Goal: Task Accomplishment & Management: Manage account settings

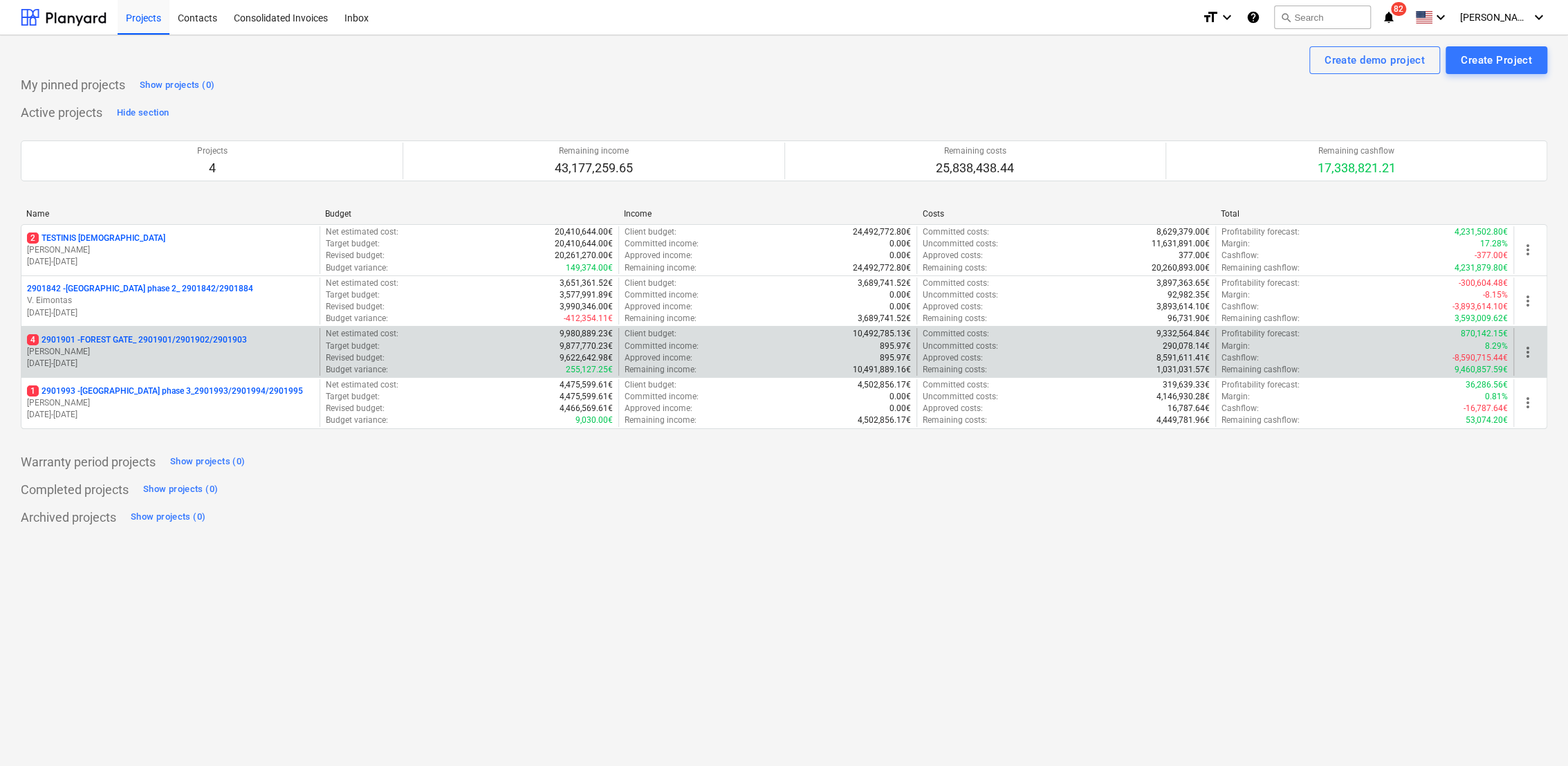
click at [183, 342] on p "4 2901901 - FOREST GATE_ 2901901/2901902/2901903" at bounding box center [137, 340] width 220 height 12
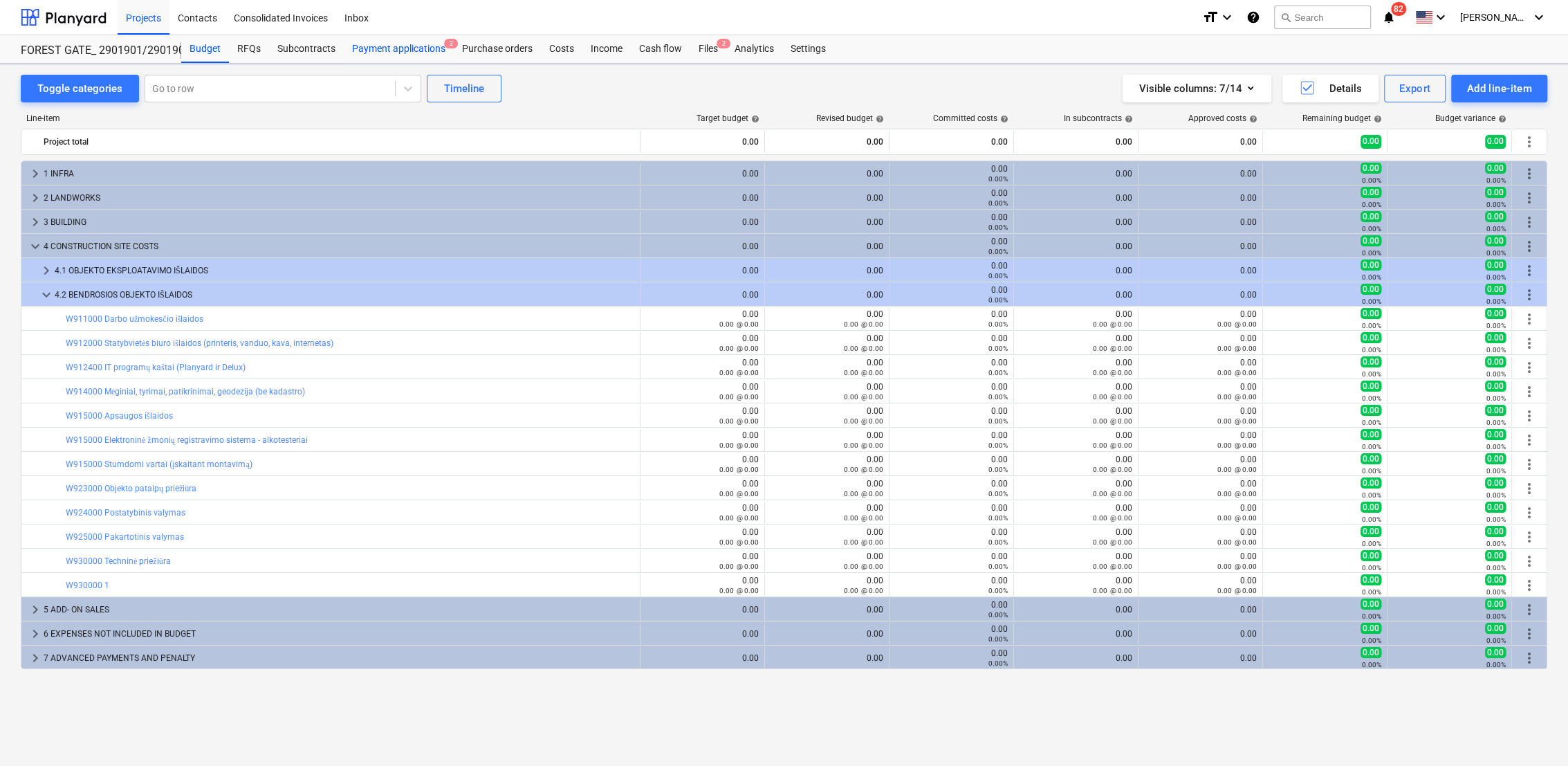
click at [386, 47] on div "Payment applications 2" at bounding box center [398, 49] width 110 height 27
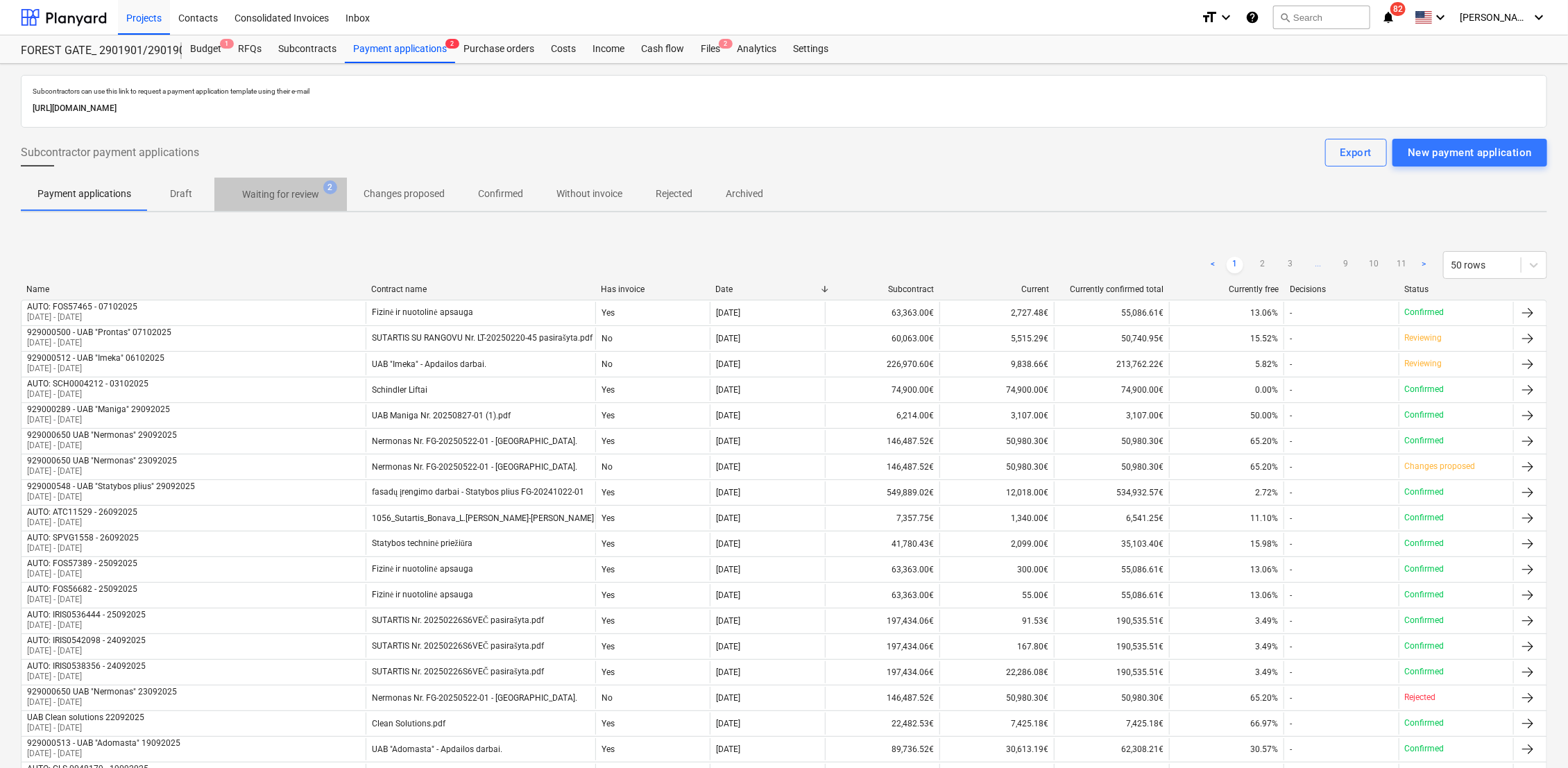
click at [259, 187] on p "Waiting for review" at bounding box center [280, 194] width 77 height 15
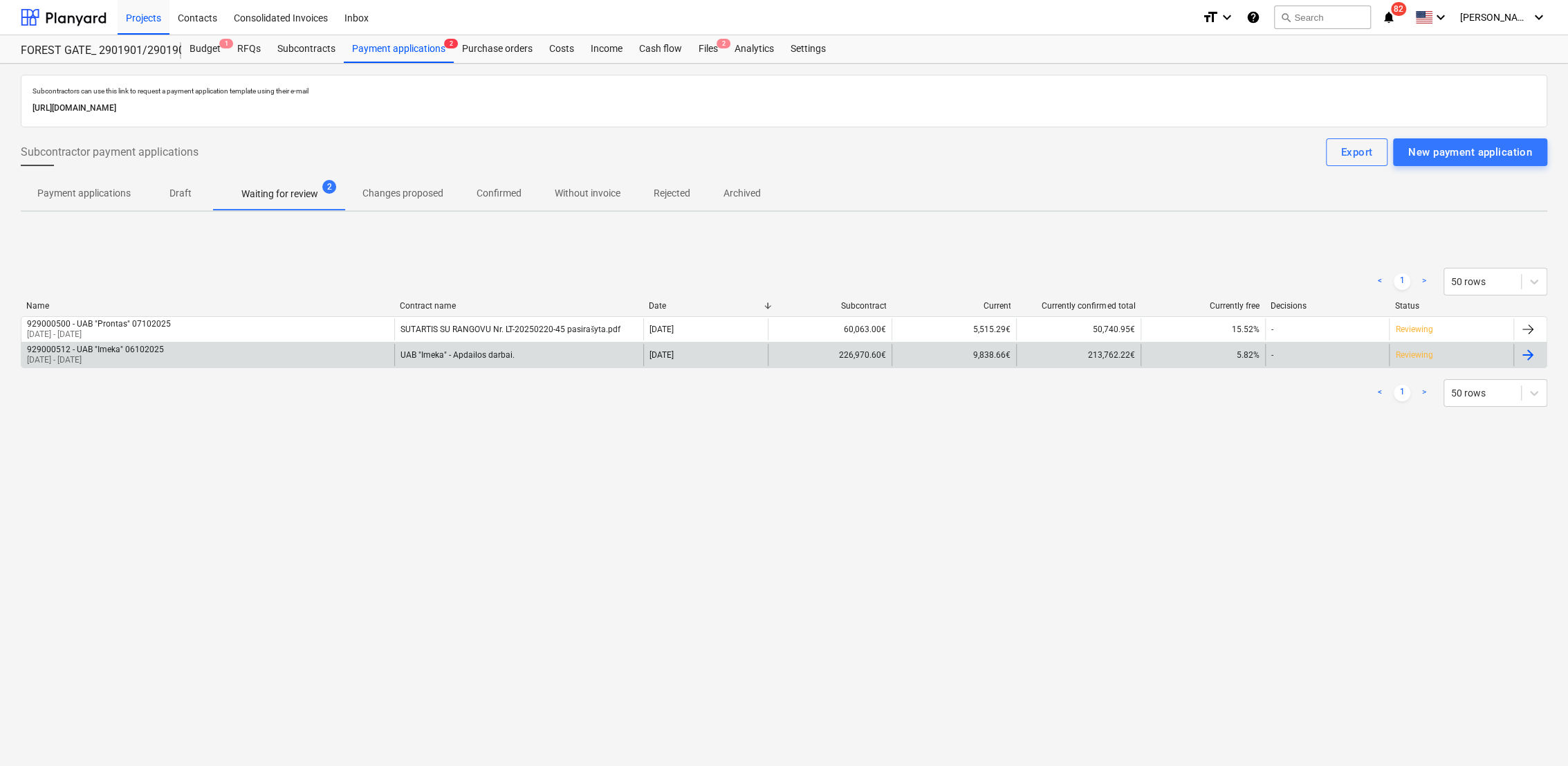
click at [489, 360] on div "UAB "Imeka" - Apdailos darbai." at bounding box center [518, 355] width 249 height 22
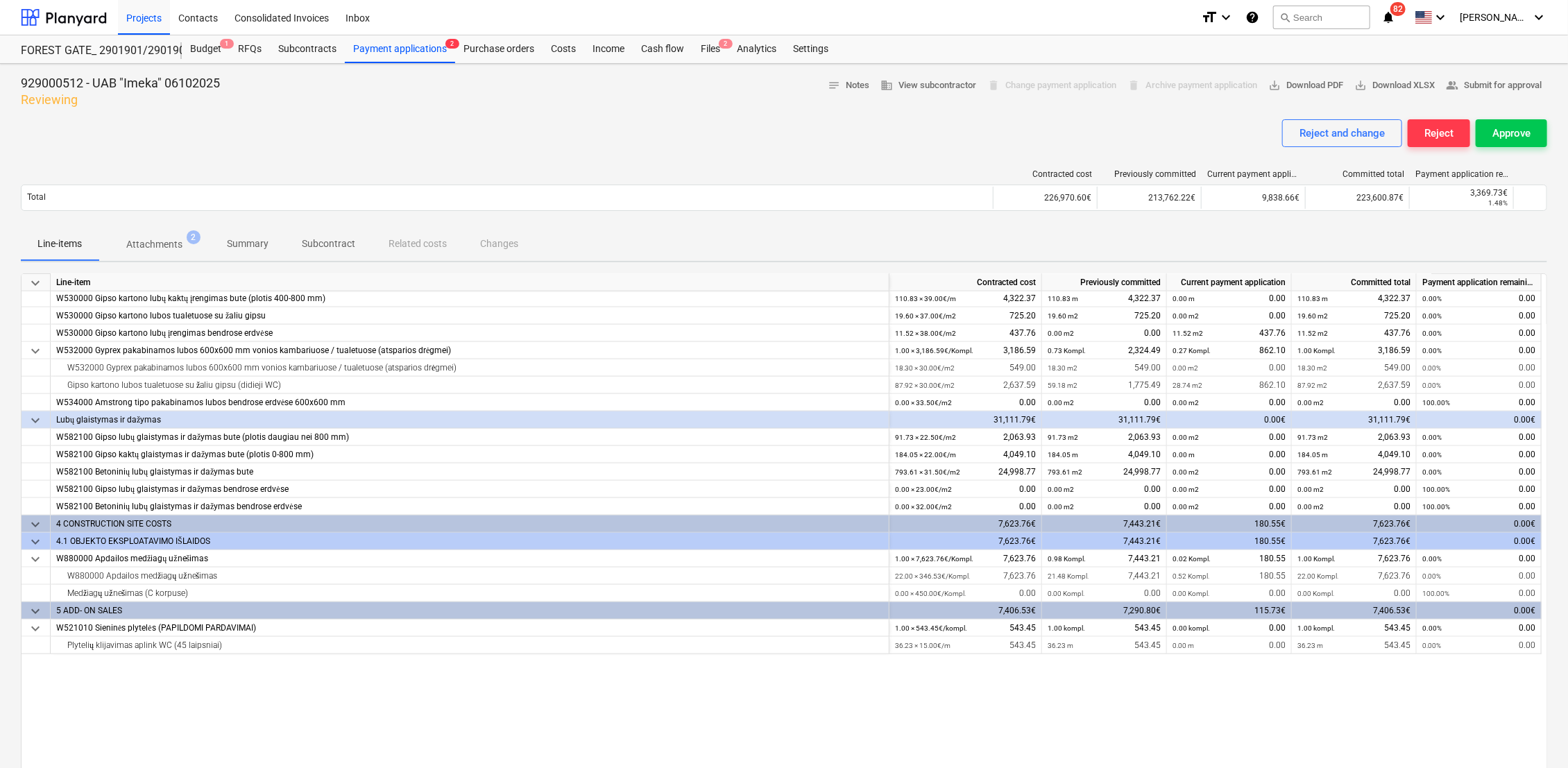
scroll to position [544, 0]
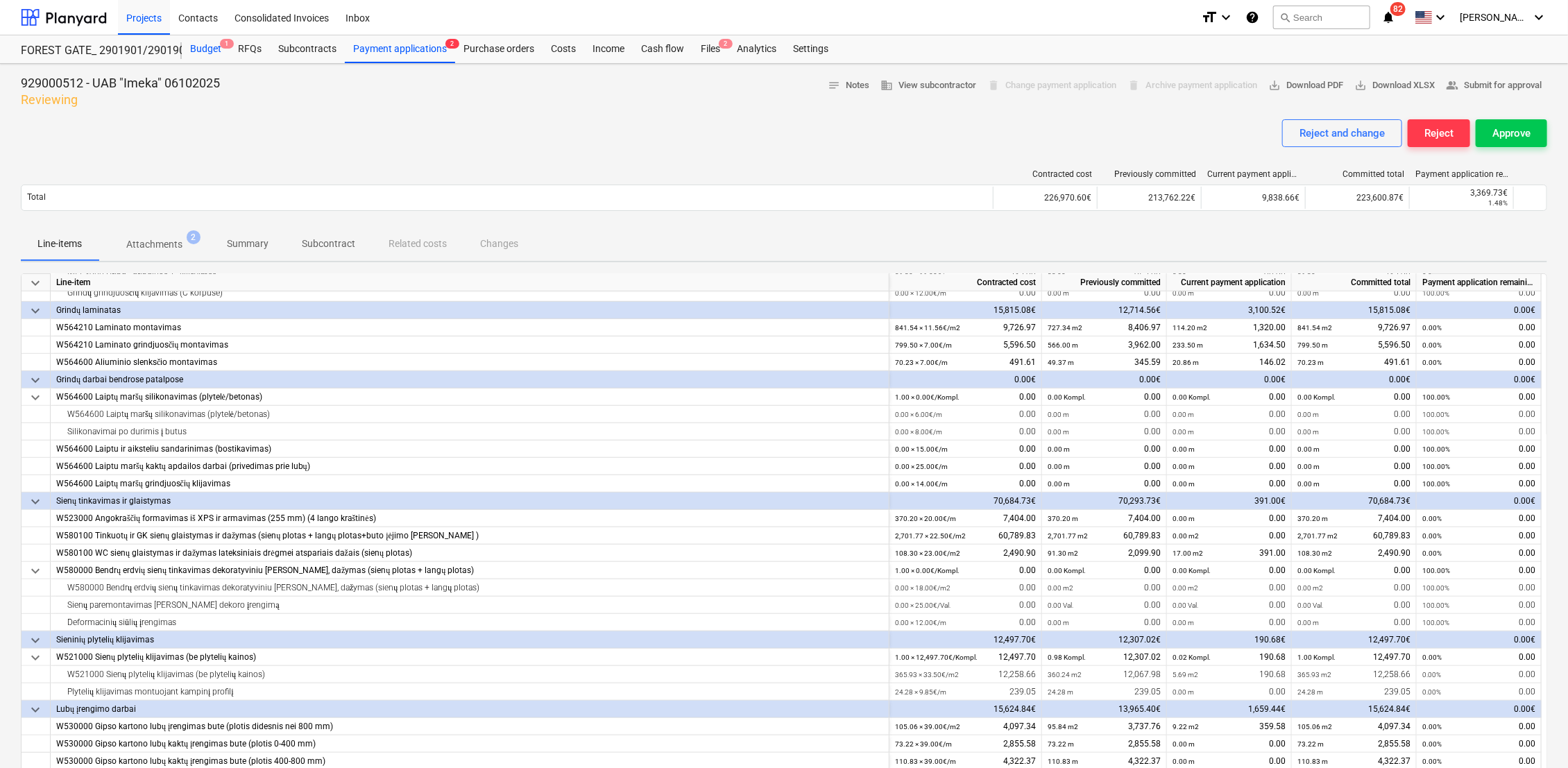
click at [211, 49] on div "Budget 1" at bounding box center [205, 49] width 48 height 27
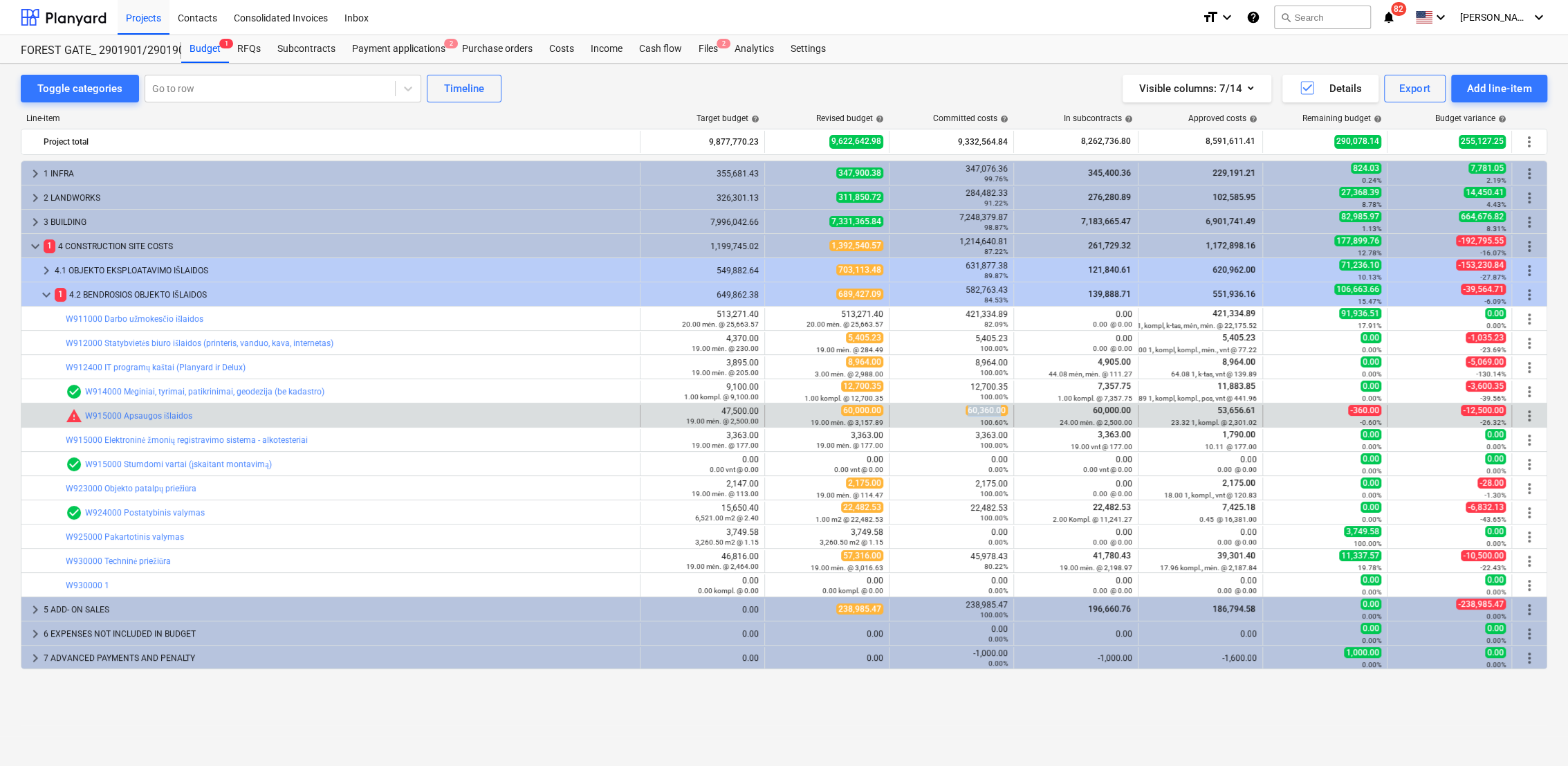
drag, startPoint x: 1001, startPoint y: 410, endPoint x: 952, endPoint y: 411, distance: 49.0
click at [952, 411] on div "60,360.00 100.60%" at bounding box center [950, 415] width 112 height 21
drag, startPoint x: 952, startPoint y: 411, endPoint x: 827, endPoint y: 411, distance: 125.0
click at [827, 411] on div "60,000.00 19.00 mėn. @ 3,157.89" at bounding box center [826, 415] width 112 height 21
click at [1211, 410] on div "53,656.61 23.32 1, kompl. @ 2,301.02" at bounding box center [1200, 415] width 112 height 21
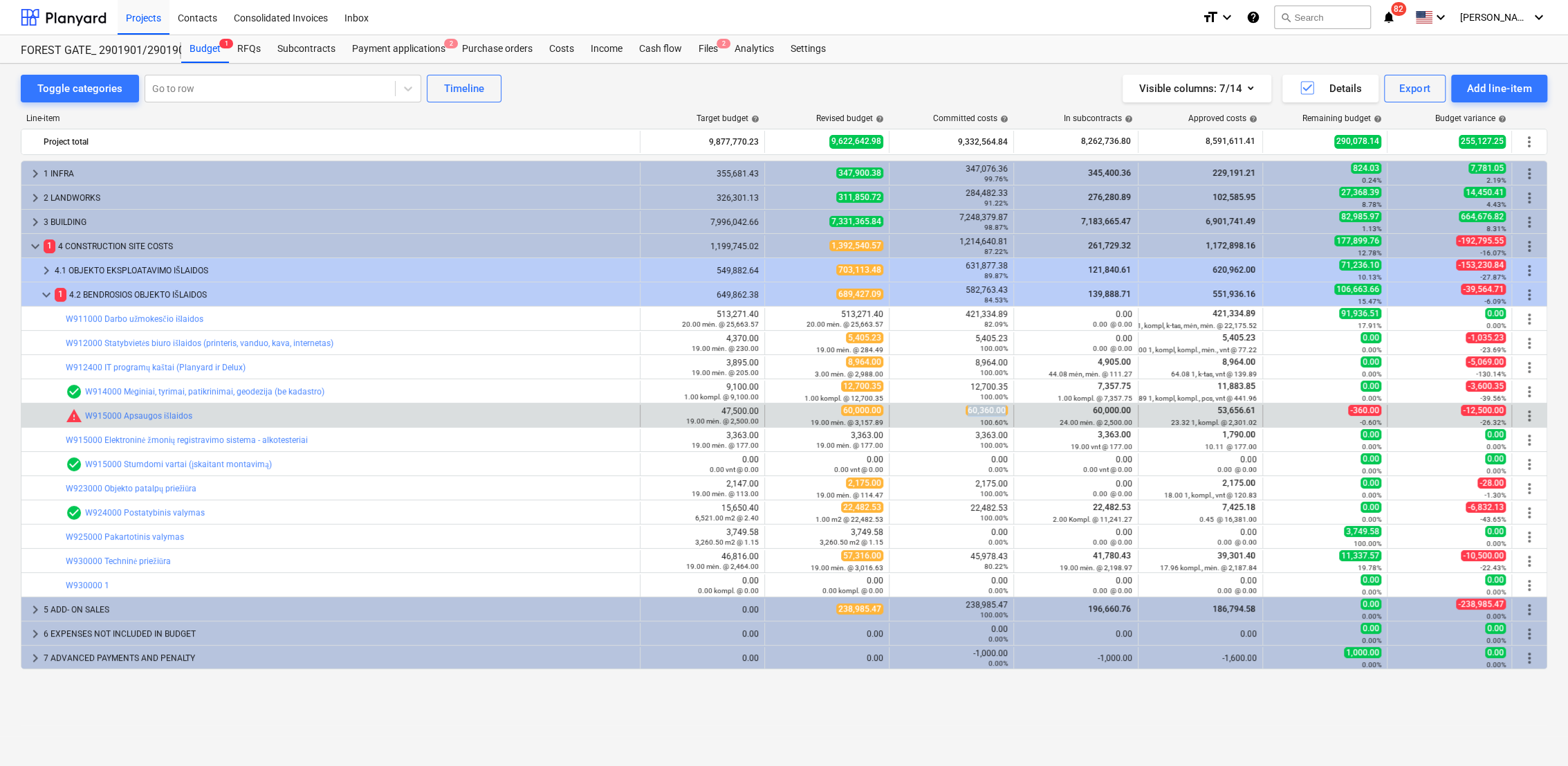
drag, startPoint x: 1006, startPoint y: 410, endPoint x: 962, endPoint y: 410, distance: 44.0
click at [962, 410] on div "60,360.00 100.60%" at bounding box center [950, 415] width 112 height 21
drag, startPoint x: 1378, startPoint y: 414, endPoint x: 1343, endPoint y: 410, distance: 35.2
click at [1343, 410] on div "-360.00 -0.60%" at bounding box center [1324, 415] width 112 height 21
drag, startPoint x: 1218, startPoint y: 410, endPoint x: 1255, endPoint y: 409, distance: 37.0
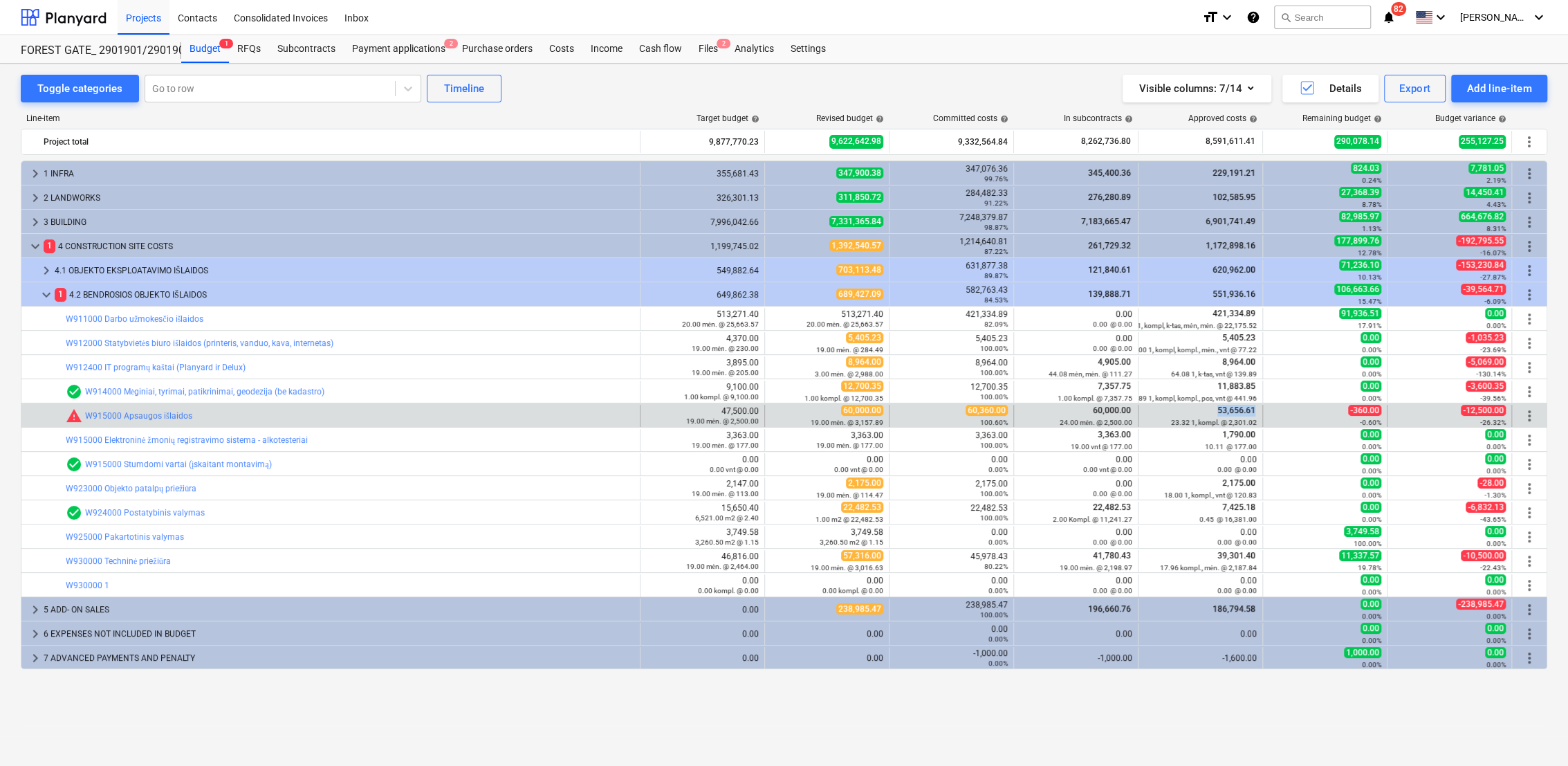
click at [1255, 409] on span "53,656.61" at bounding box center [1236, 410] width 41 height 10
drag, startPoint x: 1255, startPoint y: 409, endPoint x: 1245, endPoint y: 410, distance: 10.0
copy span "53,656.61"
click at [776, 417] on div "19.00 mėn. @ 3,157.89" at bounding box center [826, 421] width 112 height 10
click at [781, 411] on span "edit" at bounding box center [779, 416] width 11 height 11
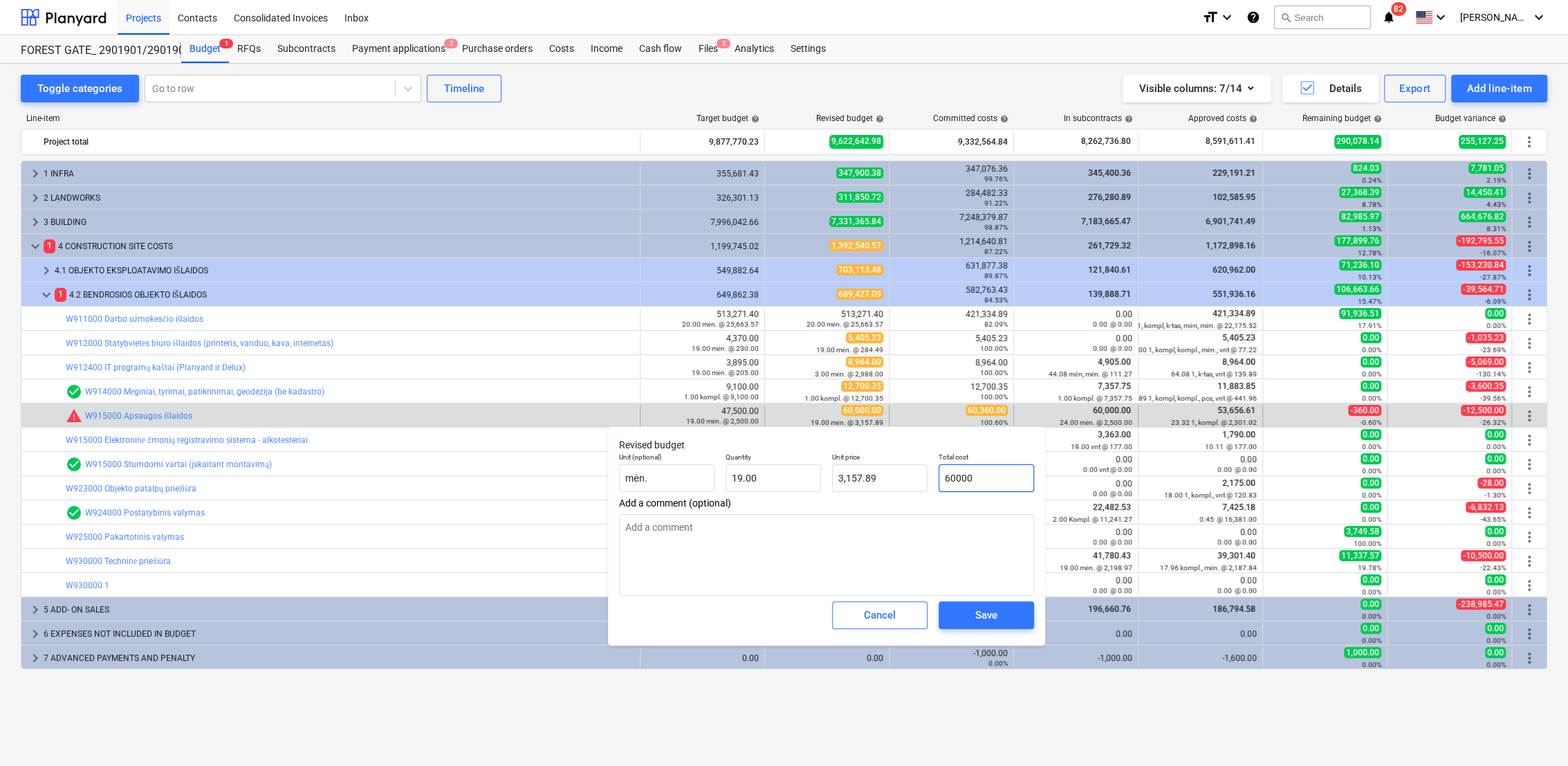
drag, startPoint x: 1004, startPoint y: 477, endPoint x: 954, endPoint y: 475, distance: 50.0
click at [938, 475] on div "Total cost 60000" at bounding box center [986, 472] width 107 height 50
paste input "53,656.61"
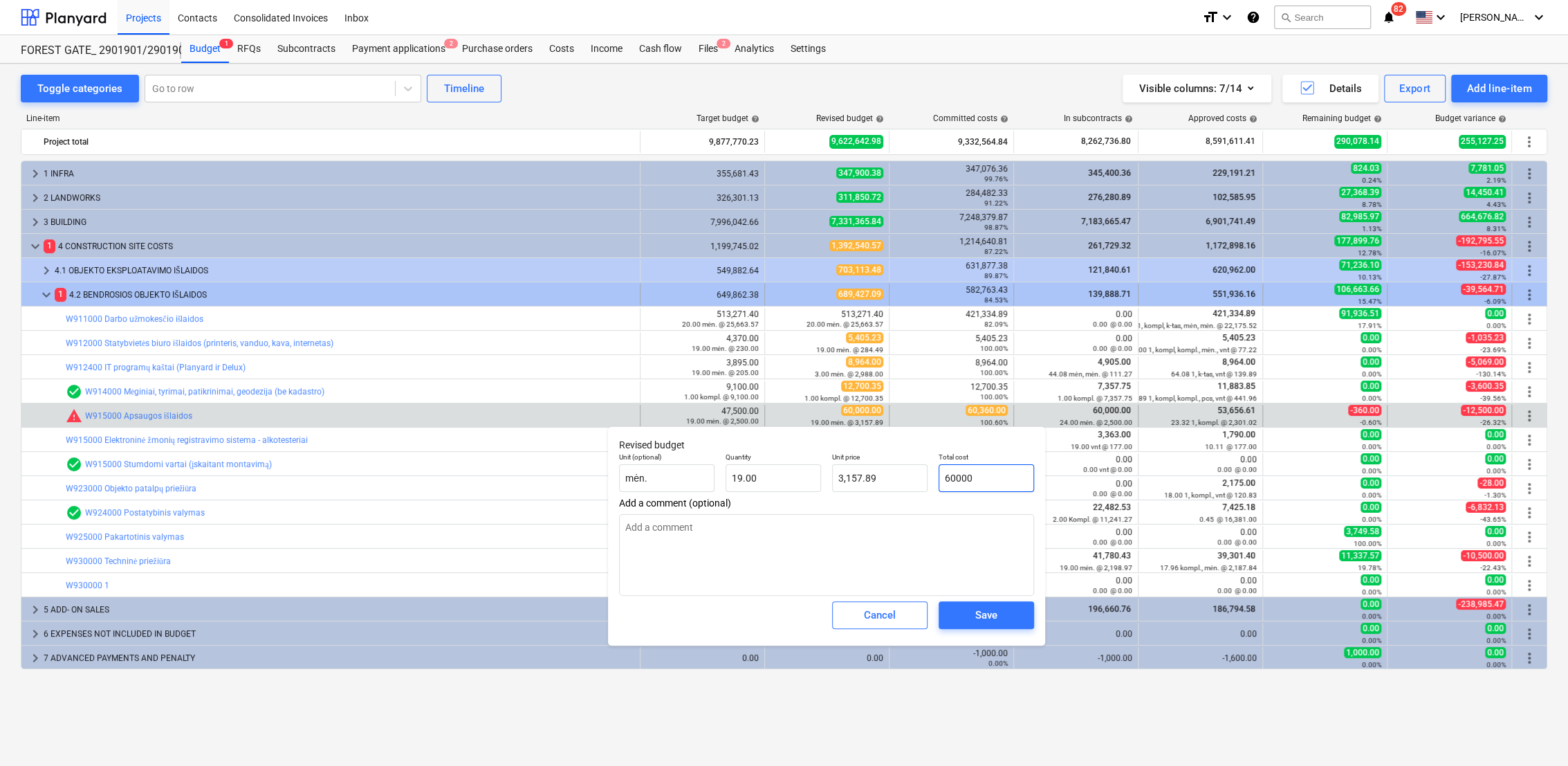
type input "53,656.61"
type textarea "x"
type input "2,824.03"
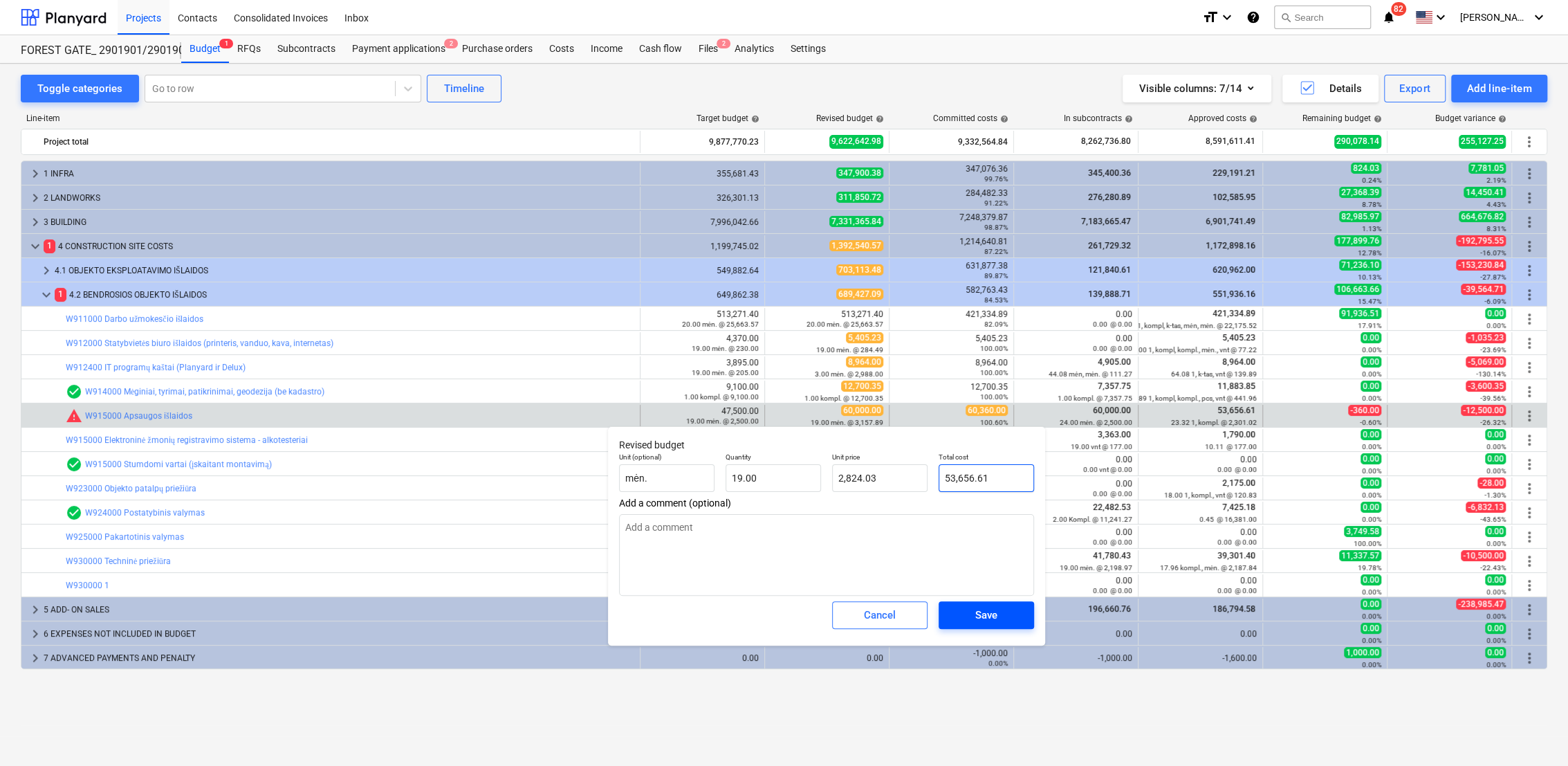
type input "53,656.61"
click at [989, 615] on div "Save" at bounding box center [986, 615] width 22 height 18
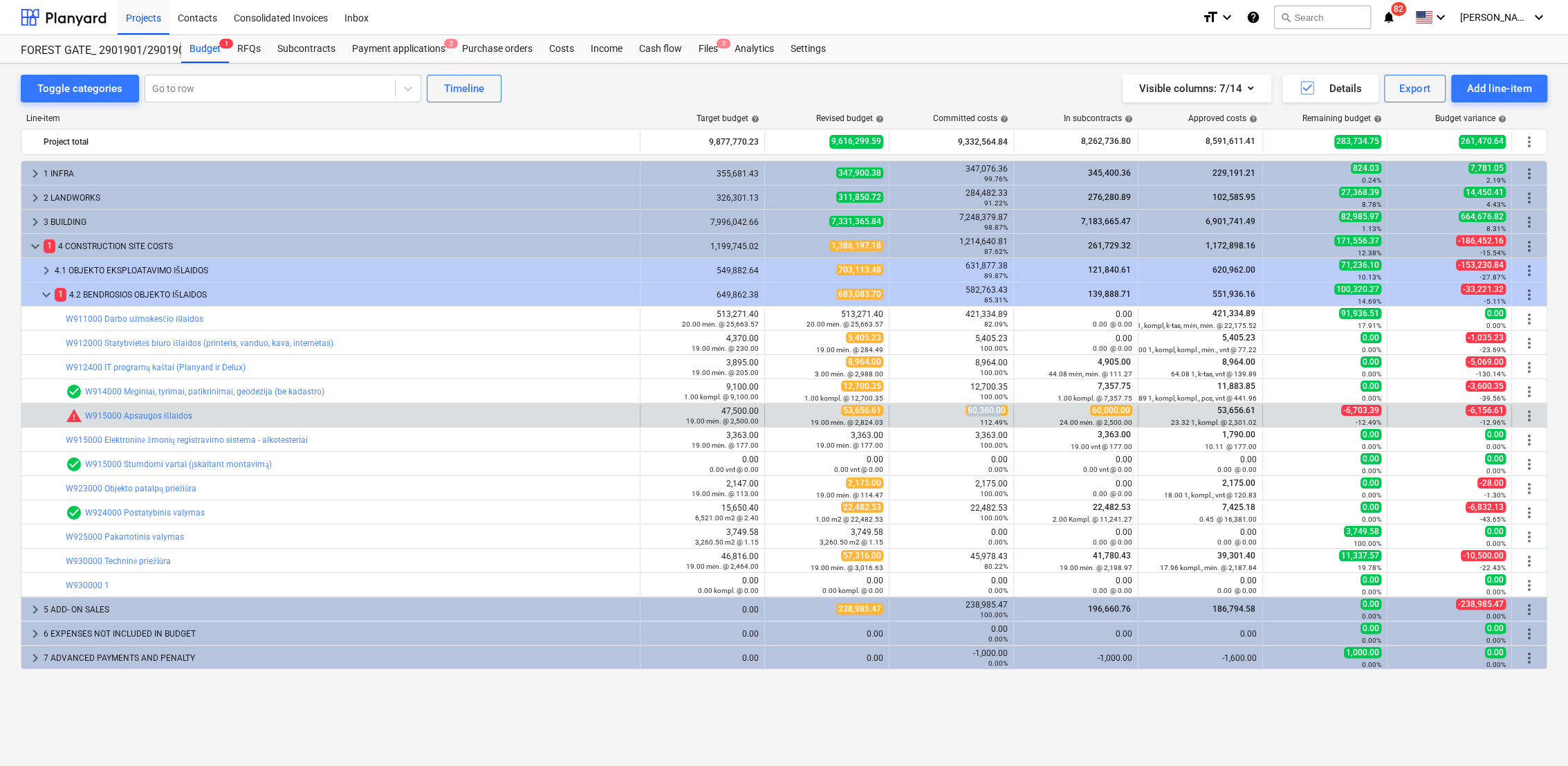
drag, startPoint x: 1003, startPoint y: 410, endPoint x: 963, endPoint y: 410, distance: 40.0
click at [963, 410] on div "60,360.00 112.49%" at bounding box center [950, 415] width 112 height 21
click at [968, 413] on div "60,360.00 112.49%" at bounding box center [951, 416] width 124 height 22
drag, startPoint x: 968, startPoint y: 413, endPoint x: 999, endPoint y: 413, distance: 31.0
copy span "60,360.00"
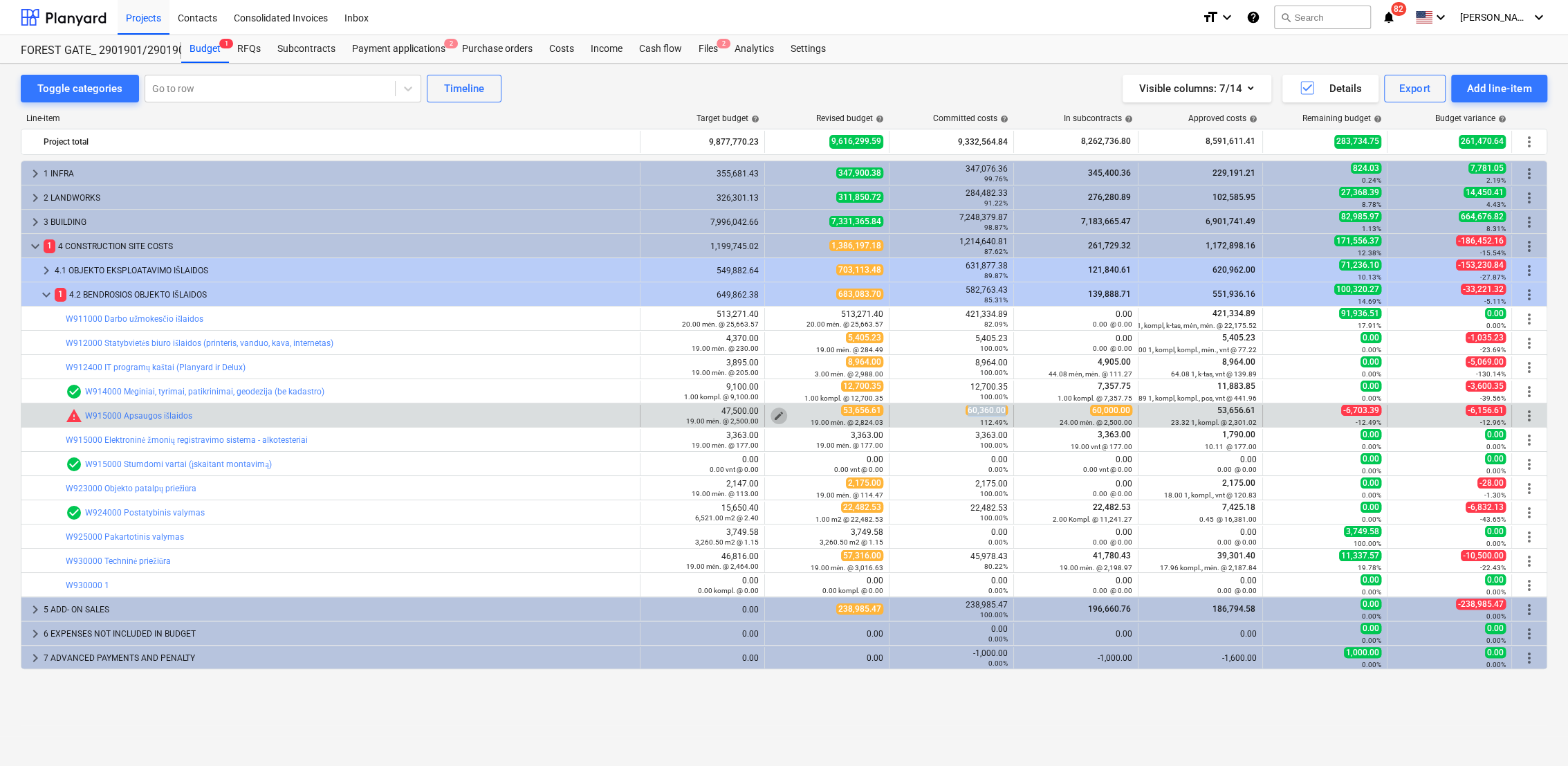
click at [772, 413] on button "edit" at bounding box center [779, 416] width 16 height 16
type textarea "x"
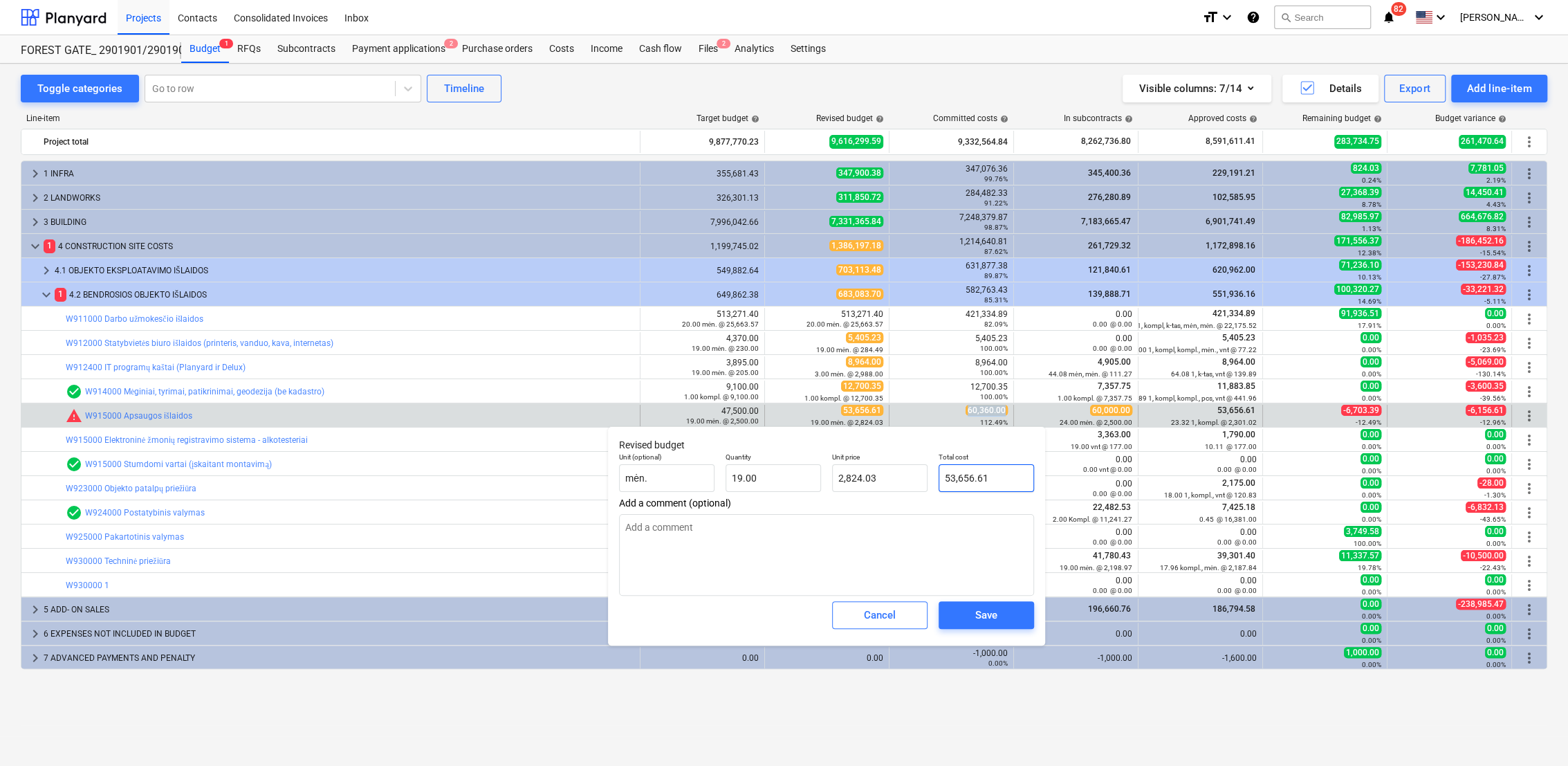
type input "53656.61"
drag, startPoint x: 1001, startPoint y: 478, endPoint x: 946, endPoint y: 474, distance: 55.1
click at [936, 473] on div "Total cost 53656.61" at bounding box center [986, 472] width 107 height 50
paste input "60,360.00"
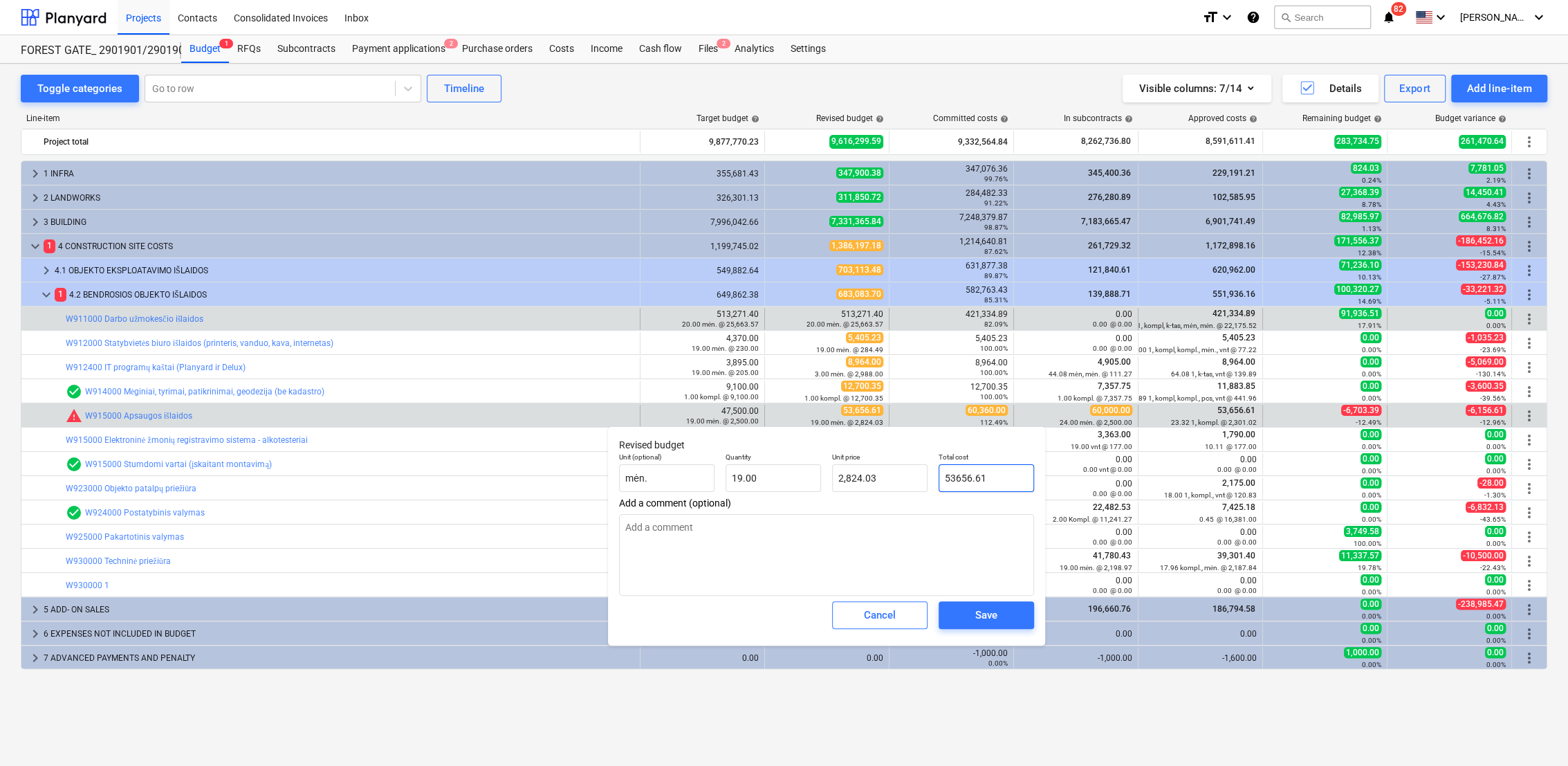
type textarea "x"
type input "60,360.00"
type input "3,176.84"
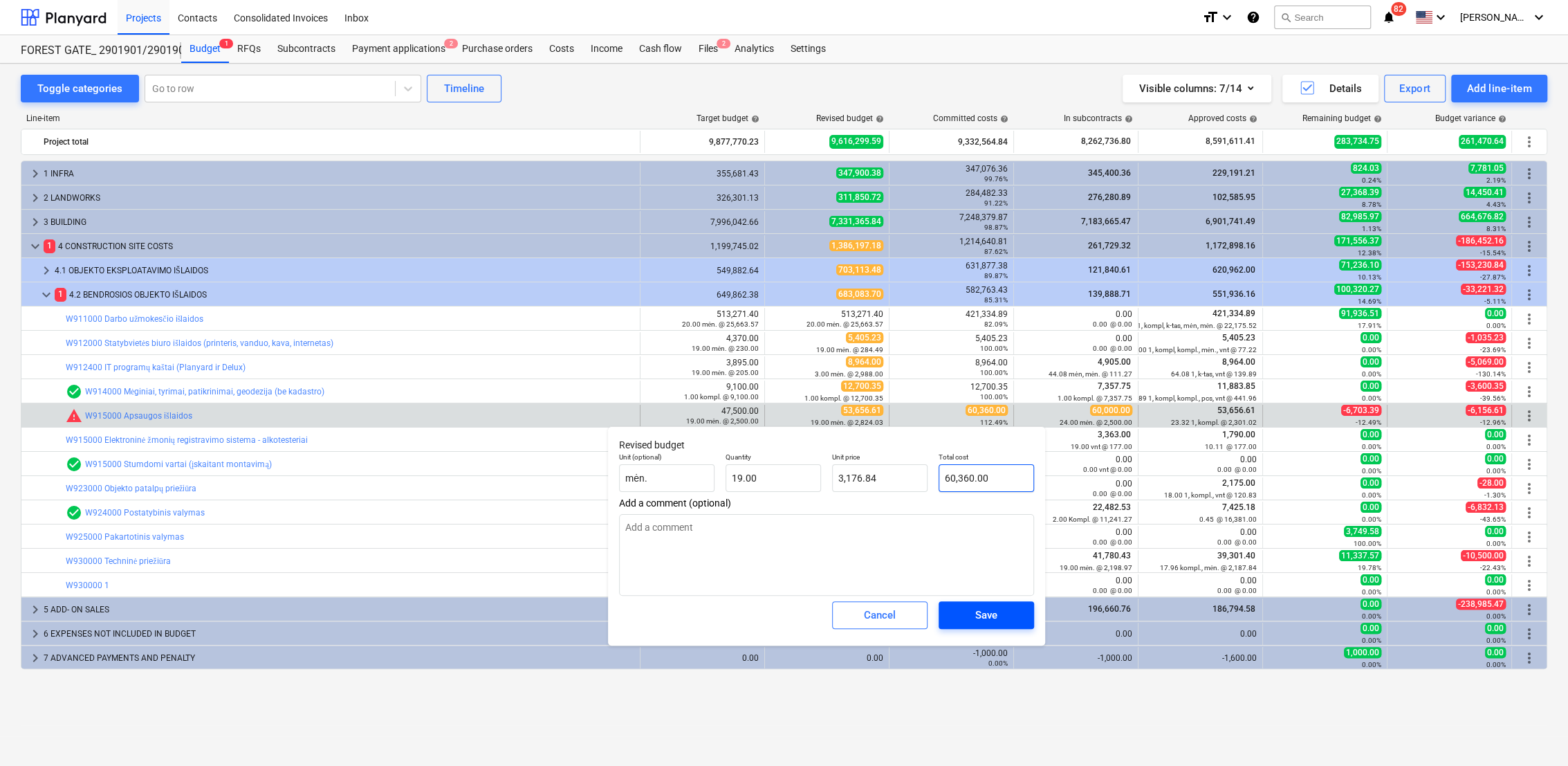
type input "60,360.00"
click at [988, 615] on div "Save" at bounding box center [986, 615] width 22 height 18
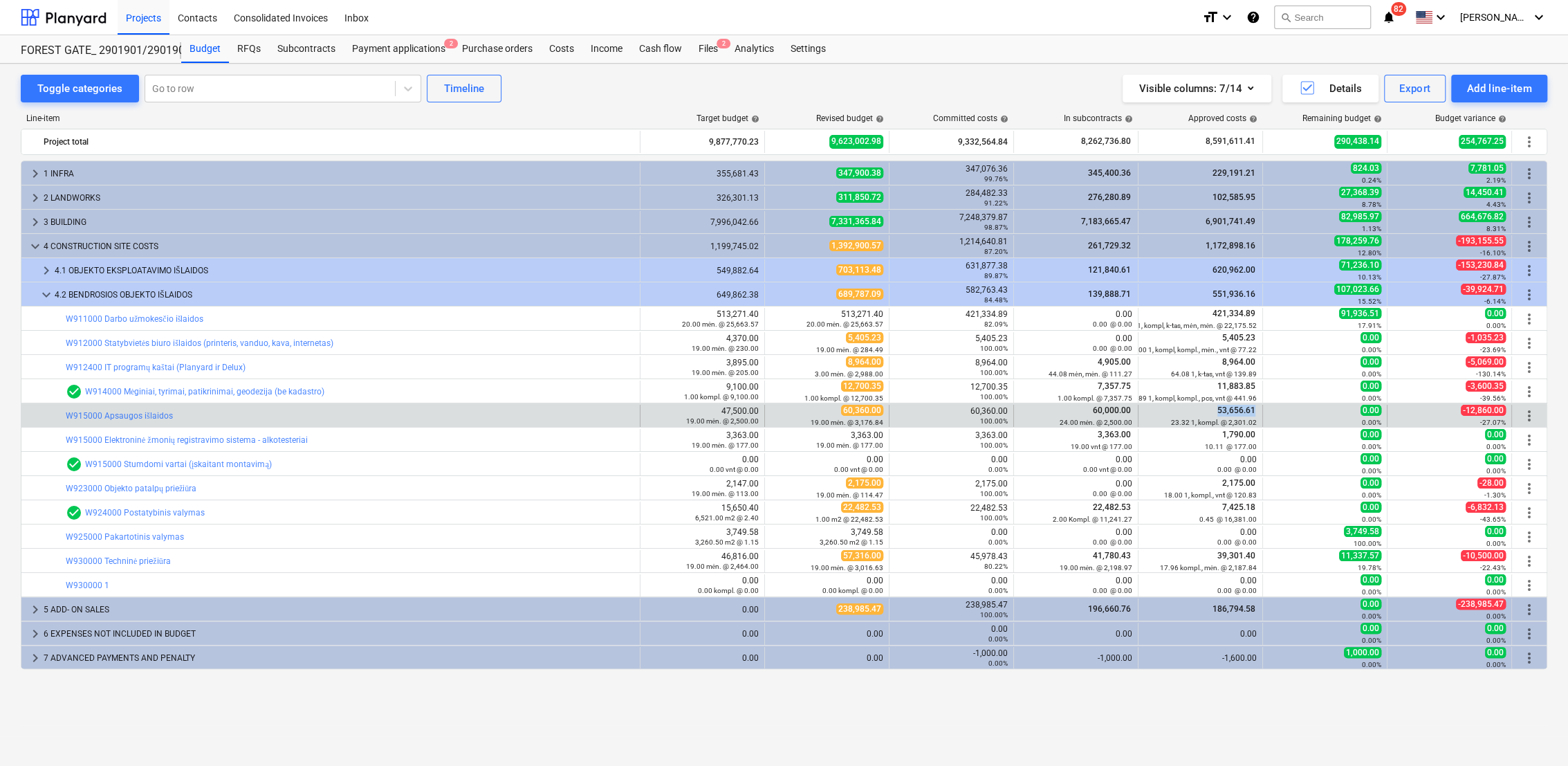
drag, startPoint x: 1254, startPoint y: 406, endPoint x: 1201, endPoint y: 405, distance: 53.0
click at [1201, 405] on div "53,656.61 23.32 1, kompl. @ 2,301.02" at bounding box center [1200, 415] width 112 height 21
drag, startPoint x: 1359, startPoint y: 410, endPoint x: 1351, endPoint y: 410, distance: 8.0
click at [1351, 410] on div "0.00 0.00%" at bounding box center [1325, 416] width 124 height 22
drag, startPoint x: 1252, startPoint y: 409, endPoint x: 1220, endPoint y: 409, distance: 32.0
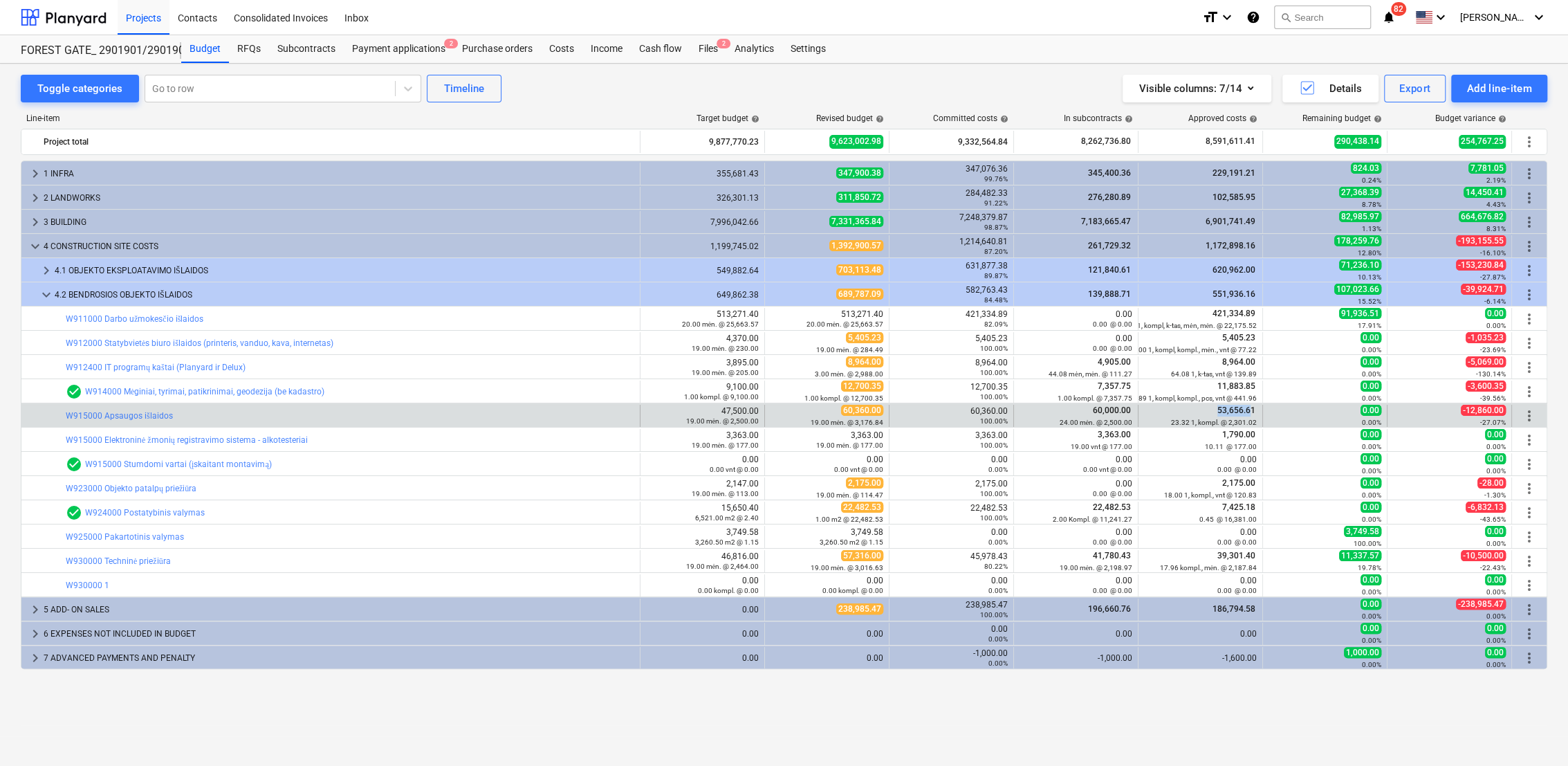
click at [1220, 409] on span "53,656.61" at bounding box center [1236, 410] width 41 height 10
click at [980, 409] on div "60,360.00 100.00%" at bounding box center [950, 415] width 112 height 19
drag, startPoint x: 996, startPoint y: 410, endPoint x: 969, endPoint y: 407, distance: 27.2
click at [969, 407] on div "60,360.00 100.00%" at bounding box center [950, 415] width 112 height 19
drag, startPoint x: 1367, startPoint y: 414, endPoint x: 1353, endPoint y: 414, distance: 14.0
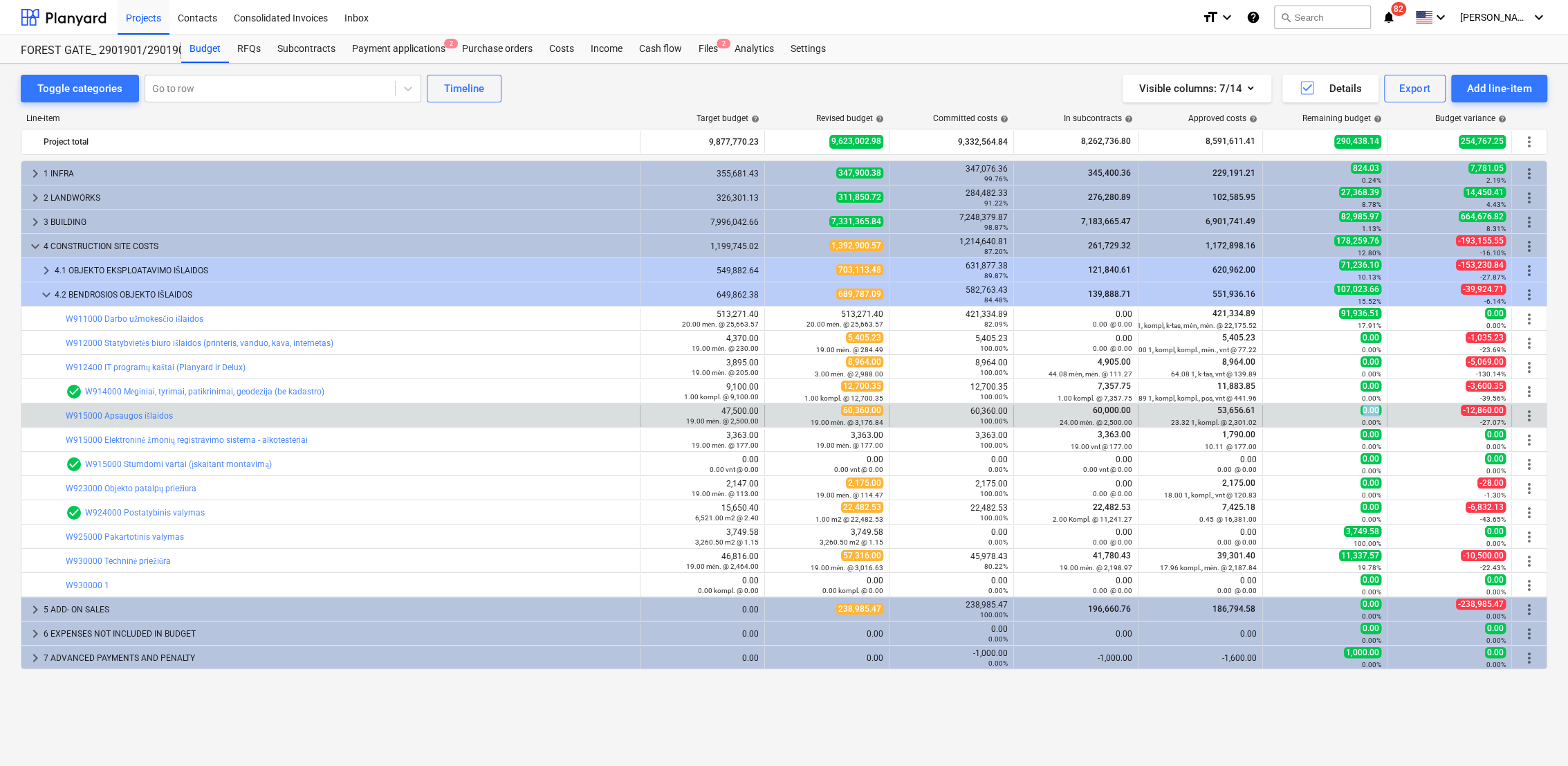
click at [1353, 414] on div "0.00 0.00%" at bounding box center [1325, 416] width 124 height 22
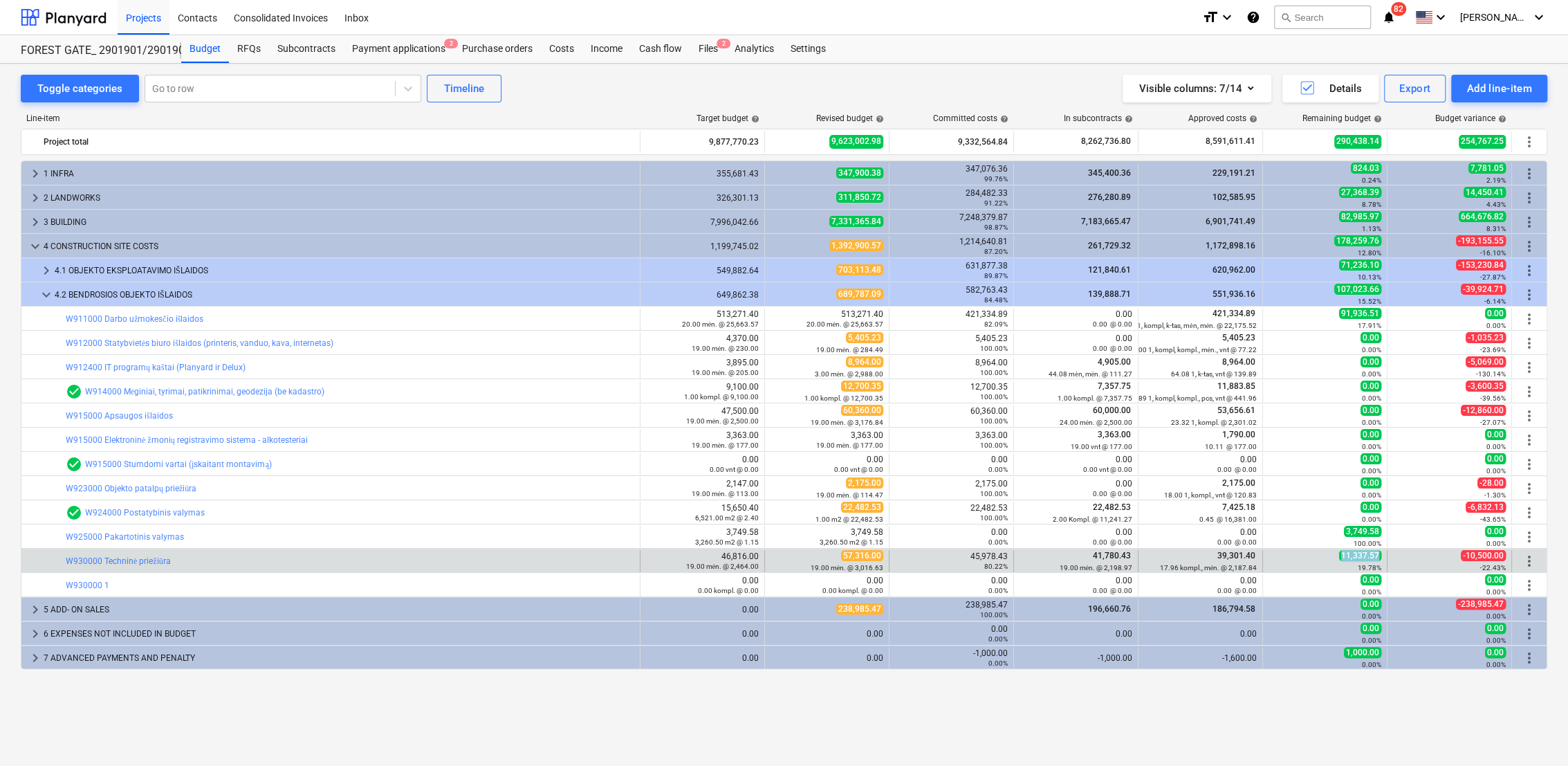
drag, startPoint x: 1378, startPoint y: 554, endPoint x: 1341, endPoint y: 554, distance: 37.0
click at [1341, 554] on div "11,337.57 19.78%" at bounding box center [1325, 561] width 124 height 22
drag, startPoint x: 846, startPoint y: 559, endPoint x: 888, endPoint y: 564, distance: 42.3
click at [888, 564] on div "edit 57,316.00 19.00 mėn. @ 3,016.63" at bounding box center [827, 561] width 124 height 22
drag, startPoint x: 888, startPoint y: 564, endPoint x: 1007, endPoint y: 554, distance: 119.4
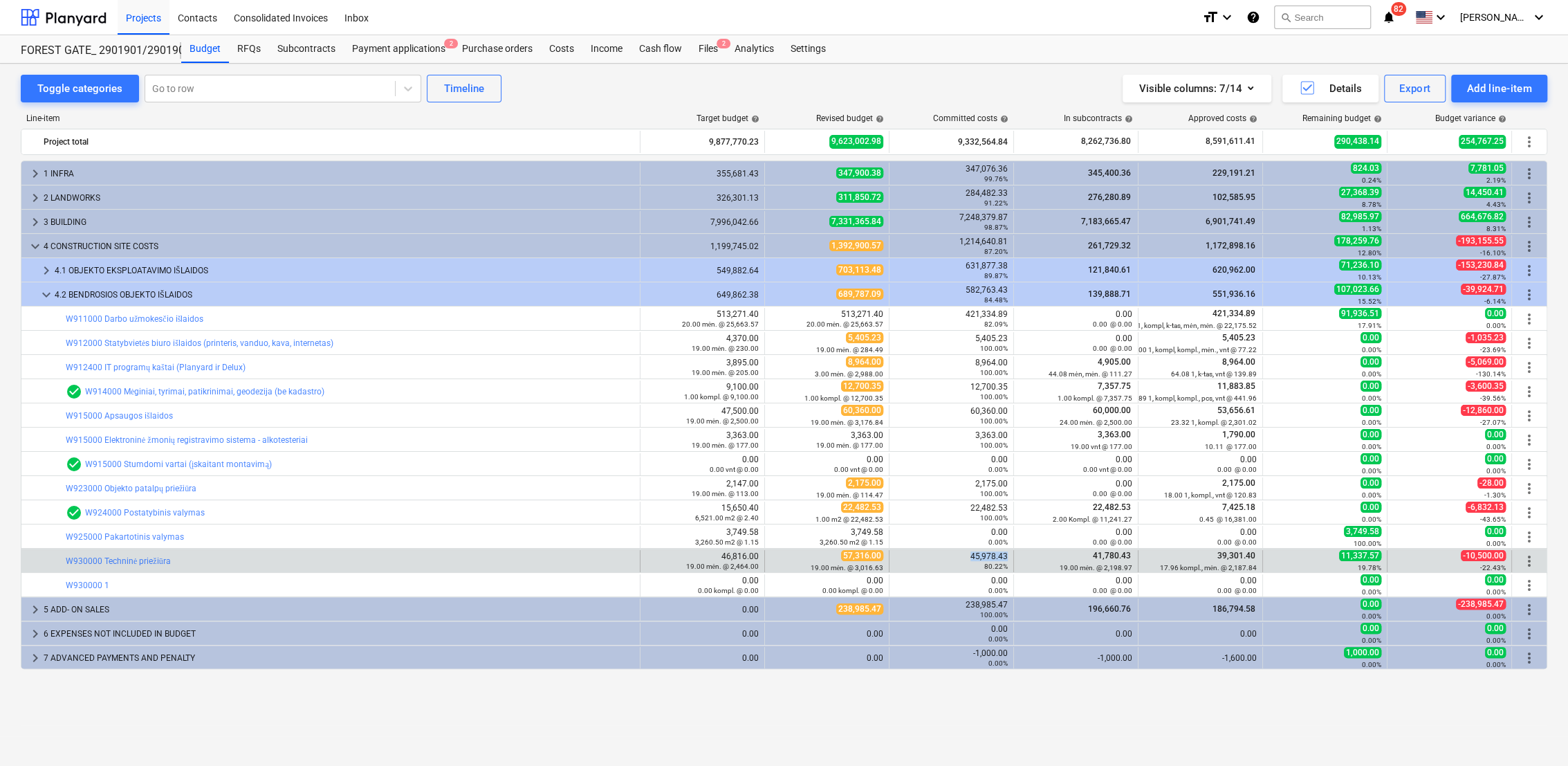
click at [1007, 554] on div "45,978.43 80.22%" at bounding box center [950, 560] width 112 height 19
drag, startPoint x: 1378, startPoint y: 555, endPoint x: 1349, endPoint y: 558, distance: 29.2
click at [1349, 558] on span "11,337.57" at bounding box center [1360, 556] width 42 height 11
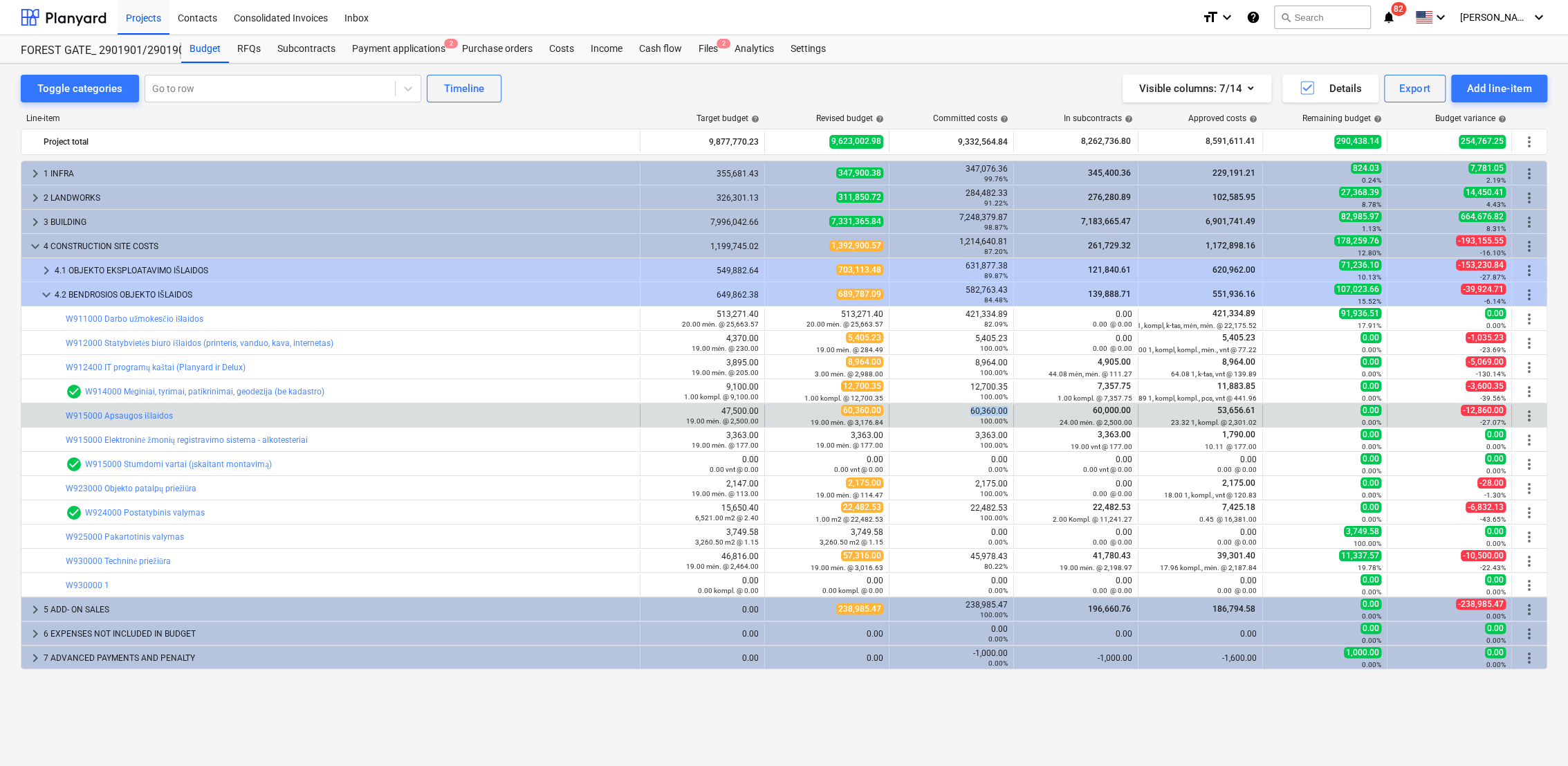
drag, startPoint x: 1007, startPoint y: 411, endPoint x: 963, endPoint y: 405, distance: 44.4
click at [963, 405] on div "60,360.00 100.00%" at bounding box center [950, 416] width 112 height 22
click at [134, 416] on link "W915000 Apsaugos išlaidos" at bounding box center [119, 416] width 107 height 10
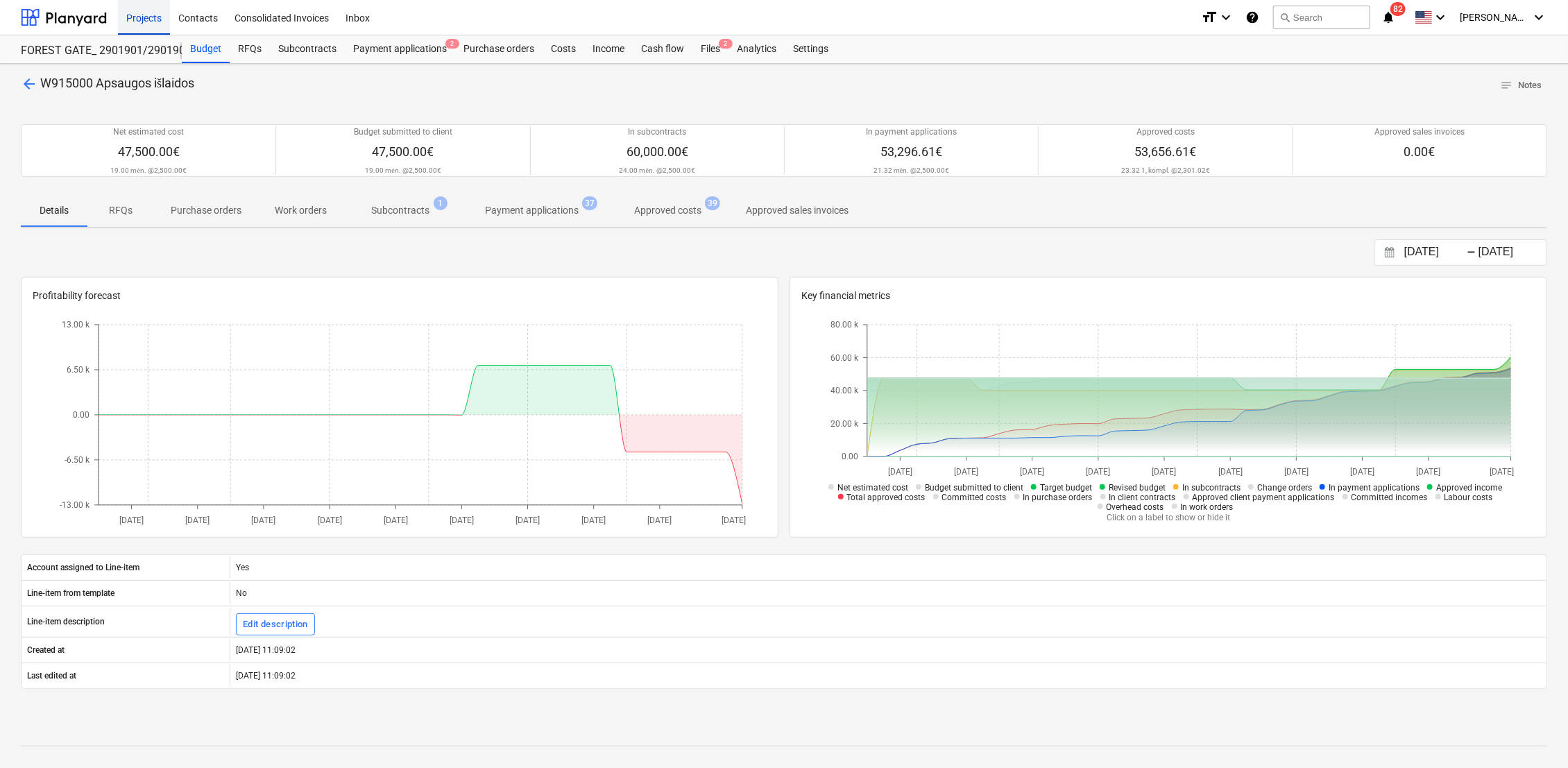
click at [144, 18] on div "Projects" at bounding box center [144, 16] width 52 height 36
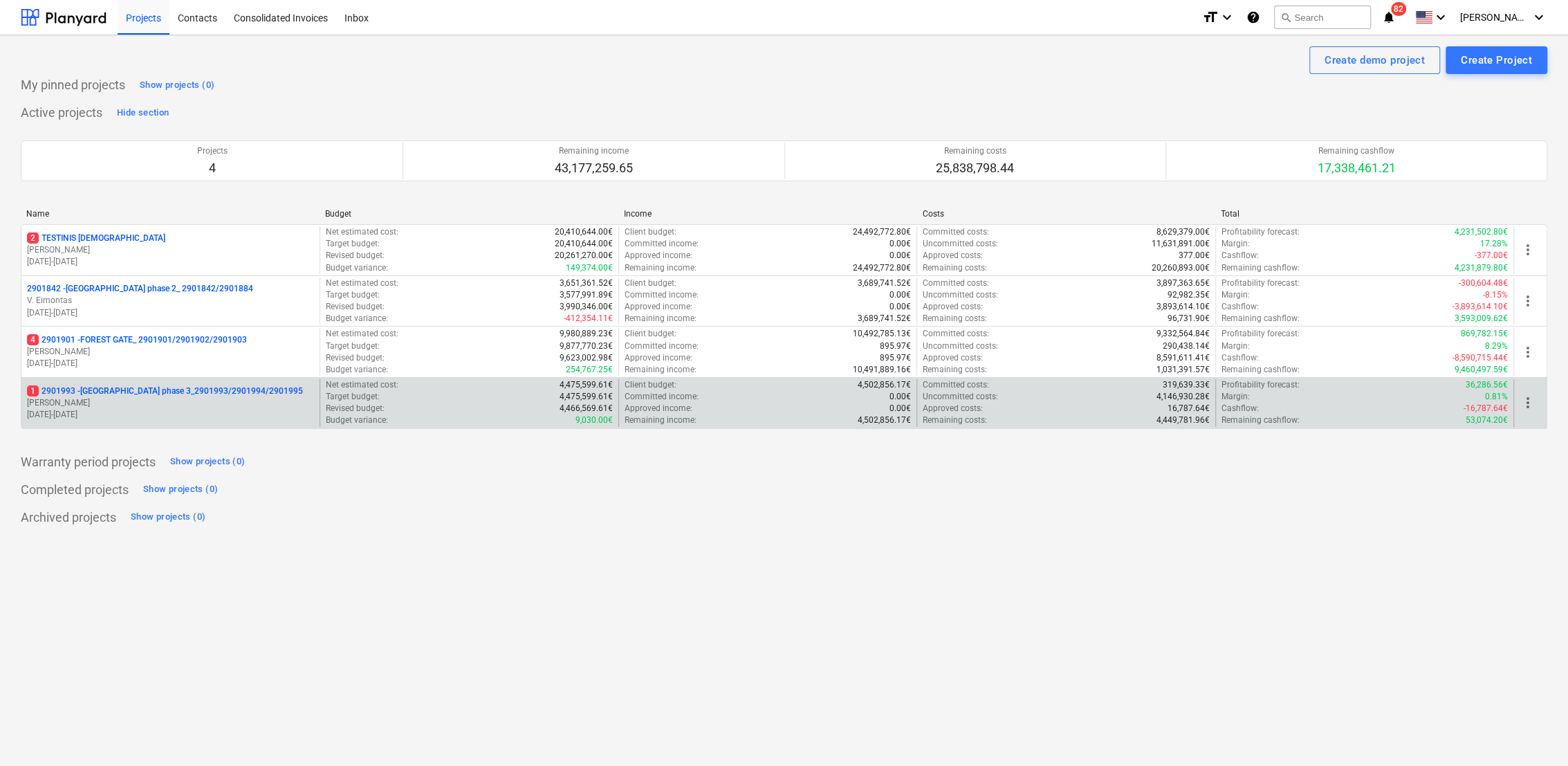
click at [105, 419] on p "01.09.2025 - 28.02.2027" at bounding box center [171, 414] width 287 height 12
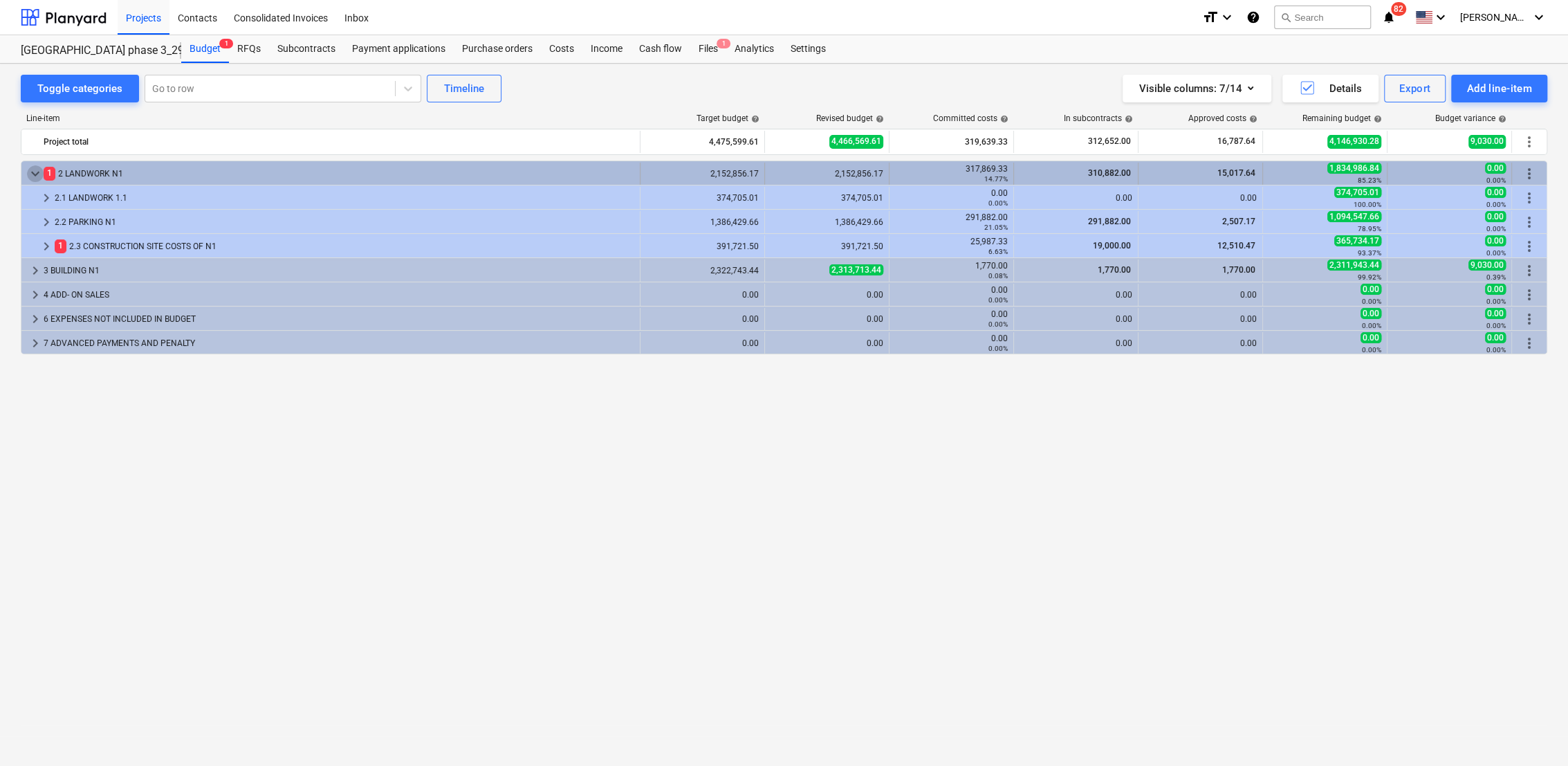
click at [28, 173] on span "keyboard_arrow_down" at bounding box center [36, 174] width 16 height 16
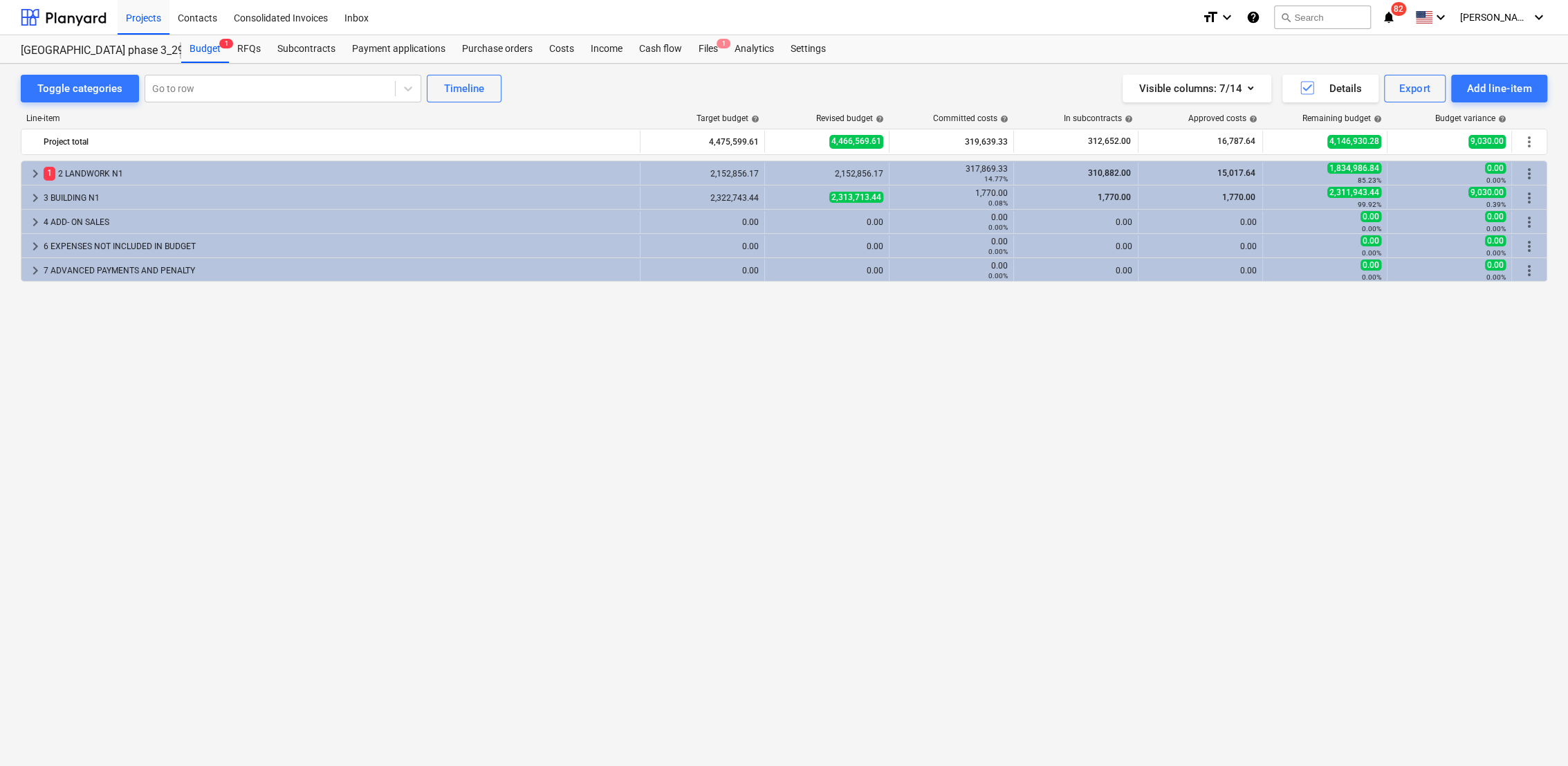
click at [28, 173] on span "keyboard_arrow_right" at bounding box center [36, 174] width 16 height 16
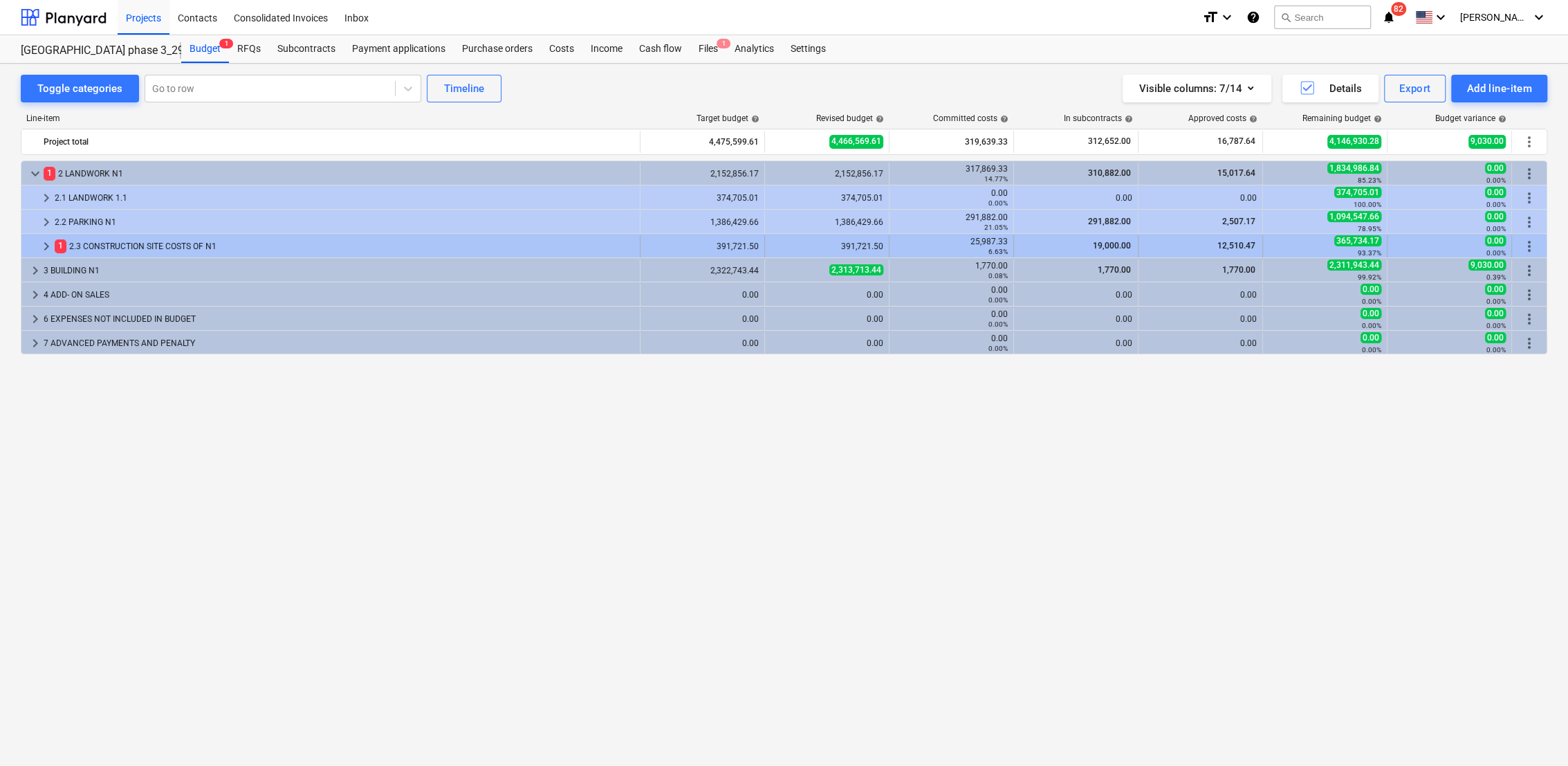
click at [34, 242] on div at bounding box center [33, 246] width 11 height 22
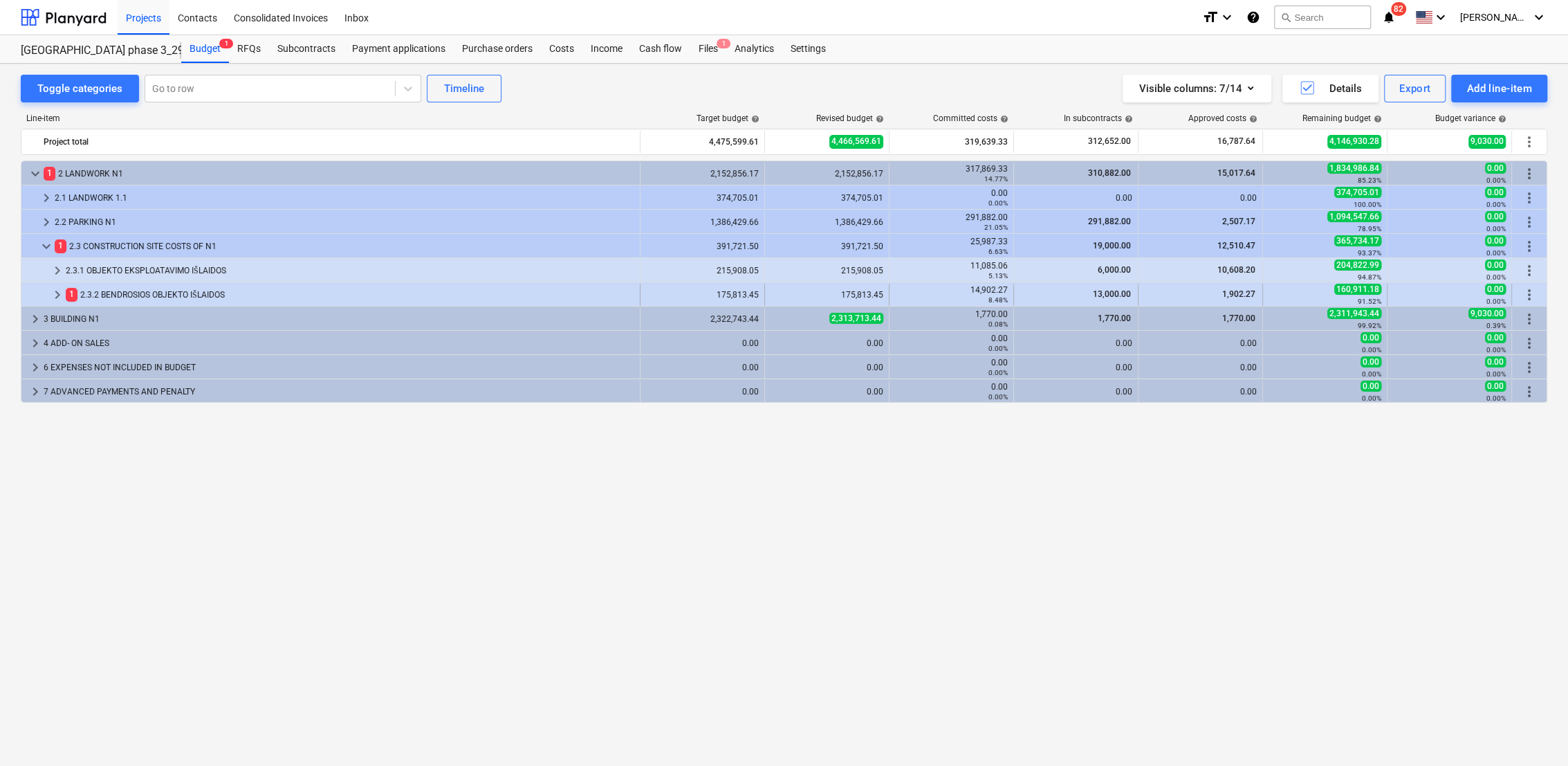
click at [58, 293] on span "keyboard_arrow_right" at bounding box center [58, 294] width 16 height 16
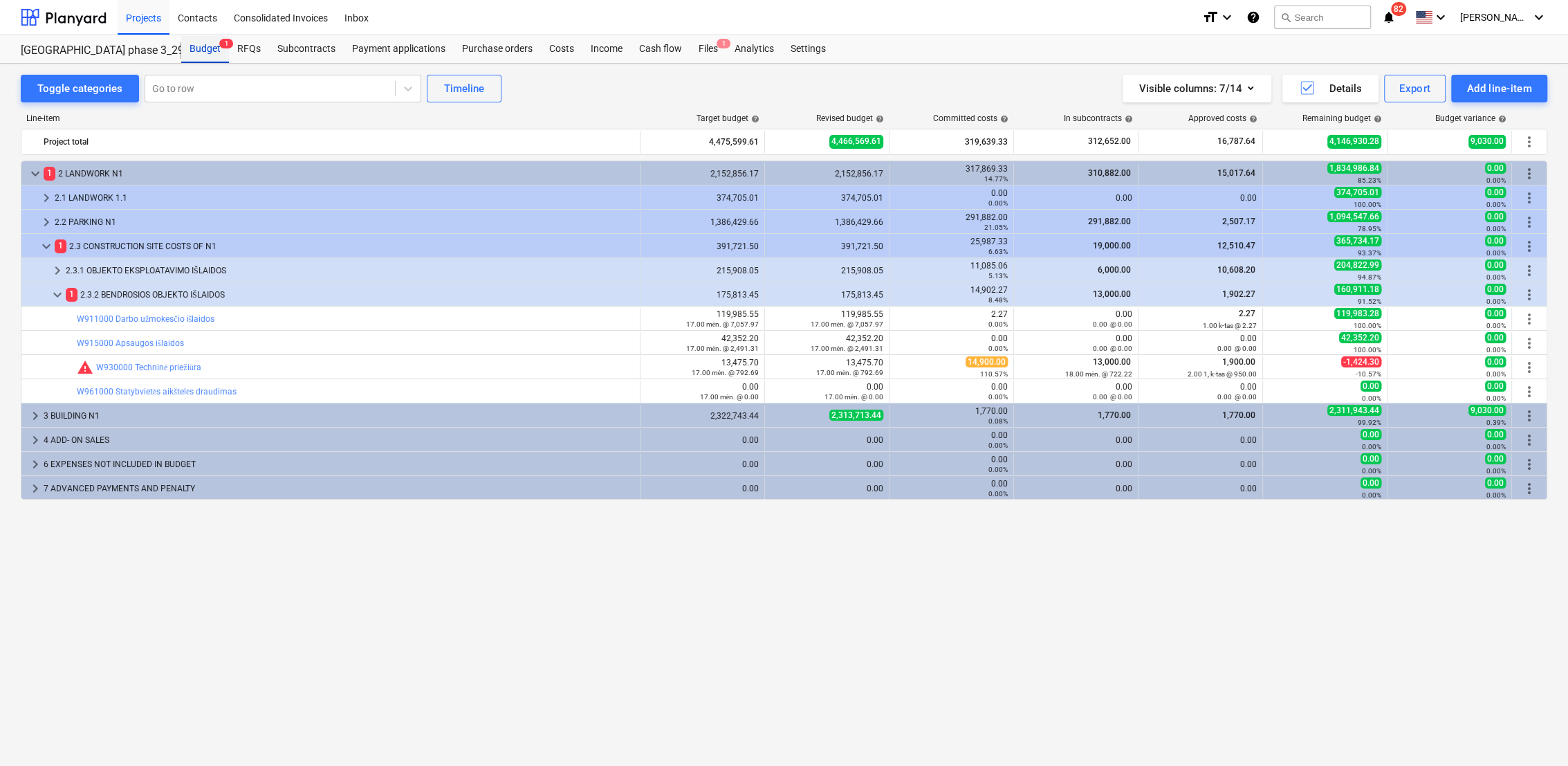
click at [207, 54] on div "Budget 1" at bounding box center [205, 49] width 48 height 27
click at [197, 48] on div "Budget 1" at bounding box center [205, 49] width 48 height 27
click at [132, 22] on div "Projects" at bounding box center [143, 16] width 52 height 36
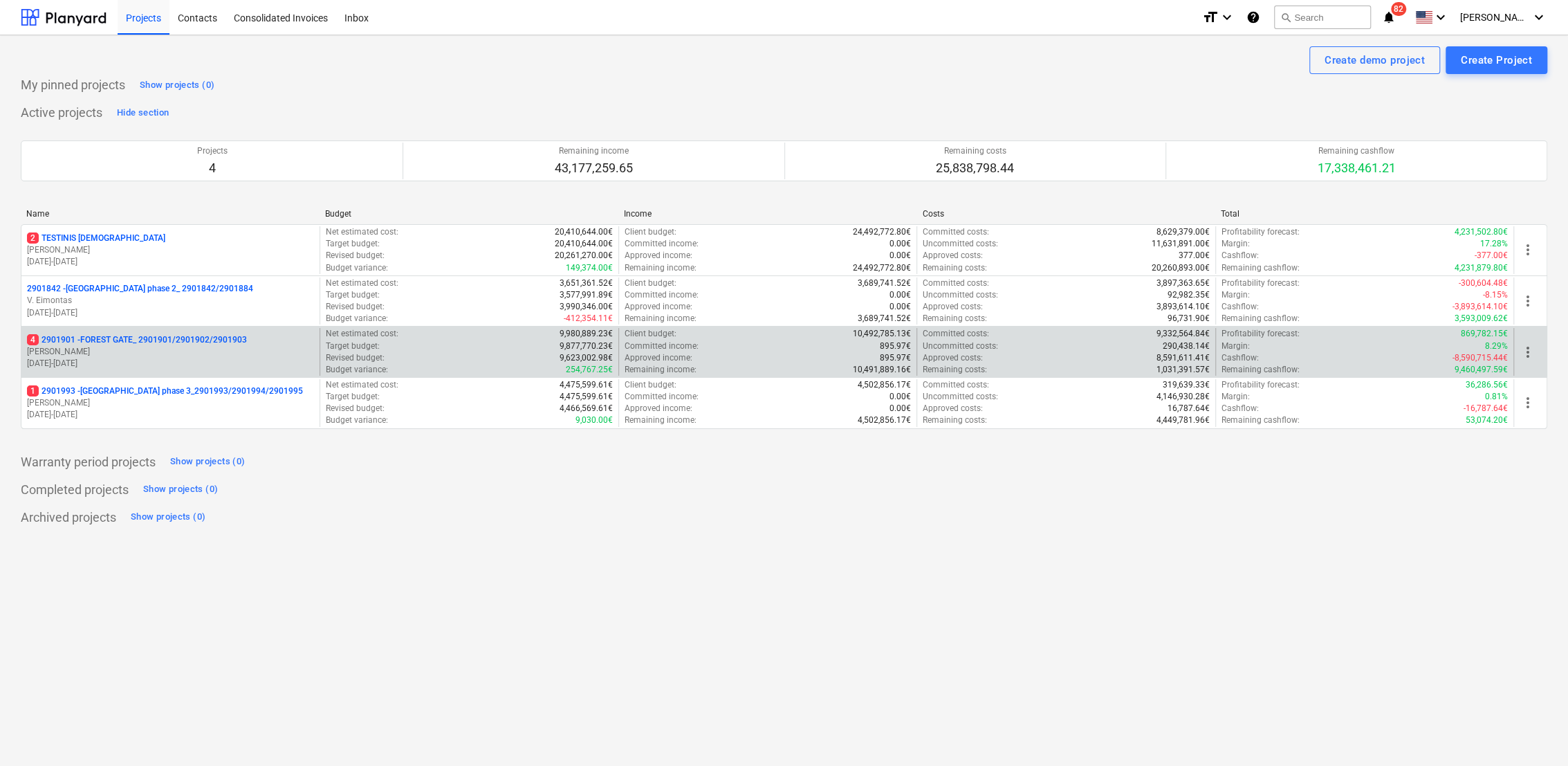
click at [116, 340] on p "4 2901901 - FOREST GATE_ 2901901/2901902/2901903" at bounding box center [137, 340] width 220 height 12
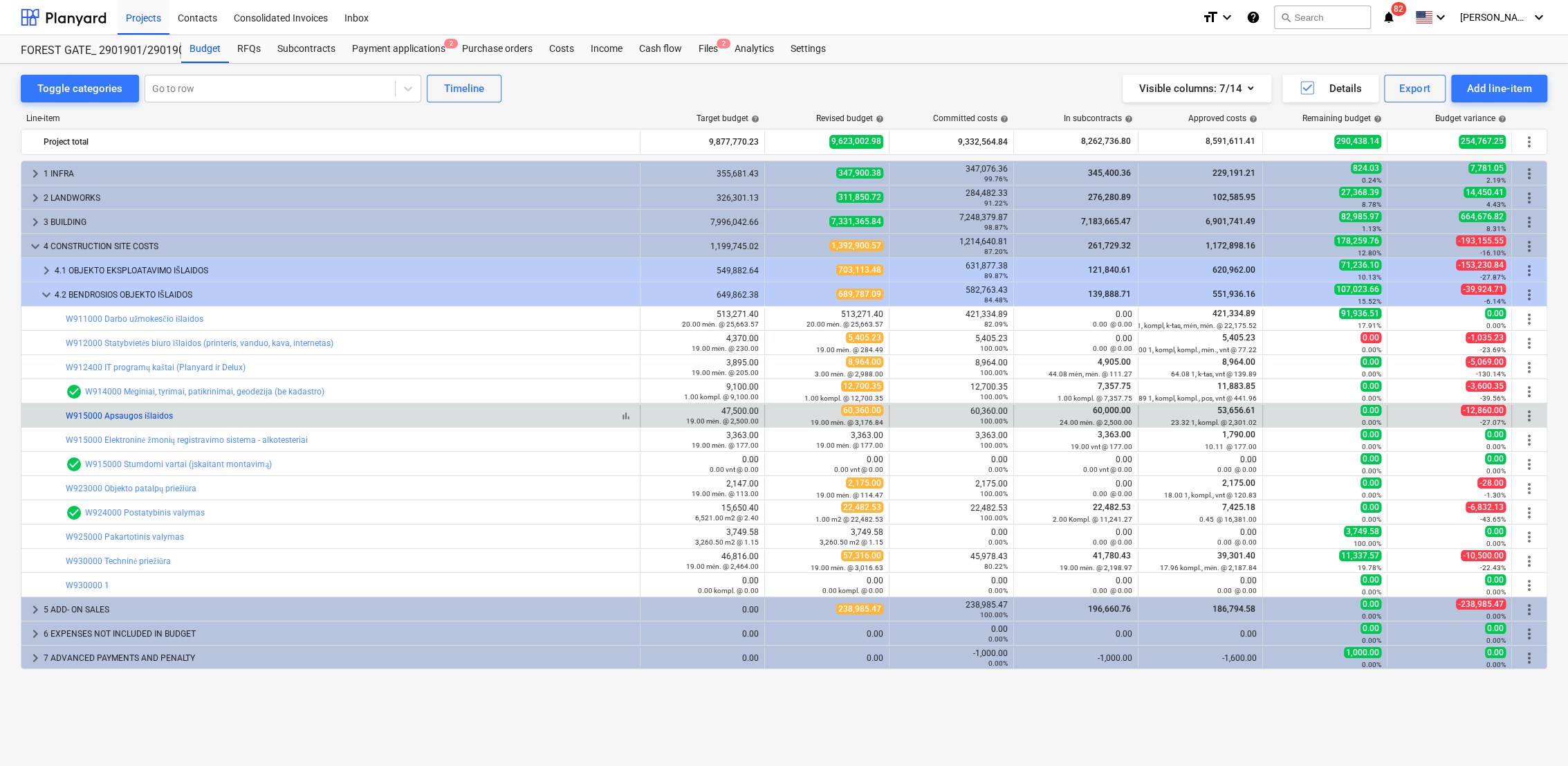
click at [164, 412] on link "W915000 Apsaugos išlaidos" at bounding box center [119, 416] width 107 height 10
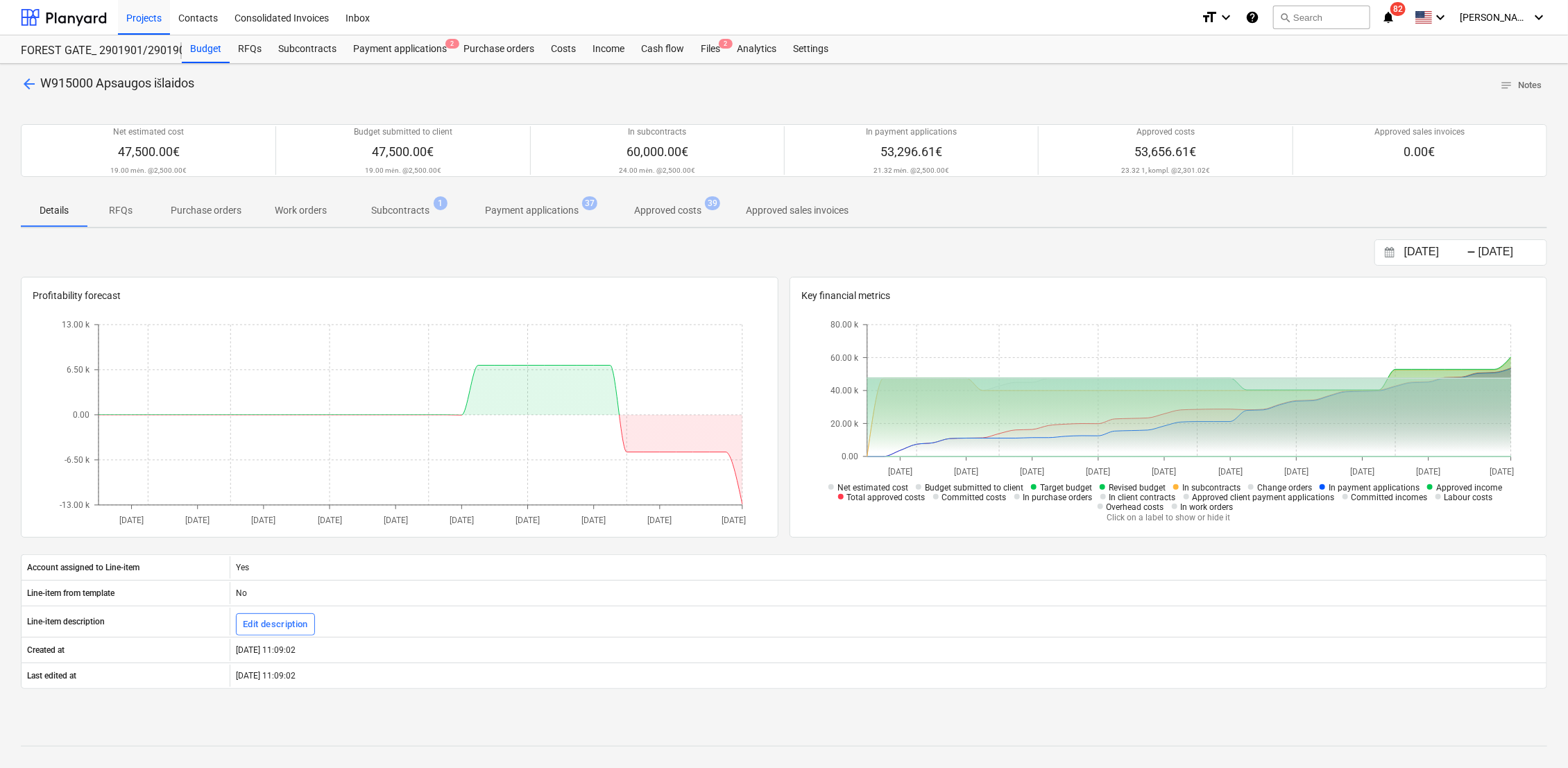
click at [679, 213] on p "Approved costs" at bounding box center [667, 211] width 67 height 15
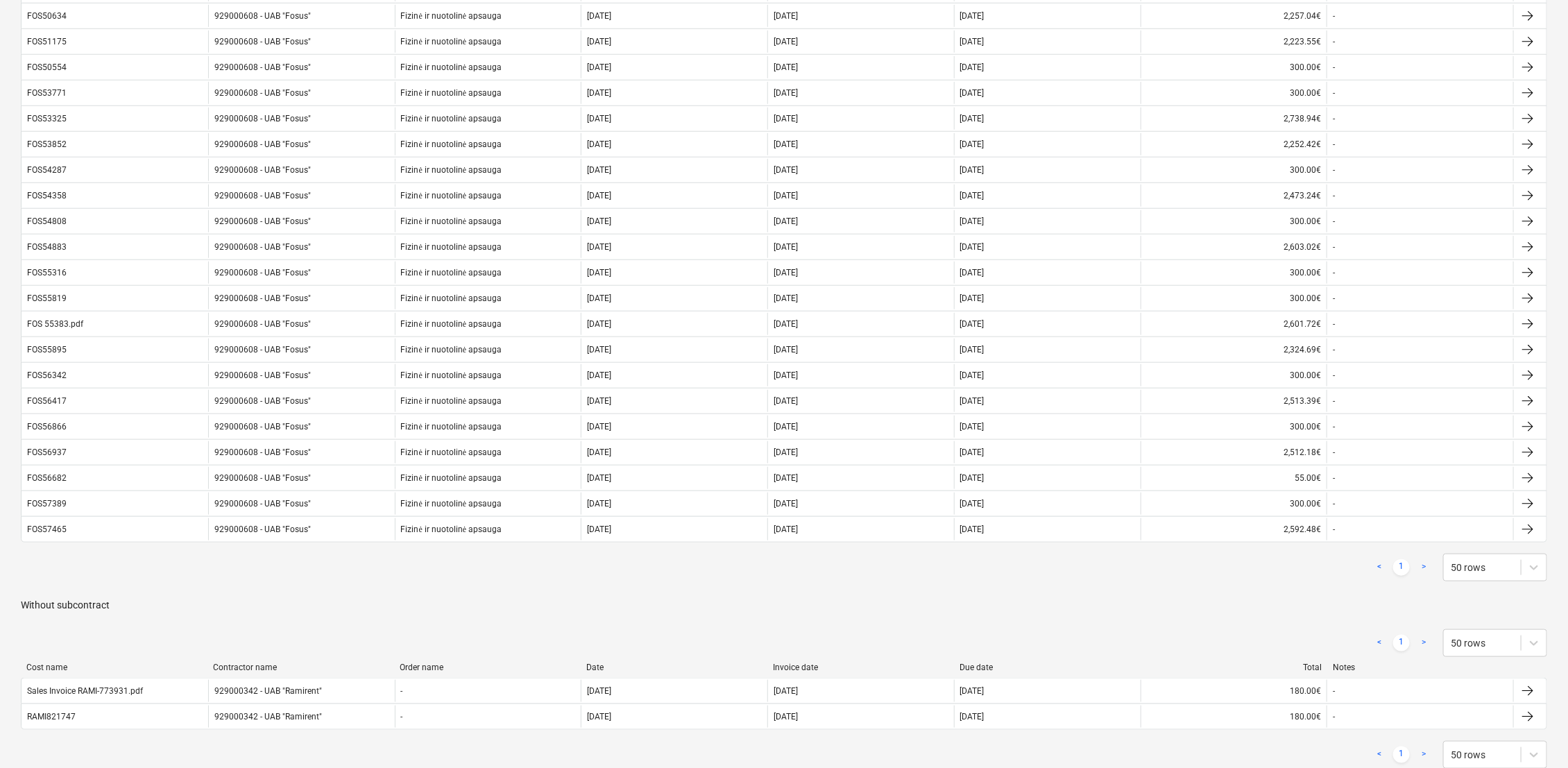
scroll to position [958, 0]
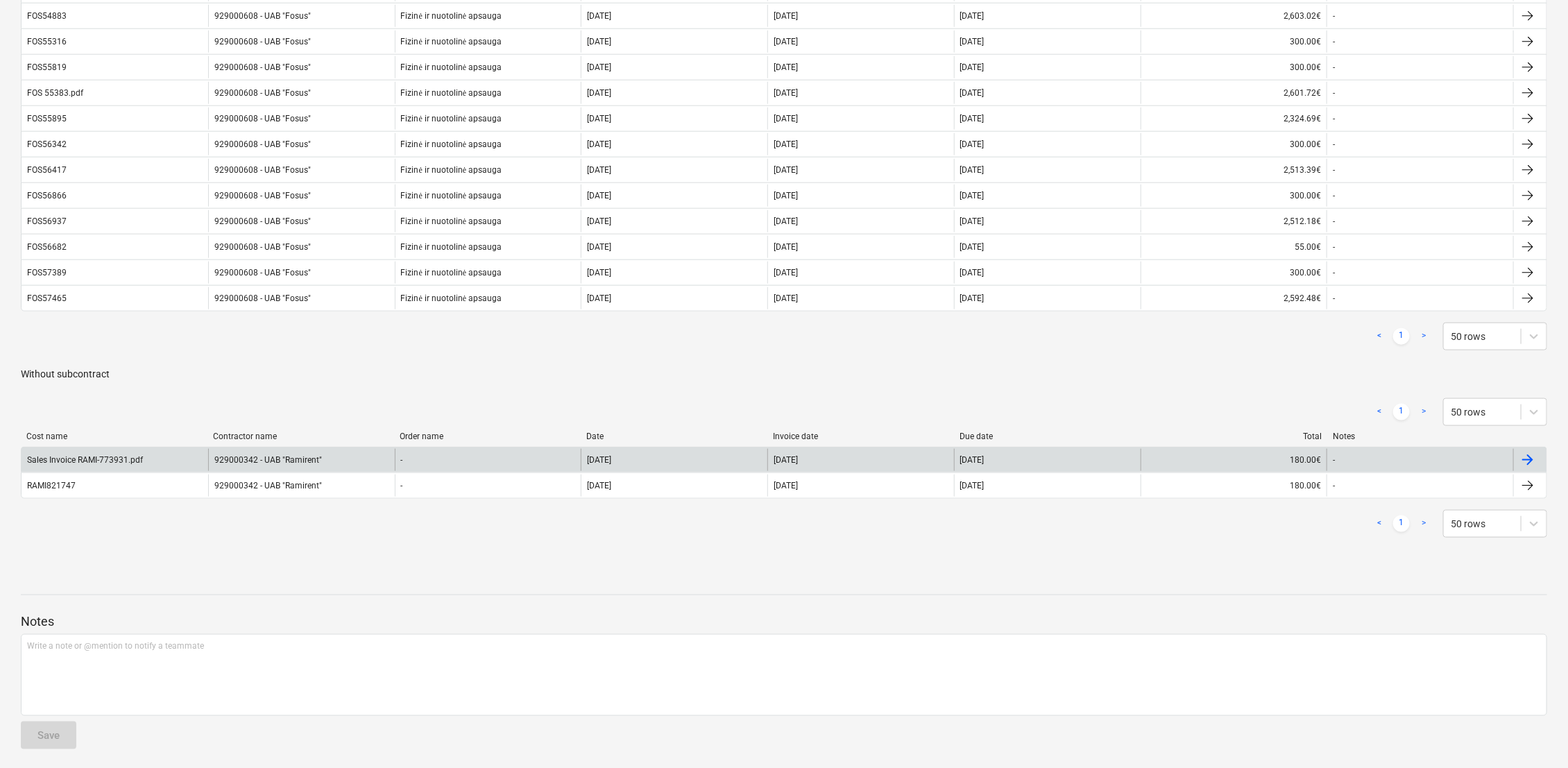
click at [1524, 455] on div at bounding box center [1528, 460] width 16 height 16
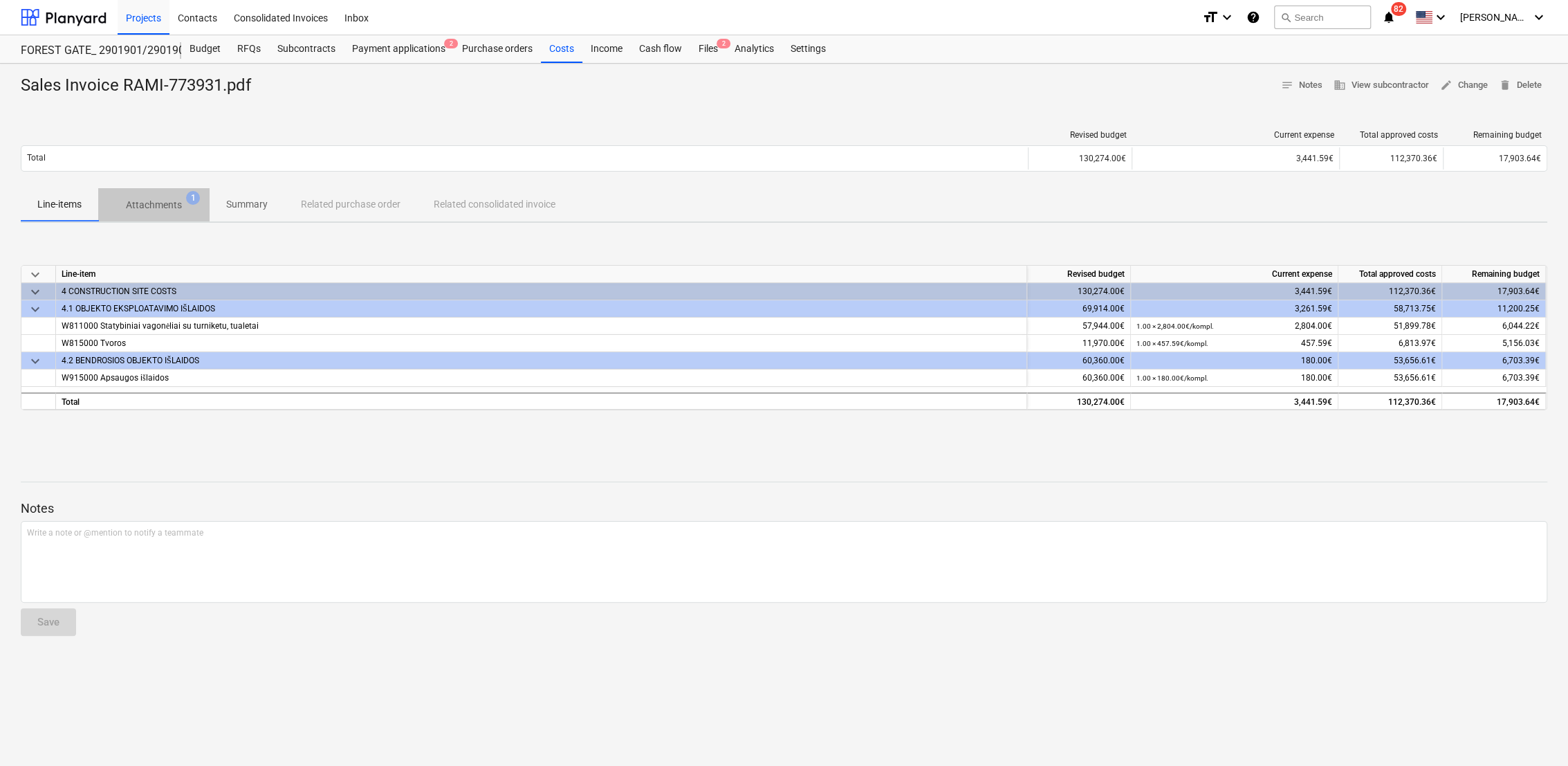
click at [169, 202] on p "Attachments" at bounding box center [154, 205] width 56 height 15
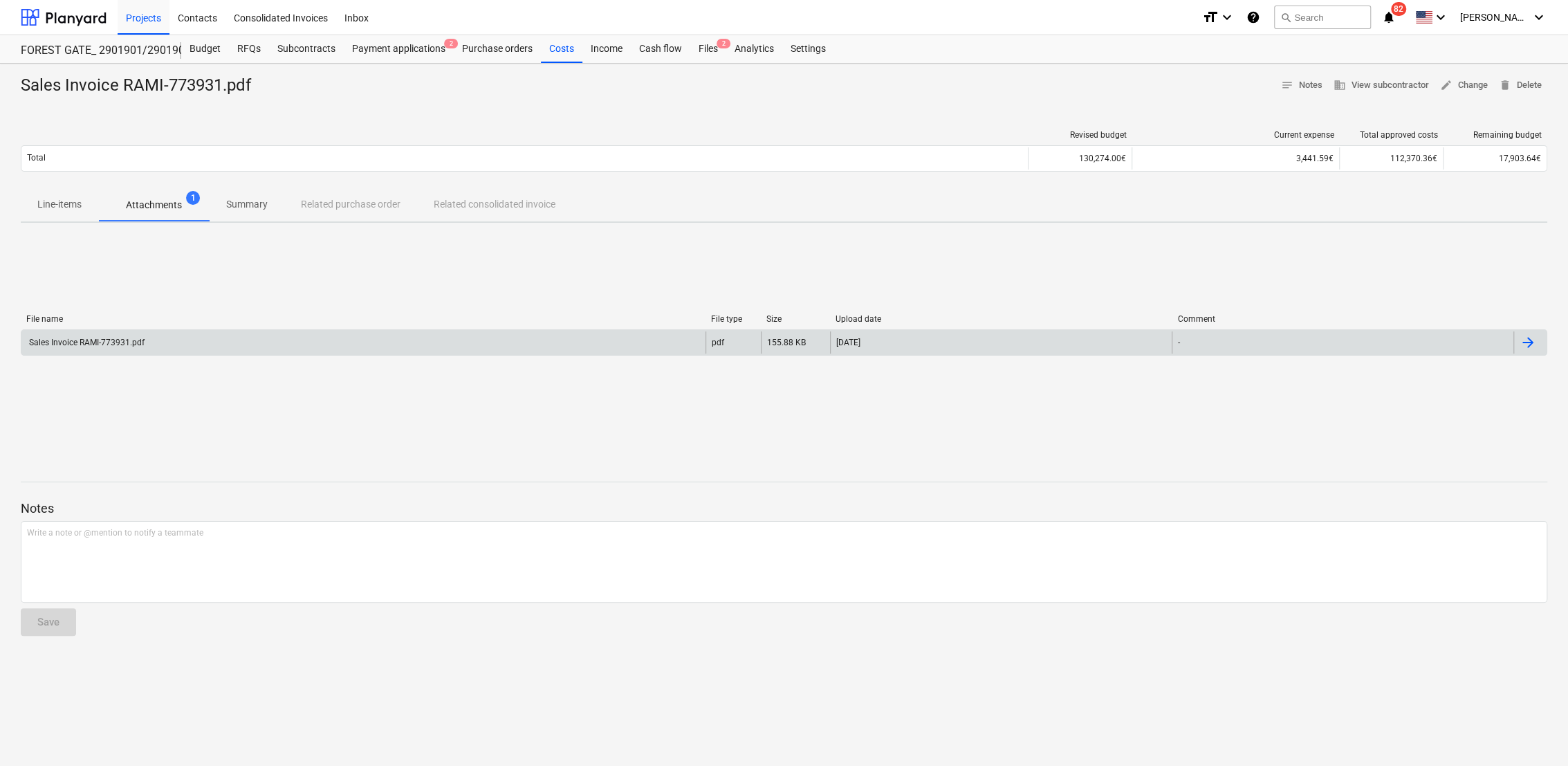
click at [91, 335] on div "Sales Invoice RAMI-773931.pdf" at bounding box center [363, 343] width 684 height 22
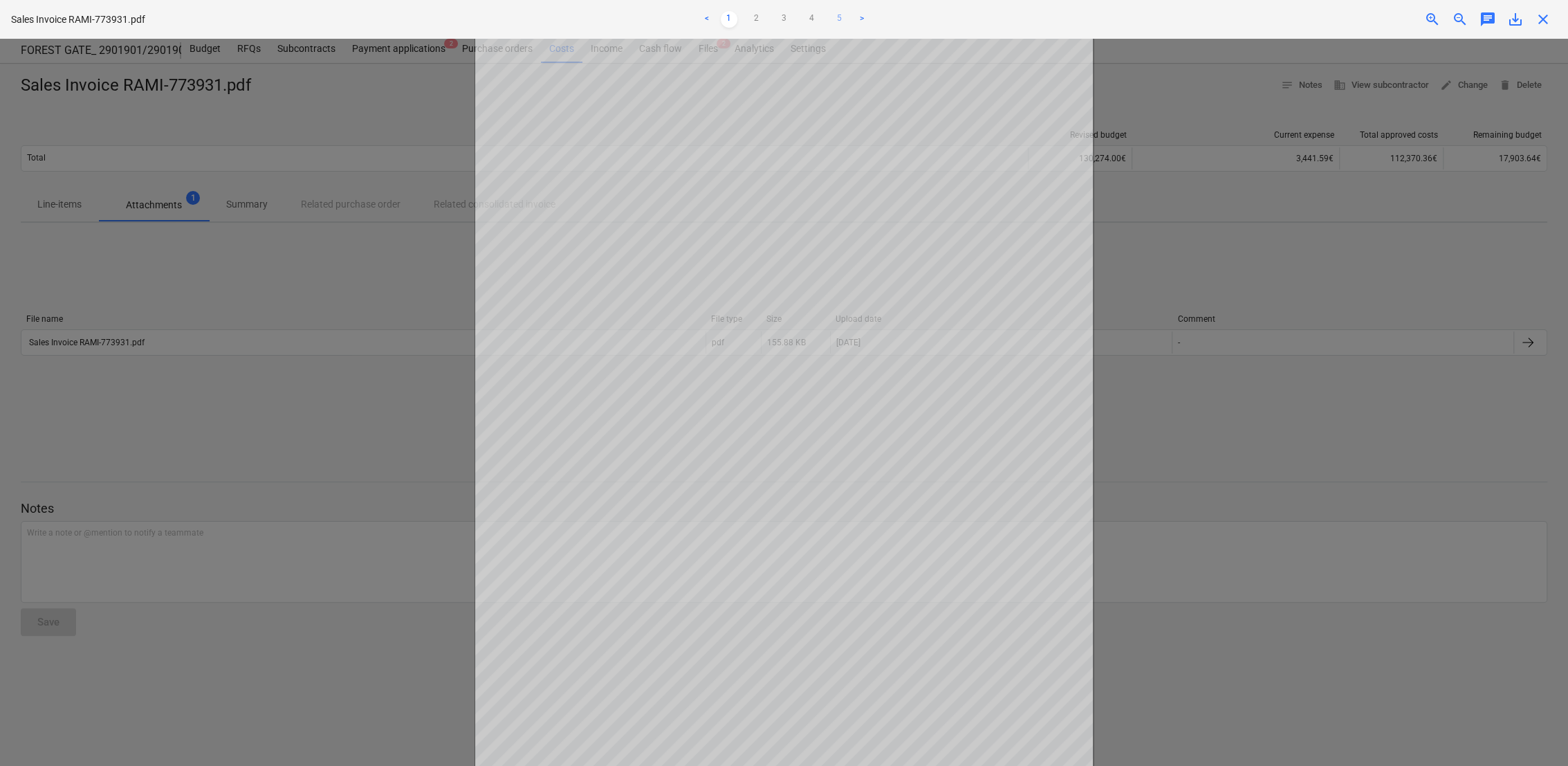
click at [837, 22] on link "5" at bounding box center [840, 19] width 16 height 16
click at [373, 120] on div at bounding box center [784, 402] width 1568 height 728
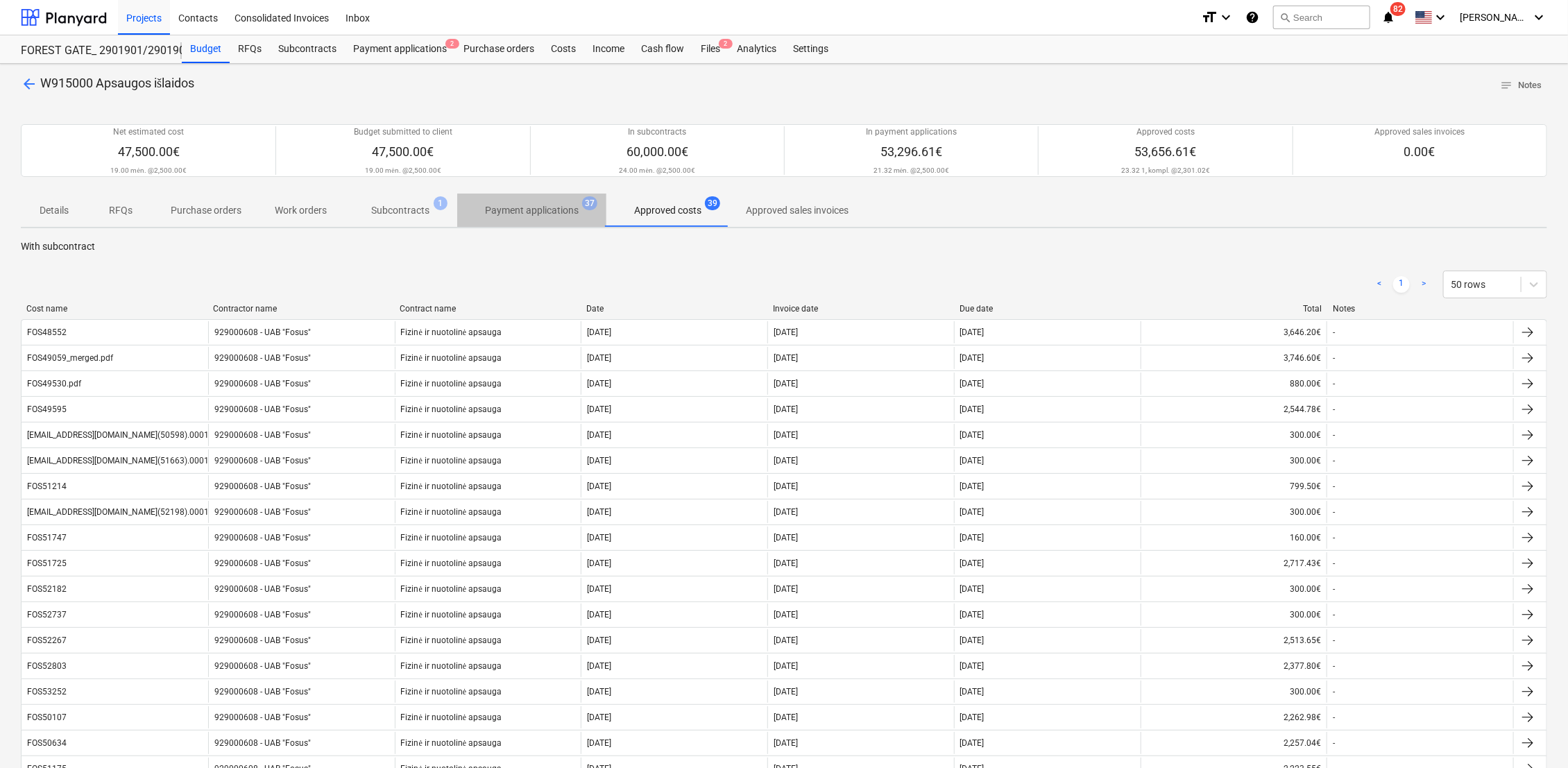
click at [559, 205] on p "Payment applications" at bounding box center [532, 211] width 93 height 15
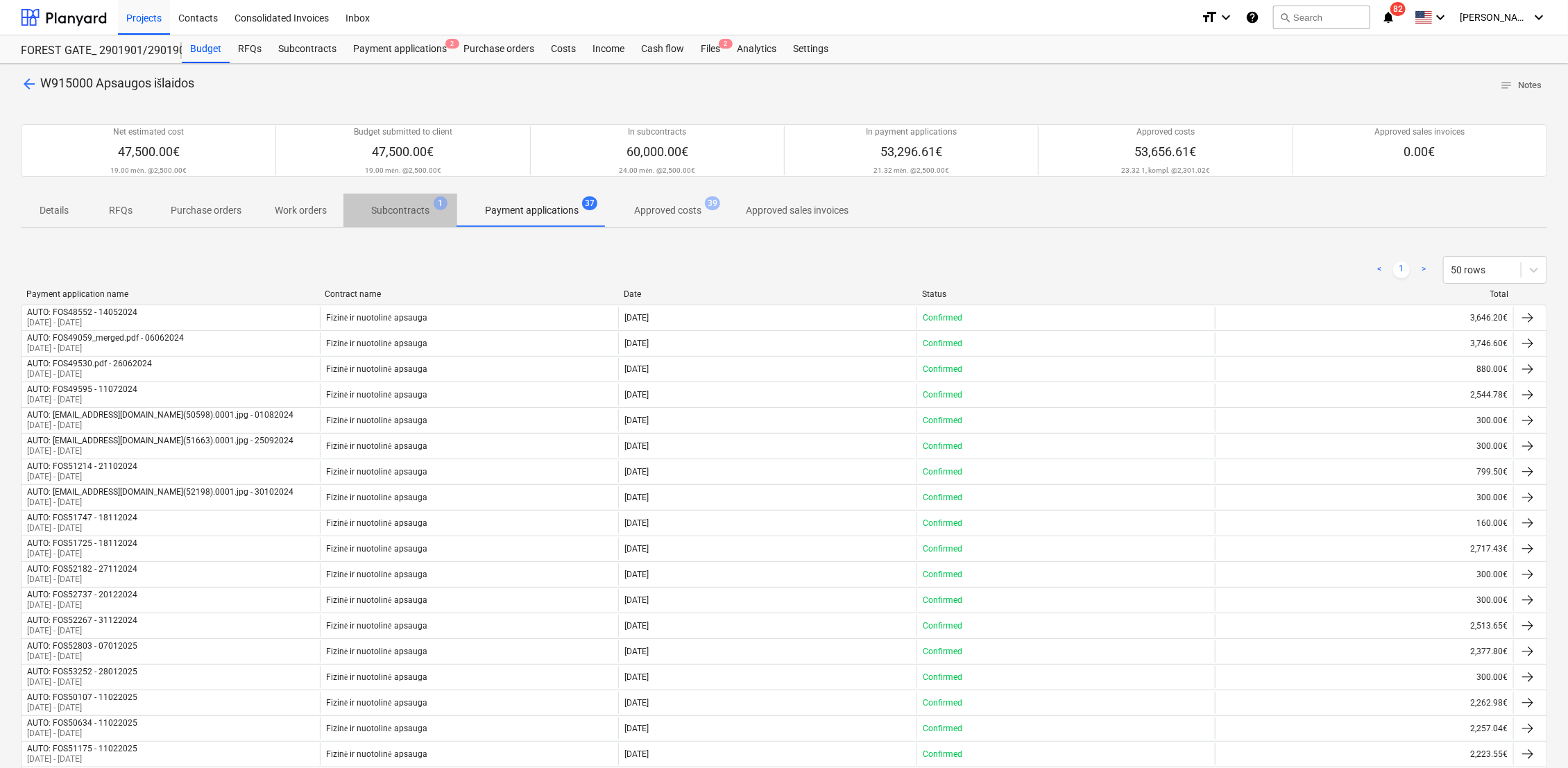
click at [400, 207] on p "Subcontracts" at bounding box center [400, 211] width 59 height 15
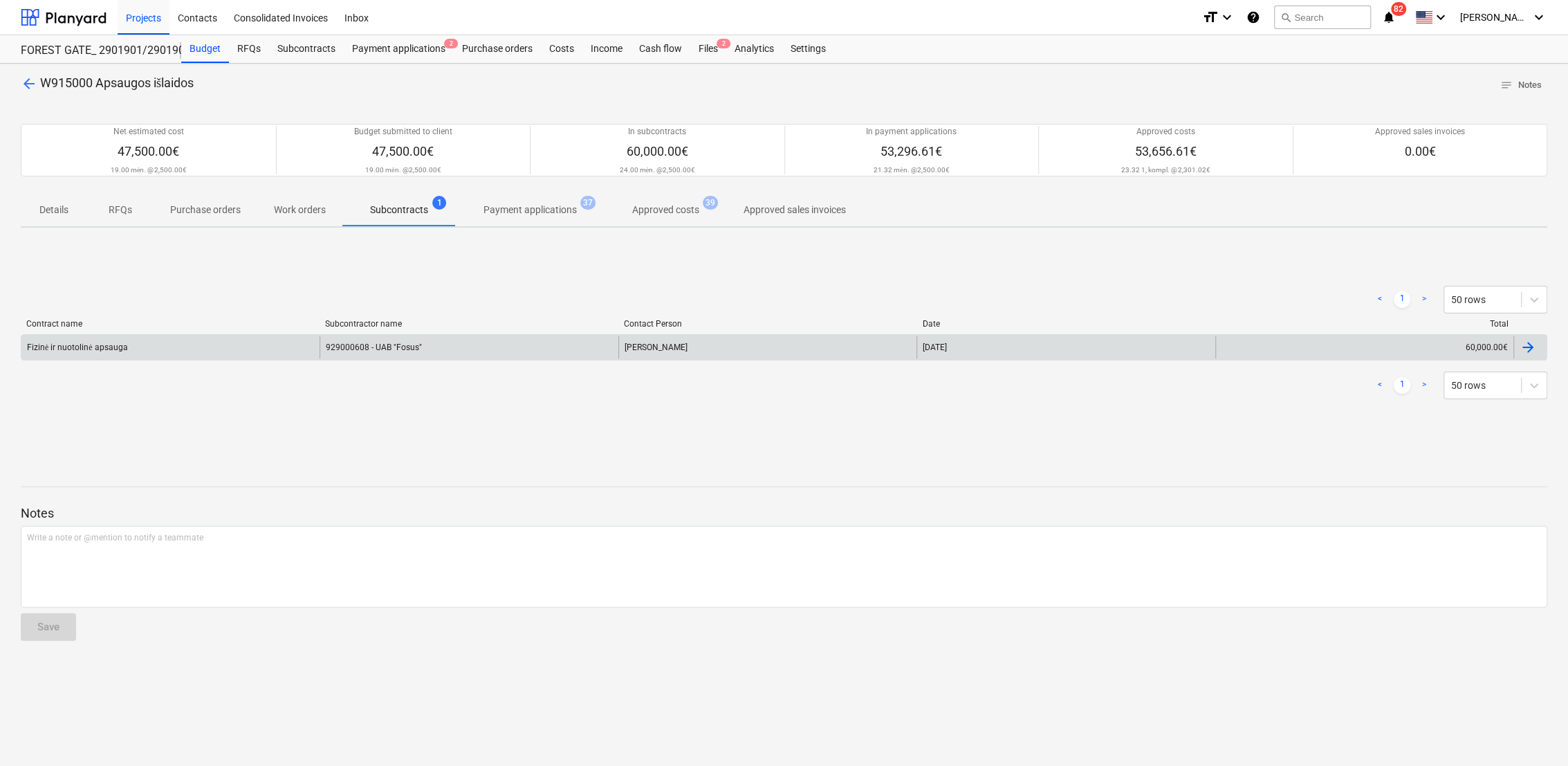
click at [348, 350] on div "929000608 - UAB "Fosus"" at bounding box center [469, 347] width 298 height 22
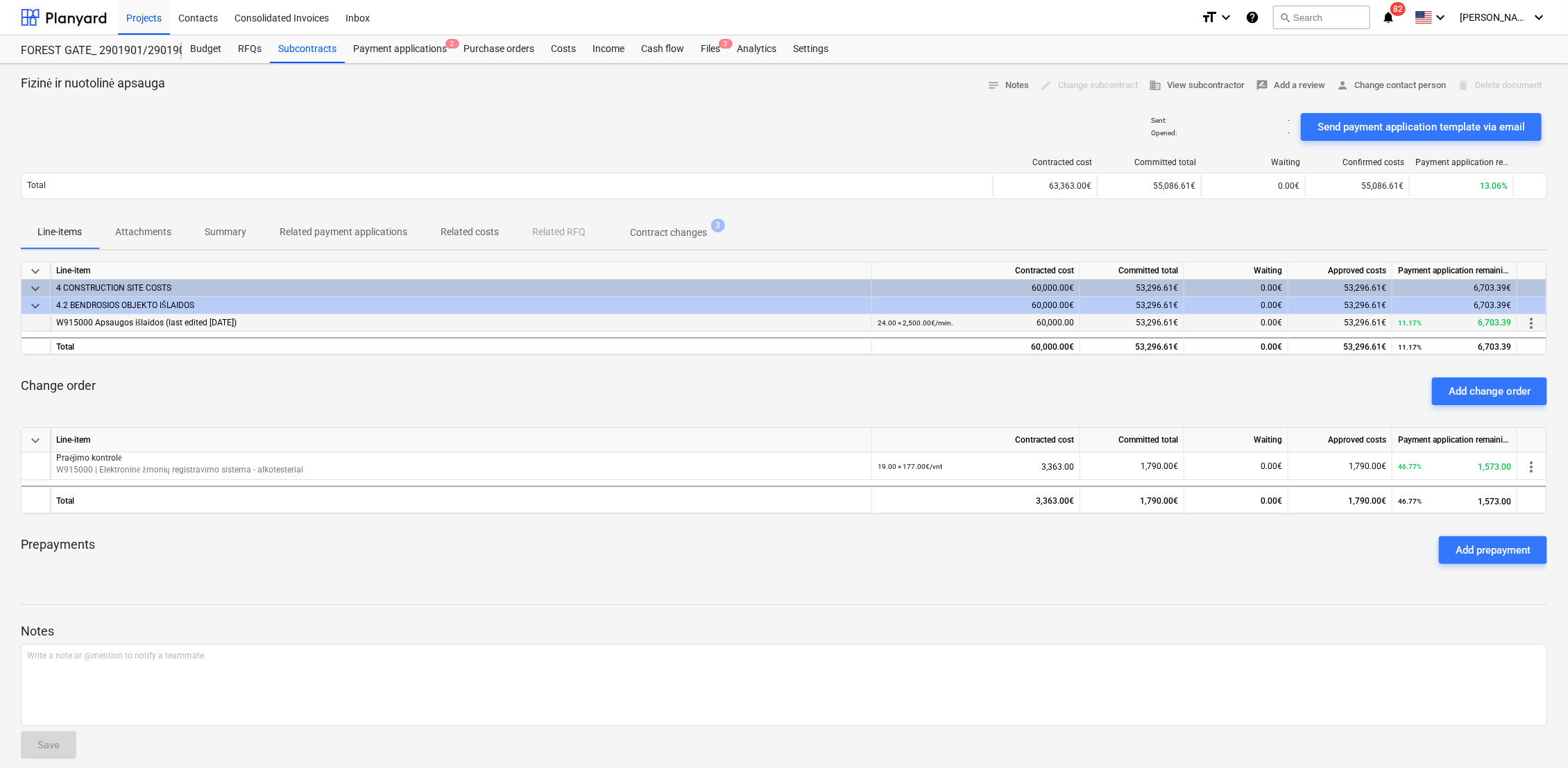
click at [1530, 322] on span "more_vert" at bounding box center [1530, 324] width 16 height 16
click at [1536, 322] on li "Edit" at bounding box center [1541, 323] width 41 height 32
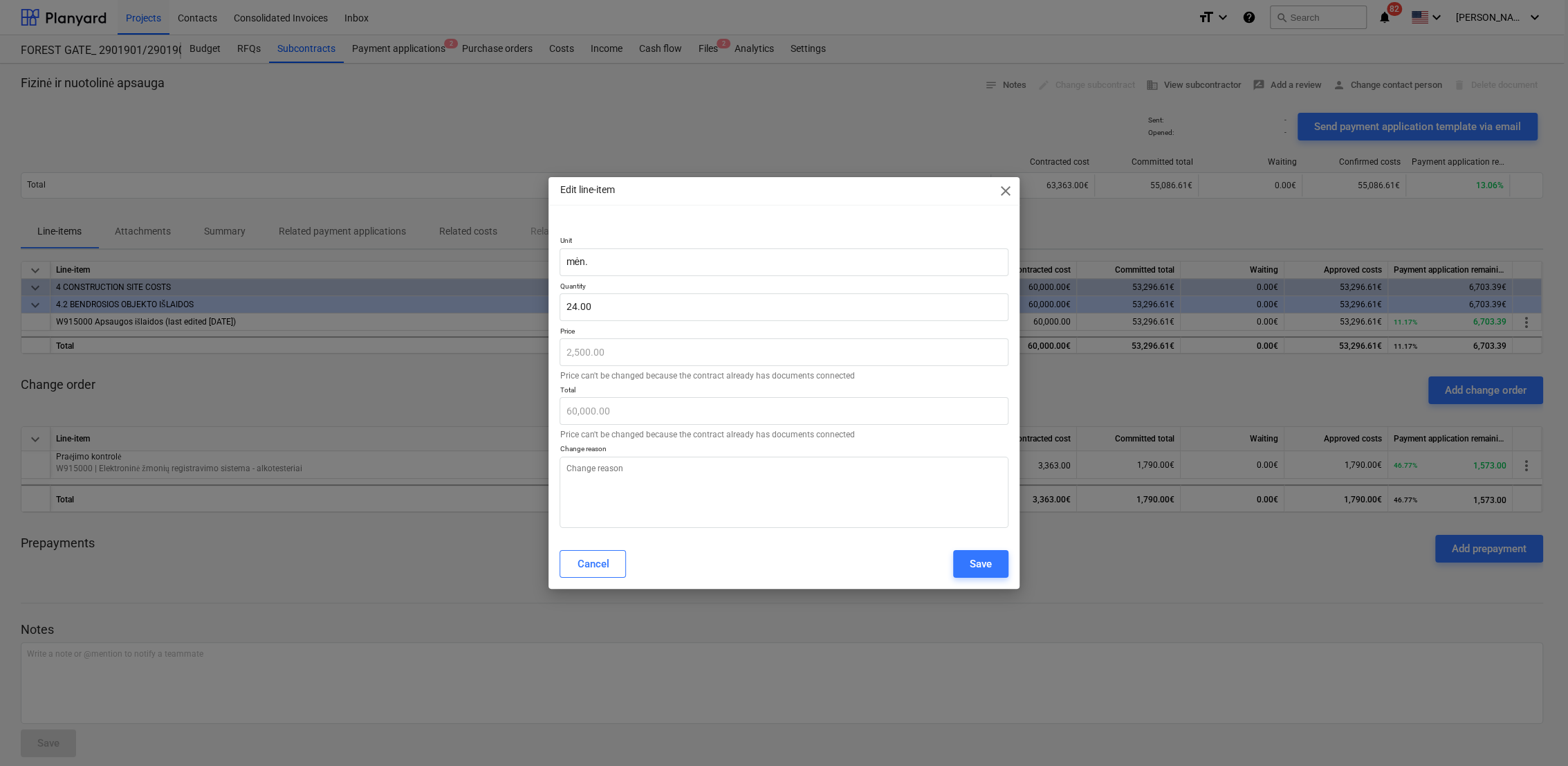
type textarea "x"
type input "24"
click at [626, 309] on input "24" at bounding box center [783, 307] width 448 height 27
type textarea "x"
type input "2"
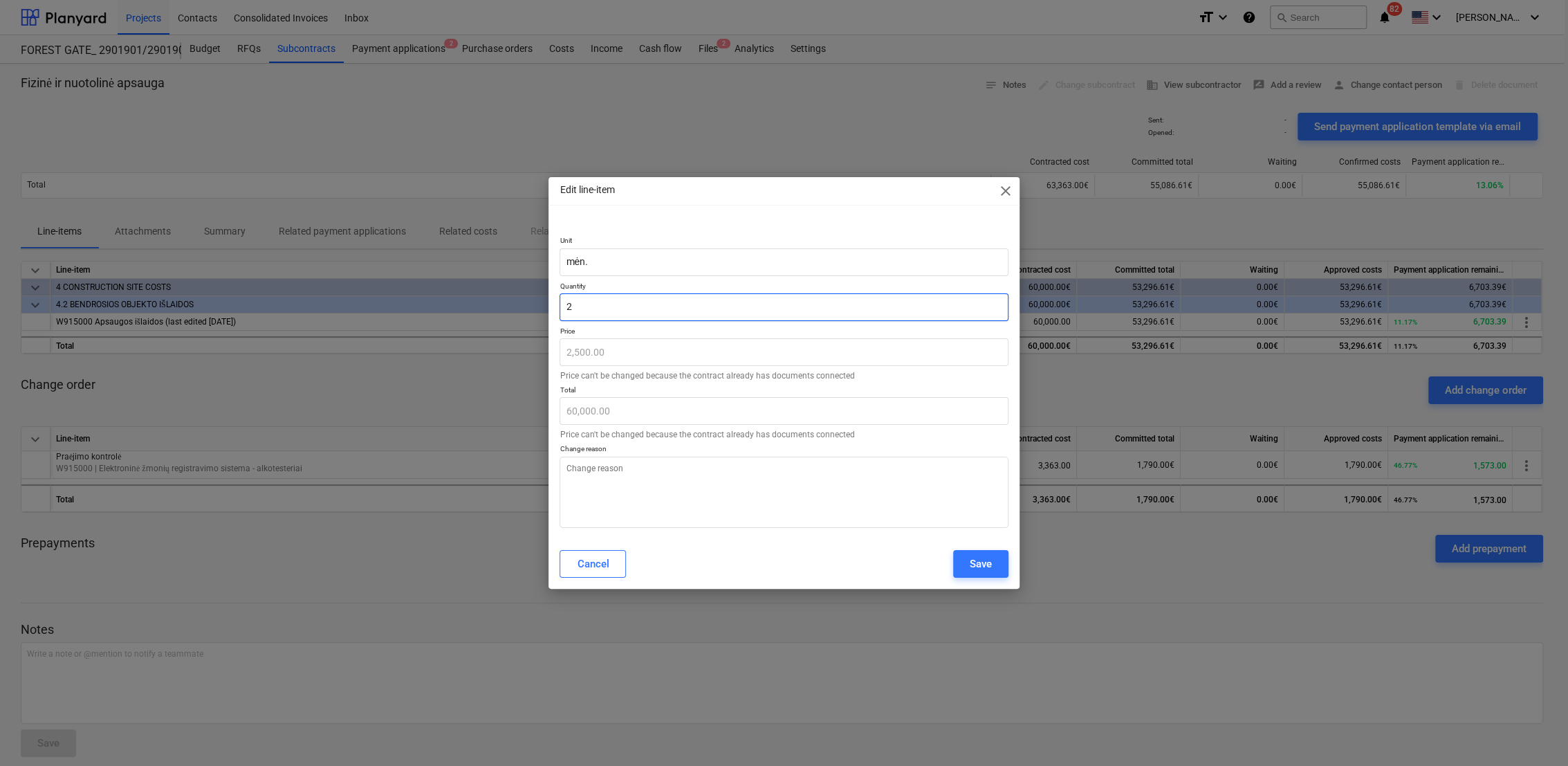
type input "5,000.00"
type textarea "x"
type input "21"
type input "52,500.00"
type textarea "x"
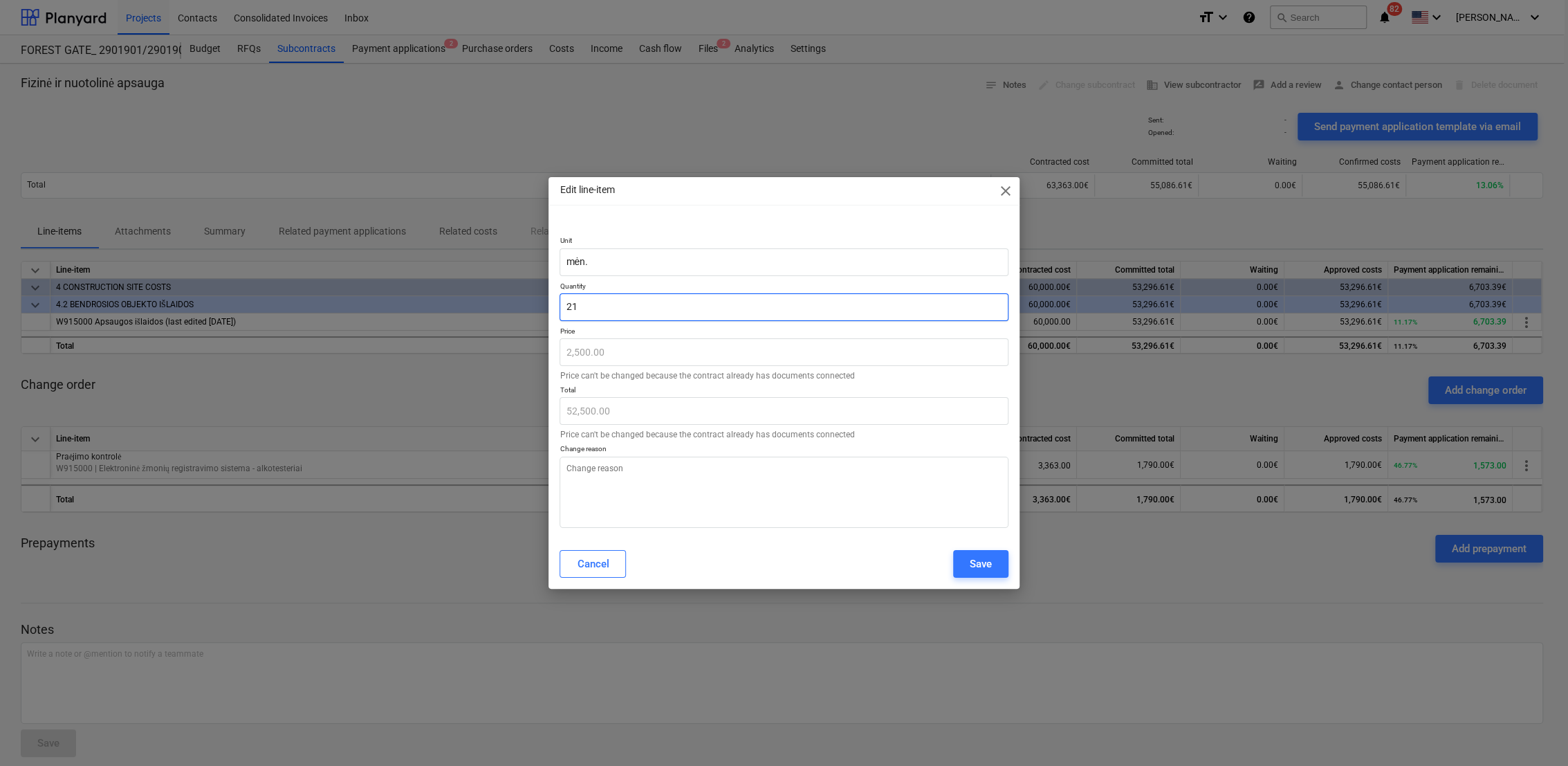
type input "2"
type input "5,000.00"
type textarea "x"
type input "22"
type input "55,000.00"
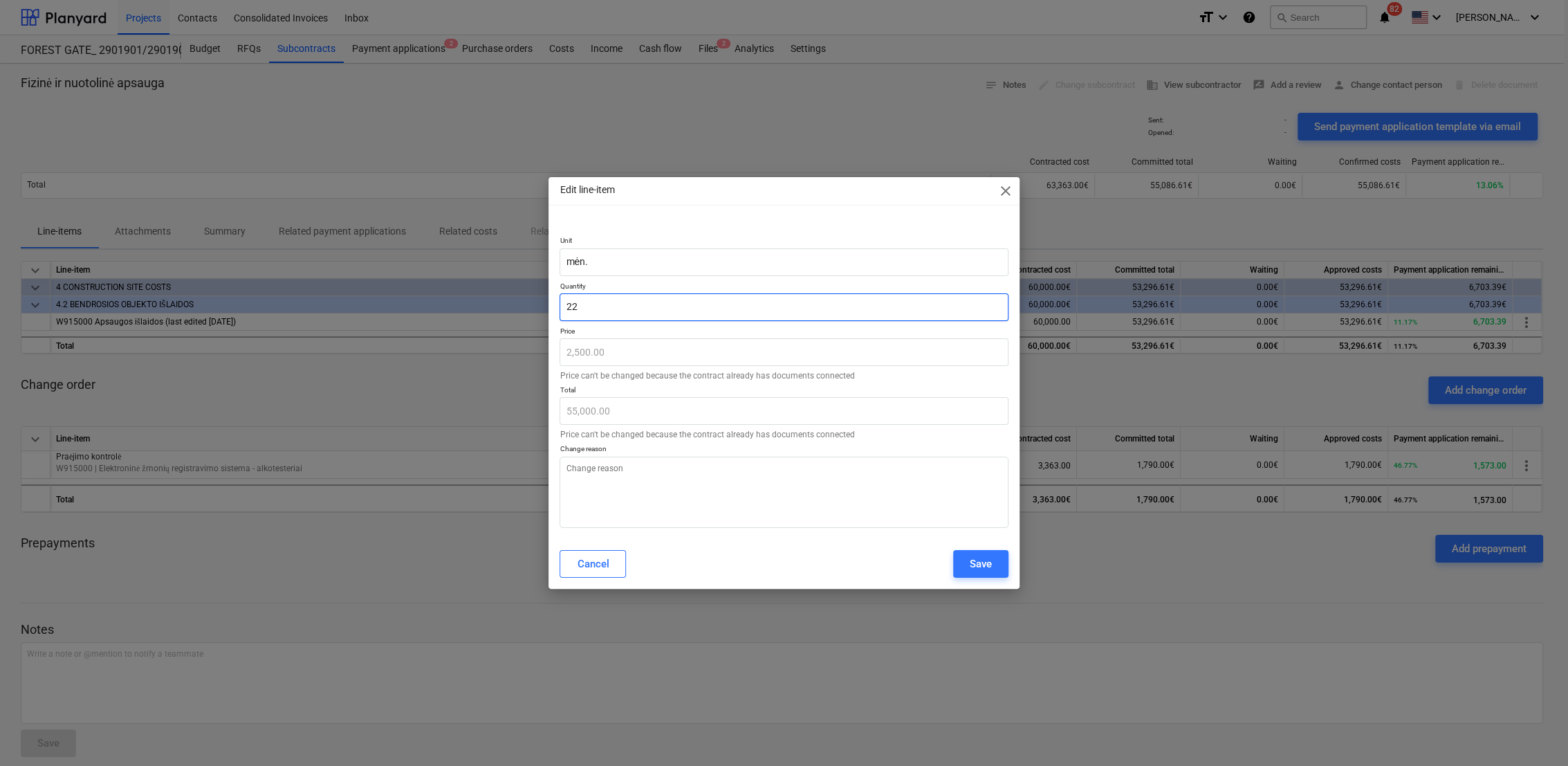
type textarea "x"
type input "2"
type input "5,000.00"
type textarea "x"
type input "21"
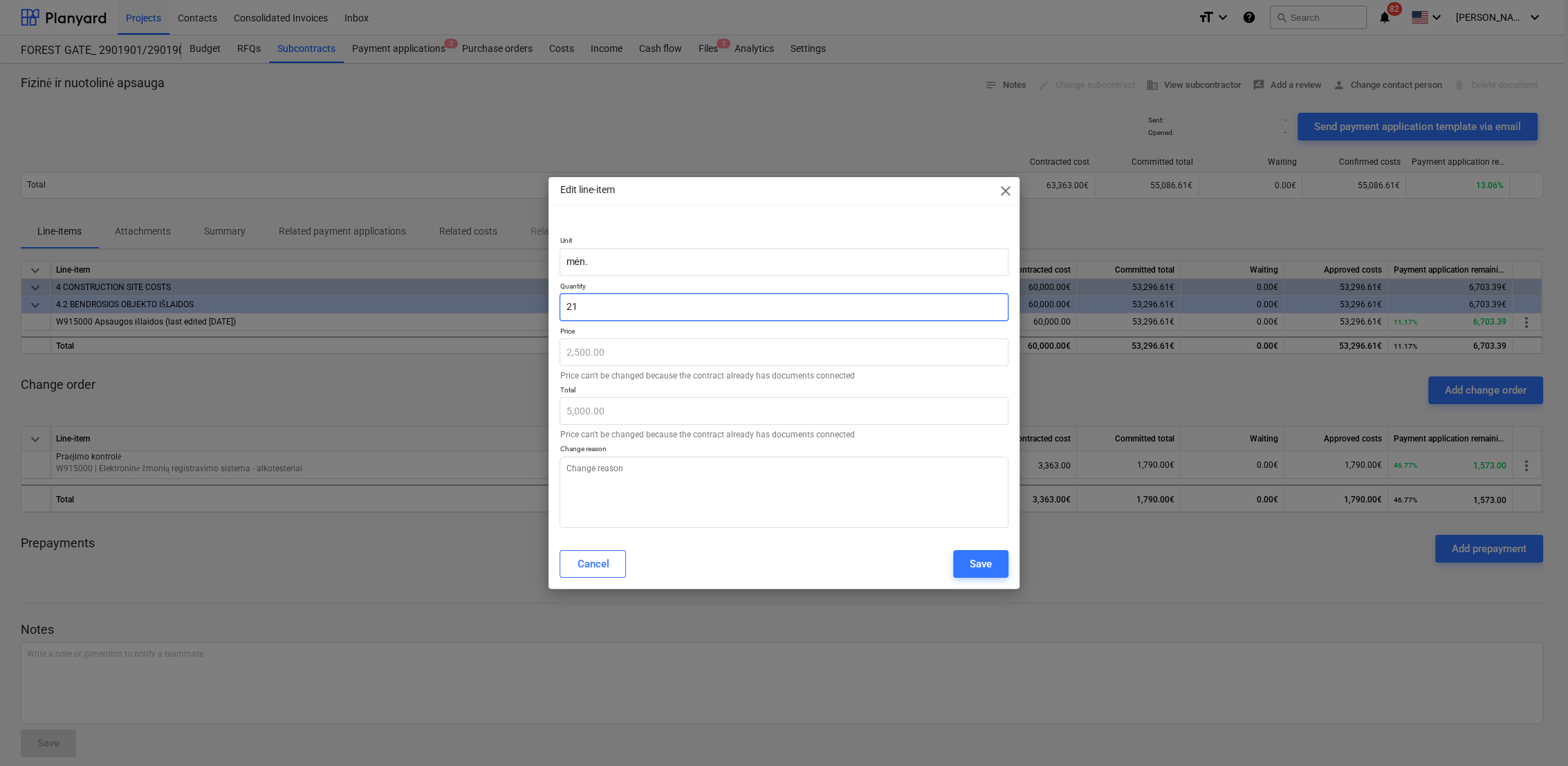
type input "52,500.00"
type input "21"
type textarea "x"
type input "21.00"
drag, startPoint x: 764, startPoint y: 191, endPoint x: 641, endPoint y: 238, distance: 131.7
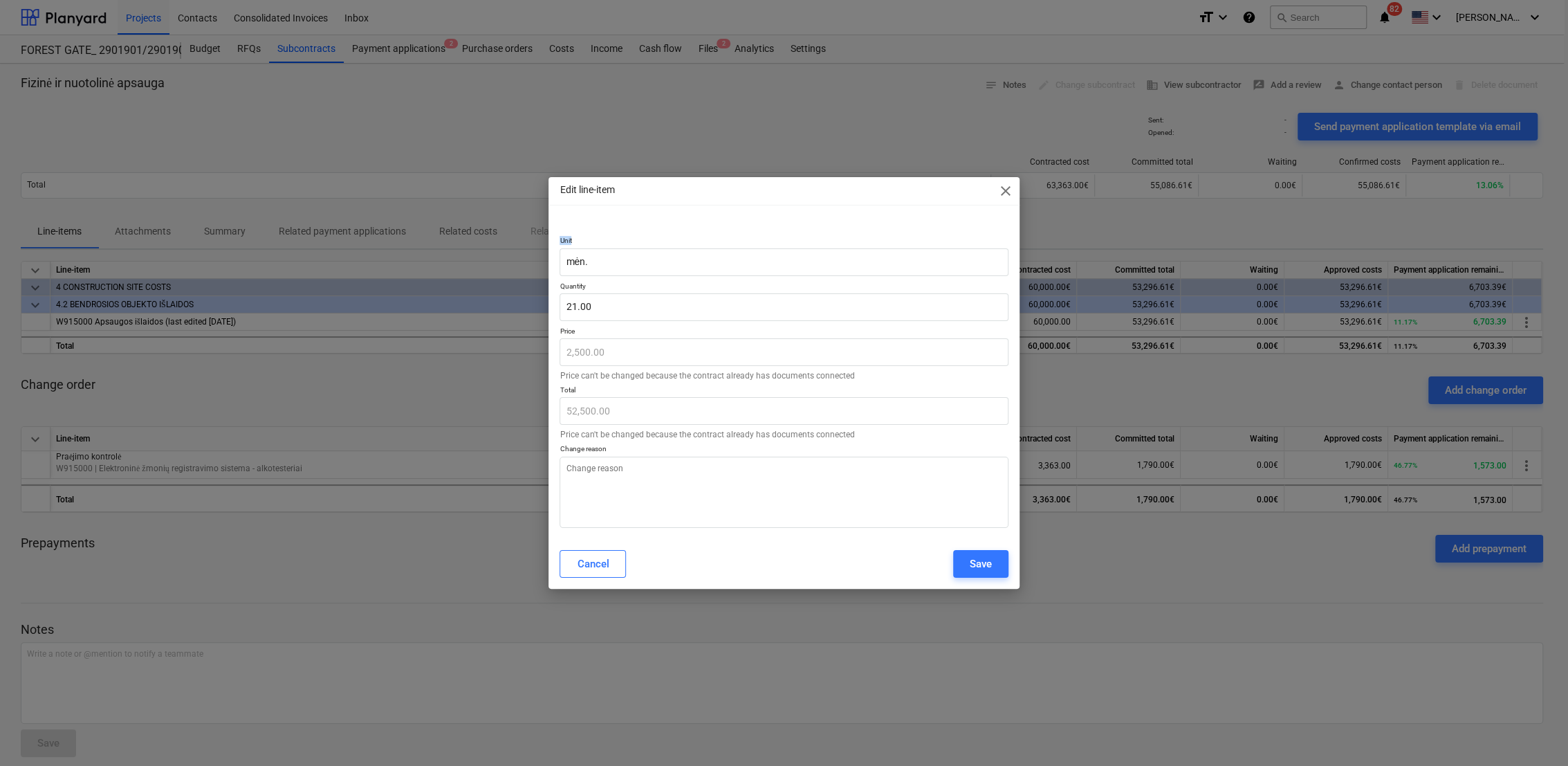
click at [641, 238] on div "Edit line-item close Unit mėn. Quantity 21.00 Price 2,500.00 Price can't be cha…" at bounding box center [783, 383] width 471 height 411
click at [1008, 189] on span "close" at bounding box center [1005, 191] width 16 height 16
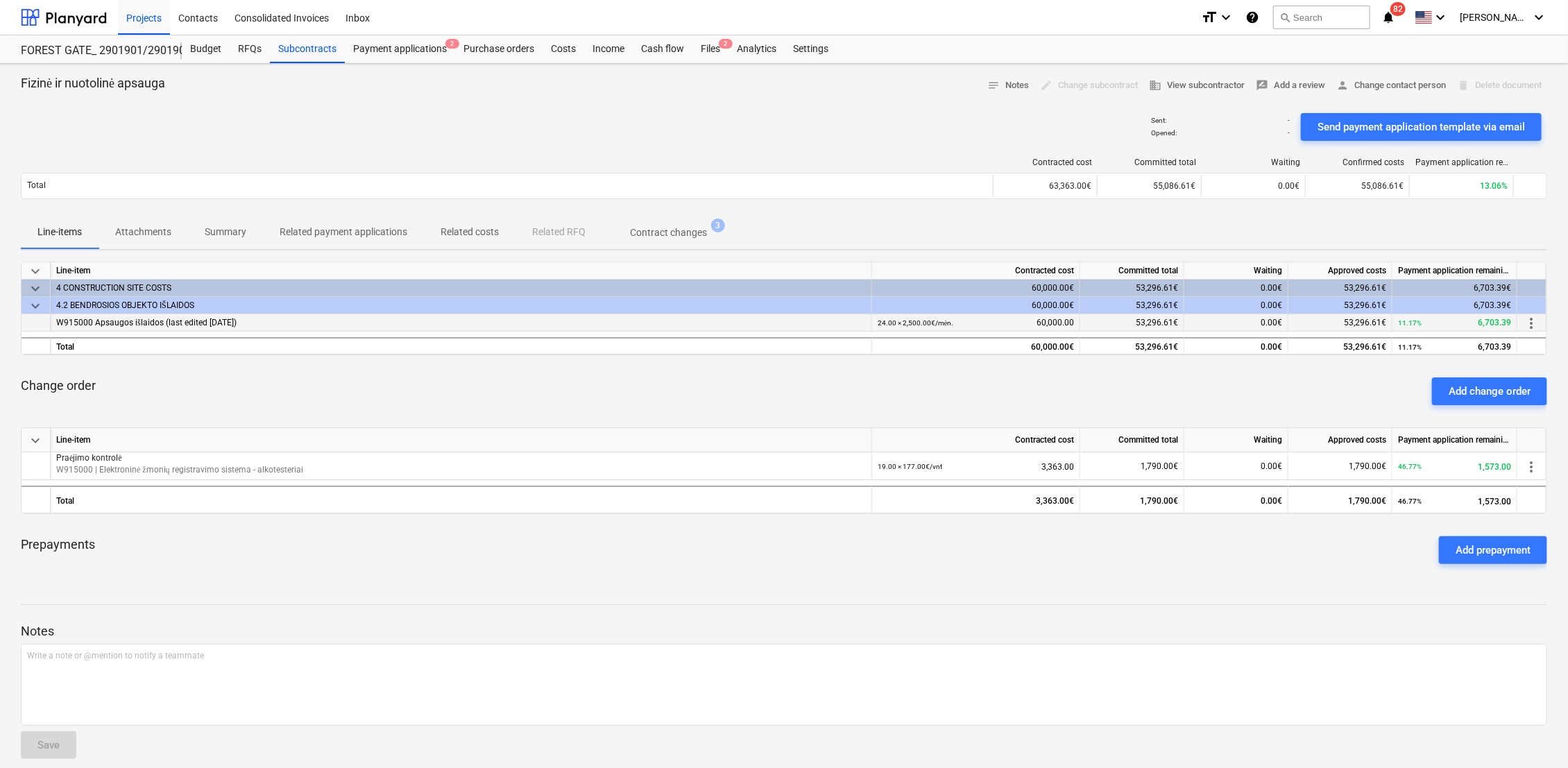
click at [1530, 323] on span "more_vert" at bounding box center [1530, 324] width 16 height 16
click at [1540, 320] on li "Edit" at bounding box center [1541, 323] width 41 height 32
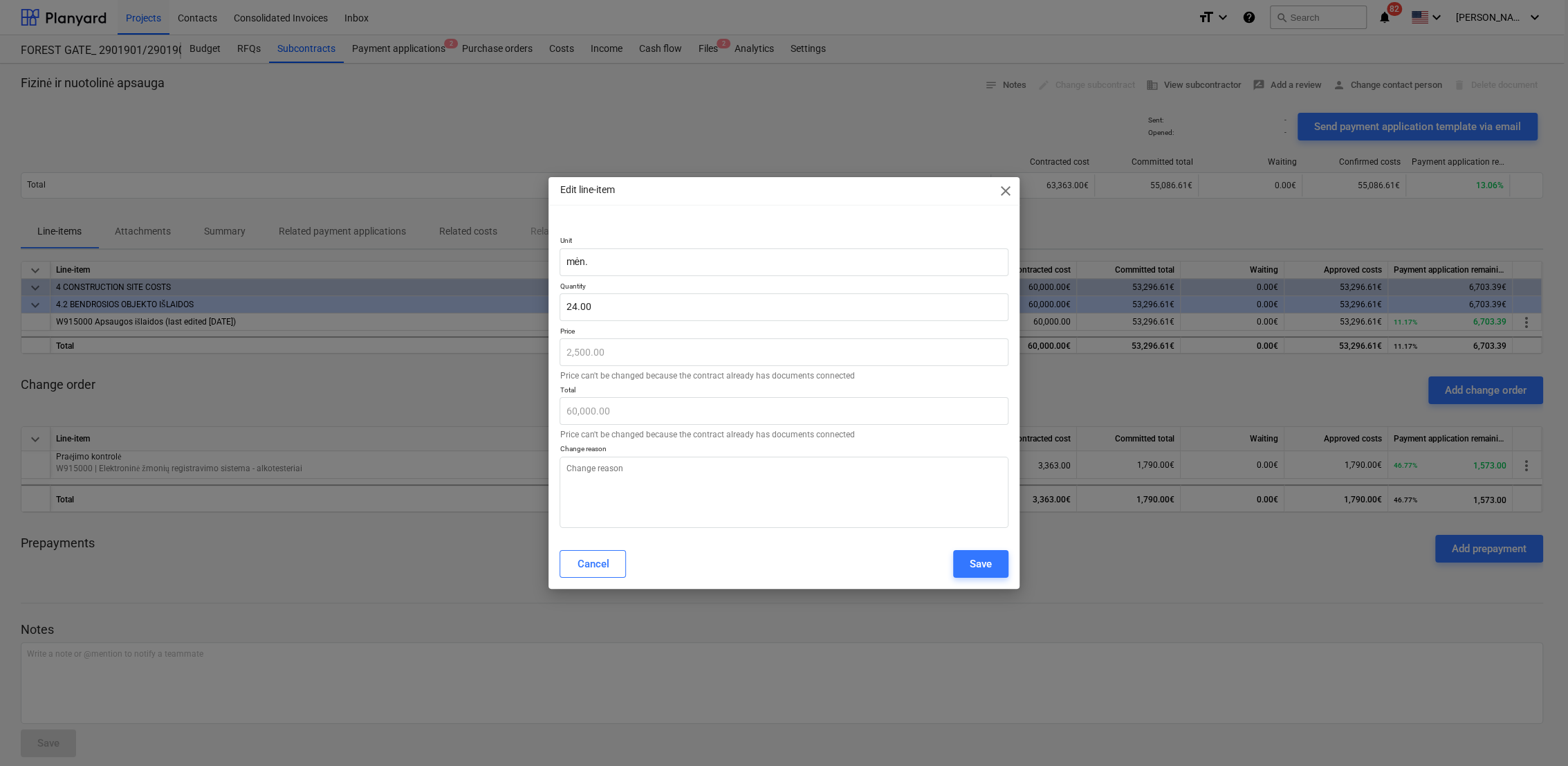
type textarea "x"
type input "24"
click at [625, 308] on input "24" at bounding box center [783, 307] width 448 height 27
type textarea "x"
type input "2"
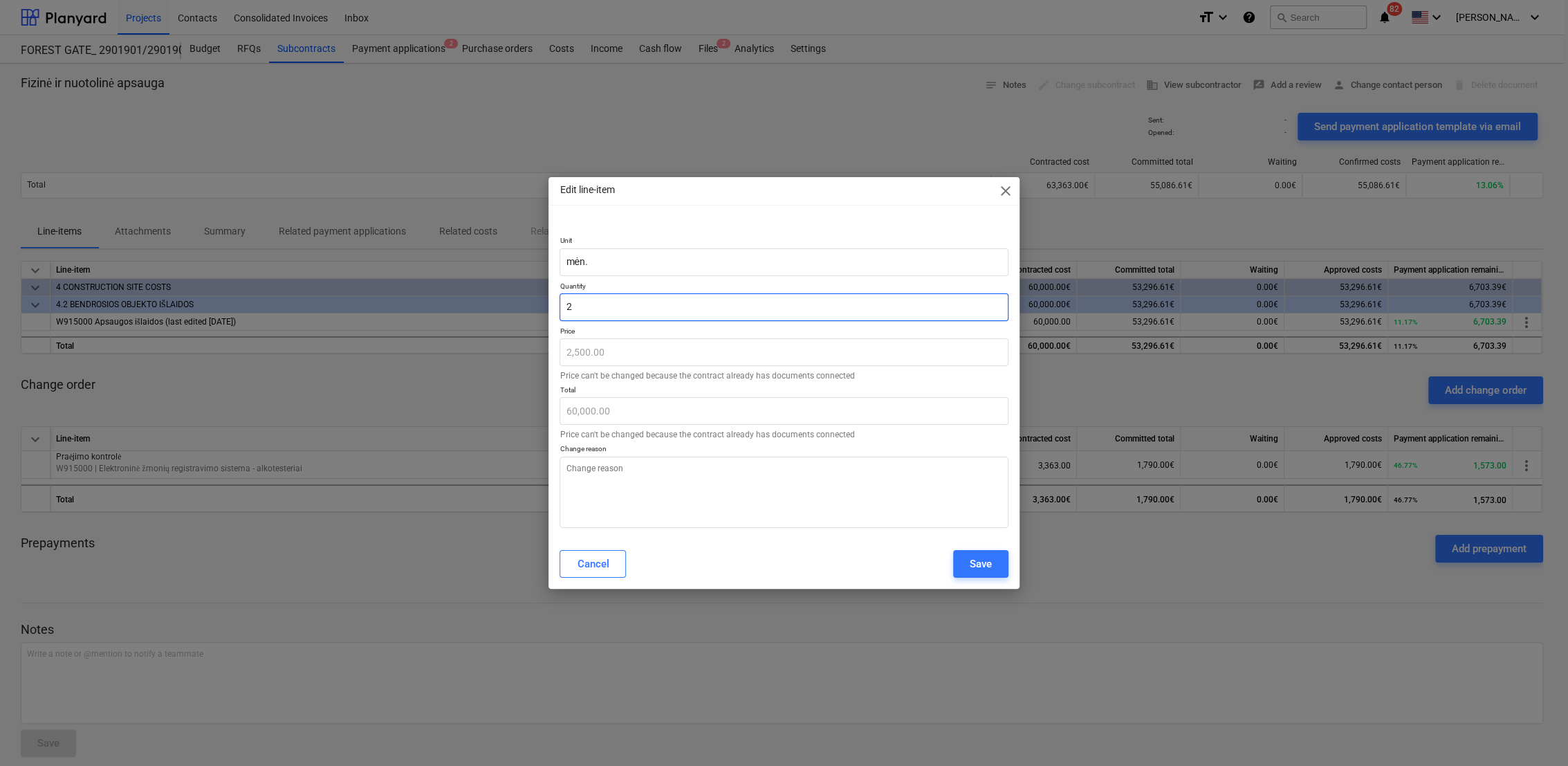
type input "5,000.00"
type textarea "x"
type input "21"
type input "52,500.00"
type input "21"
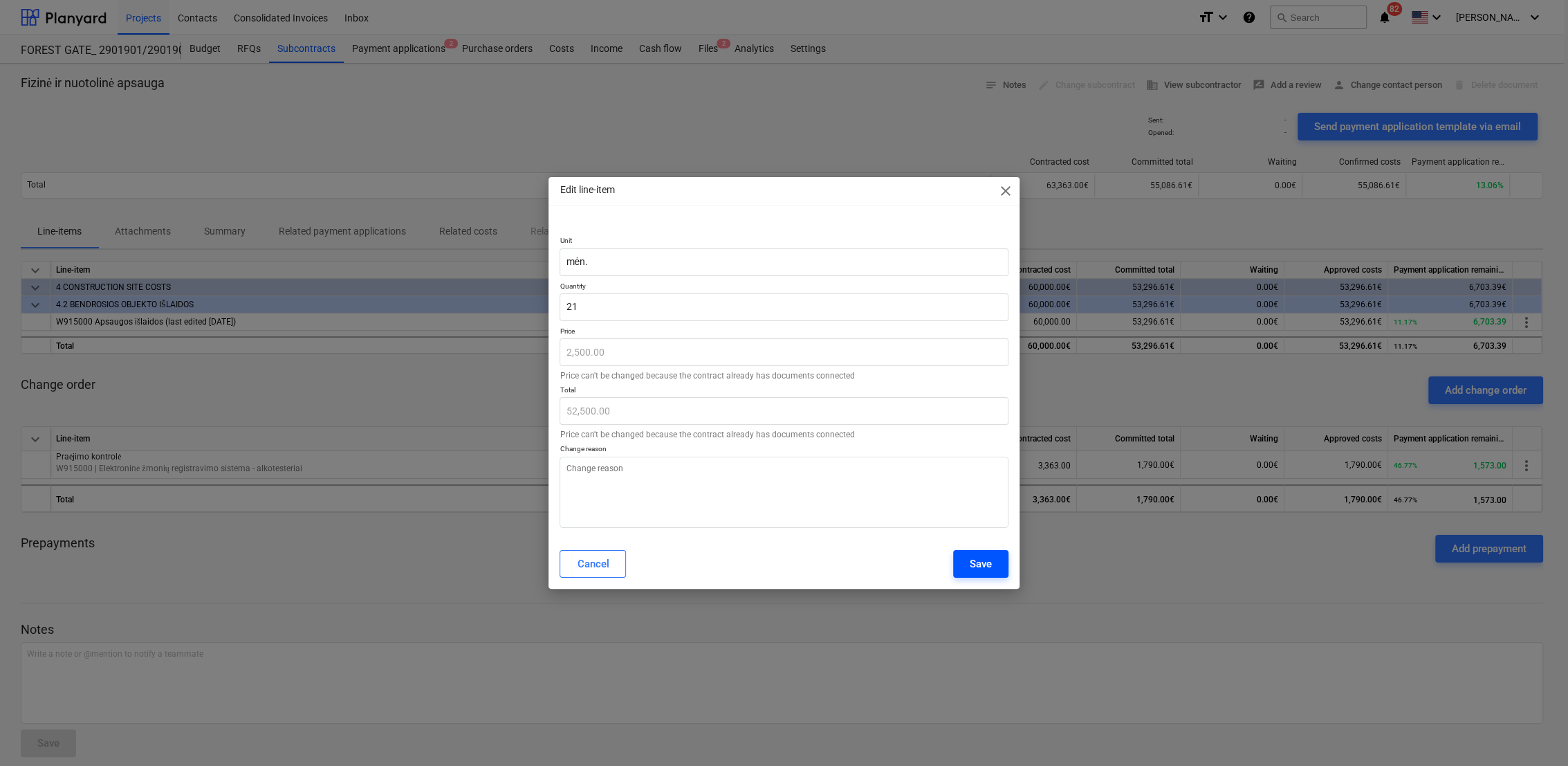
type textarea "x"
type input "21.00"
click at [983, 567] on div "Save" at bounding box center [980, 564] width 22 height 18
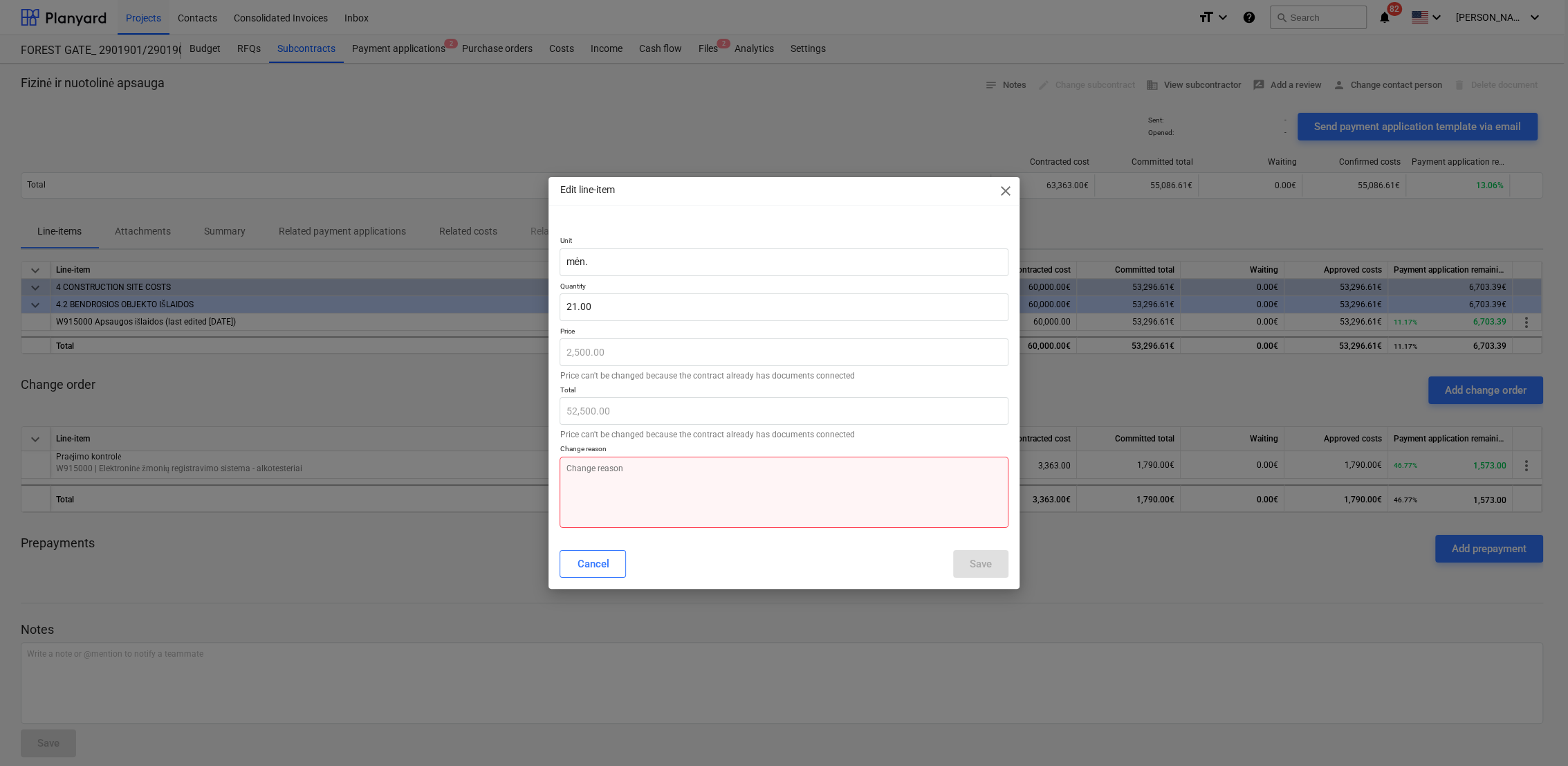
click at [730, 471] on textarea at bounding box center [783, 493] width 448 height 71
type textarea "x"
type textarea "k"
type textarea "x"
type textarea "kl"
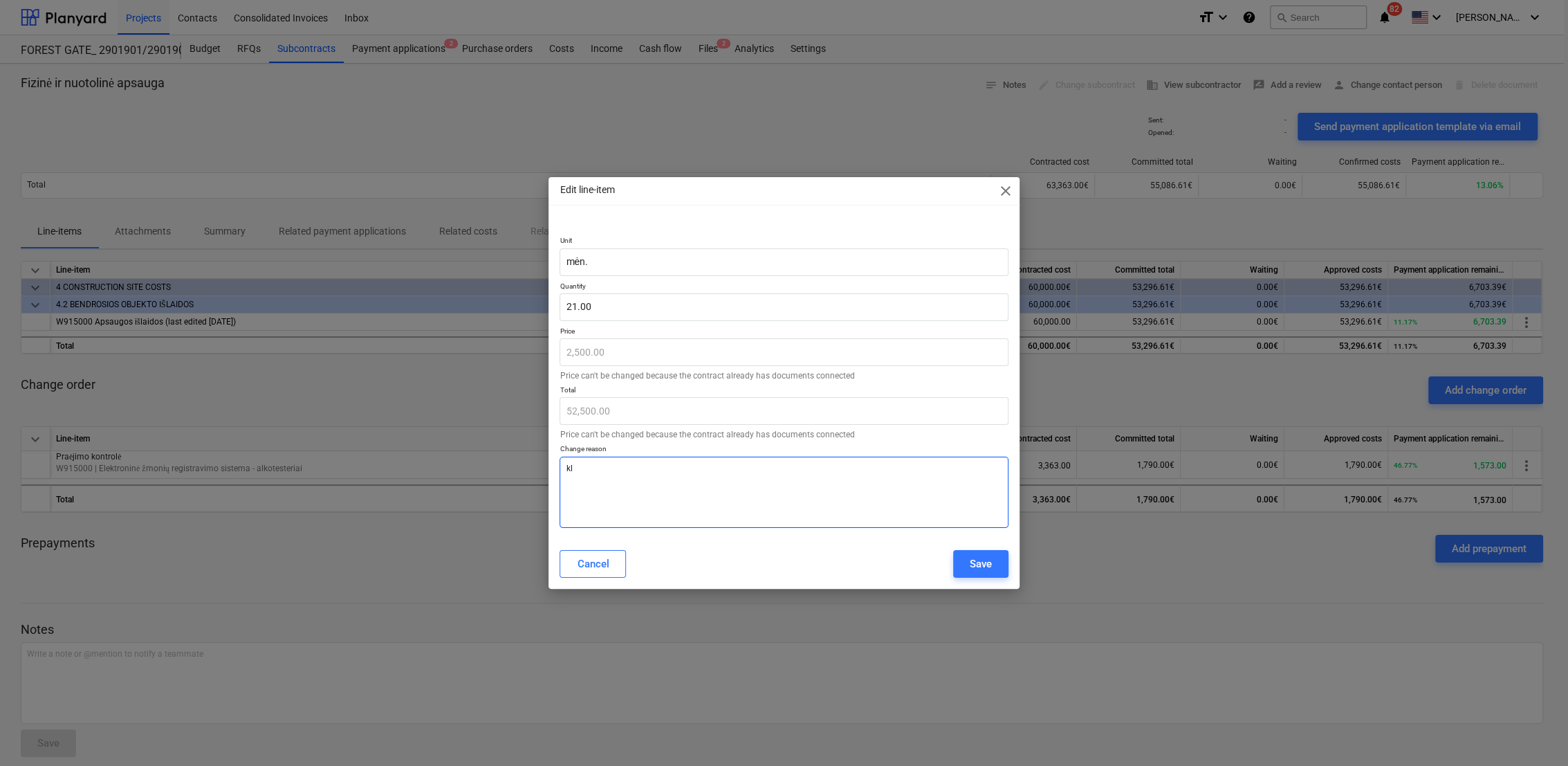
type textarea "x"
type textarea "kla"
type textarea "x"
type textarea "klai"
type textarea "x"
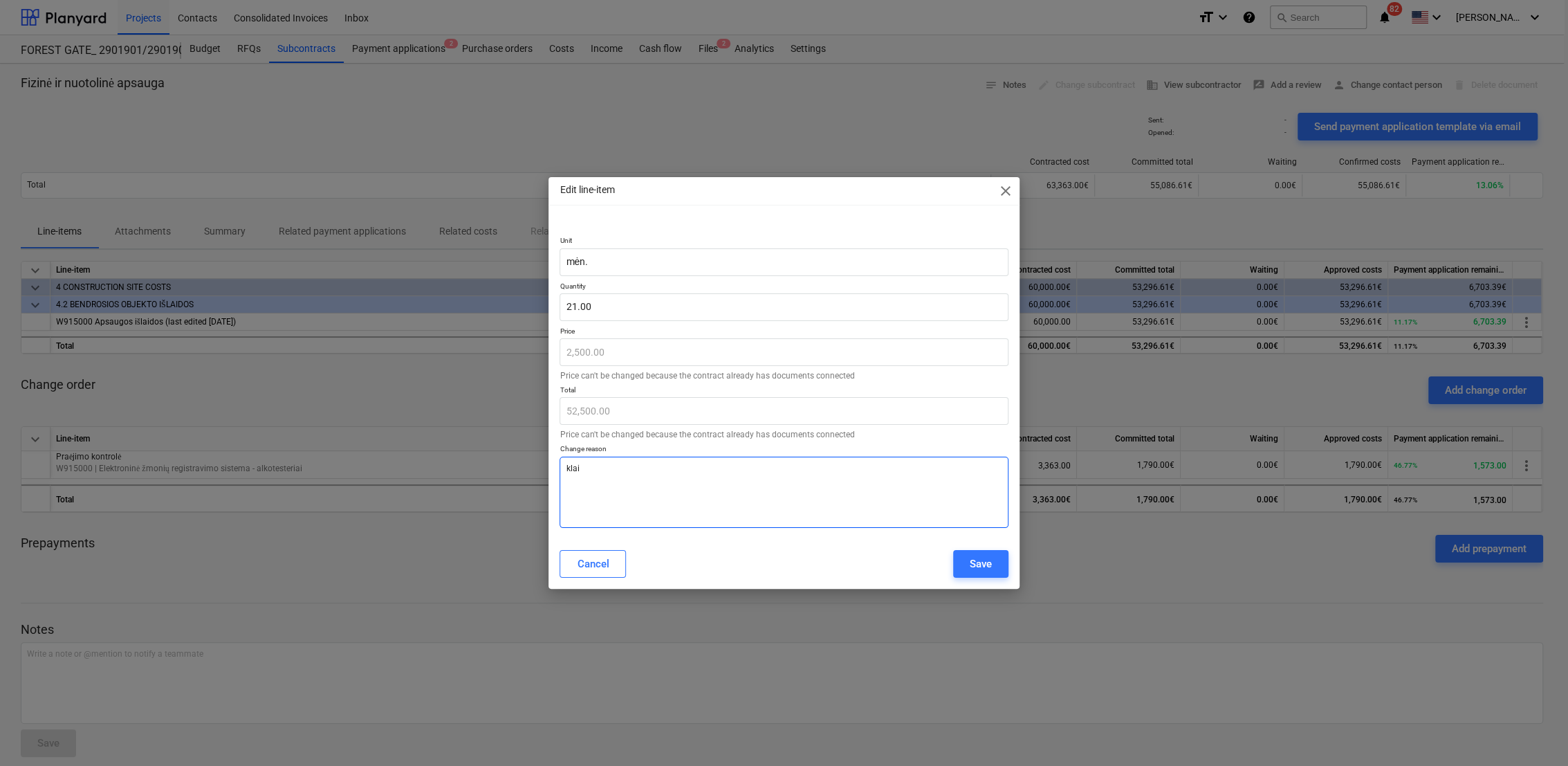
type textarea "klais"
type textarea "x"
type textarea "klai"
type textarea "x"
type textarea "klaid"
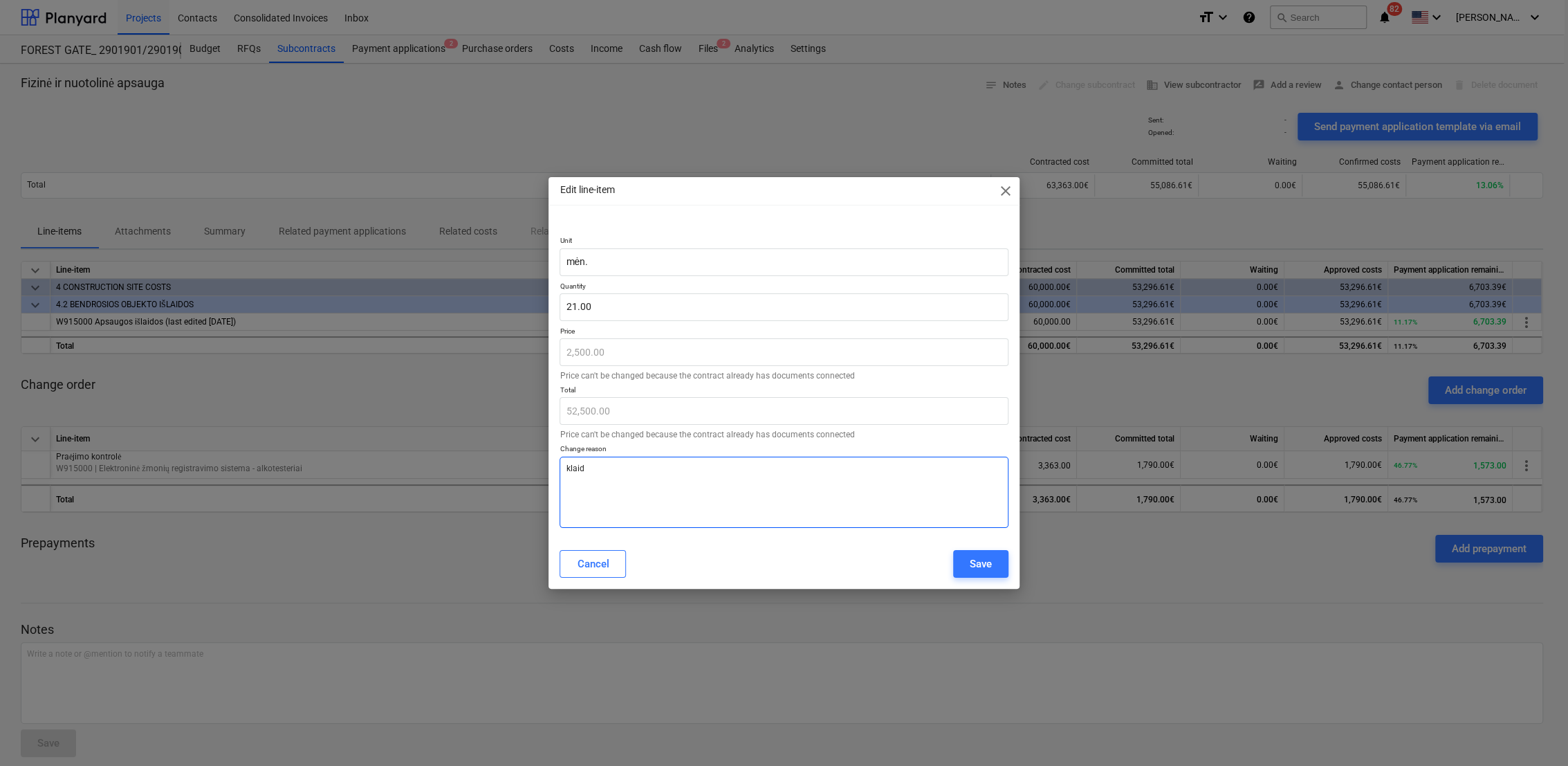
type textarea "x"
type textarea "klaidi"
type textarea "x"
type textarea "klaidin"
type textarea "x"
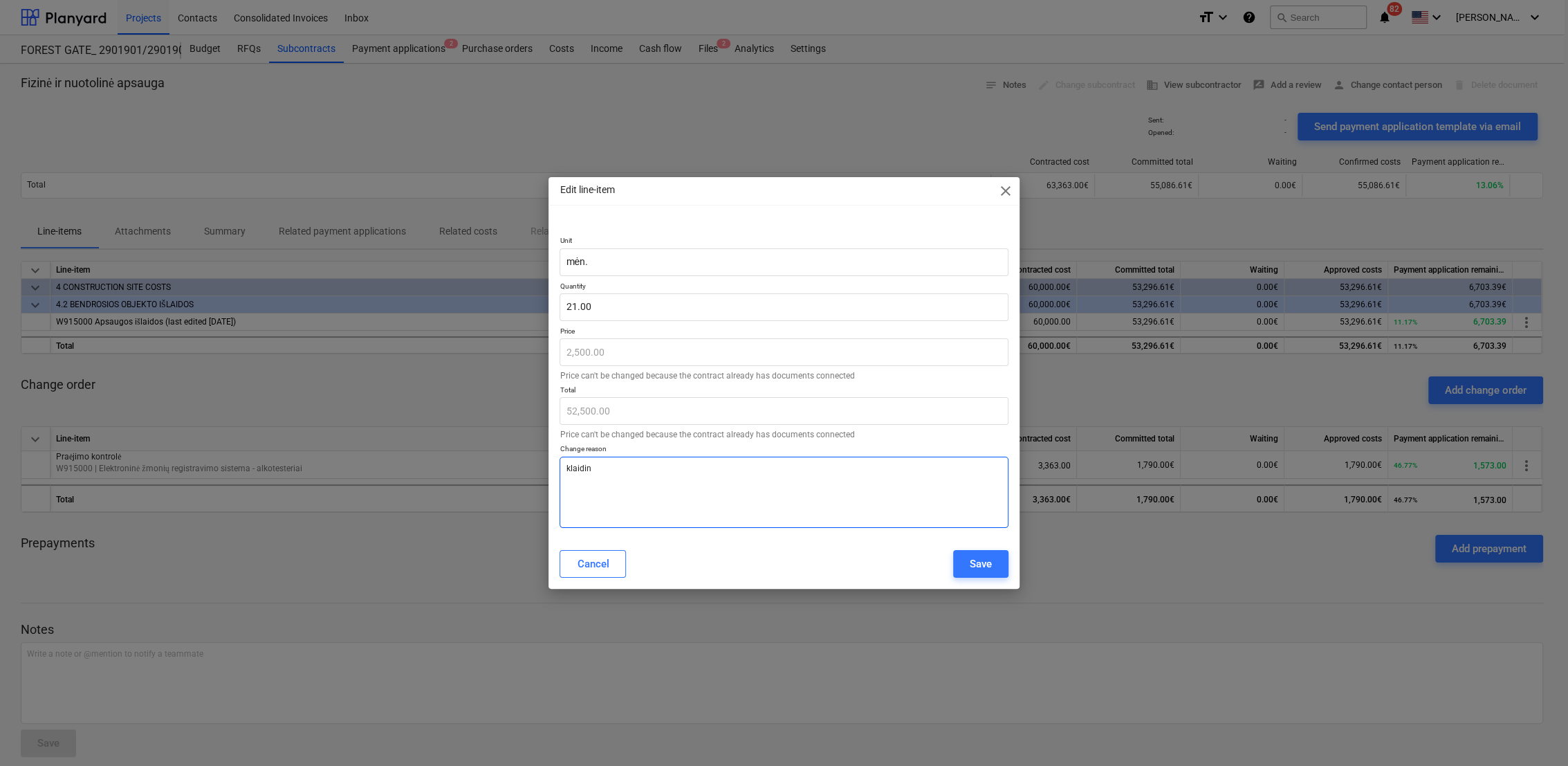
type textarea "klaidina"
type textarea "x"
type textarea "klaidinag"
type textarea "x"
type textarea "klaidinagi"
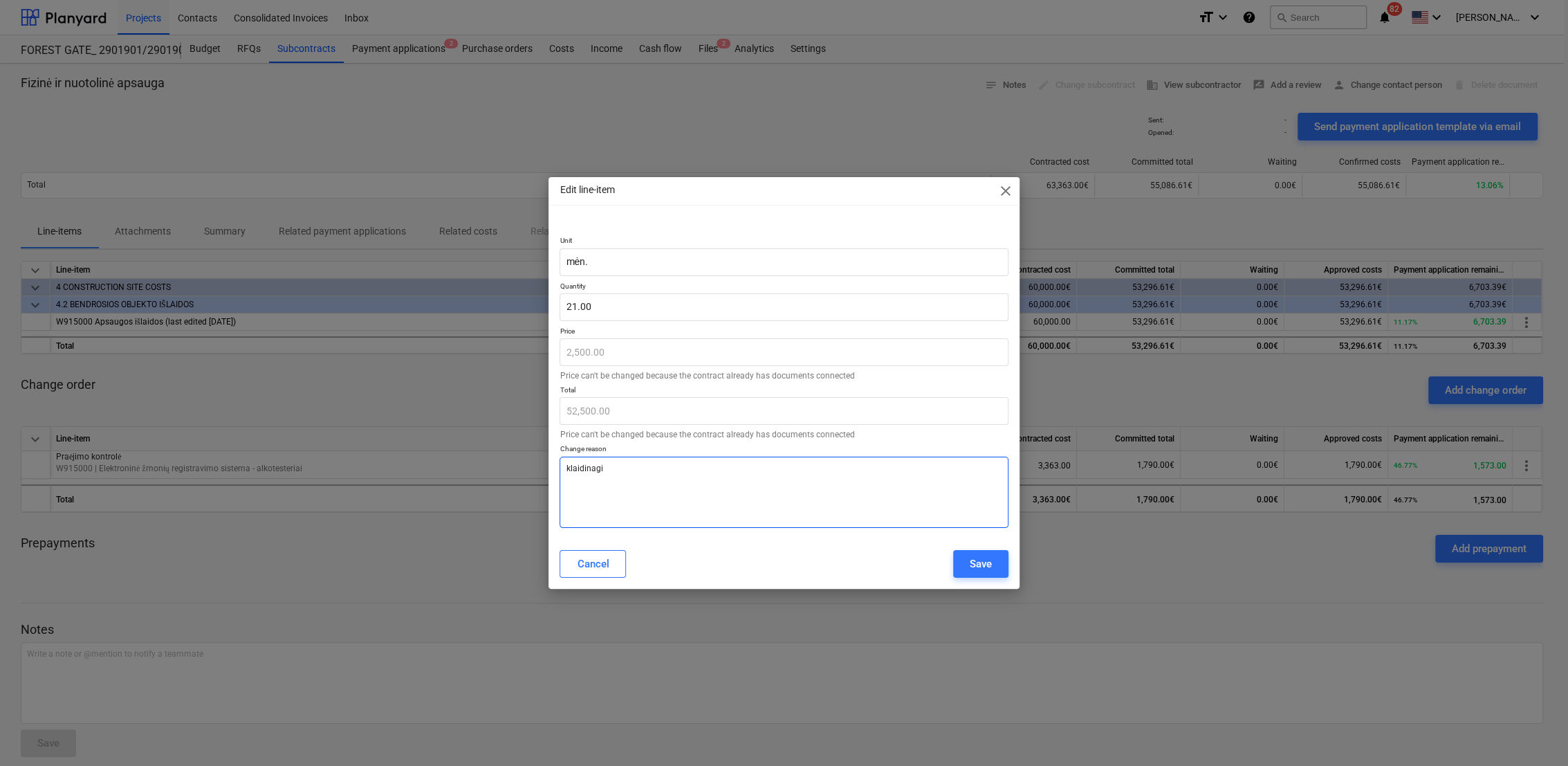
type textarea "x"
type textarea "klaidinagi"
type textarea "x"
type textarea "klaidinagi s"
type textarea "x"
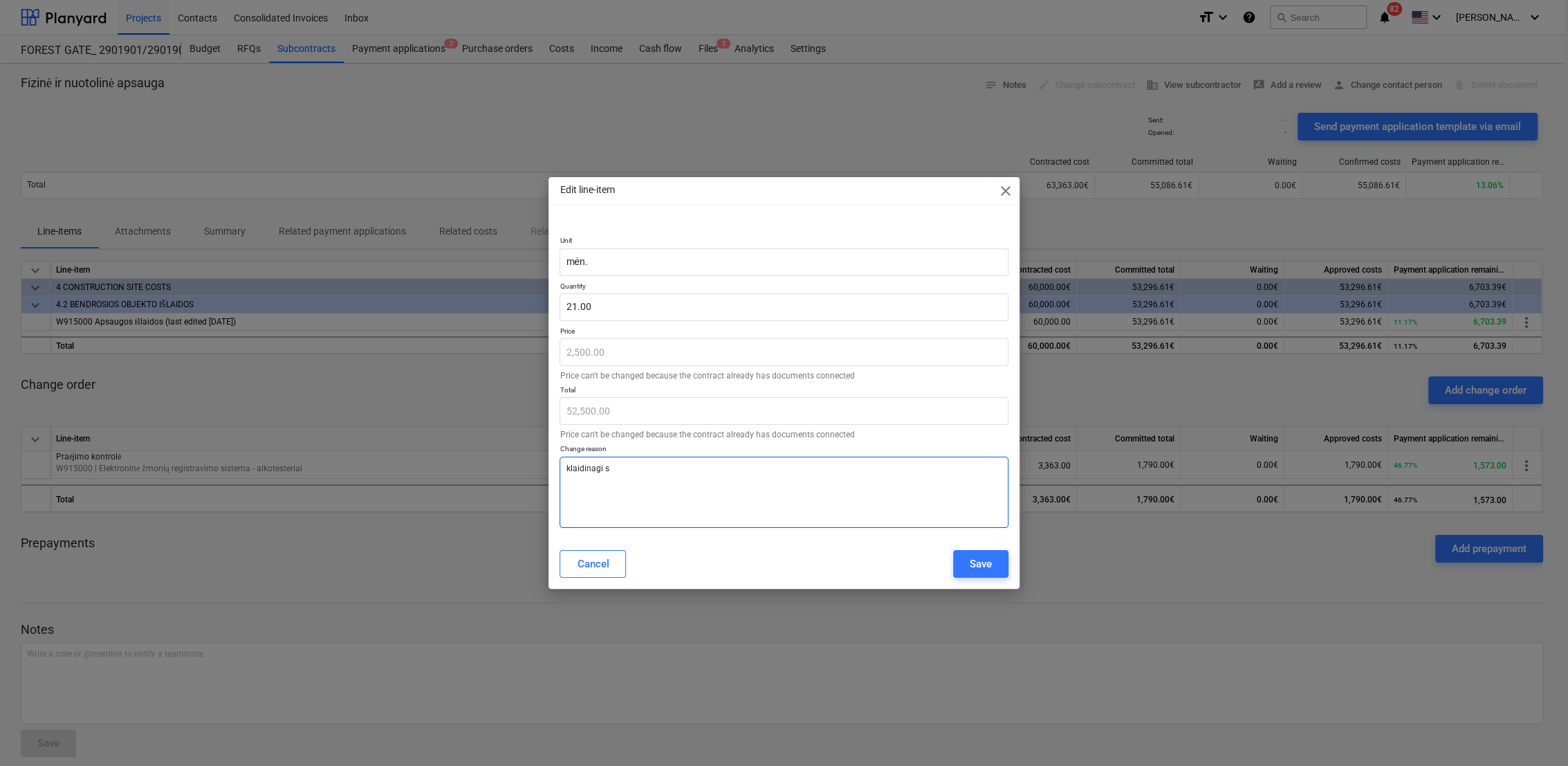
type textarea "klaidinagi su"
type textarea "x"
type textarea "klaidinagi suv"
type textarea "x"
type textarea "klaidinagi suve"
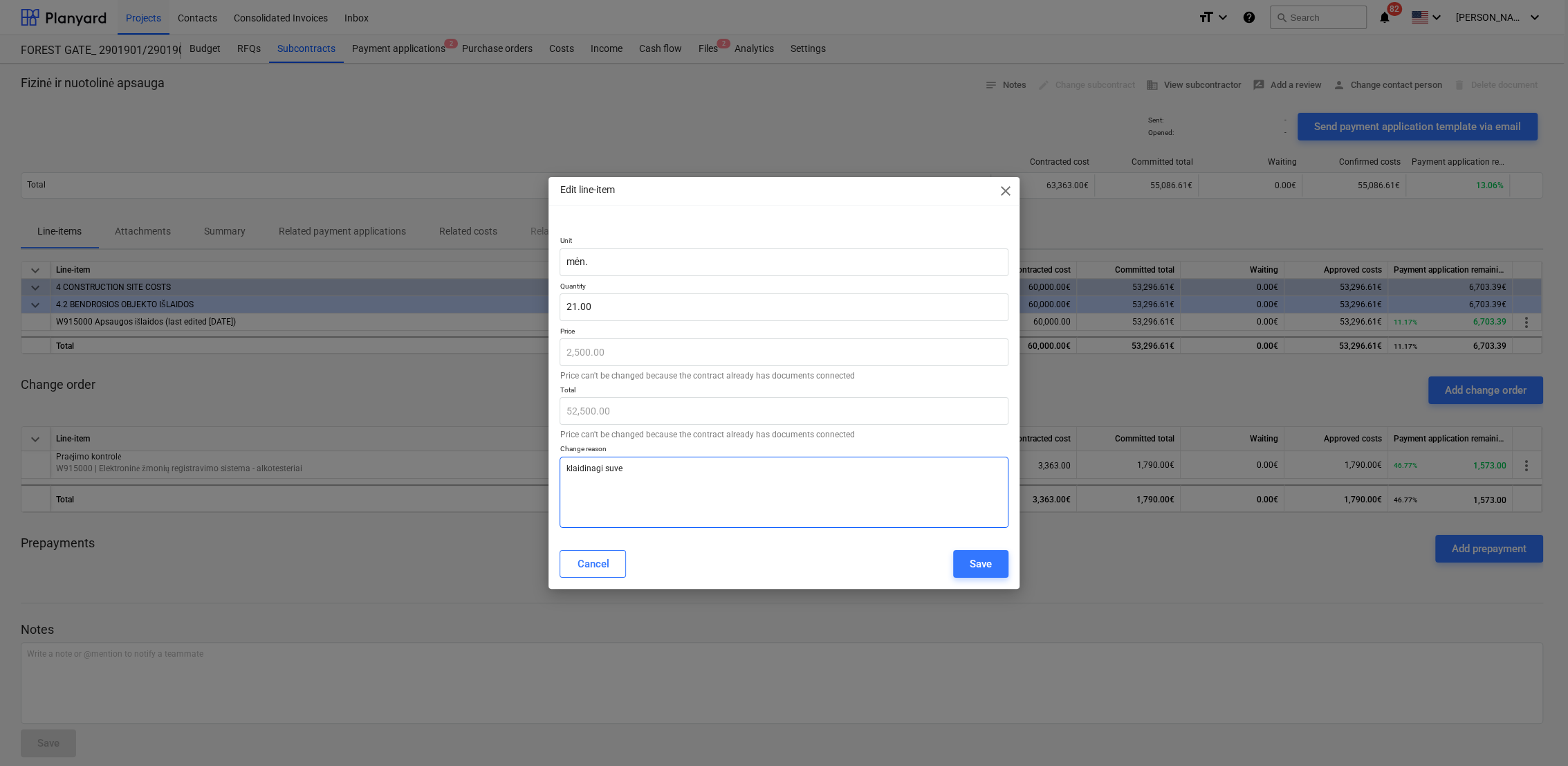
type textarea "x"
type textarea "klaidinagi suves"
type textarea "x"
type textarea "klaidinagi suvest"
type textarea "x"
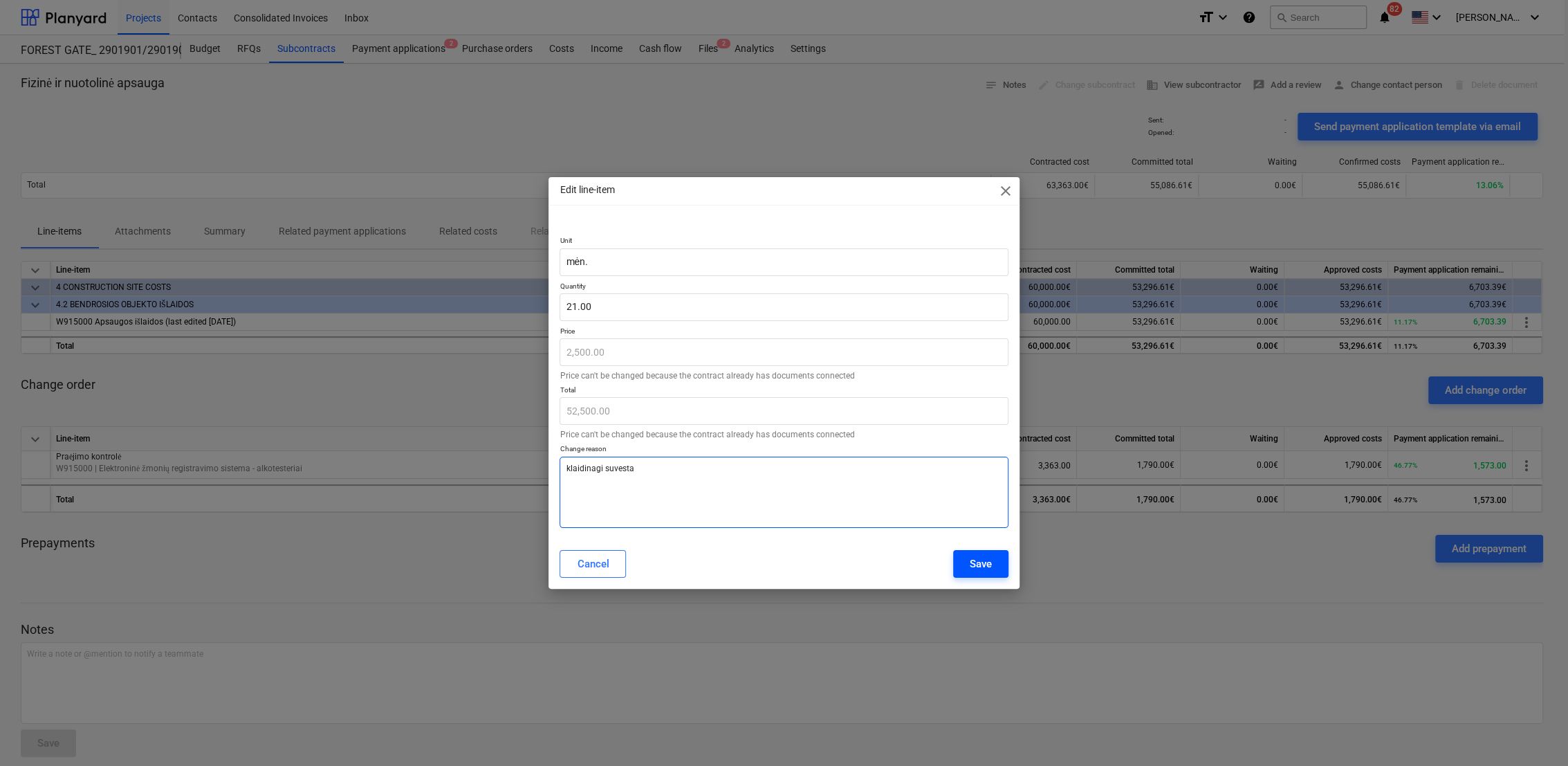
type textarea "klaidinagi suvesta"
click at [995, 563] on button "Save" at bounding box center [980, 564] width 56 height 27
type textarea "x"
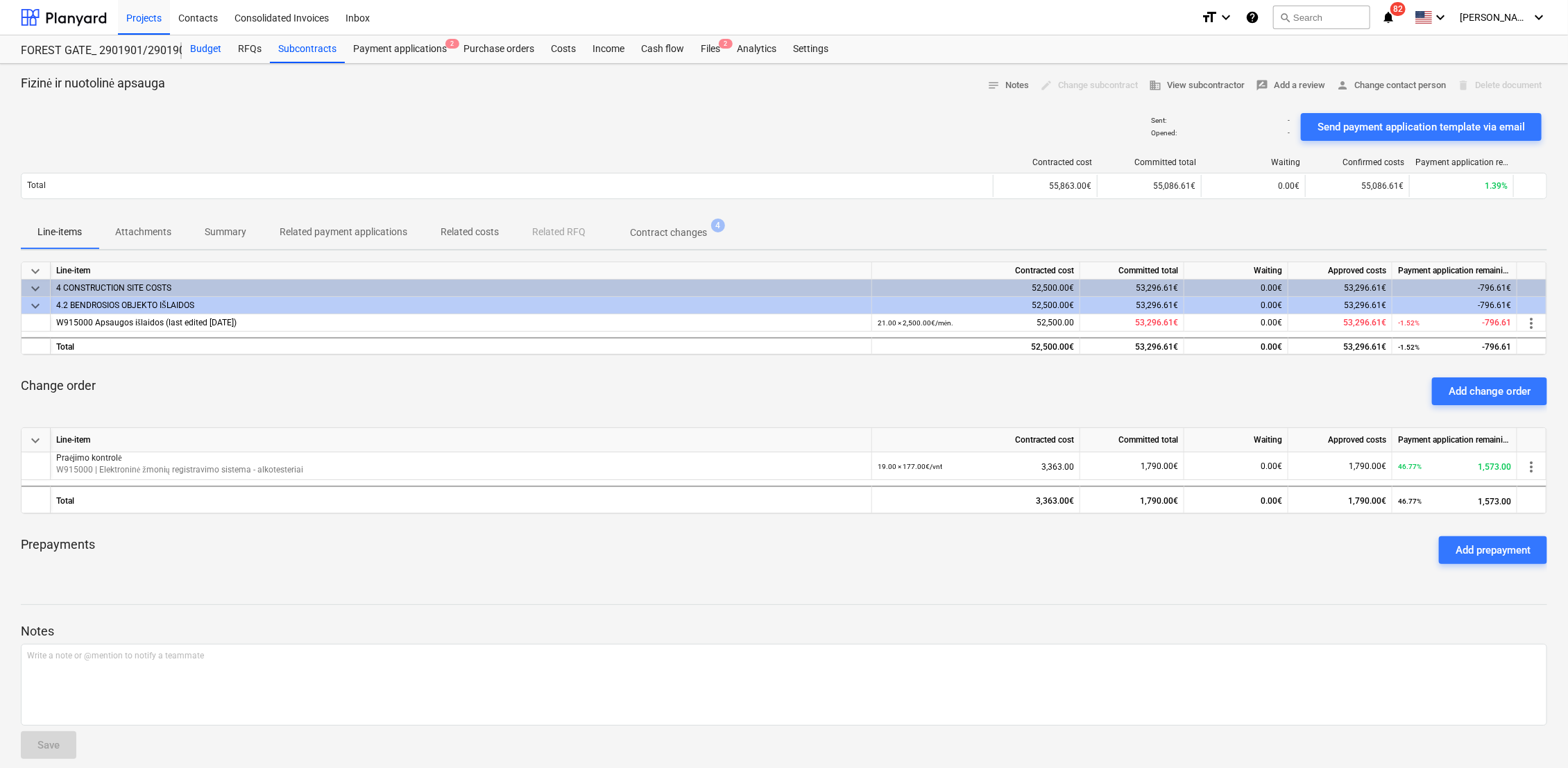
click at [214, 49] on div "Budget" at bounding box center [205, 49] width 48 height 27
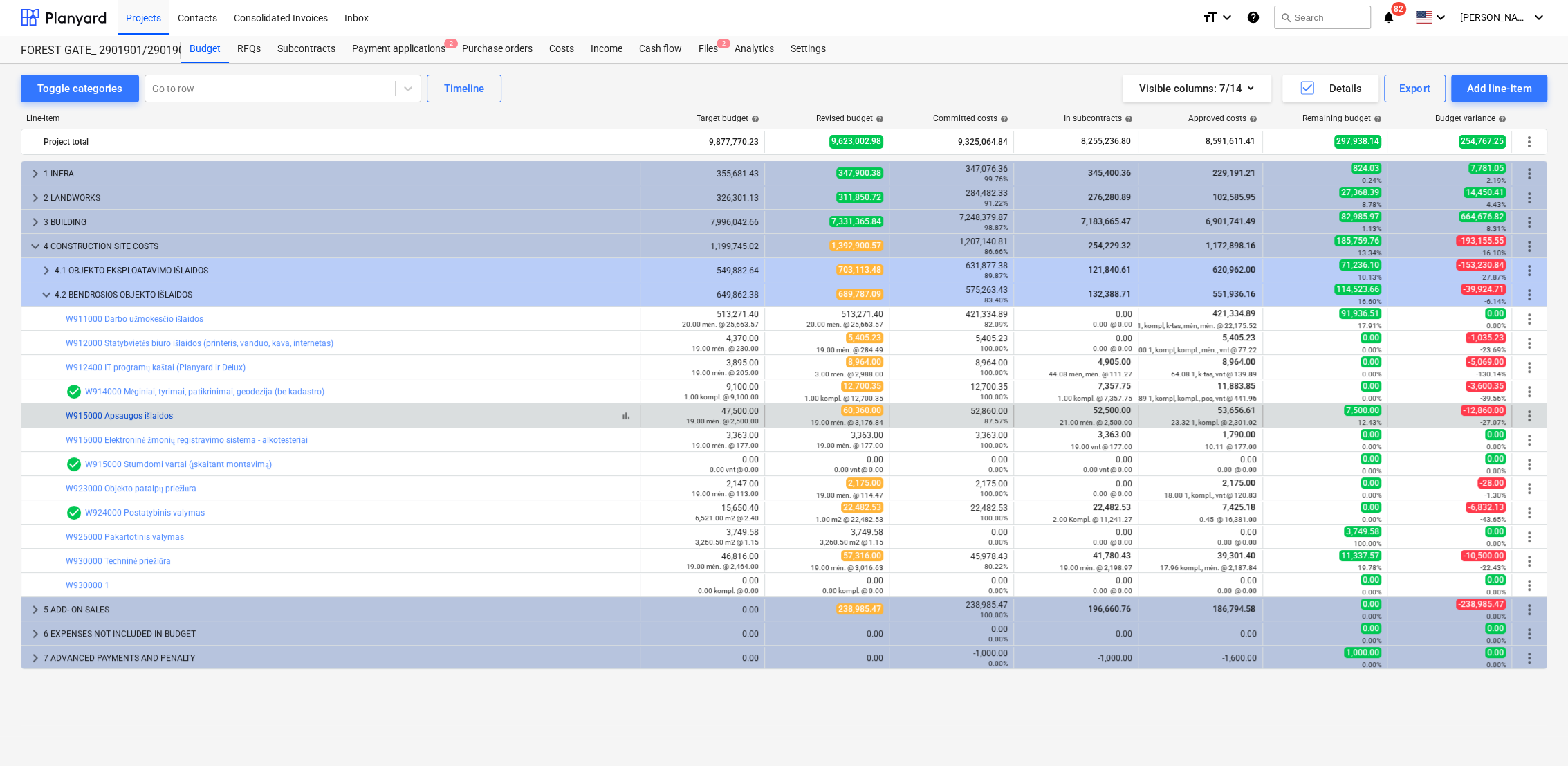
click at [156, 414] on link "W915000 Apsaugos išlaidos" at bounding box center [119, 416] width 107 height 10
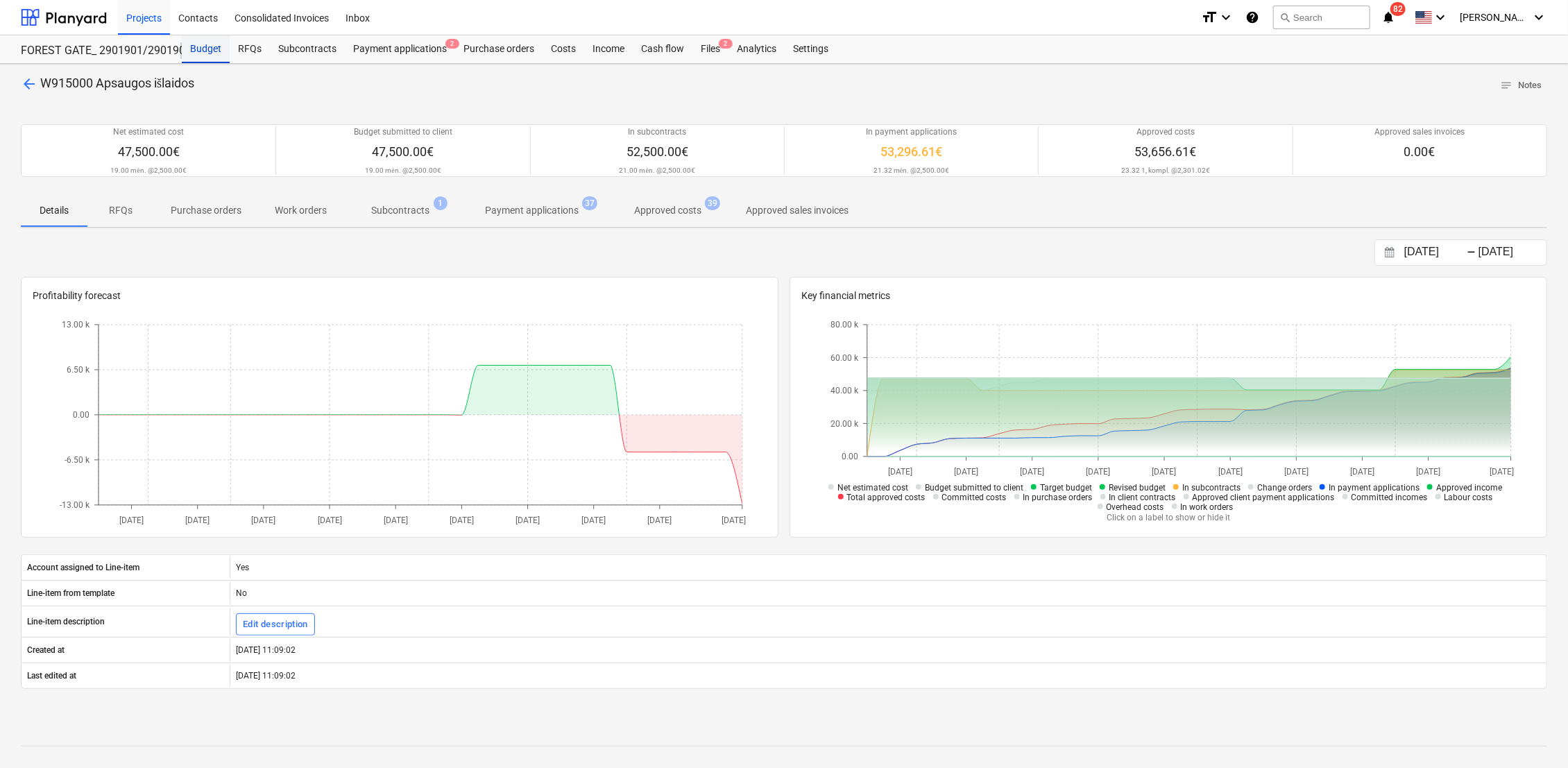
click at [218, 39] on div "Budget" at bounding box center [205, 49] width 48 height 27
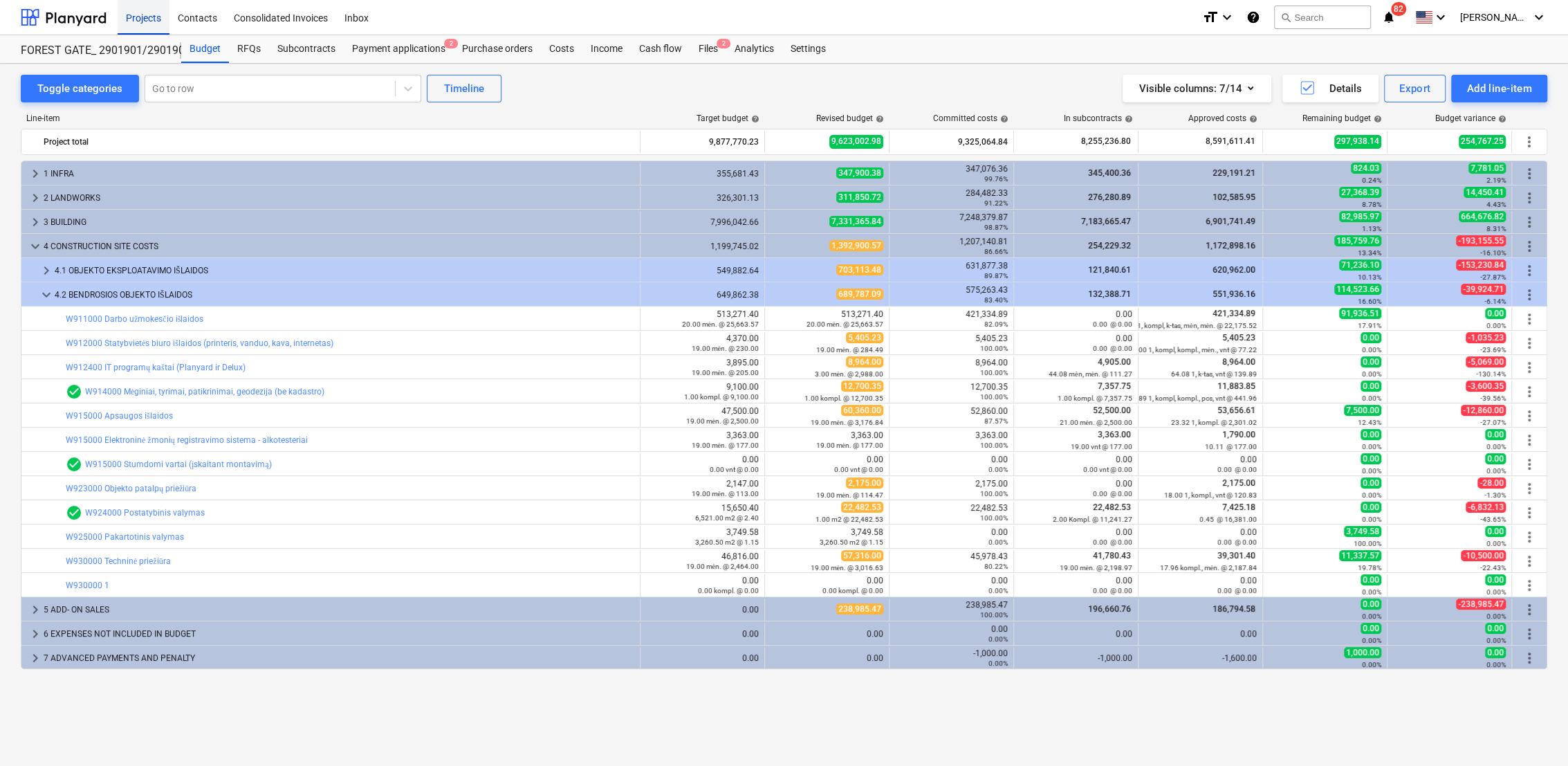
click at [159, 16] on div "Projects" at bounding box center [143, 16] width 52 height 36
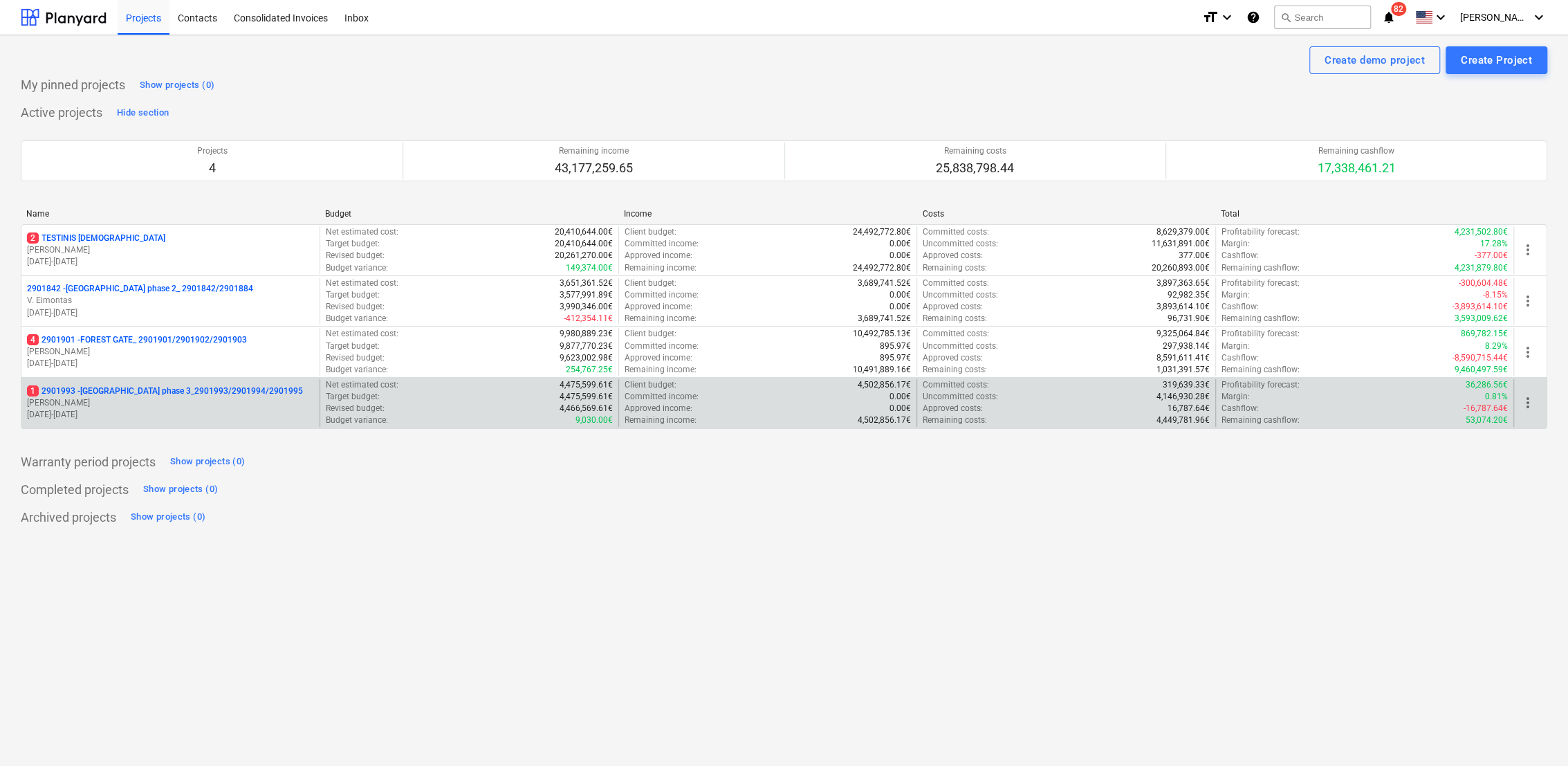
click at [84, 397] on p "[PERSON_NAME]" at bounding box center [171, 402] width 287 height 12
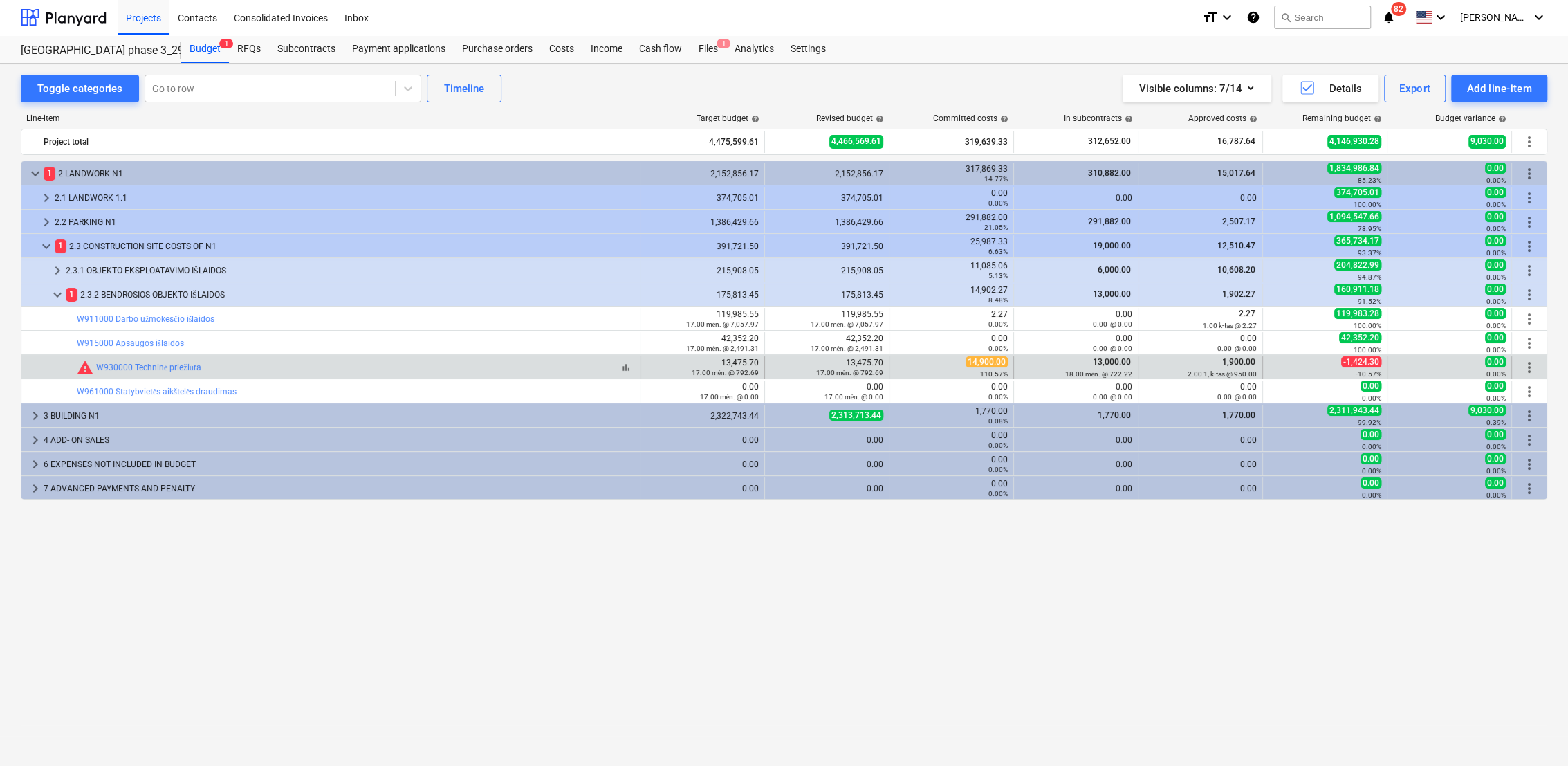
click at [261, 369] on div "bar_chart warning W930000 Techninė priežiūra" at bounding box center [355, 367] width 557 height 16
click at [192, 363] on link "W930000 Techninė priežiūra" at bounding box center [148, 367] width 105 height 10
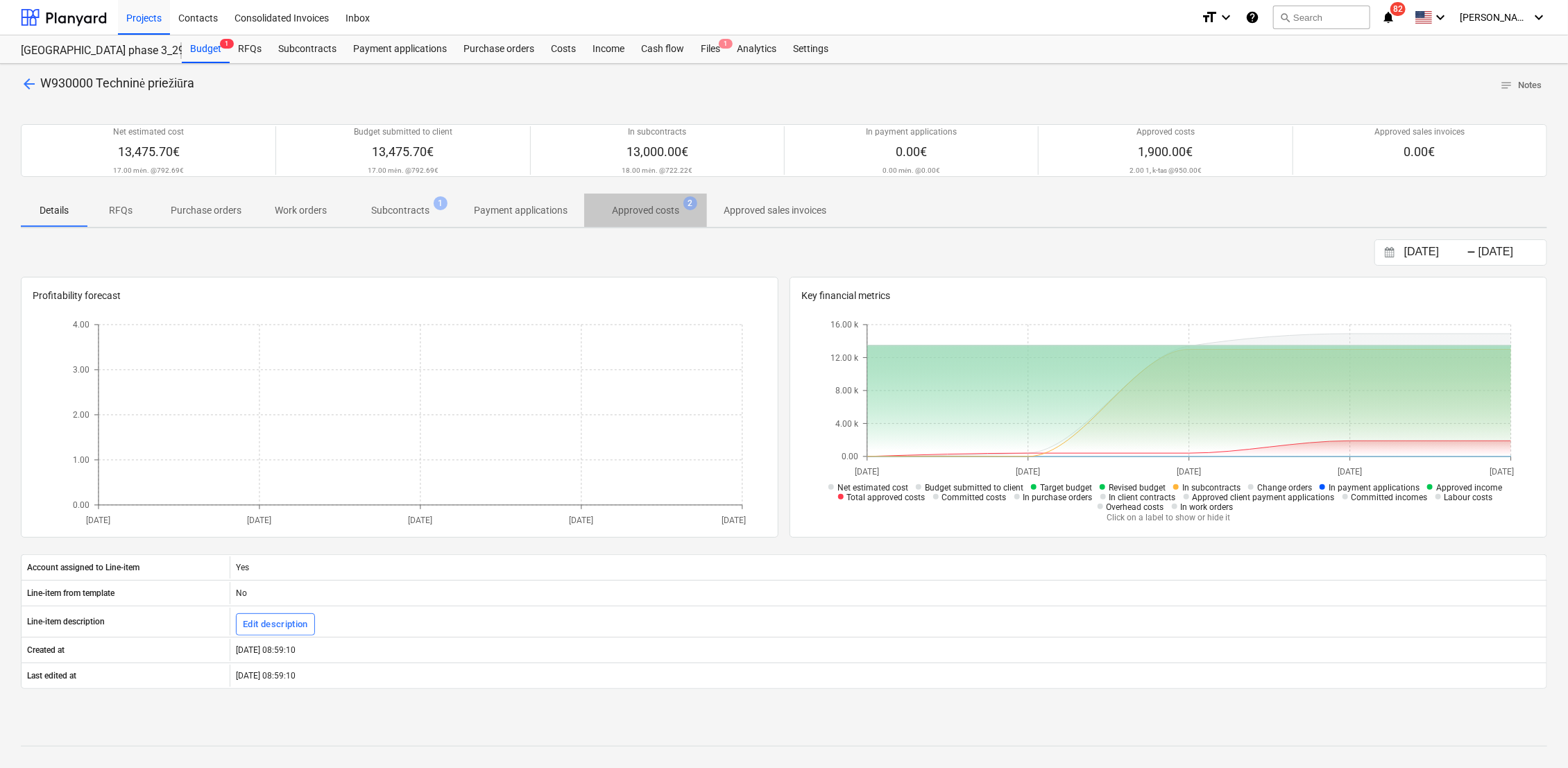
click at [635, 210] on p "Approved costs" at bounding box center [645, 211] width 67 height 15
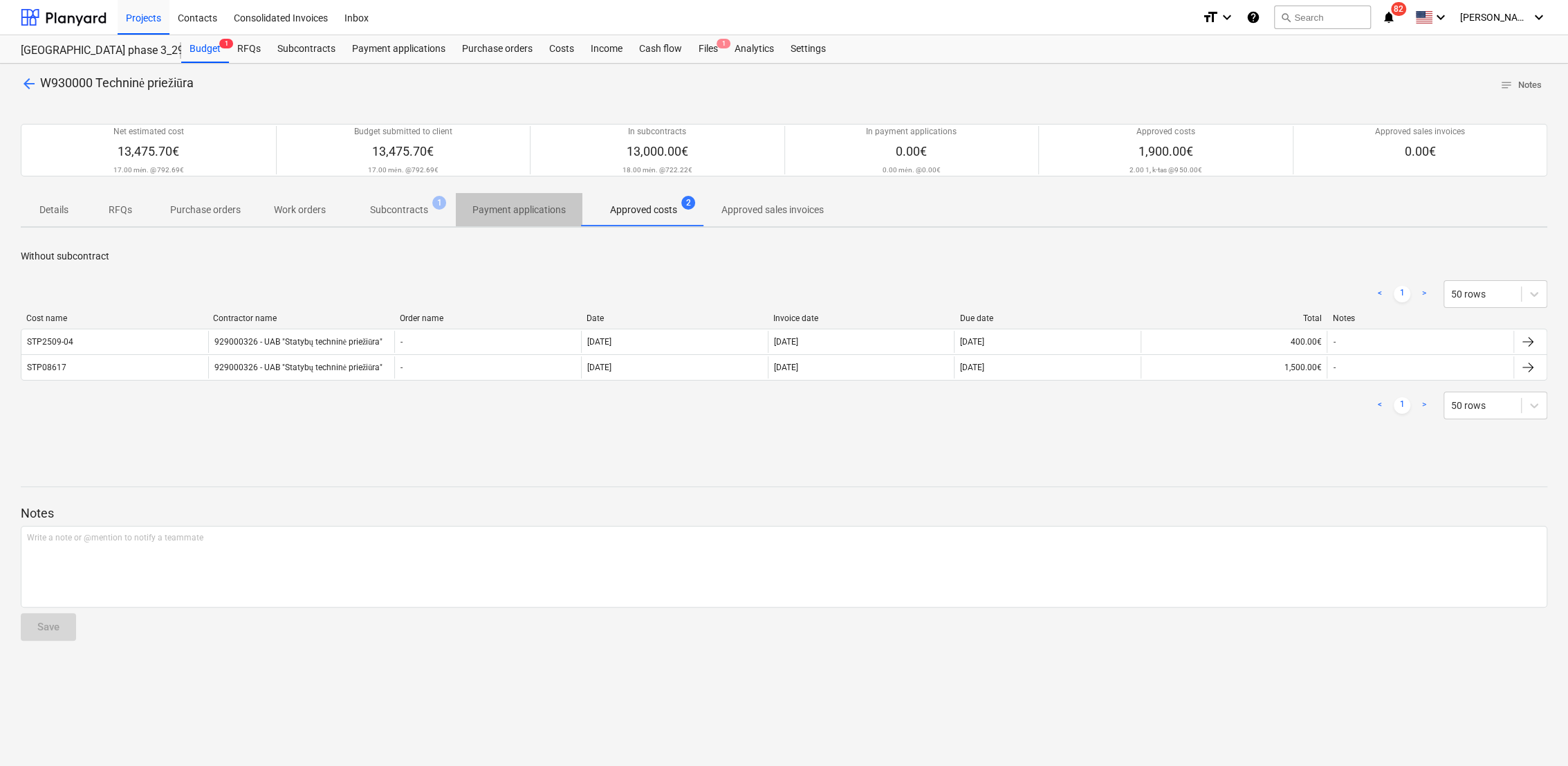
click at [487, 205] on p "Payment applications" at bounding box center [519, 210] width 93 height 15
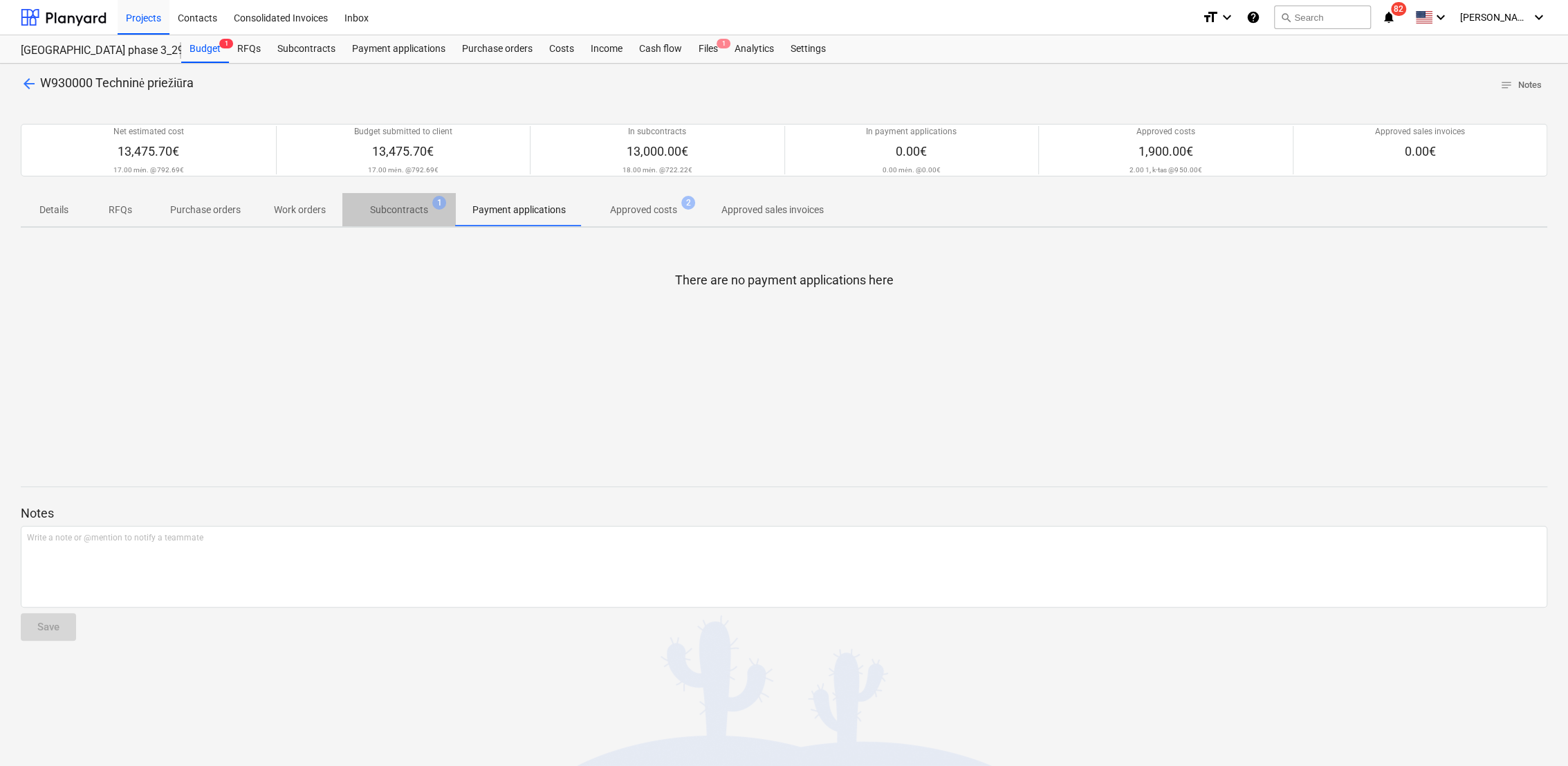
click at [413, 212] on p "Subcontracts" at bounding box center [399, 210] width 58 height 15
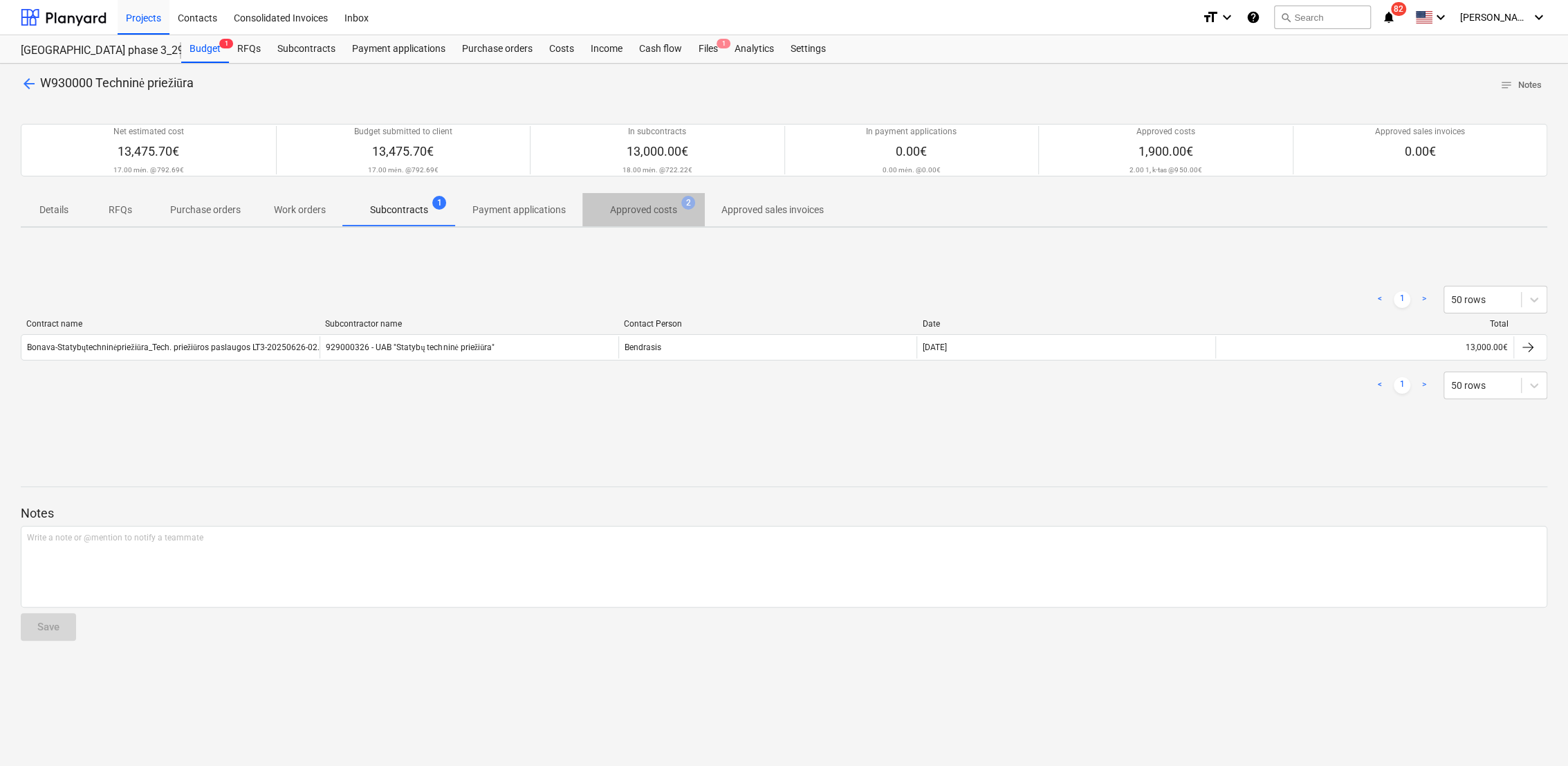
click at [659, 206] on p "Approved costs" at bounding box center [643, 210] width 67 height 15
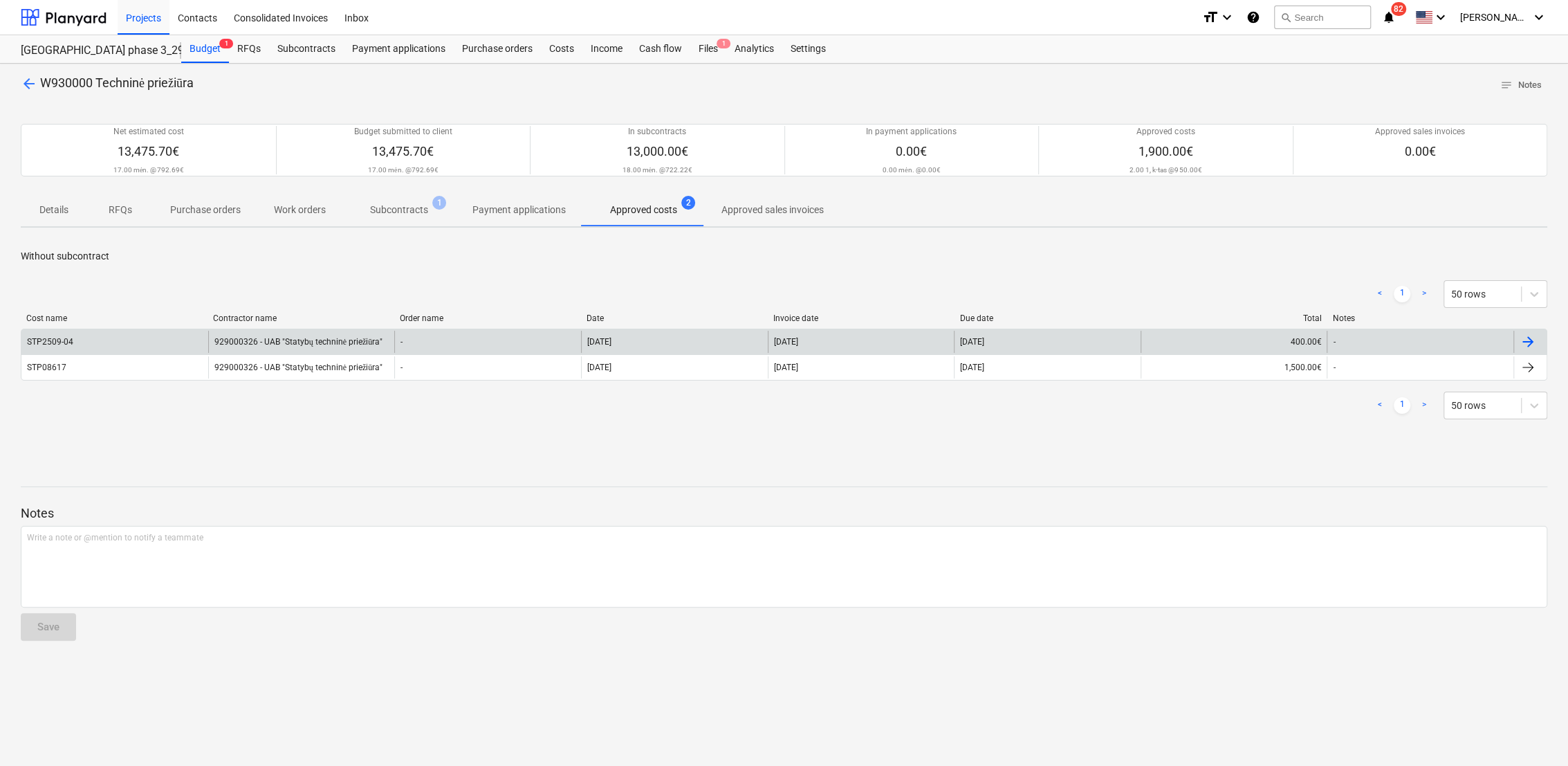
click at [1535, 346] on div at bounding box center [1528, 342] width 16 height 16
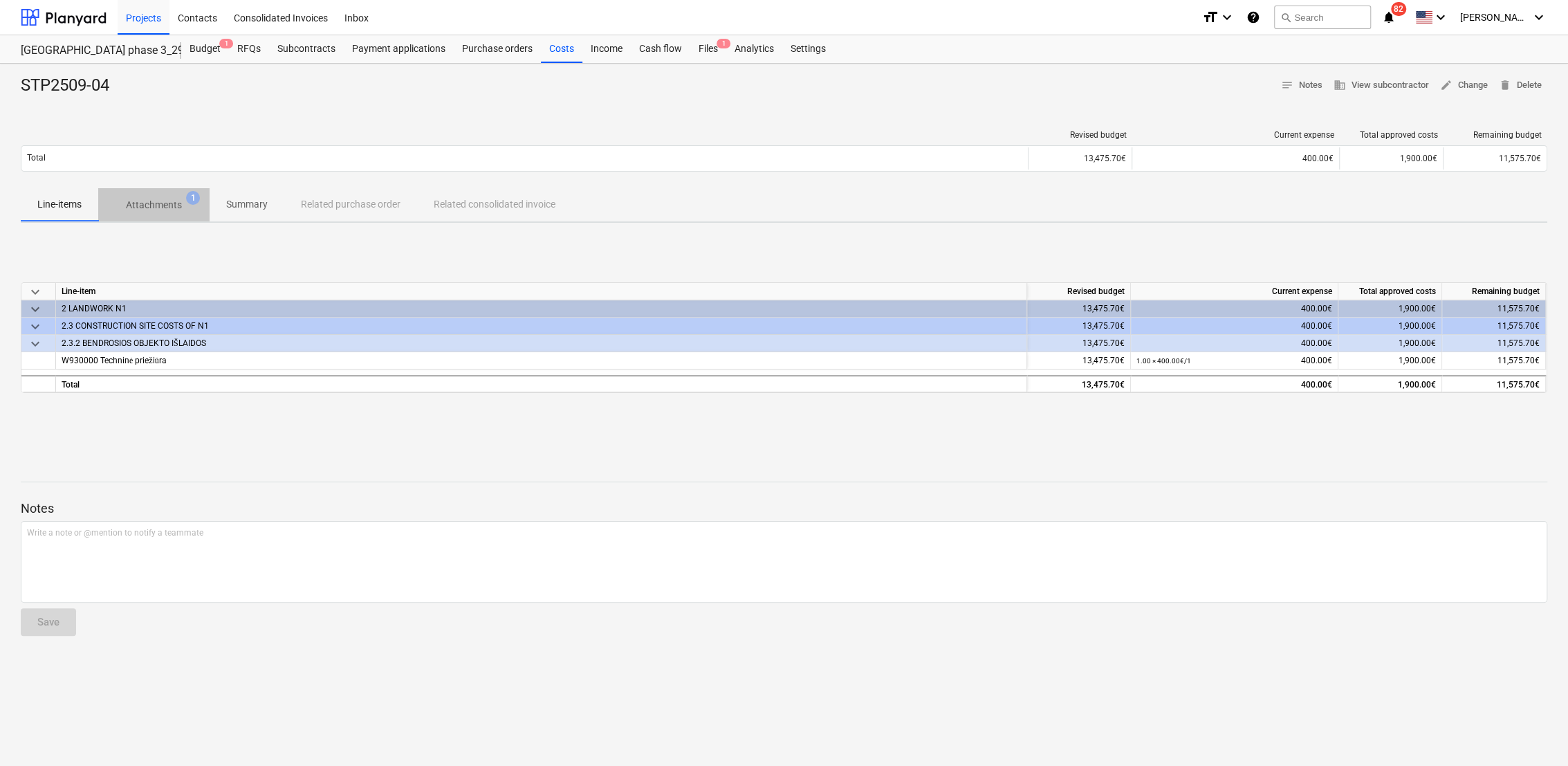
click at [166, 201] on p "Attachments" at bounding box center [154, 205] width 56 height 15
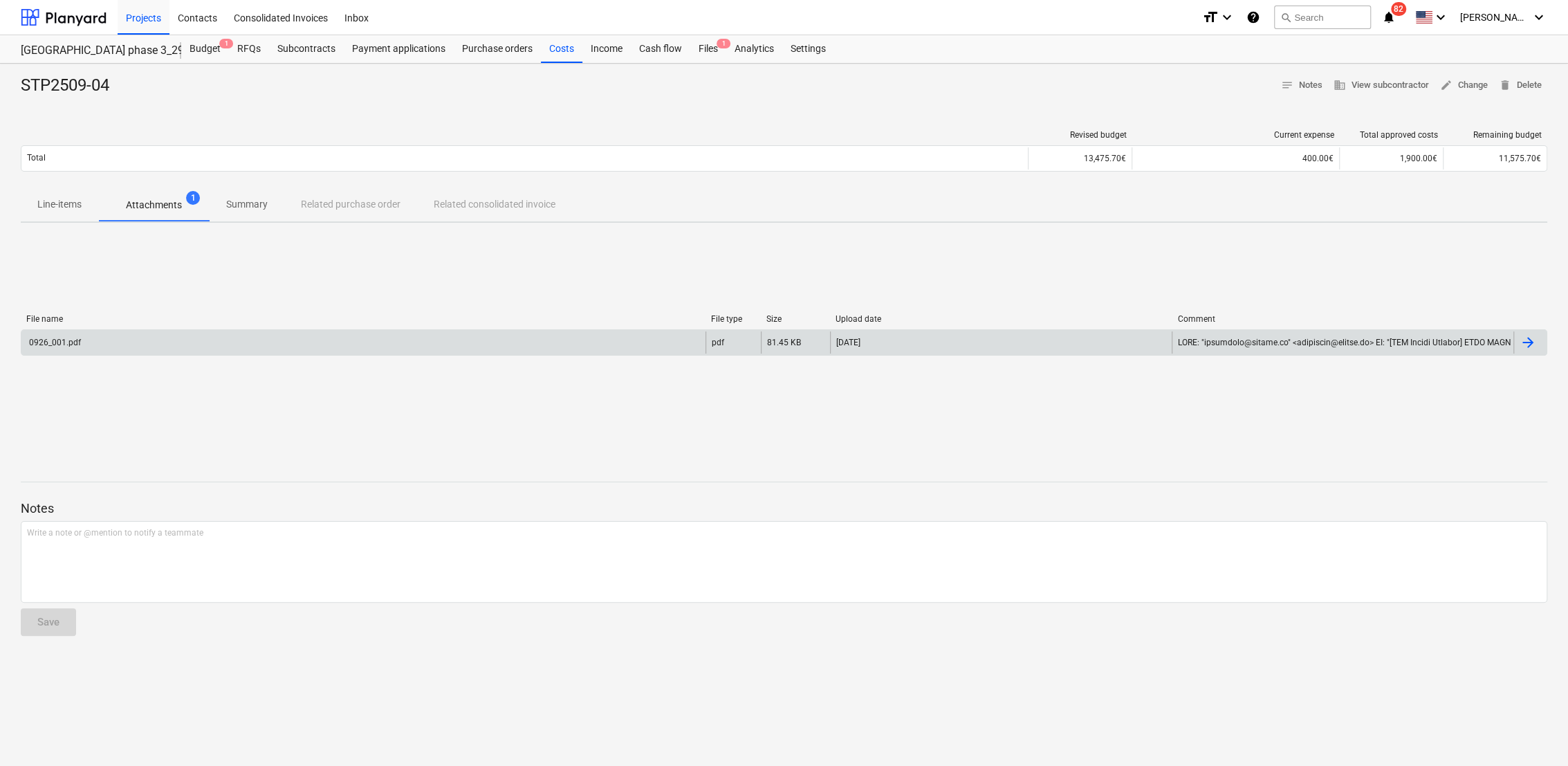
click at [260, 335] on div "0926_001.pdf" at bounding box center [363, 343] width 684 height 22
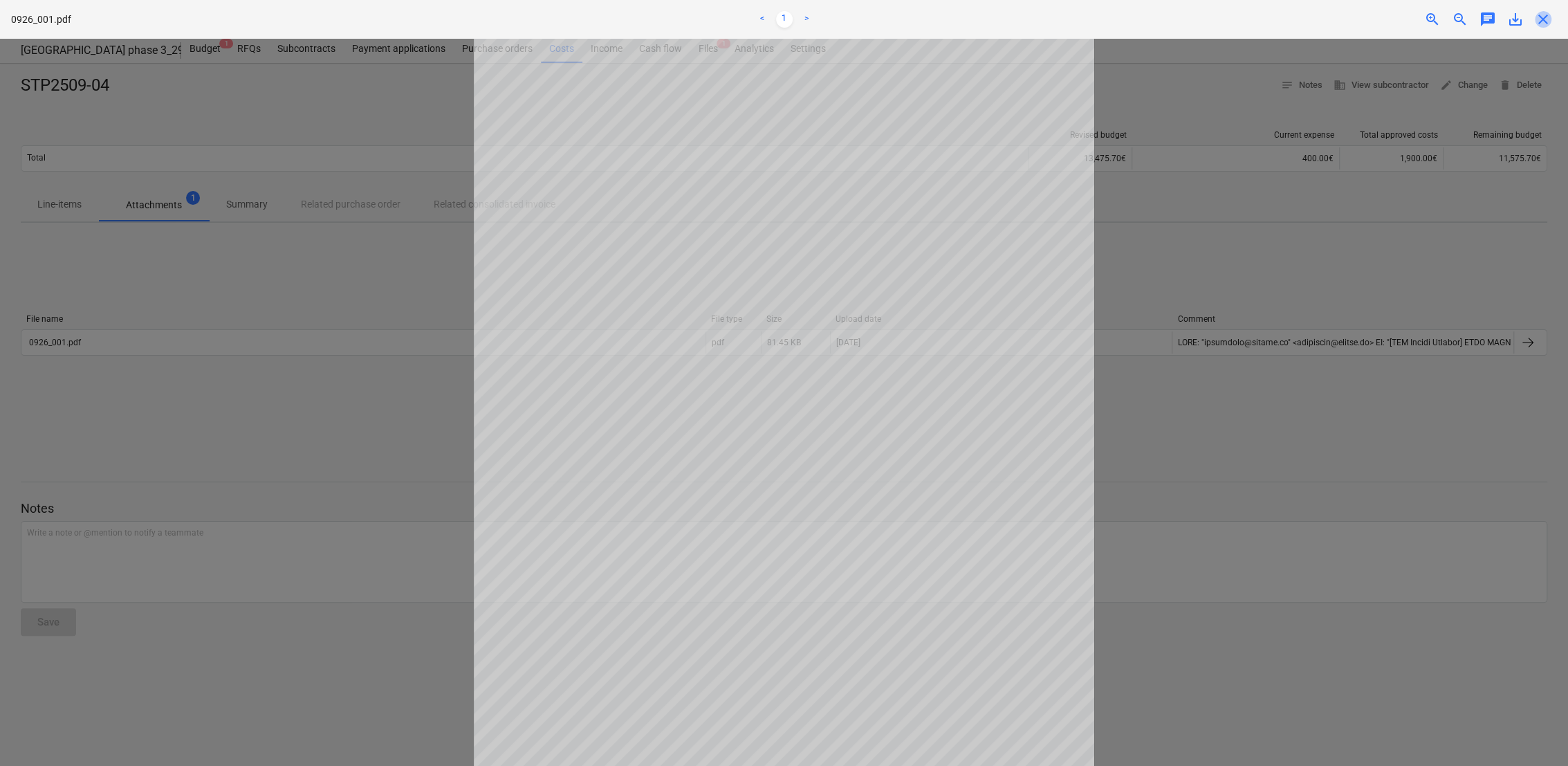
drag, startPoint x: 1544, startPoint y: 17, endPoint x: 1159, endPoint y: 65, distance: 388.0
click at [1544, 16] on span "close" at bounding box center [1543, 19] width 16 height 16
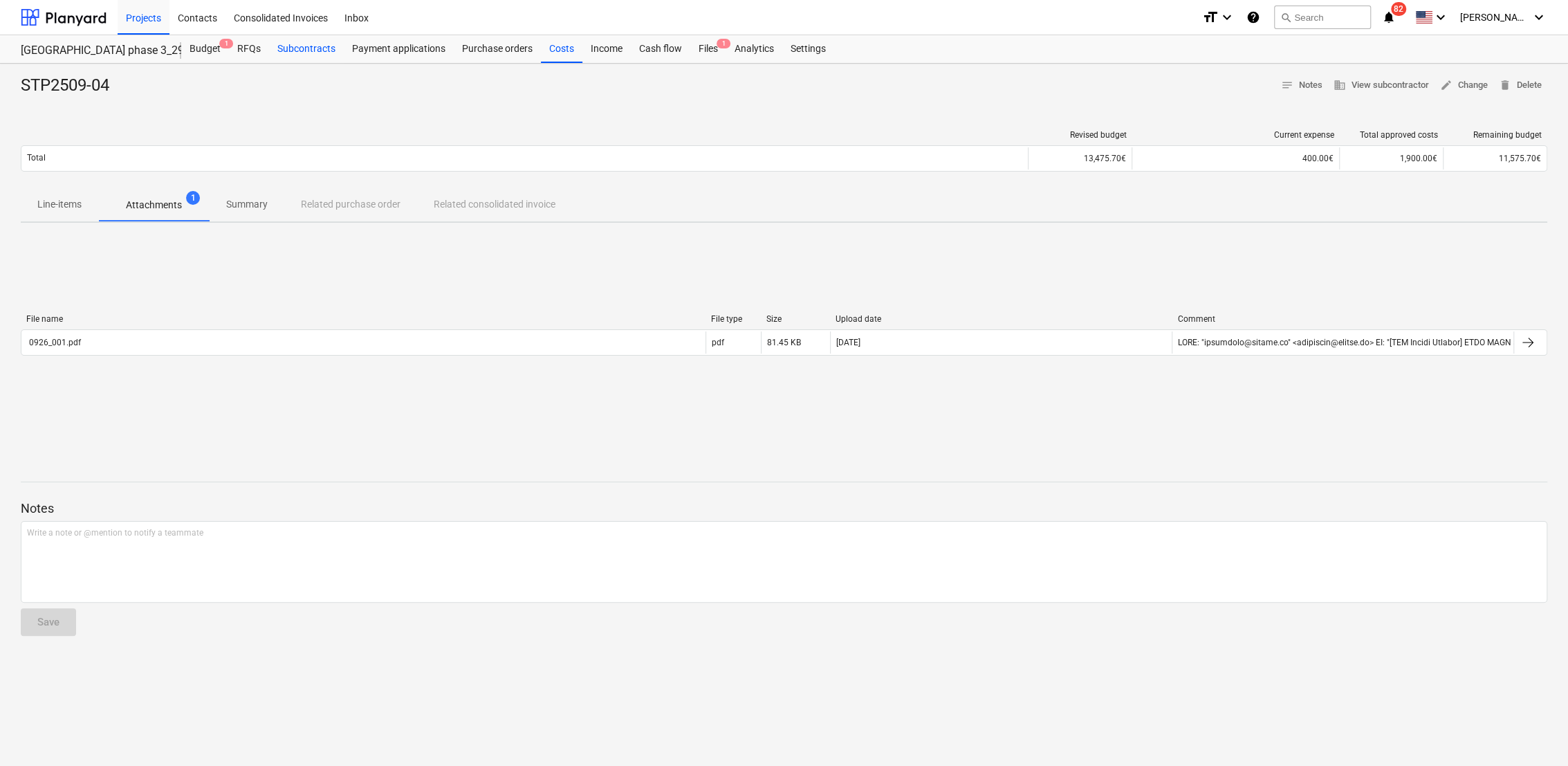
click at [309, 49] on div "Subcontracts" at bounding box center [306, 49] width 75 height 27
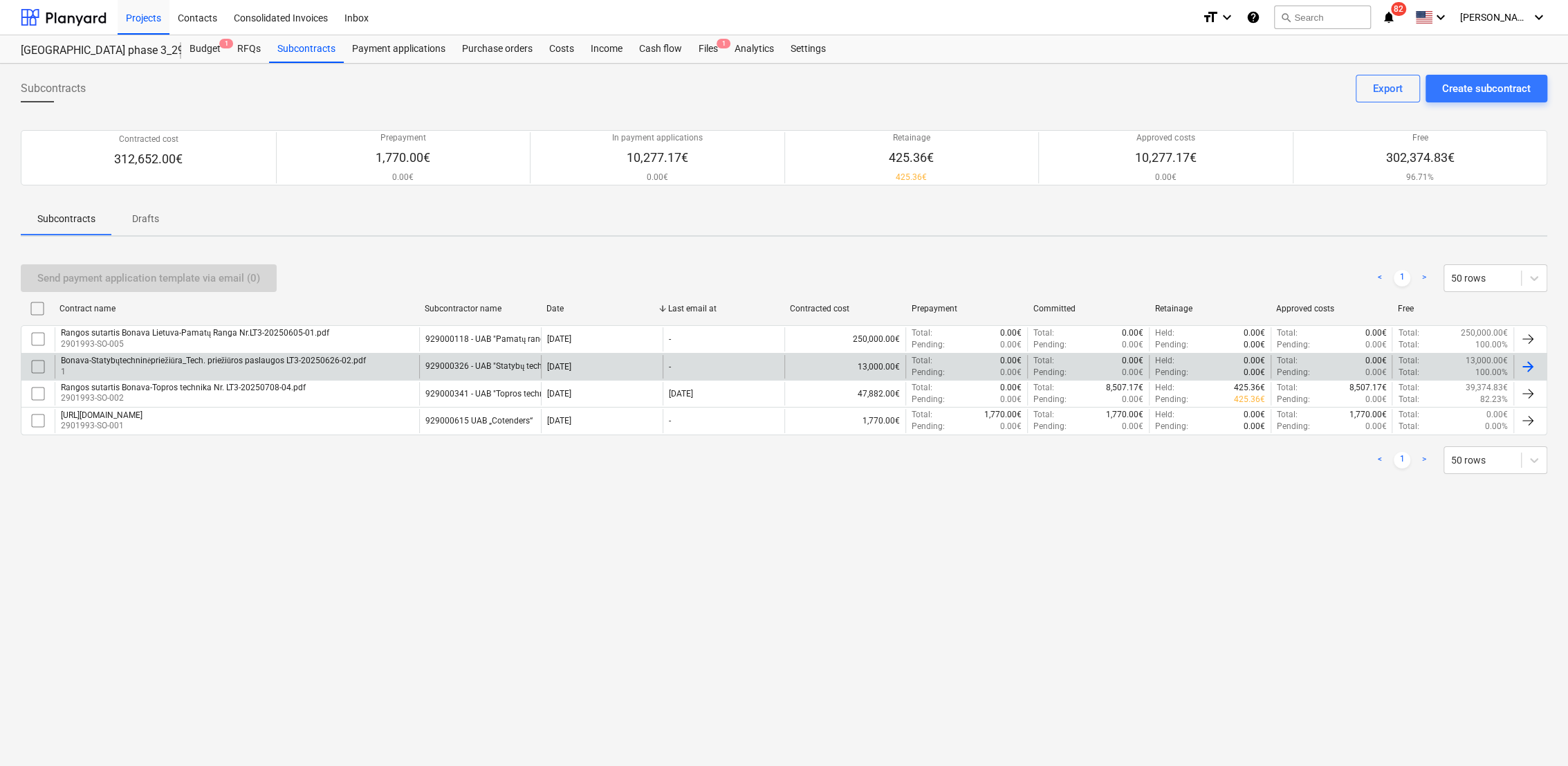
click at [416, 365] on div "Bonava-Statybųtechninėpriežiūra_Tech. priežiūros paslaugos LT3-20250626-02.pdf 1" at bounding box center [237, 367] width 365 height 24
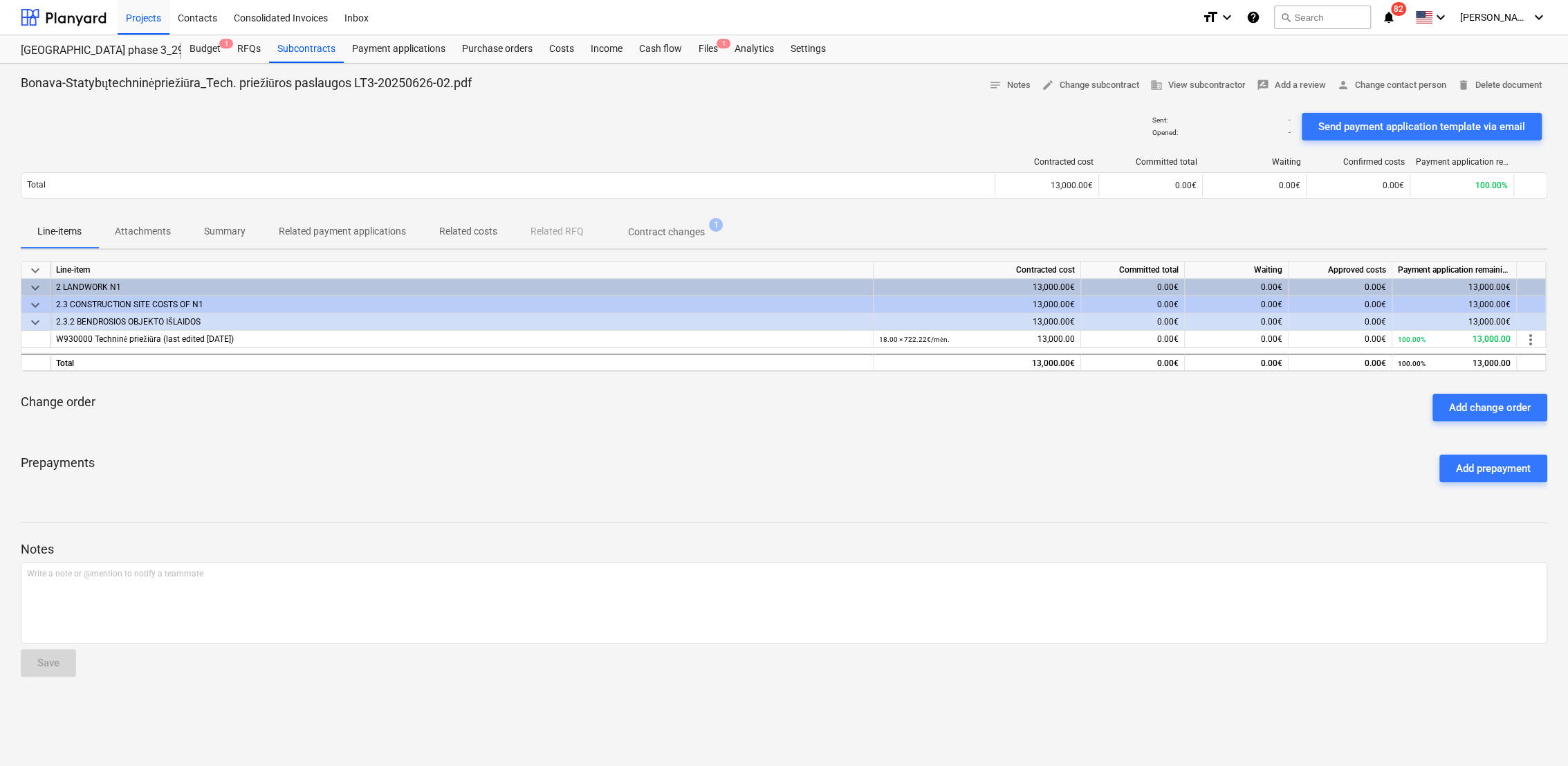
click at [444, 228] on p "Related costs" at bounding box center [469, 231] width 58 height 15
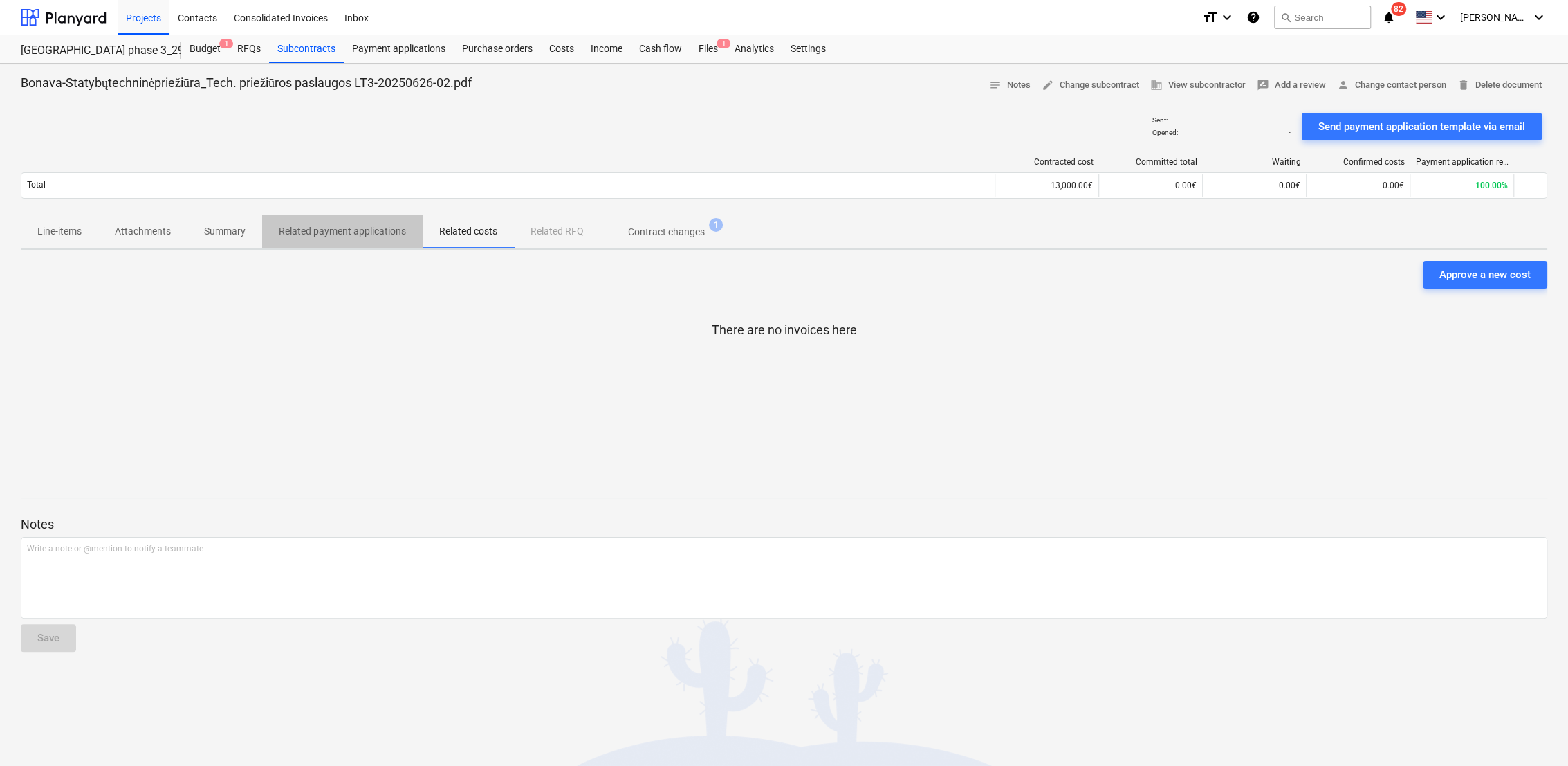
click at [300, 227] on p "Related payment applications" at bounding box center [342, 231] width 127 height 15
click at [137, 232] on p "Attachments" at bounding box center [143, 231] width 56 height 15
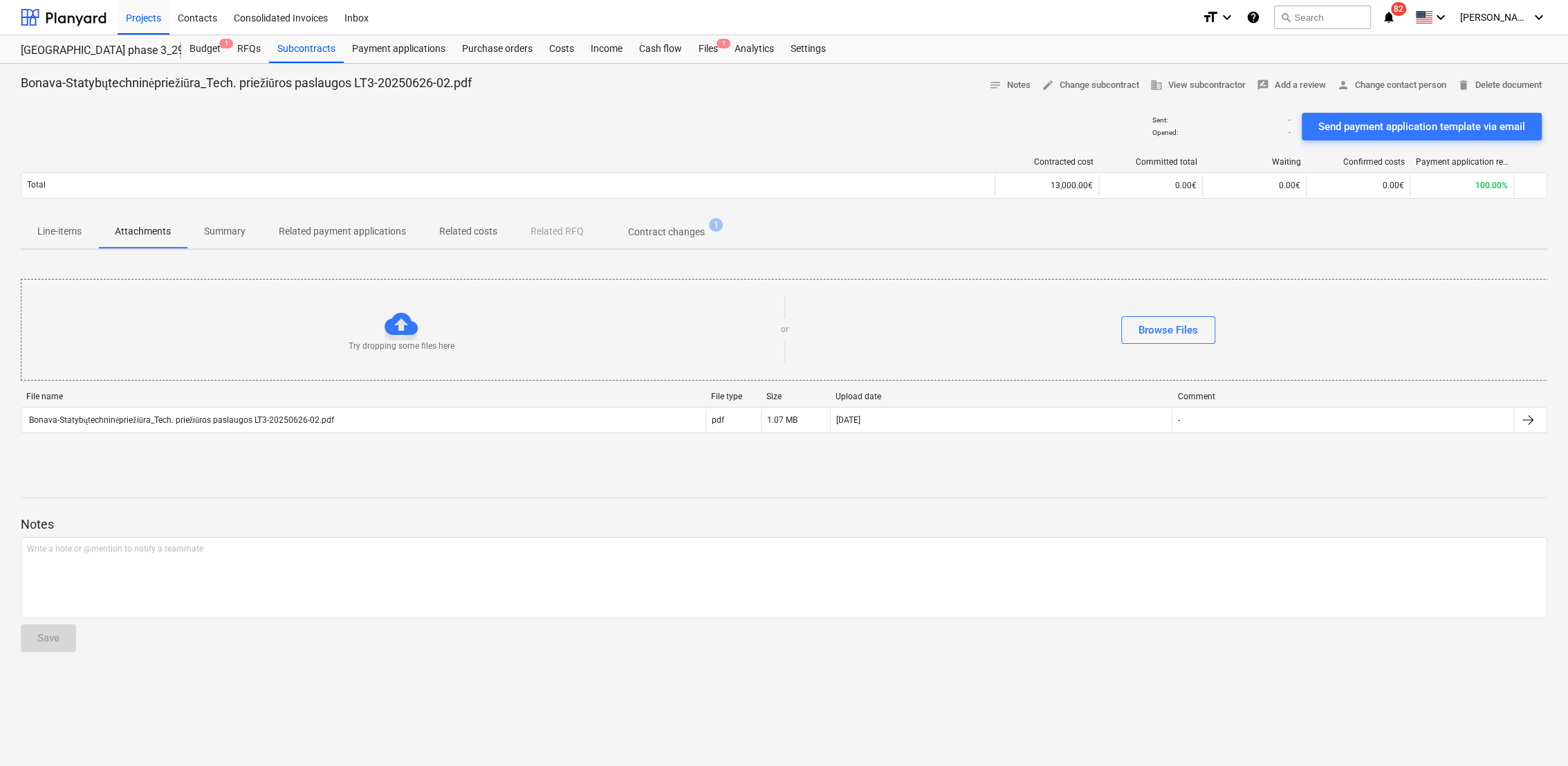
drag, startPoint x: 36, startPoint y: 229, endPoint x: 198, endPoint y: 227, distance: 162.0
click at [38, 229] on span "Line-items" at bounding box center [59, 231] width 78 height 23
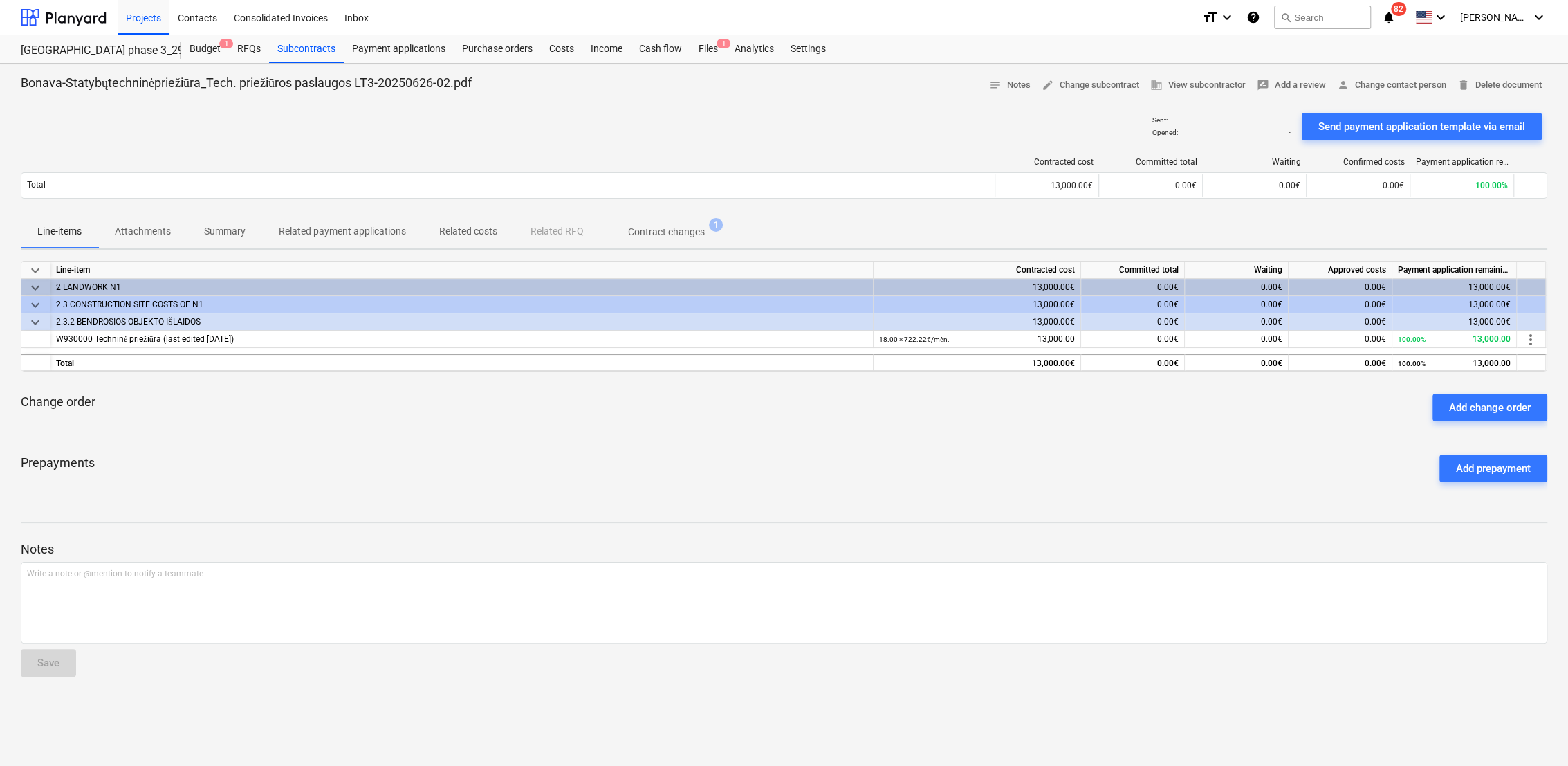
click at [348, 227] on p "Related payment applications" at bounding box center [342, 231] width 127 height 15
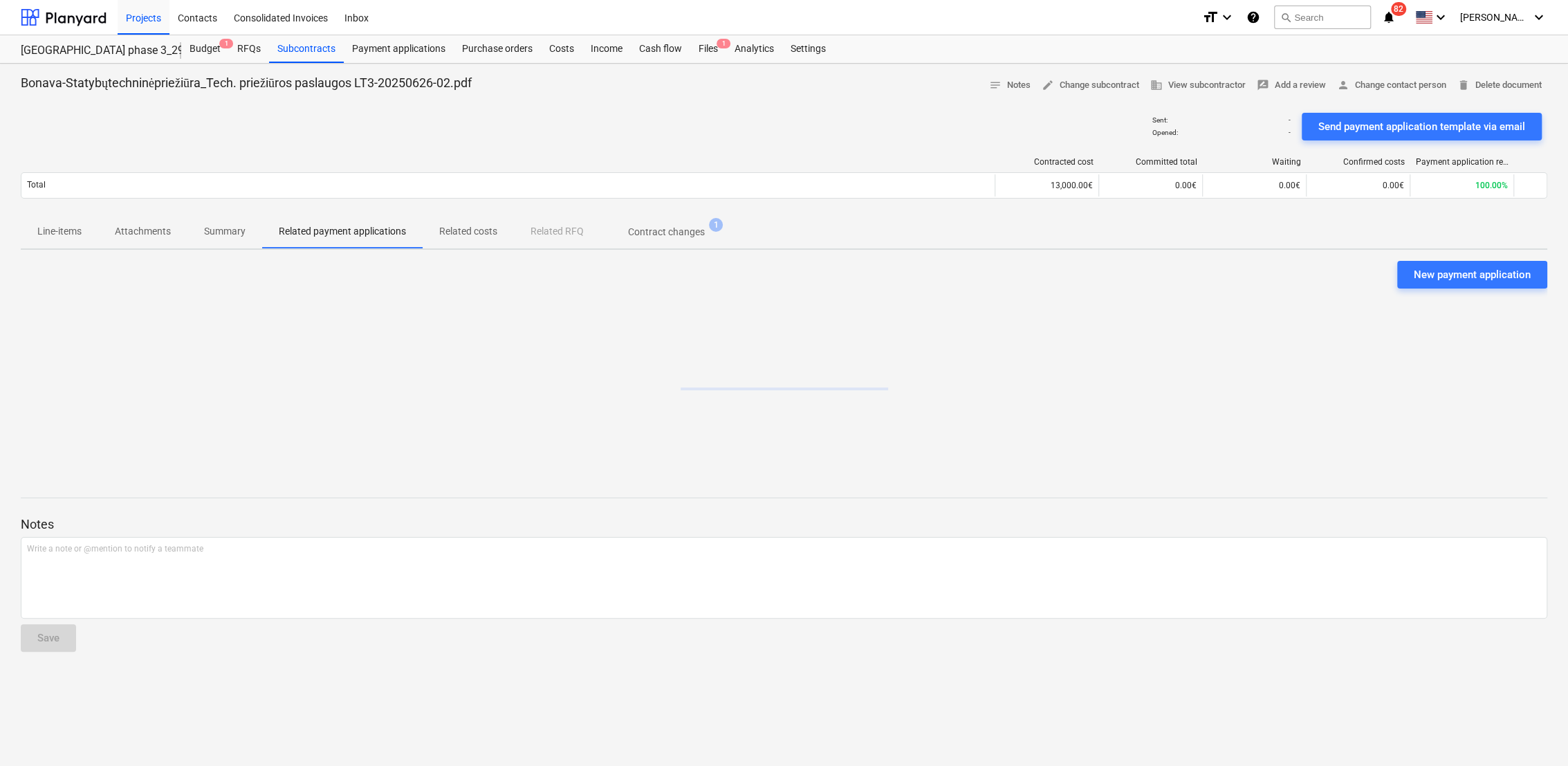
click at [450, 227] on p "Related costs" at bounding box center [469, 231] width 58 height 15
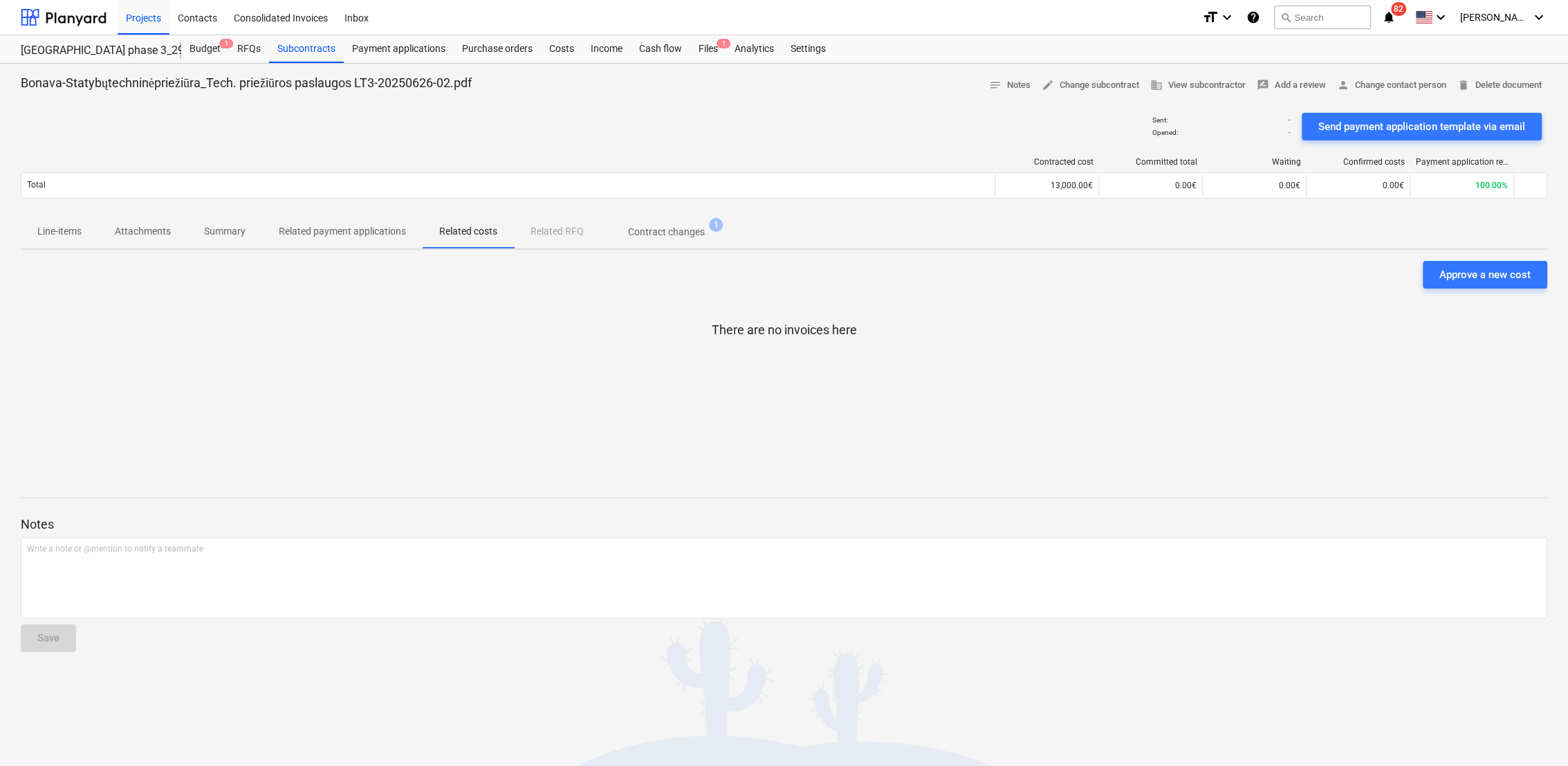
click at [398, 229] on p "Related payment applications" at bounding box center [342, 231] width 127 height 15
click at [209, 225] on p "Summary" at bounding box center [224, 231] width 41 height 15
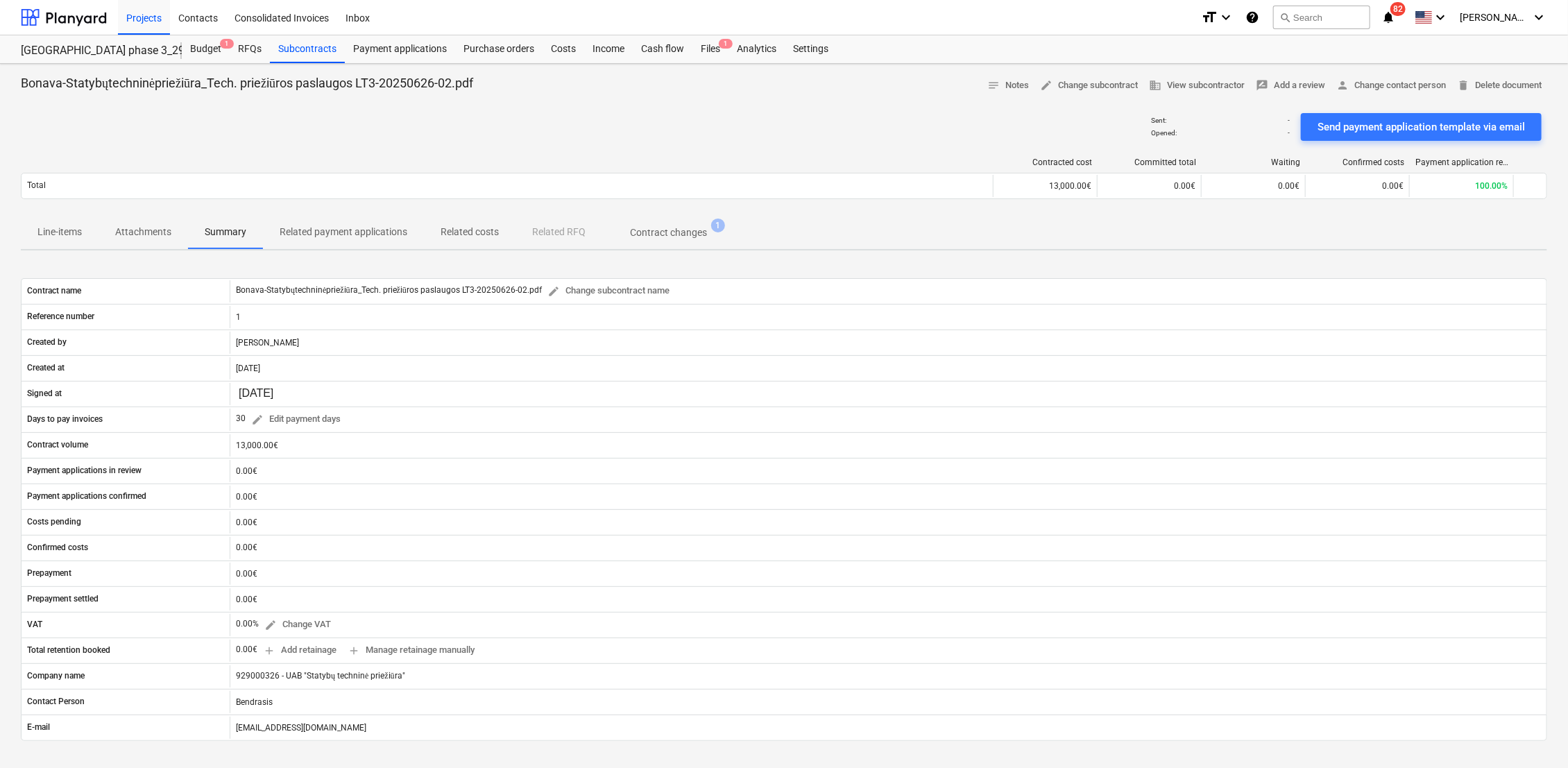
click at [142, 227] on p "Attachments" at bounding box center [143, 232] width 56 height 15
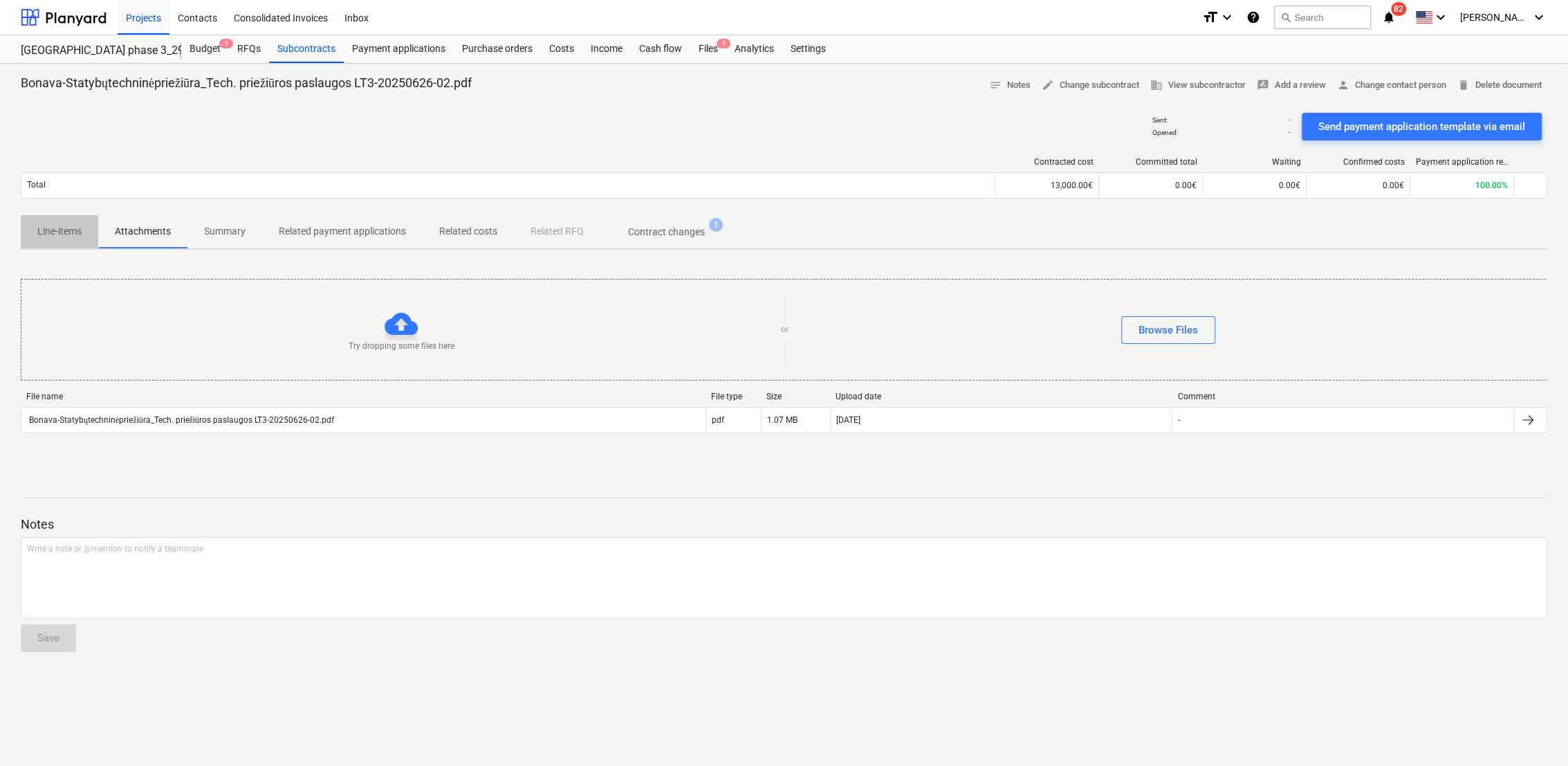
click at [77, 229] on p "Line-items" at bounding box center [59, 231] width 44 height 15
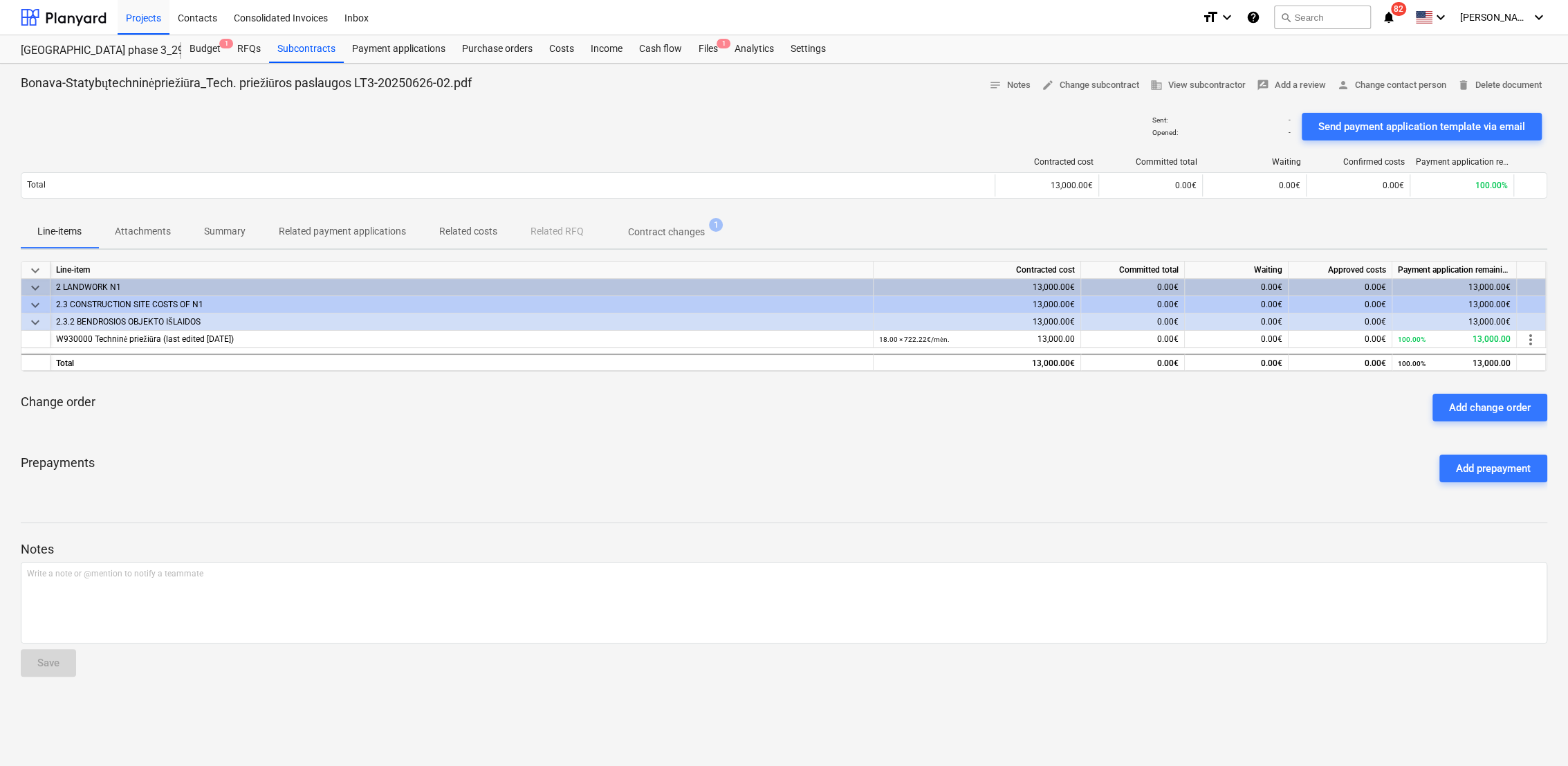
drag, startPoint x: 1134, startPoint y: 414, endPoint x: 1160, endPoint y: 399, distance: 30.0
click at [1137, 413] on div "Change order Add change order" at bounding box center [784, 408] width 1526 height 49
drag, startPoint x: 1160, startPoint y: 399, endPoint x: 10, endPoint y: 395, distance: 1150.0
click at [1150, 399] on div "Change order Add change order" at bounding box center [784, 408] width 1526 height 49
drag, startPoint x: 211, startPoint y: 49, endPoint x: 231, endPoint y: 58, distance: 21.9
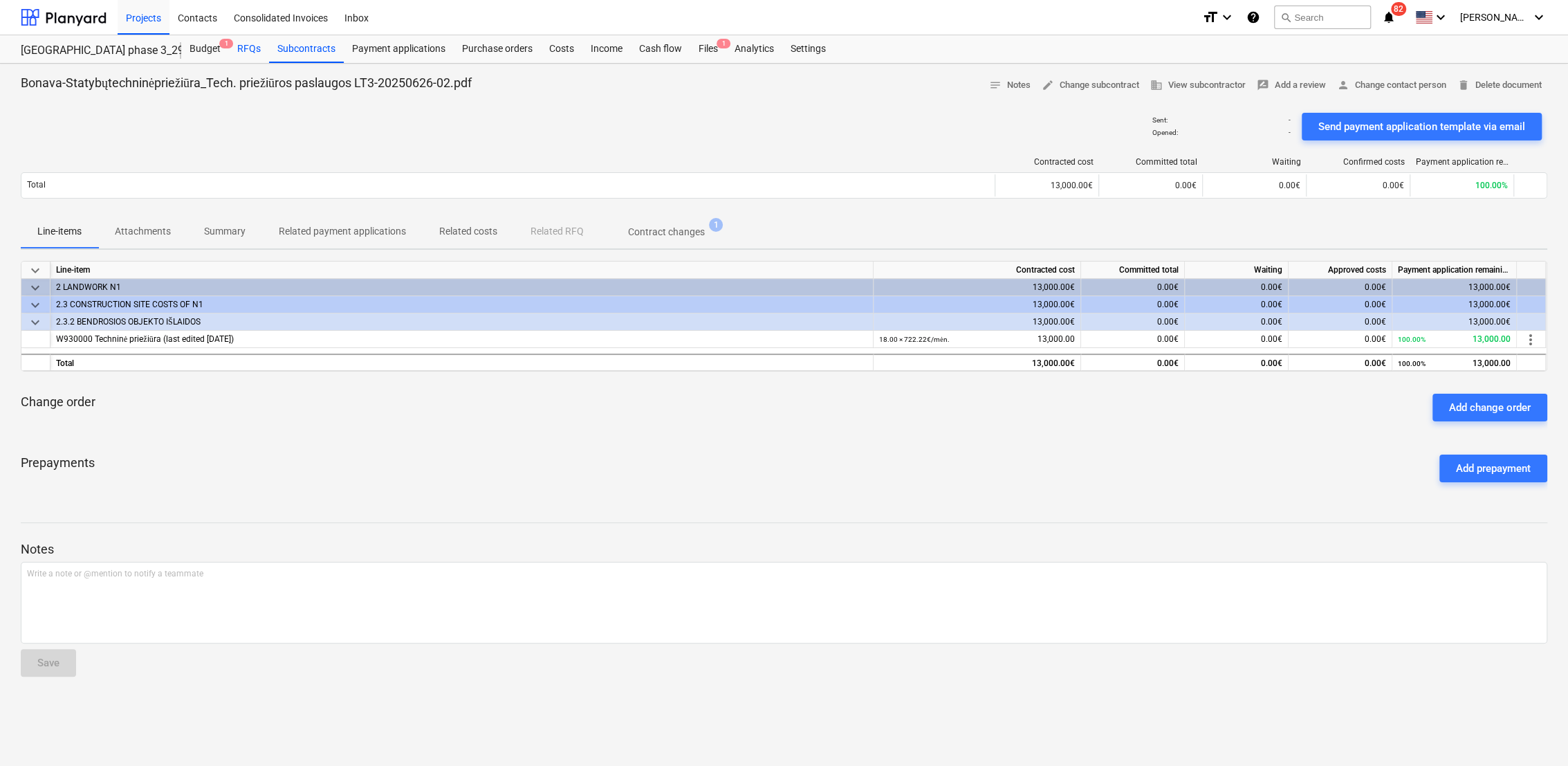
click at [211, 48] on div "Budget 1" at bounding box center [205, 49] width 48 height 27
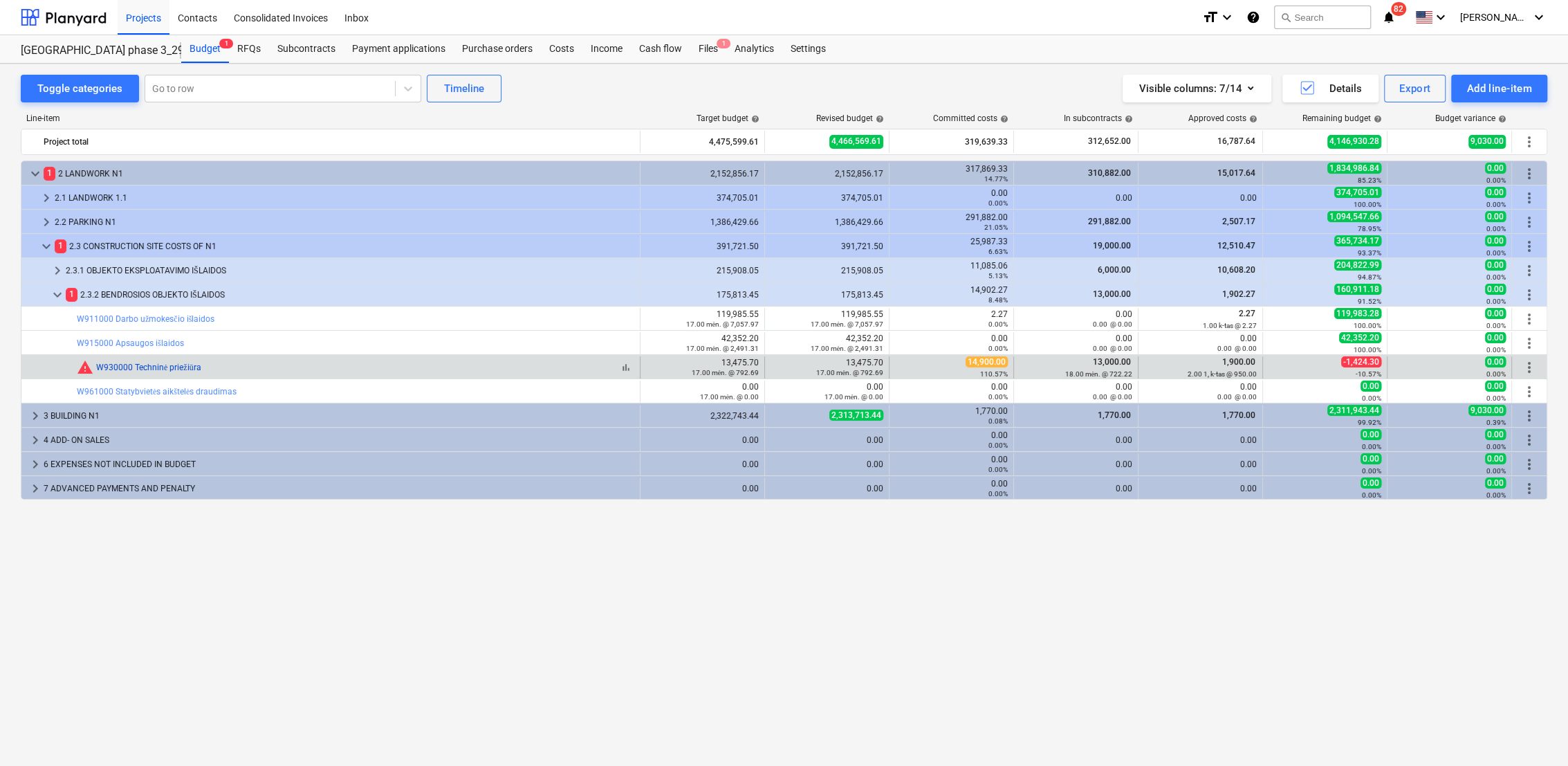
click at [183, 364] on link "W930000 Techninė priežiūra" at bounding box center [148, 367] width 105 height 10
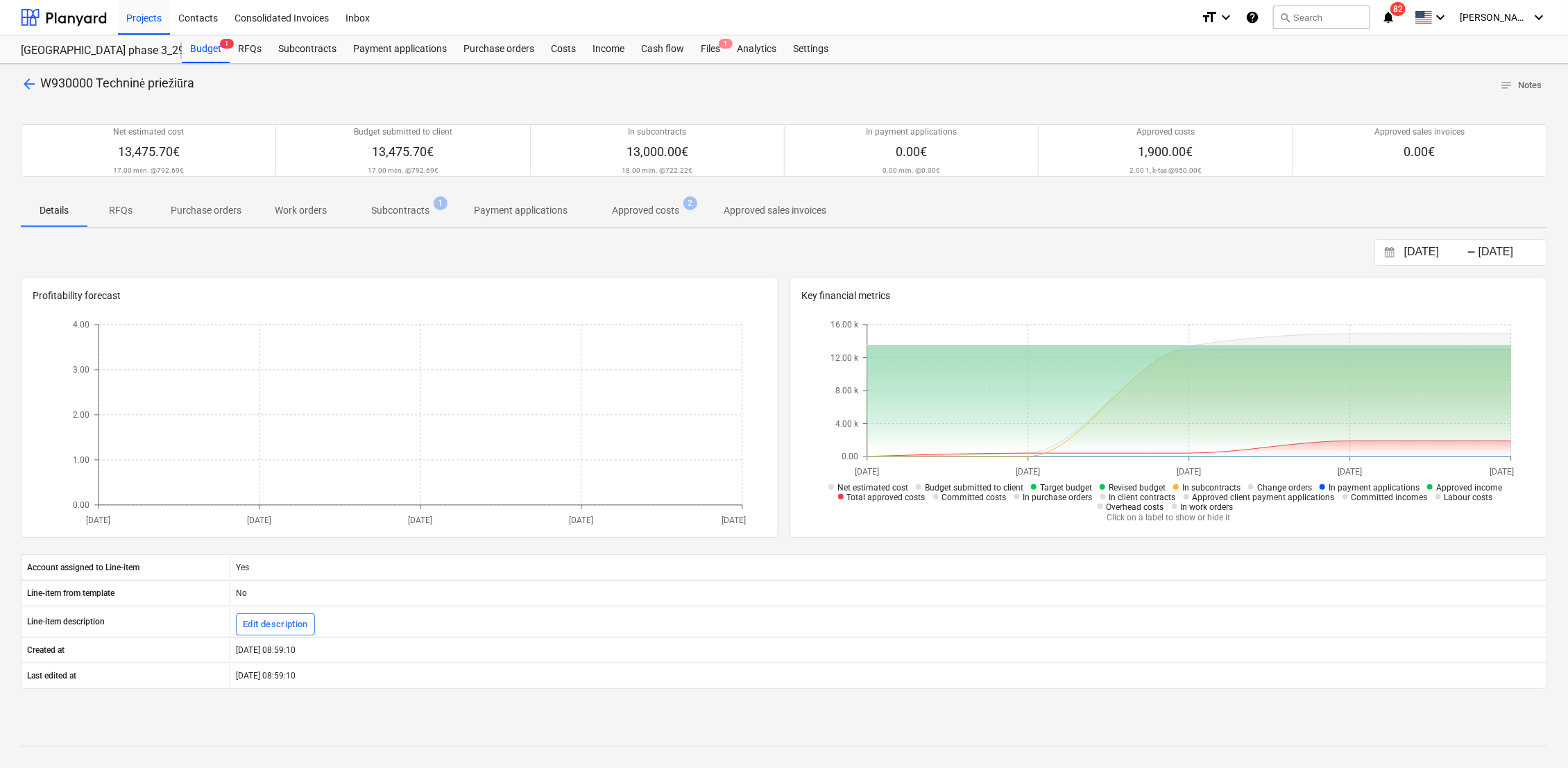
click at [646, 214] on p "Approved costs" at bounding box center [645, 211] width 67 height 15
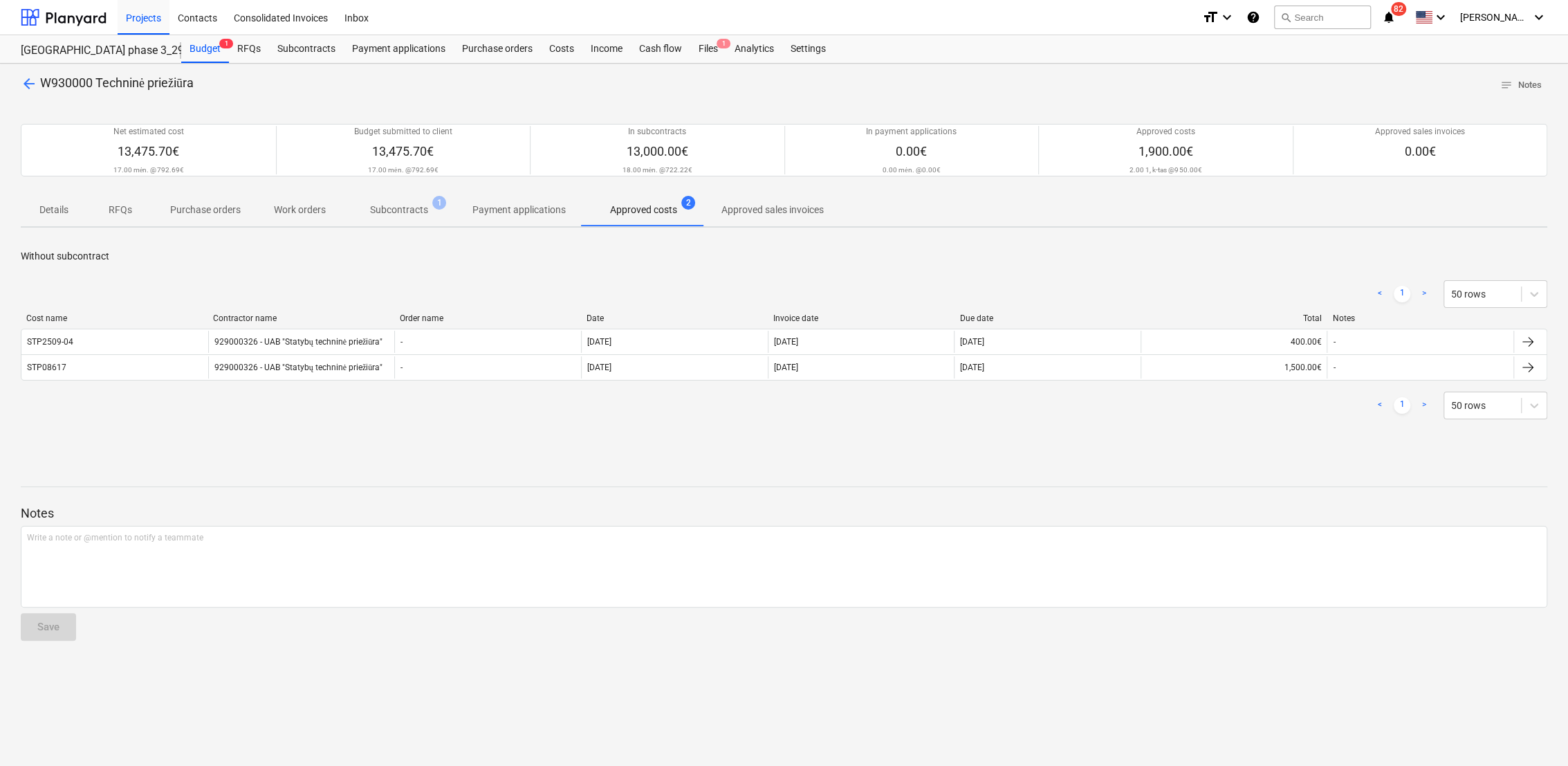
click at [382, 215] on p "Subcontracts" at bounding box center [399, 210] width 58 height 15
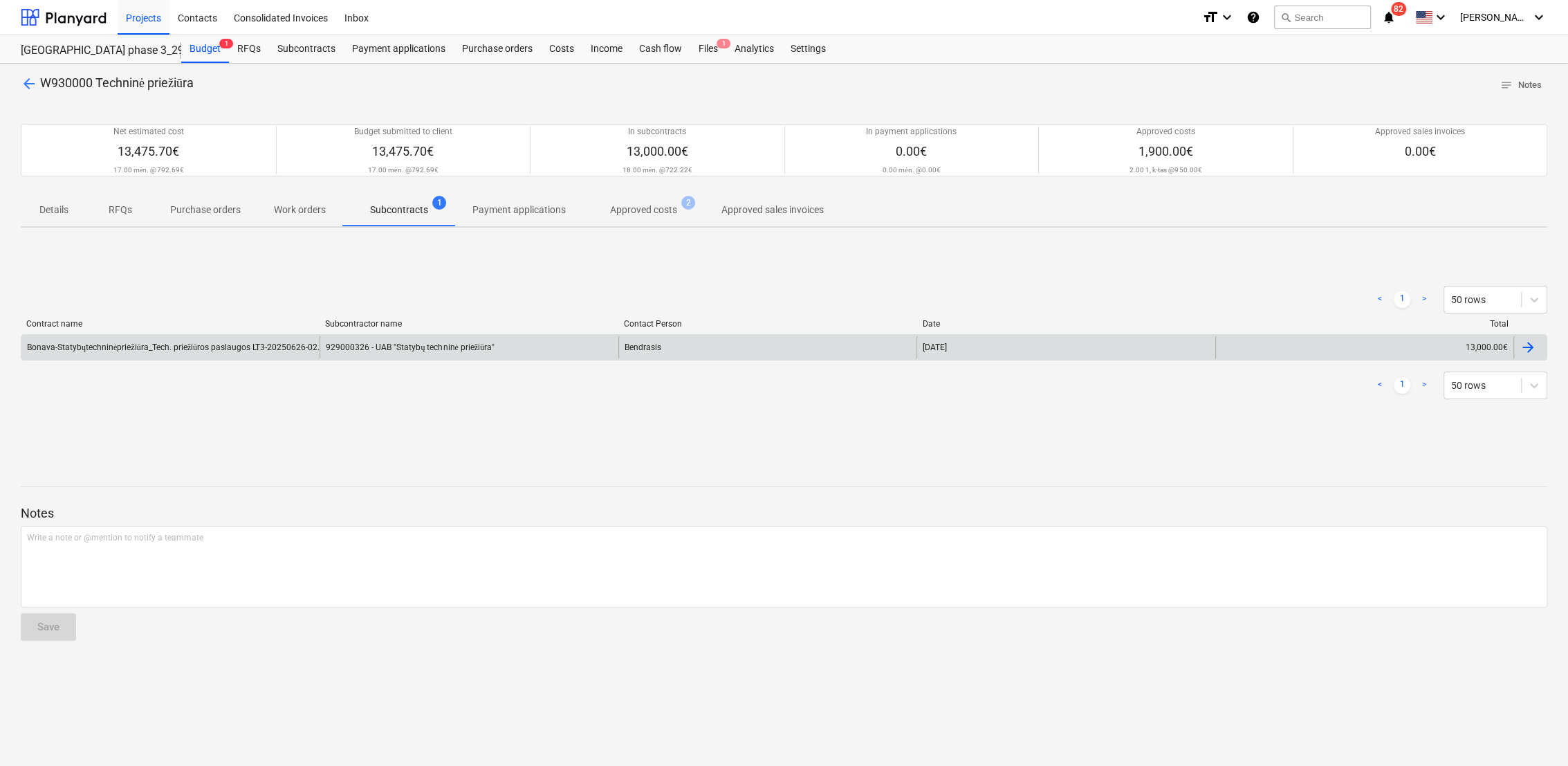
click at [623, 346] on div "Bendrasis" at bounding box center [768, 347] width 298 height 22
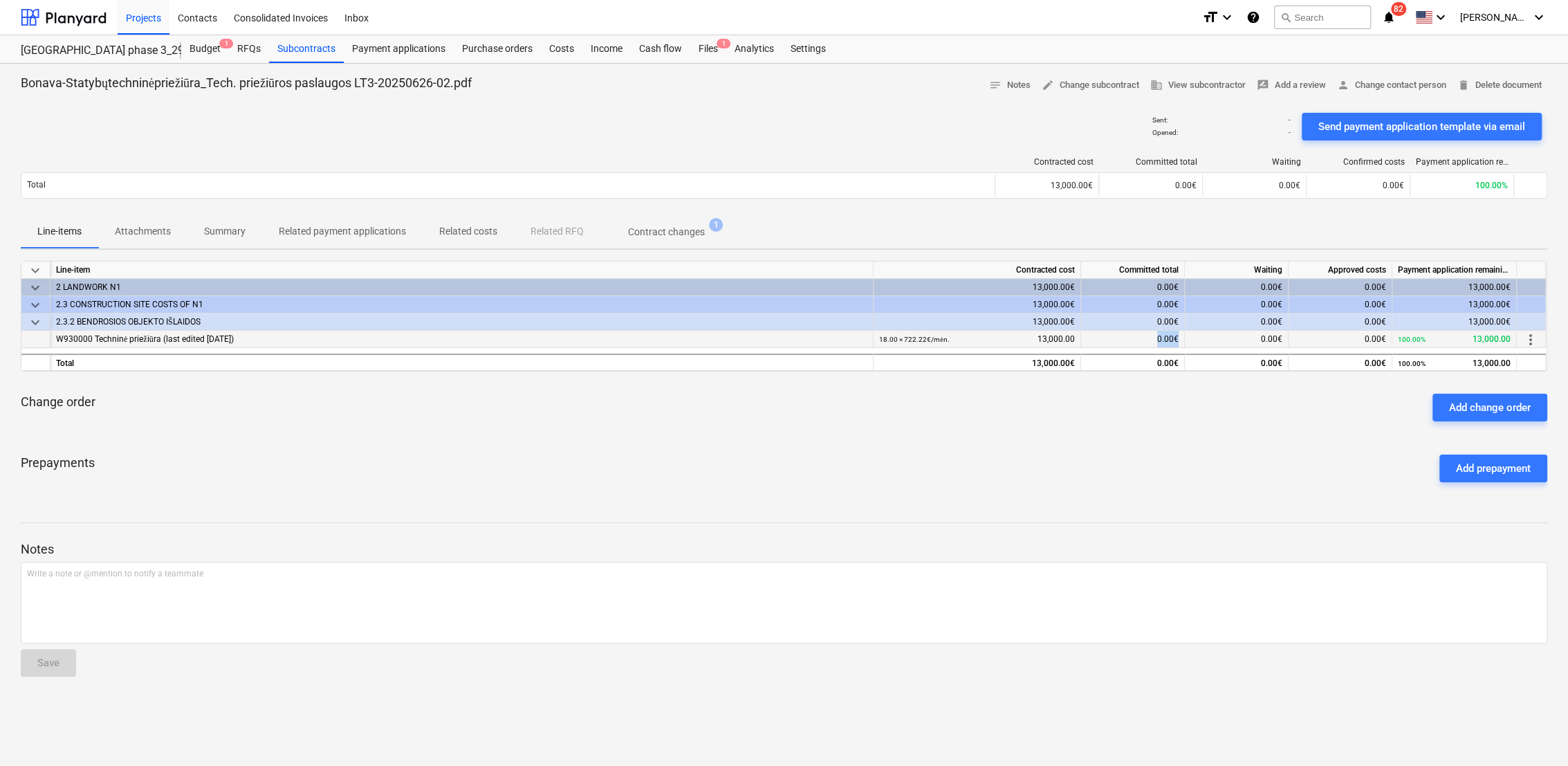
drag, startPoint x: 1185, startPoint y: 338, endPoint x: 1157, endPoint y: 339, distance: 28.0
click at [0, 0] on div "W930000 Techninė priežiūra (last edited [DATE]) 18.00 × 722.22€ / mėn. 13,000.0…" at bounding box center [0, 0] width 0 height 0
drag, startPoint x: 1157, startPoint y: 339, endPoint x: 1175, endPoint y: 389, distance: 53.1
click at [1175, 389] on div "Change order Add change order" at bounding box center [784, 408] width 1526 height 49
drag, startPoint x: 293, startPoint y: 44, endPoint x: 155, endPoint y: 42, distance: 138.0
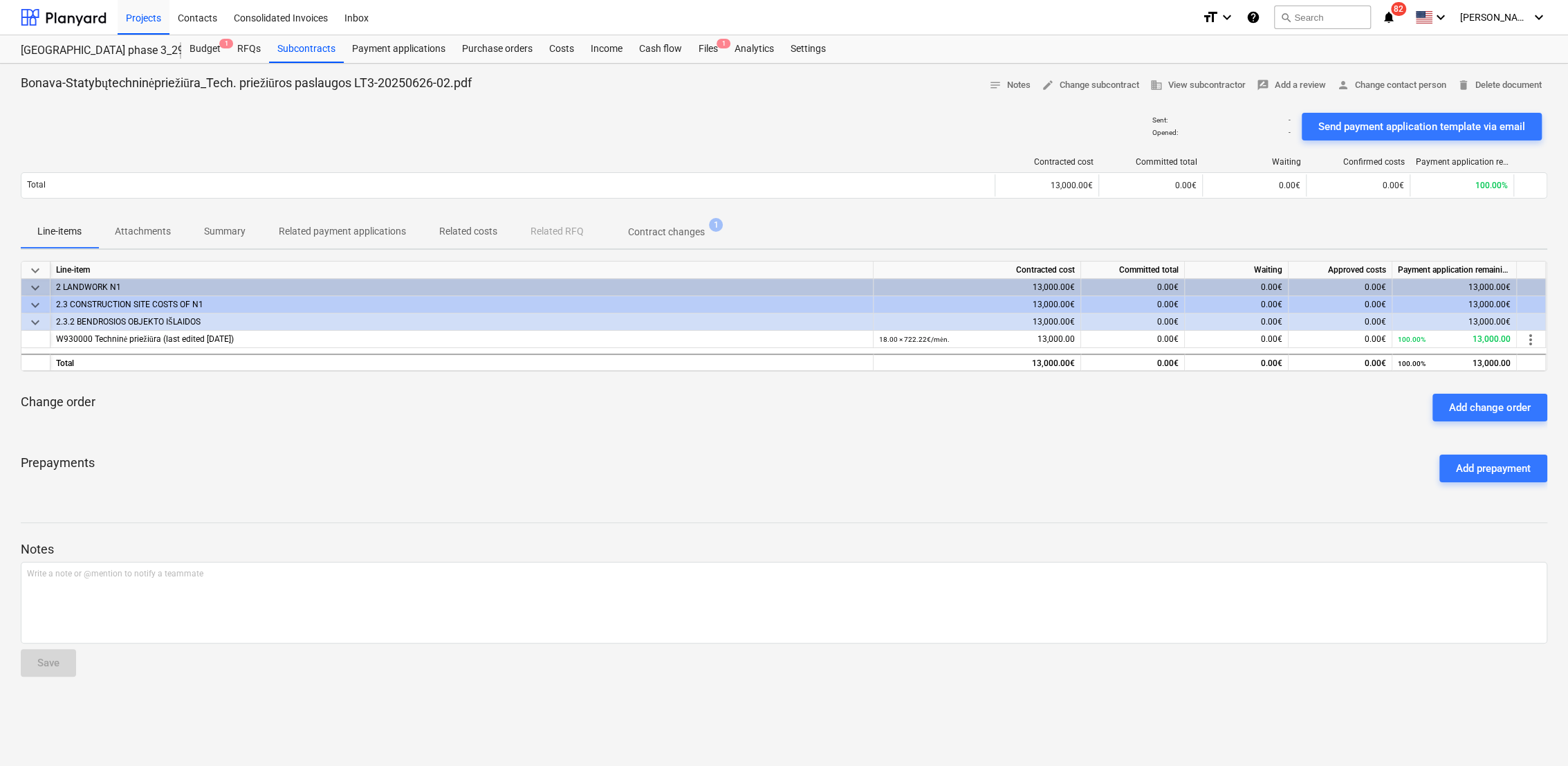
click at [293, 44] on div "Subcontracts" at bounding box center [306, 49] width 75 height 27
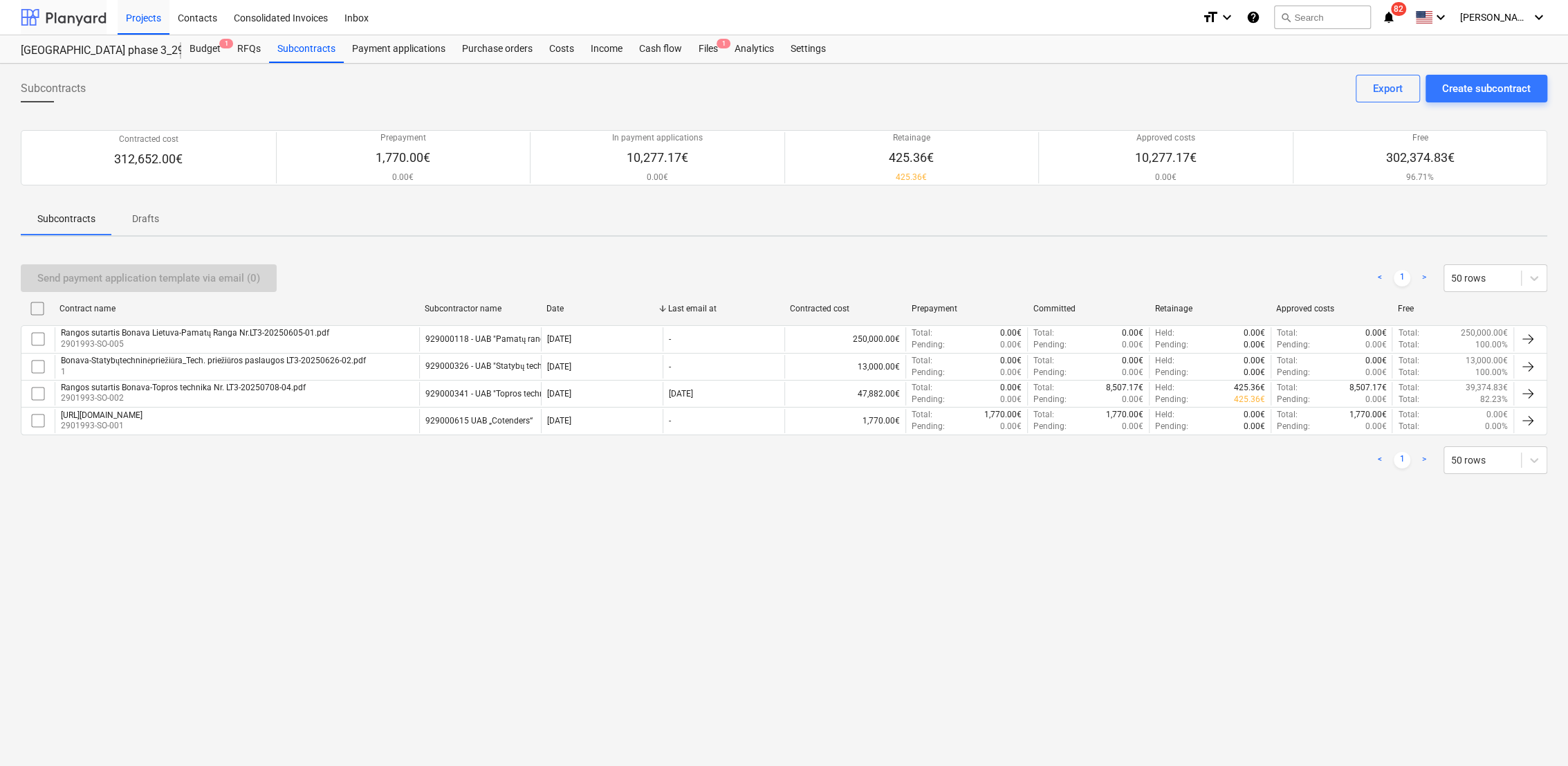
click at [41, 27] on div at bounding box center [64, 17] width 86 height 35
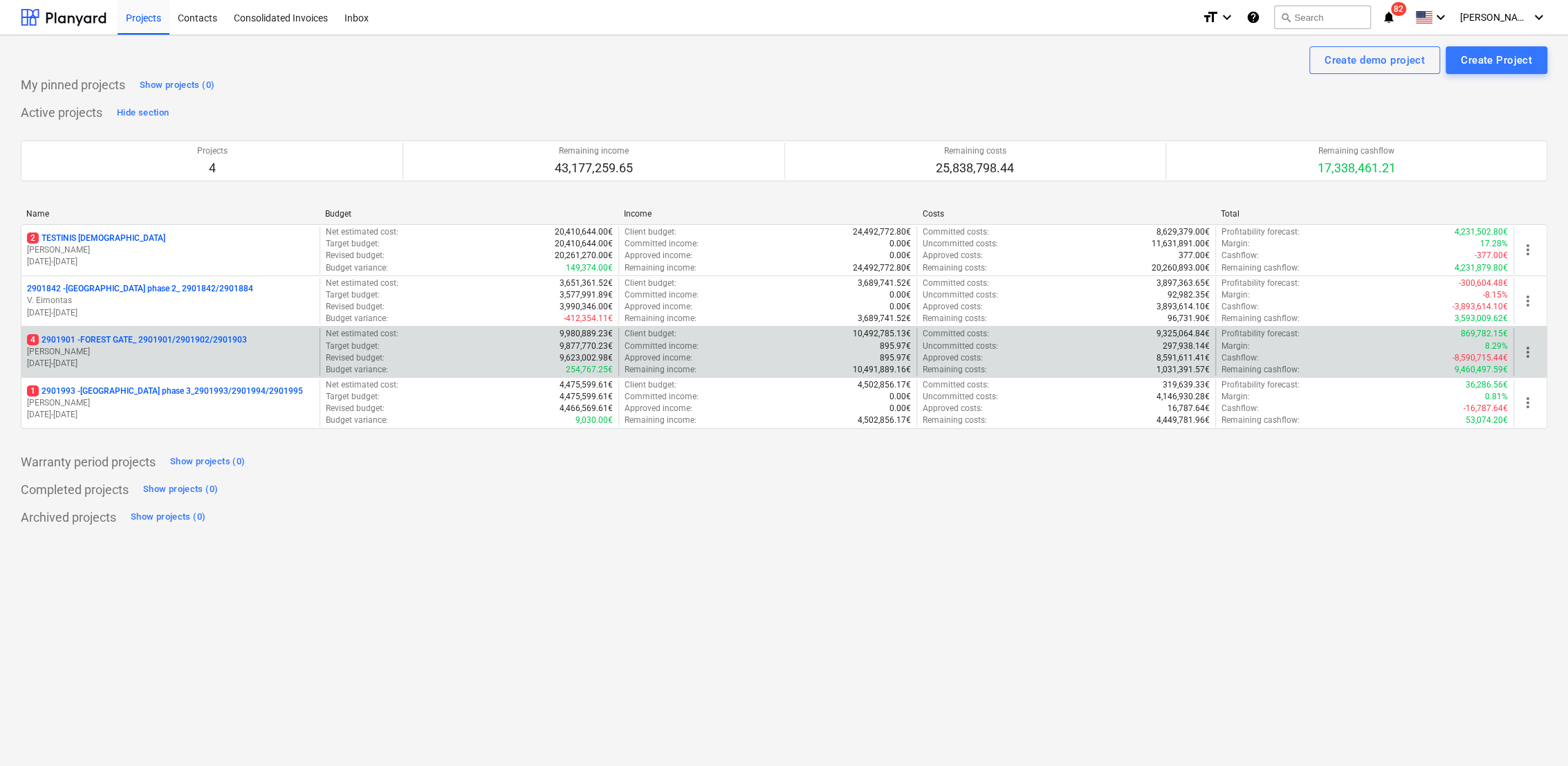
click at [140, 346] on p "[PERSON_NAME]" at bounding box center [171, 351] width 287 height 12
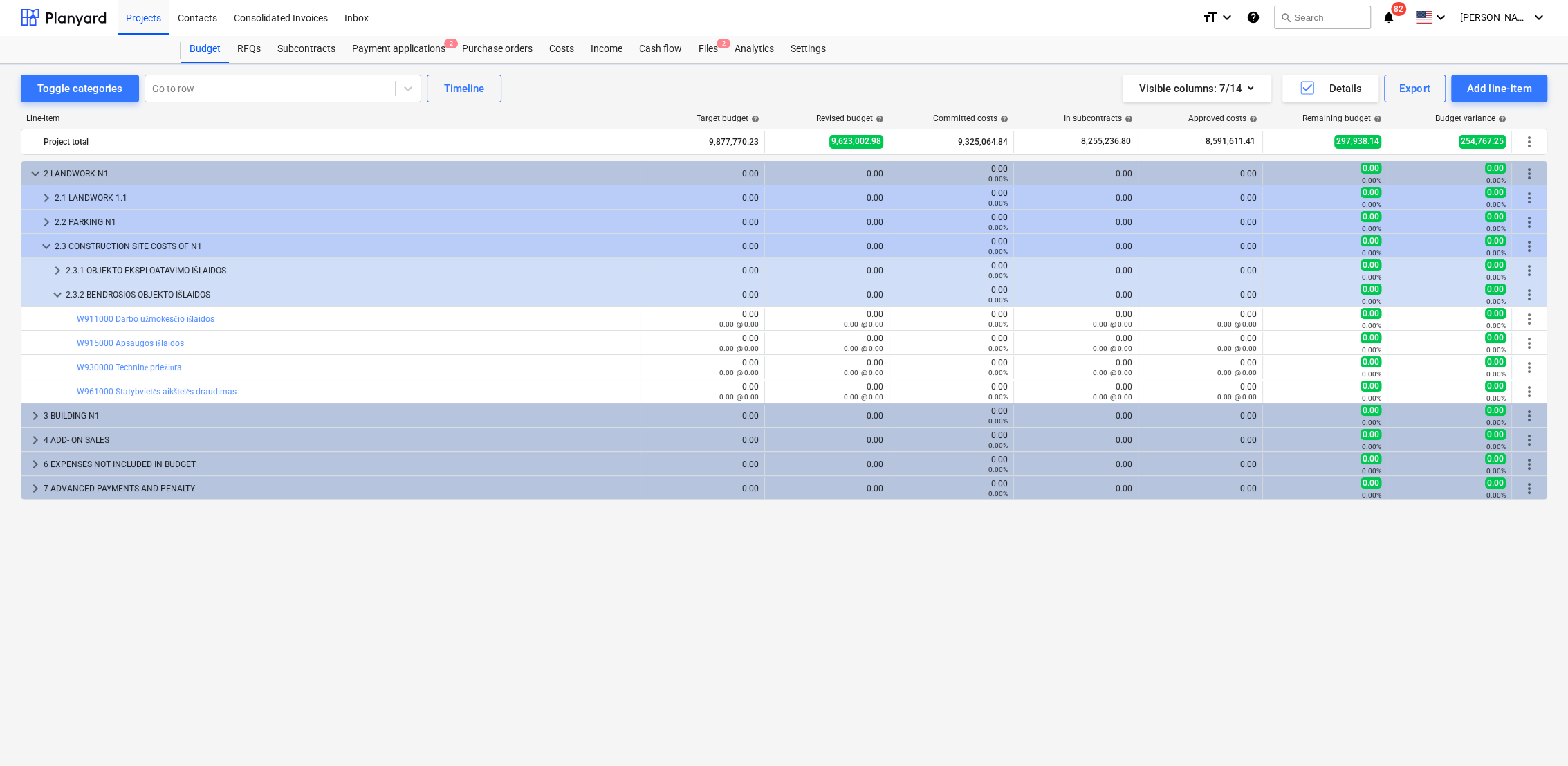
click at [296, 64] on div "Toggle categories Go to row Timeline Visible columns : 7/14 Details Export Add …" at bounding box center [784, 415] width 1568 height 702
drag, startPoint x: 297, startPoint y: 62, endPoint x: 306, endPoint y: 44, distance: 20.1
click at [306, 44] on div "Subcontracts" at bounding box center [306, 49] width 75 height 27
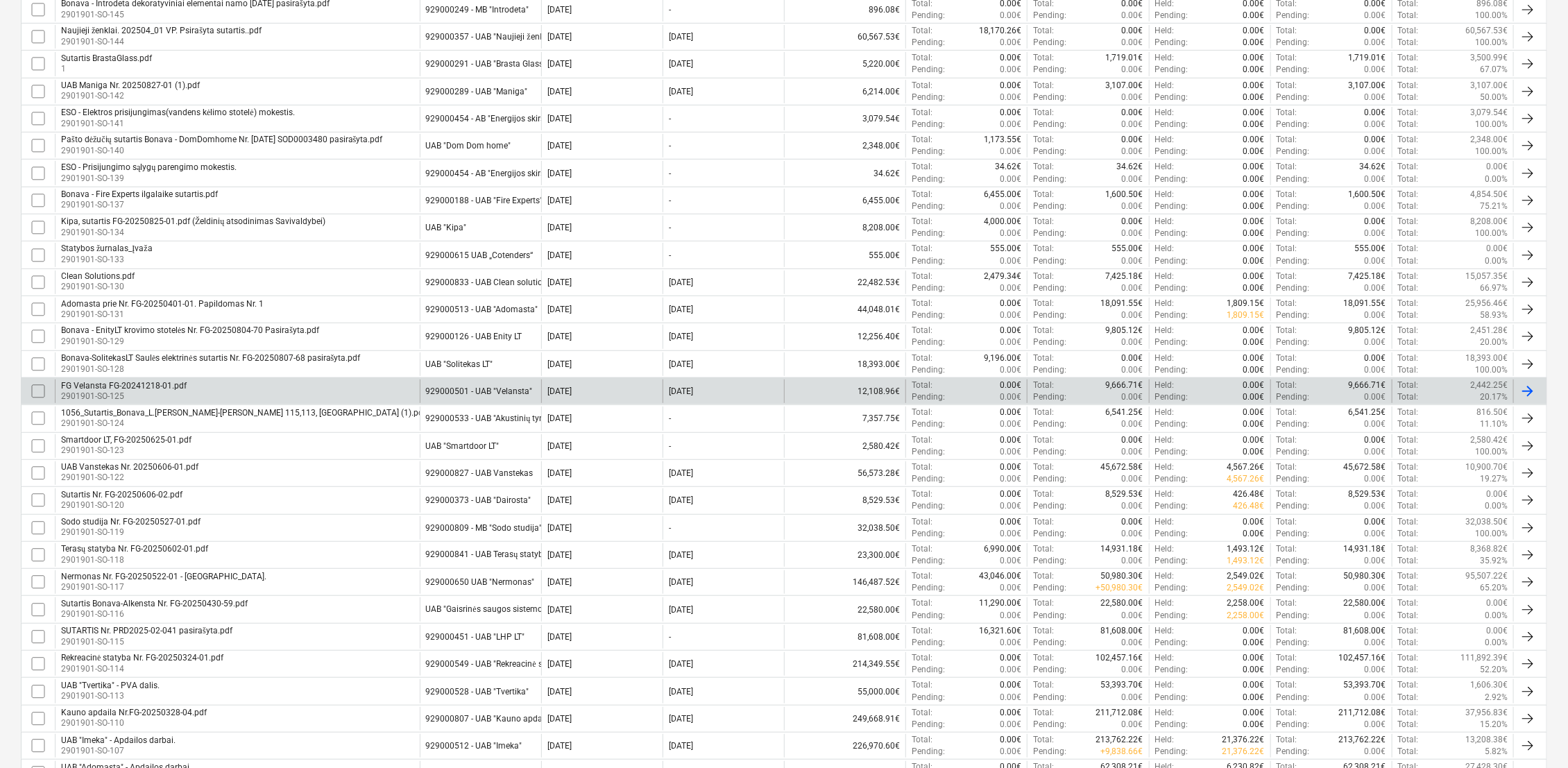
scroll to position [539, 0]
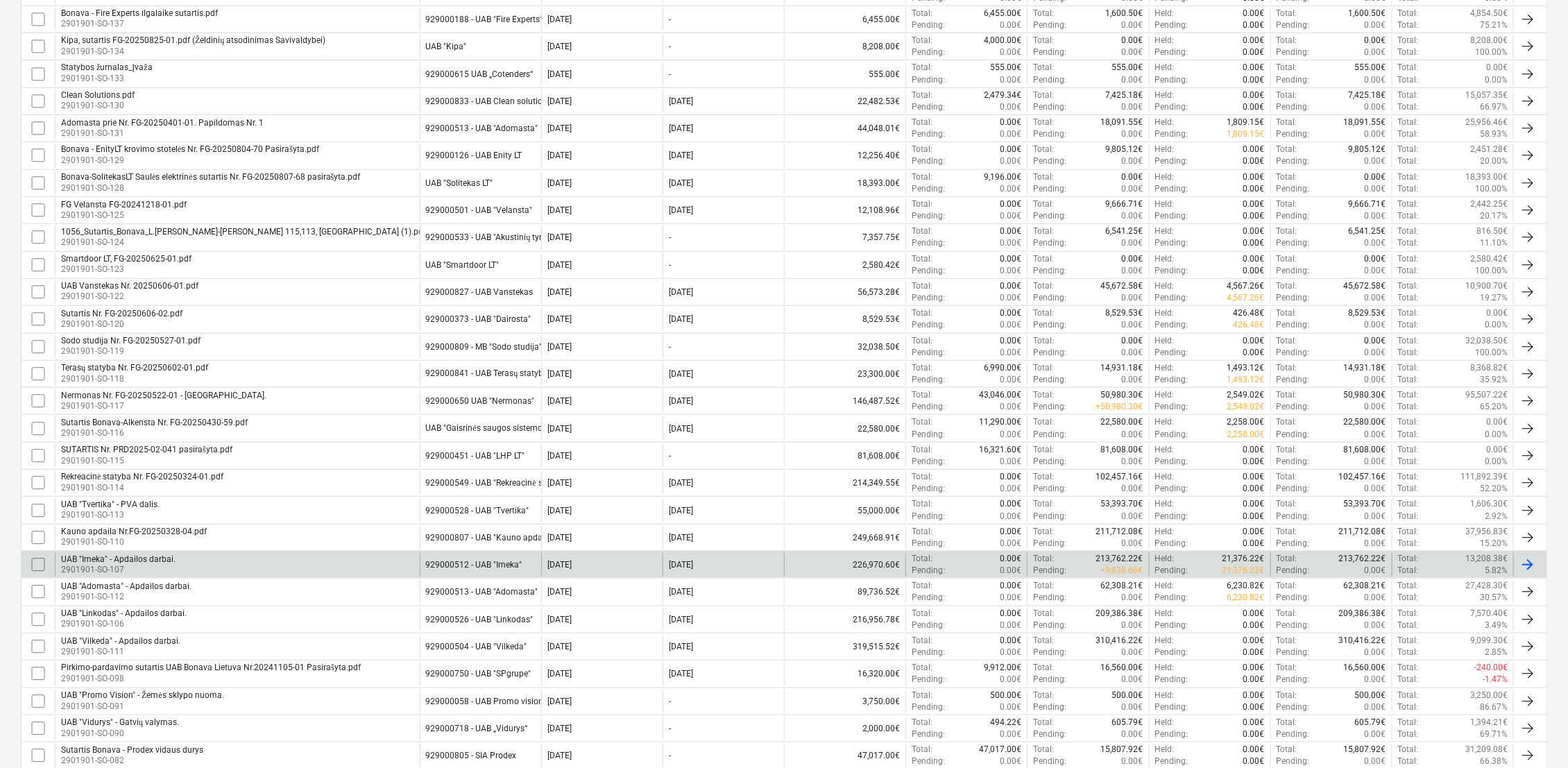
click at [487, 555] on div "929000512 - UAB "Imeka"" at bounding box center [480, 565] width 121 height 24
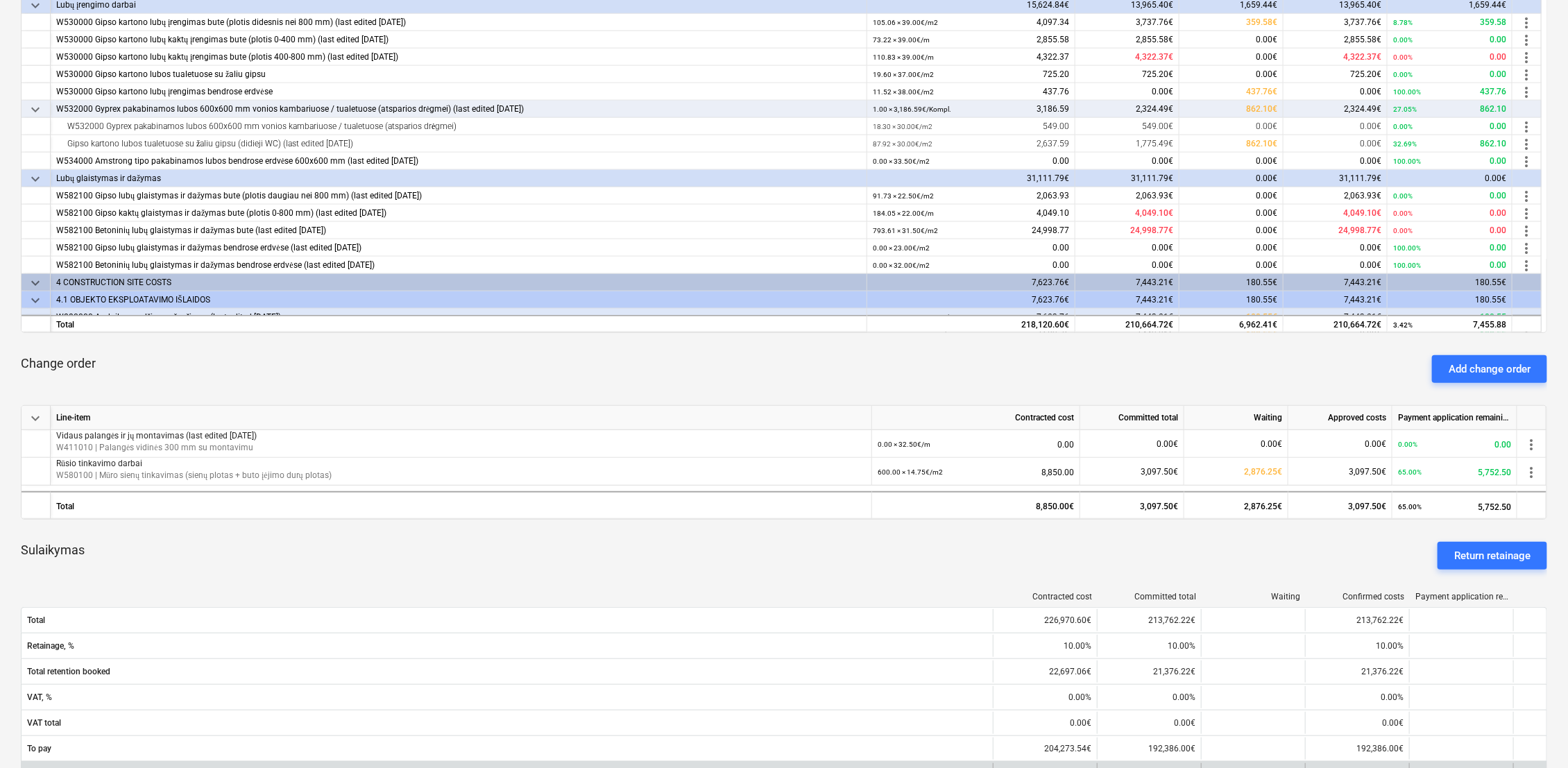
scroll to position [539, 0]
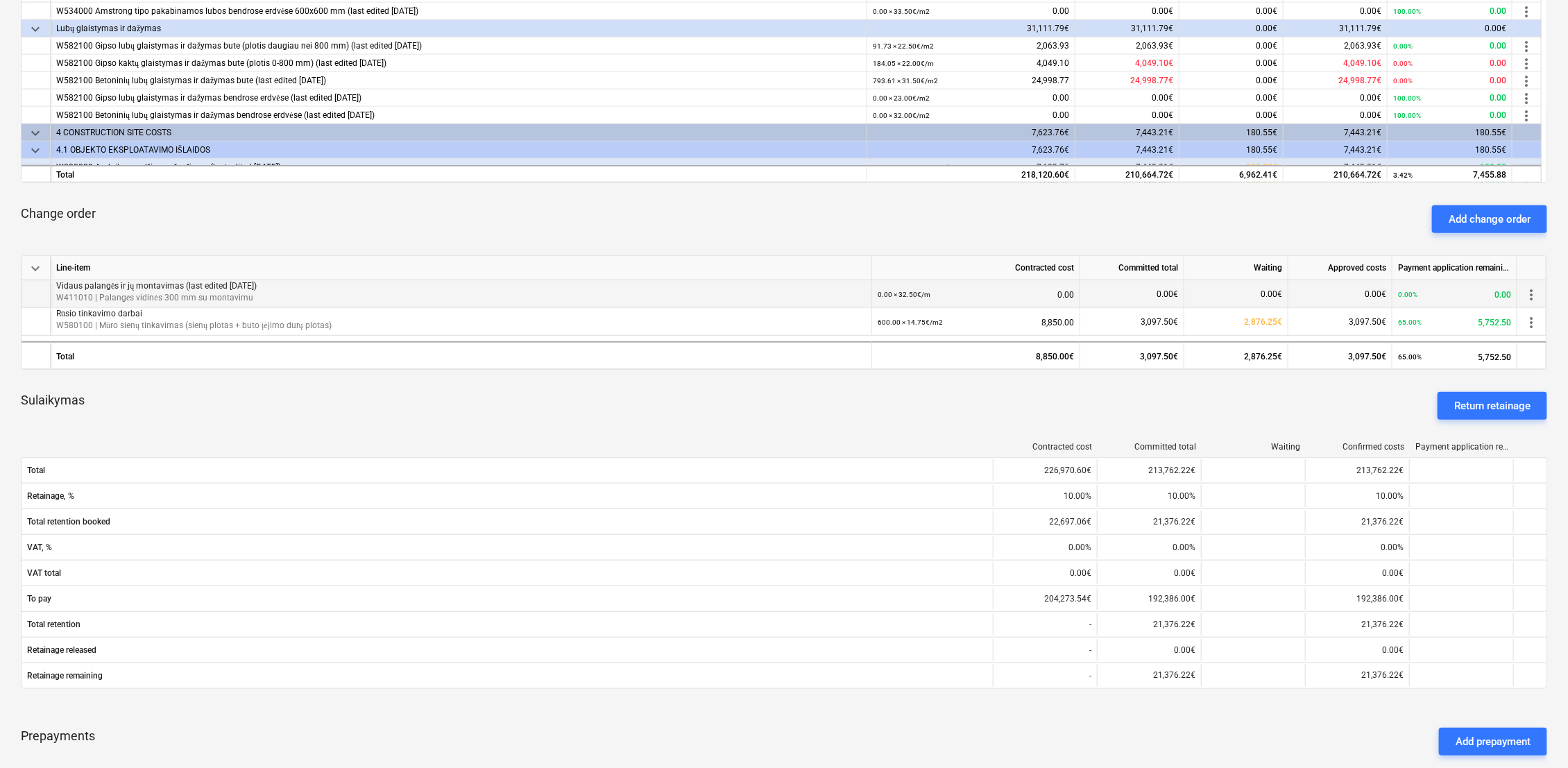
click at [1527, 291] on span "more_vert" at bounding box center [1530, 295] width 16 height 16
click at [1527, 296] on li "Edit" at bounding box center [1535, 293] width 53 height 32
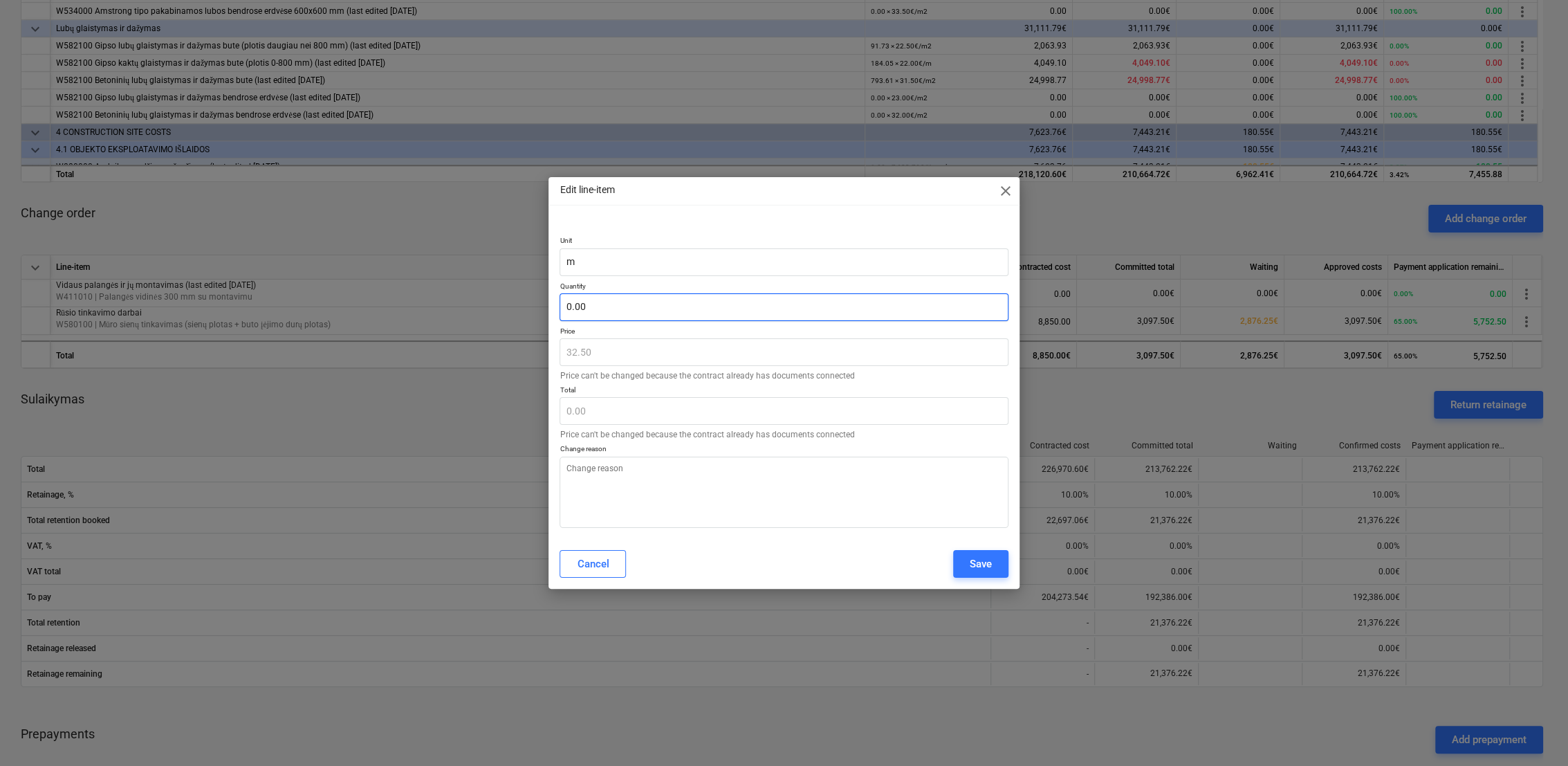
type textarea "x"
click at [690, 310] on input "text" at bounding box center [783, 307] width 448 height 27
type input "0.00"
type textarea "x"
click at [632, 306] on input "text" at bounding box center [783, 307] width 448 height 27
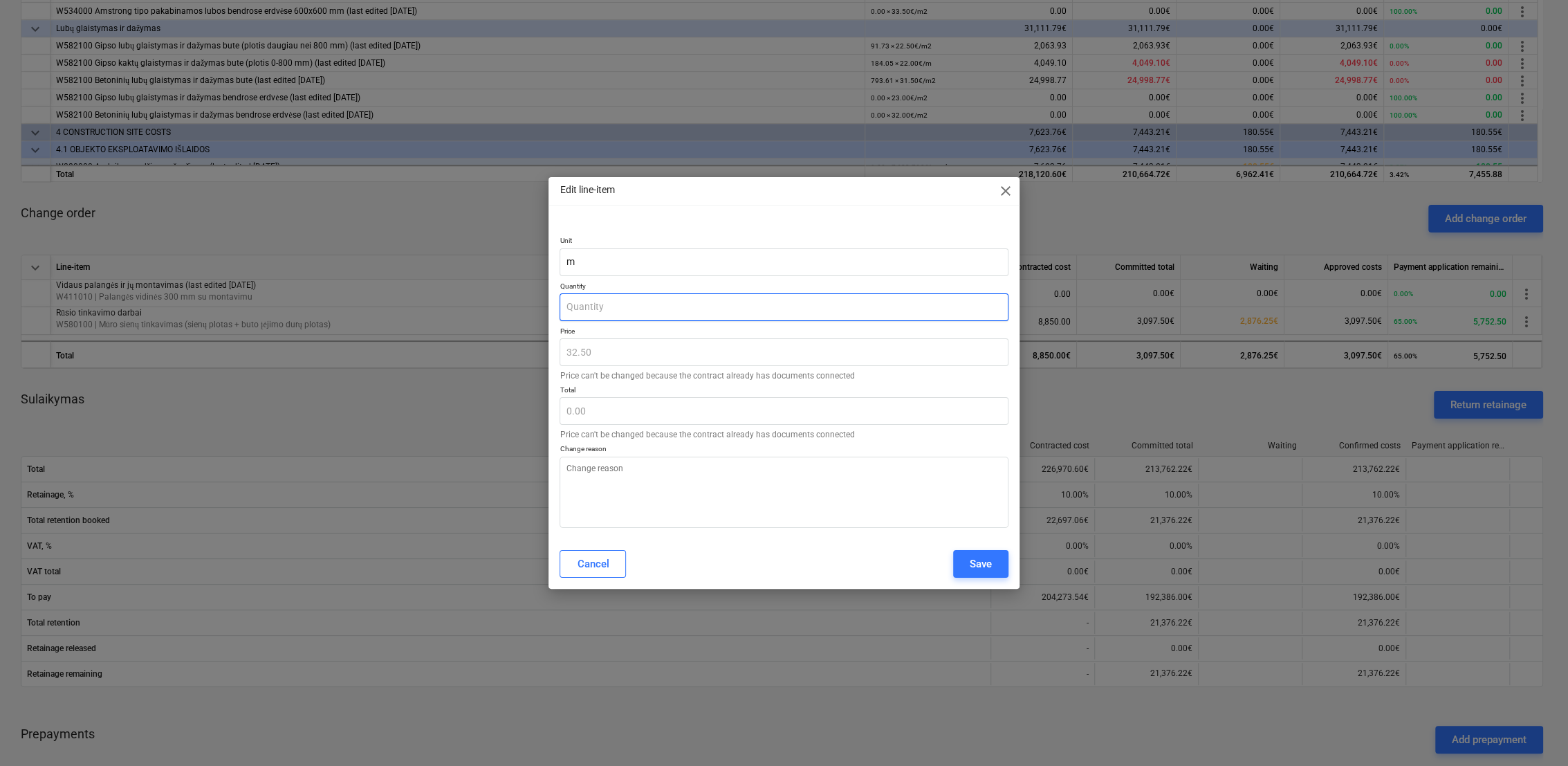
type input "6"
type textarea "x"
type input "195.00"
type input "63"
type textarea "x"
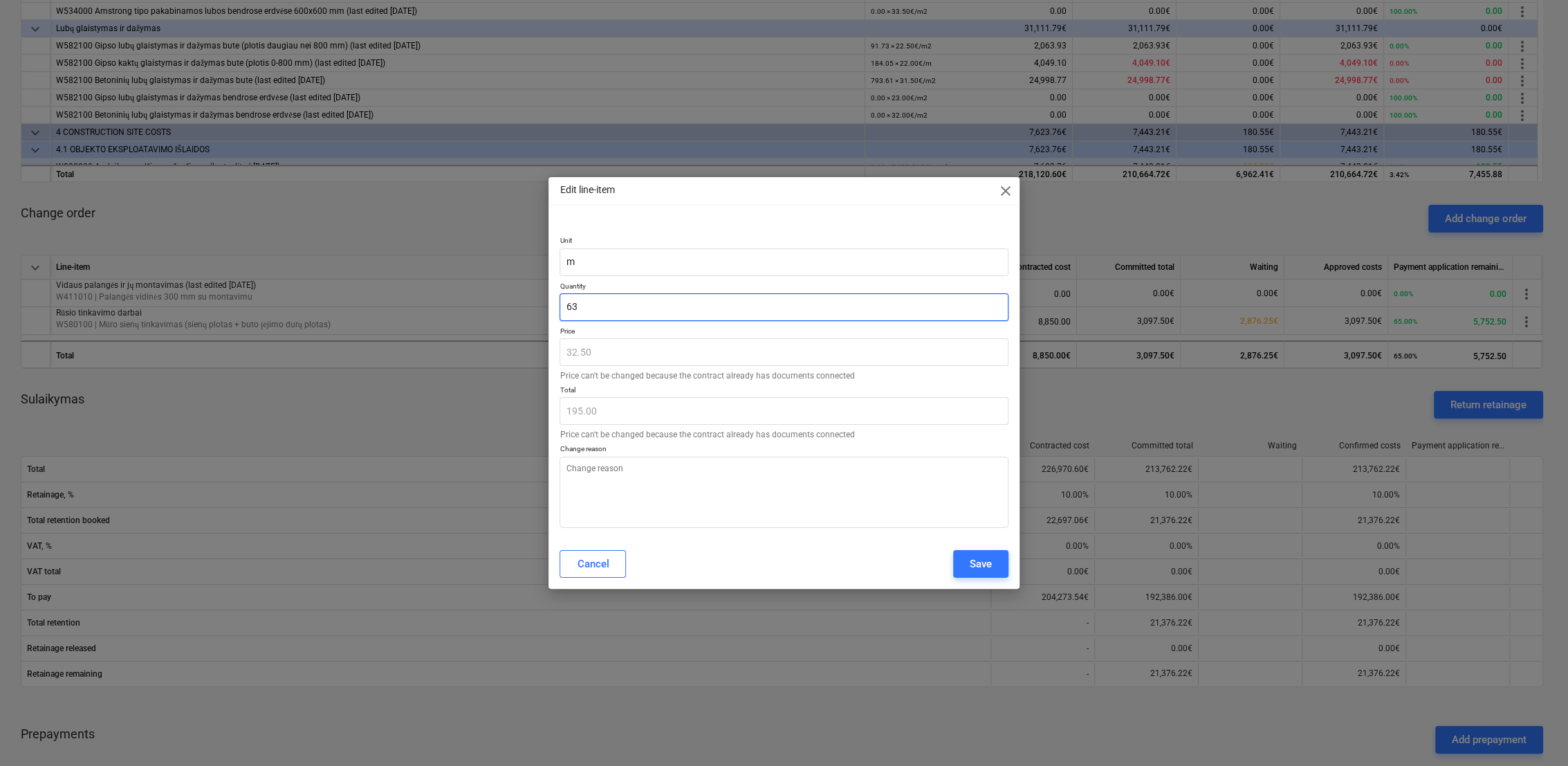
type input "2,047.50"
type input "63."
type textarea "x"
type input "63.2"
type textarea "x"
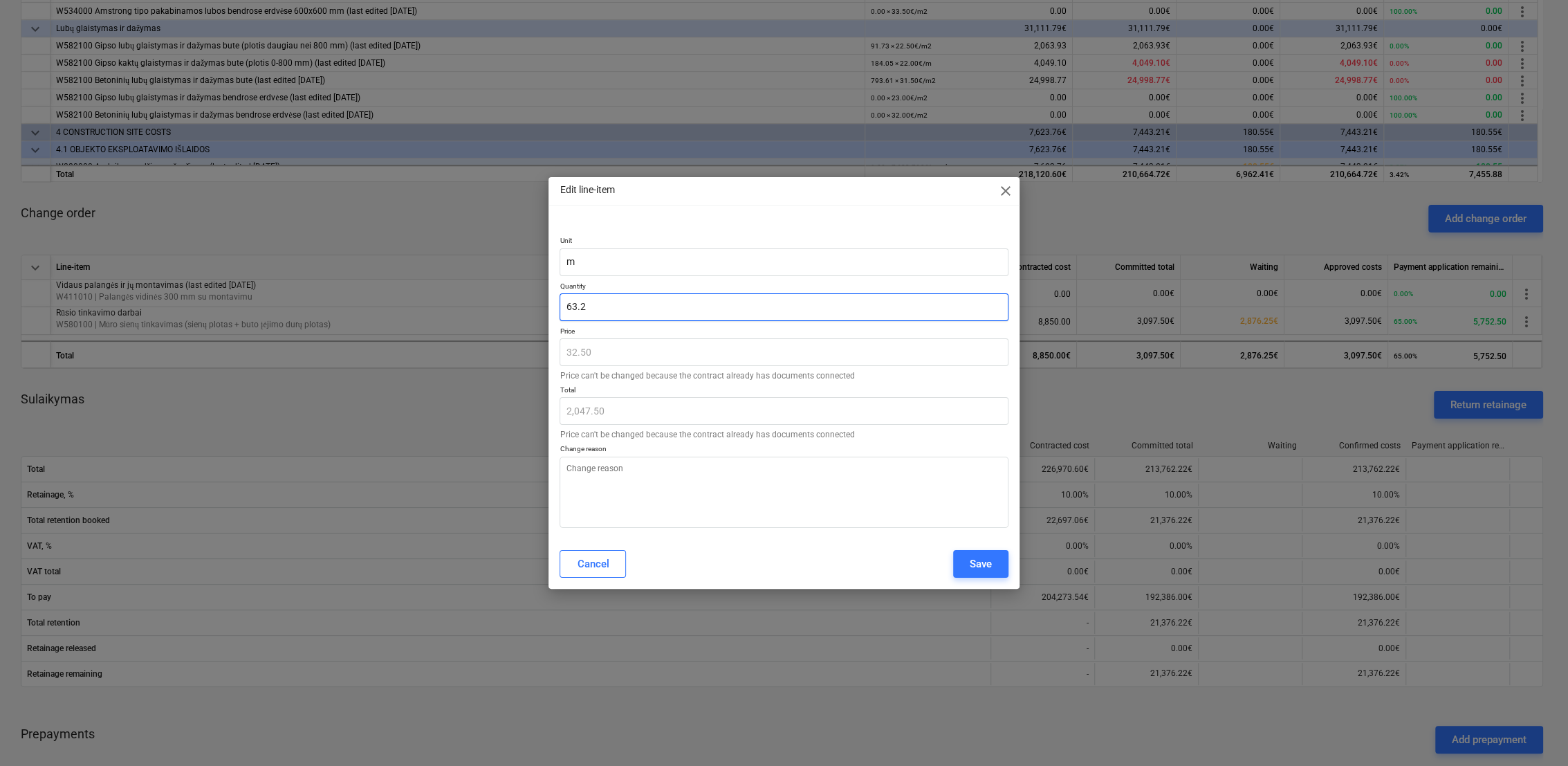
type input "2,054.00"
type input "63.21"
type textarea "x"
type input "2,054.33"
type input "63.21"
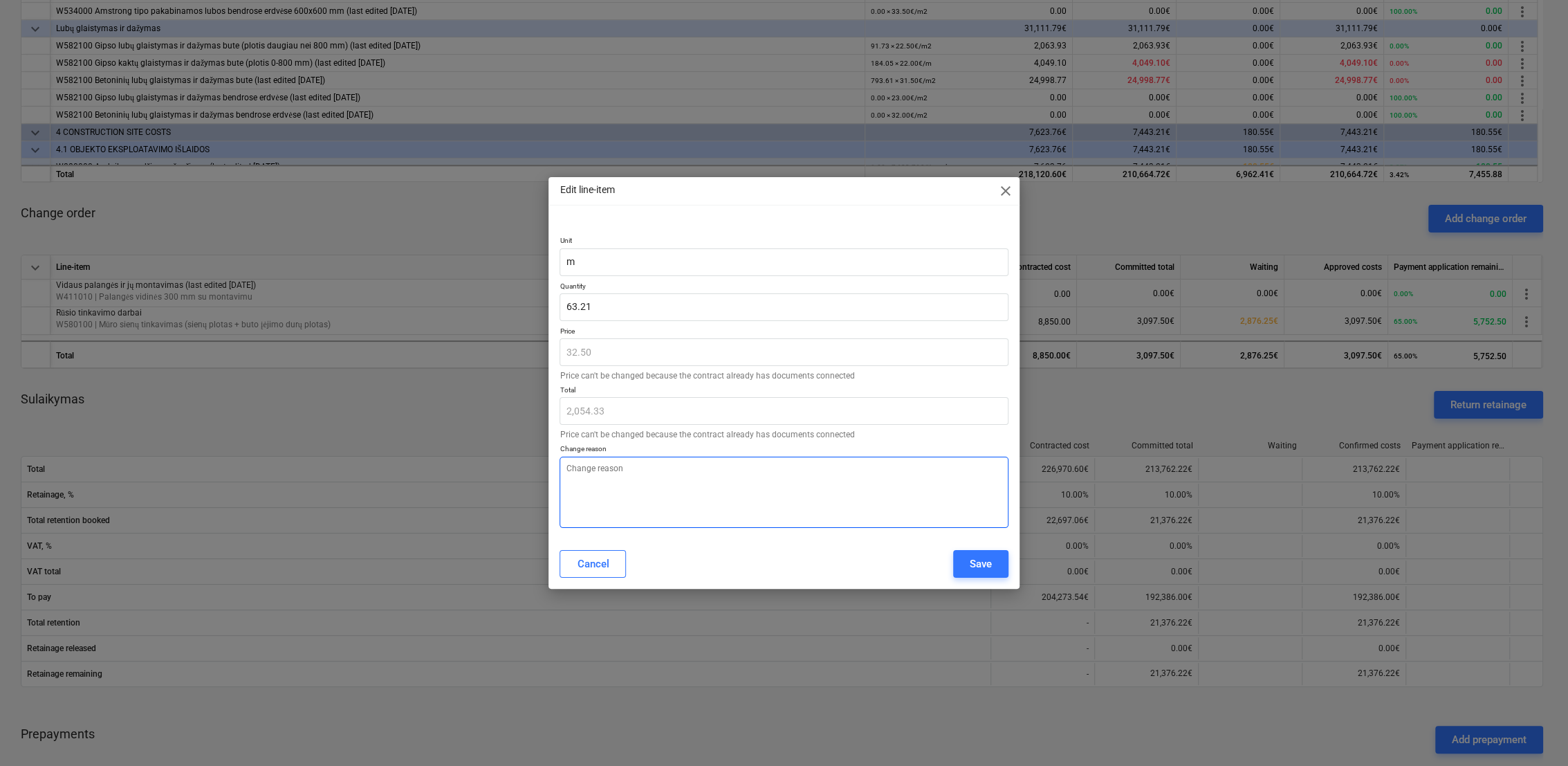
type textarea "x"
click at [648, 489] on textarea at bounding box center [783, 493] width 448 height 71
type textarea "."
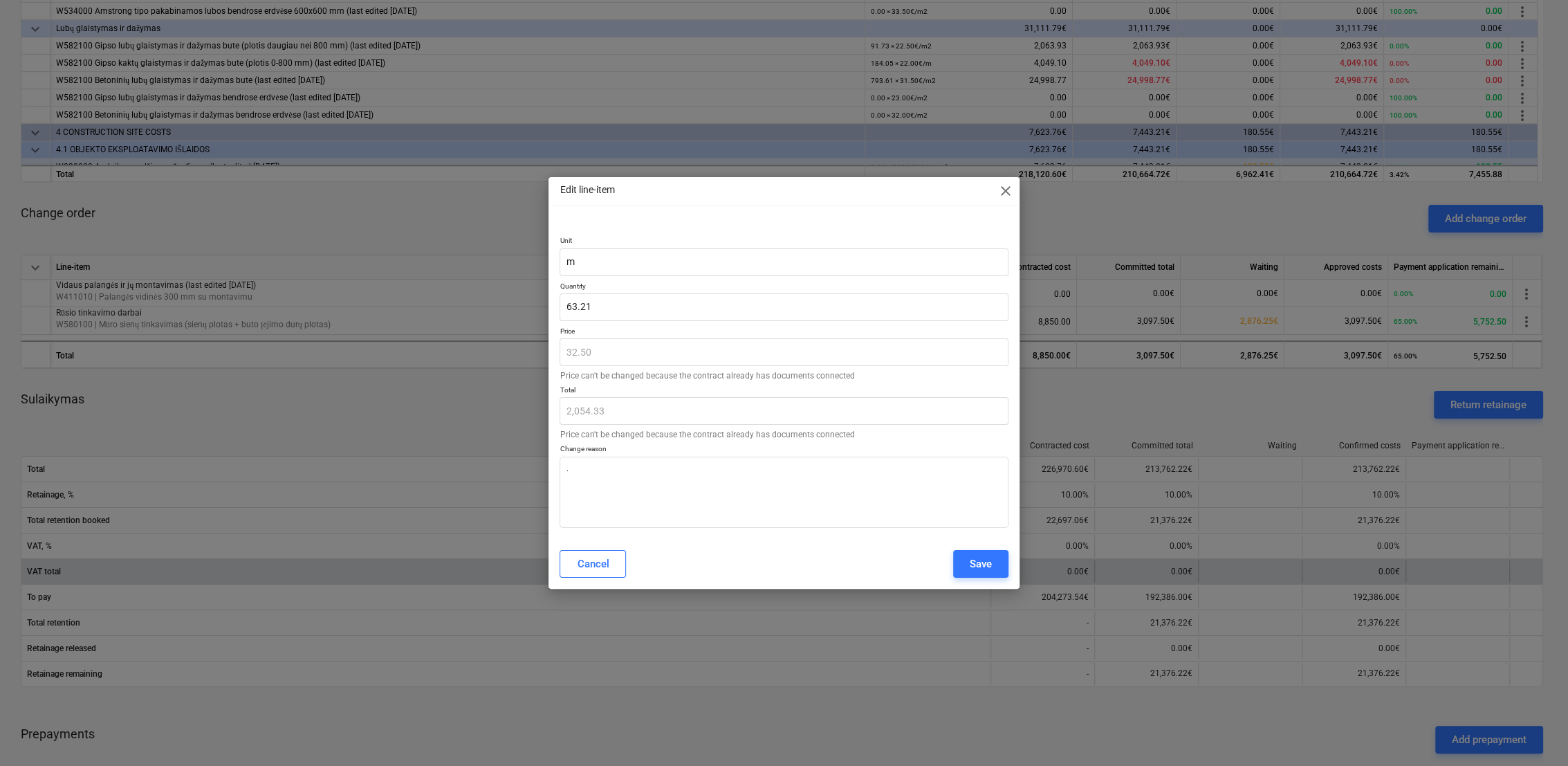
click at [1001, 565] on button "Save" at bounding box center [980, 564] width 56 height 27
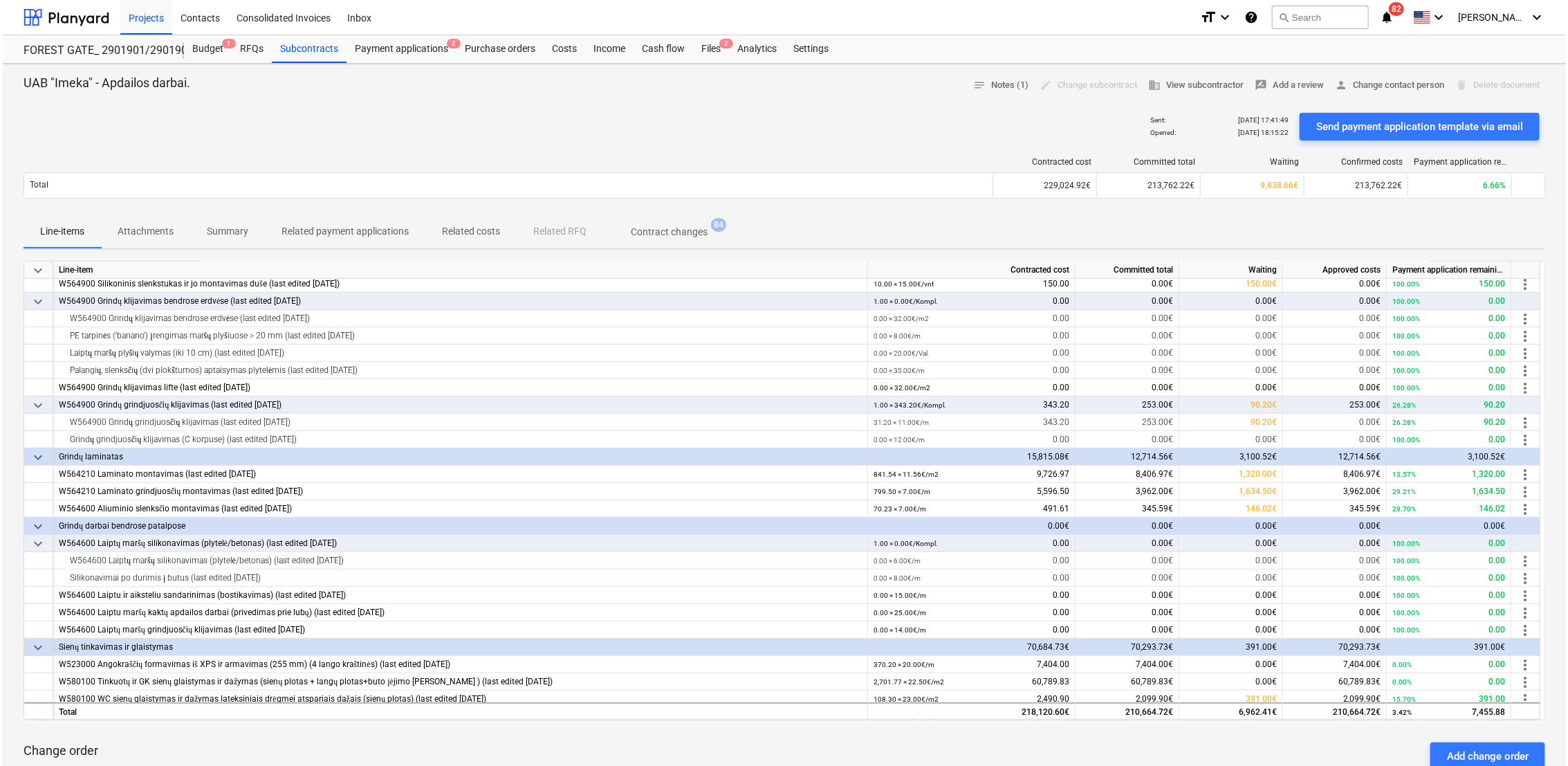
scroll to position [0, 0]
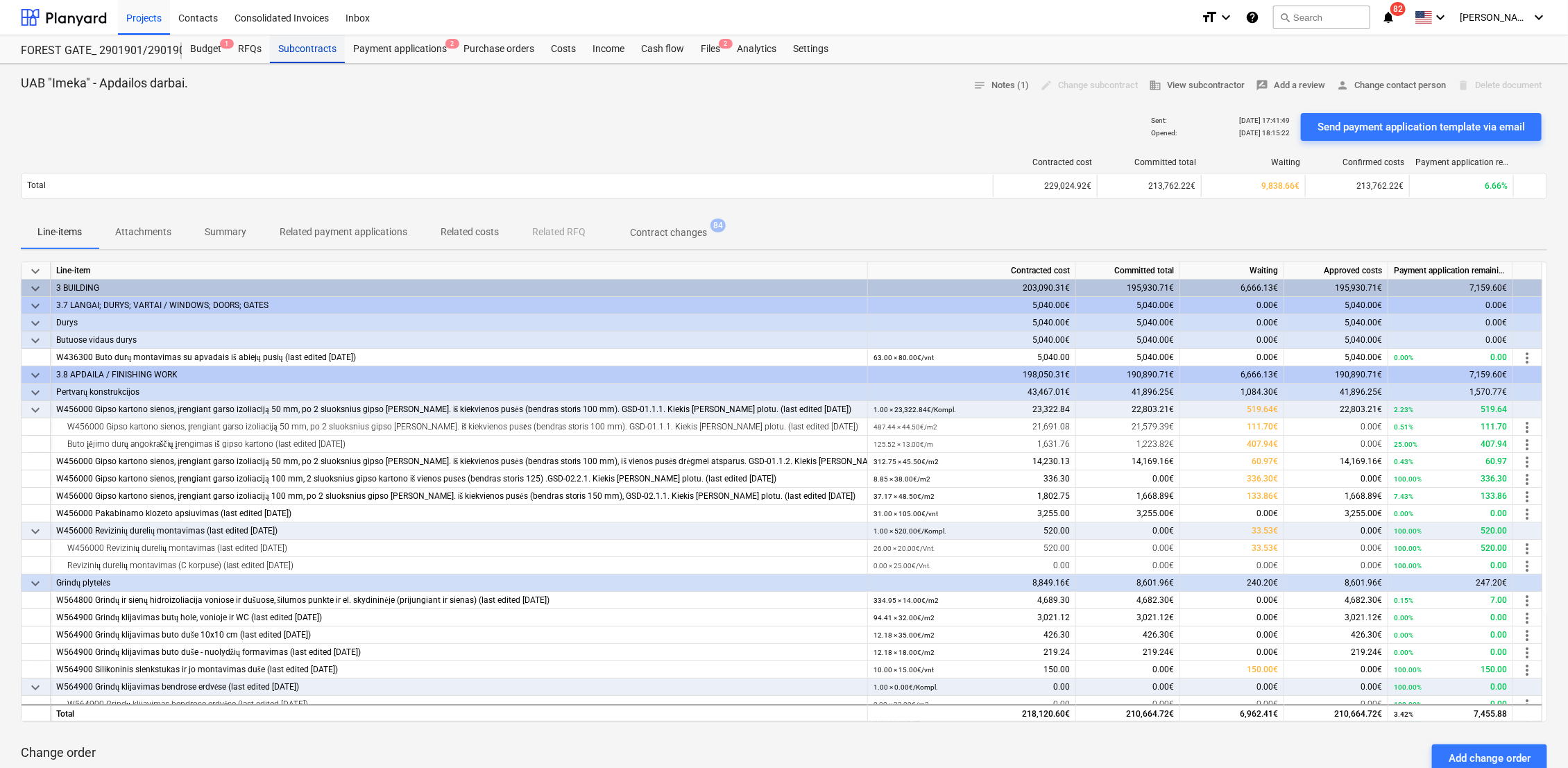
click at [294, 49] on div "Subcontracts" at bounding box center [307, 49] width 75 height 27
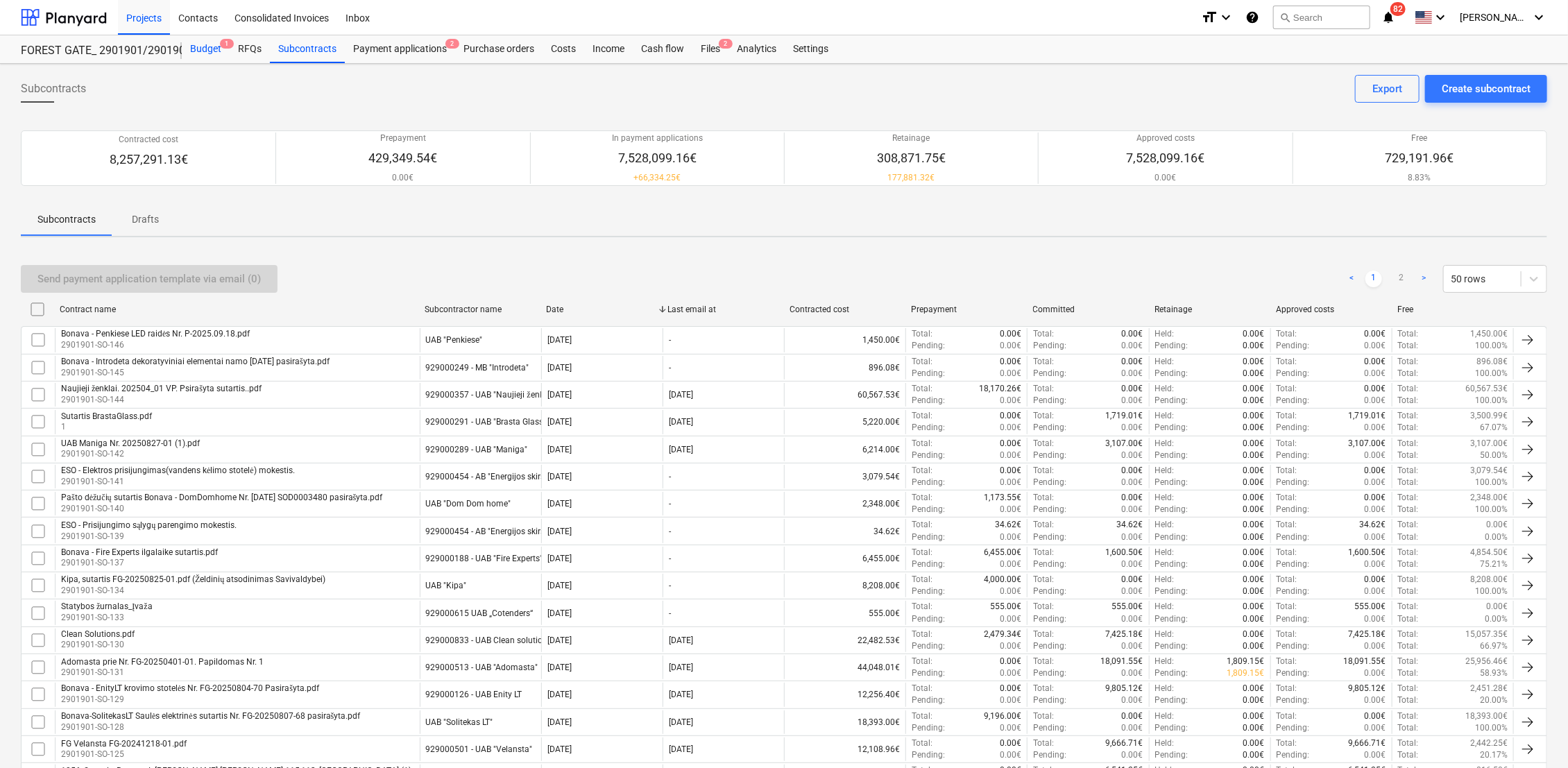
click at [194, 47] on div "Budget 1" at bounding box center [205, 49] width 48 height 27
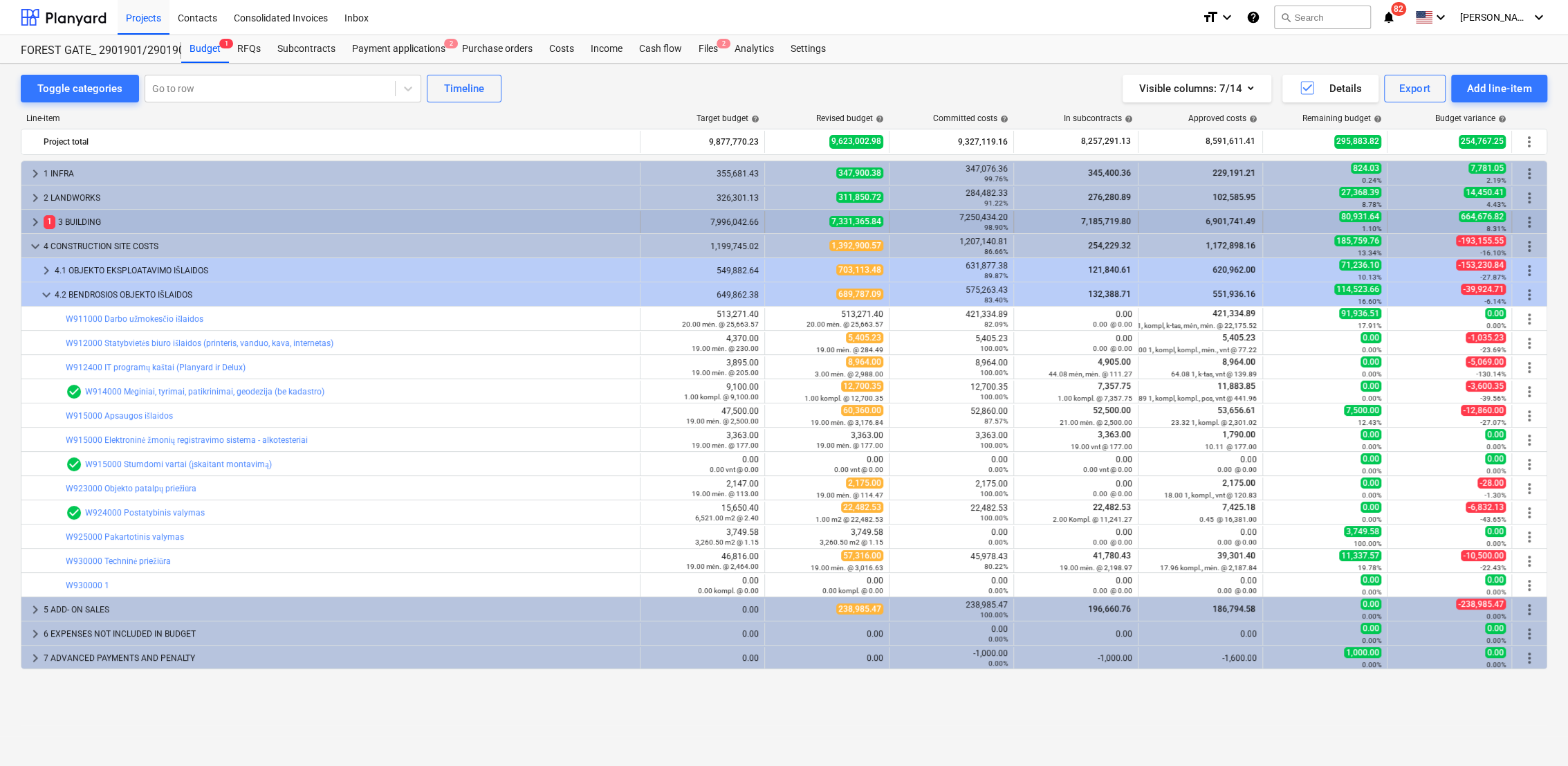
click at [38, 221] on span "keyboard_arrow_right" at bounding box center [36, 222] width 16 height 16
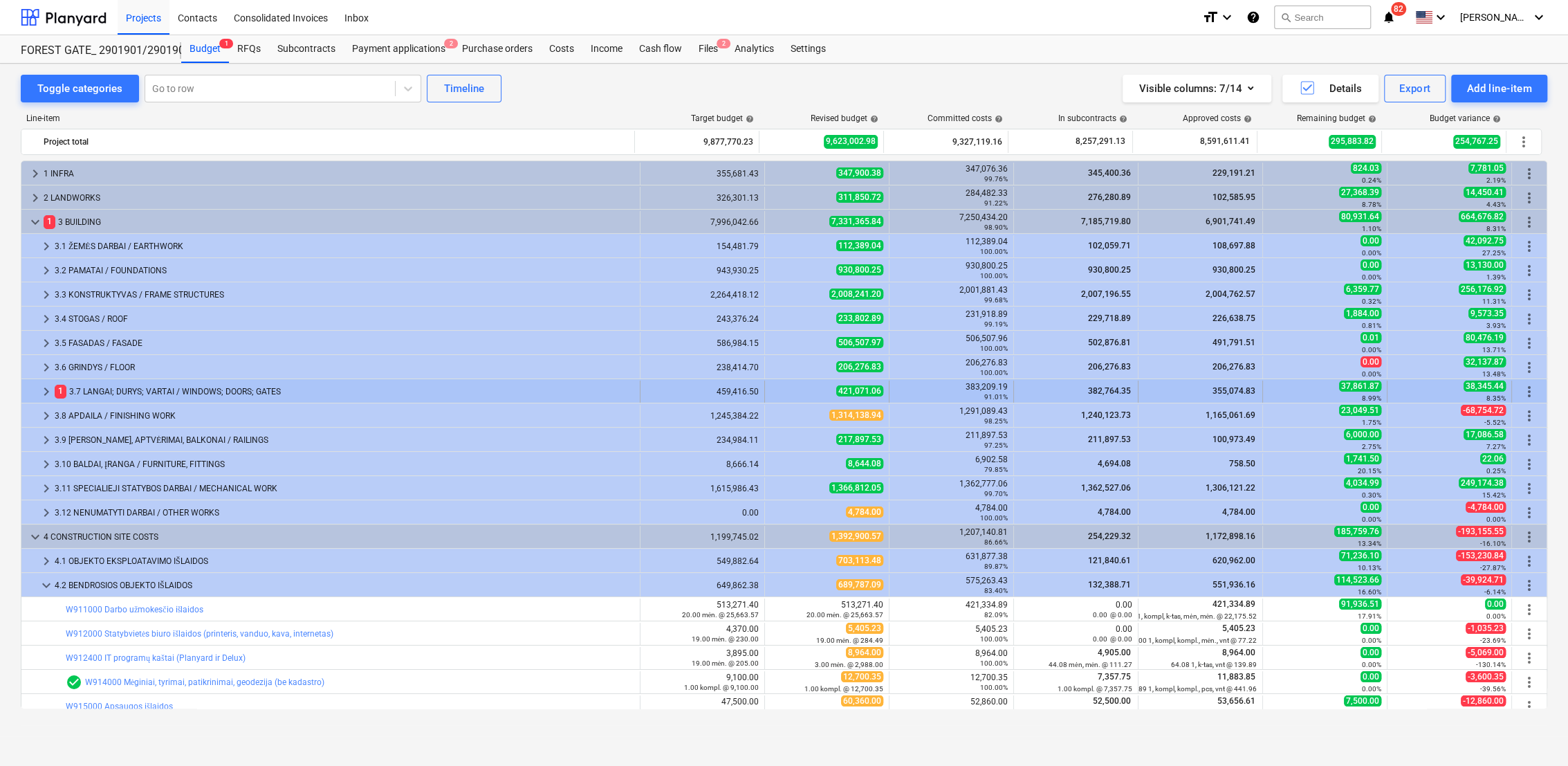
click at [48, 388] on span "keyboard_arrow_right" at bounding box center [47, 391] width 16 height 16
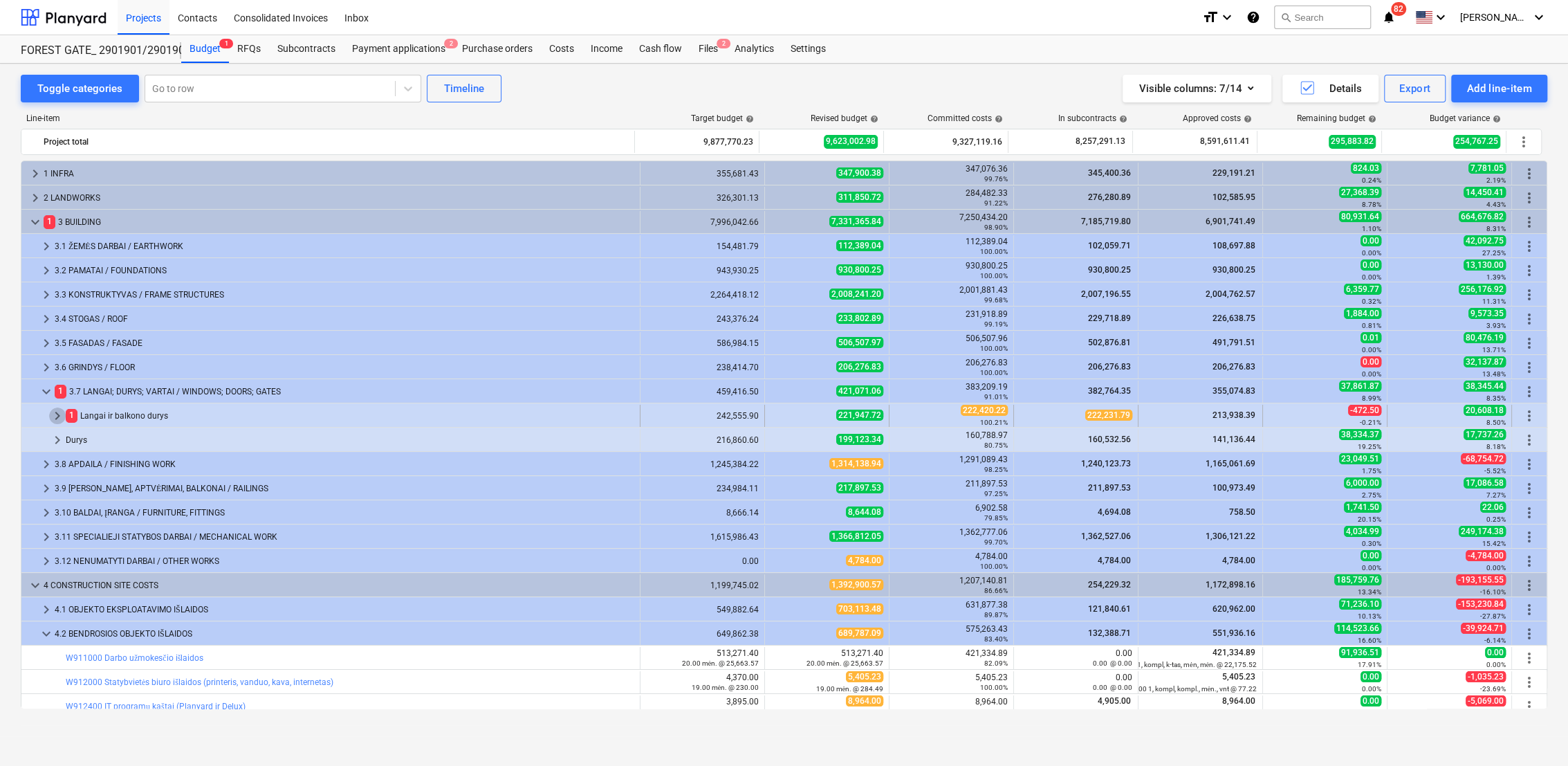
click at [56, 414] on span "keyboard_arrow_right" at bounding box center [58, 416] width 16 height 16
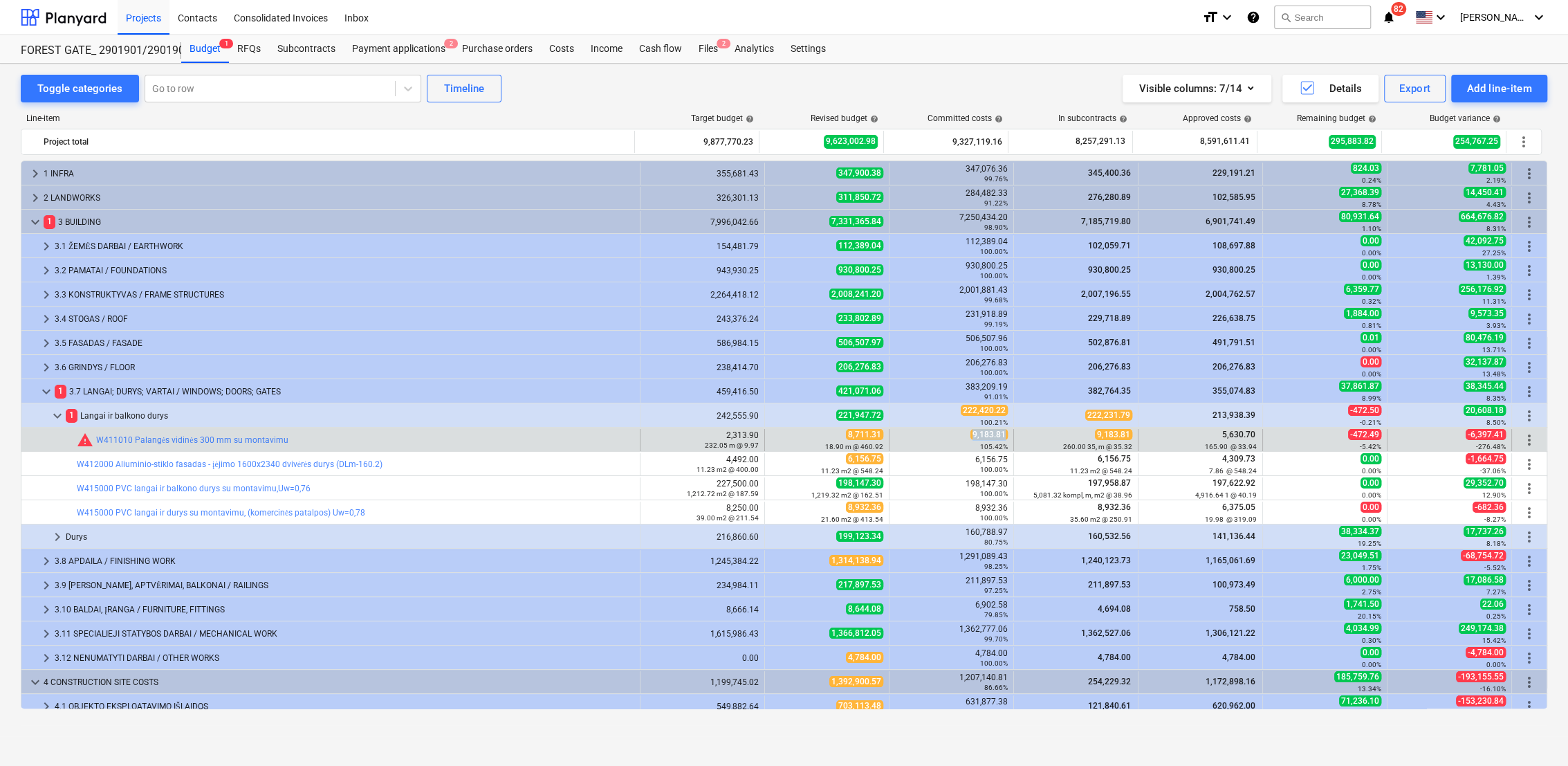
drag, startPoint x: 970, startPoint y: 437, endPoint x: 1004, endPoint y: 437, distance: 34.0
click at [1004, 437] on div "9,183.81 105.42%" at bounding box center [951, 440] width 124 height 22
drag, startPoint x: 1004, startPoint y: 437, endPoint x: 991, endPoint y: 437, distance: 13.0
copy span "9,183.81"
click at [774, 437] on span "edit" at bounding box center [779, 440] width 11 height 11
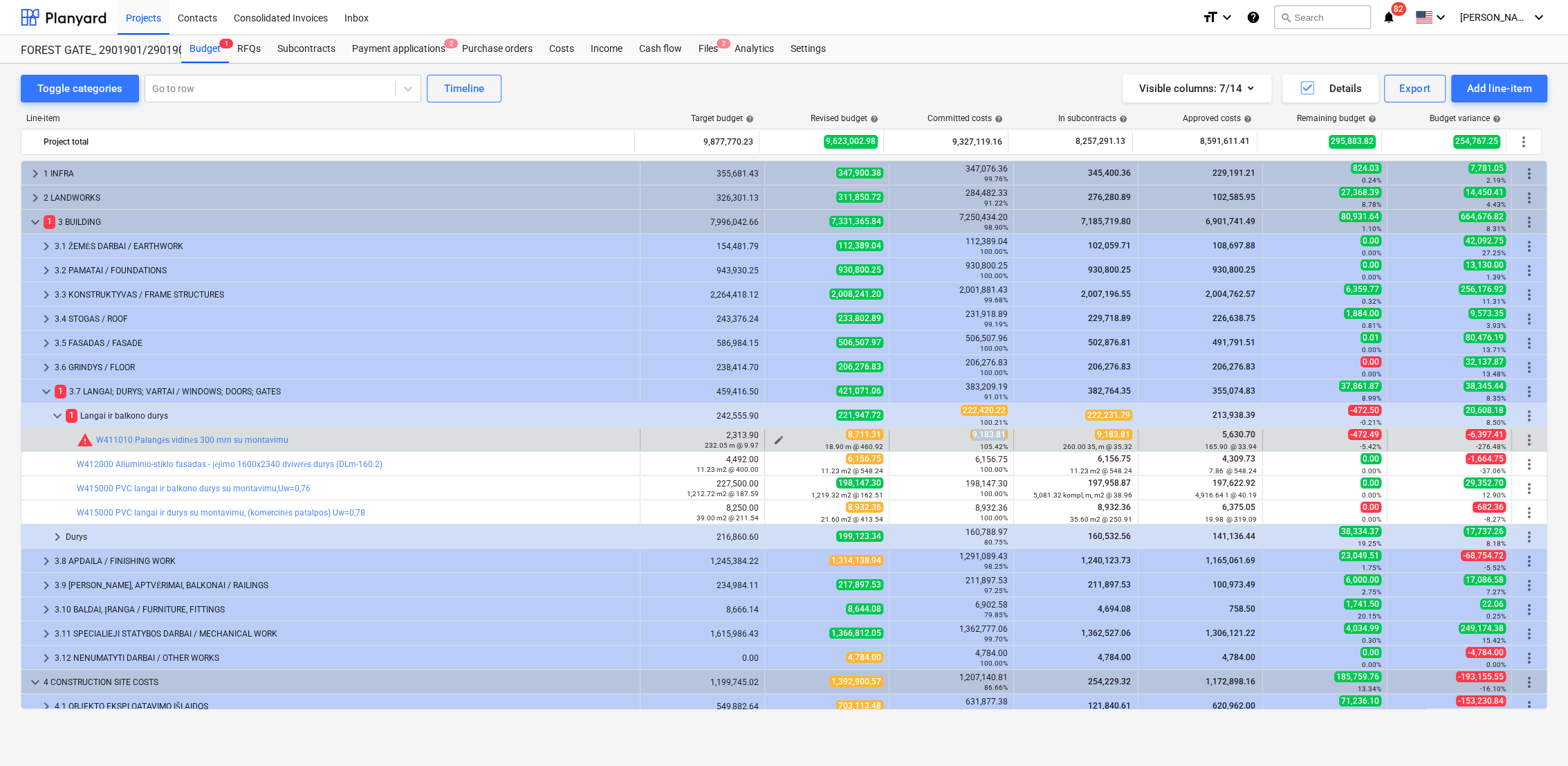
type textarea "x"
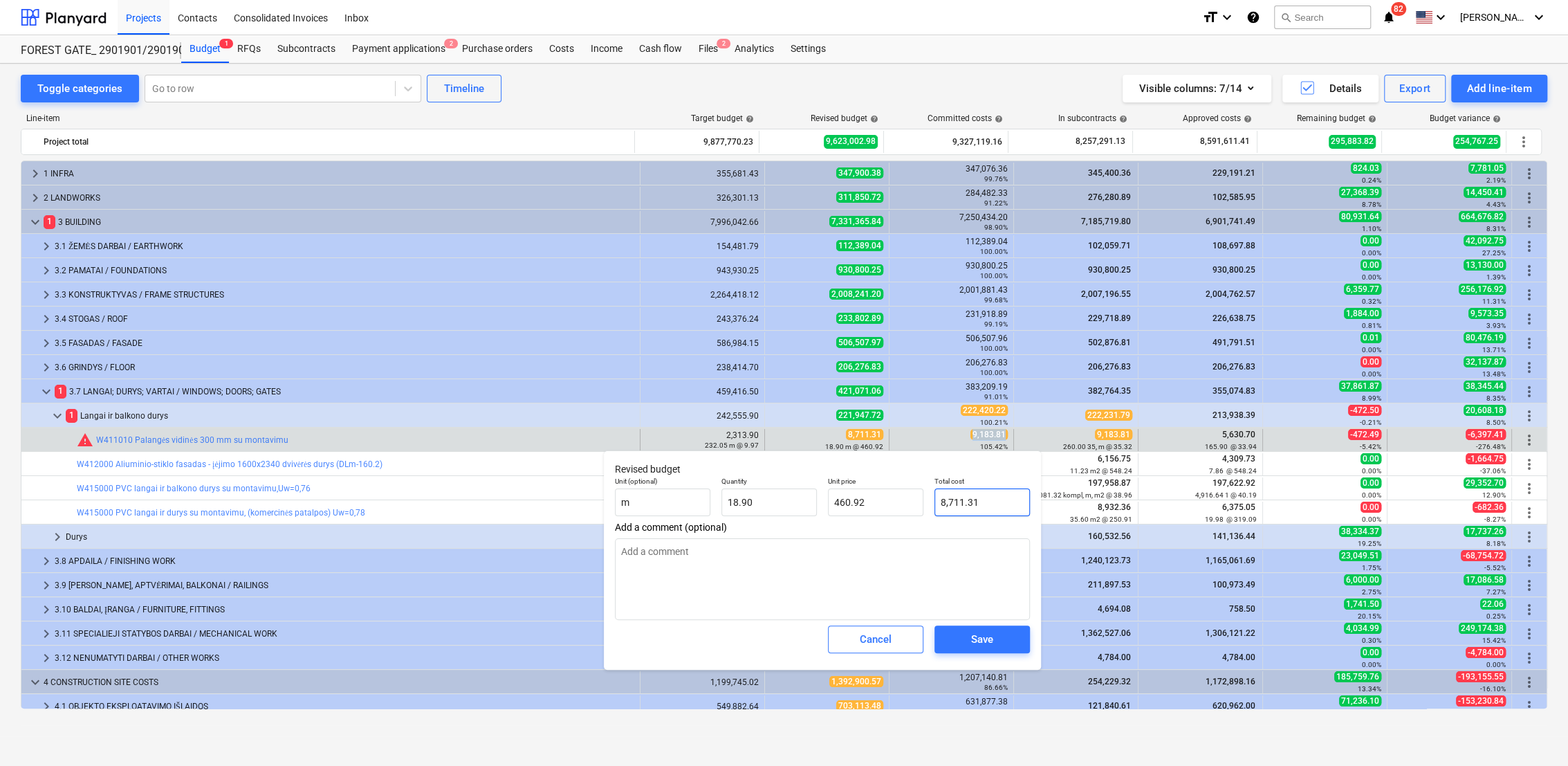
type input "8711.31"
click at [939, 500] on input "8711.31" at bounding box center [982, 502] width 95 height 27
paste input "9,183.8"
type textarea "x"
type input "9,183.81"
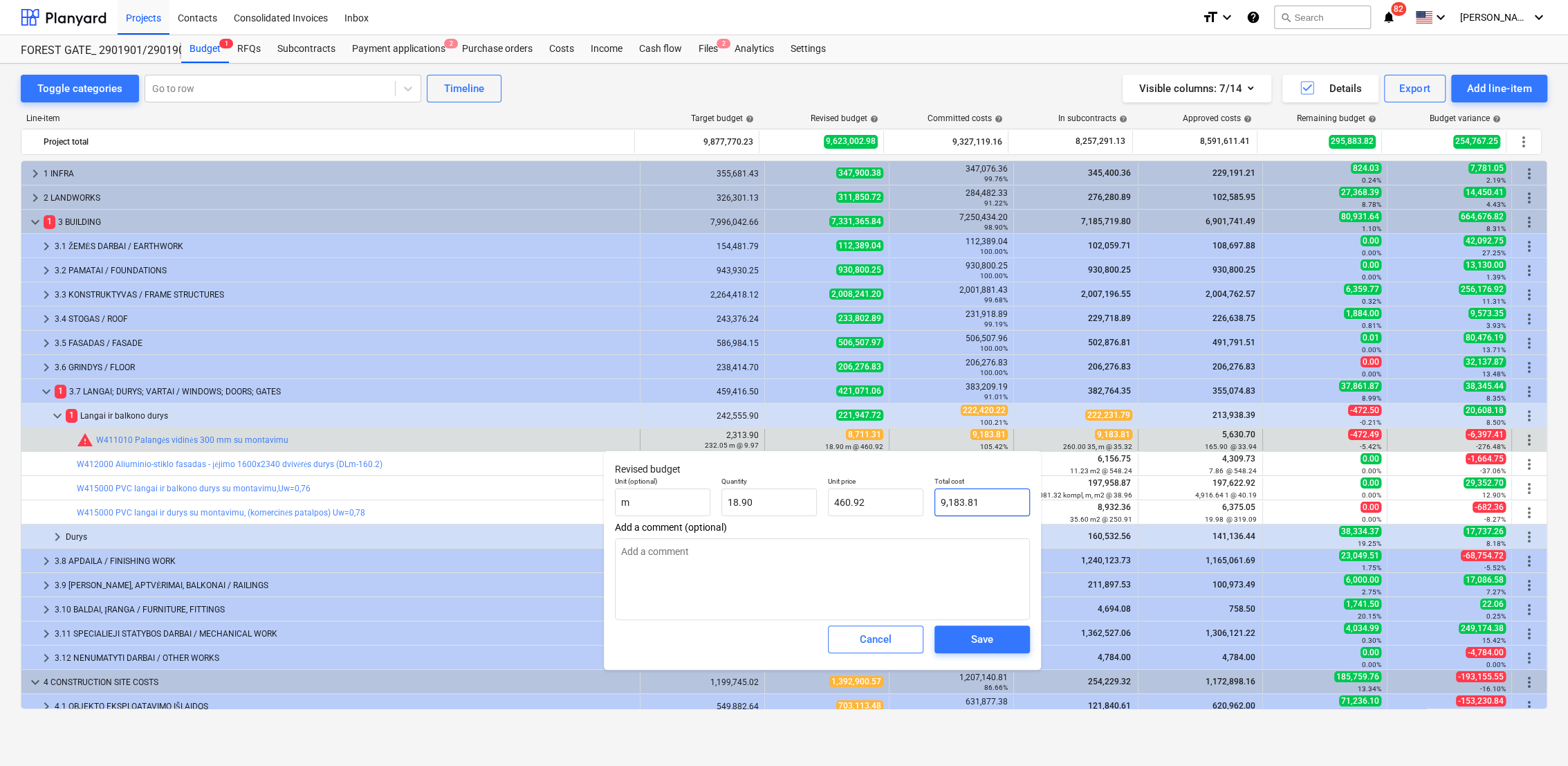
type input "485.92"
type input "9,183.81"
click at [989, 639] on div "Save" at bounding box center [982, 640] width 22 height 18
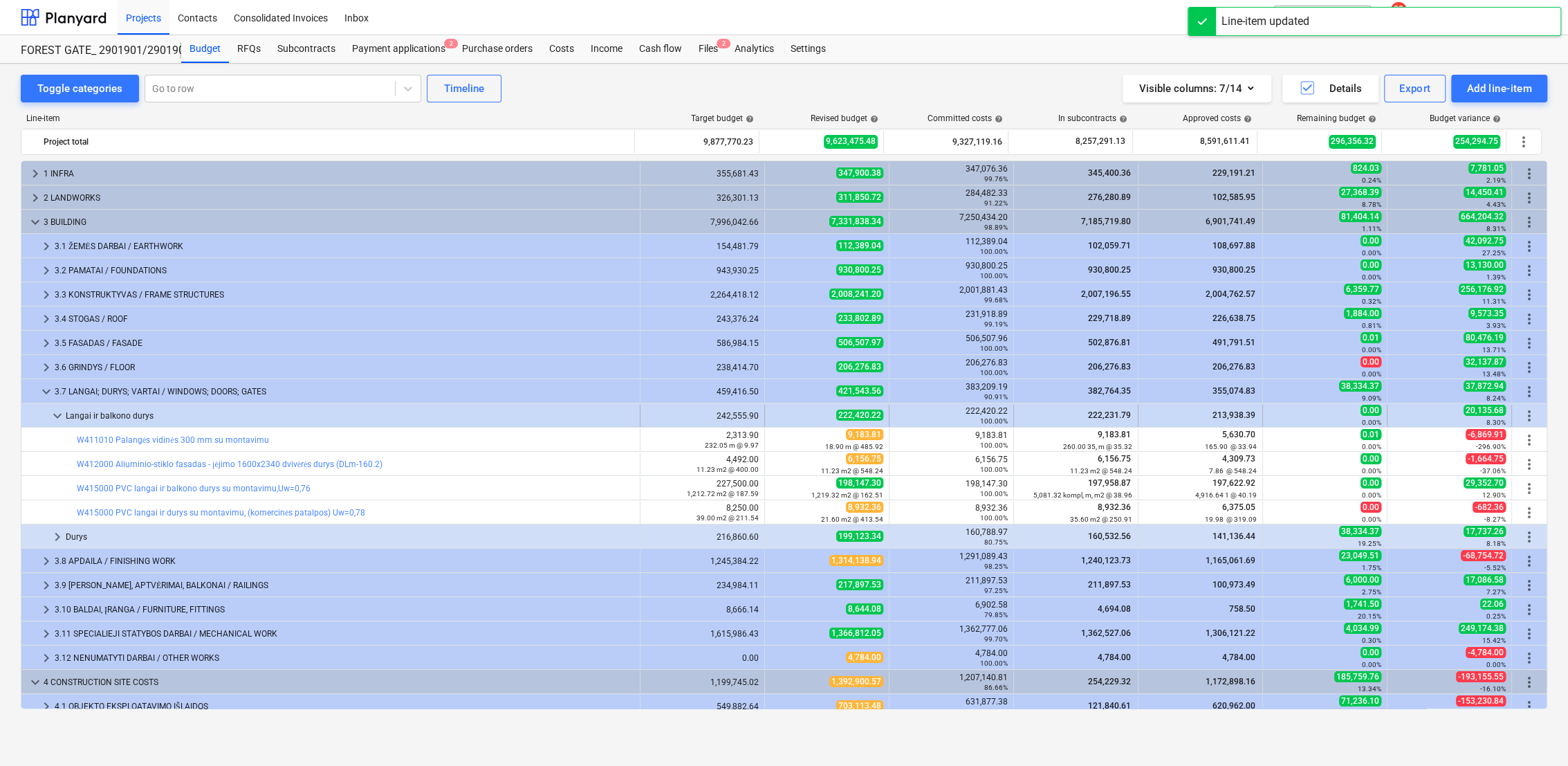
click at [56, 410] on span "keyboard_arrow_down" at bounding box center [58, 416] width 16 height 16
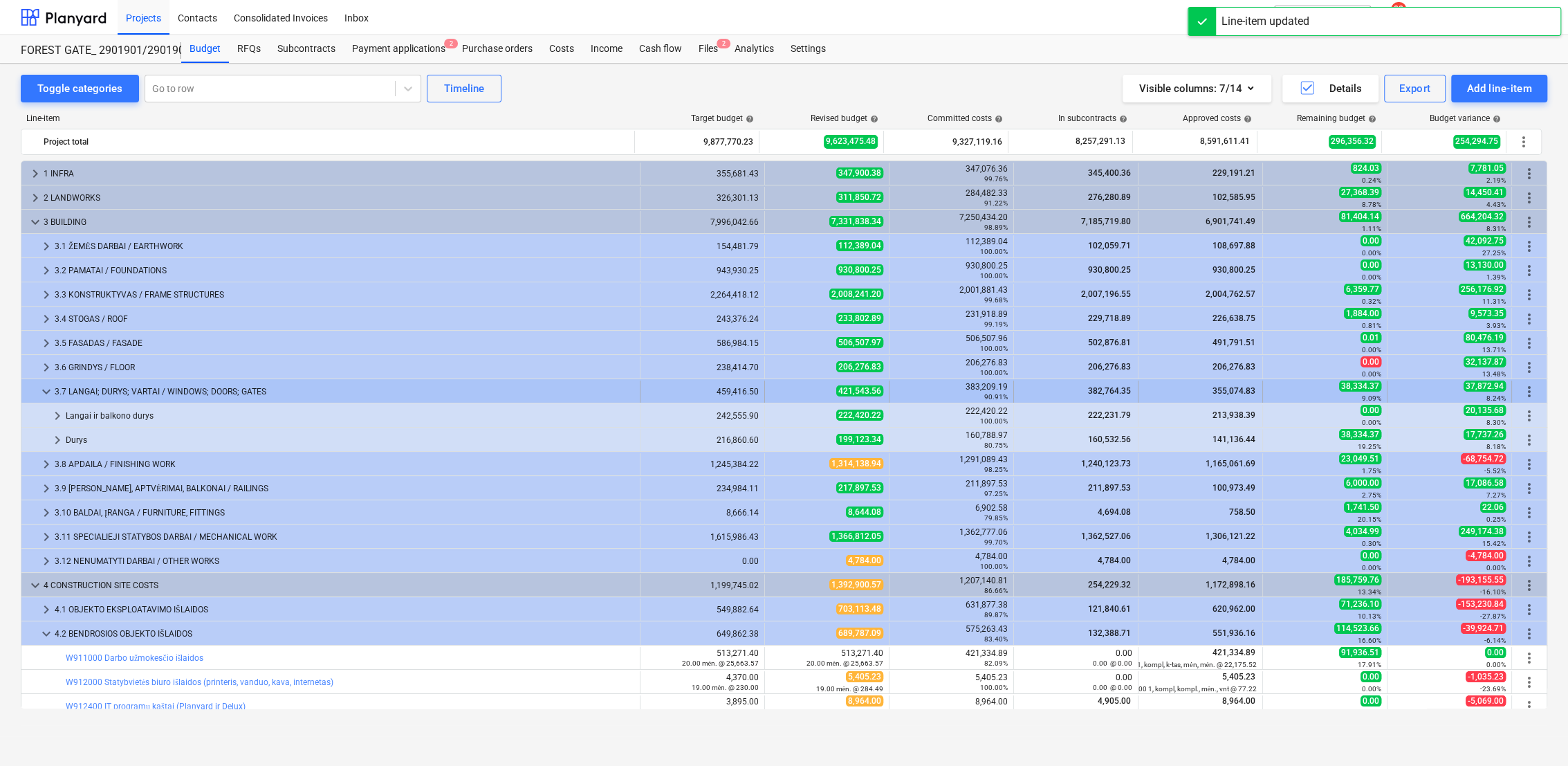
click at [38, 390] on span "keyboard_arrow_down" at bounding box center [47, 391] width 16 height 16
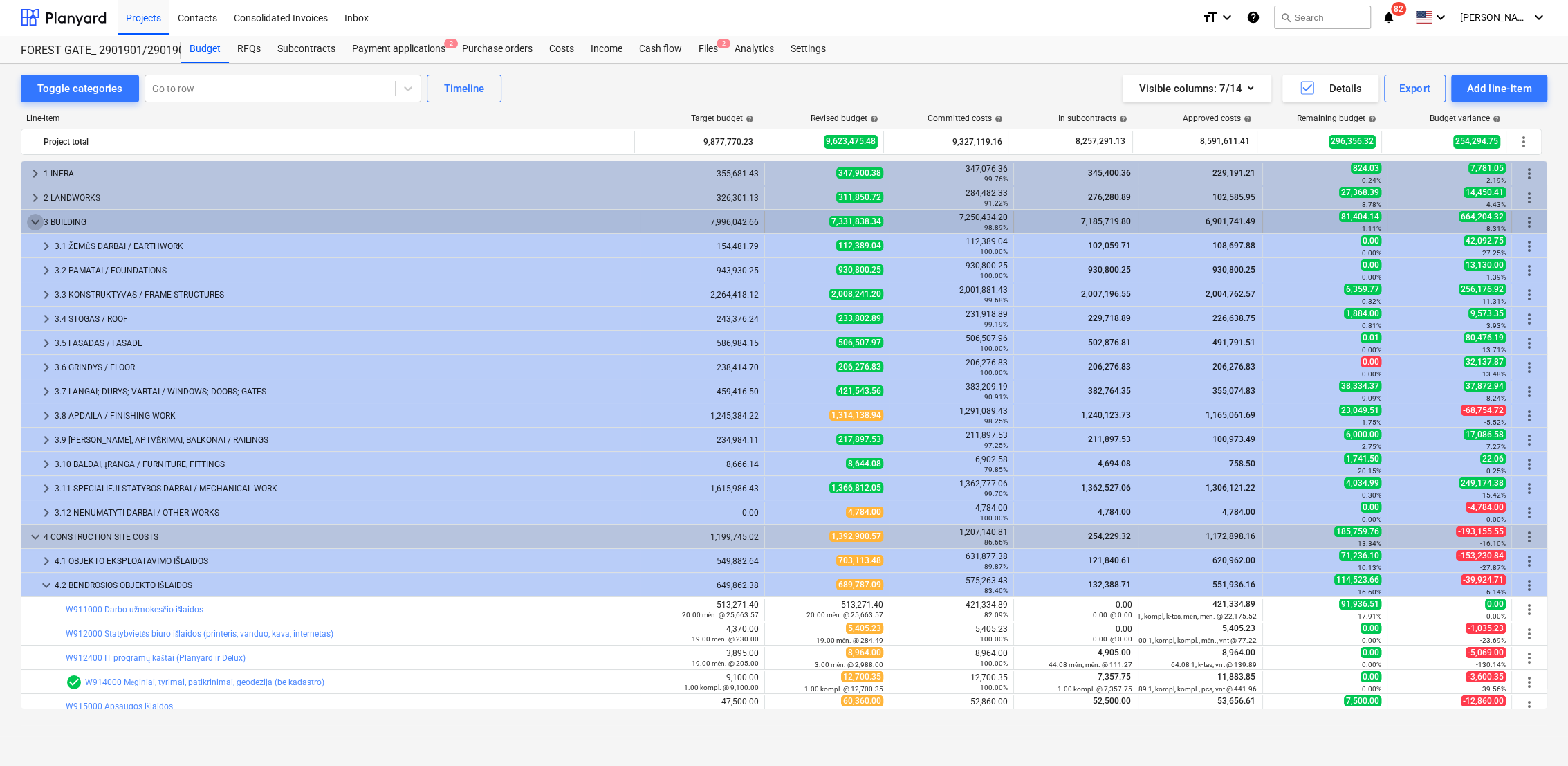
click at [33, 219] on span "keyboard_arrow_down" at bounding box center [36, 222] width 16 height 16
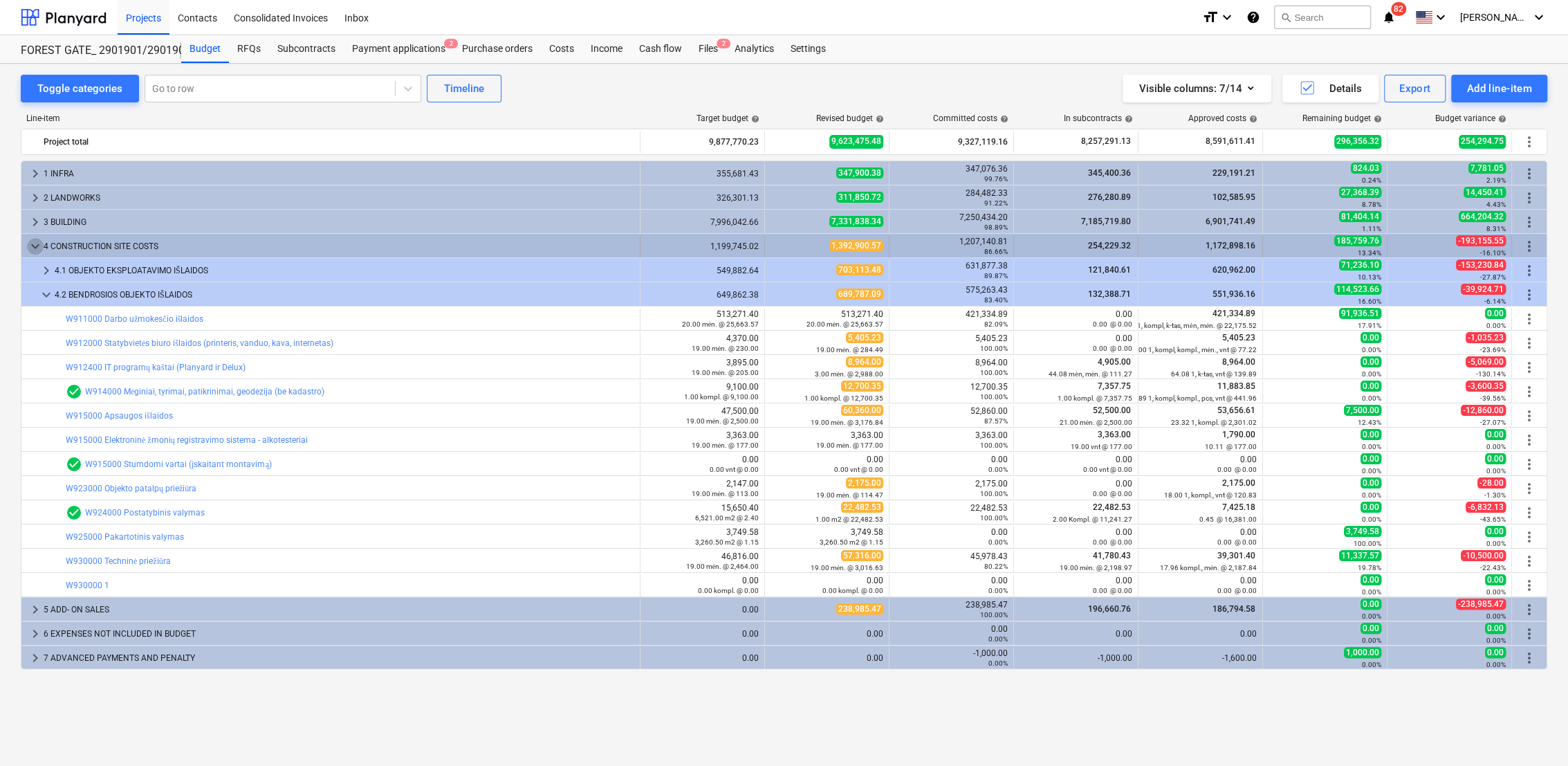
click at [34, 253] on span "keyboard_arrow_down" at bounding box center [36, 246] width 16 height 16
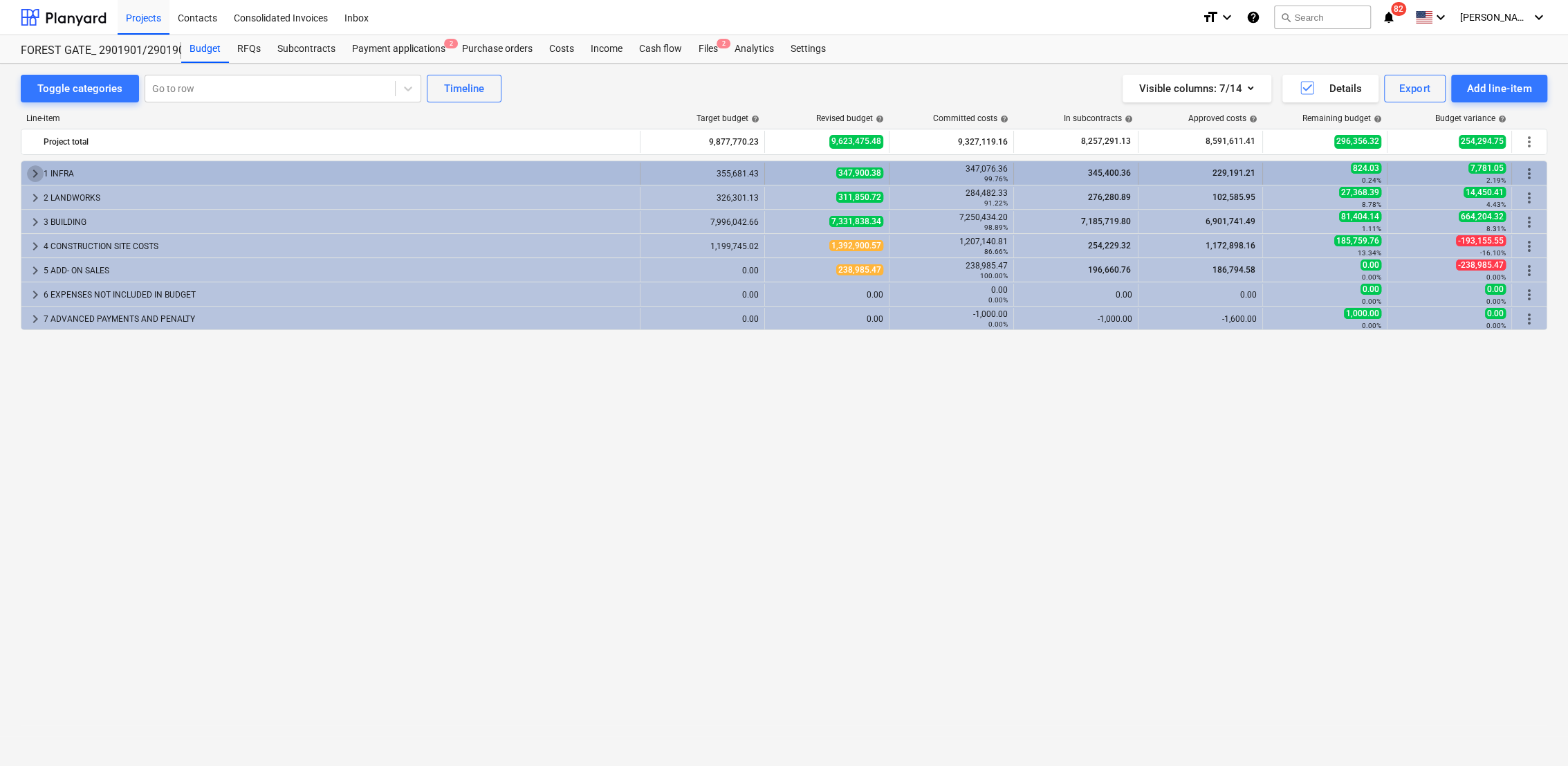
click at [33, 177] on span "keyboard_arrow_right" at bounding box center [36, 174] width 16 height 16
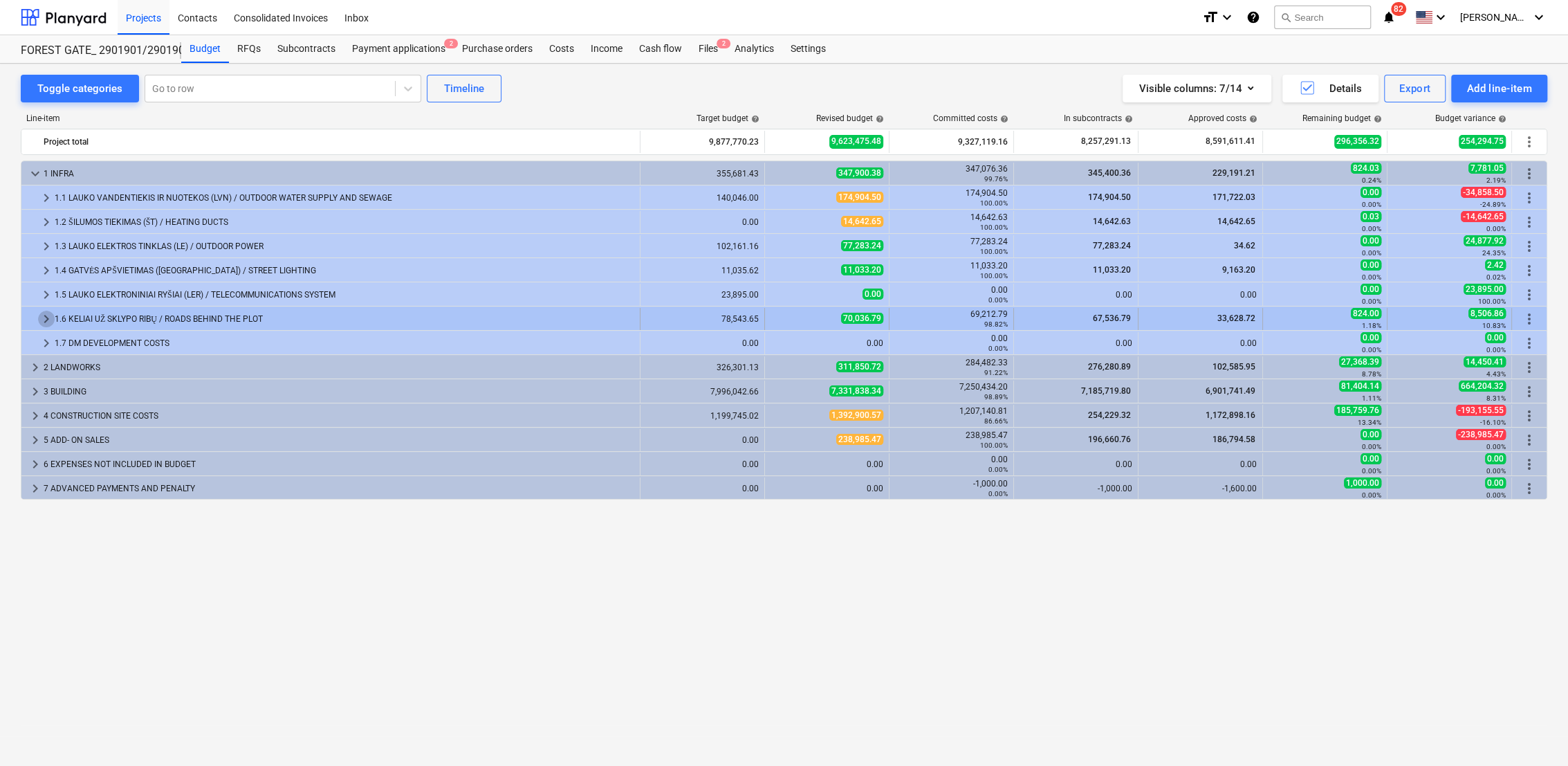
click at [45, 317] on span "keyboard_arrow_right" at bounding box center [47, 319] width 16 height 16
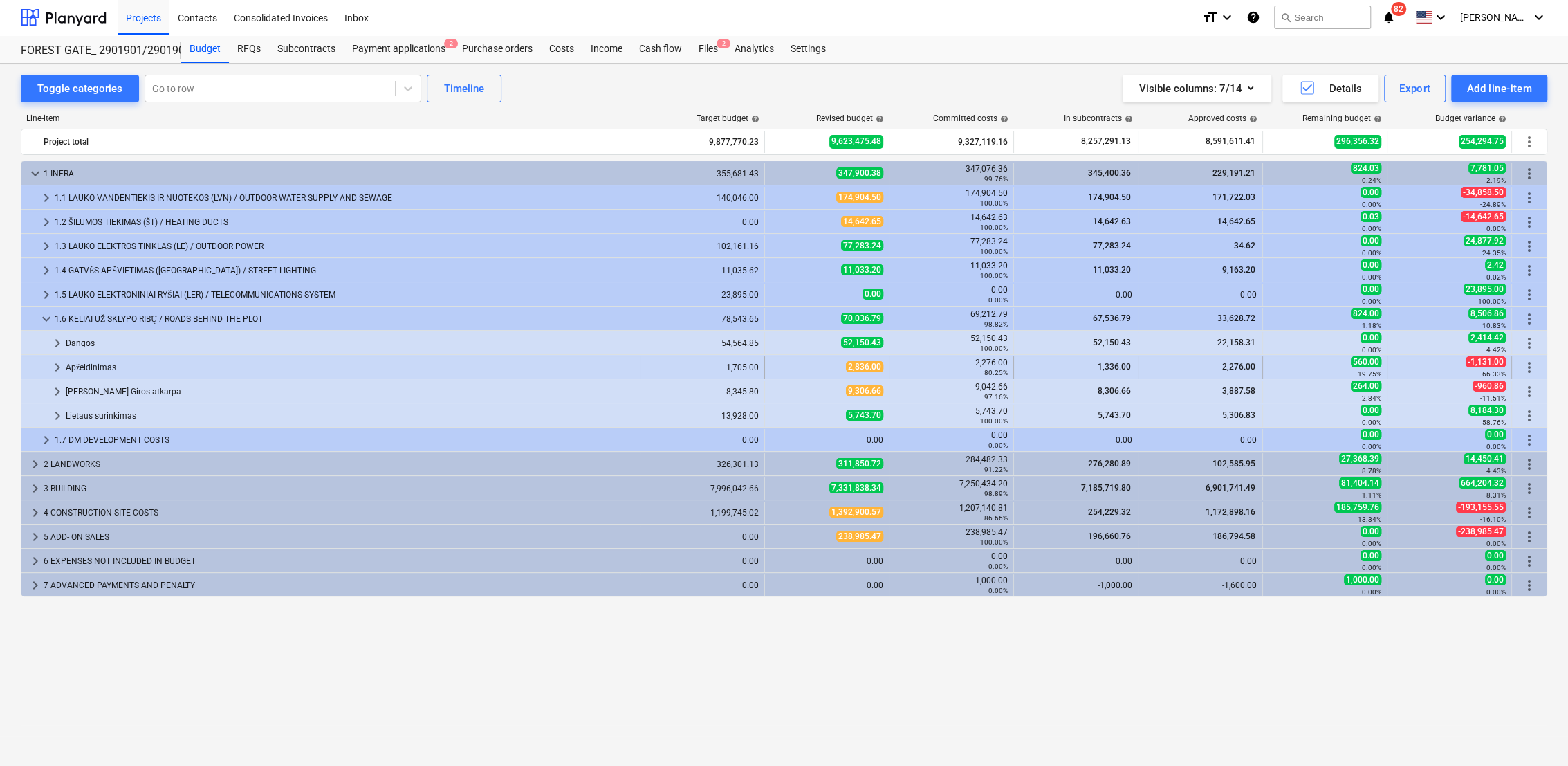
click at [56, 364] on span "keyboard_arrow_right" at bounding box center [58, 367] width 16 height 16
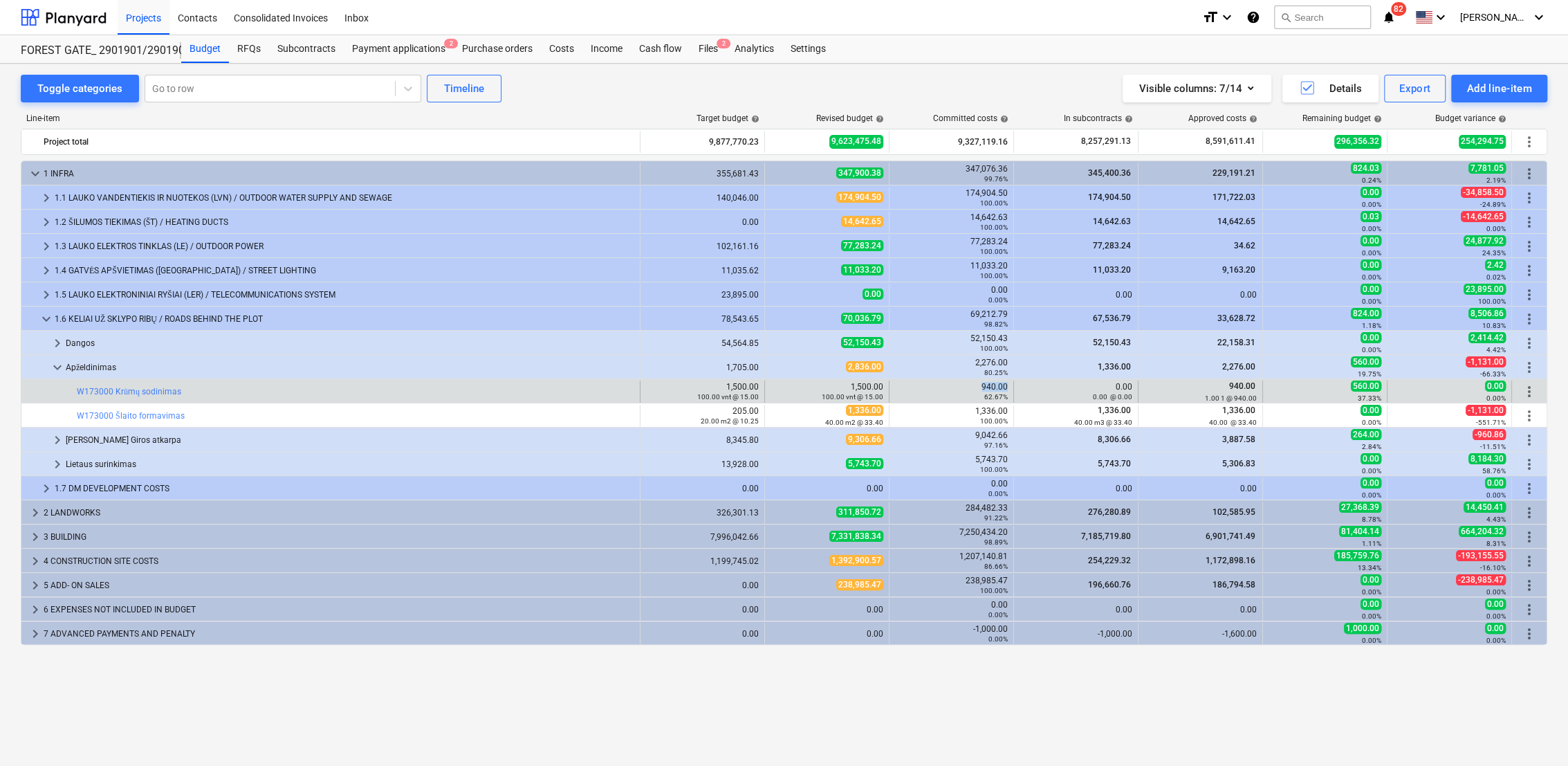
drag, startPoint x: 980, startPoint y: 387, endPoint x: 1009, endPoint y: 388, distance: 29.0
click at [1009, 388] on div "940.00 62.67%" at bounding box center [951, 391] width 124 height 22
copy div "940.00"
click at [779, 390] on span "edit" at bounding box center [779, 391] width 11 height 11
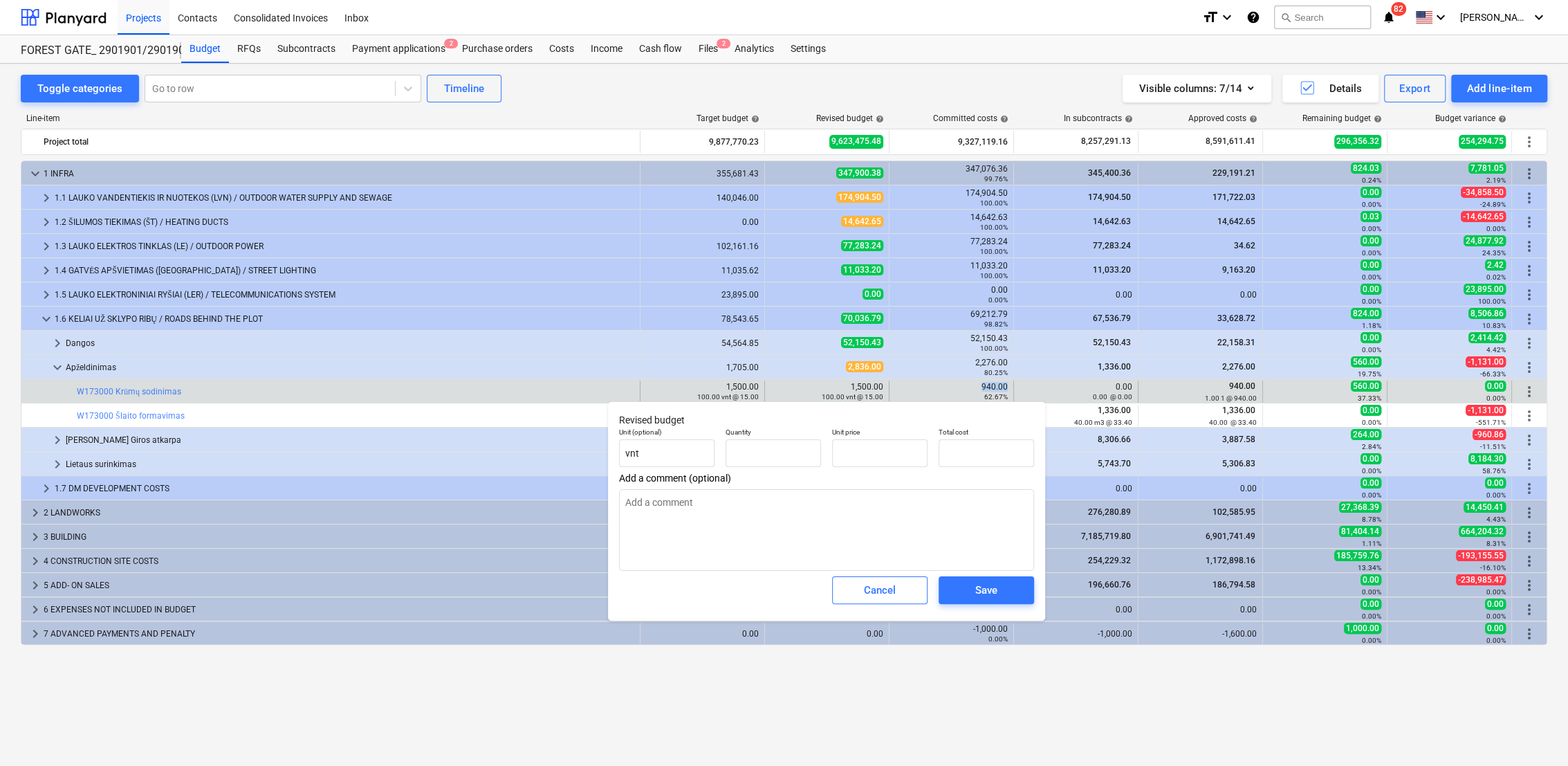
type textarea "x"
type input "100.00"
type input "15.00"
type input "1500"
drag, startPoint x: 1006, startPoint y: 459, endPoint x: 938, endPoint y: 451, distance: 68.5
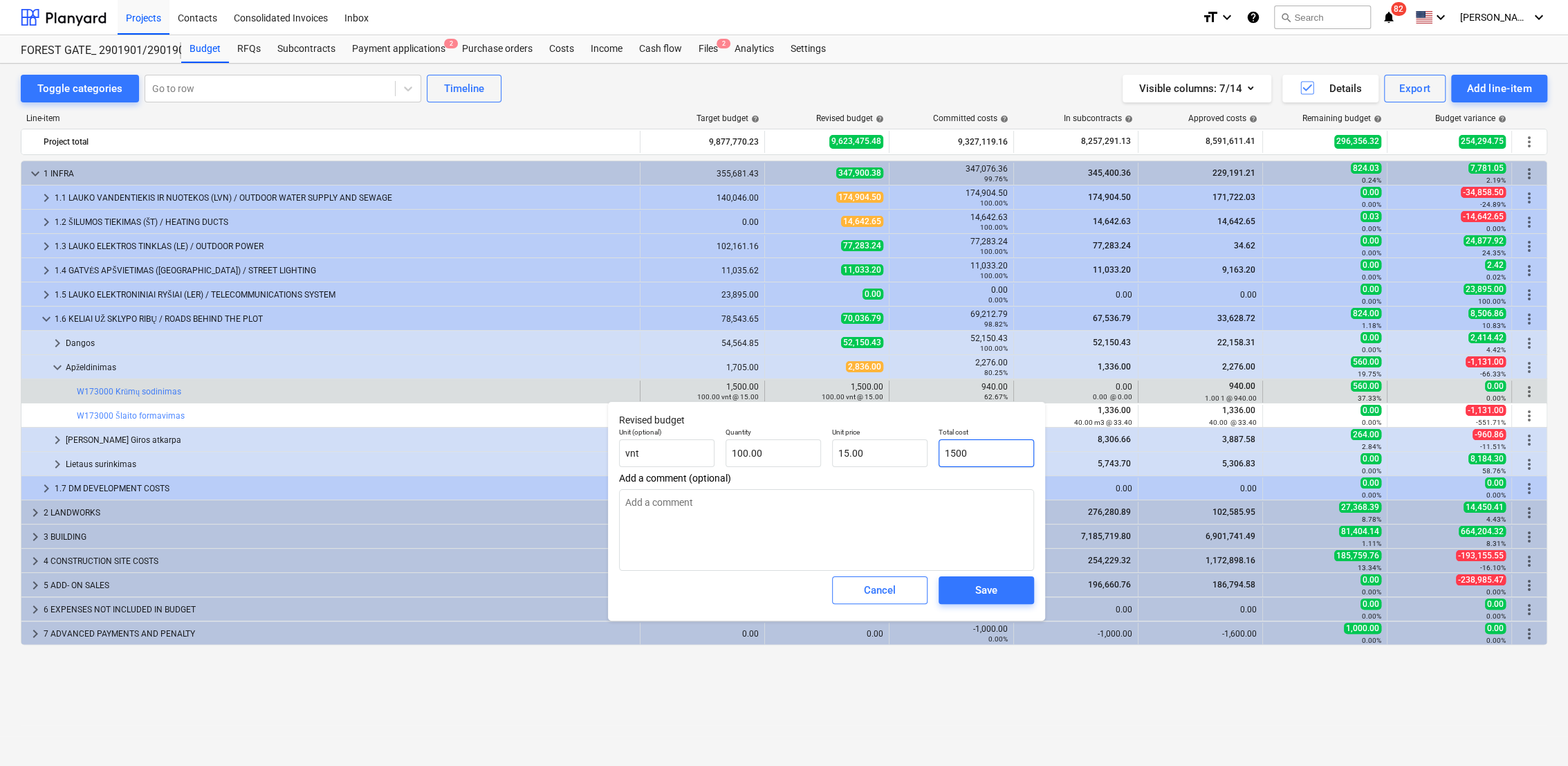
click at [935, 446] on div "Total cost 1500" at bounding box center [986, 447] width 107 height 50
paste input "940."
type textarea "x"
type input "940.00"
type input "9.40"
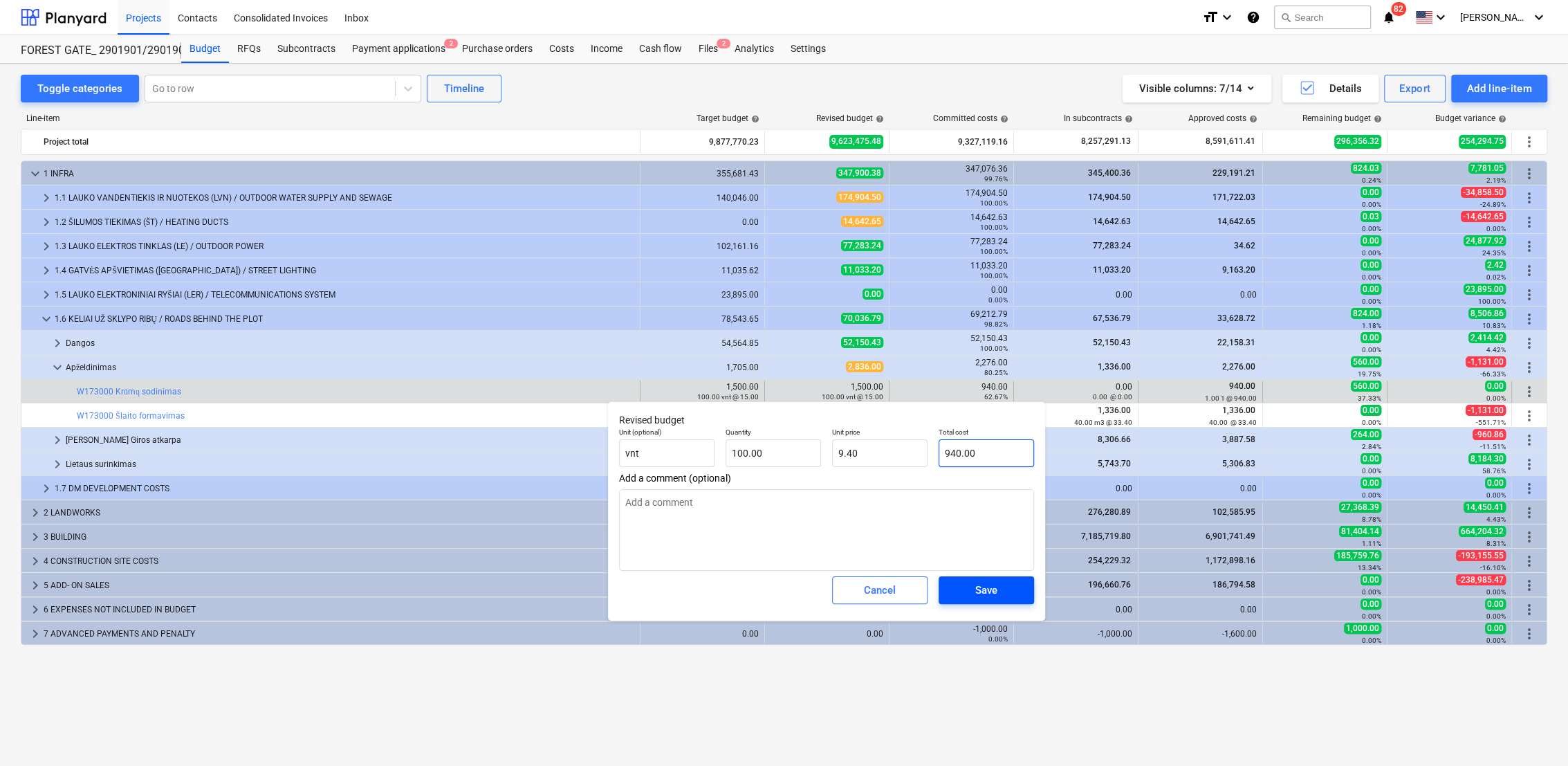
type input "940.00"
click at [1000, 598] on span "Save" at bounding box center [986, 590] width 62 height 18
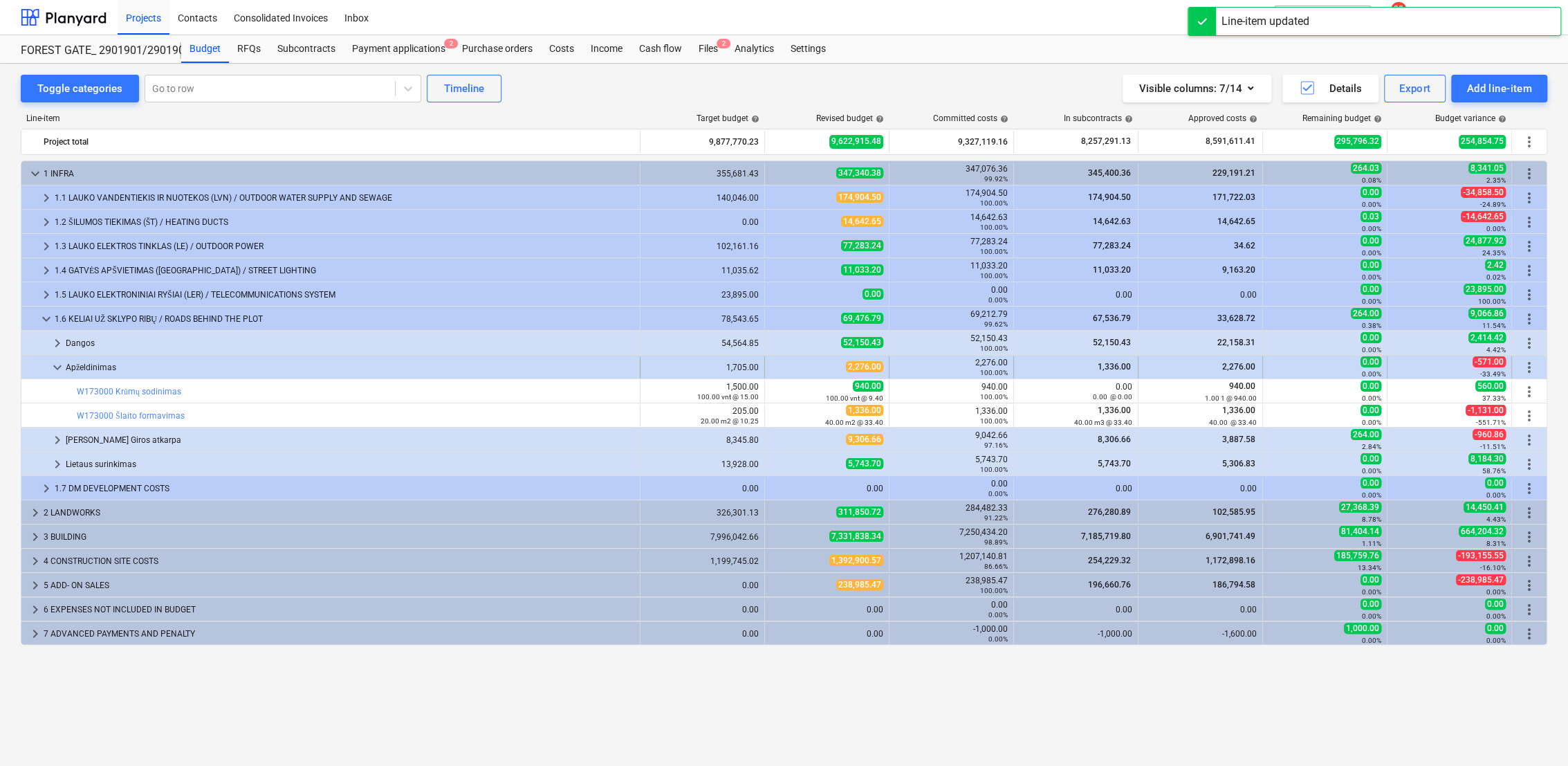
click at [47, 365] on div at bounding box center [38, 367] width 22 height 22
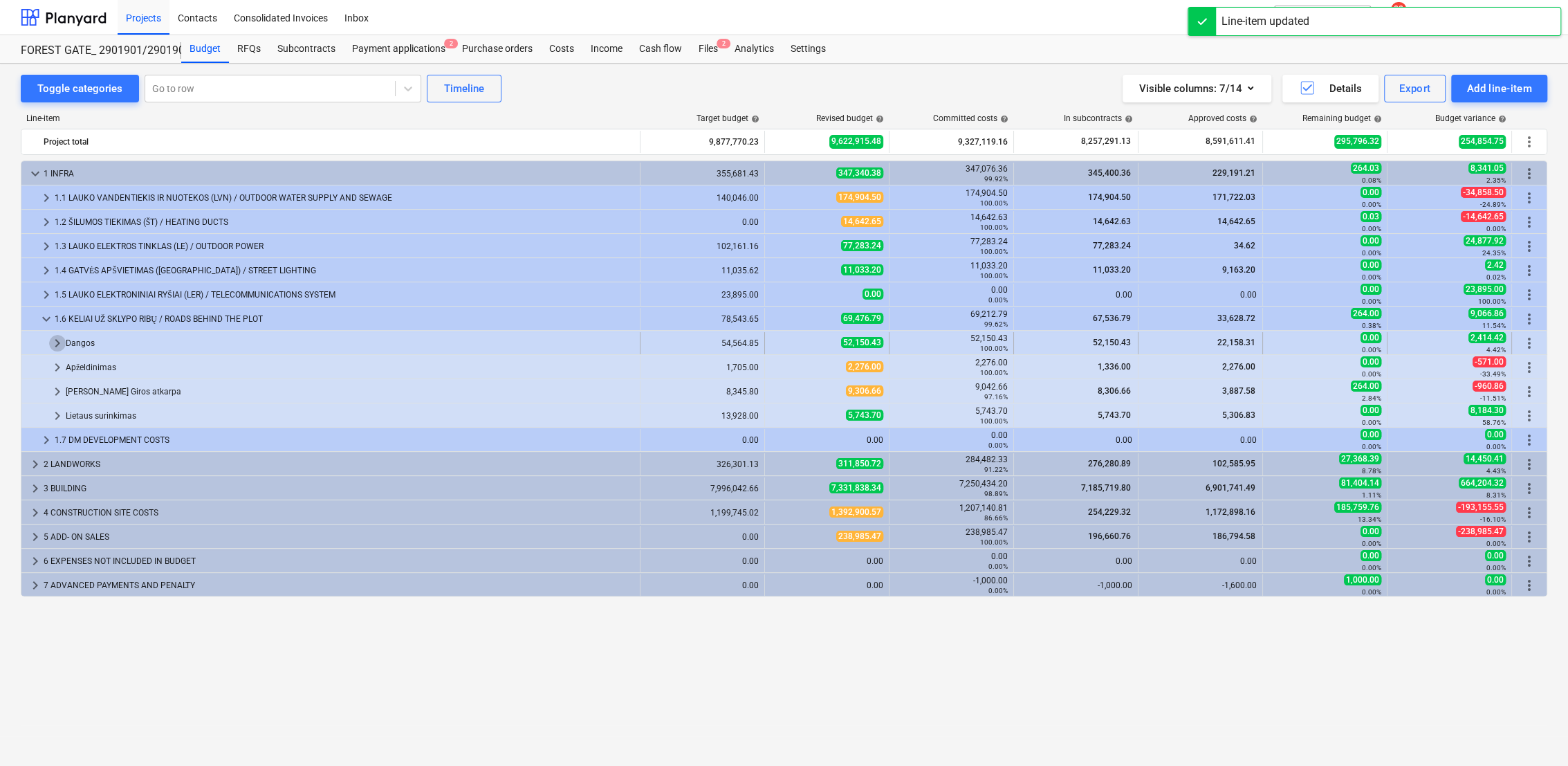
click at [58, 337] on span "keyboard_arrow_right" at bounding box center [58, 343] width 16 height 16
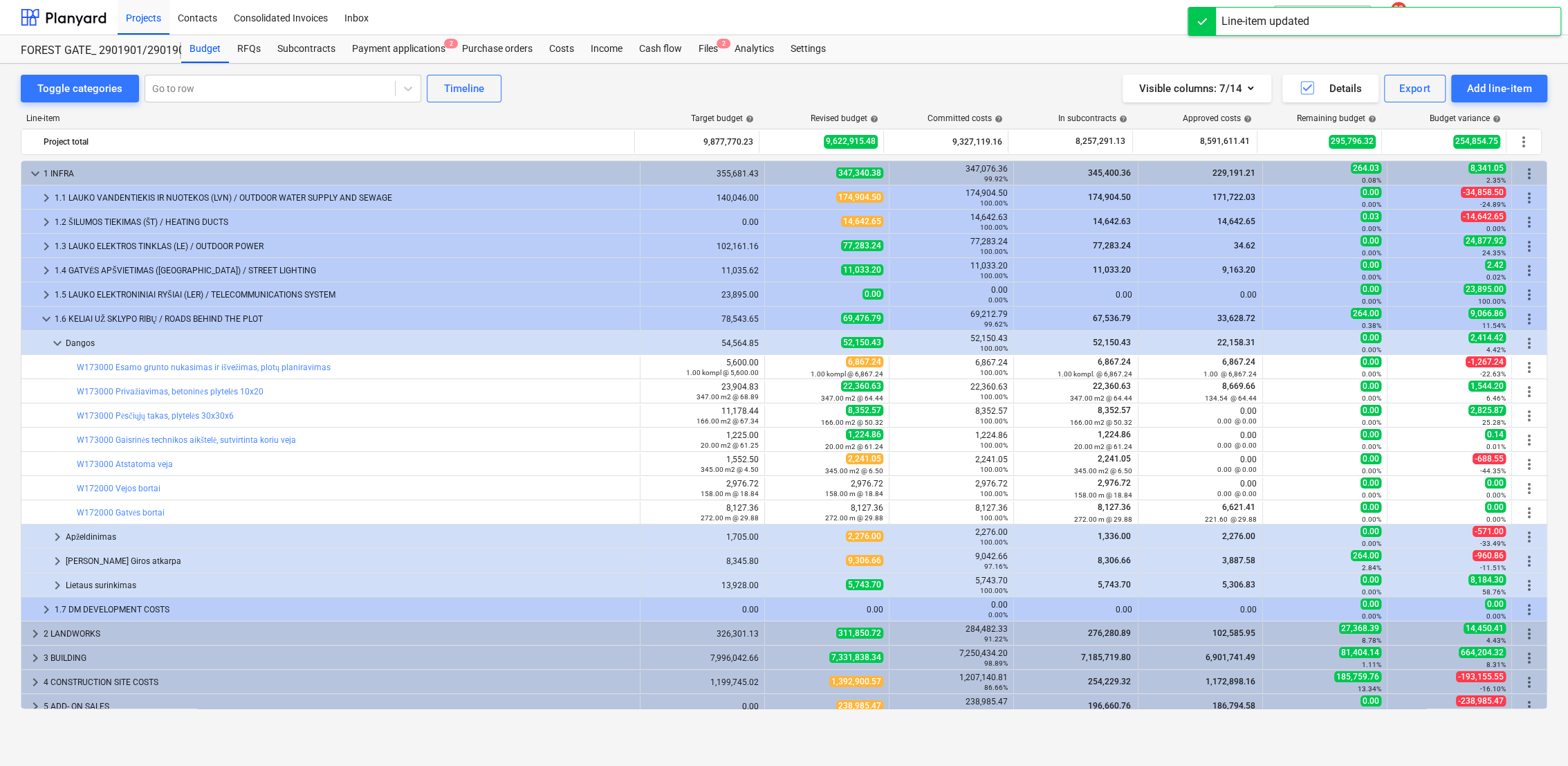
click at [58, 337] on span "keyboard_arrow_down" at bounding box center [58, 343] width 16 height 16
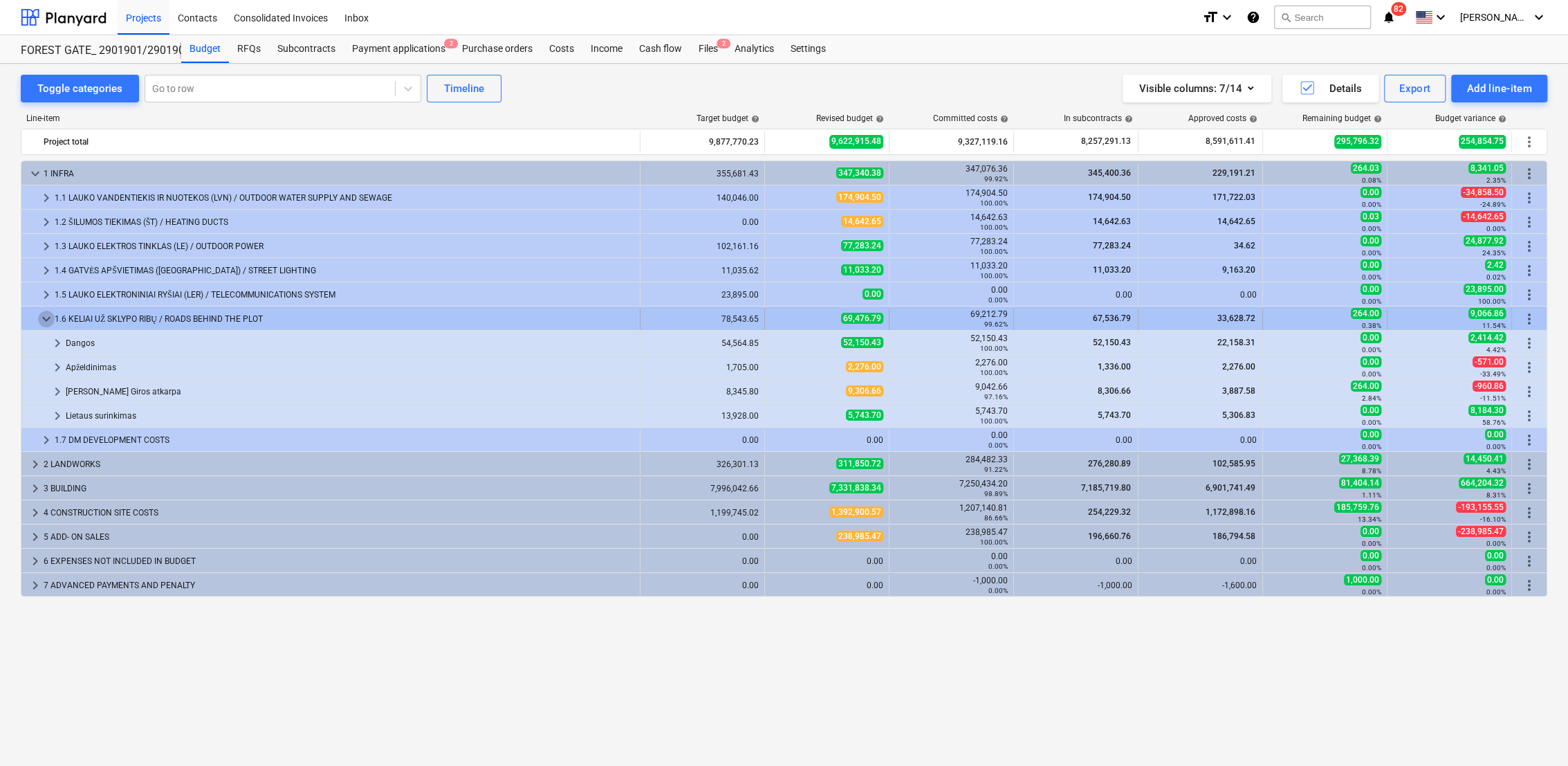
click at [46, 314] on span "keyboard_arrow_down" at bounding box center [47, 319] width 16 height 16
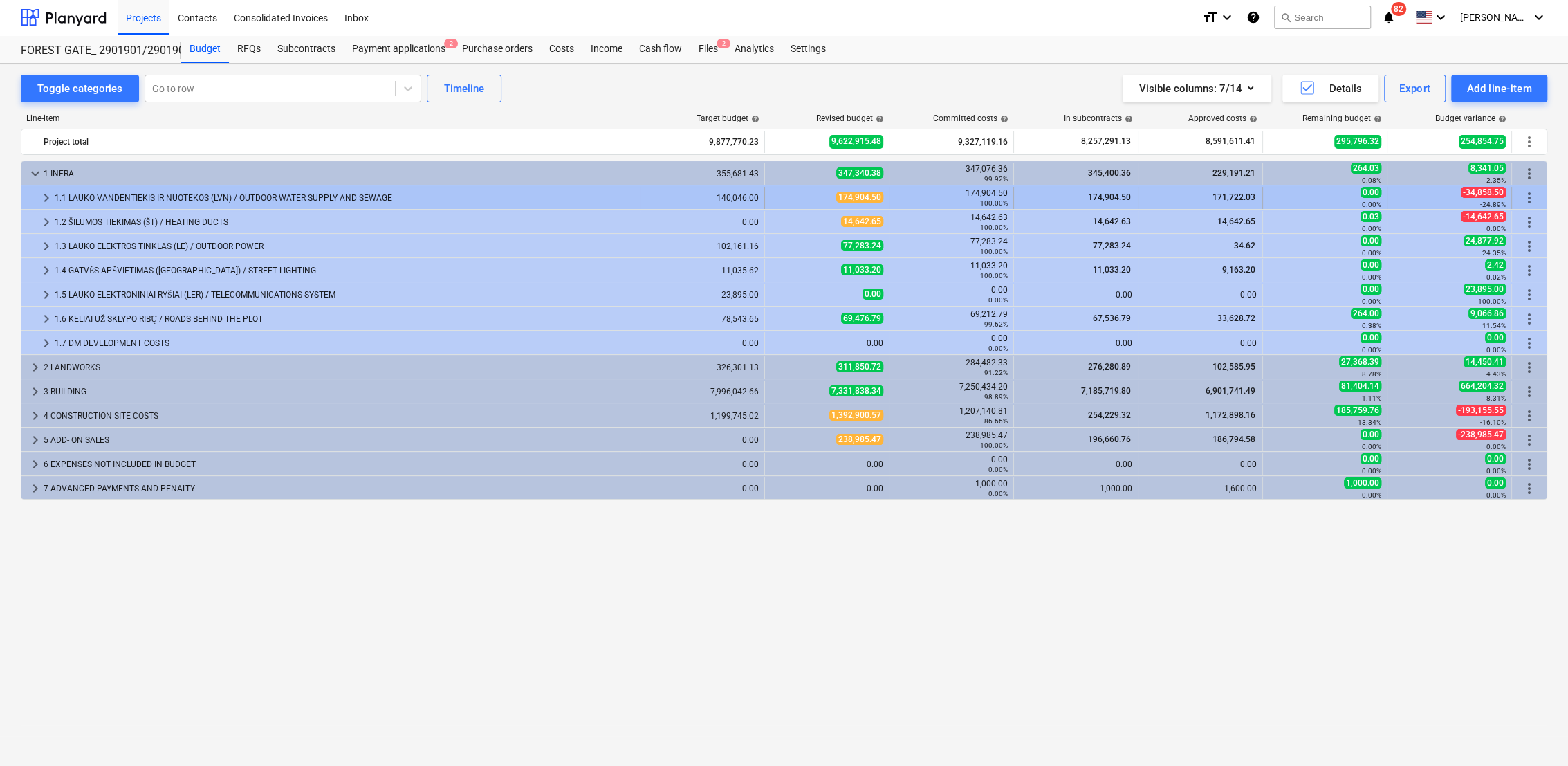
click at [41, 197] on span "keyboard_arrow_right" at bounding box center [47, 197] width 16 height 16
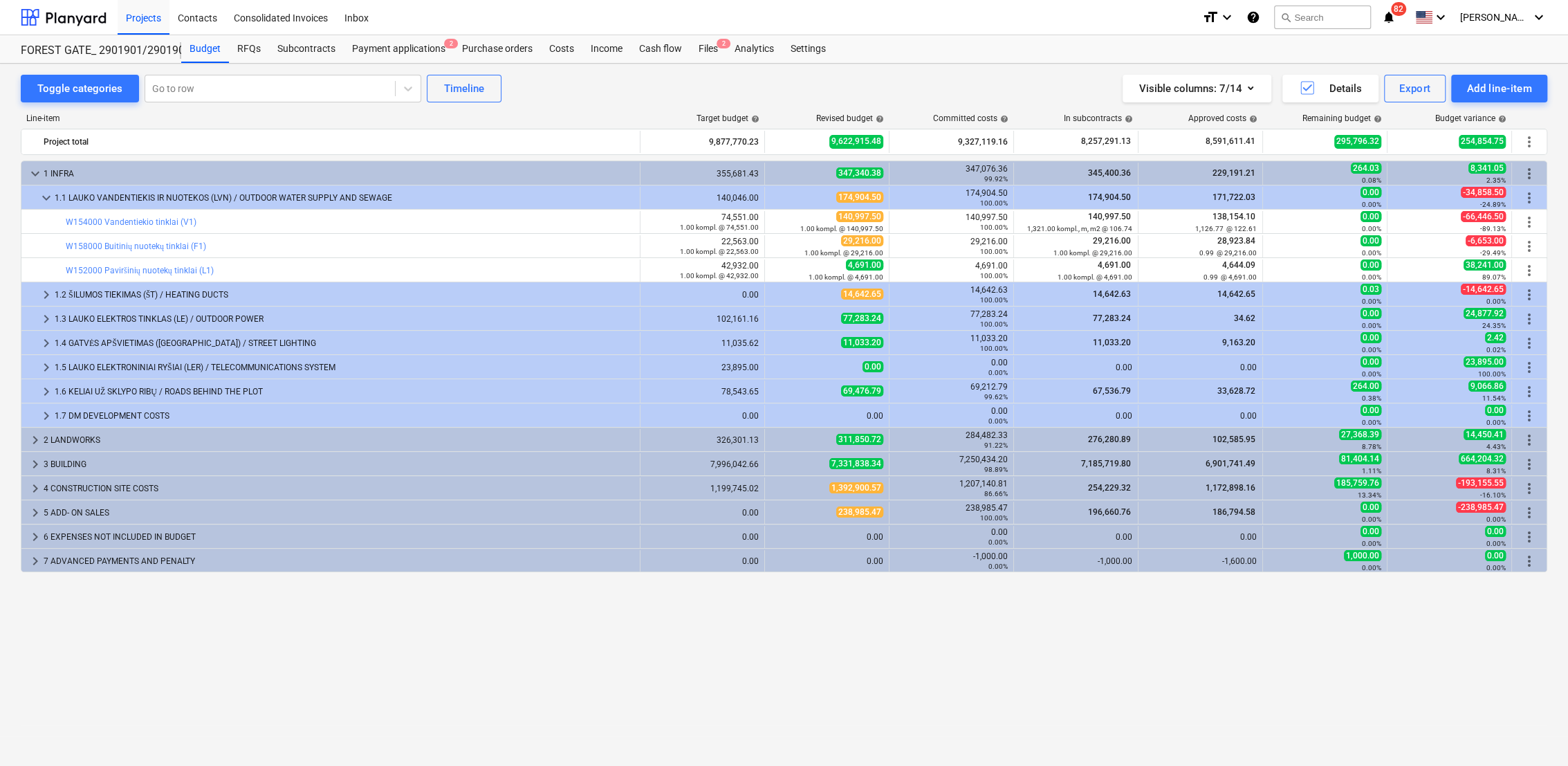
click at [41, 197] on span "keyboard_arrow_down" at bounding box center [47, 197] width 16 height 16
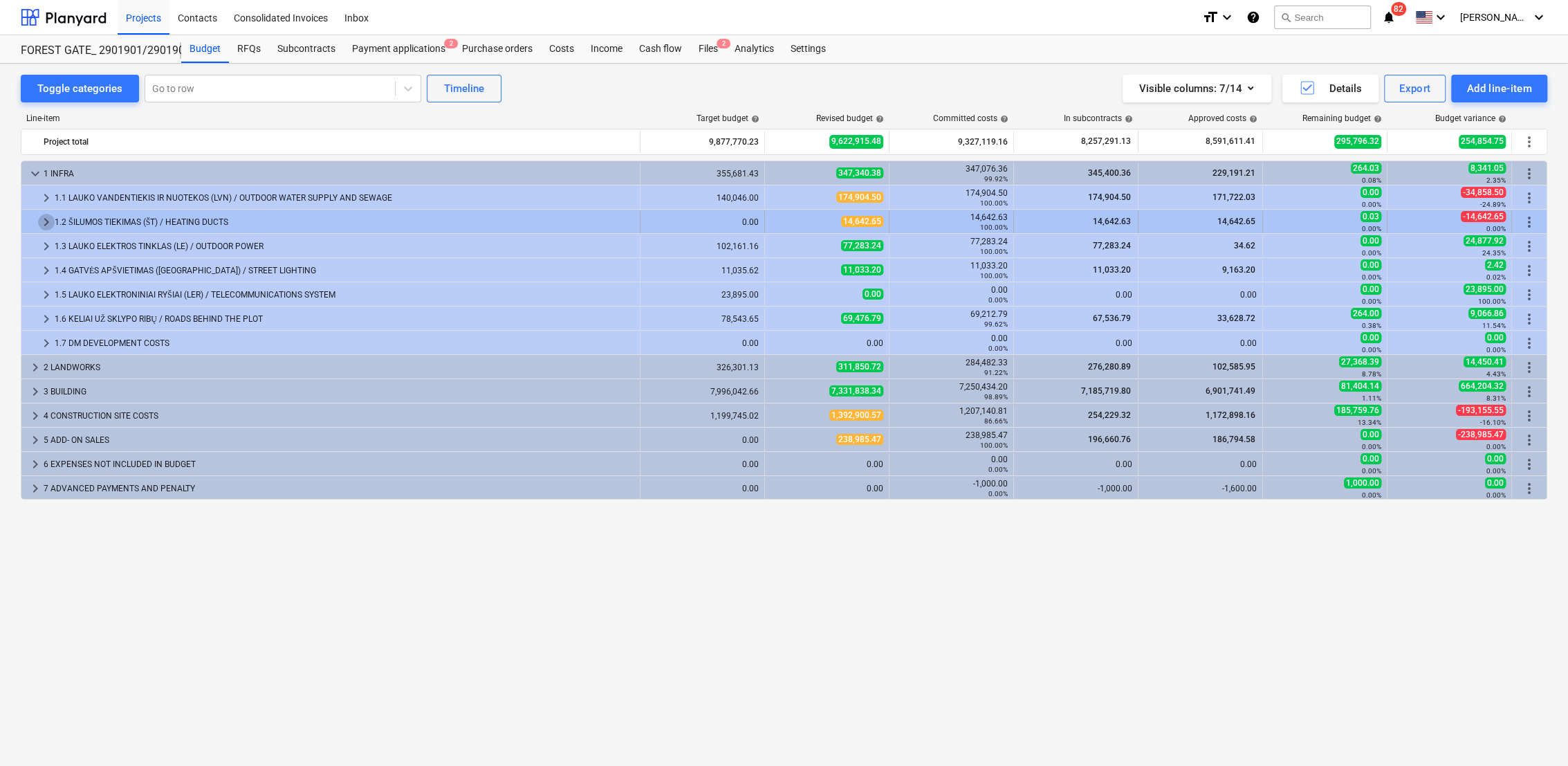
click at [44, 218] on span "keyboard_arrow_right" at bounding box center [47, 222] width 16 height 16
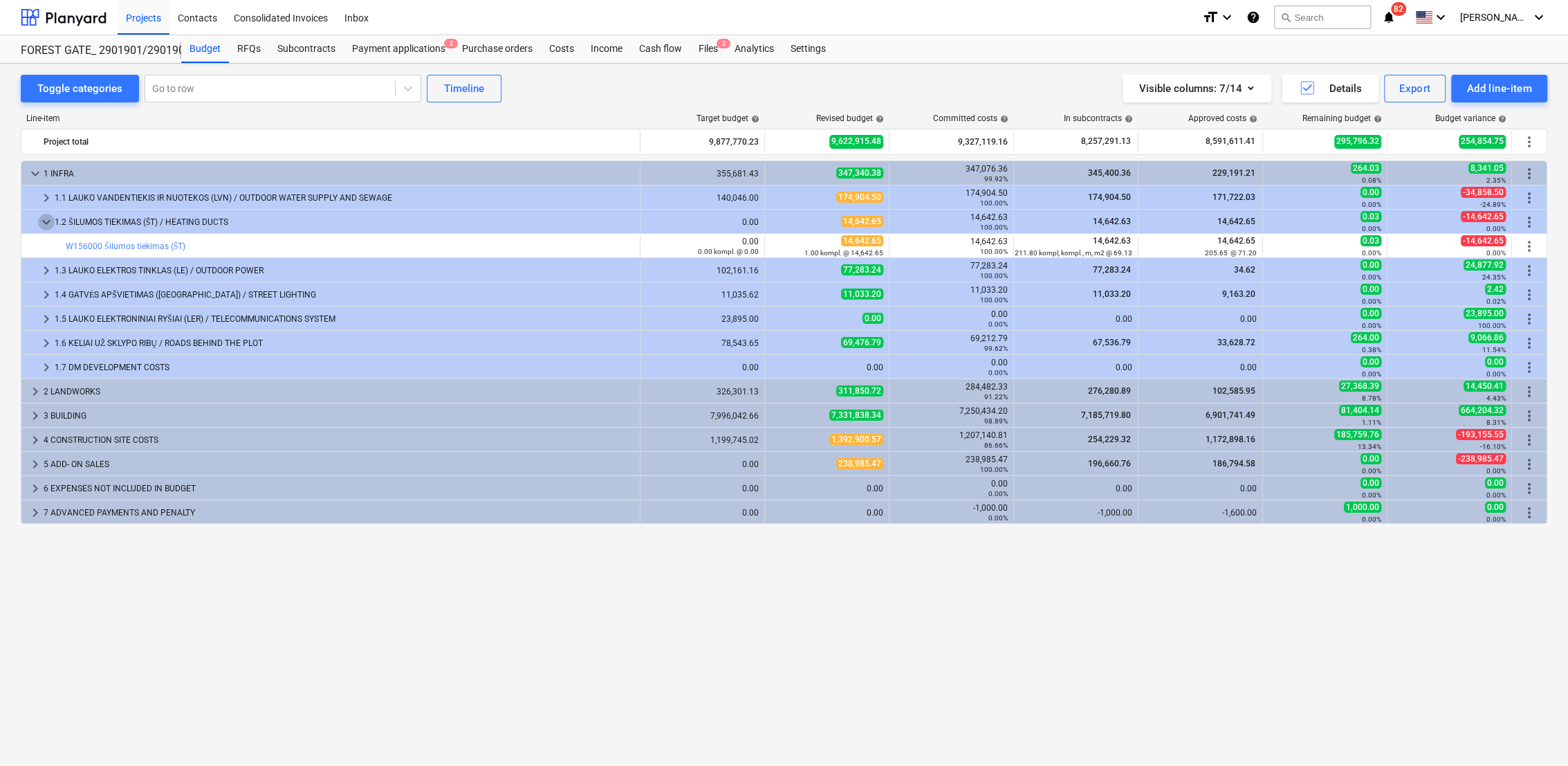
click at [44, 218] on span "keyboard_arrow_down" at bounding box center [47, 222] width 16 height 16
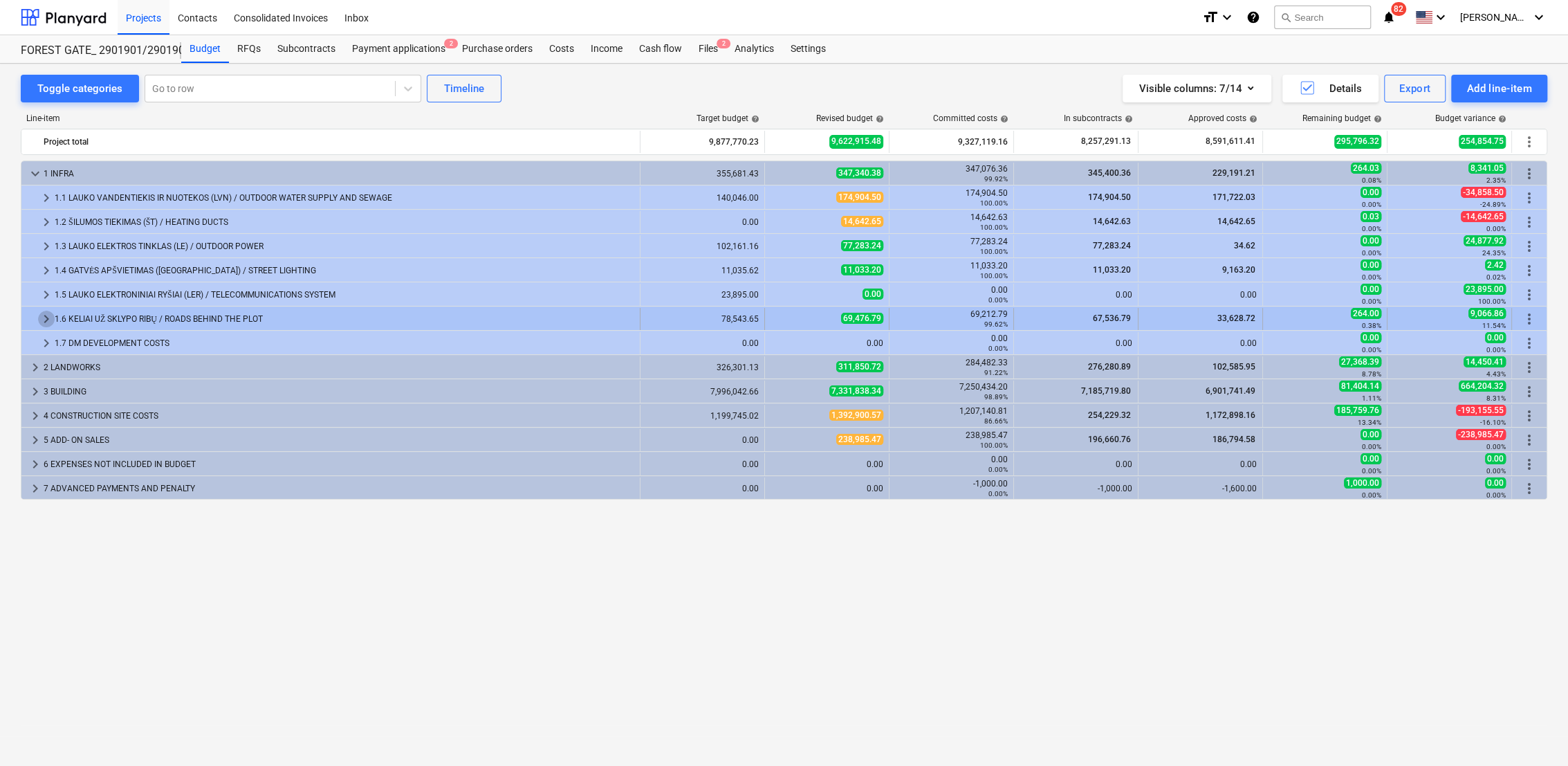
click at [44, 313] on span "keyboard_arrow_right" at bounding box center [47, 319] width 16 height 16
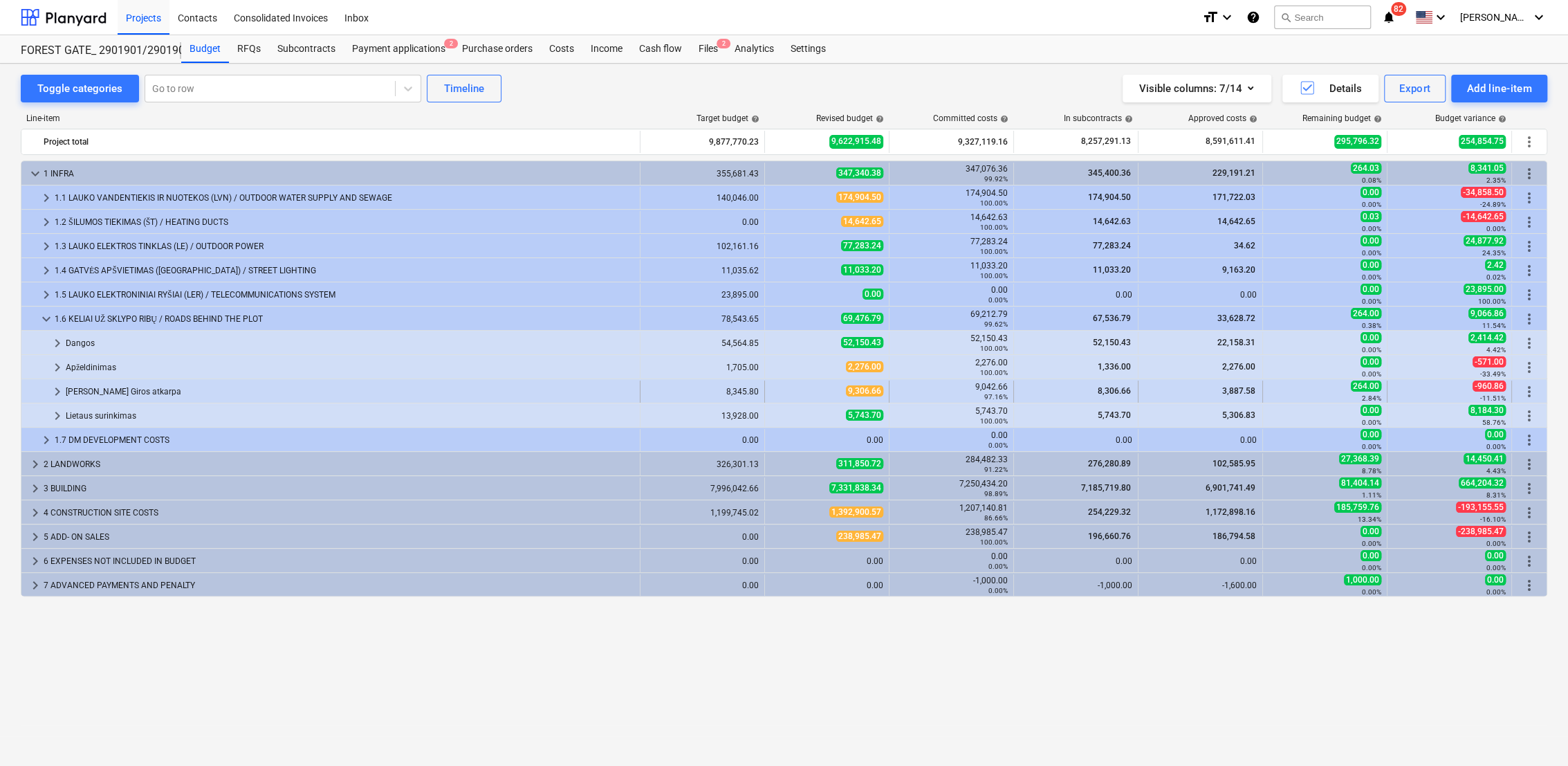
click at [51, 388] on span "keyboard_arrow_right" at bounding box center [58, 391] width 16 height 16
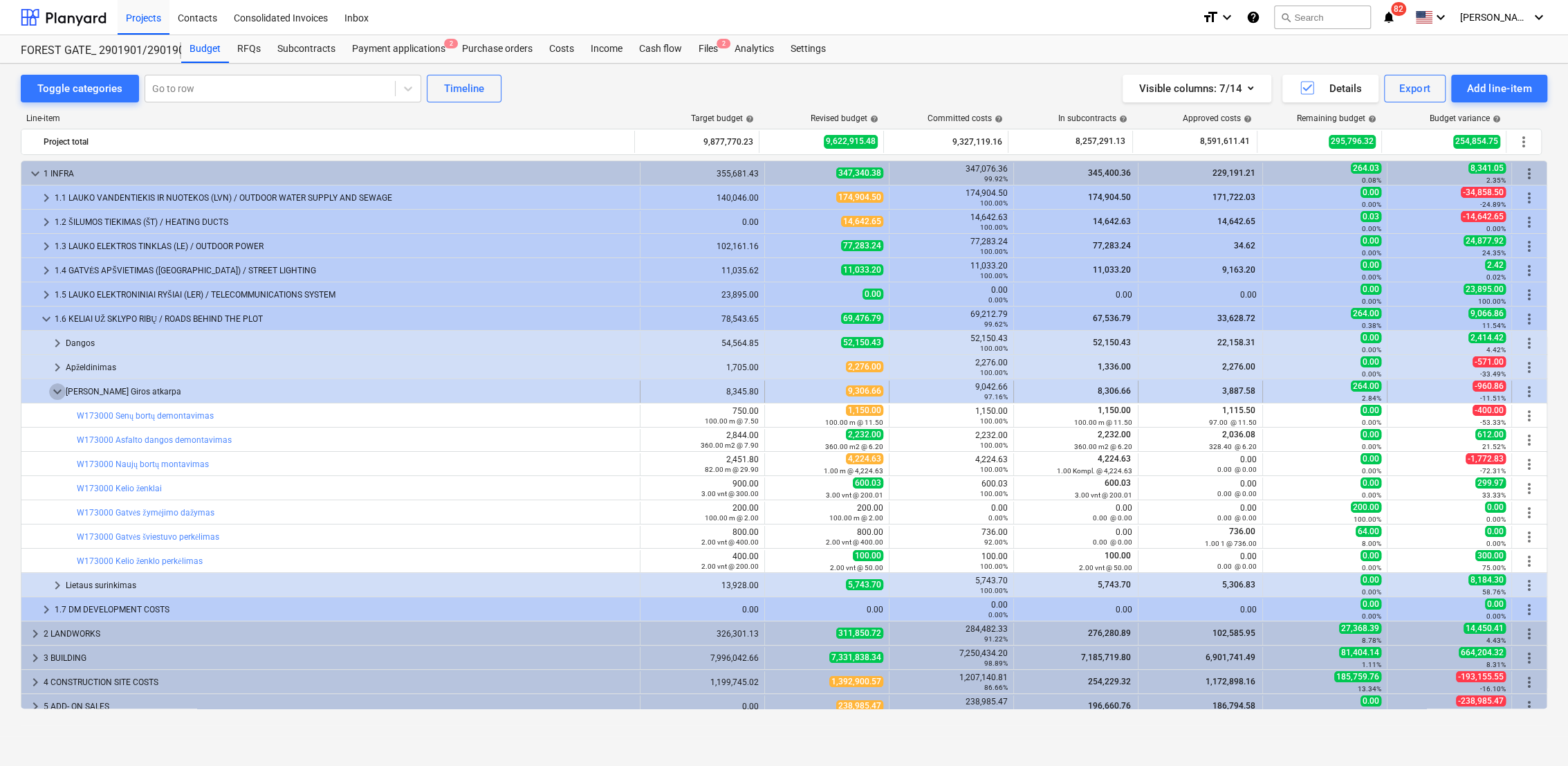
click at [53, 391] on span "keyboard_arrow_down" at bounding box center [58, 391] width 16 height 16
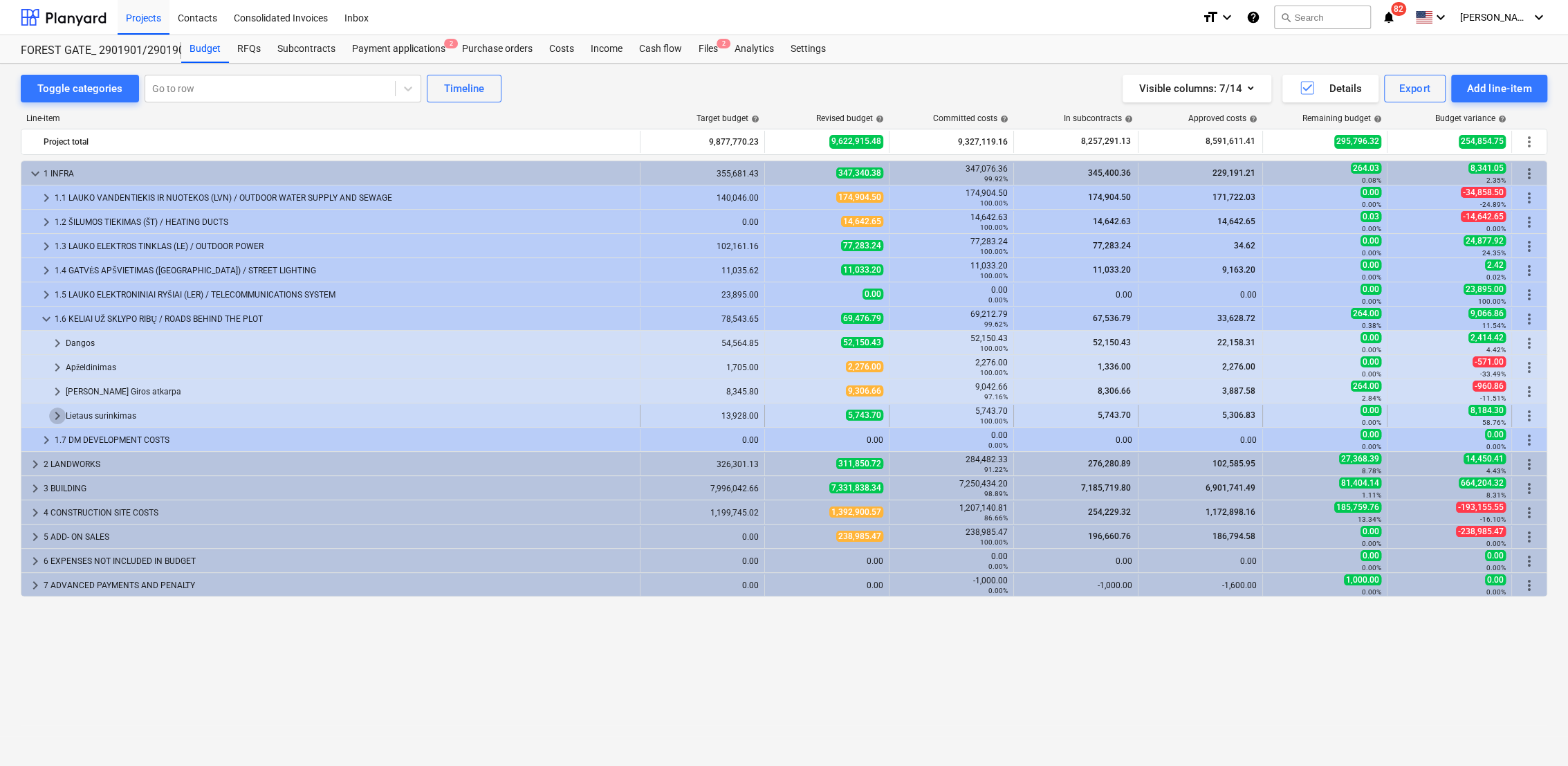
click at [53, 412] on span "keyboard_arrow_right" at bounding box center [58, 416] width 16 height 16
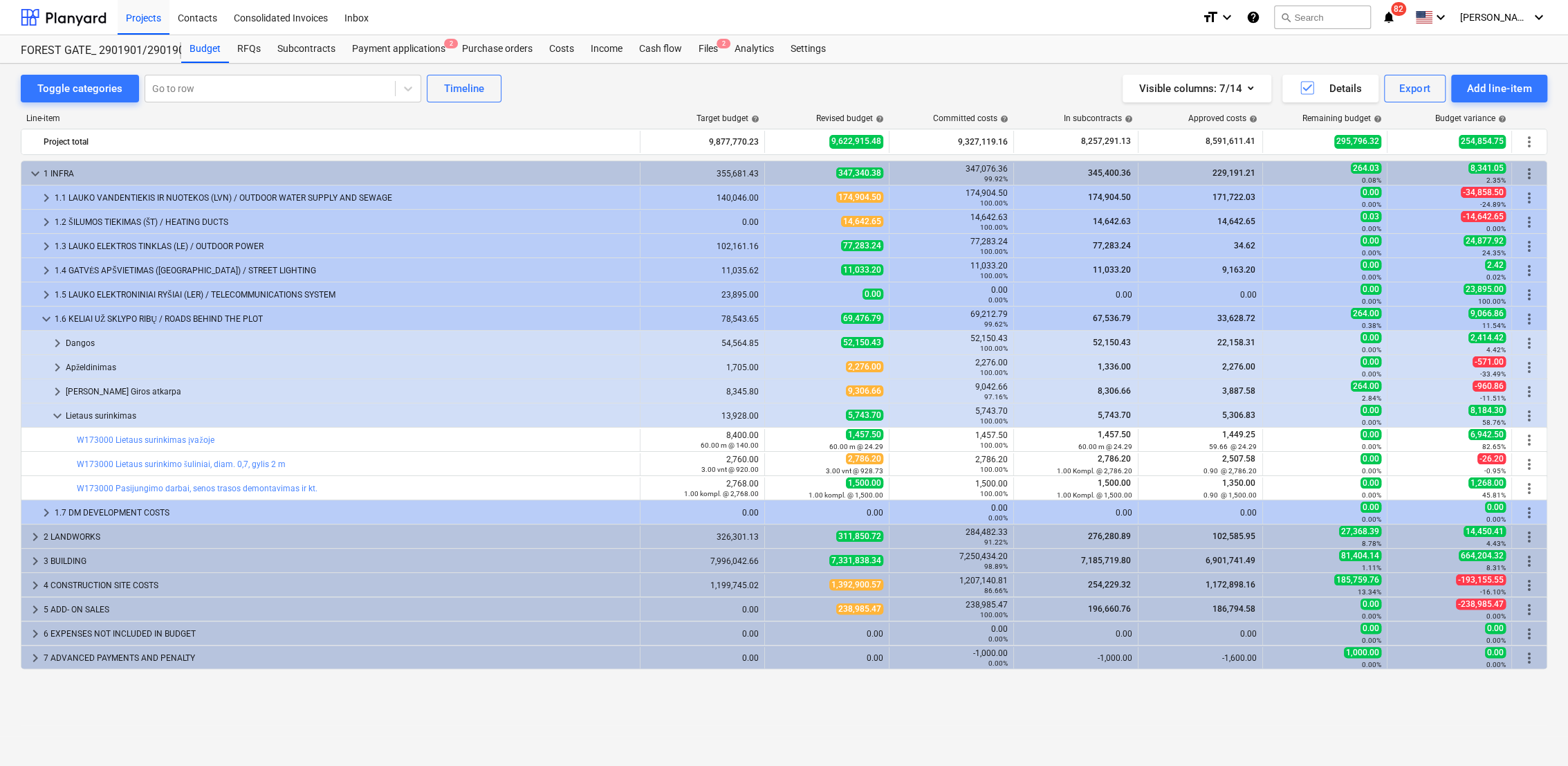
click at [53, 412] on span "keyboard_arrow_down" at bounding box center [58, 416] width 16 height 16
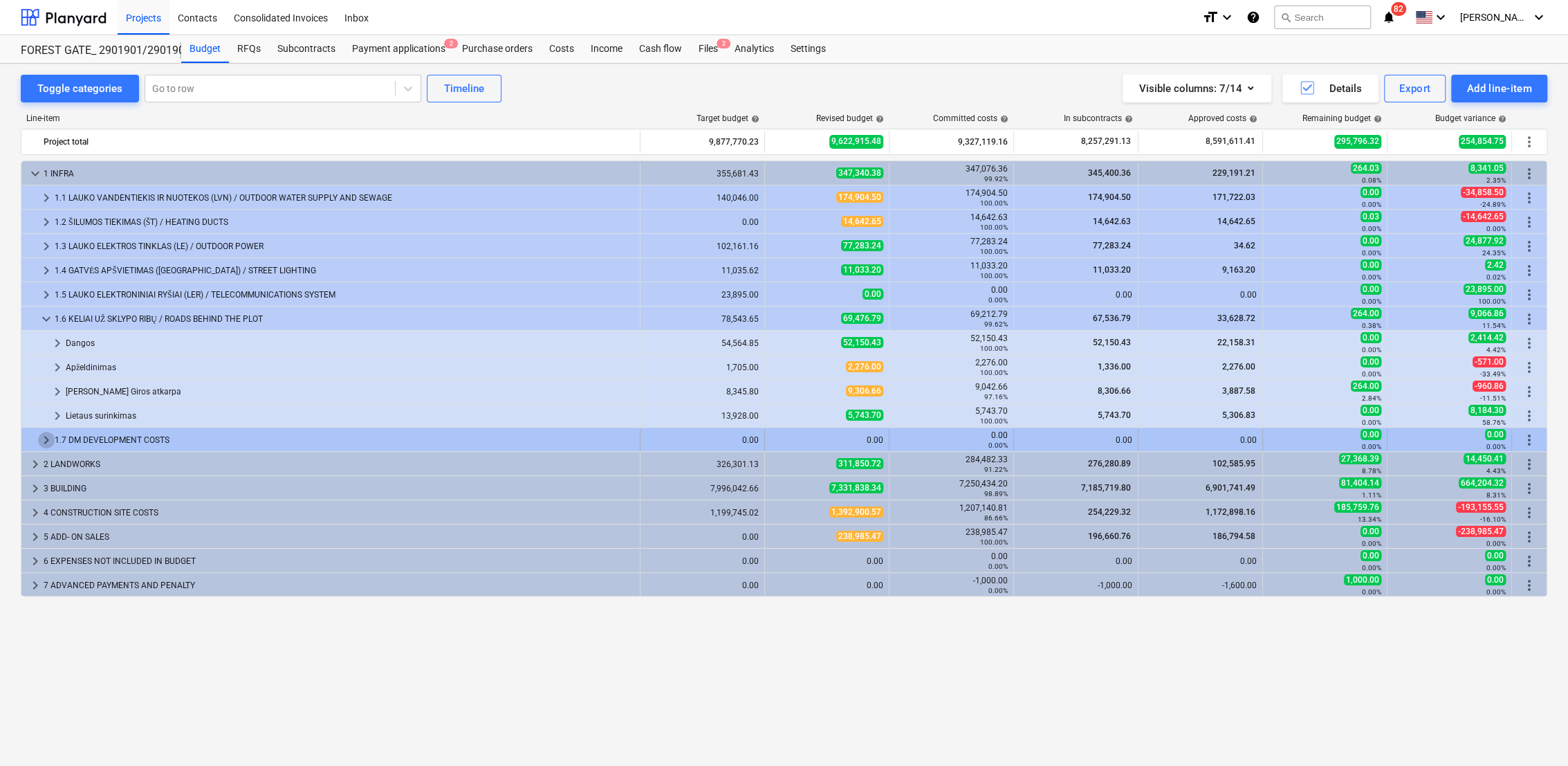
click at [40, 441] on span "keyboard_arrow_right" at bounding box center [47, 440] width 16 height 16
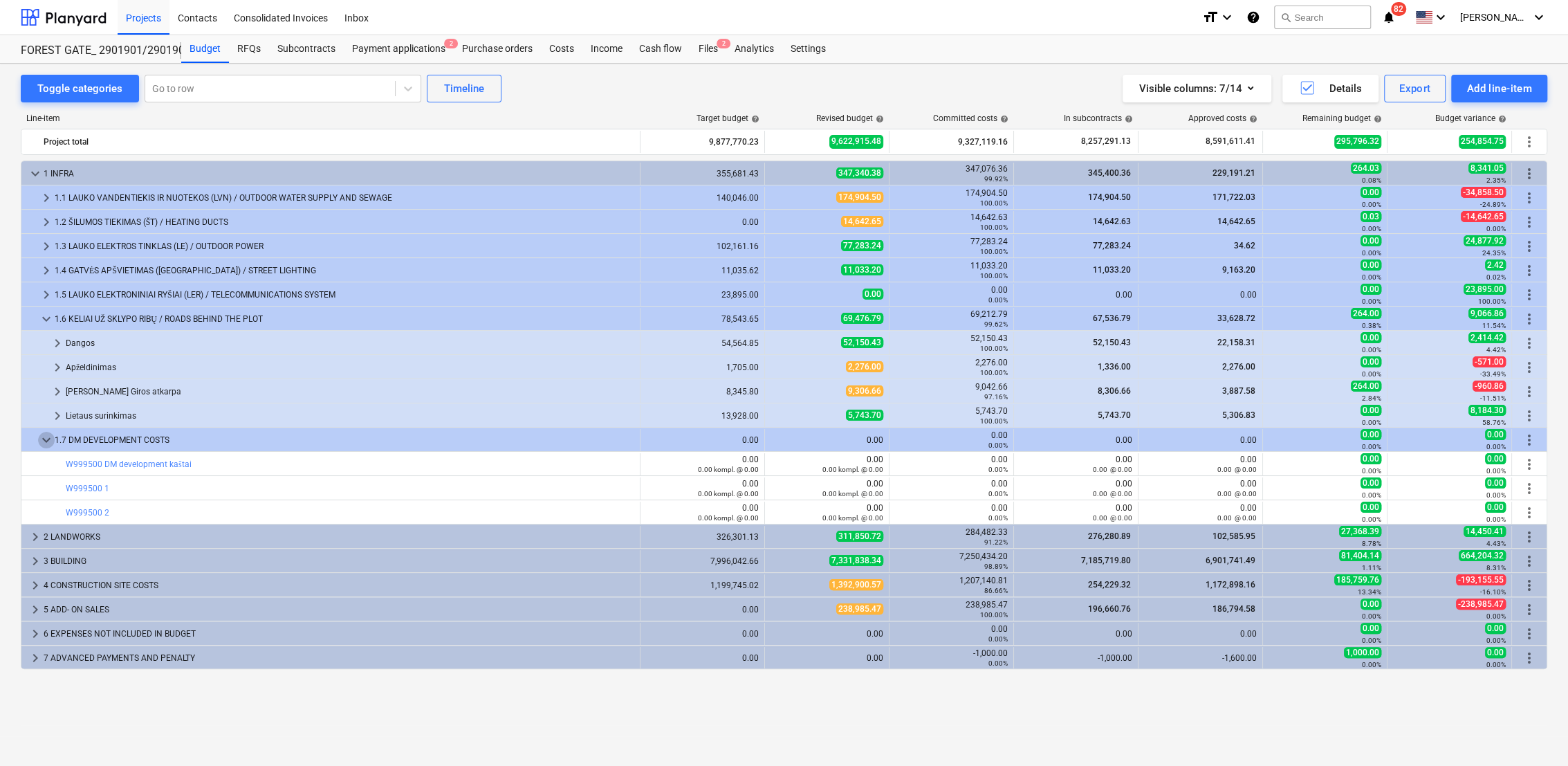
click at [40, 441] on span "keyboard_arrow_down" at bounding box center [47, 440] width 16 height 16
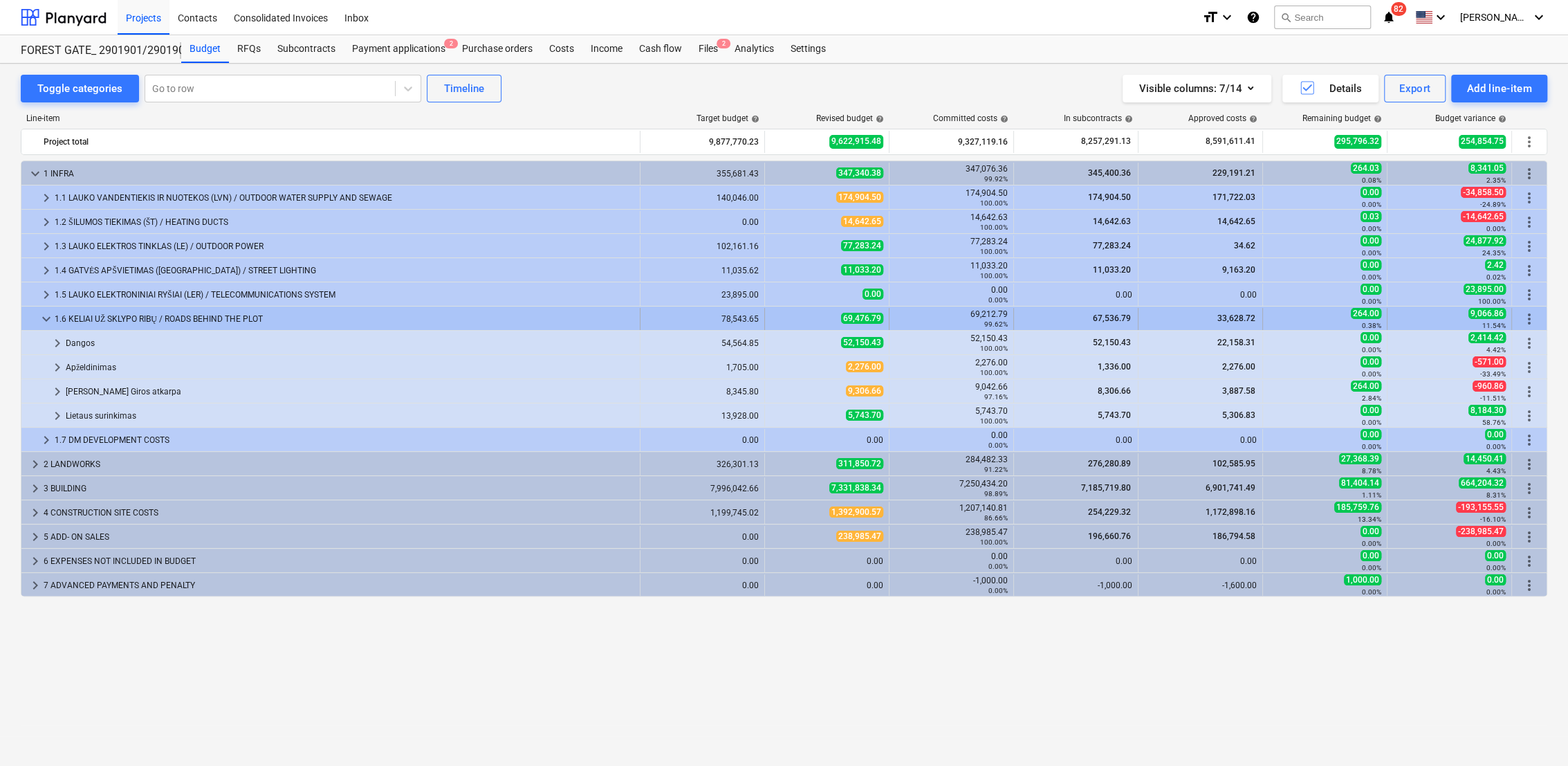
click at [46, 321] on span "keyboard_arrow_down" at bounding box center [47, 319] width 16 height 16
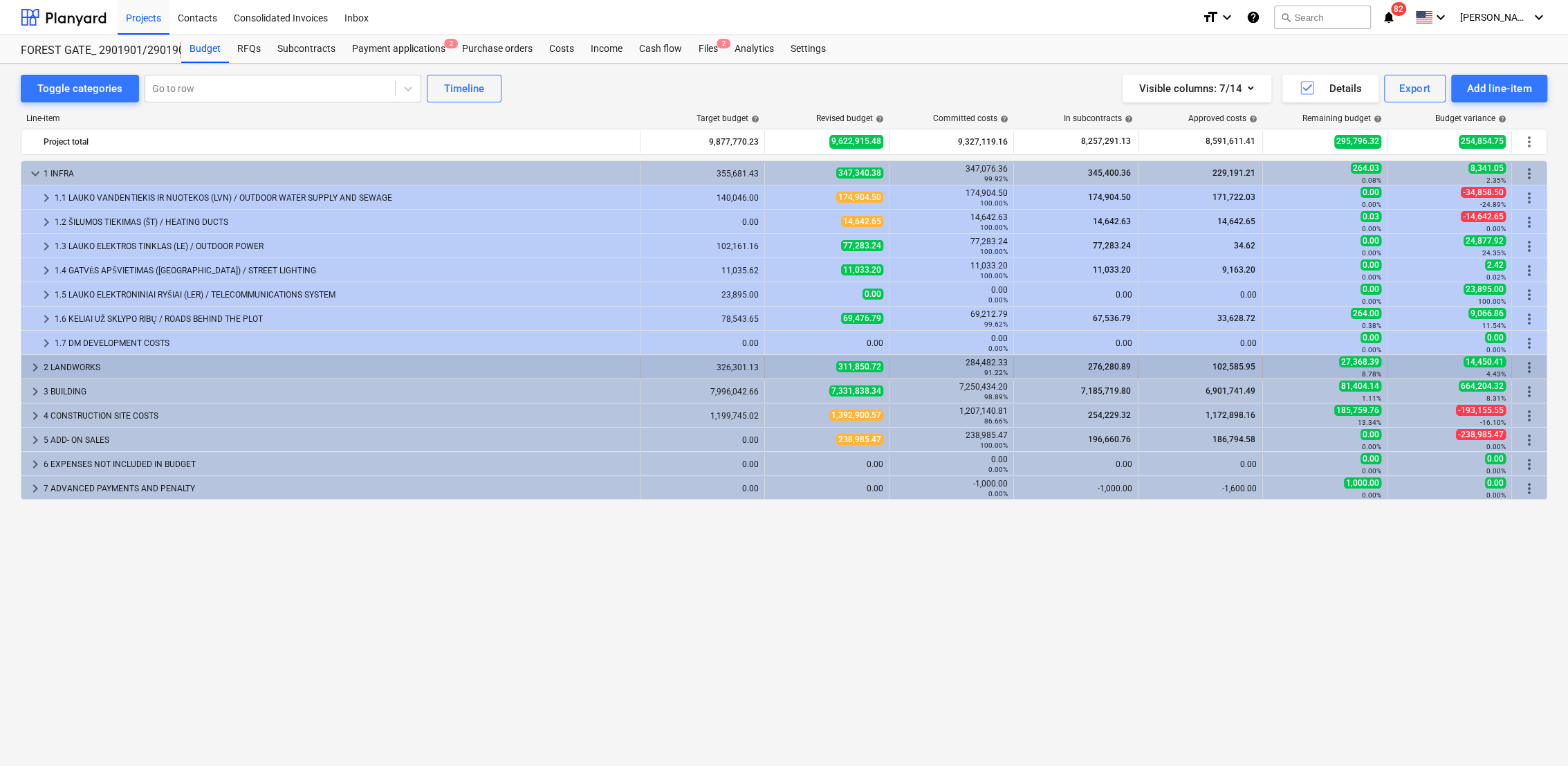
click at [41, 364] on span "keyboard_arrow_right" at bounding box center [36, 367] width 16 height 16
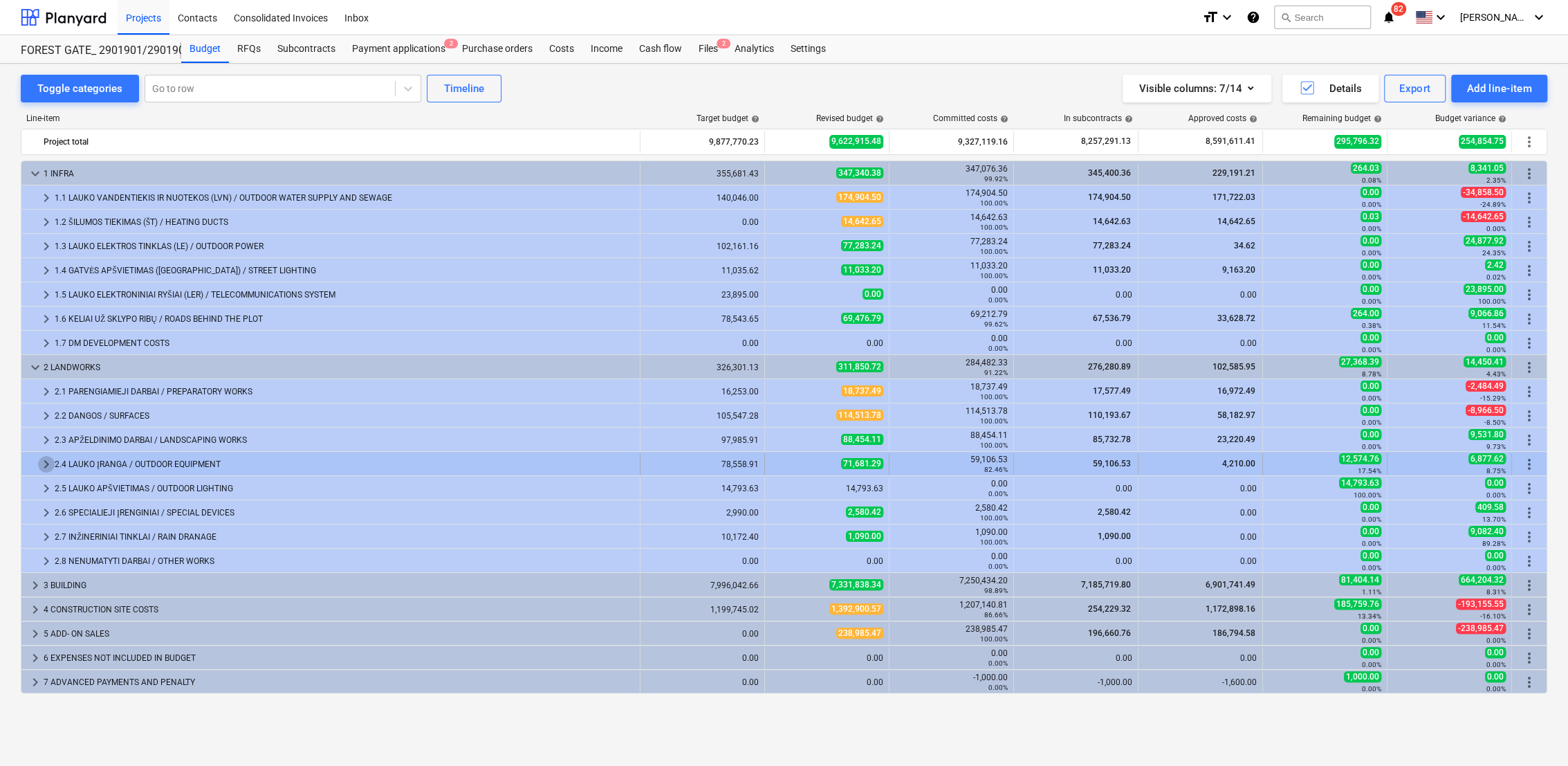
click at [44, 463] on span "keyboard_arrow_right" at bounding box center [47, 464] width 16 height 16
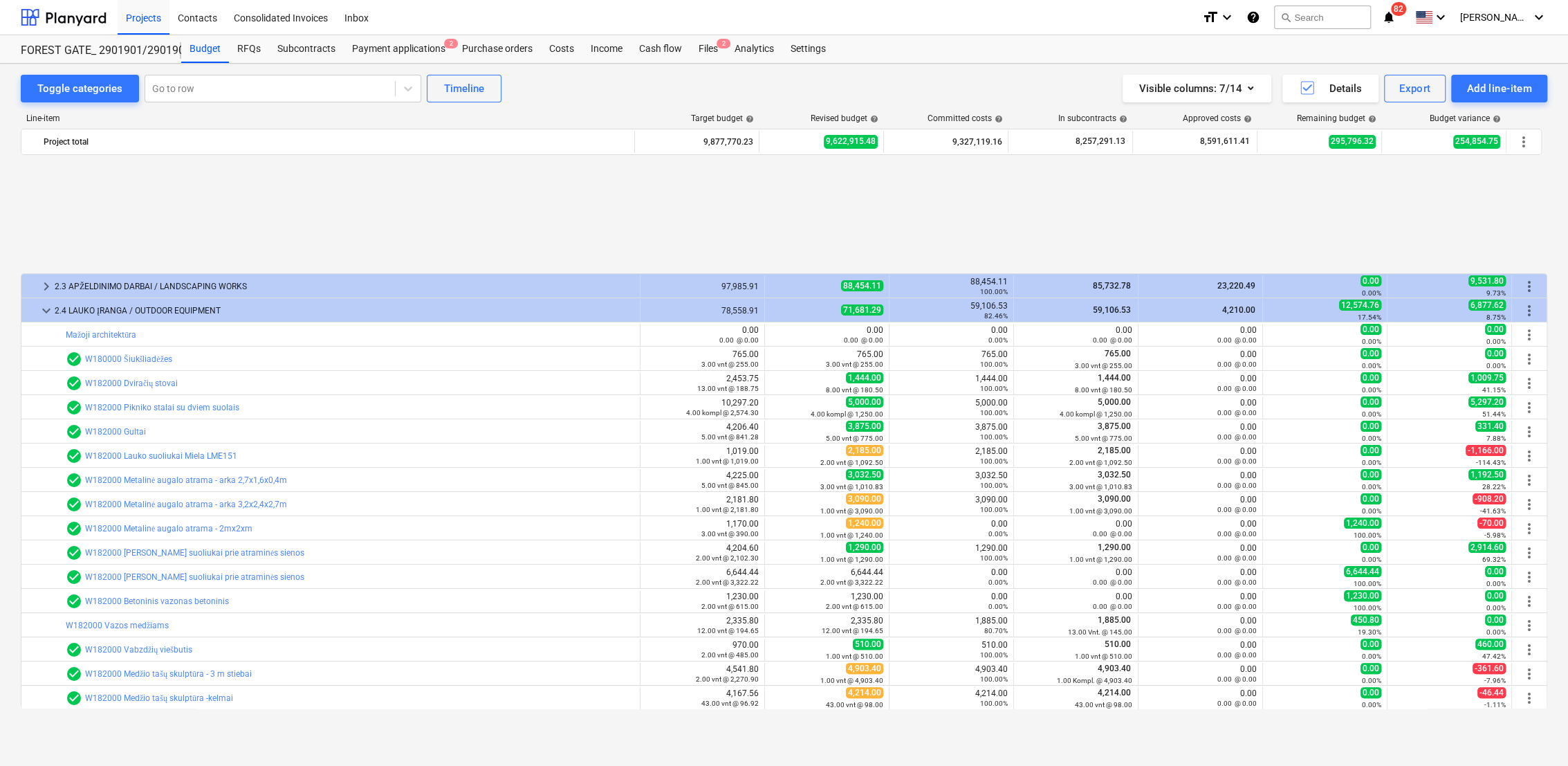
scroll to position [307, 0]
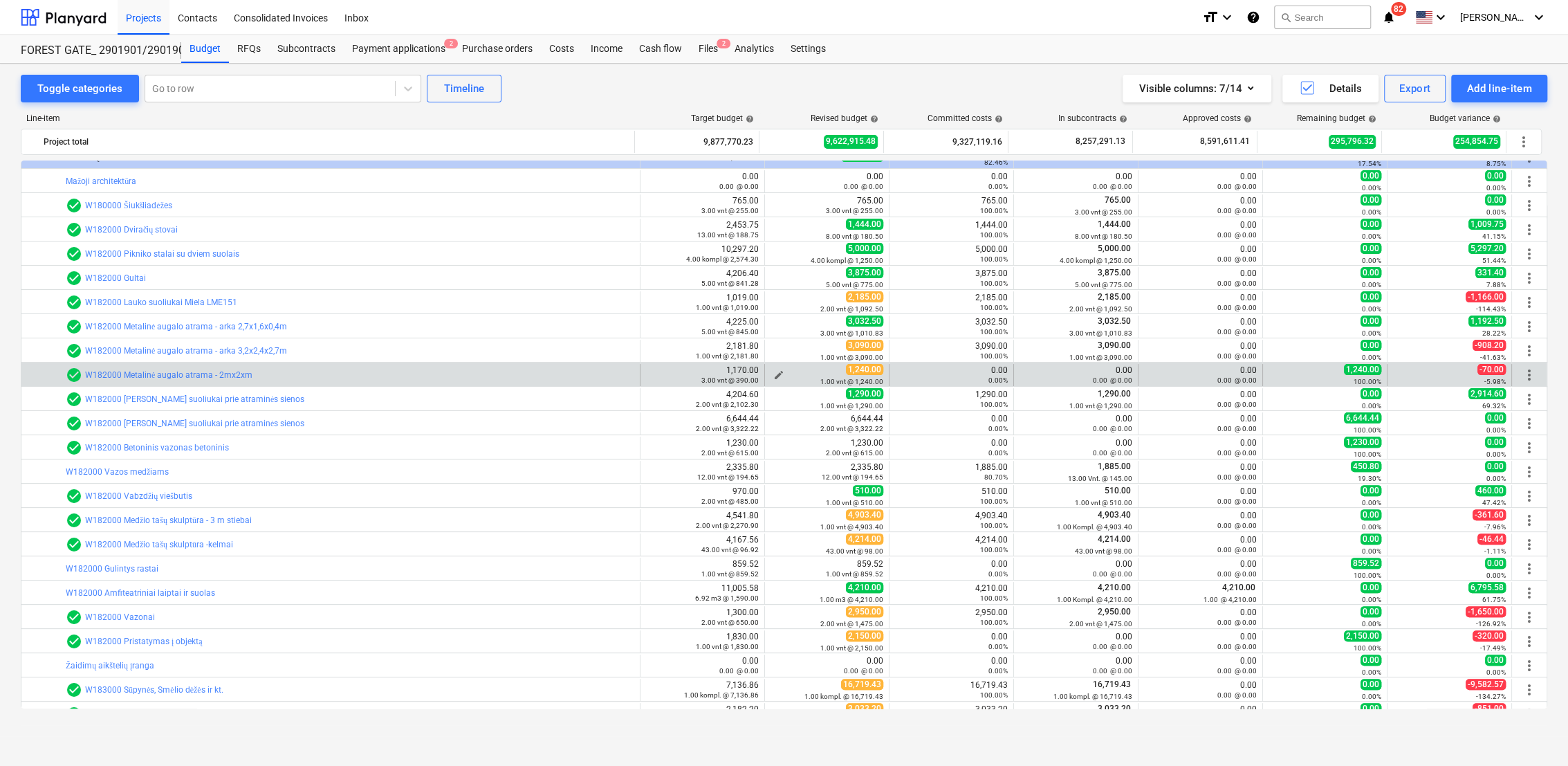
click at [773, 374] on span "edit" at bounding box center [779, 375] width 11 height 11
type textarea "x"
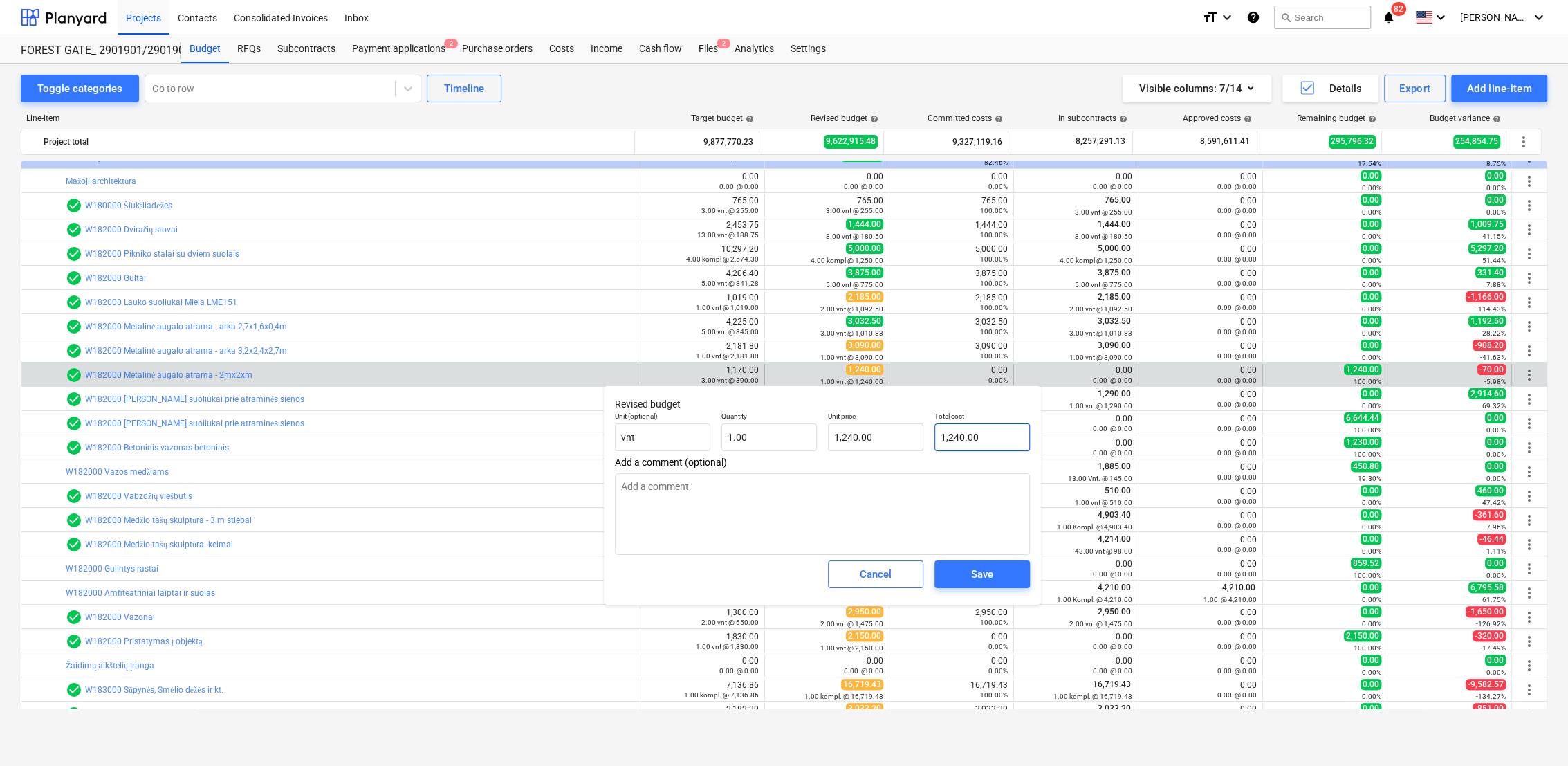
type input "1240"
drag, startPoint x: 960, startPoint y: 440, endPoint x: 925, endPoint y: 437, distance: 35.1
click at [925, 437] on div "Unit (optional) vnt Quantity 1.00 Unit price 1,240.00 Total cost 1240" at bounding box center [822, 431] width 426 height 50
type textarea "x"
type input "0"
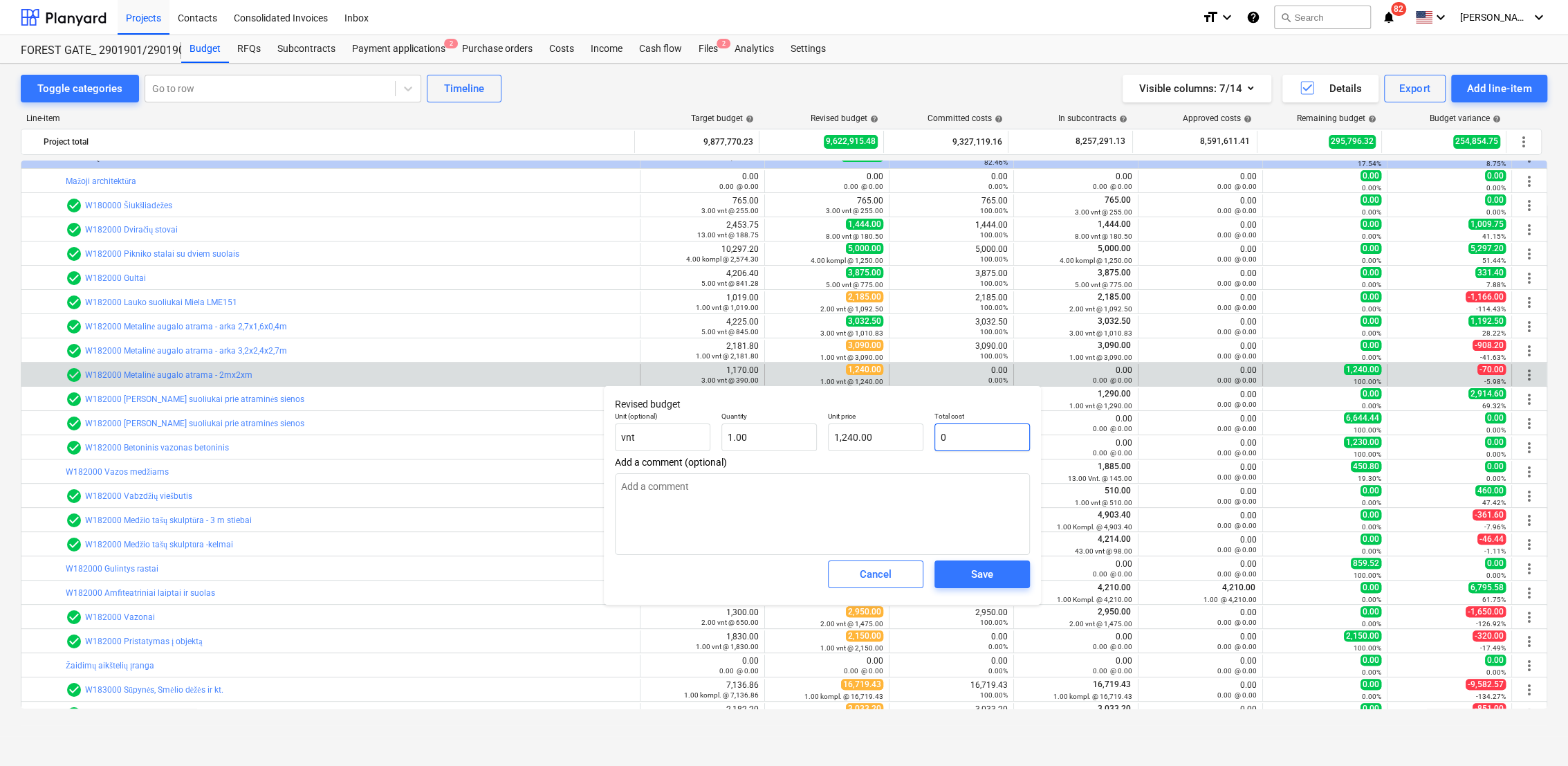
type input "0.00"
type input "0"
type textarea "x"
type input "0.00"
click at [989, 574] on div "Save" at bounding box center [982, 574] width 22 height 18
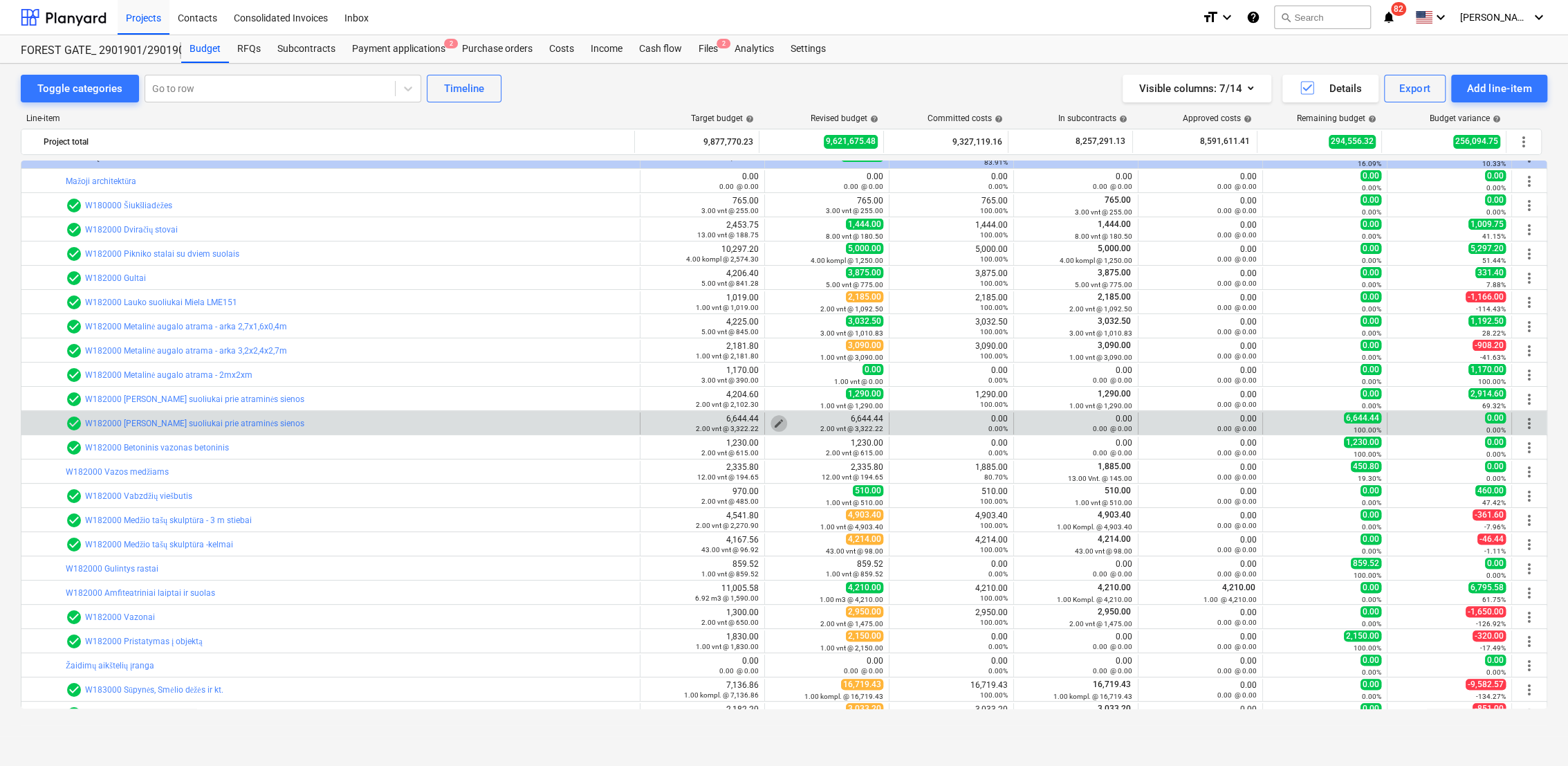
click at [775, 421] on span "edit" at bounding box center [779, 423] width 11 height 11
type textarea "x"
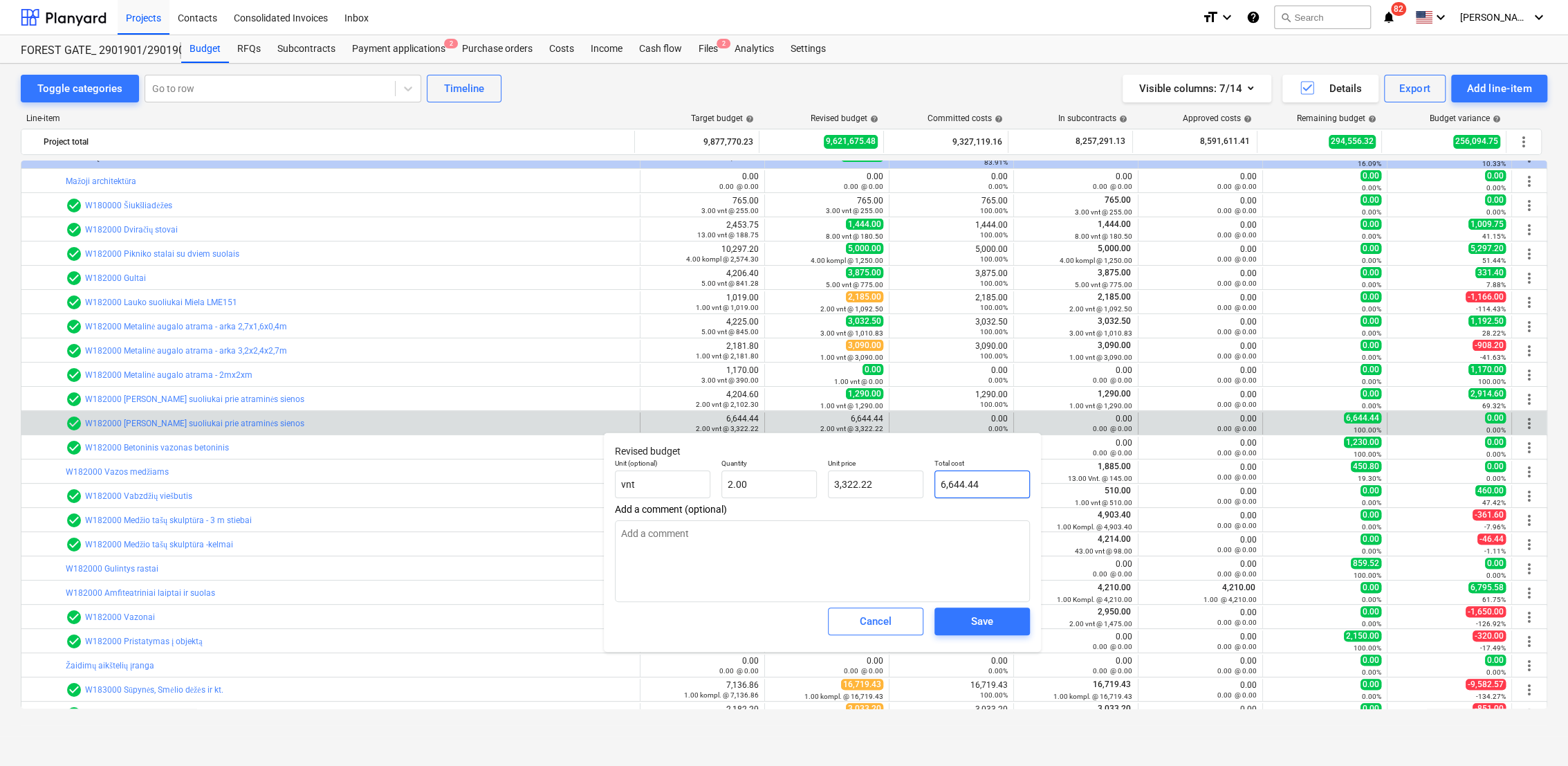
type input "6644.44"
drag, startPoint x: 999, startPoint y: 484, endPoint x: 932, endPoint y: 478, distance: 67.3
click at [932, 478] on div "Total cost 6644.44" at bounding box center [982, 478] width 107 height 50
type textarea "x"
type input "0"
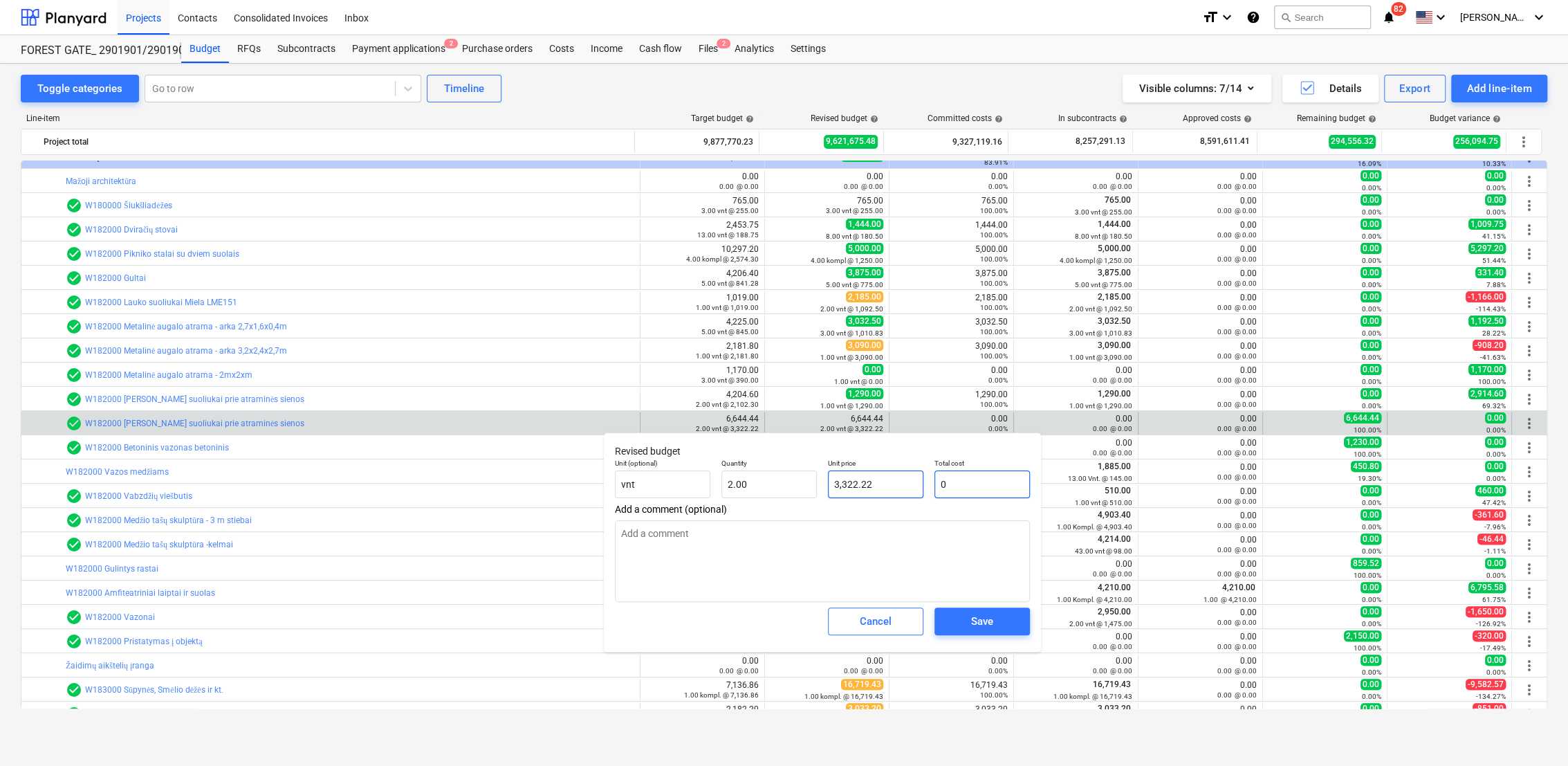
type input "0.00"
type input "0"
type textarea "x"
type input "0.00"
click at [980, 622] on div "Save" at bounding box center [982, 622] width 22 height 18
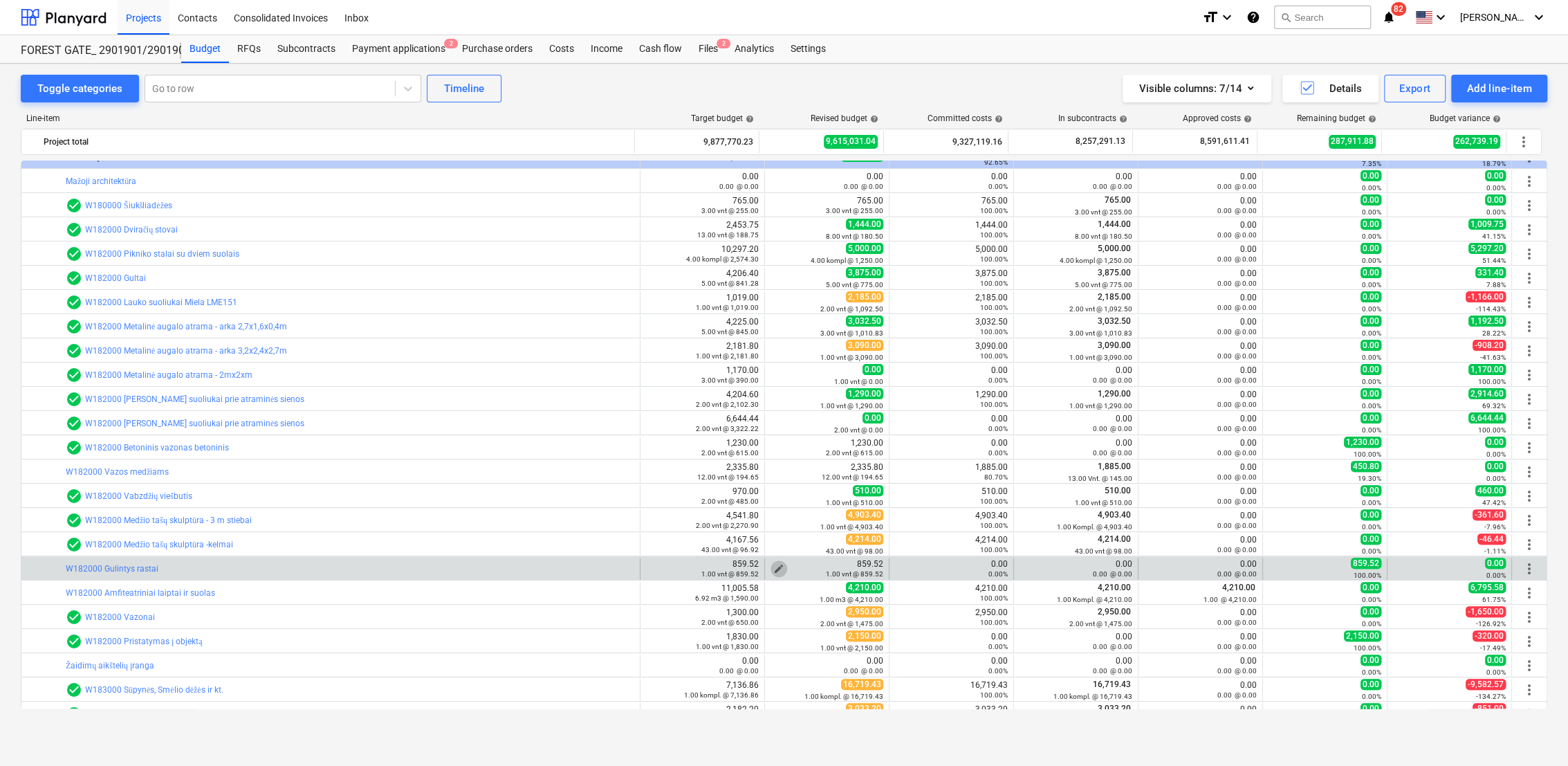
click at [773, 567] on span "edit" at bounding box center [779, 569] width 11 height 11
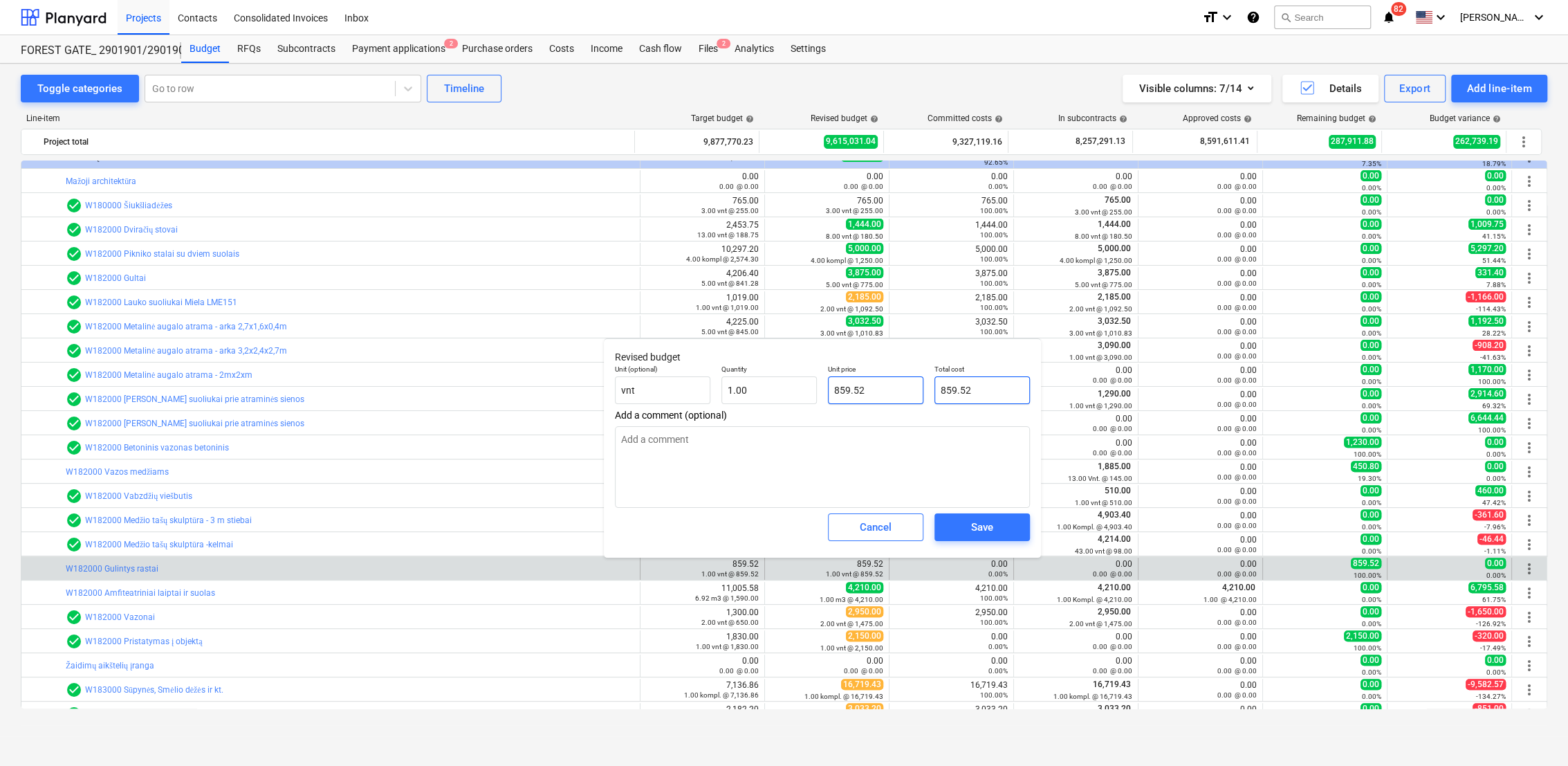
drag, startPoint x: 983, startPoint y: 391, endPoint x: 915, endPoint y: 393, distance: 68.0
click at [915, 393] on div "Unit (optional) vnt Quantity 1.00 Unit price 859.52 Total cost 859.52" at bounding box center [822, 384] width 426 height 50
type textarea "x"
type input "0"
type input "0.00"
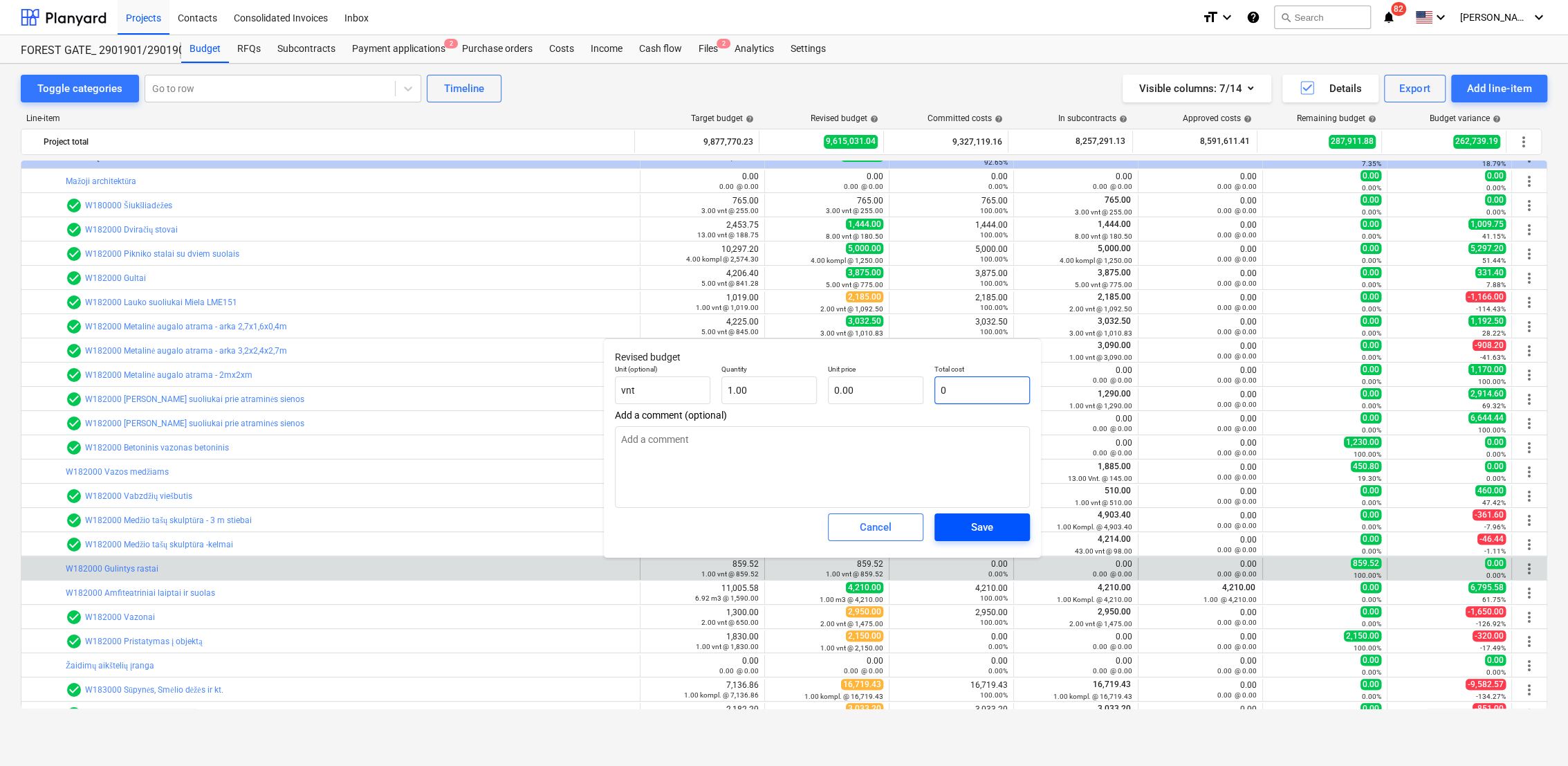
type input "0"
type textarea "x"
type input "0.00"
click at [980, 531] on div "Save" at bounding box center [982, 527] width 22 height 18
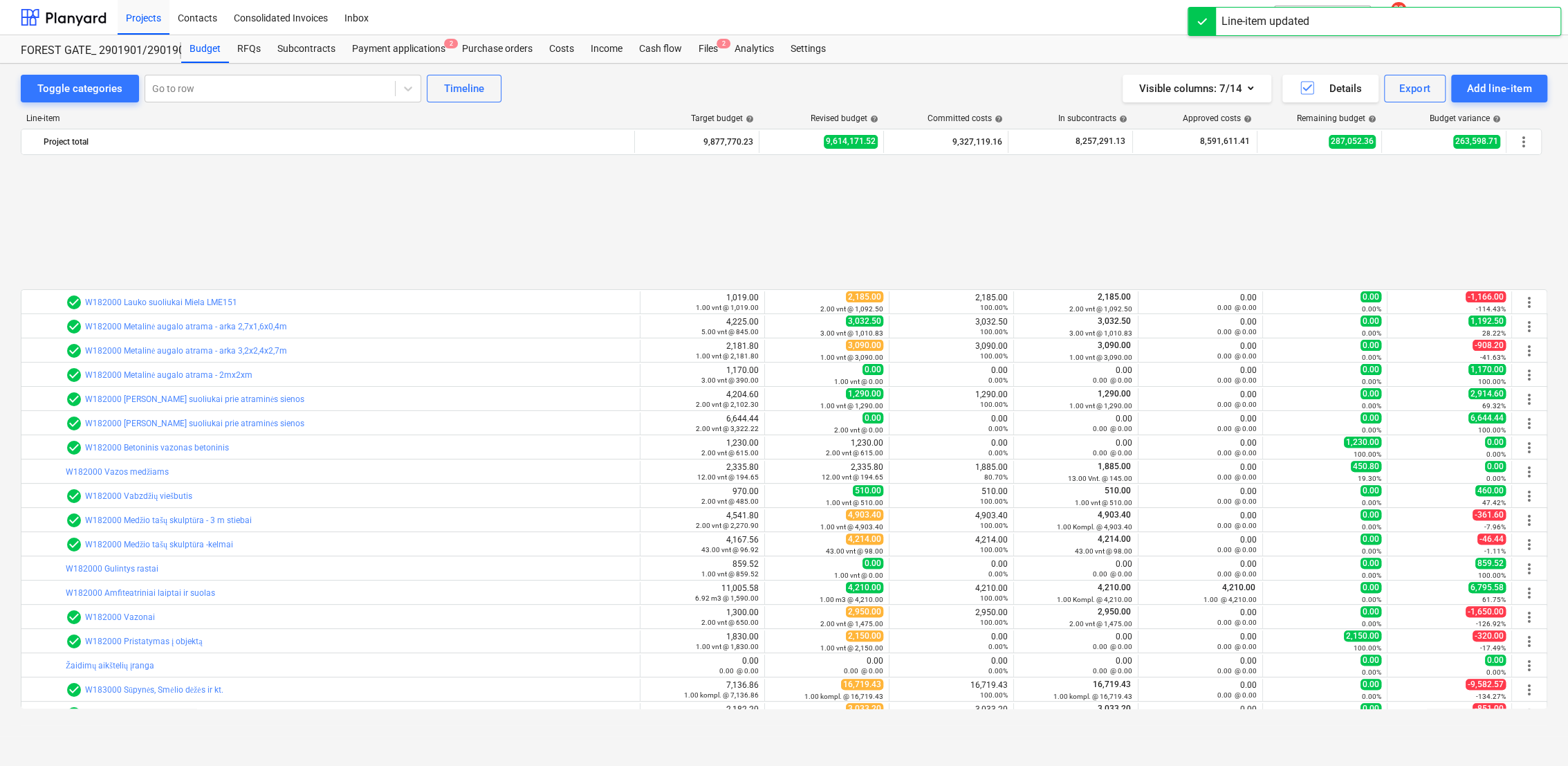
scroll to position [461, 0]
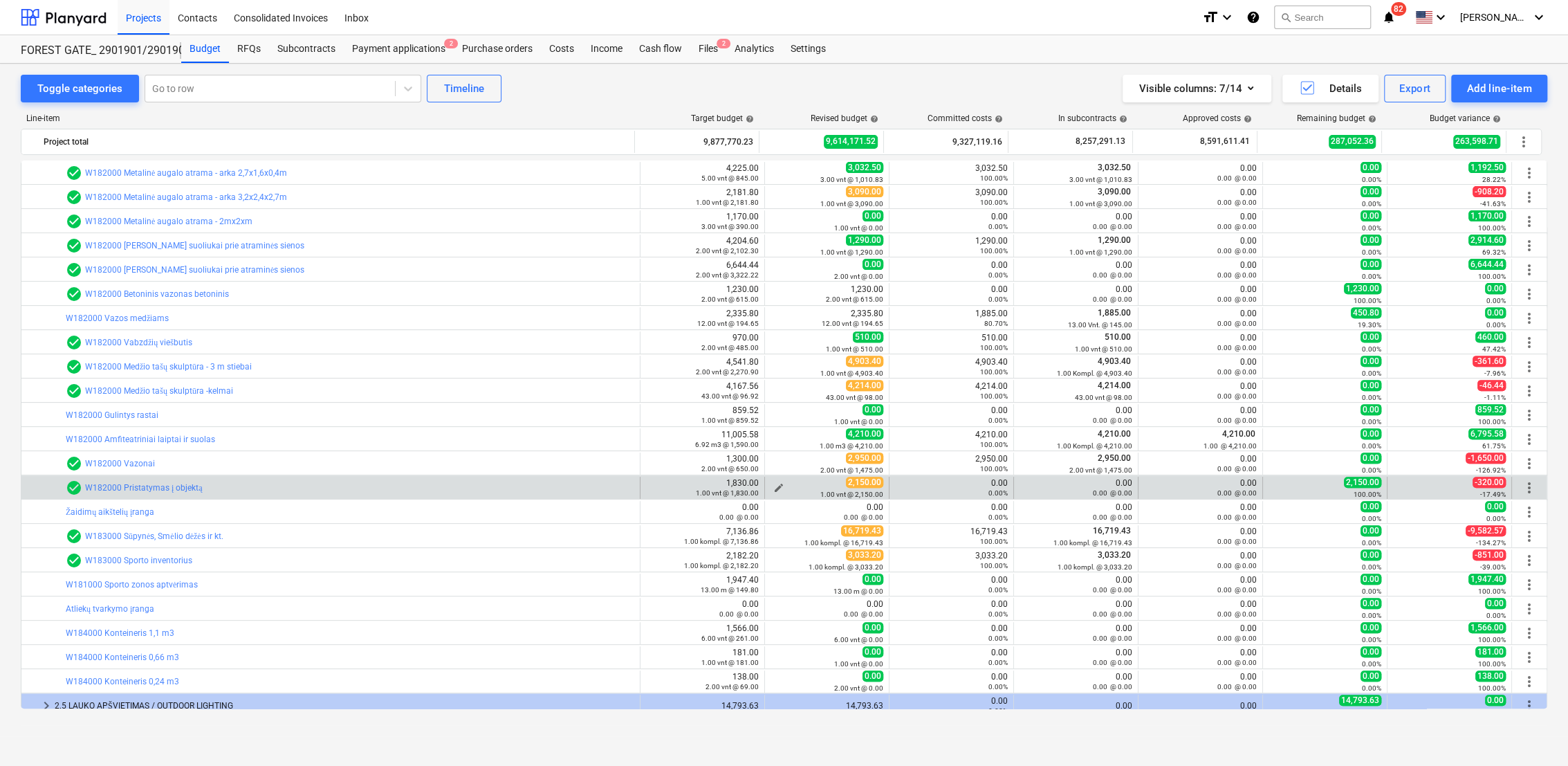
click at [773, 485] on span "edit" at bounding box center [779, 488] width 11 height 11
type textarea "x"
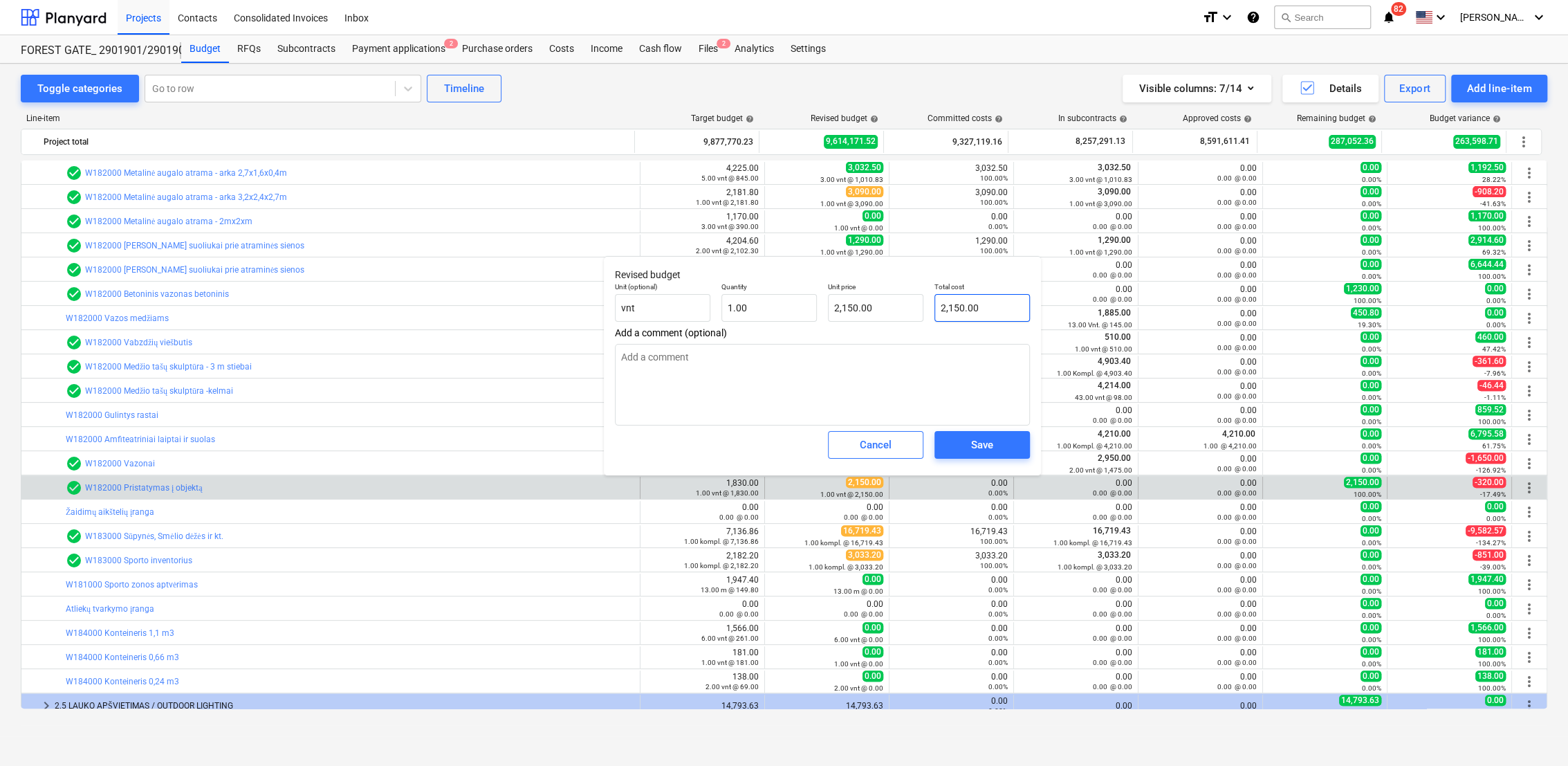
type input "2150"
drag, startPoint x: 1006, startPoint y: 306, endPoint x: 919, endPoint y: 312, distance: 87.2
click at [918, 311] on div "Unit (optional) vnt Quantity 1.00 Unit price 2,150.00 Total cost 2150" at bounding box center [822, 302] width 426 height 50
type textarea "x"
type input "0"
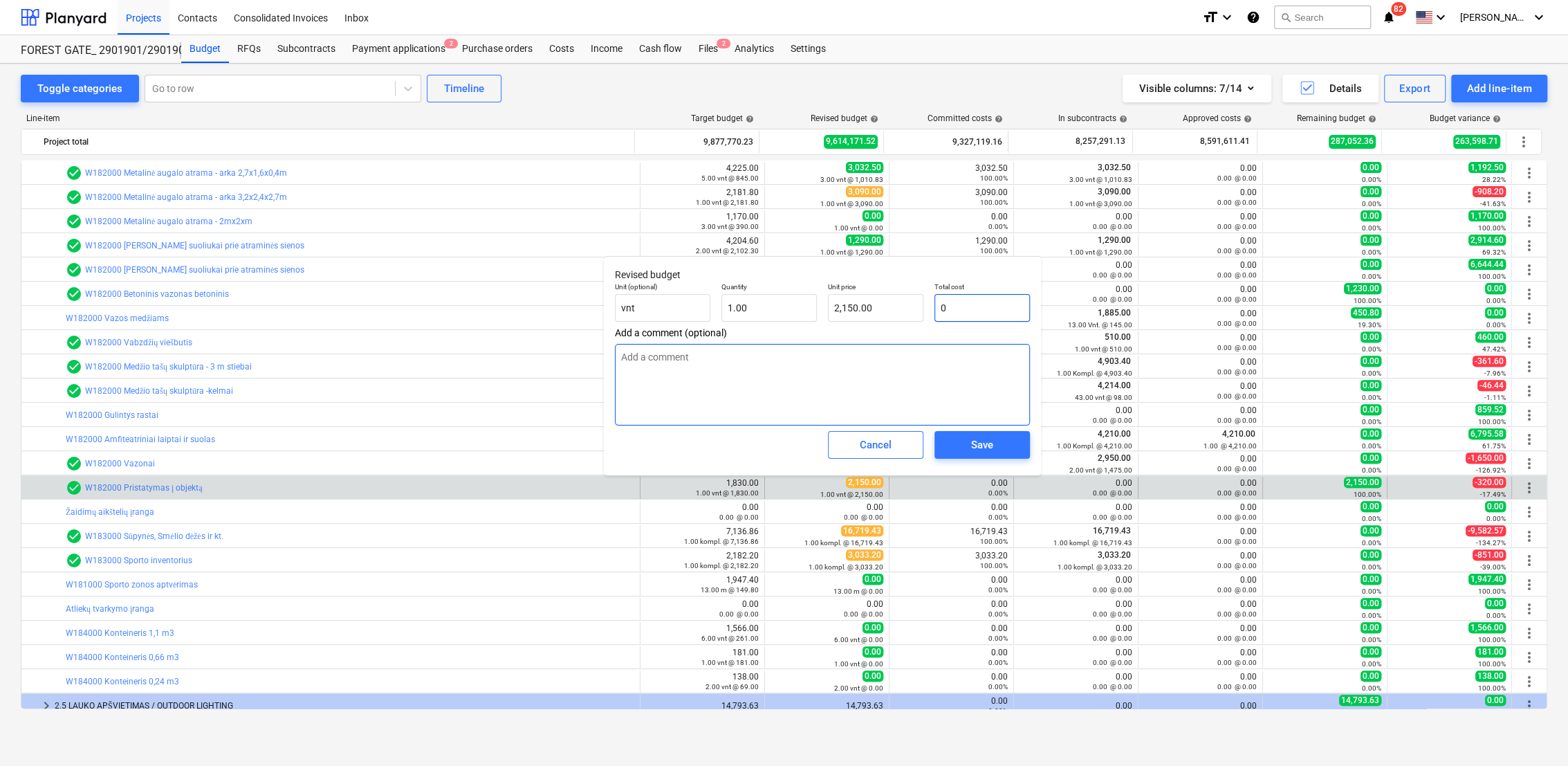
type input "0.00"
type input "0"
type textarea "x"
type input "0.00"
click at [989, 452] on div "Save" at bounding box center [982, 445] width 22 height 18
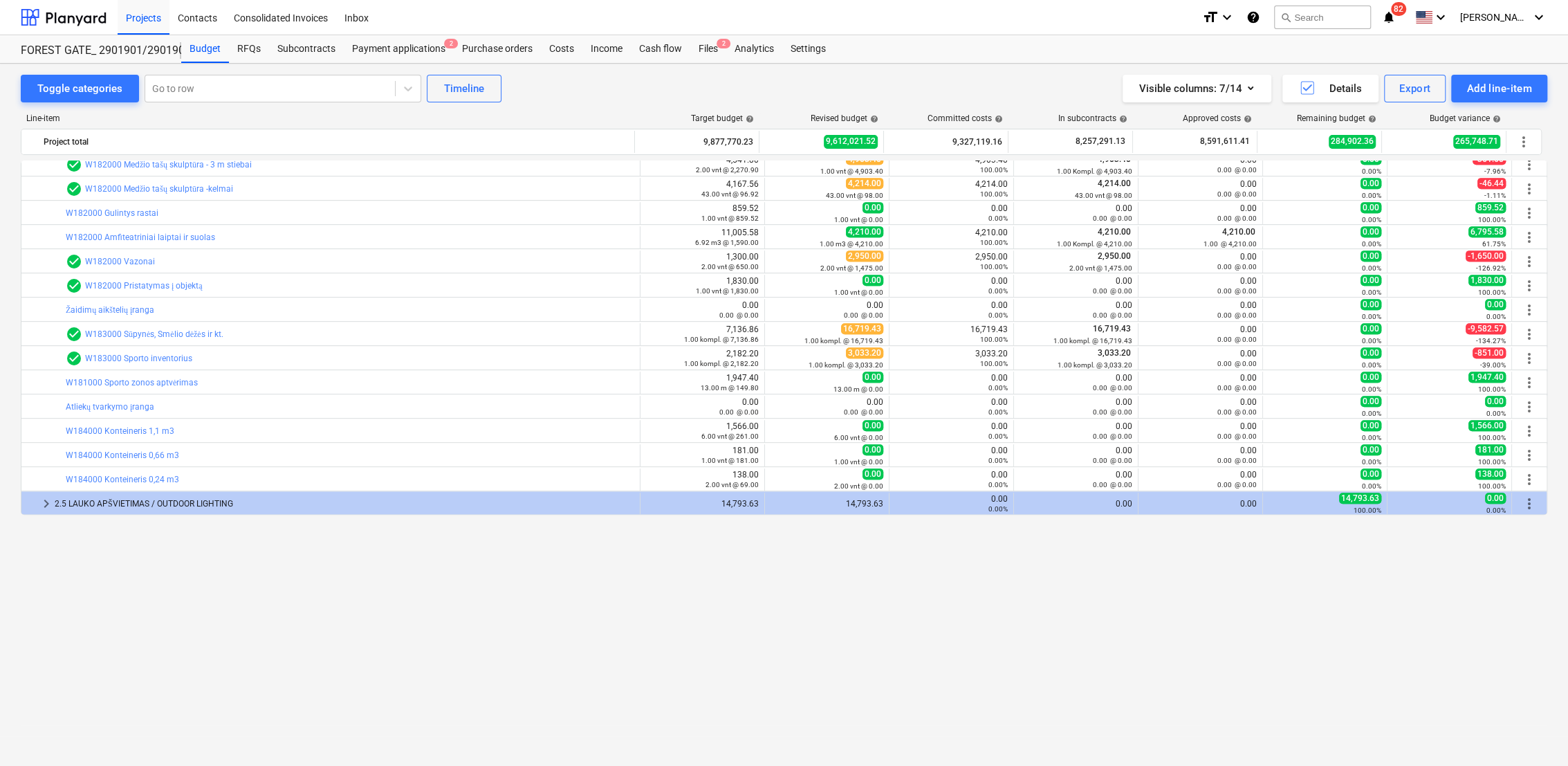
scroll to position [431, 0]
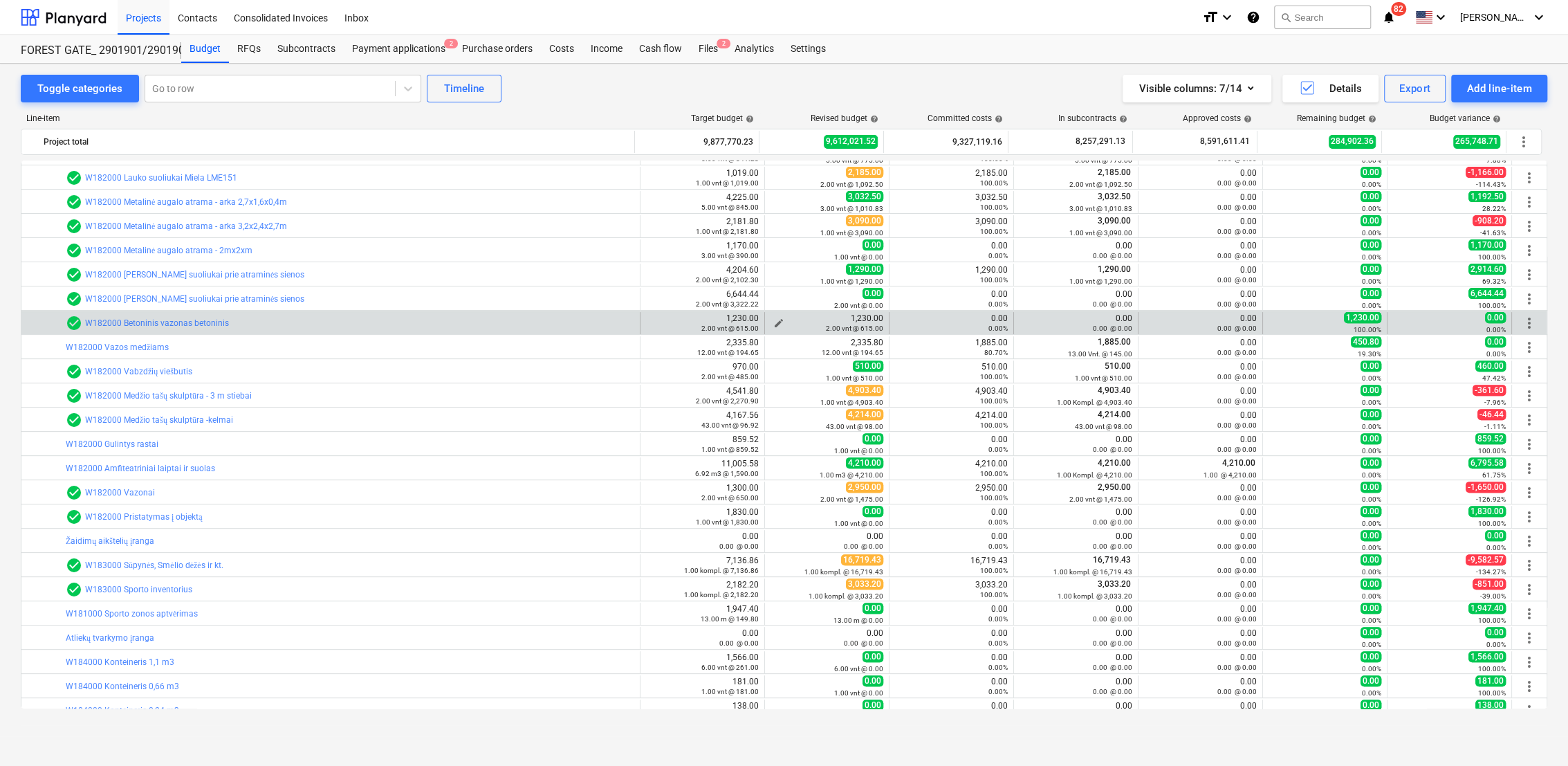
click at [774, 323] on div "2.00 vnt @ 615.00" at bounding box center [826, 327] width 112 height 10
click at [774, 318] on span "edit" at bounding box center [779, 323] width 11 height 11
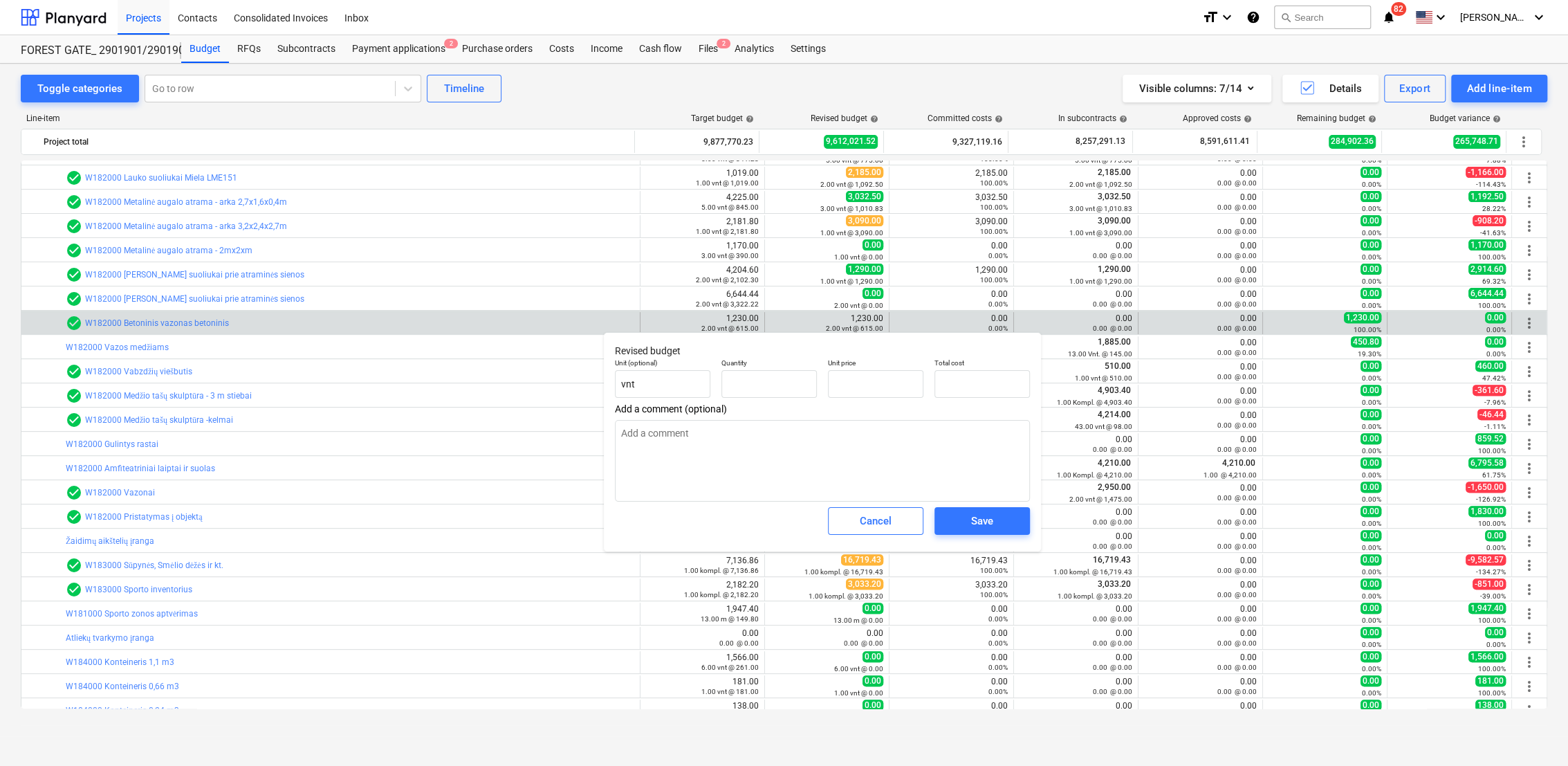
type textarea "x"
type input "2.00"
type input "615.00"
type input "1230"
drag, startPoint x: 990, startPoint y: 382, endPoint x: 912, endPoint y: 378, distance: 78.1
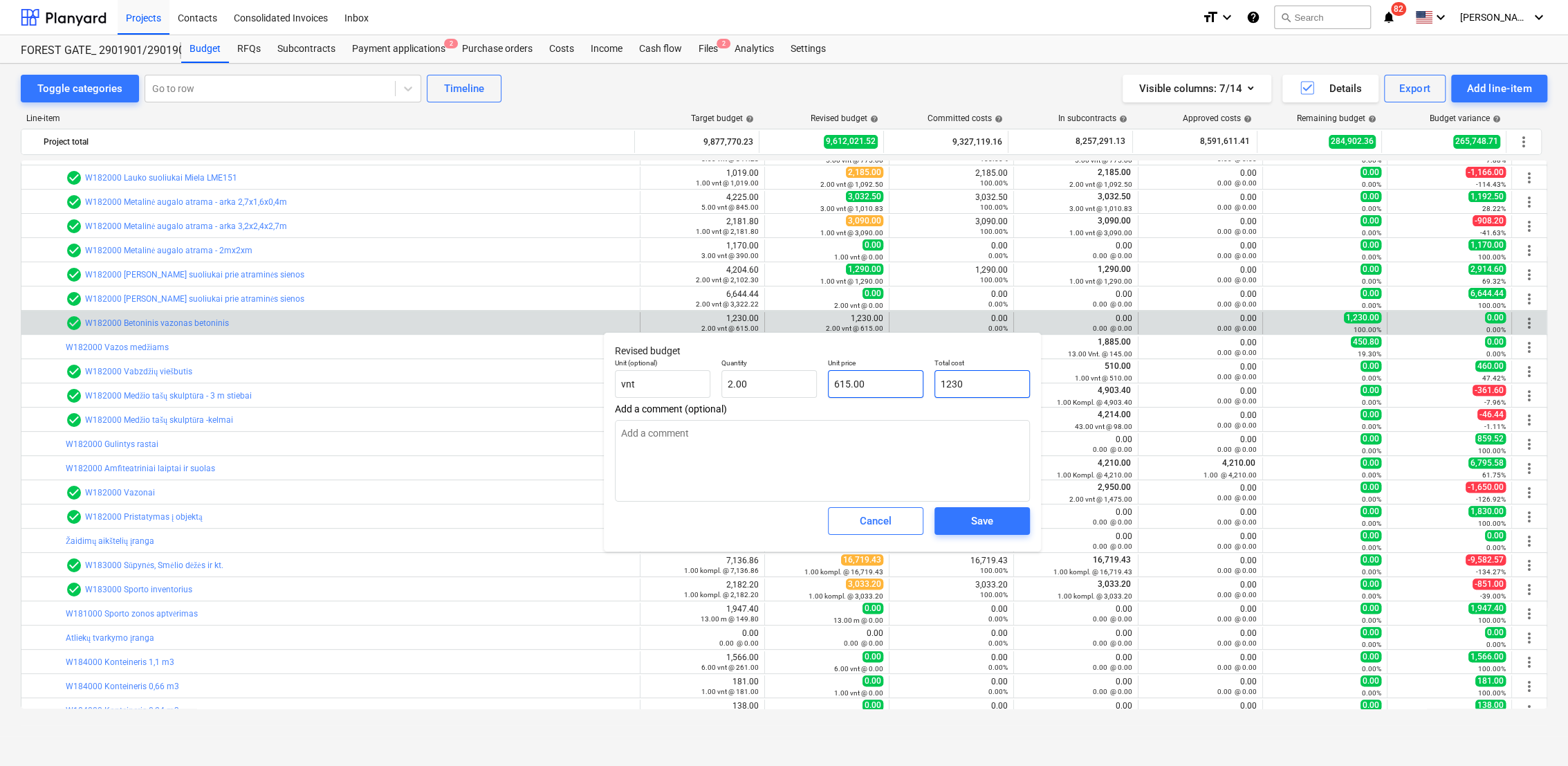
click at [912, 378] on div "Unit (optional) vnt Quantity 2.00 Unit price 615.00 Total cost 1230" at bounding box center [822, 378] width 426 height 50
type textarea "x"
type input "0"
type input "0.00"
type input "0"
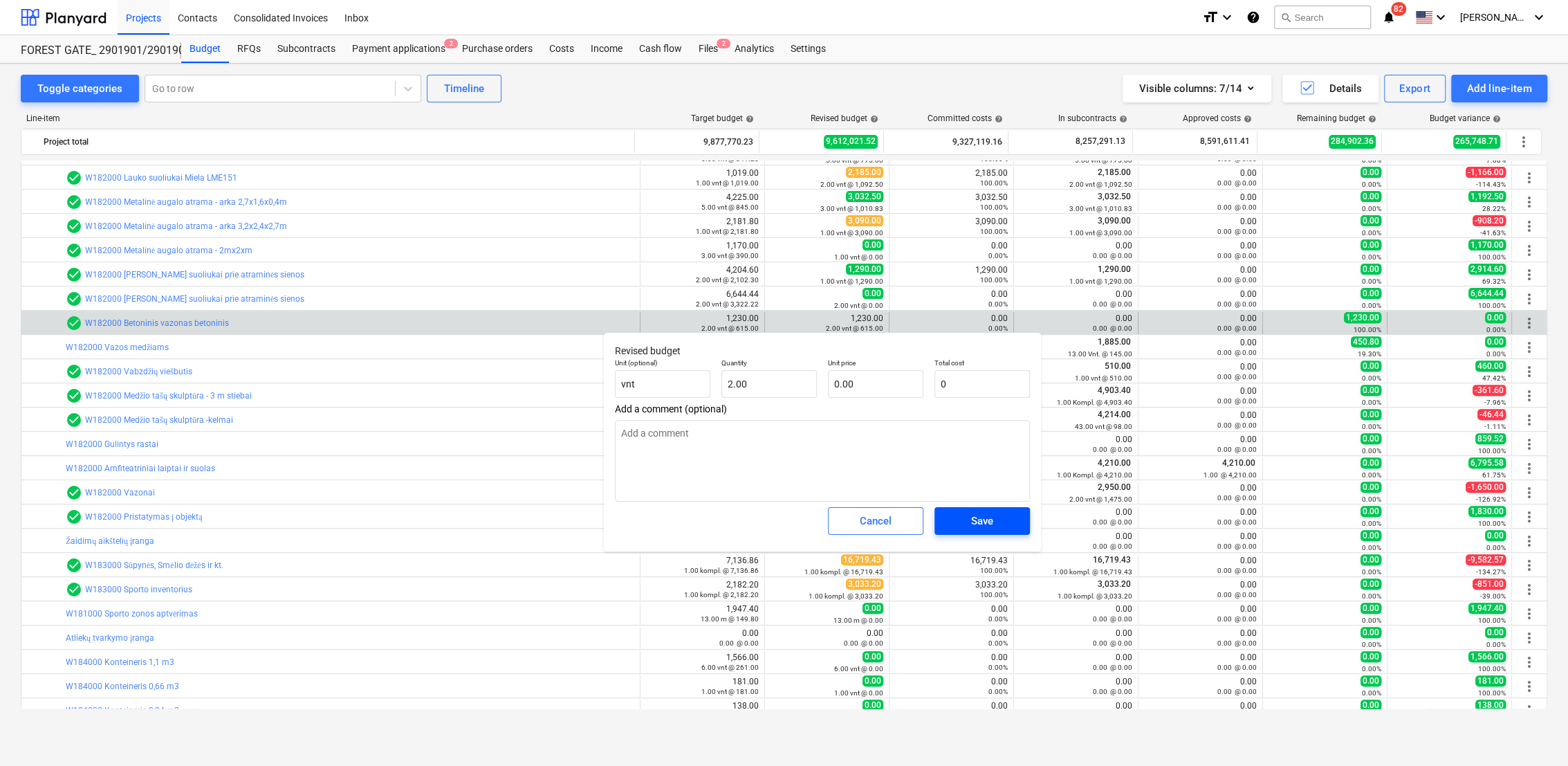
type textarea "x"
type input "0.00"
click at [974, 522] on div "Save" at bounding box center [982, 521] width 22 height 18
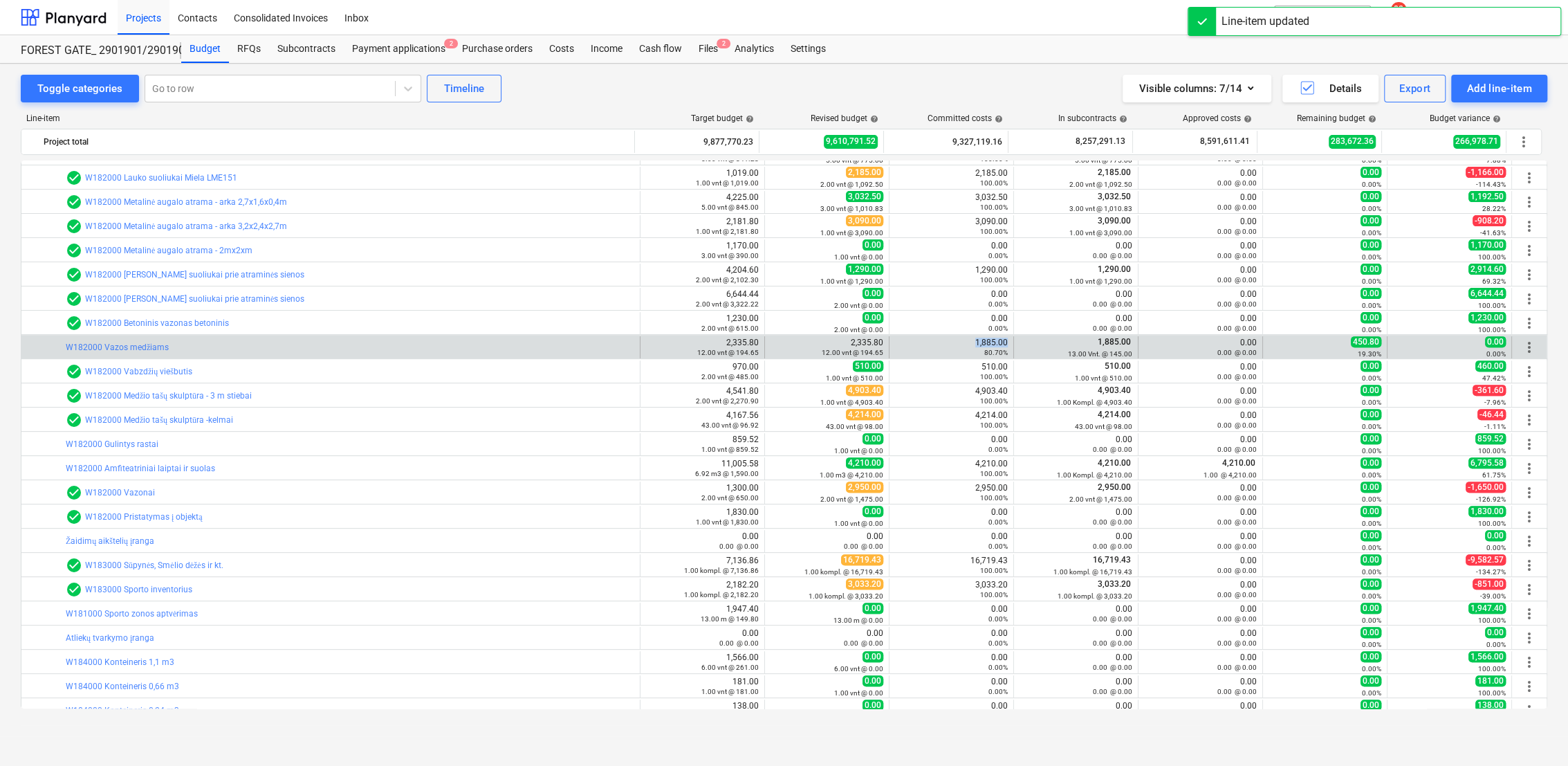
drag, startPoint x: 969, startPoint y: 343, endPoint x: 1007, endPoint y: 337, distance: 38.5
click at [1007, 337] on div "1,885.00 80.70%" at bounding box center [951, 347] width 124 height 22
drag, startPoint x: 1007, startPoint y: 337, endPoint x: 994, endPoint y: 344, distance: 14.8
copy div "1,885.00"
click at [776, 343] on span "edit" at bounding box center [779, 347] width 11 height 11
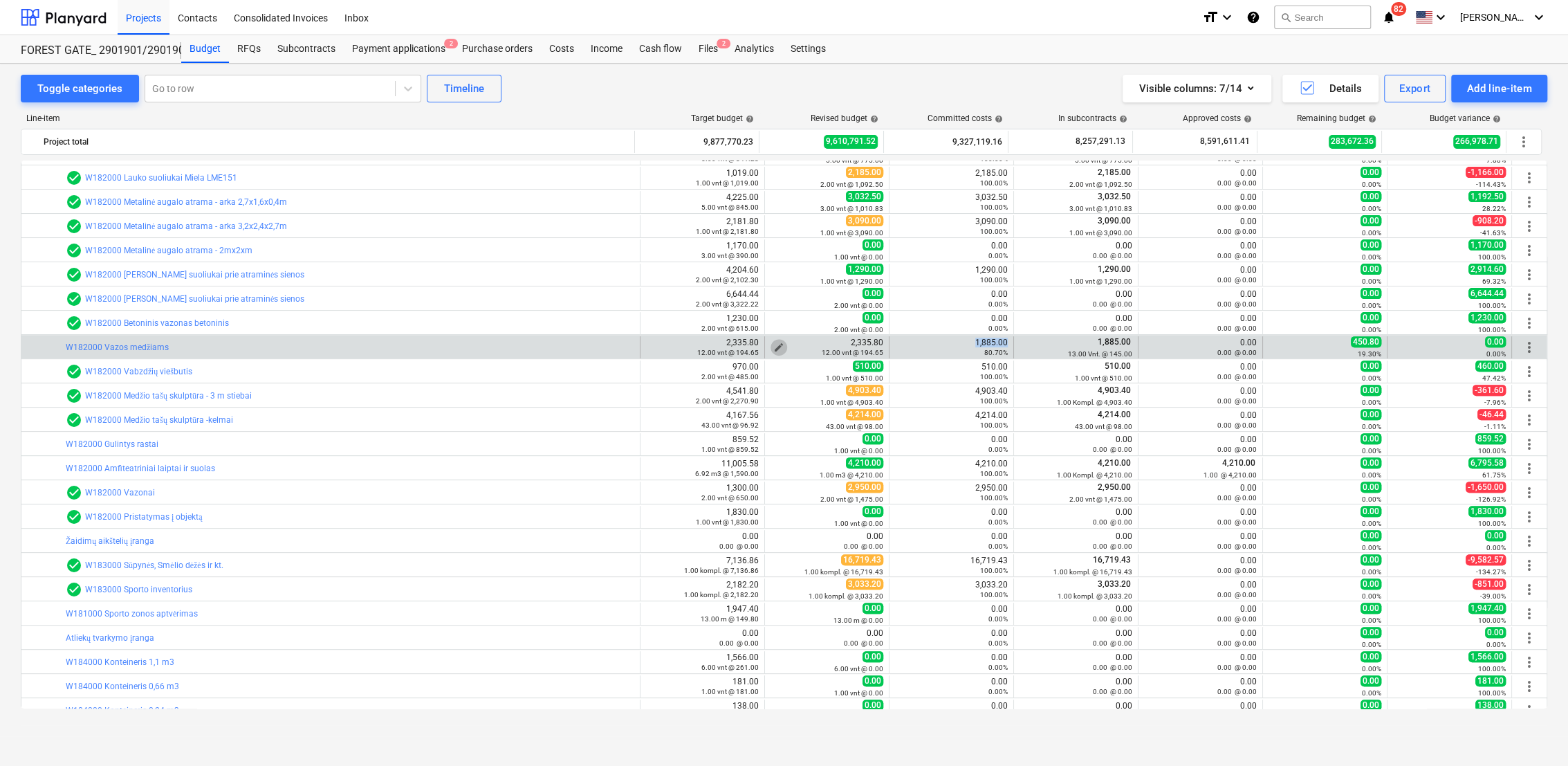
type textarea "x"
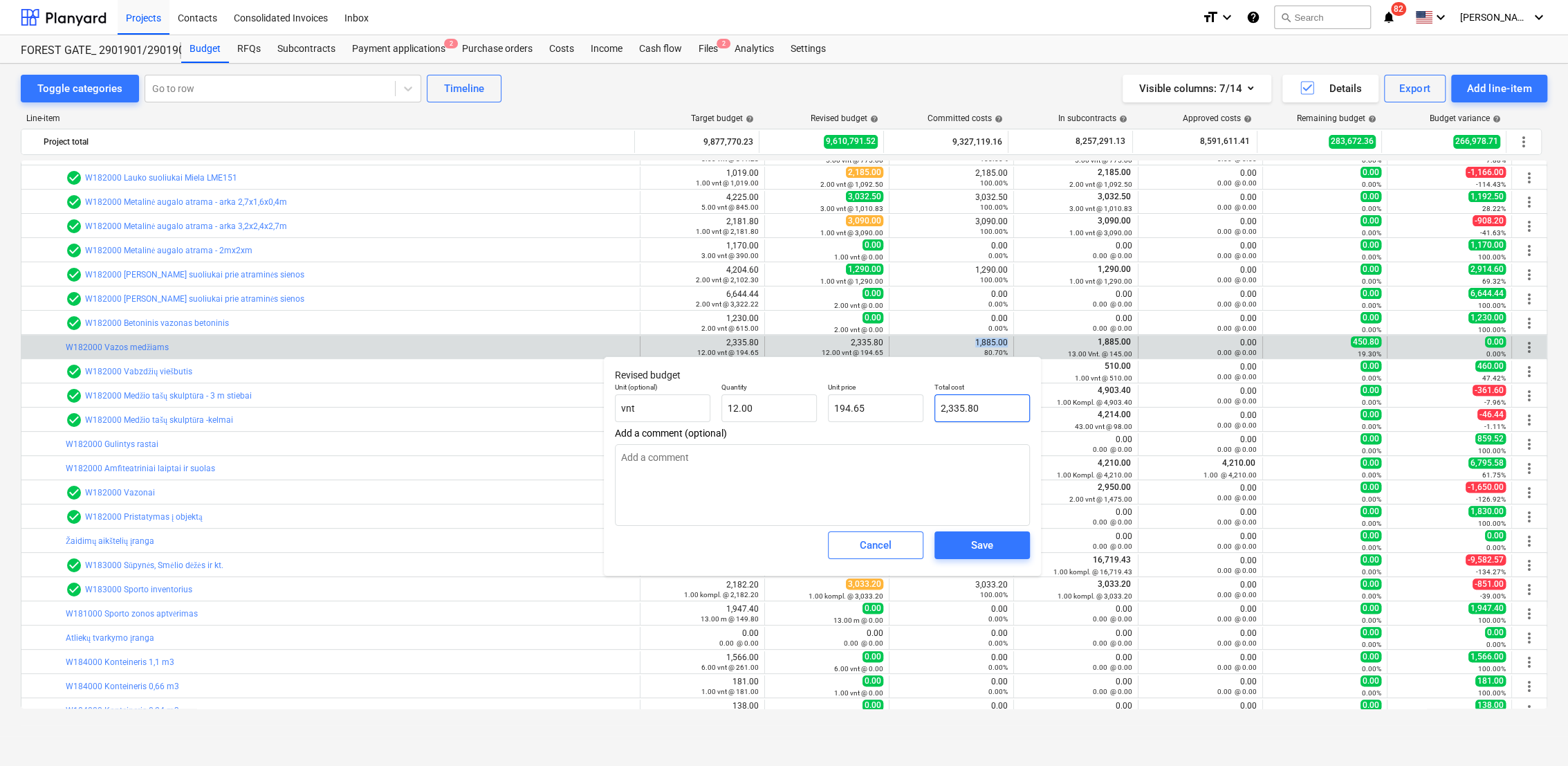
type input "2335.8"
drag, startPoint x: 940, startPoint y: 408, endPoint x: 923, endPoint y: 404, distance: 17.5
click at [923, 404] on div "Unit (optional) vnt Quantity 12.00 Unit price 194.65 Total cost 2335.8" at bounding box center [822, 402] width 426 height 50
paste input "1,885.00"
type textarea "x"
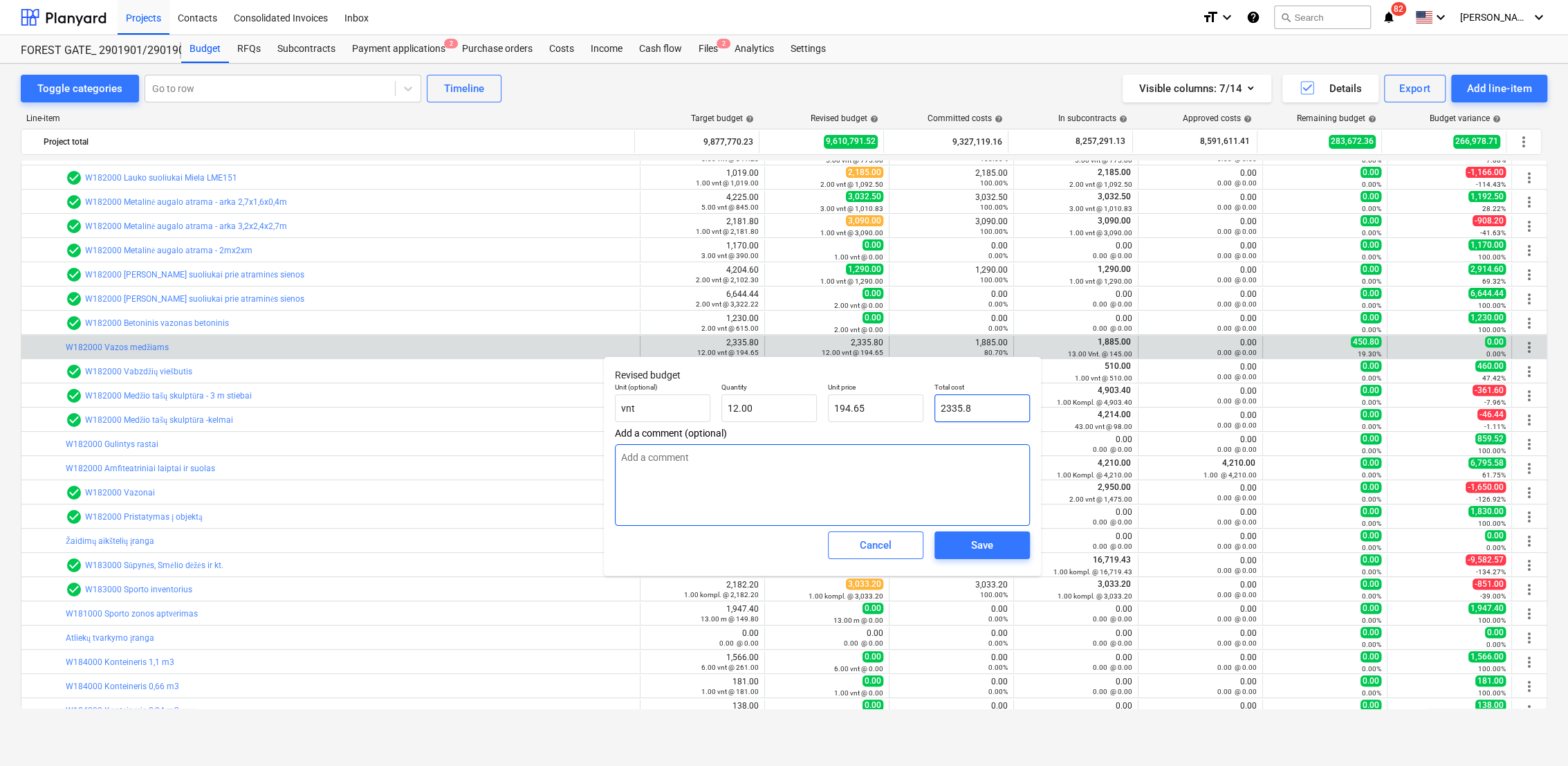
type input "1,885.00"
type input "157.08"
type input "1,885.00"
click at [992, 550] on div "Save" at bounding box center [982, 546] width 22 height 18
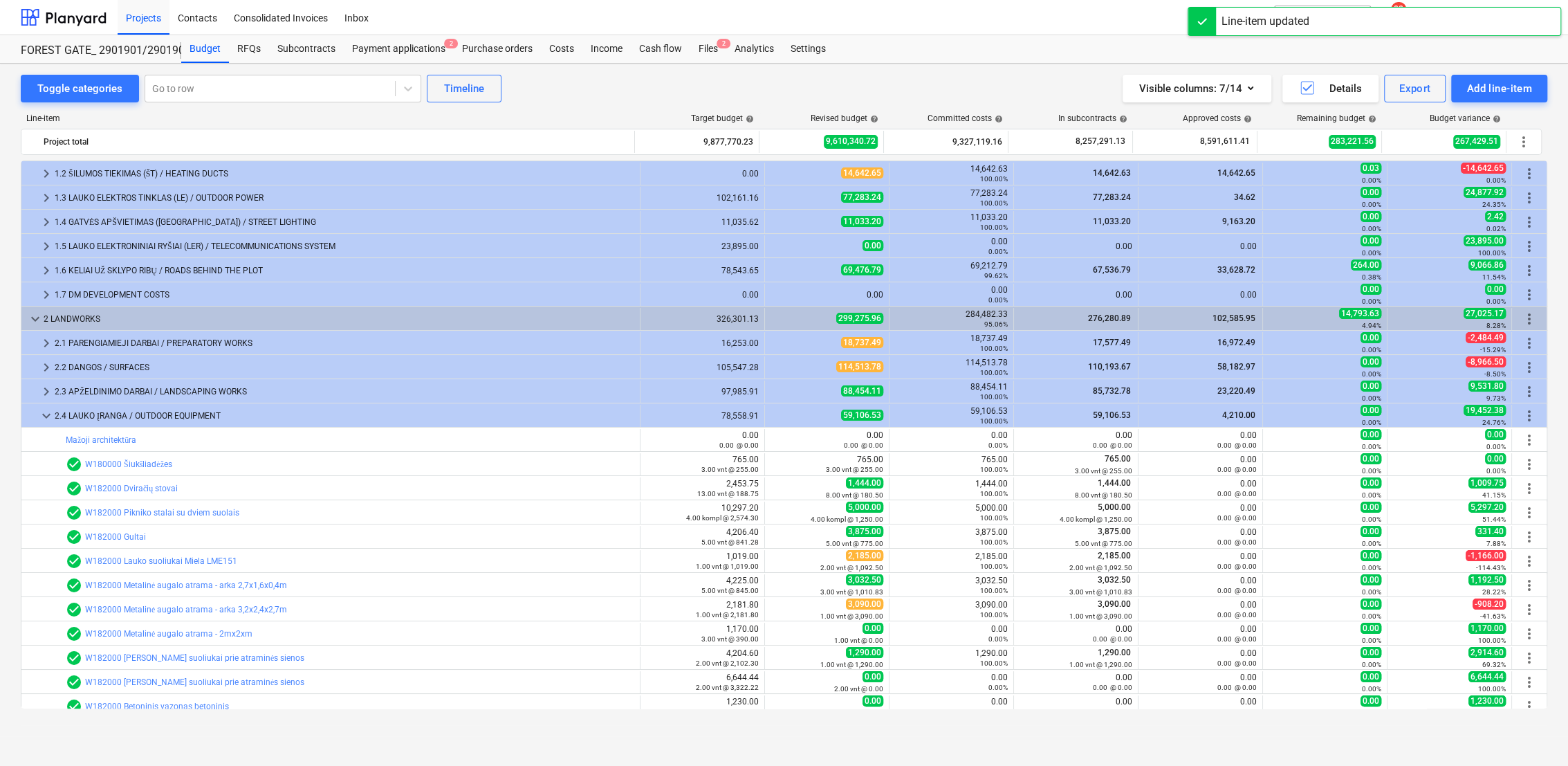
scroll to position [48, 0]
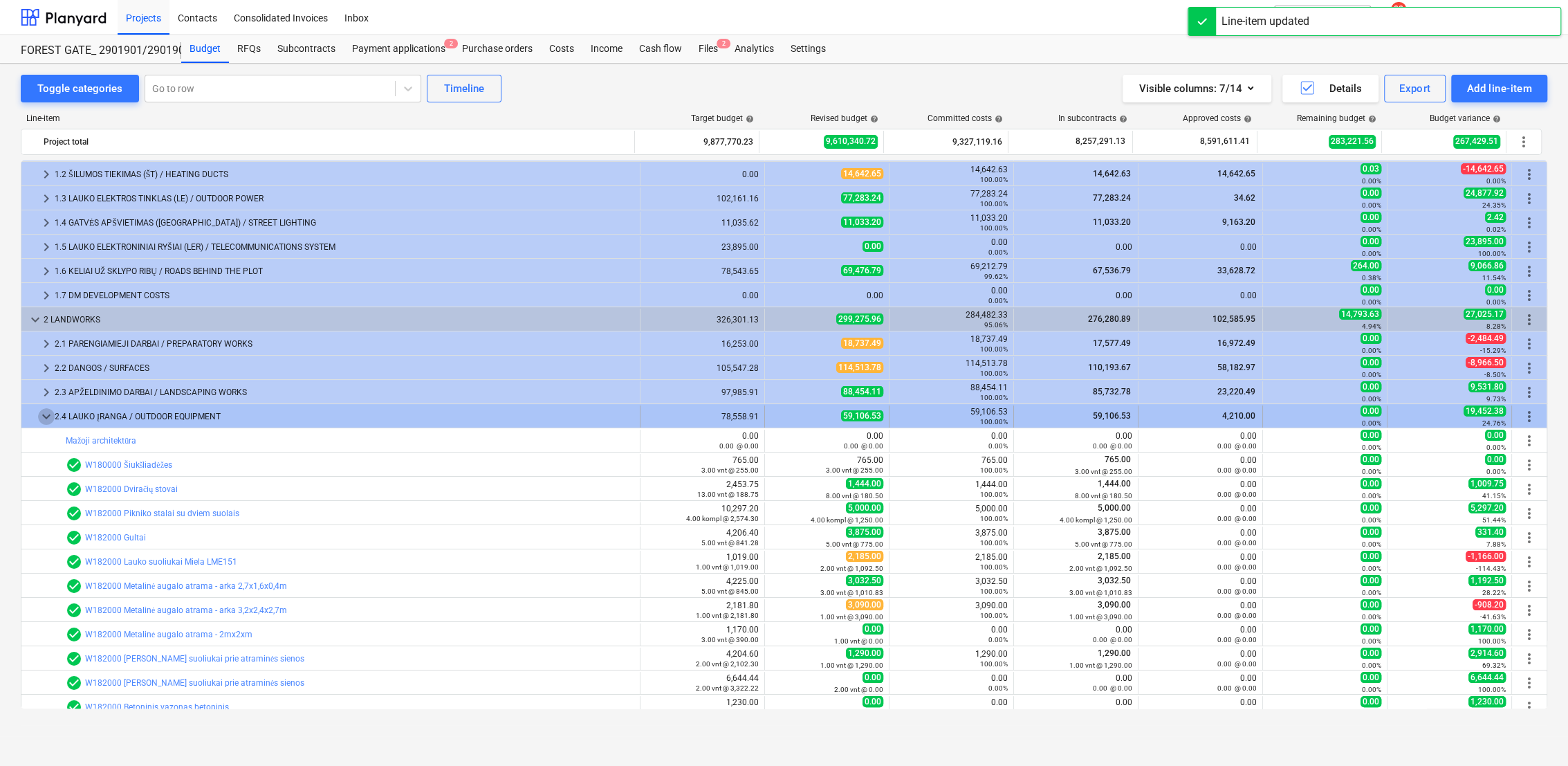
click at [42, 415] on span "keyboard_arrow_down" at bounding box center [47, 417] width 16 height 16
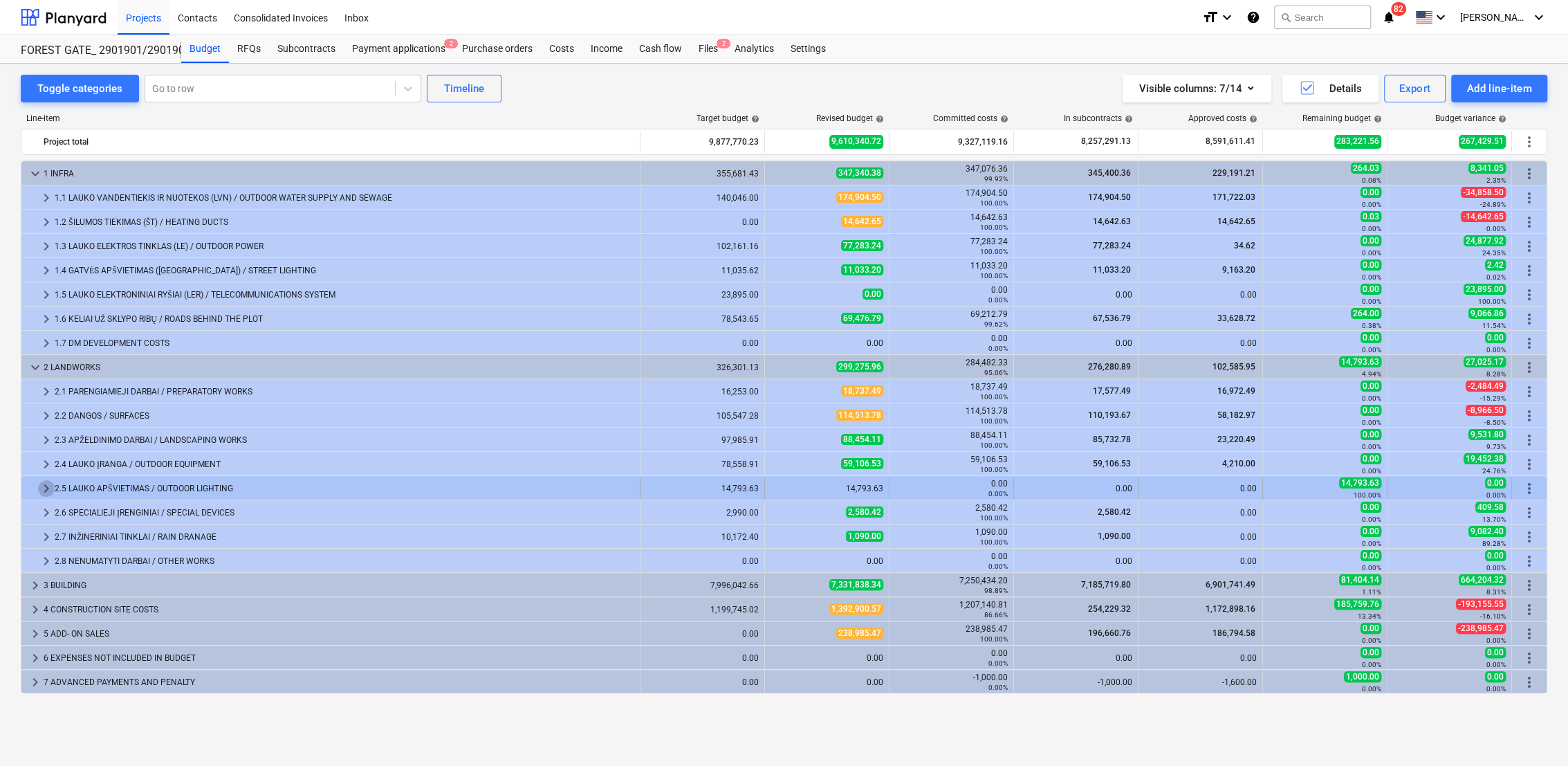
click at [44, 485] on span "keyboard_arrow_right" at bounding box center [47, 488] width 16 height 16
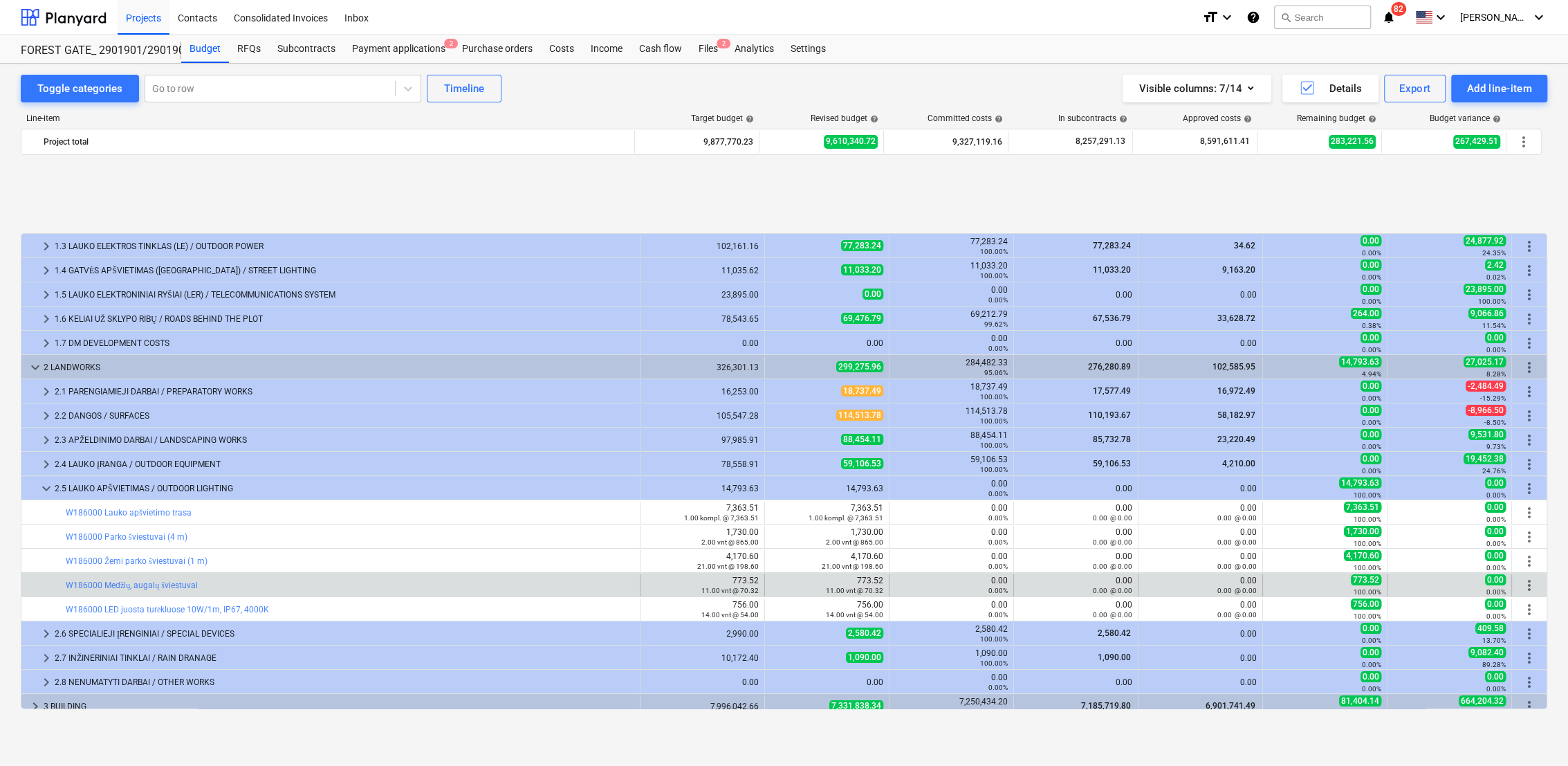
scroll to position [105, 0]
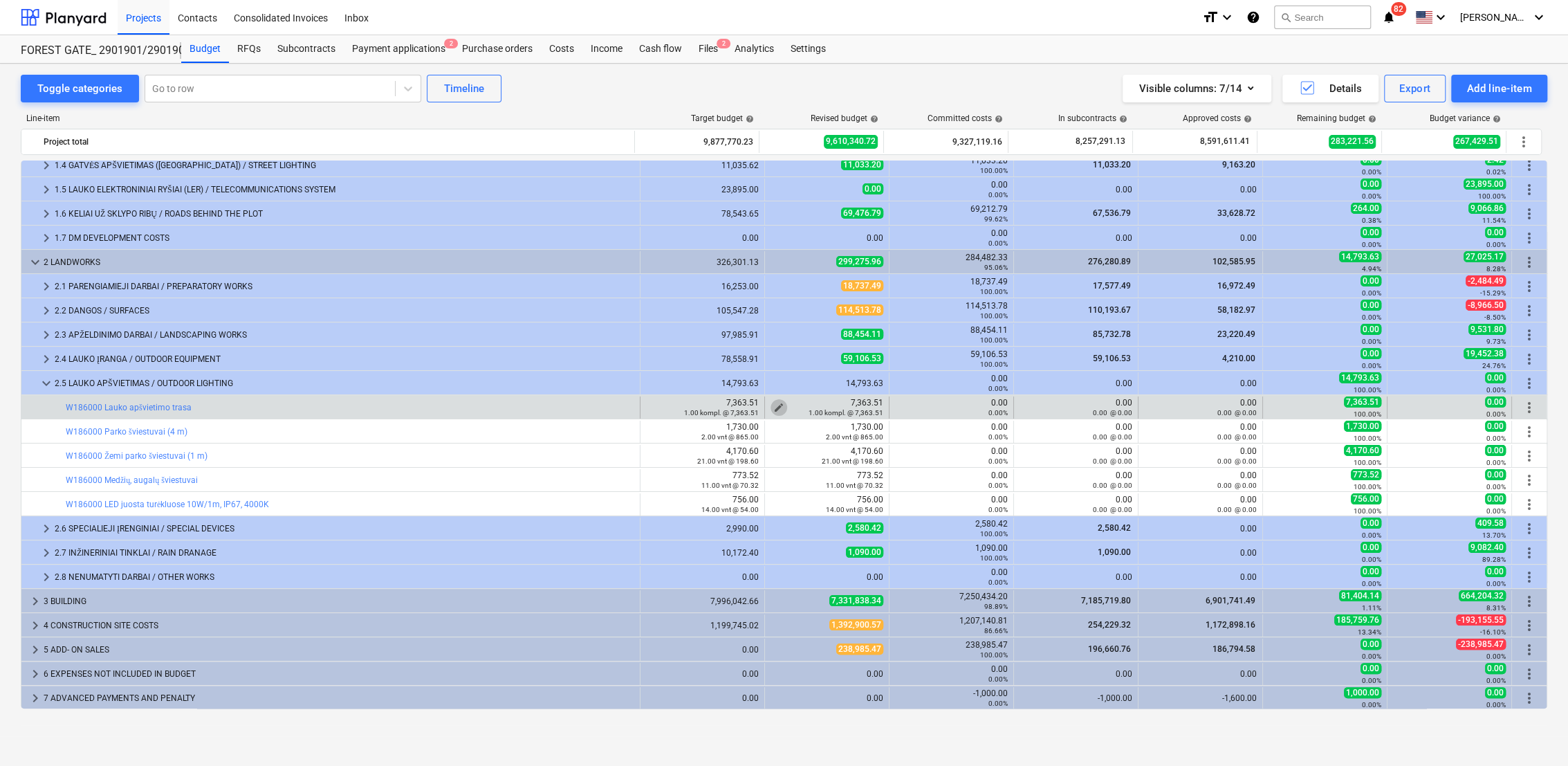
click at [774, 404] on span "edit" at bounding box center [779, 408] width 11 height 11
type textarea "x"
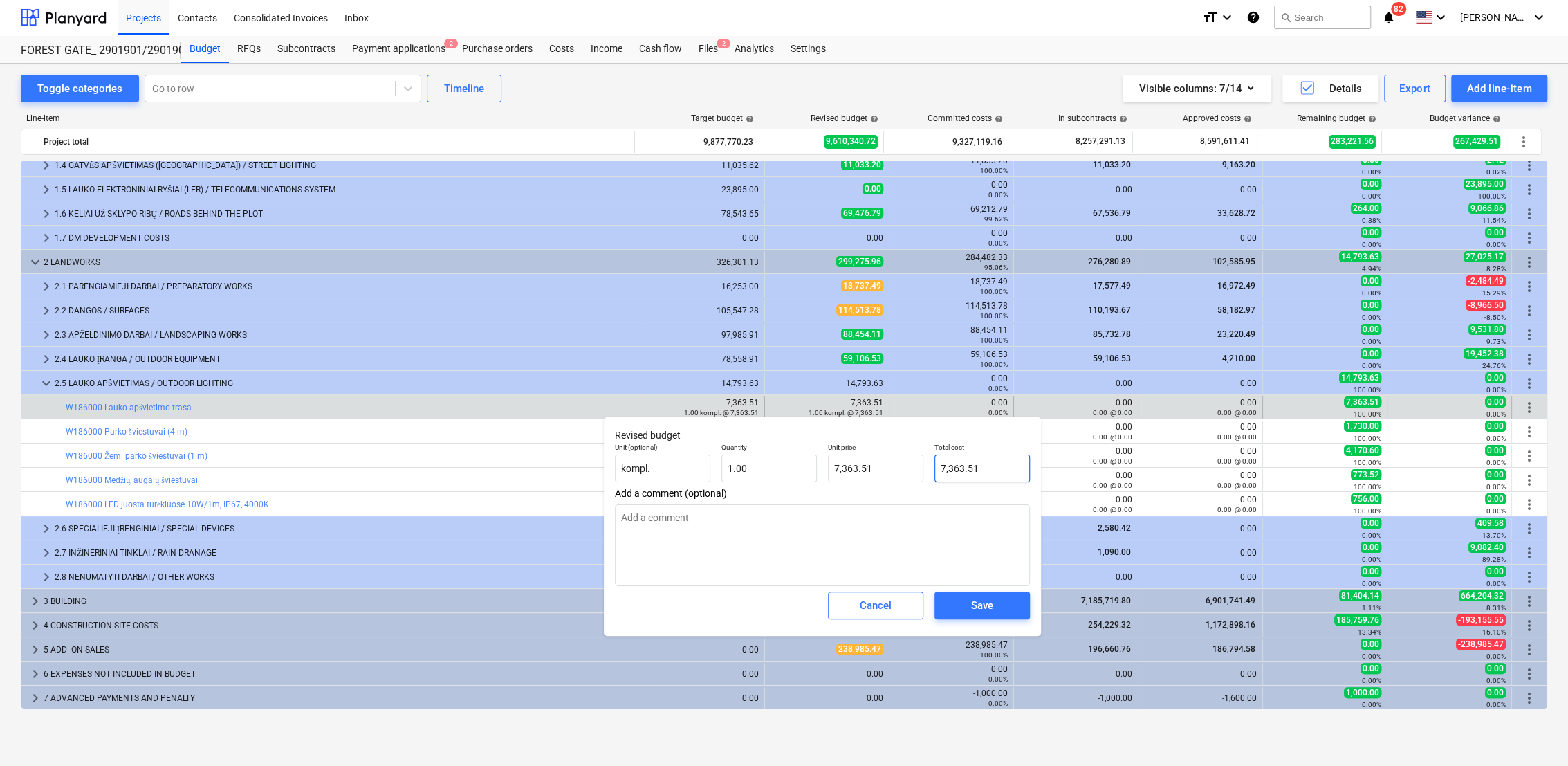
type input "7363.51"
click at [935, 469] on div "7363.51" at bounding box center [982, 468] width 95 height 27
type textarea "x"
type input "0"
type input "0.00"
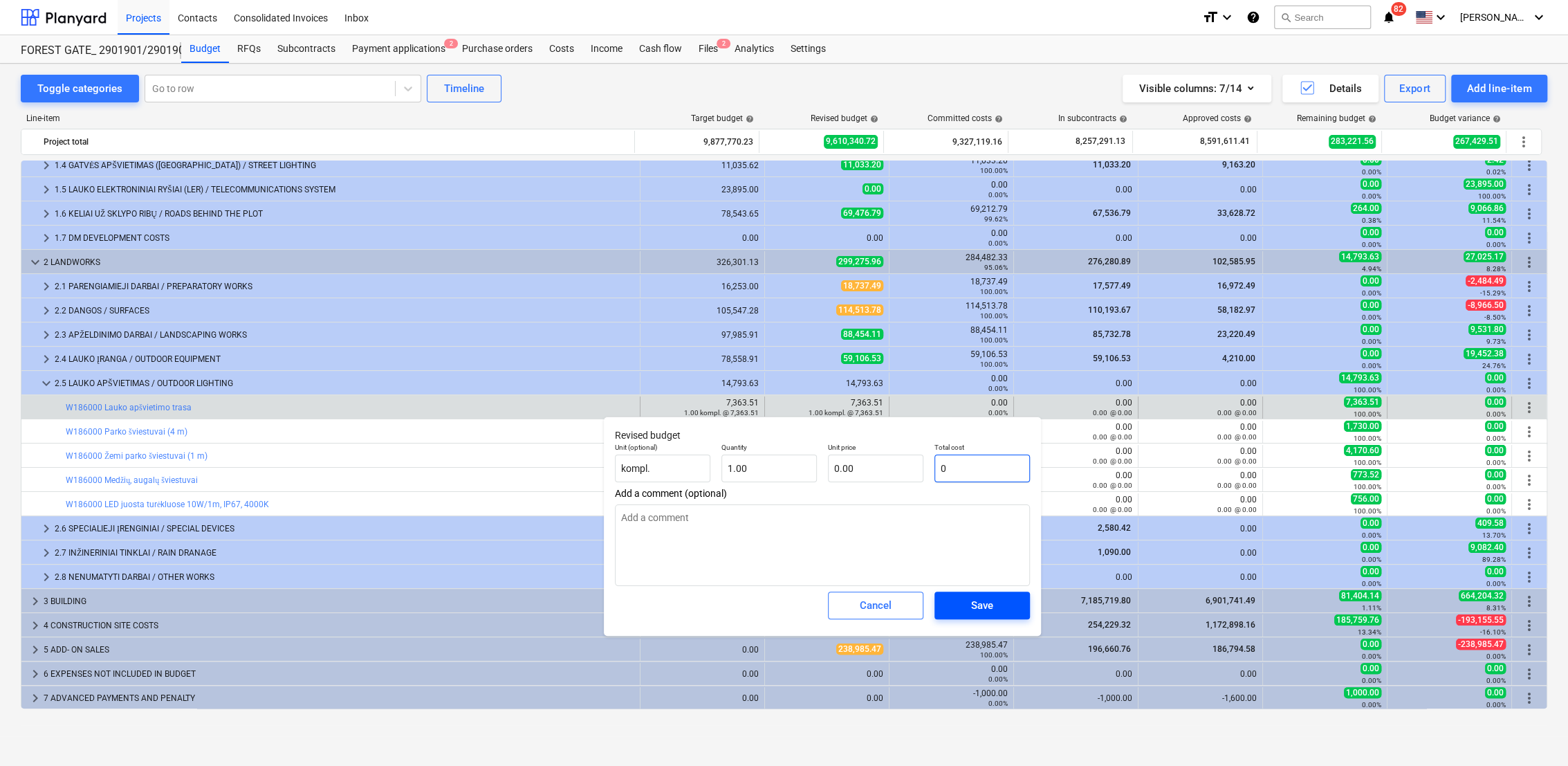
type input "0"
type textarea "x"
type input "0.00"
click at [983, 608] on div "Save" at bounding box center [982, 605] width 22 height 18
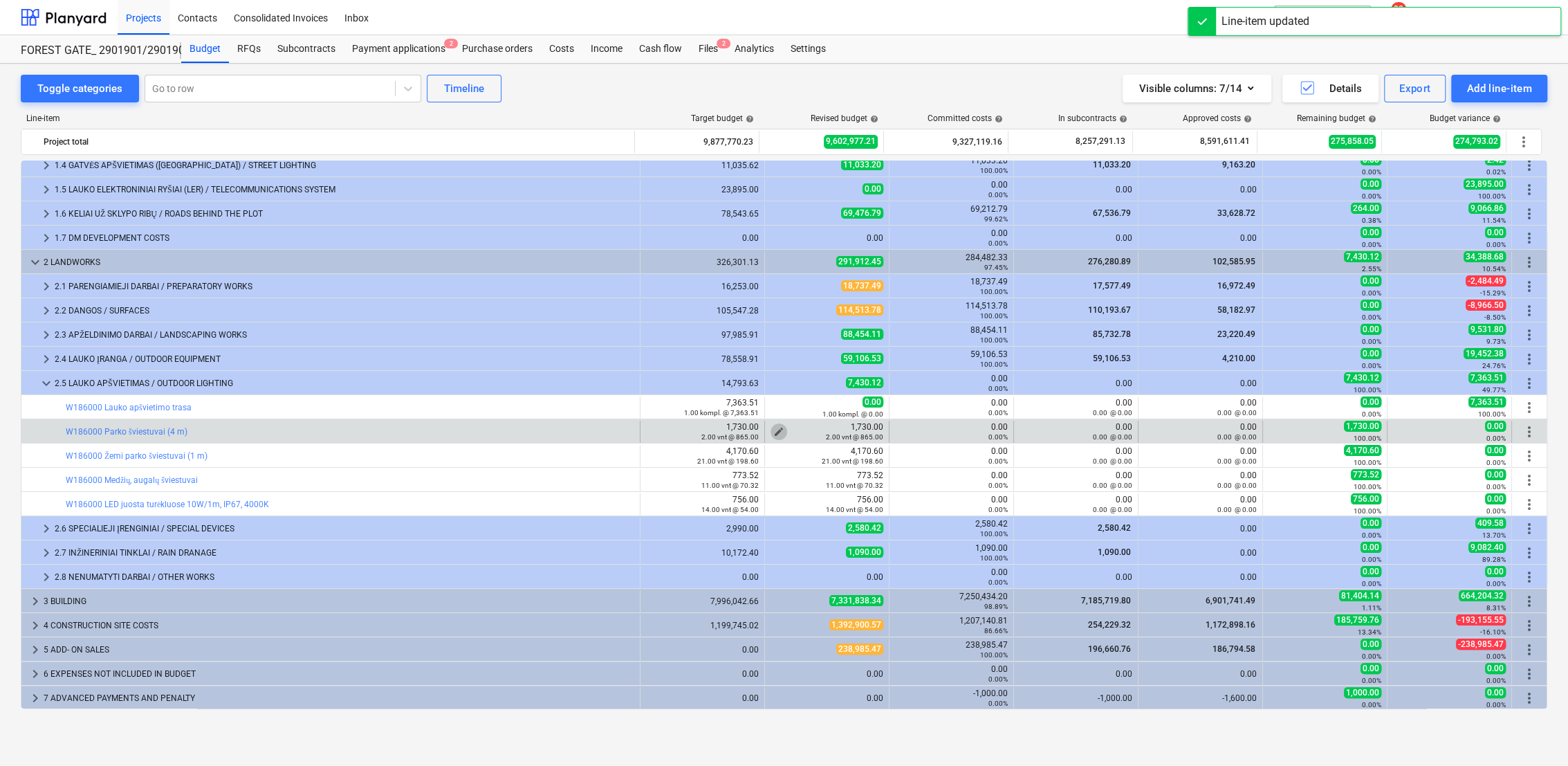
click at [774, 427] on span "edit" at bounding box center [779, 431] width 11 height 11
type textarea "x"
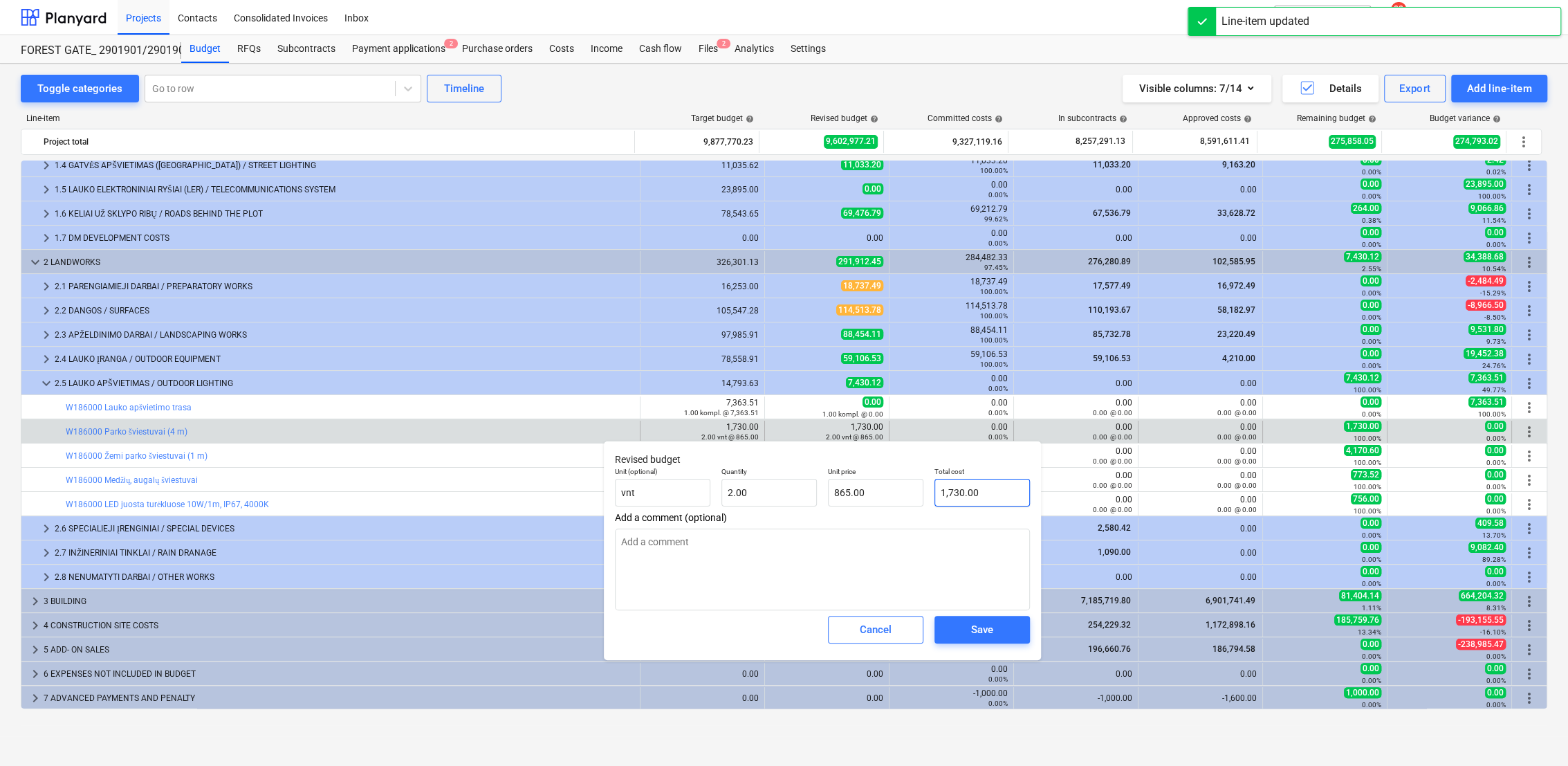
type input "1730"
drag, startPoint x: 983, startPoint y: 489, endPoint x: 936, endPoint y: 482, distance: 47.5
click at [936, 482] on input "1730" at bounding box center [982, 493] width 95 height 27
type textarea "x"
type input "0"
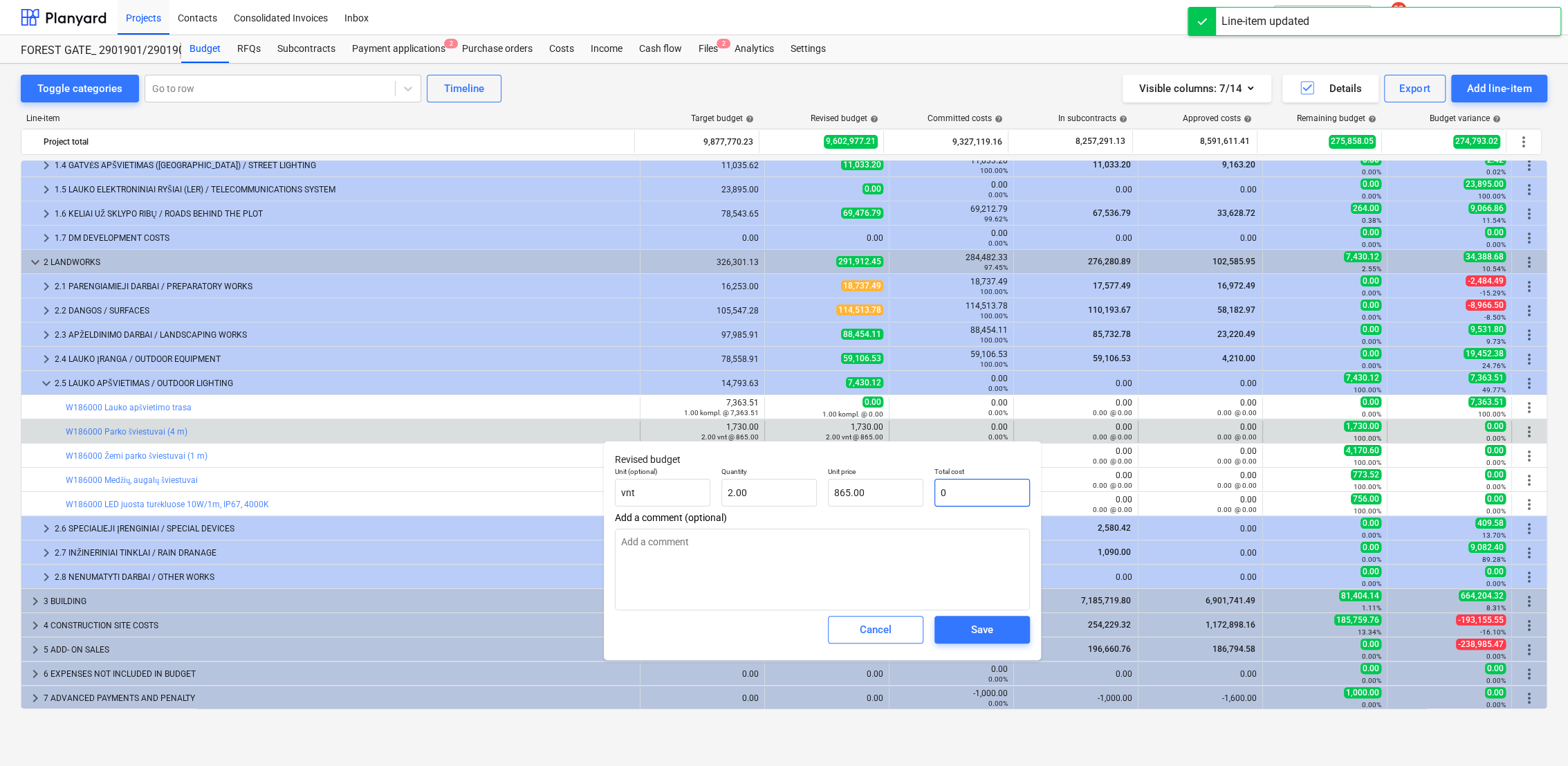
type input "0.00"
type input "0"
type textarea "x"
type input "0.00"
click at [982, 624] on div "Save" at bounding box center [982, 630] width 22 height 18
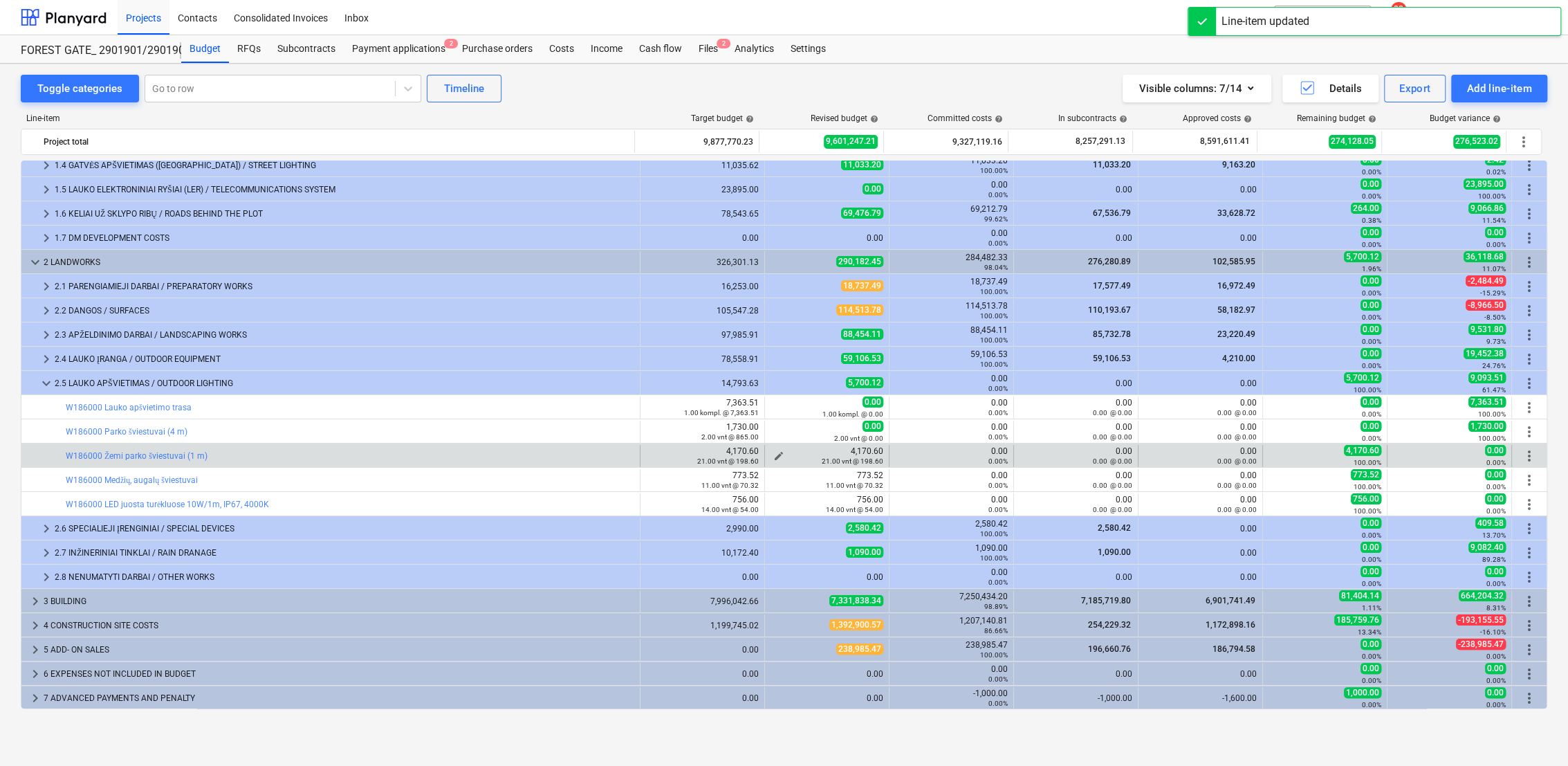
click at [774, 453] on span "edit" at bounding box center [779, 456] width 11 height 11
type textarea "x"
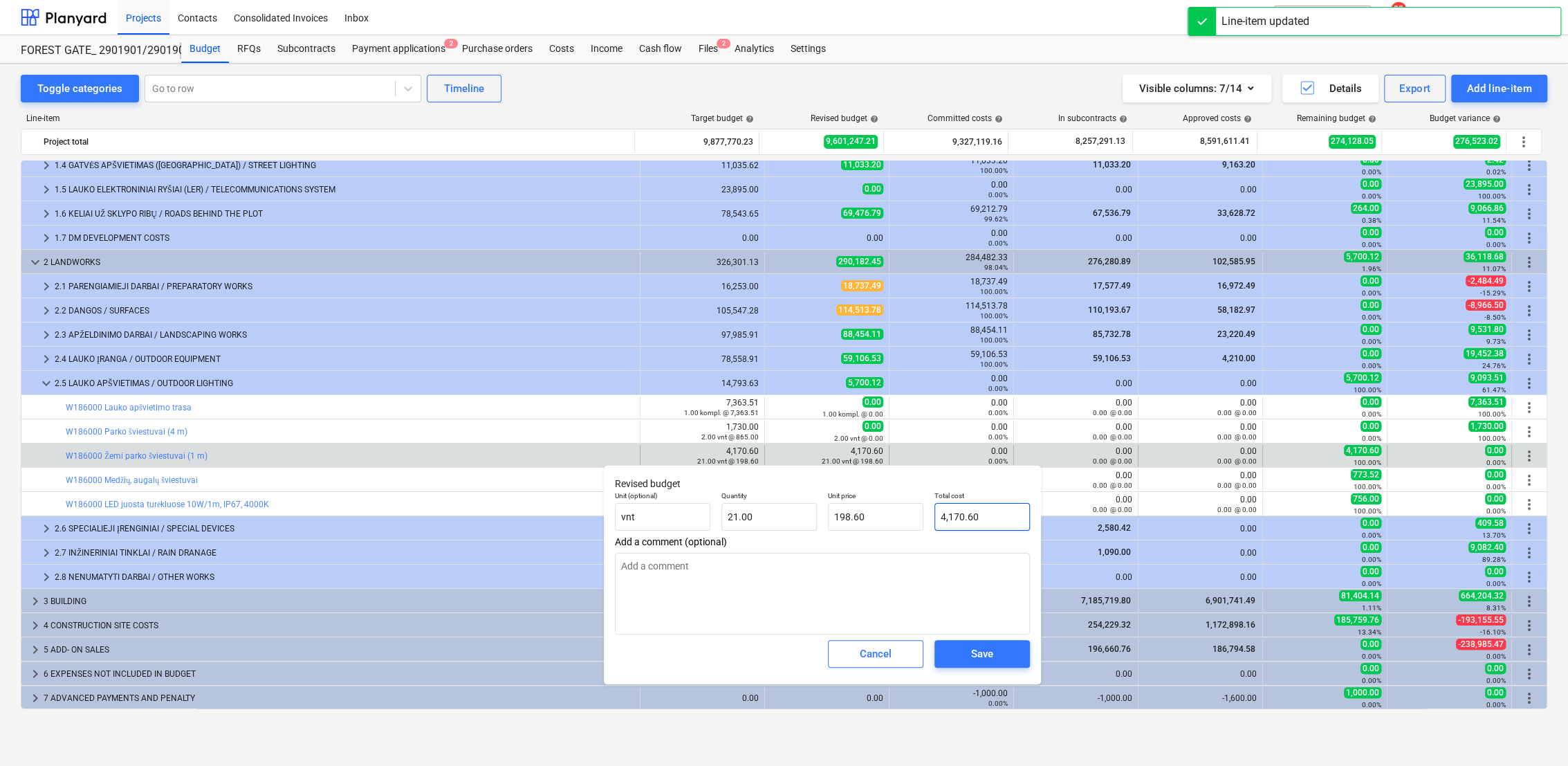
type input "4170.6"
drag, startPoint x: 980, startPoint y: 525, endPoint x: 927, endPoint y: 518, distance: 53.5
click at [927, 518] on div "Unit (optional) vnt Quantity 21.00 Unit price 198.60 Total cost 4170.6" at bounding box center [822, 510] width 426 height 50
type textarea "x"
type input "0"
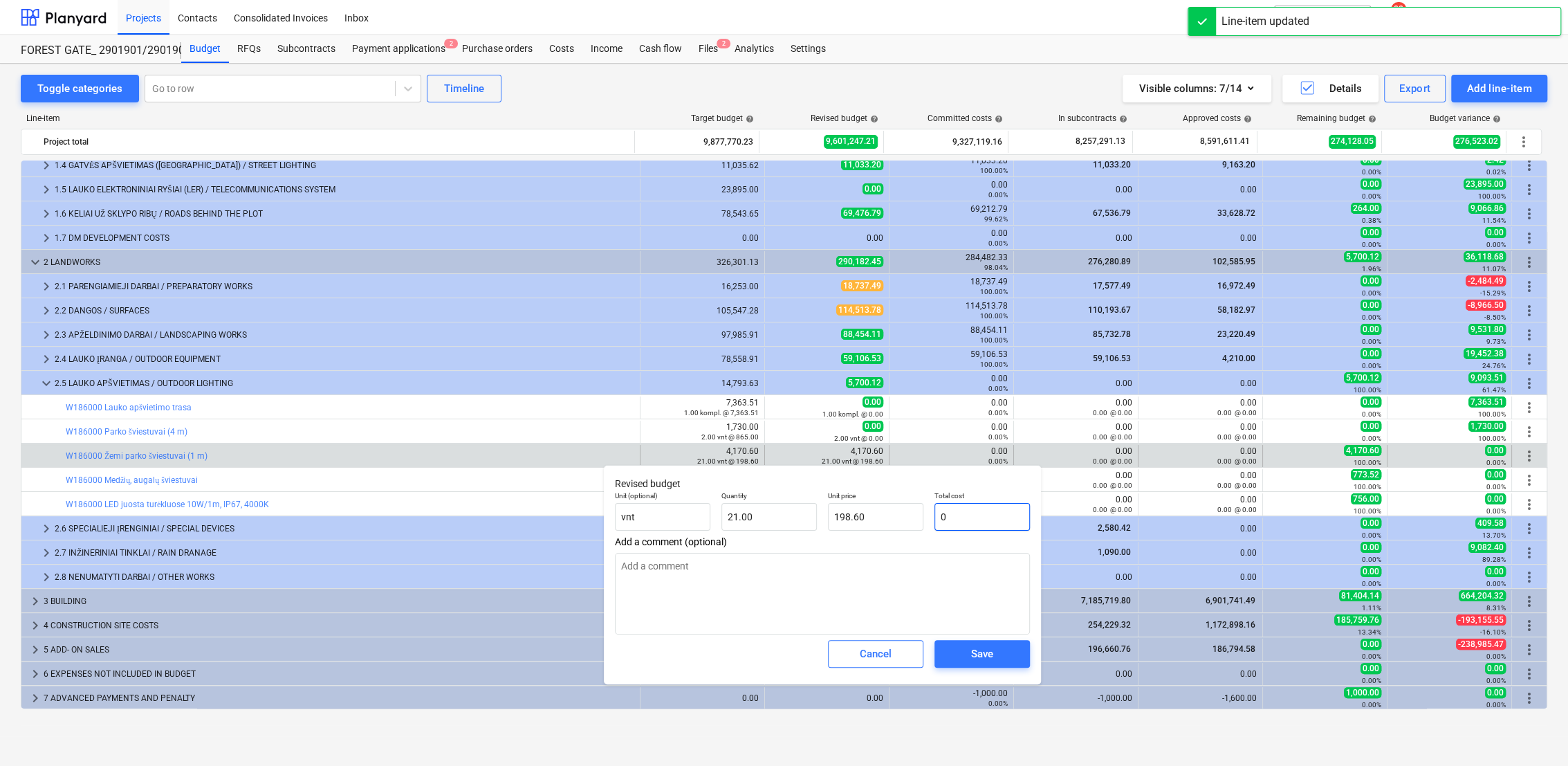
type input "0.00"
type input "0"
type textarea "x"
type input "0.00"
click at [997, 654] on span "Save" at bounding box center [982, 654] width 62 height 18
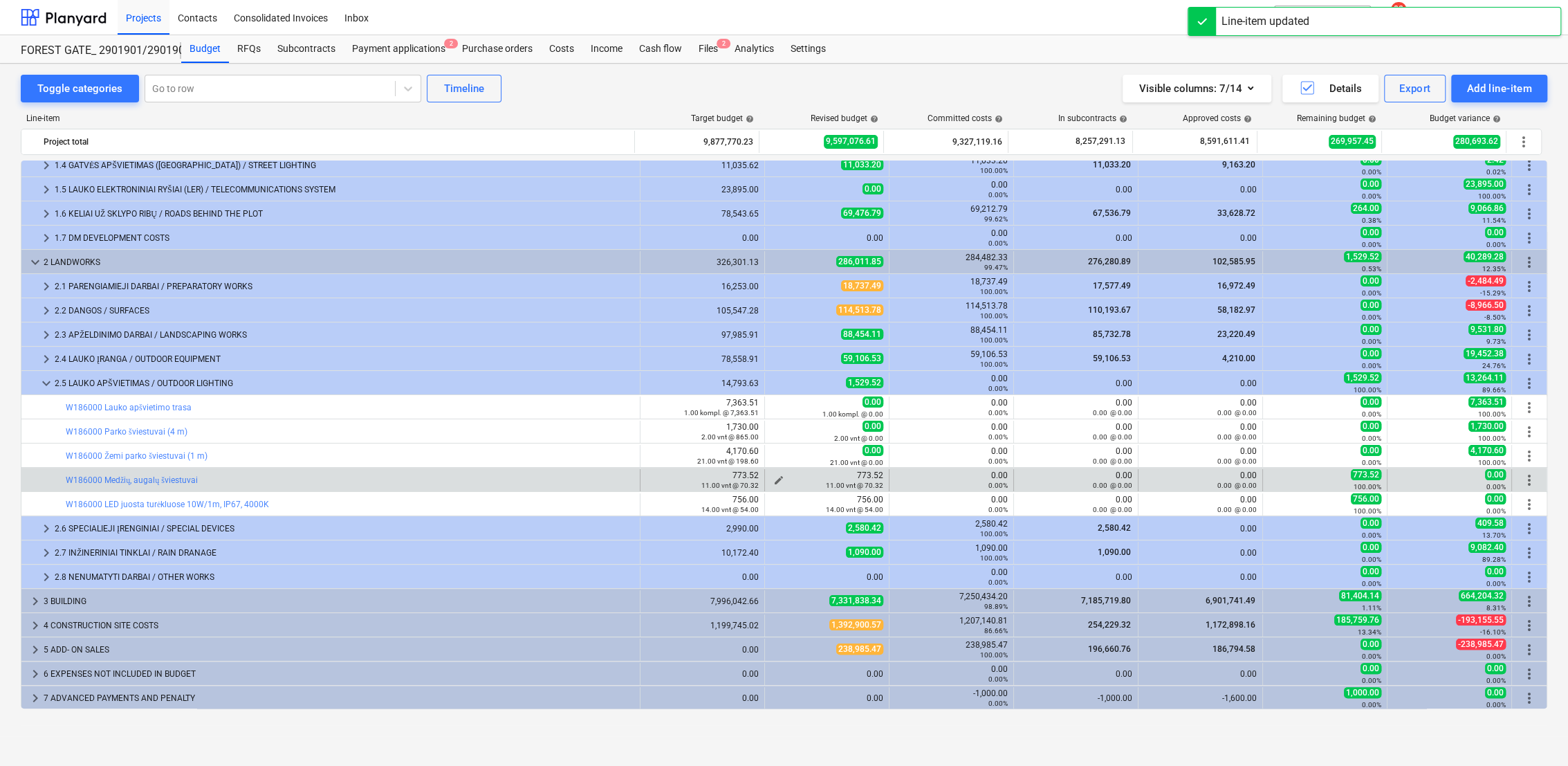
click at [775, 474] on span "edit" at bounding box center [779, 480] width 11 height 11
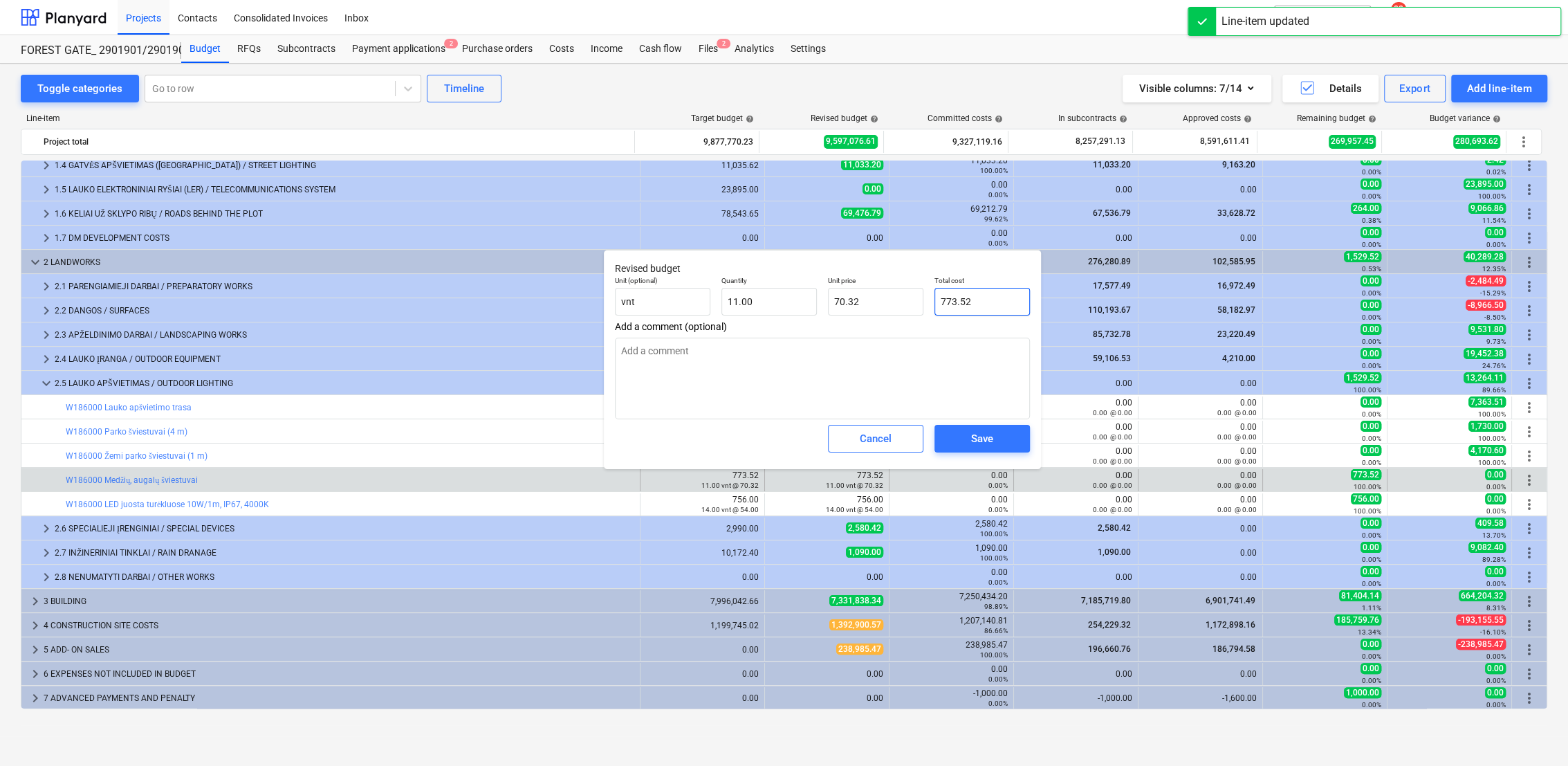
drag, startPoint x: 986, startPoint y: 306, endPoint x: 935, endPoint y: 303, distance: 51.1
click at [930, 302] on div "Total cost 773.52" at bounding box center [982, 295] width 107 height 50
type textarea "x"
type input "0"
type input "0.00"
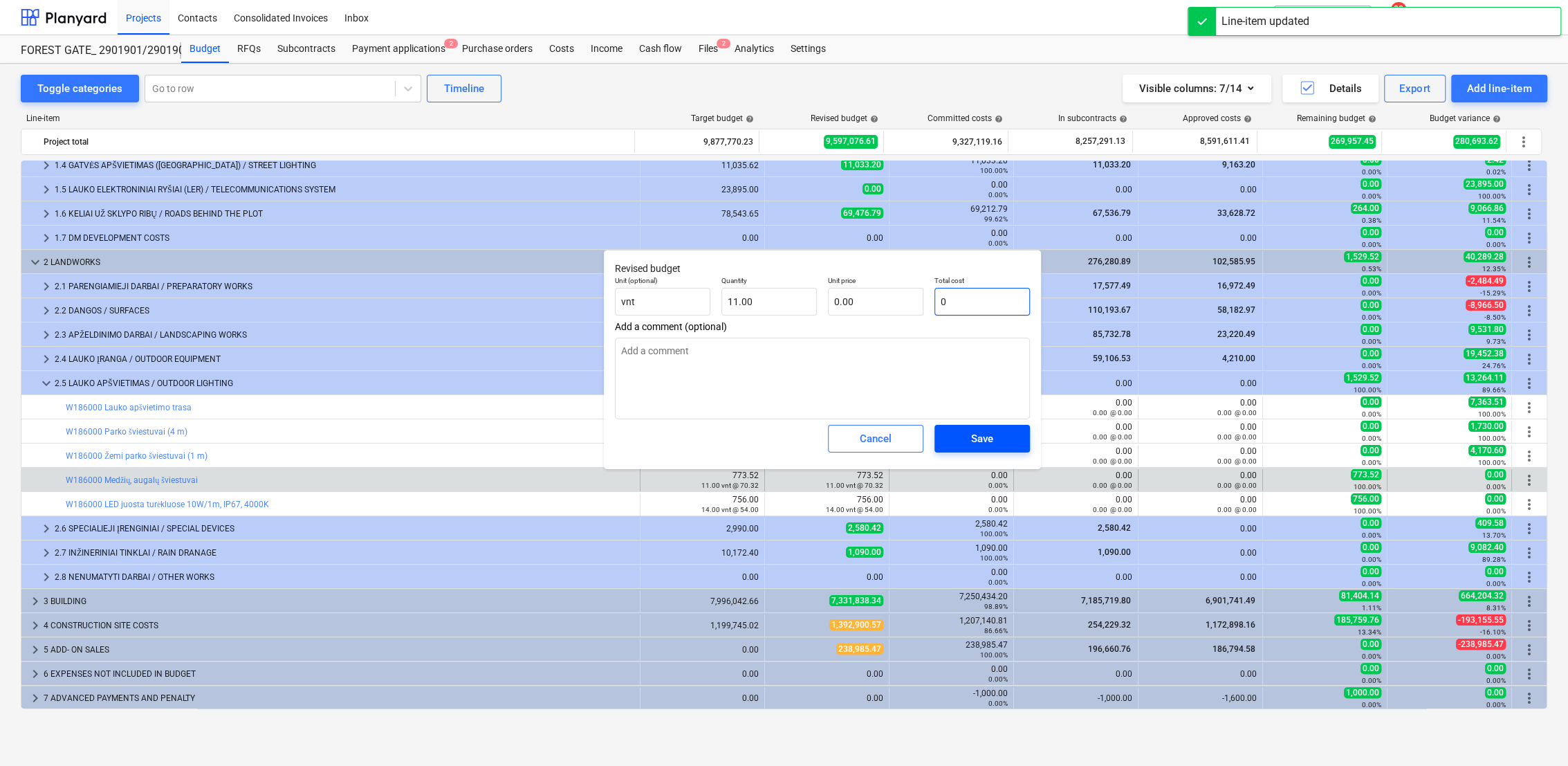
type input "0"
type textarea "x"
type input "0.00"
click at [984, 434] on div "Save" at bounding box center [982, 439] width 22 height 18
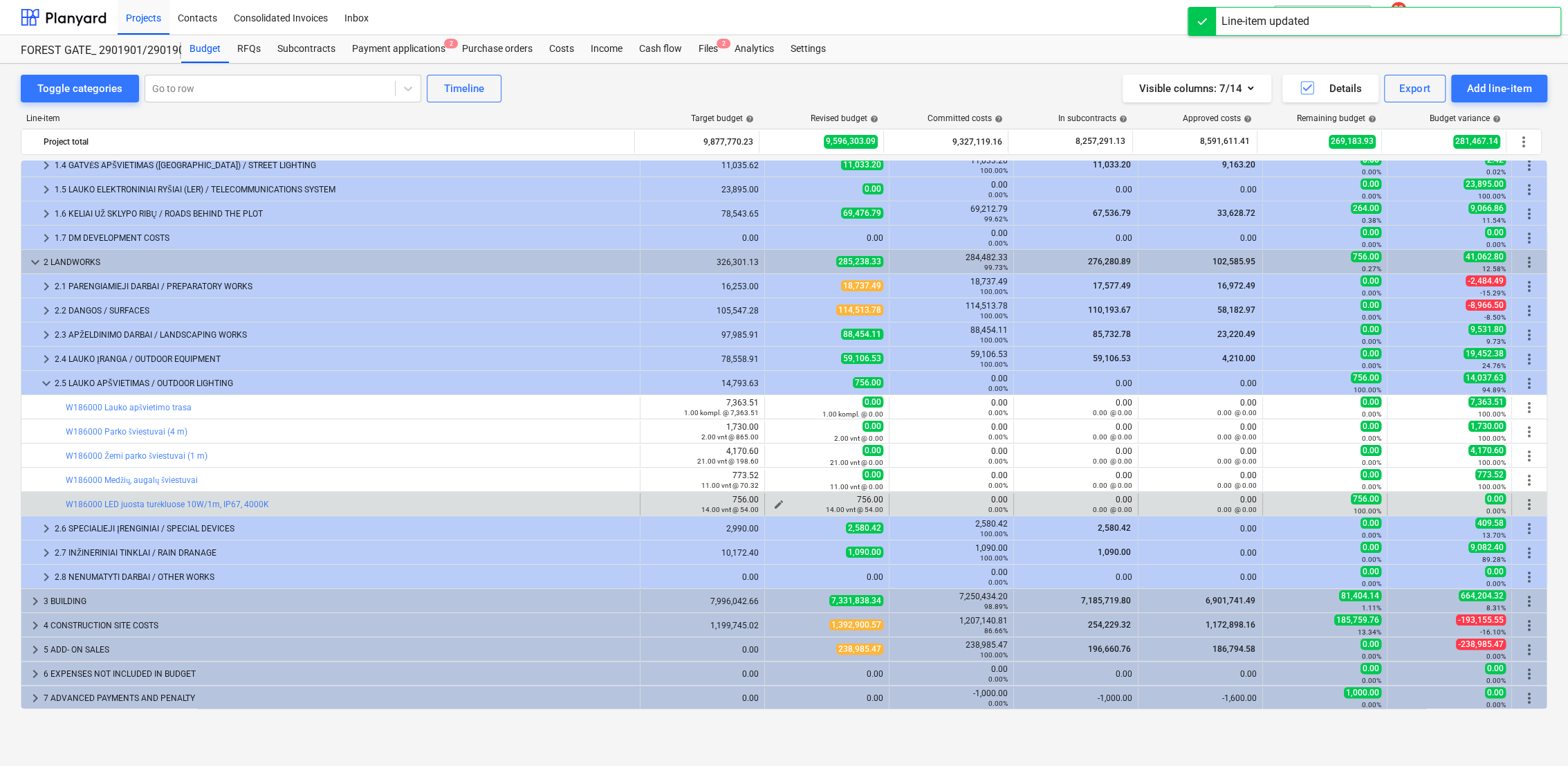
click at [775, 501] on span "edit" at bounding box center [779, 505] width 11 height 11
type textarea "x"
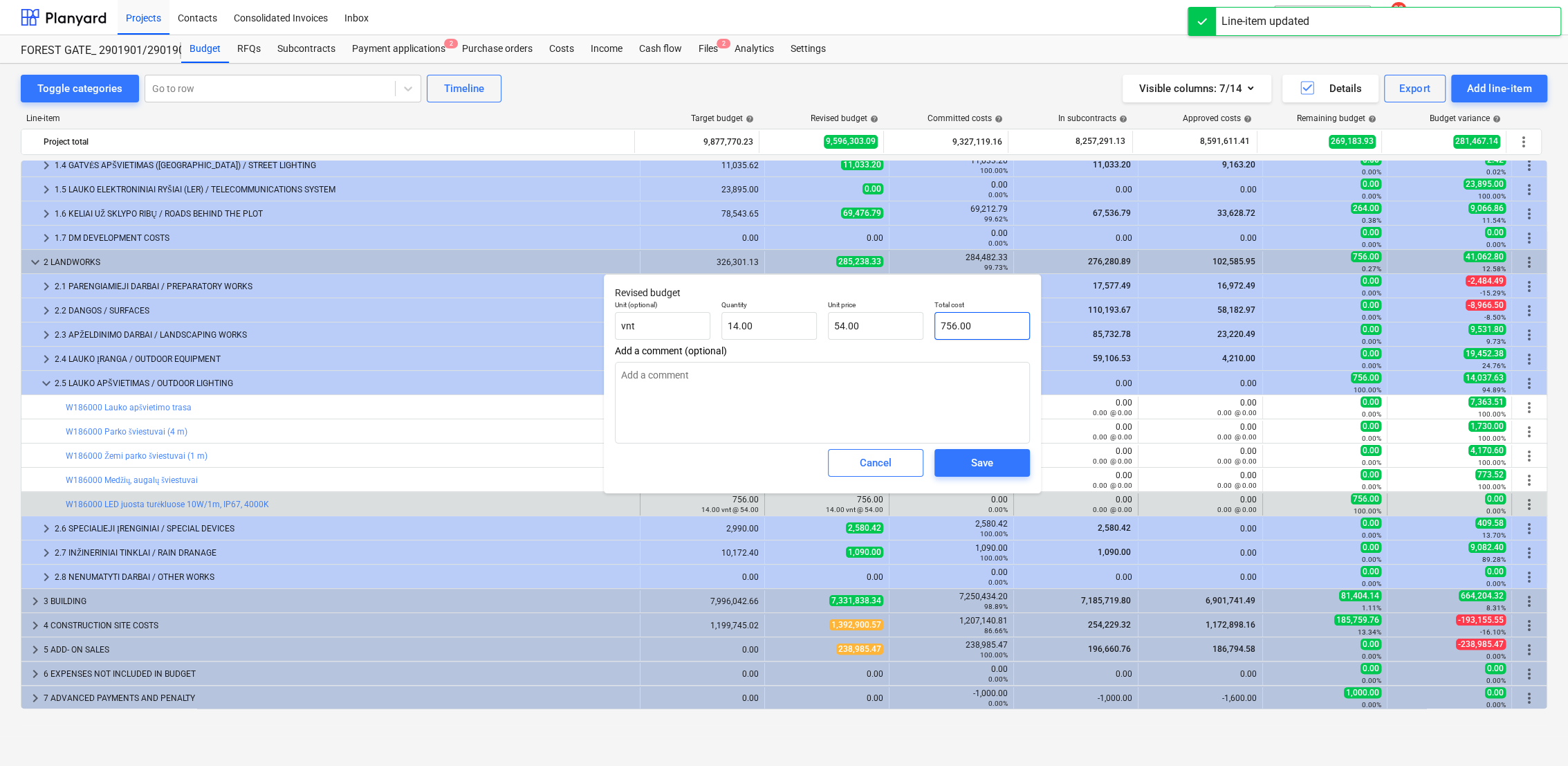
type input "756"
drag, startPoint x: 978, startPoint y: 318, endPoint x: 929, endPoint y: 318, distance: 49.0
click at [929, 318] on div "Total cost 756" at bounding box center [982, 319] width 107 height 50
type textarea "x"
type input "0"
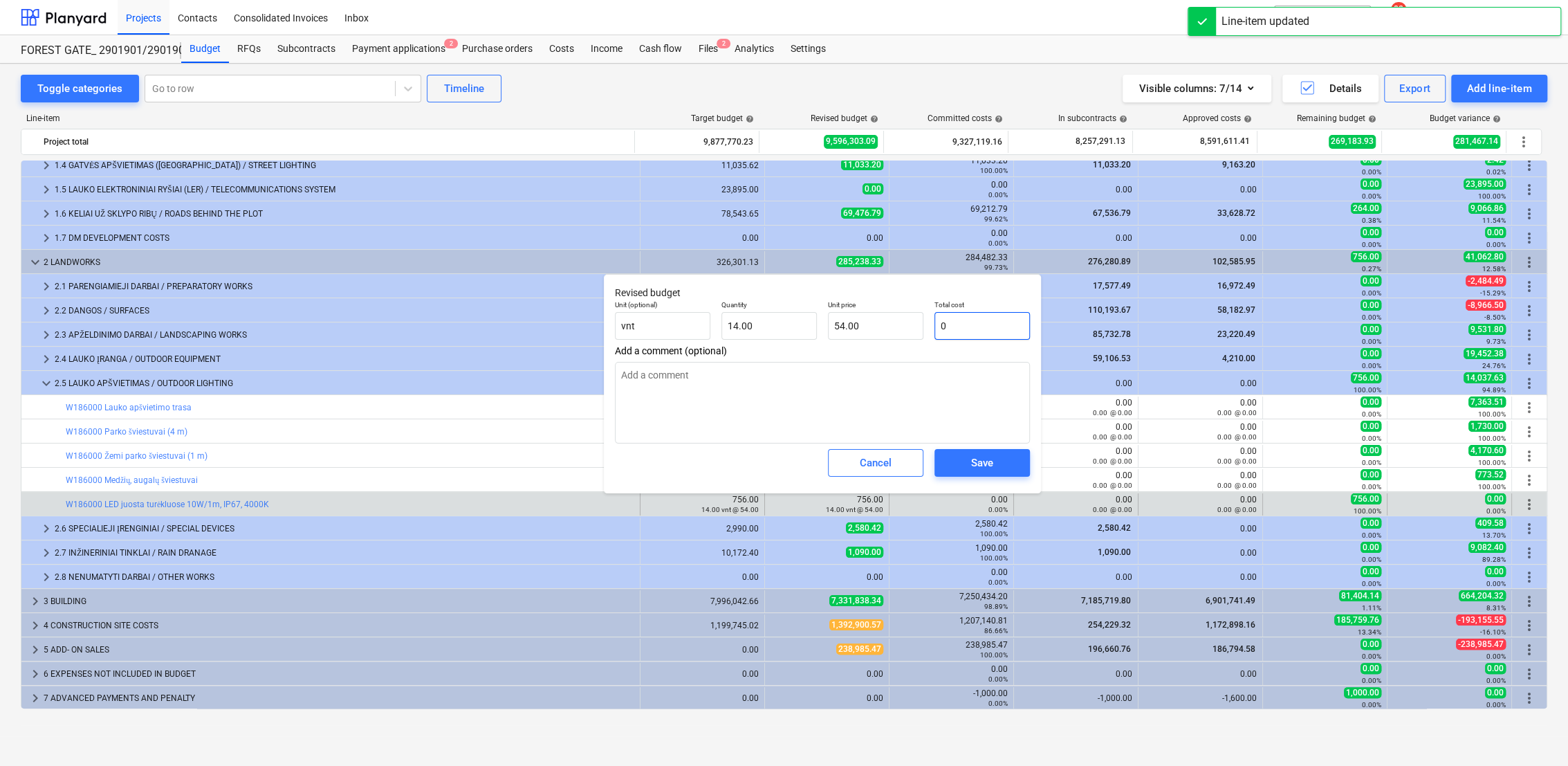
type input "0.00"
type input "0"
type textarea "x"
type input "0.00"
click at [974, 457] on div "Save" at bounding box center [982, 463] width 22 height 18
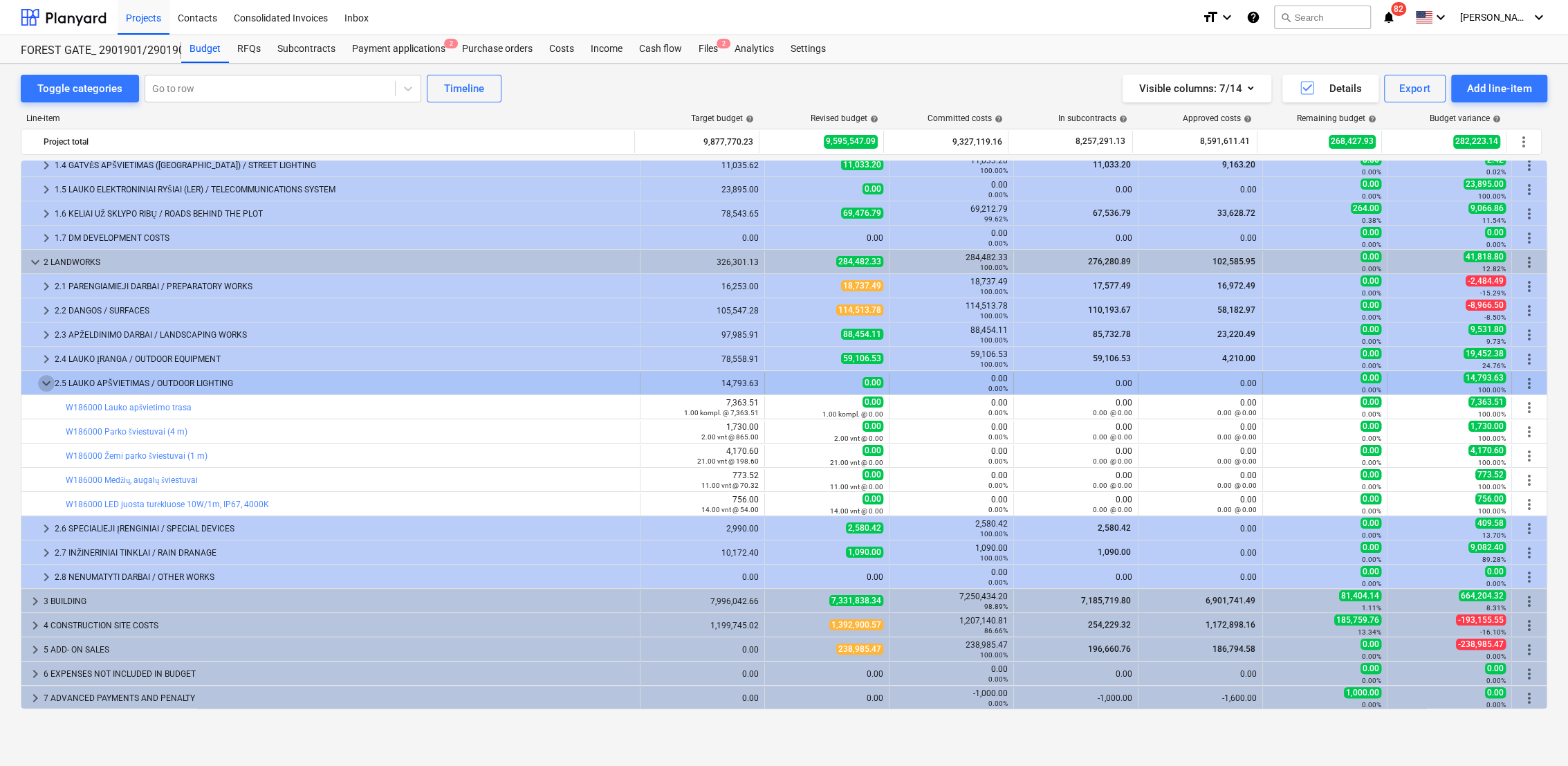
click at [48, 382] on span "keyboard_arrow_down" at bounding box center [47, 383] width 16 height 16
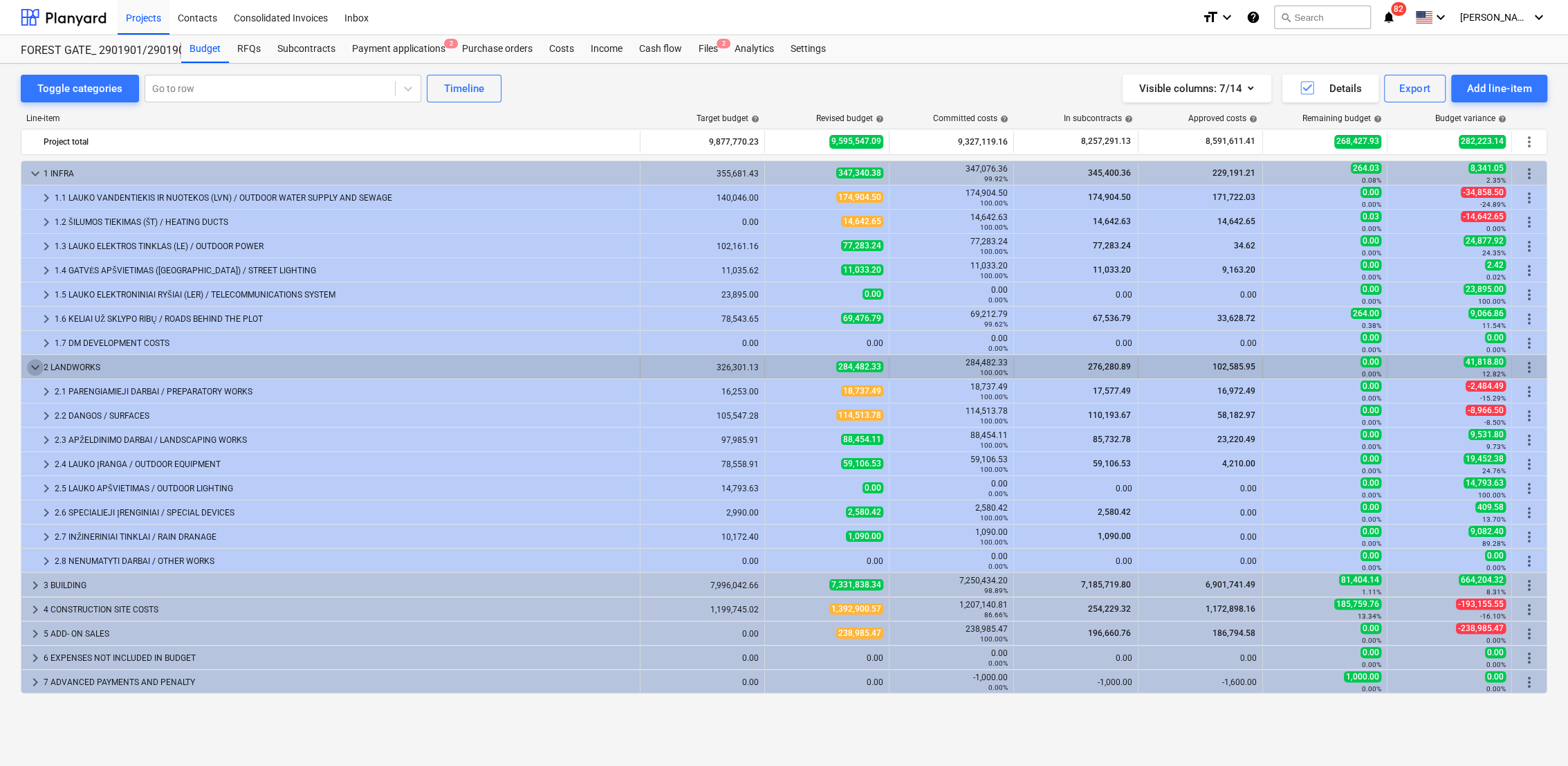
click at [37, 364] on span "keyboard_arrow_down" at bounding box center [36, 367] width 16 height 16
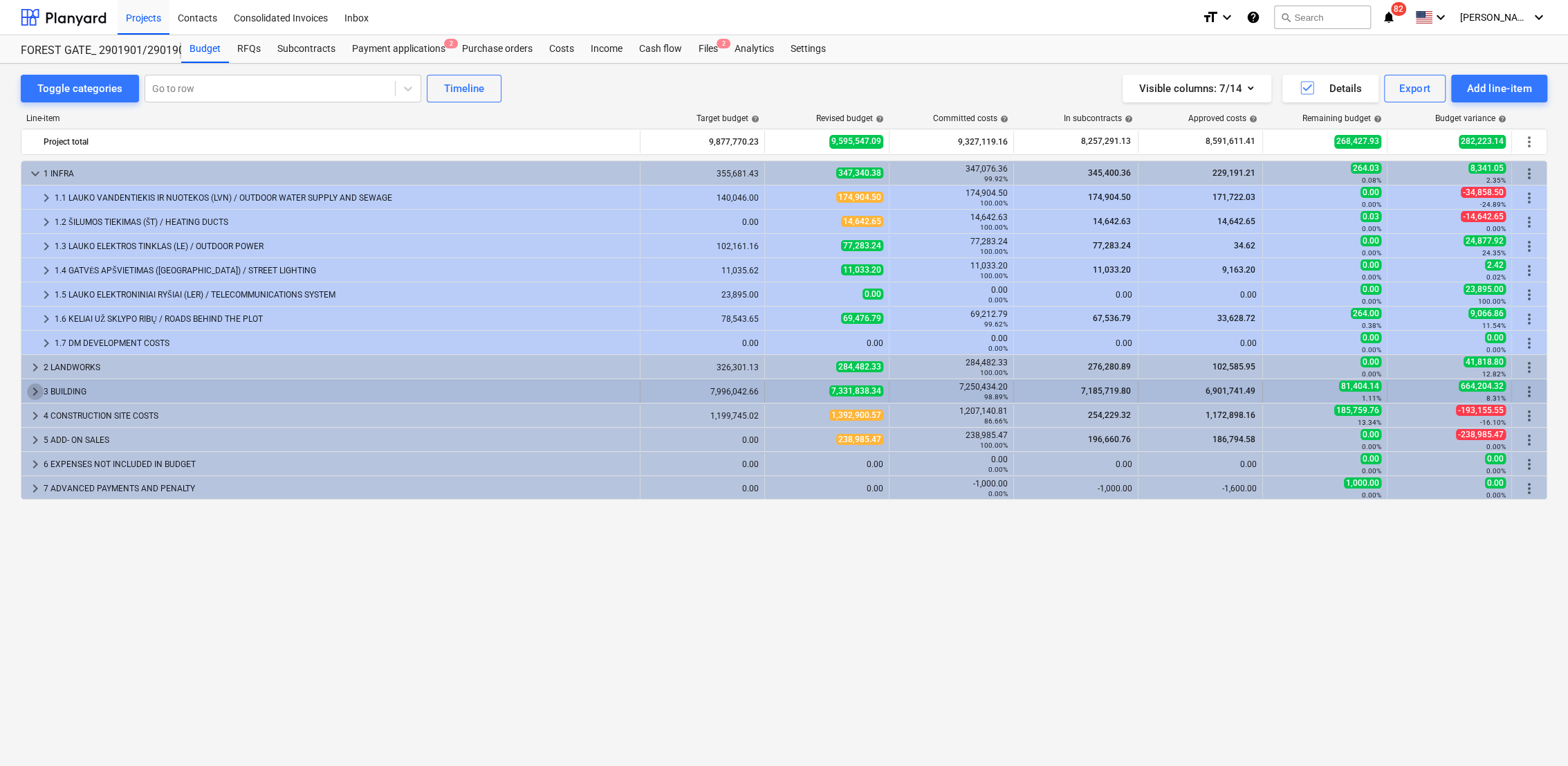
click at [36, 388] on span "keyboard_arrow_right" at bounding box center [36, 391] width 16 height 16
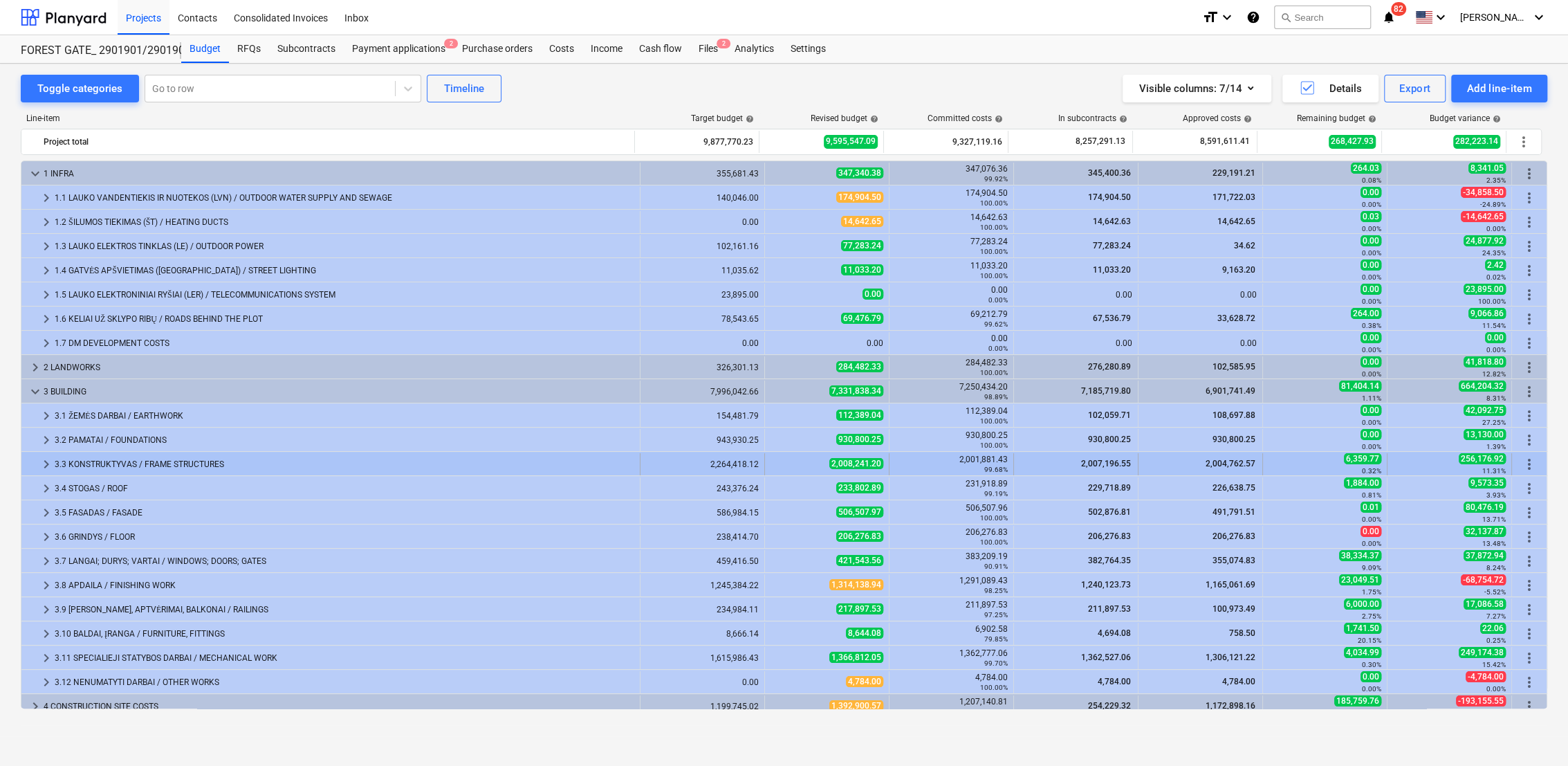
click at [46, 465] on span "keyboard_arrow_right" at bounding box center [47, 464] width 16 height 16
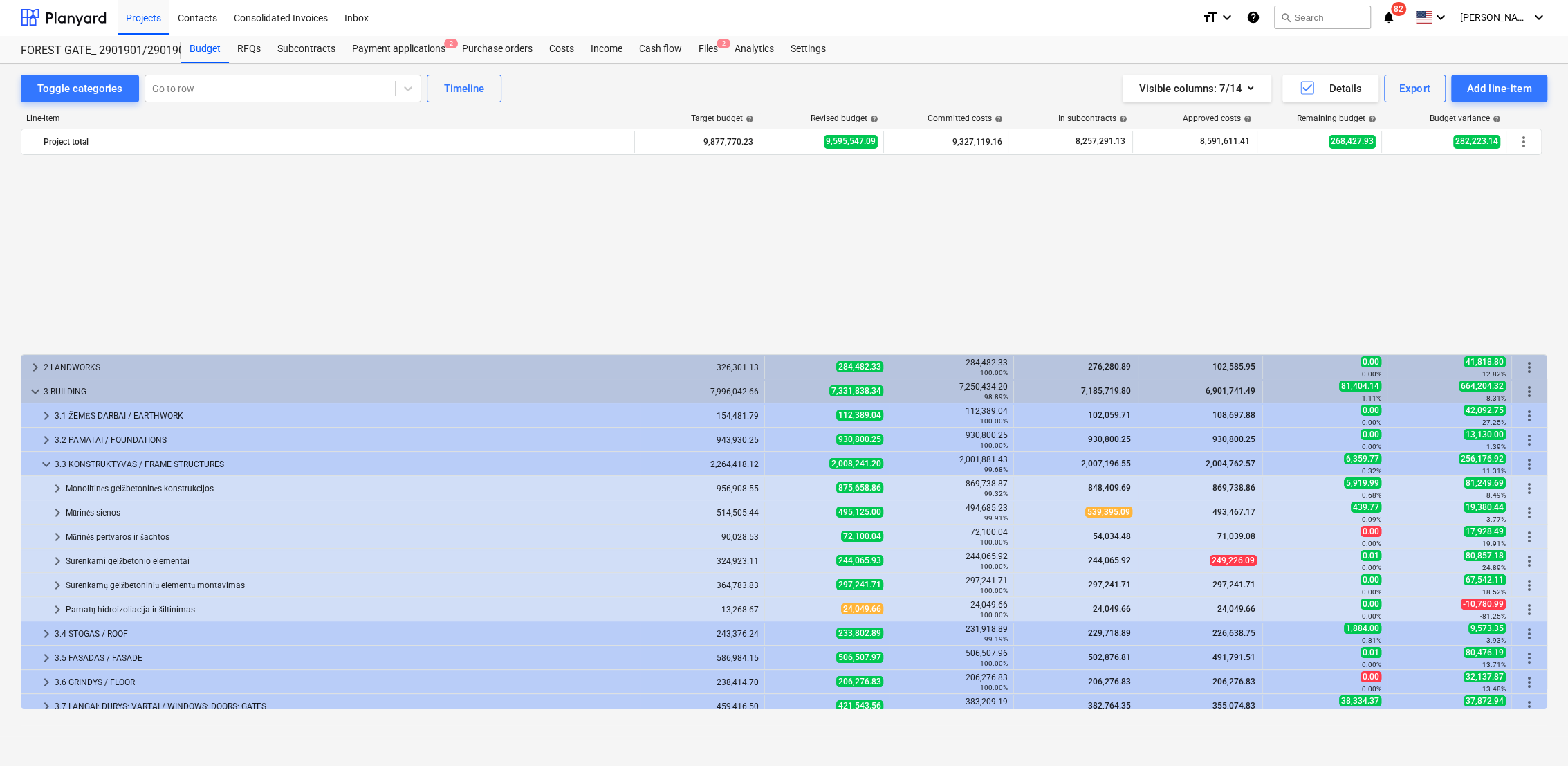
scroll to position [227, 0]
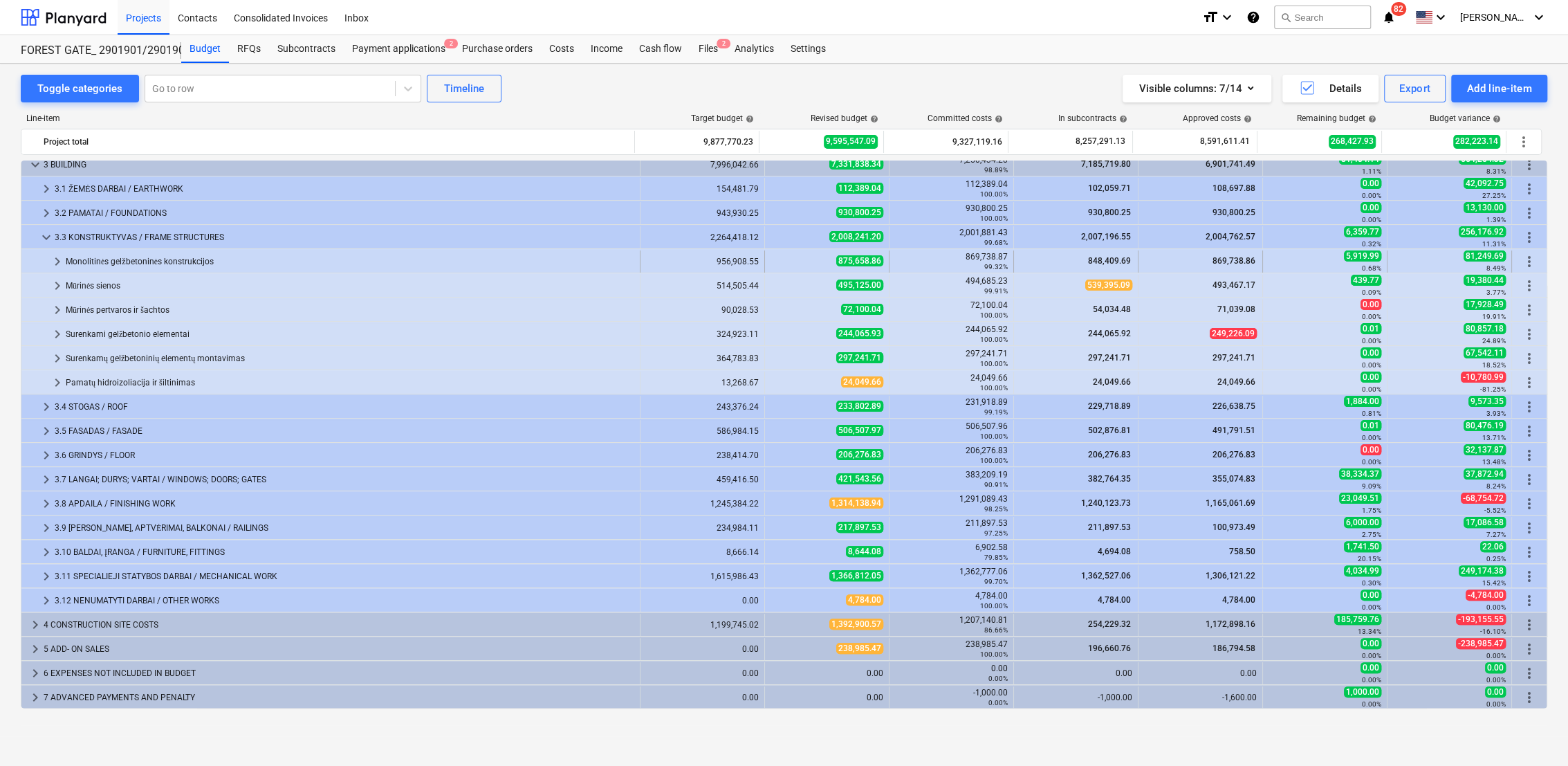
click at [59, 261] on span "keyboard_arrow_right" at bounding box center [58, 261] width 16 height 16
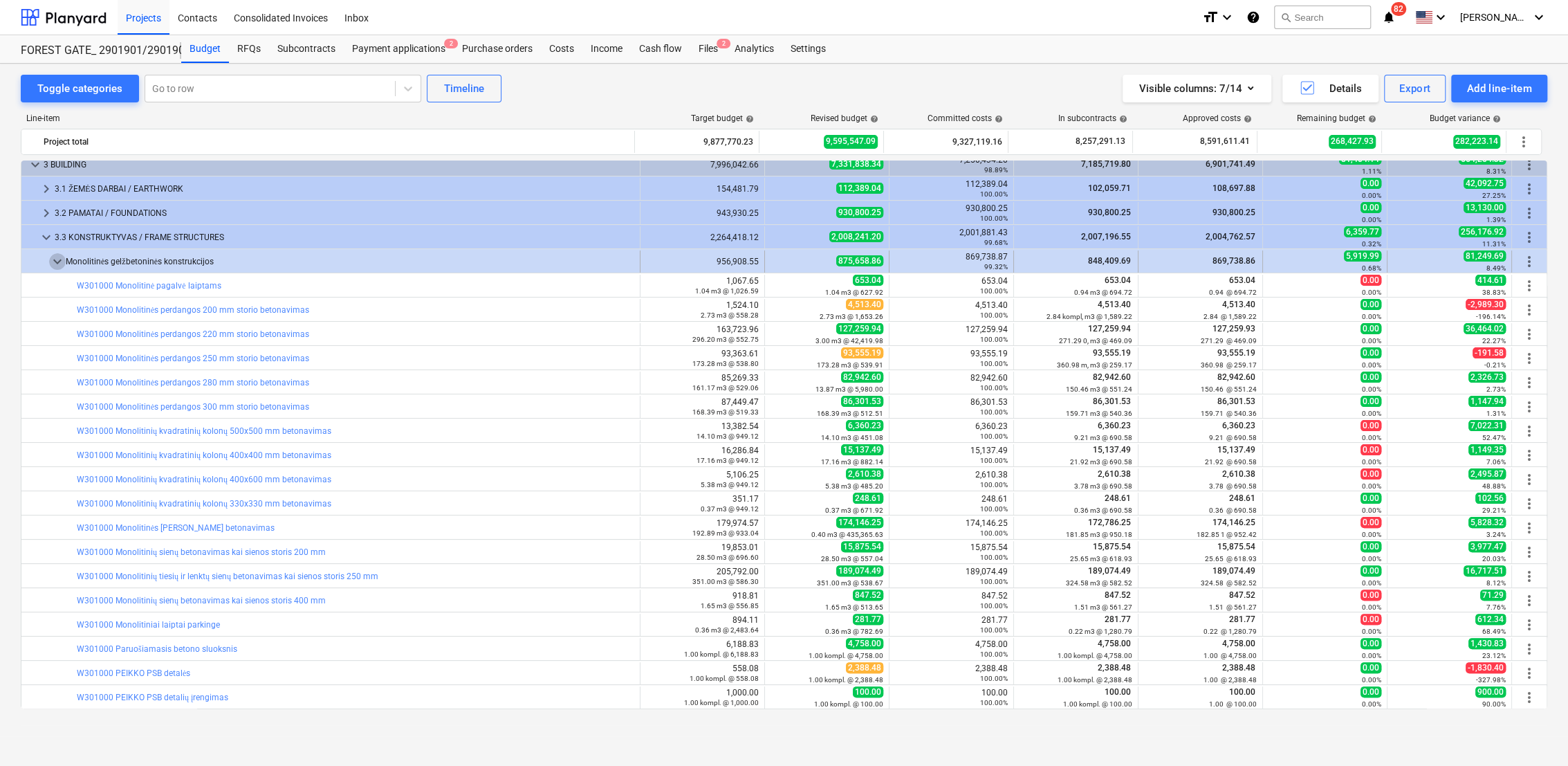
click at [51, 263] on span "keyboard_arrow_down" at bounding box center [58, 261] width 16 height 16
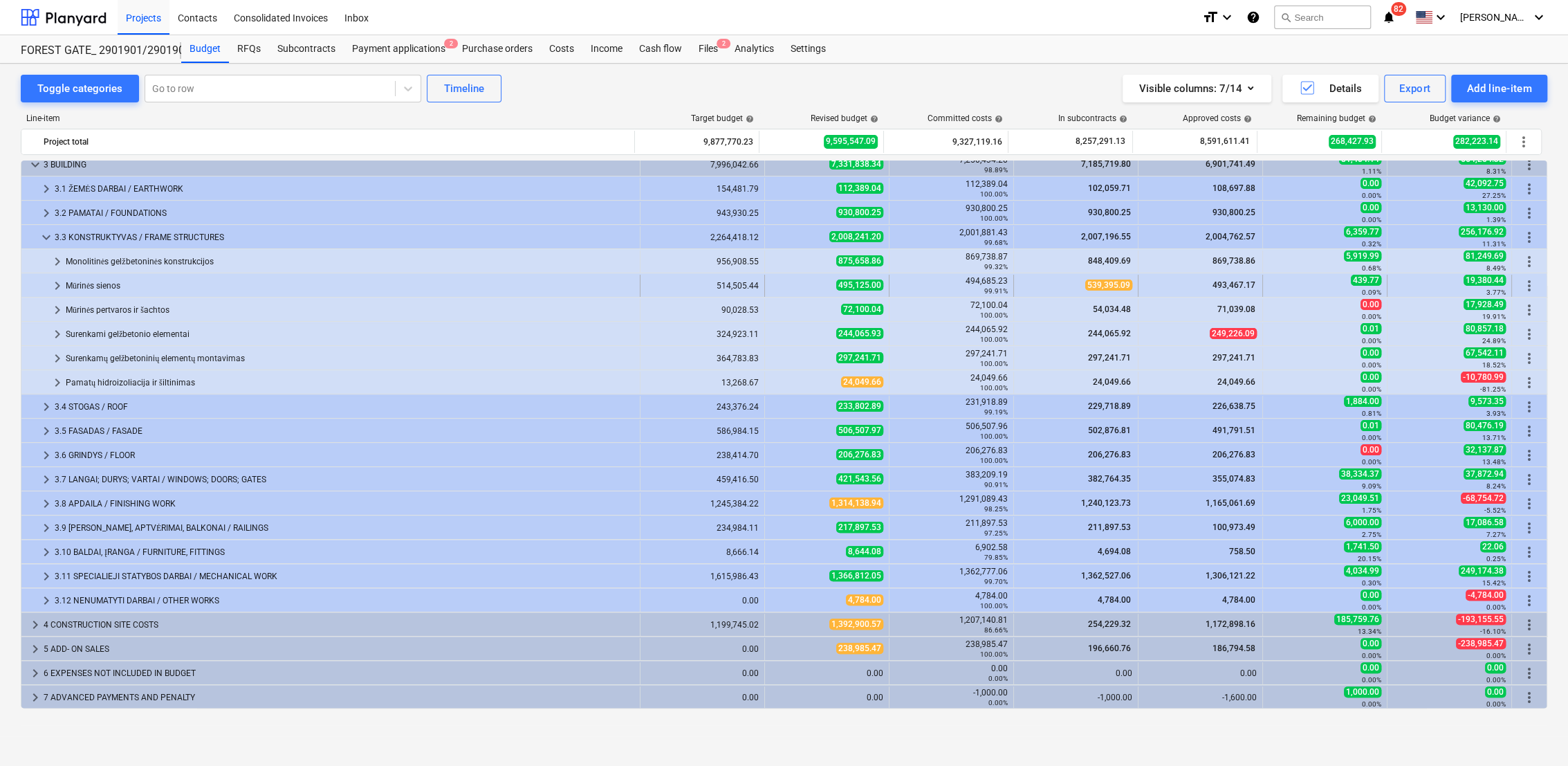
click at [58, 283] on span "keyboard_arrow_right" at bounding box center [58, 286] width 16 height 16
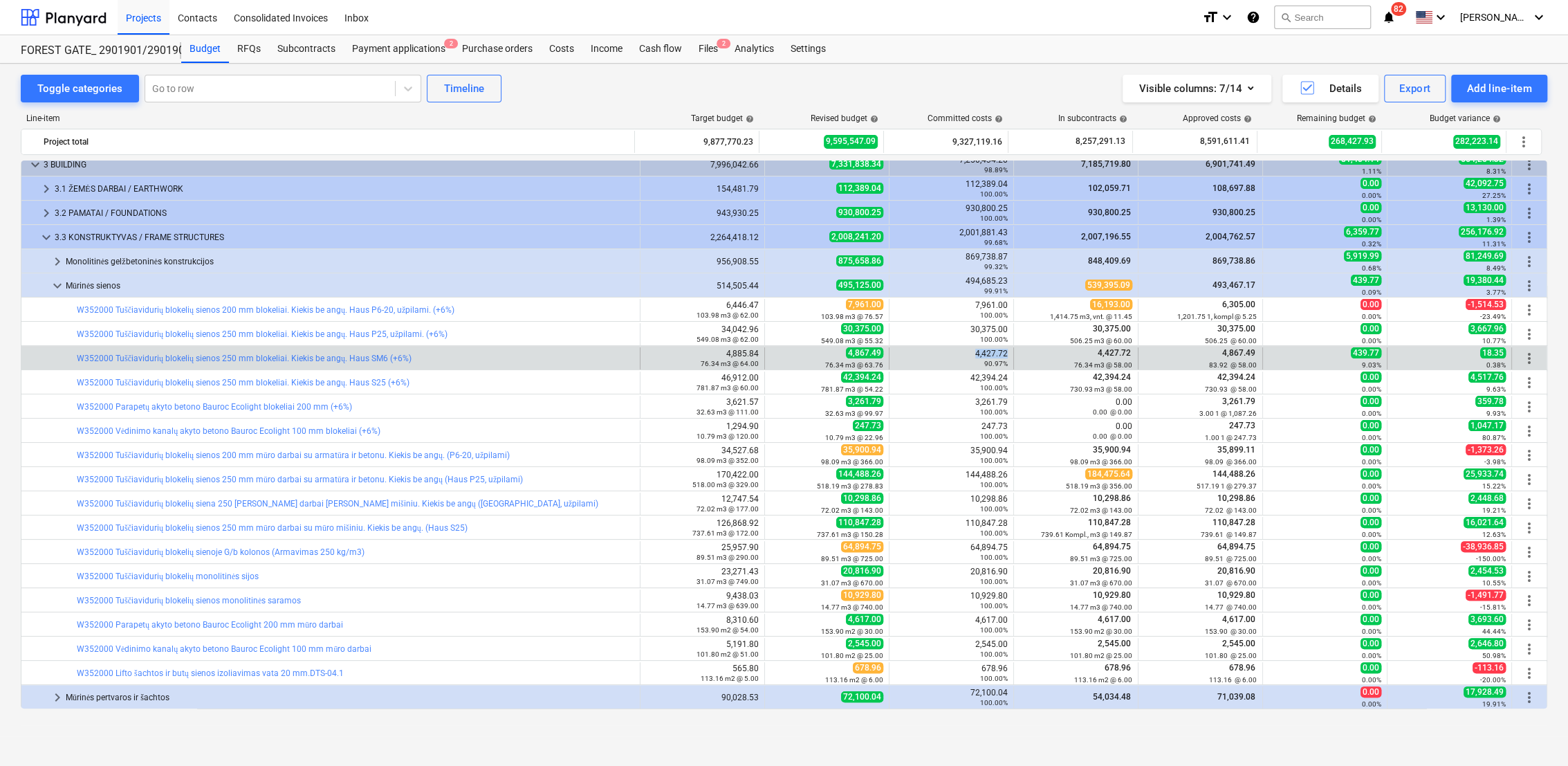
drag, startPoint x: 970, startPoint y: 354, endPoint x: 1003, endPoint y: 353, distance: 33.0
click at [1003, 353] on div "4,427.72 90.97%" at bounding box center [950, 357] width 112 height 19
drag, startPoint x: 1003, startPoint y: 353, endPoint x: 991, endPoint y: 355, distance: 12.2
copy div "4,427.72"
click at [775, 356] on span "edit" at bounding box center [779, 358] width 11 height 11
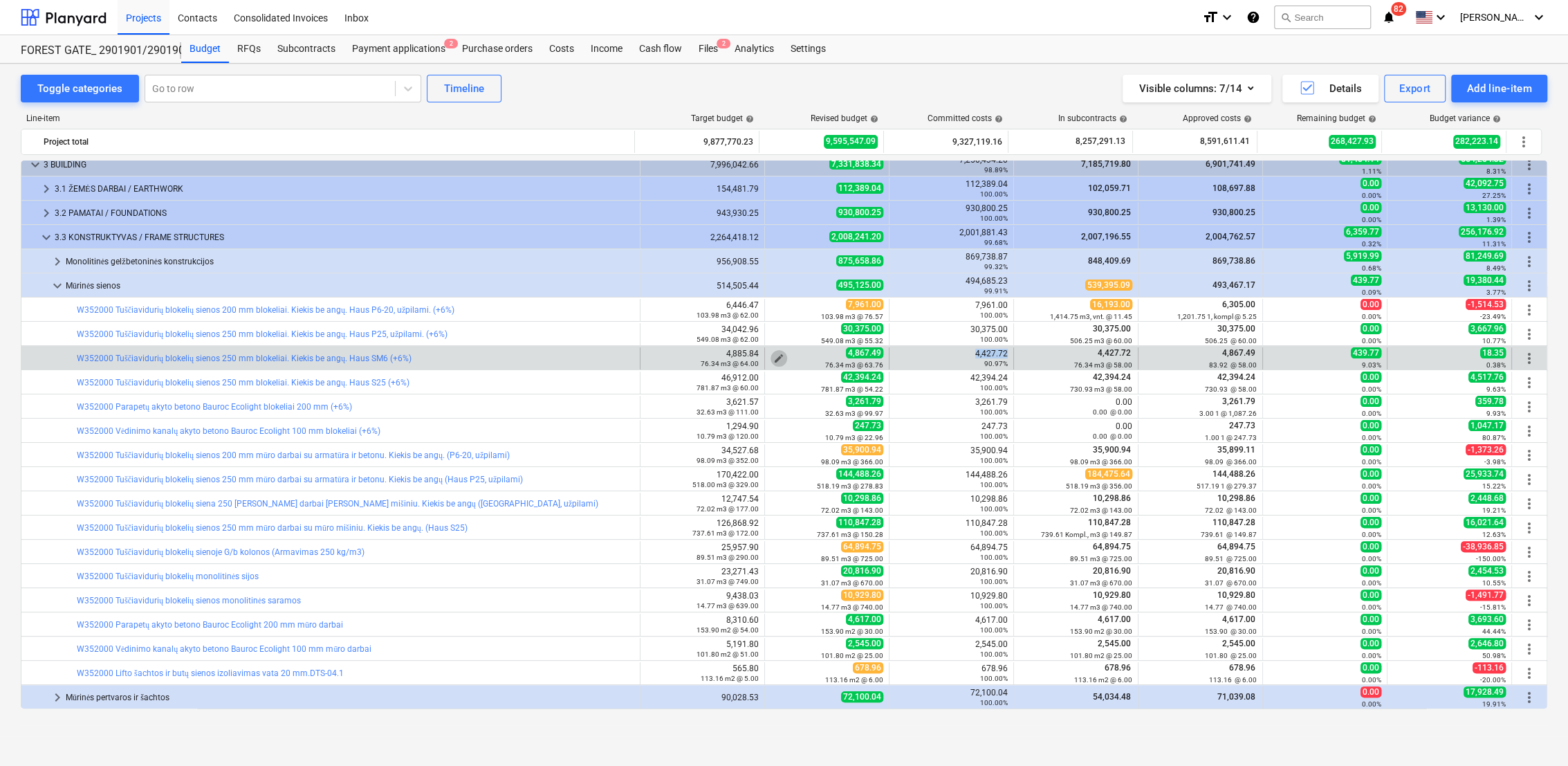
type textarea "x"
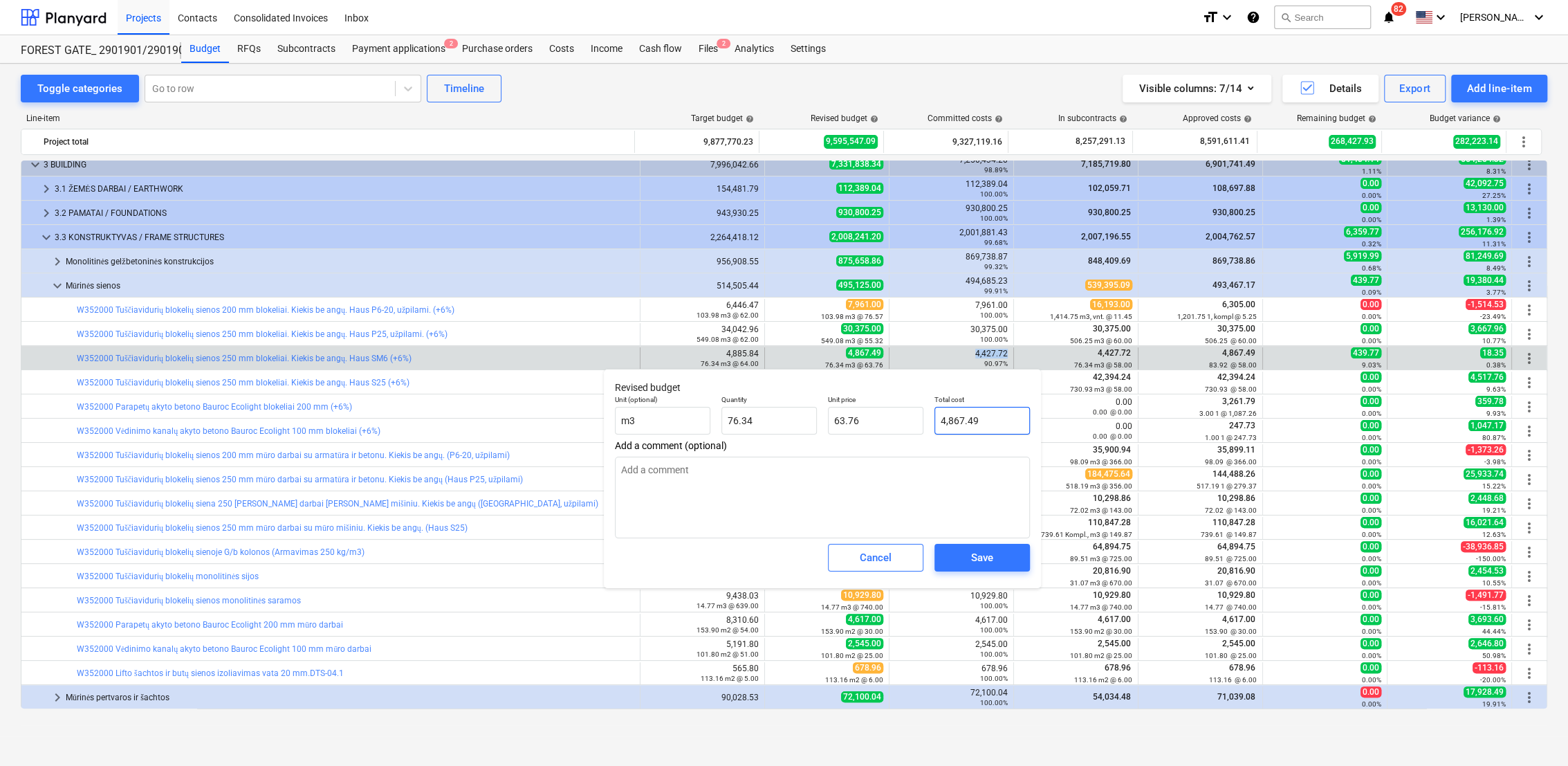
type input "4867.49"
drag, startPoint x: 988, startPoint y: 420, endPoint x: 928, endPoint y: 419, distance: 60.0
click at [929, 419] on div "Total cost 4867.49" at bounding box center [982, 414] width 107 height 50
paste input ",427.72"
type textarea "x"
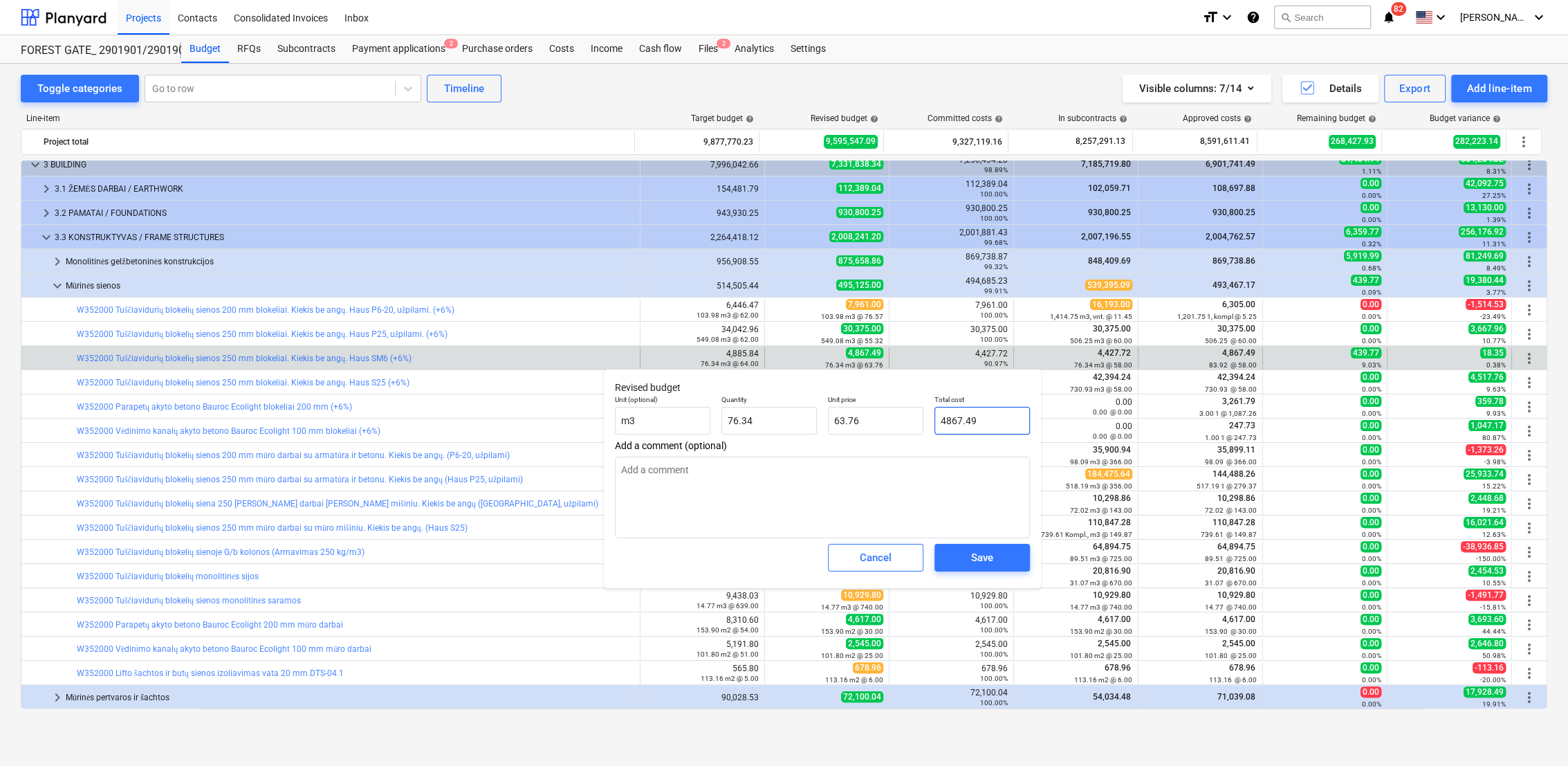
type input "4,427.72"
type input "58.00"
type input "4,427.72"
click at [995, 560] on span "Save" at bounding box center [982, 558] width 62 height 18
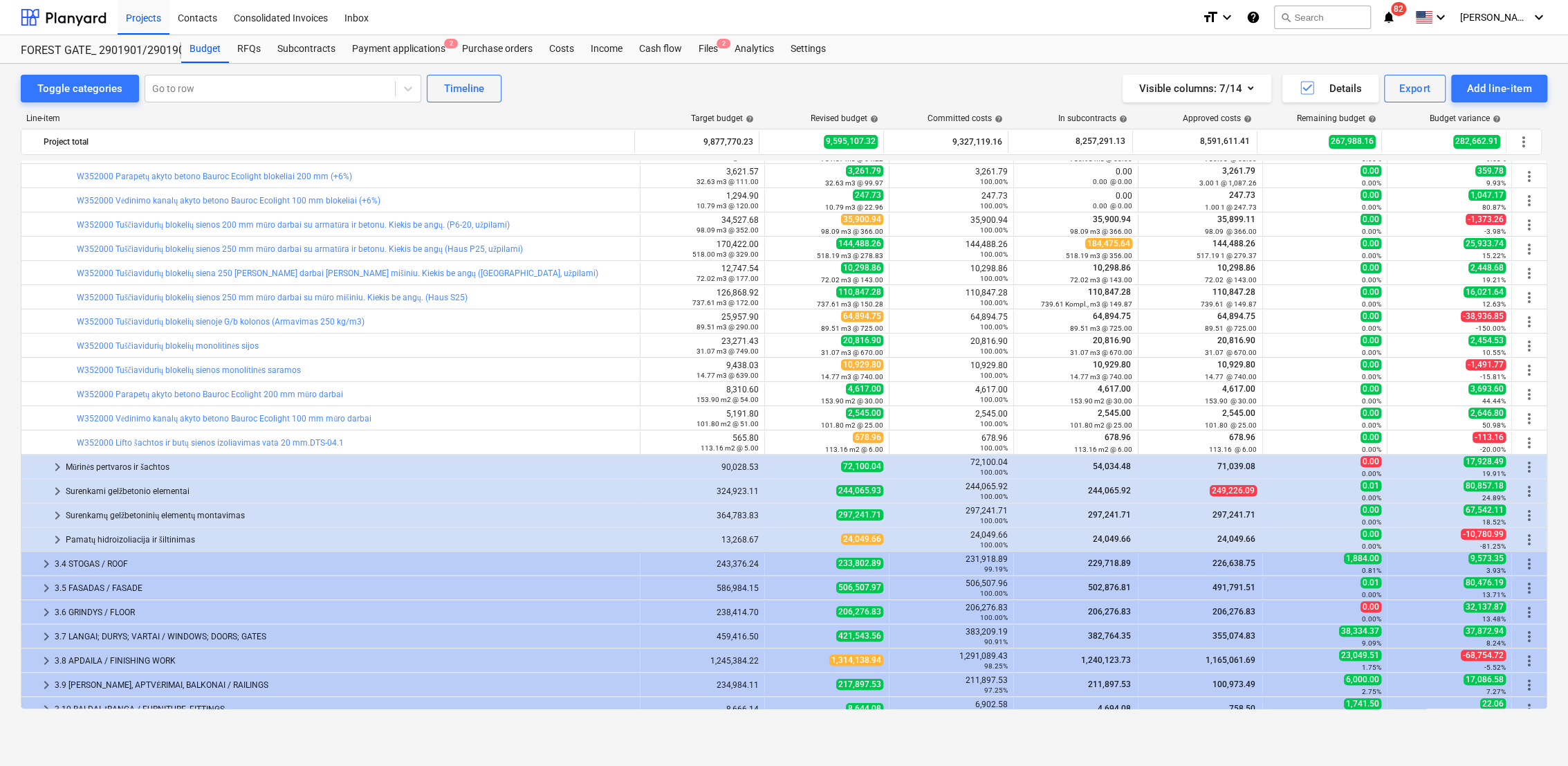
scroll to position [303, 0]
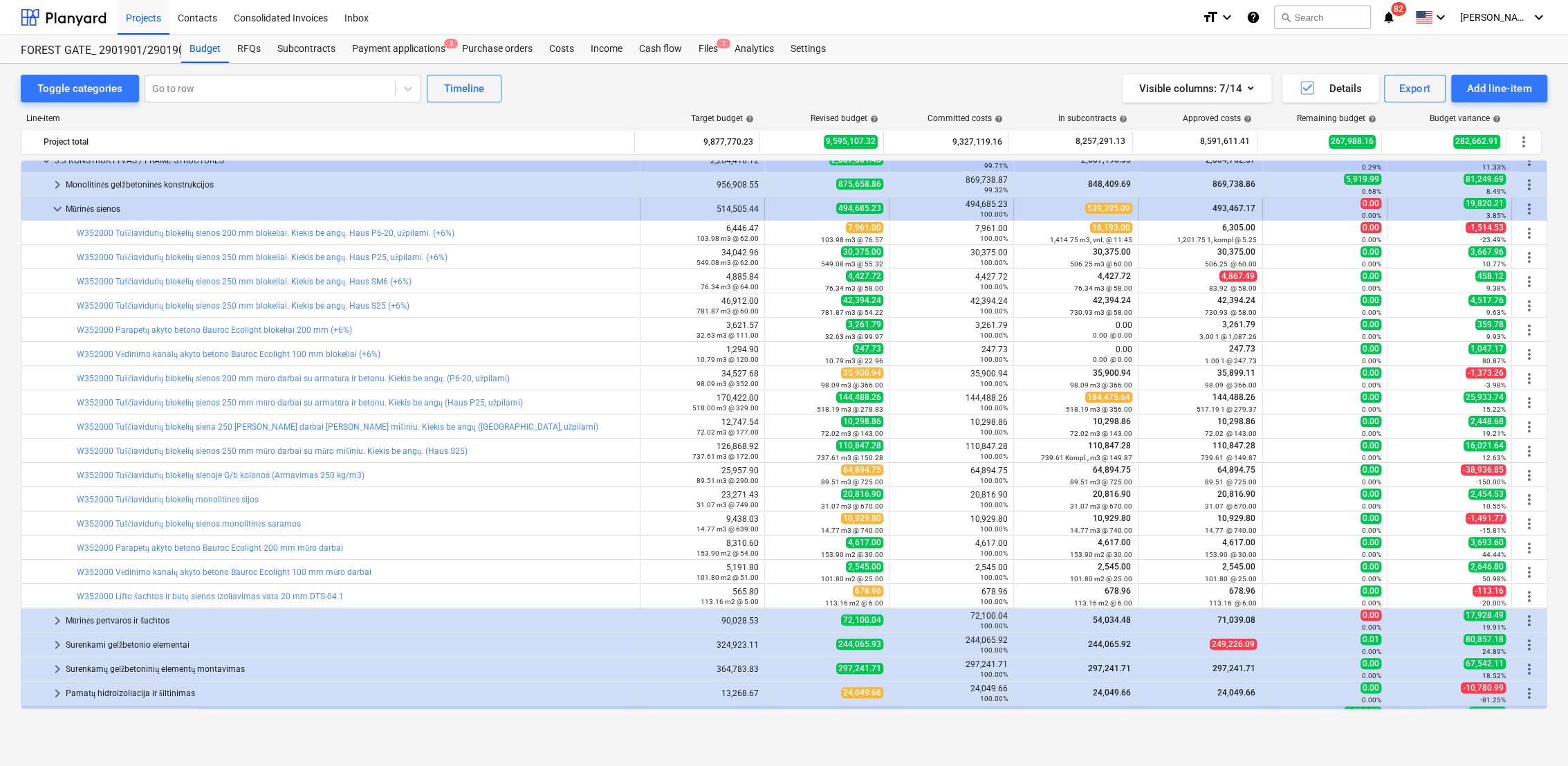
click at [55, 212] on span "keyboard_arrow_down" at bounding box center [58, 209] width 16 height 16
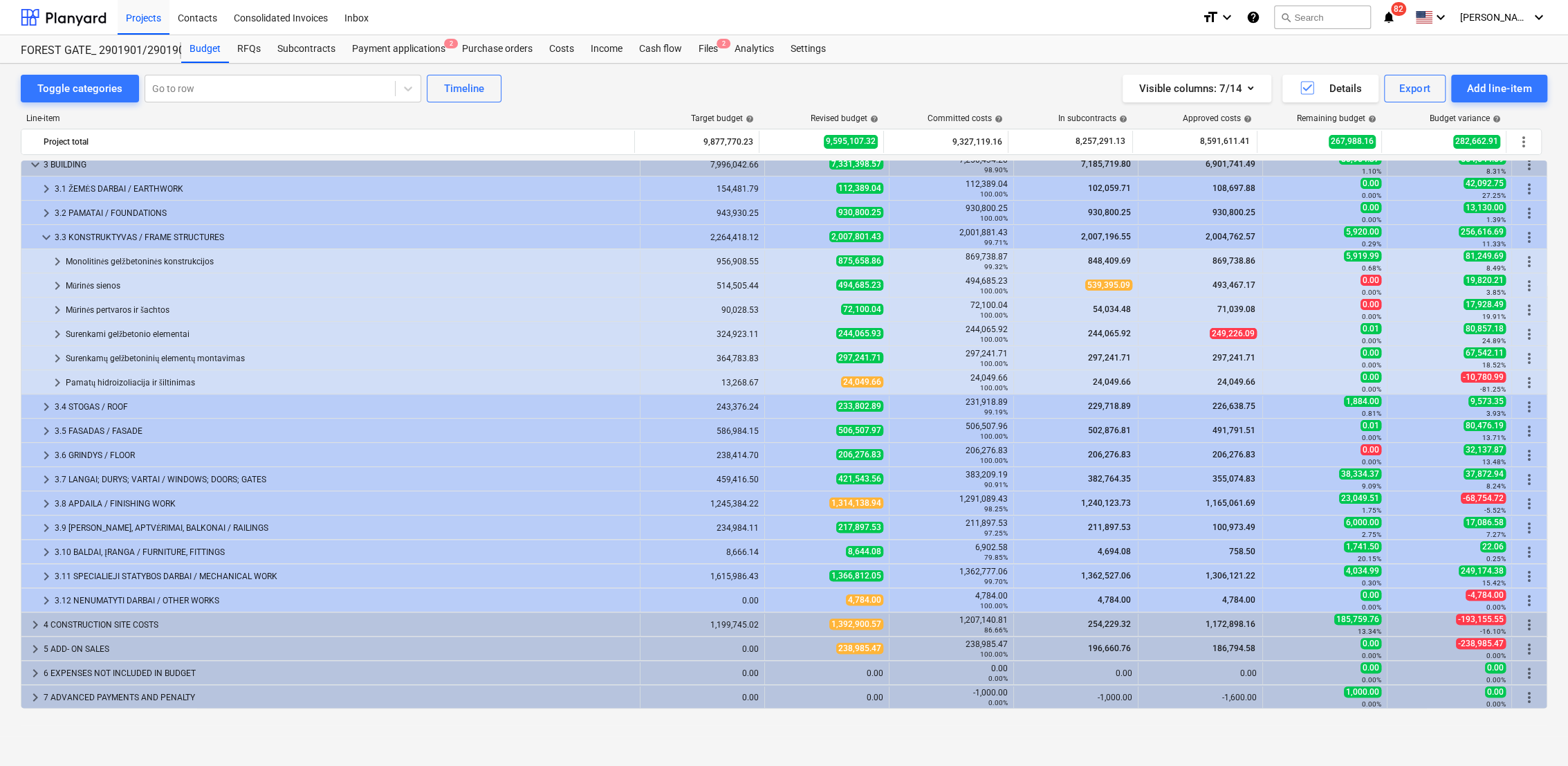
scroll to position [227, 0]
click at [53, 310] on span "keyboard_arrow_right" at bounding box center [58, 310] width 16 height 16
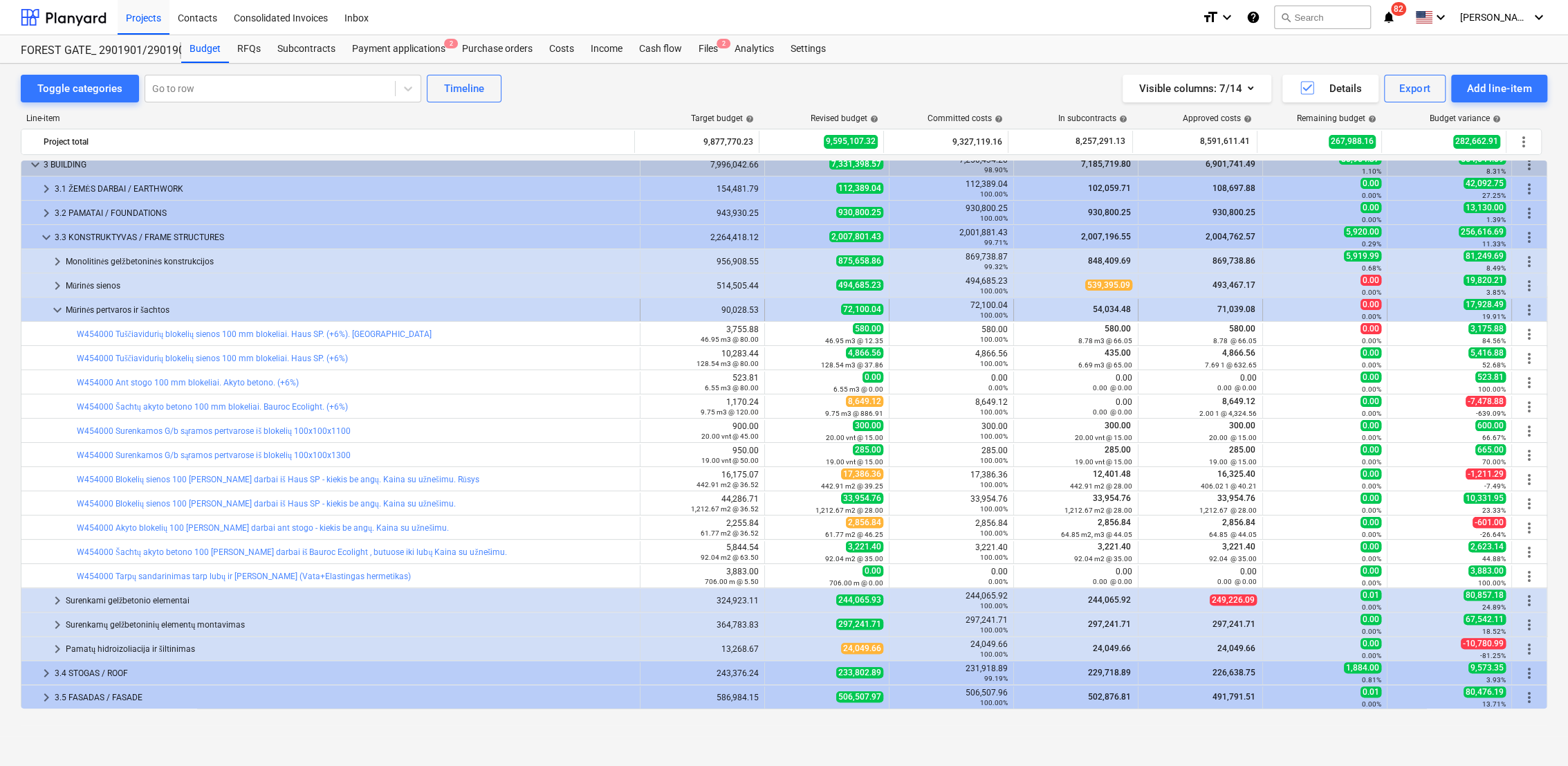
click at [51, 308] on span "keyboard_arrow_down" at bounding box center [58, 310] width 16 height 16
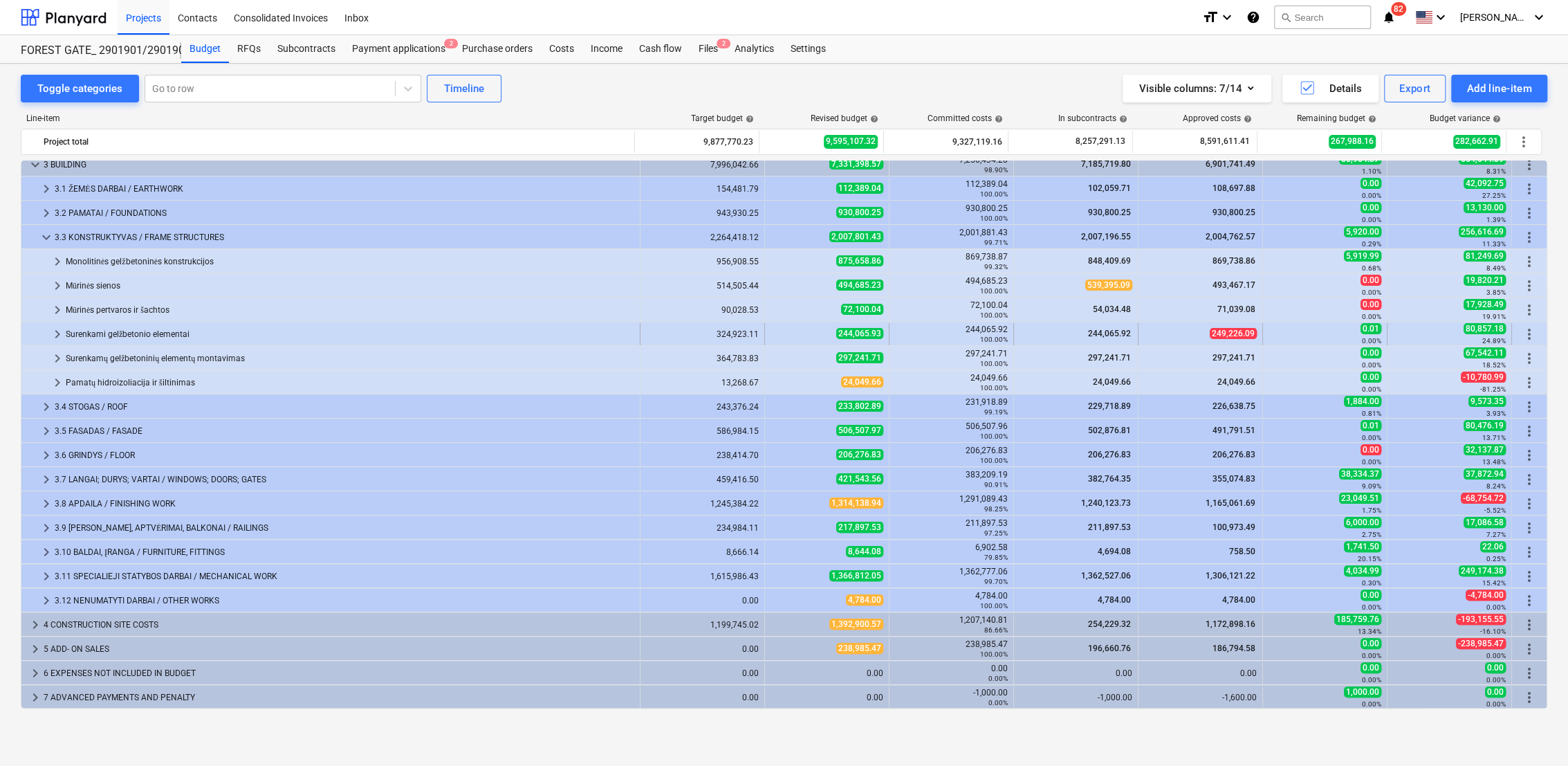
click at [56, 332] on span "keyboard_arrow_right" at bounding box center [58, 335] width 16 height 16
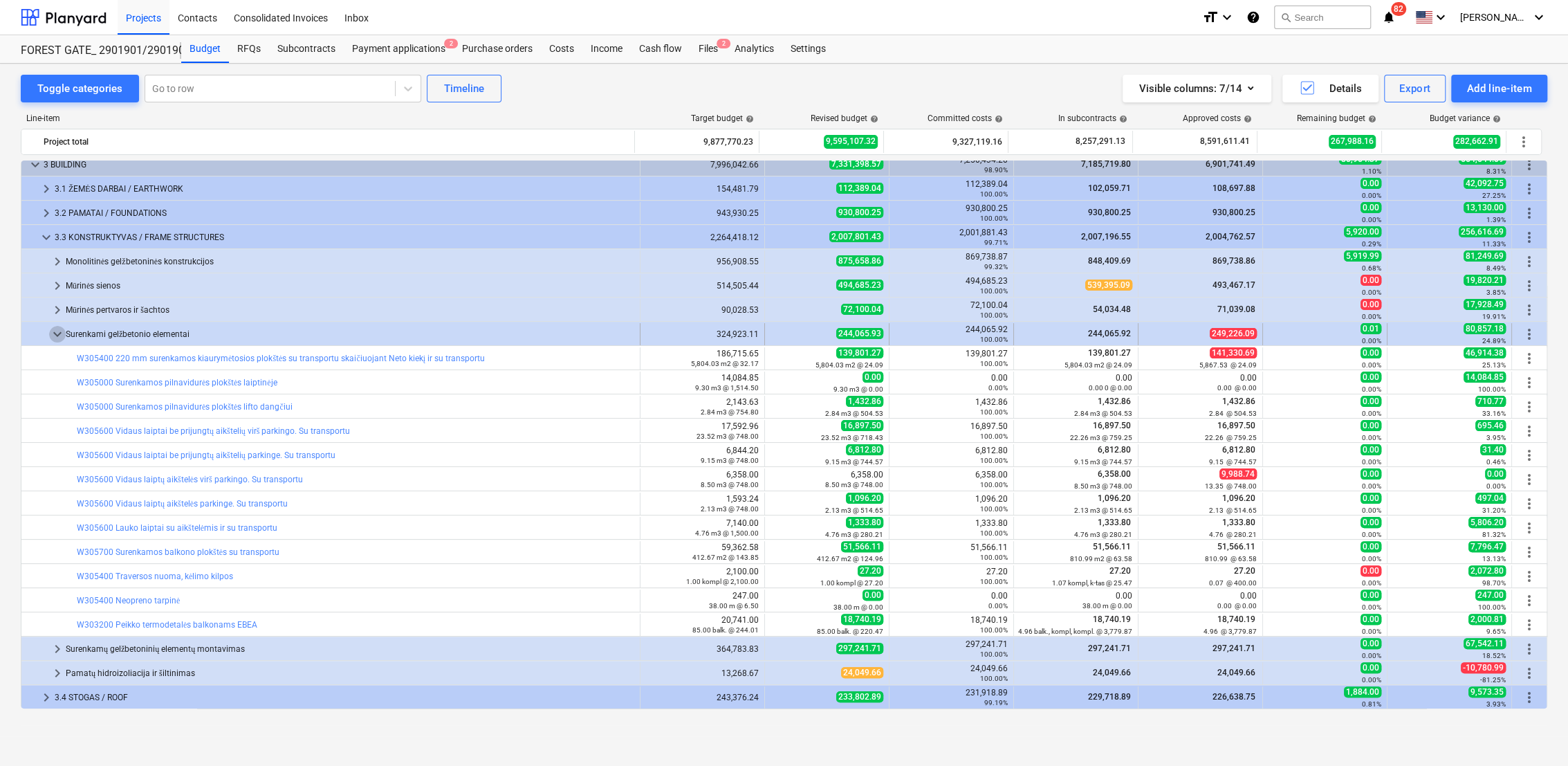
click at [59, 332] on span "keyboard_arrow_down" at bounding box center [58, 335] width 16 height 16
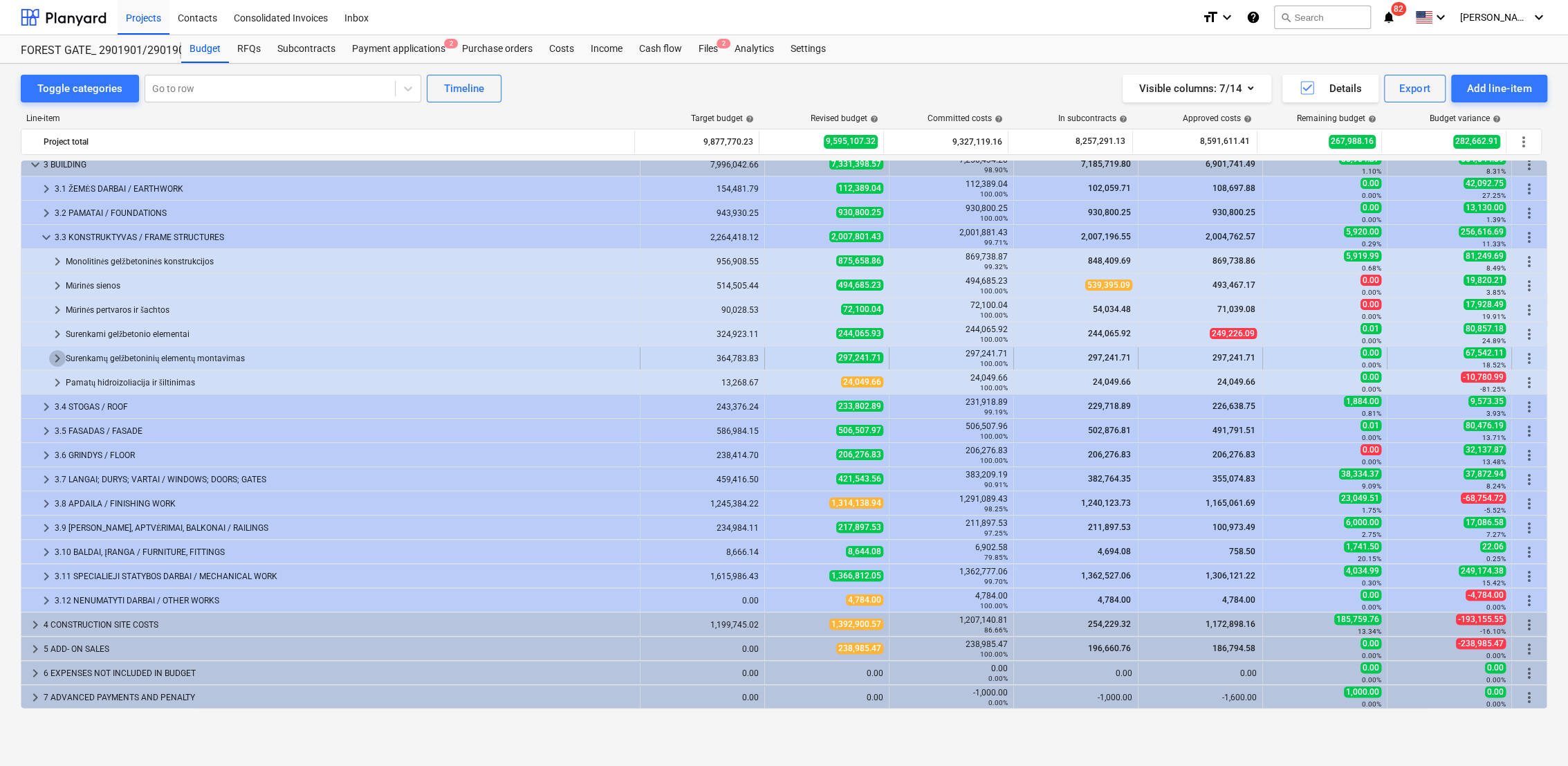
click at [56, 354] on span "keyboard_arrow_right" at bounding box center [58, 358] width 16 height 16
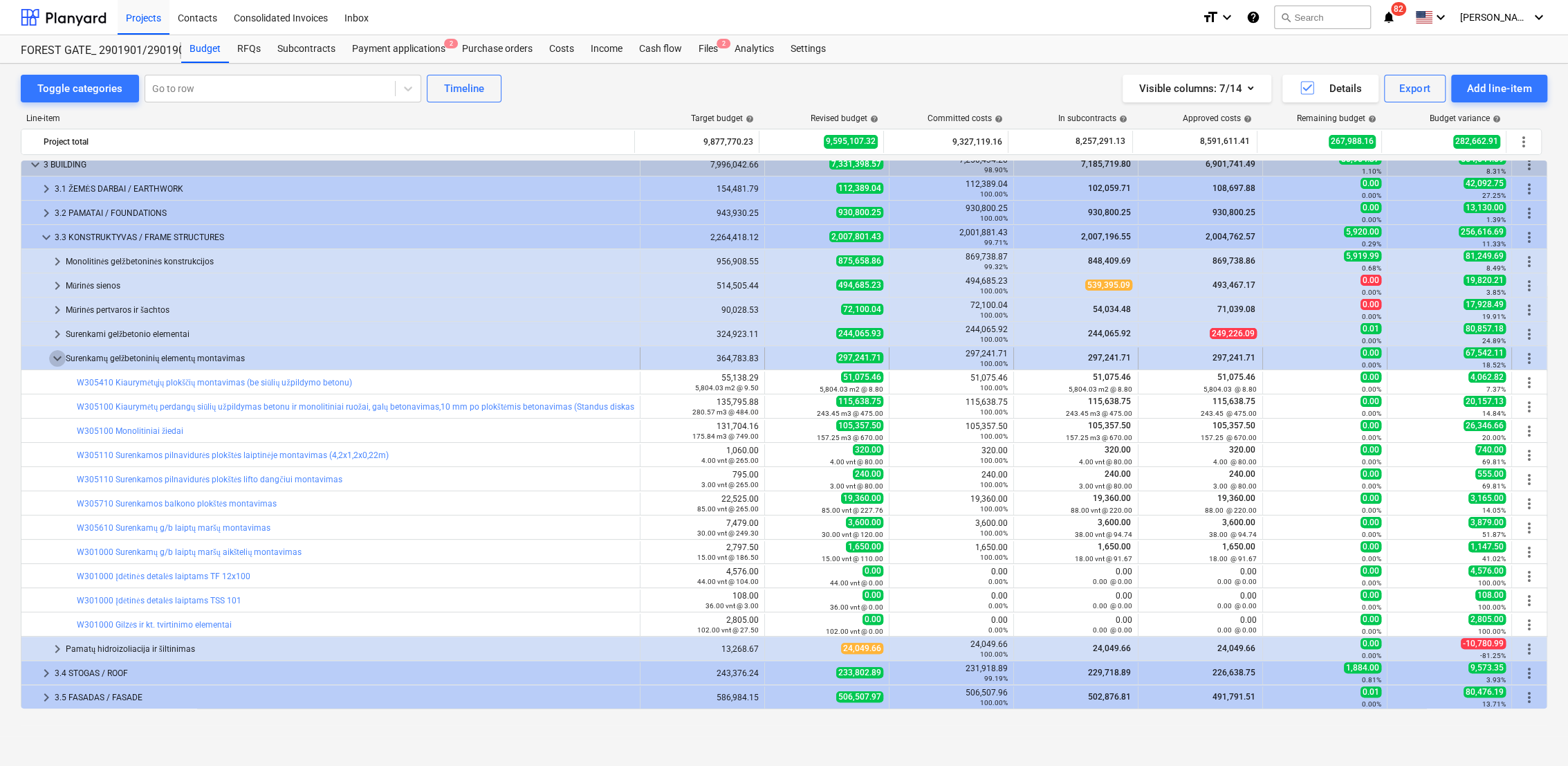
click at [53, 359] on span "keyboard_arrow_down" at bounding box center [58, 358] width 16 height 16
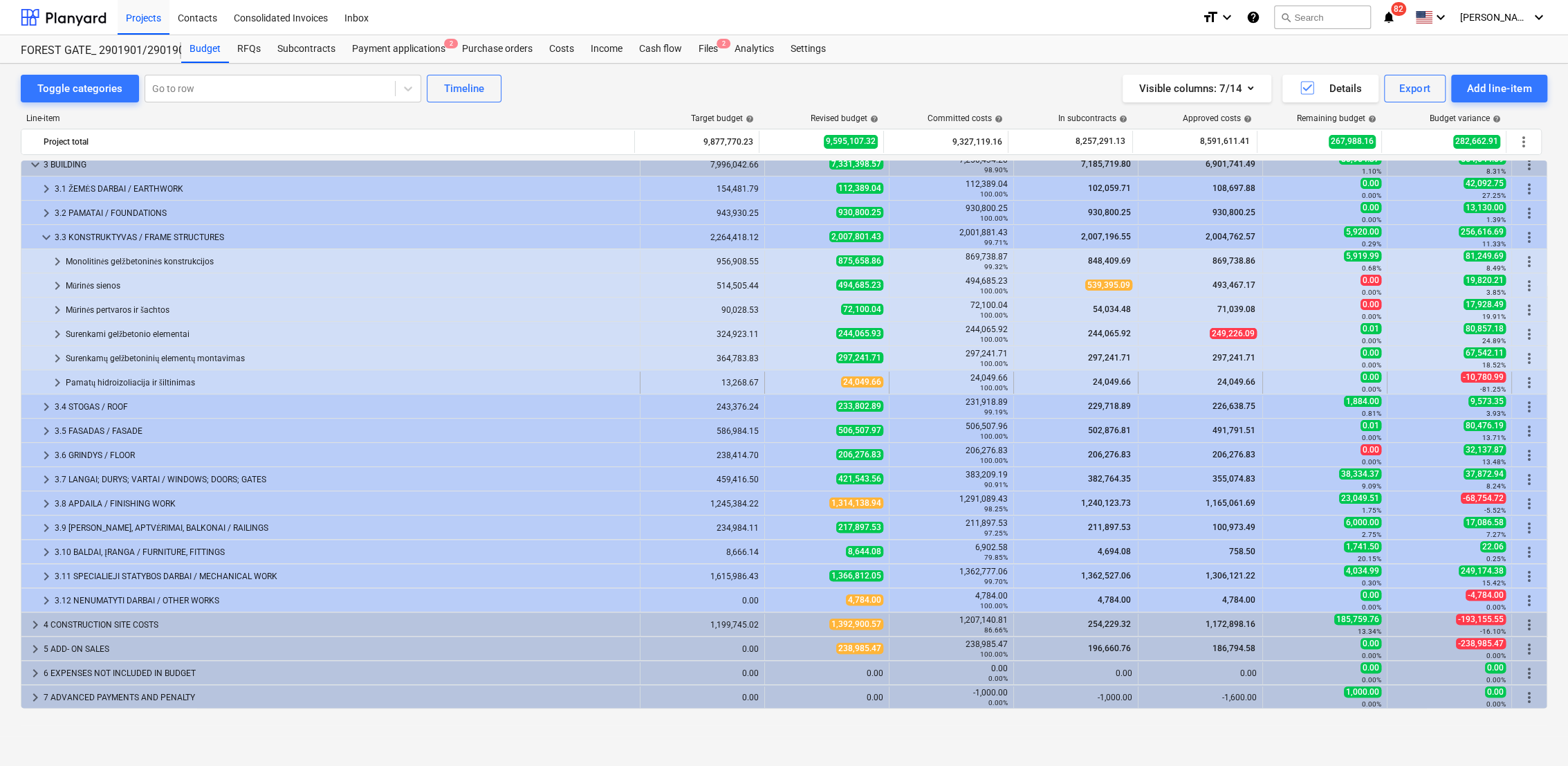
click at [56, 378] on span "keyboard_arrow_right" at bounding box center [58, 382] width 16 height 16
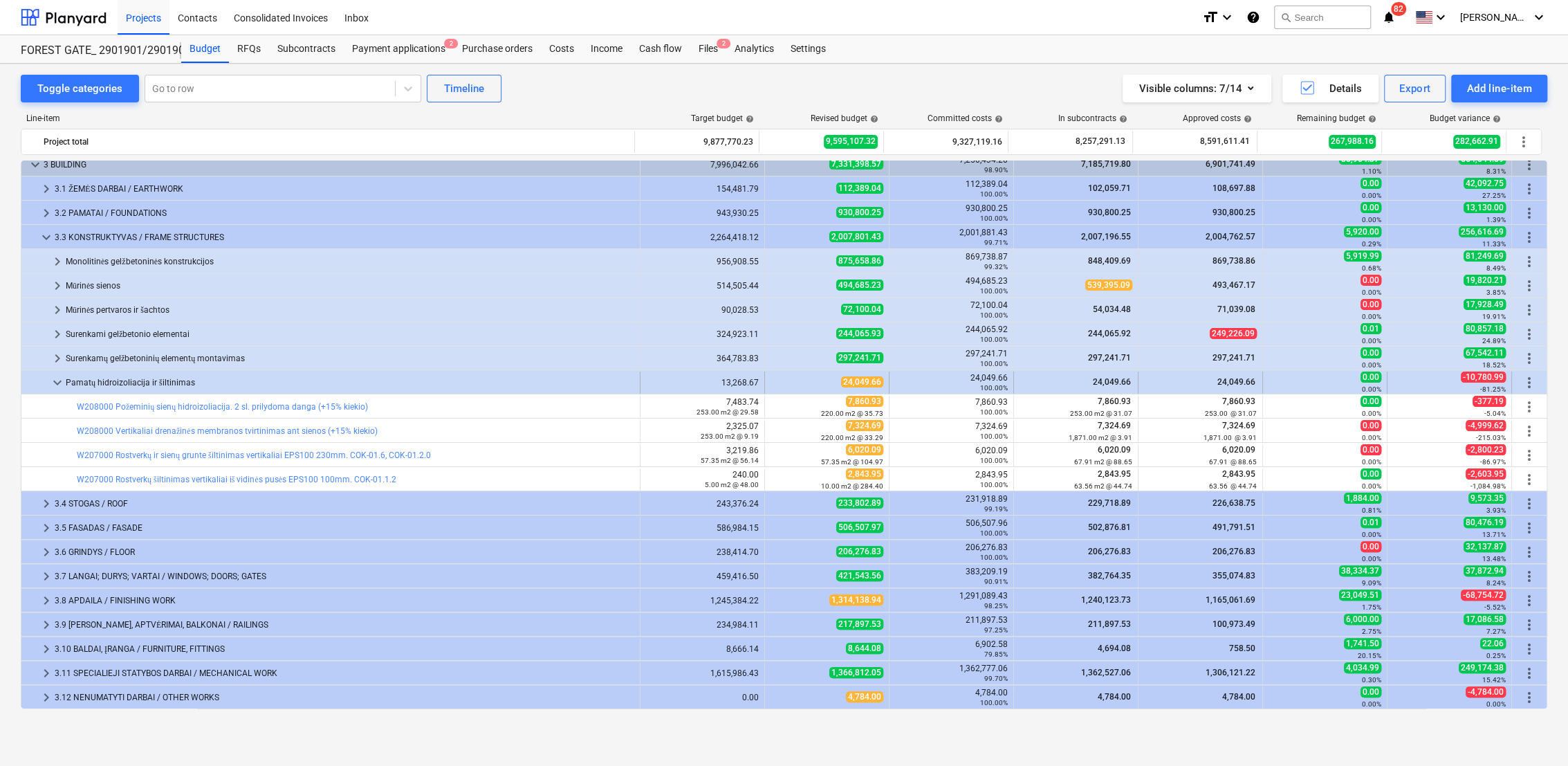
click at [56, 381] on span "keyboard_arrow_down" at bounding box center [58, 382] width 16 height 16
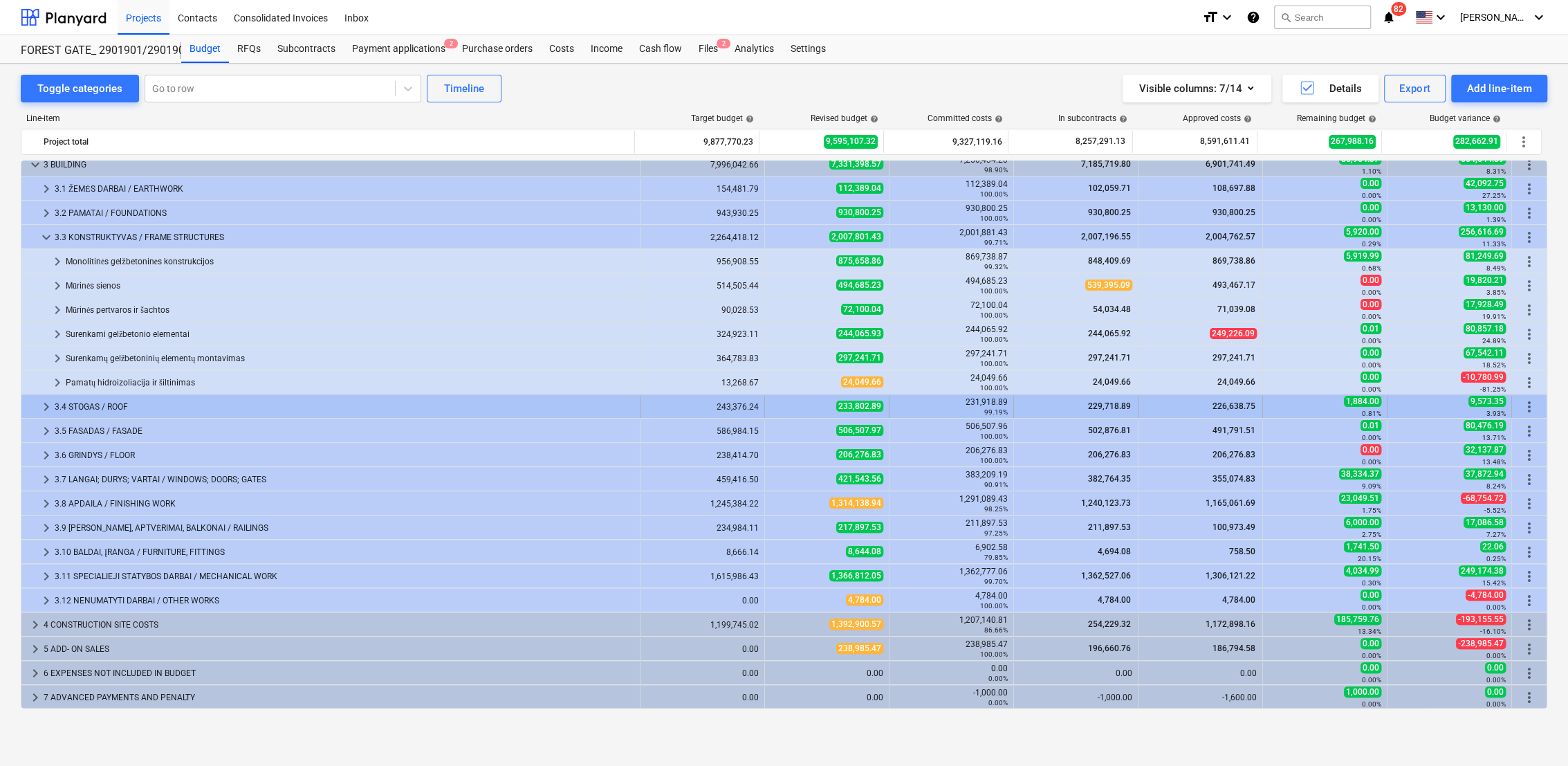
click at [41, 405] on span "keyboard_arrow_right" at bounding box center [47, 407] width 16 height 16
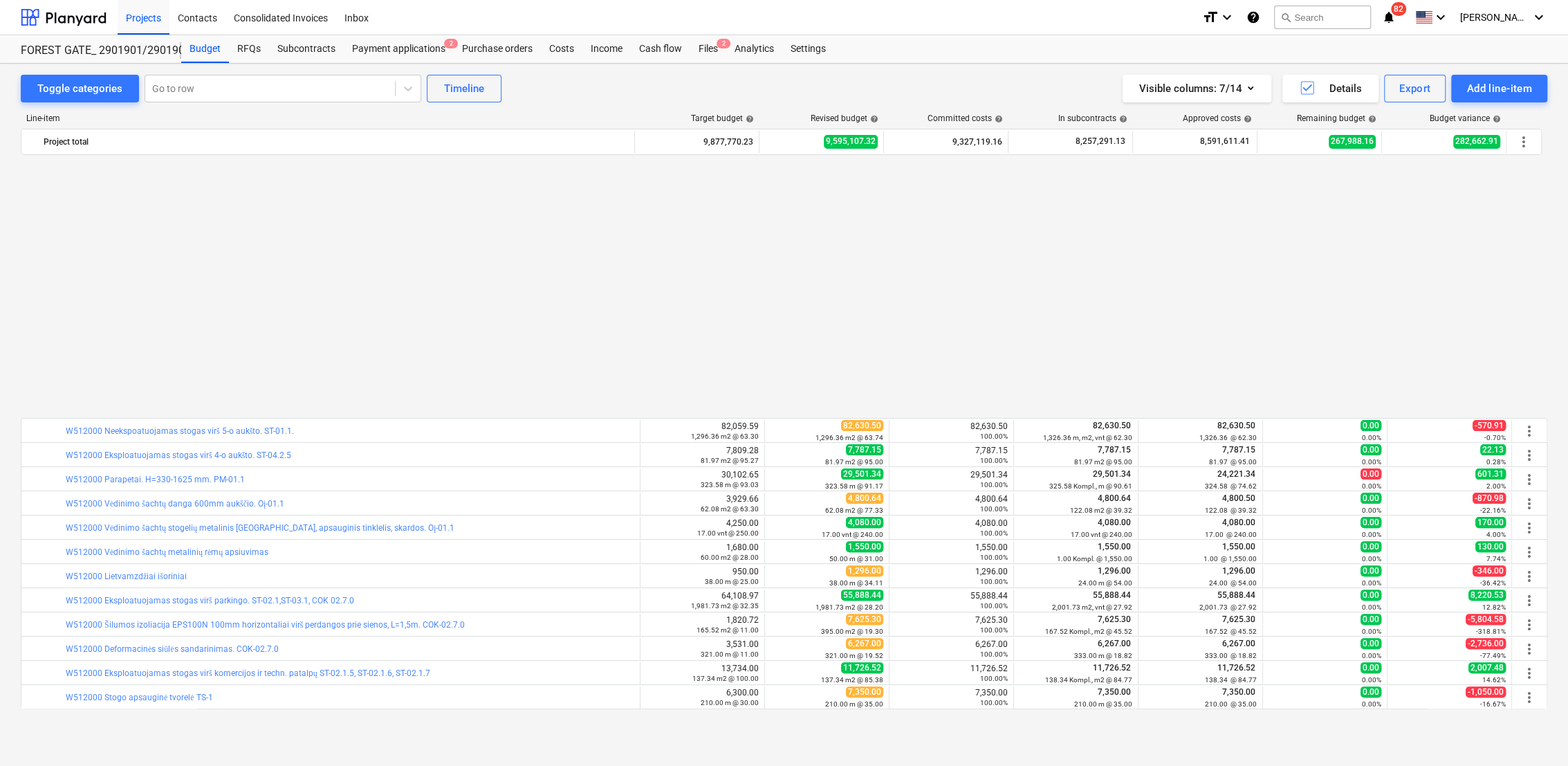
scroll to position [534, 0]
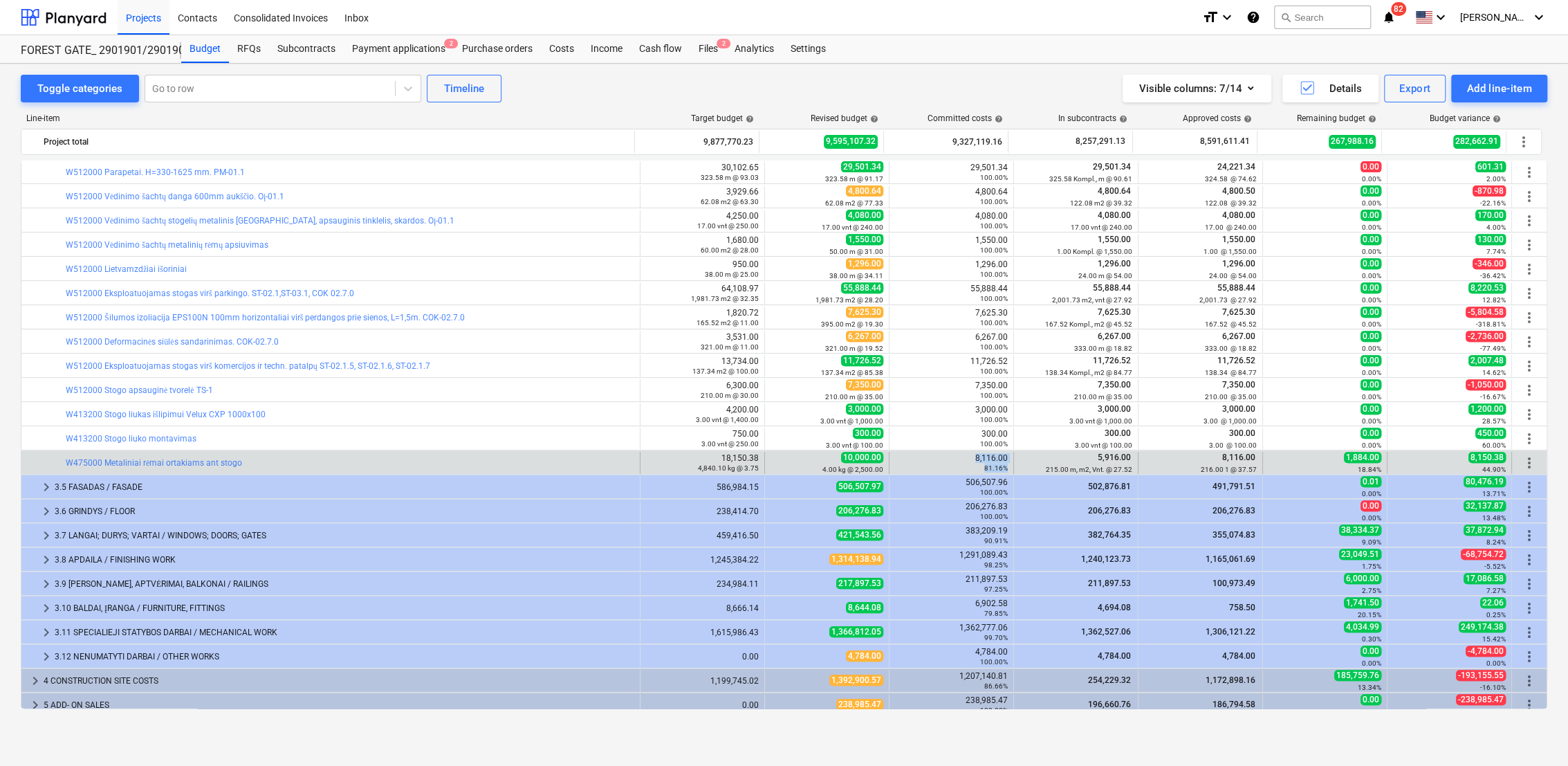
drag, startPoint x: 970, startPoint y: 457, endPoint x: 1011, endPoint y: 457, distance: 41.0
click at [1011, 457] on div "bar_chart W475000 Metaliniai rėmai ortakiams ant stogo 18,150.38 4,840.10 kg @ …" at bounding box center [783, 463] width 1525 height 22
drag, startPoint x: 1011, startPoint y: 457, endPoint x: 989, endPoint y: 458, distance: 22.0
click at [989, 458] on div "8,116.00 81.16%" at bounding box center [950, 463] width 112 height 19
click at [970, 460] on div "8,116.00 81.16%" at bounding box center [950, 463] width 112 height 19
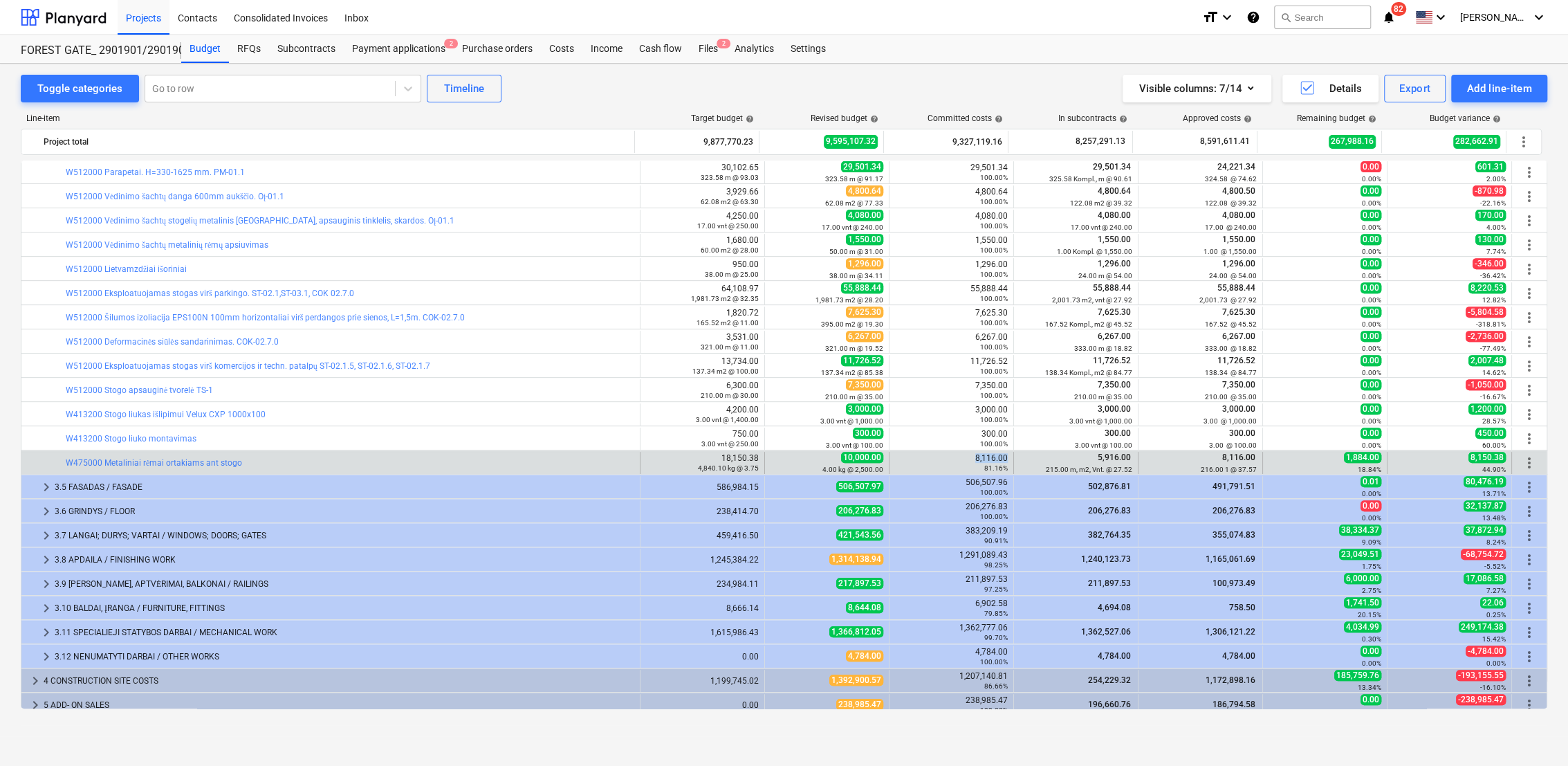
drag, startPoint x: 1007, startPoint y: 455, endPoint x: 973, endPoint y: 455, distance: 34.0
click at [973, 455] on div "8,116.00 81.16%" at bounding box center [951, 463] width 124 height 22
copy div "8,116.00"
click at [773, 462] on span "edit" at bounding box center [779, 463] width 11 height 11
type textarea "x"
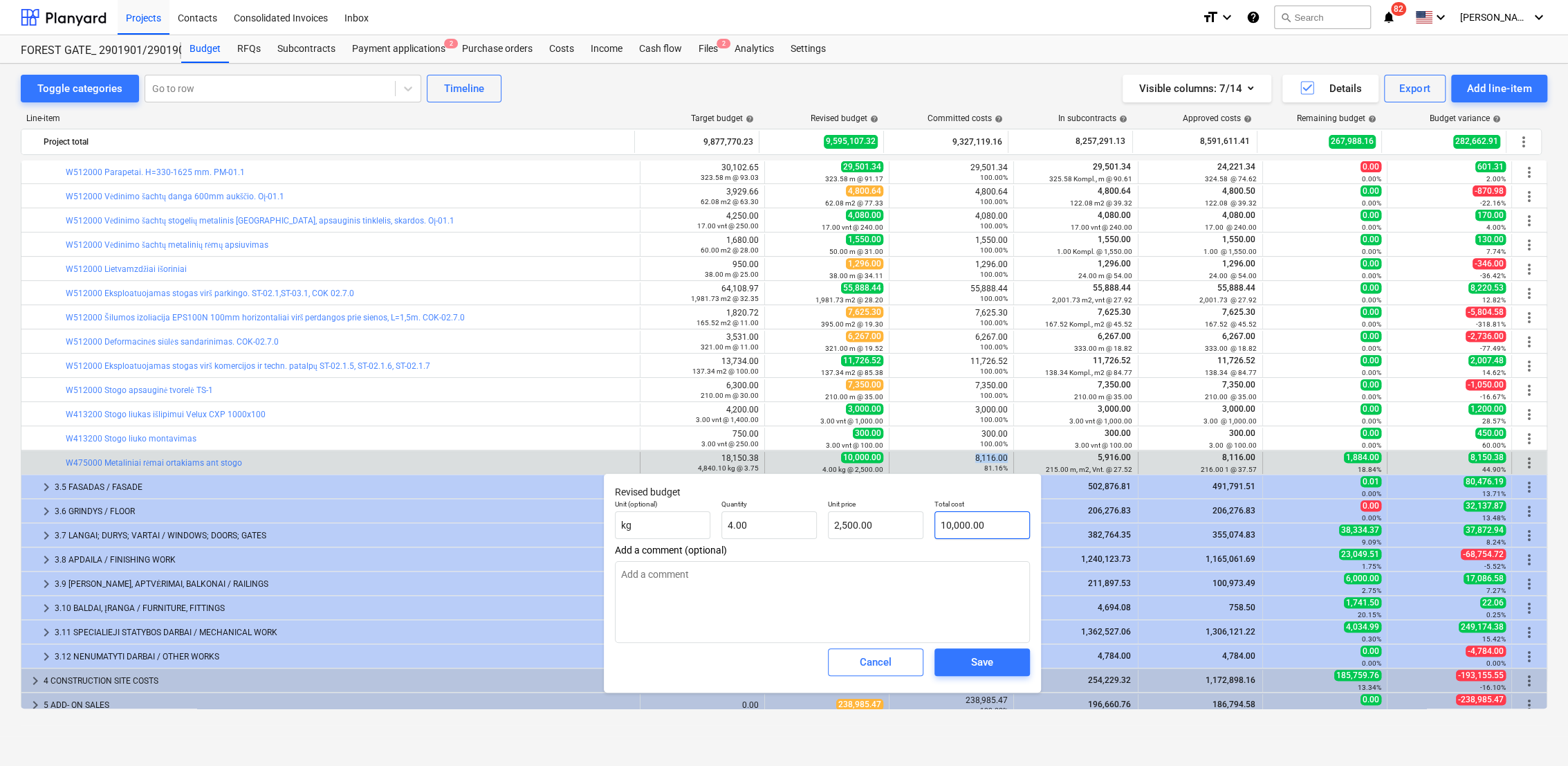
type input "10000"
drag, startPoint x: 995, startPoint y: 524, endPoint x: 929, endPoint y: 530, distance: 66.3
click at [929, 530] on div "Total cost 10000" at bounding box center [982, 518] width 107 height 50
paste input "8,116."
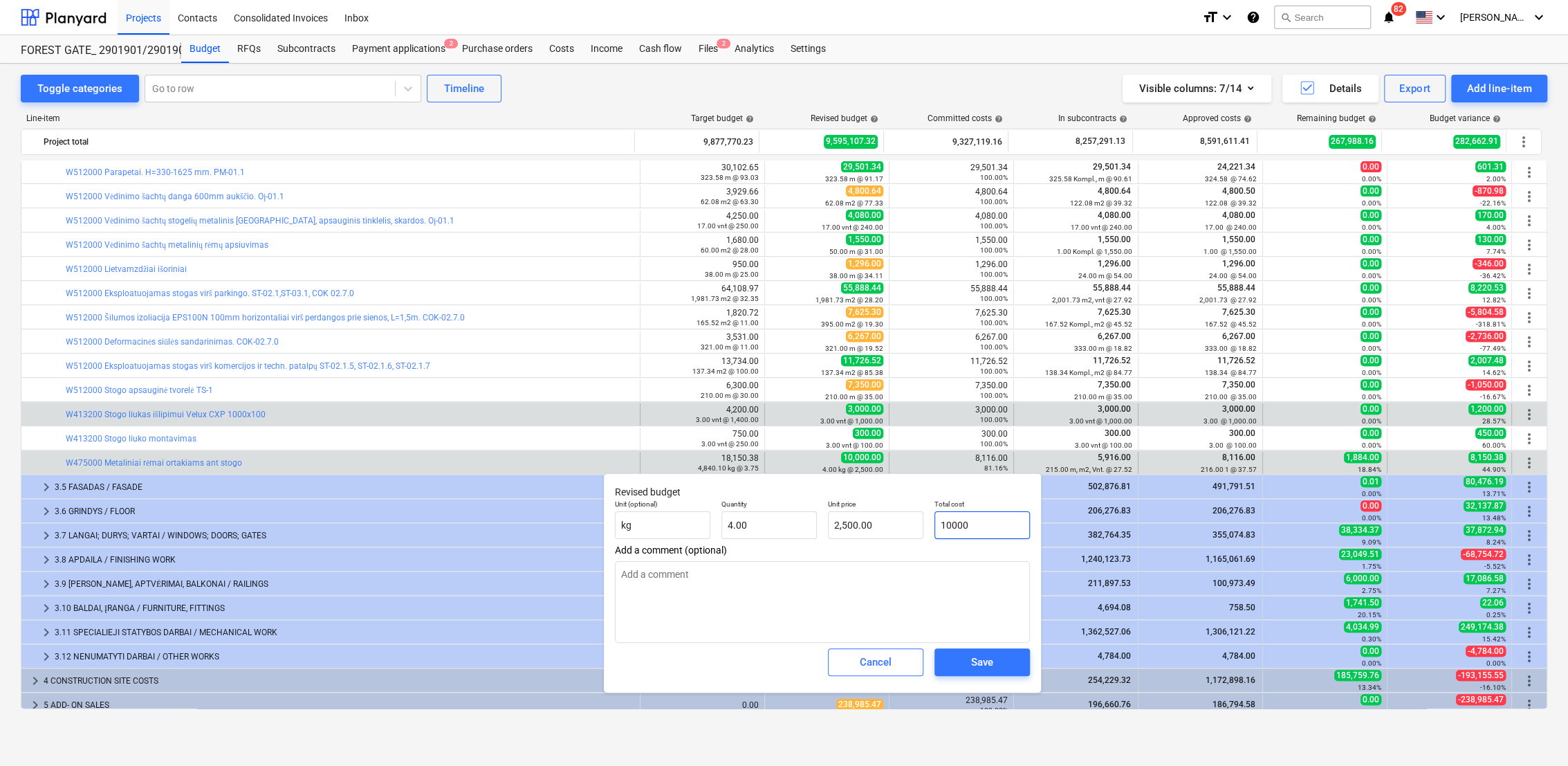
type textarea "x"
type input "8,116.00"
type input "2,029.00"
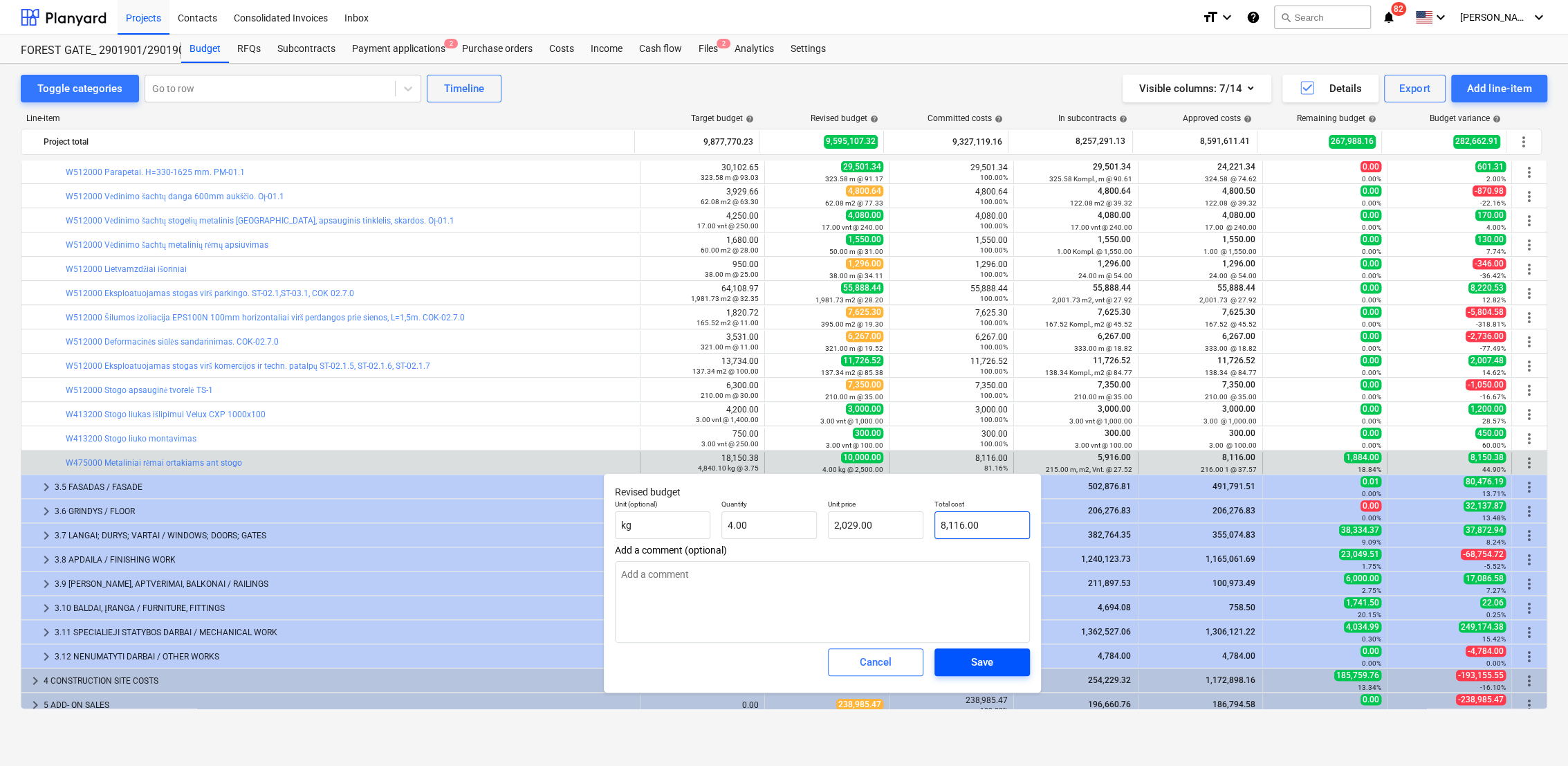
type input "8,116.00"
click at [992, 662] on div "Save" at bounding box center [982, 663] width 22 height 18
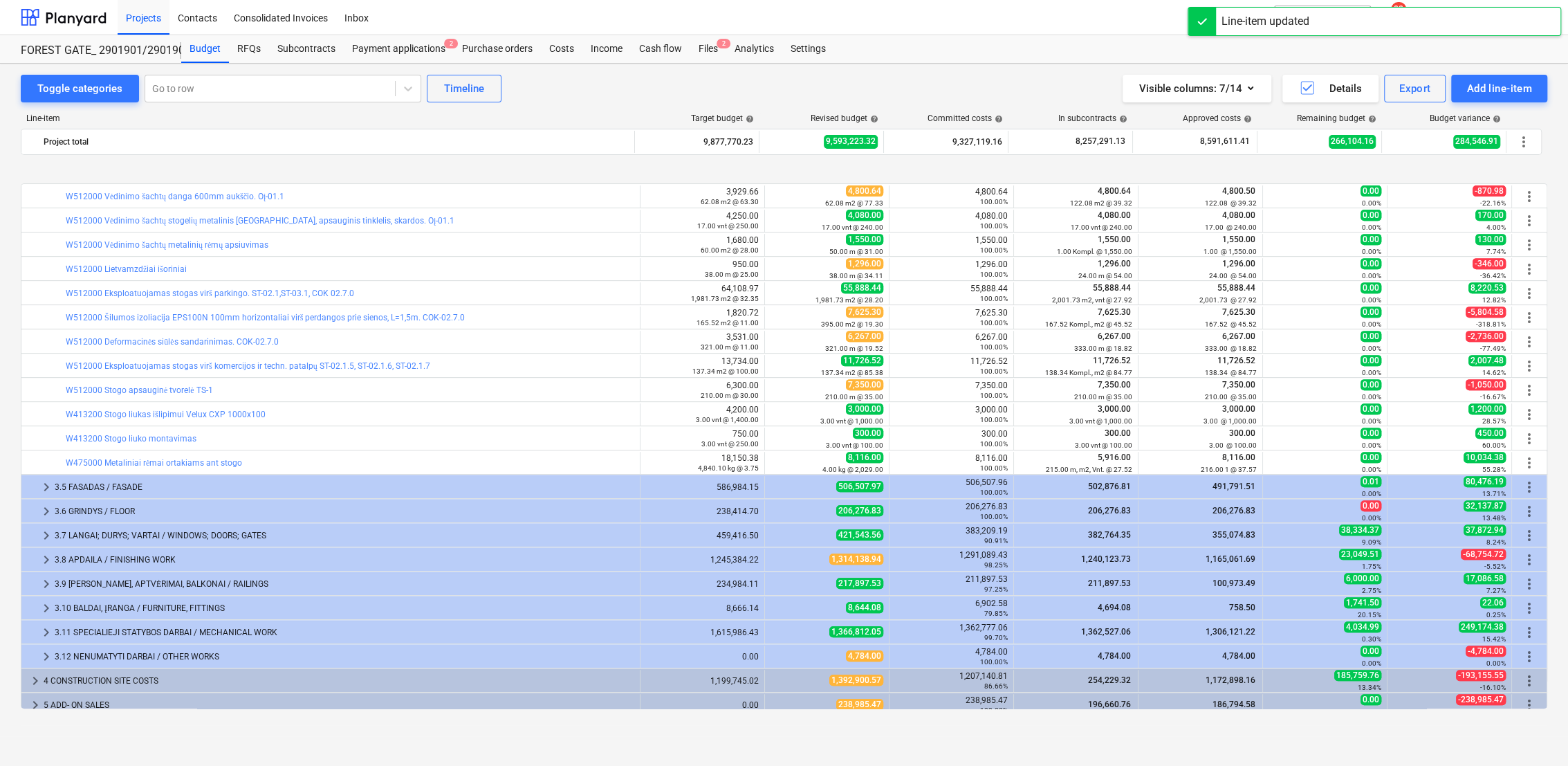
scroll to position [590, 0]
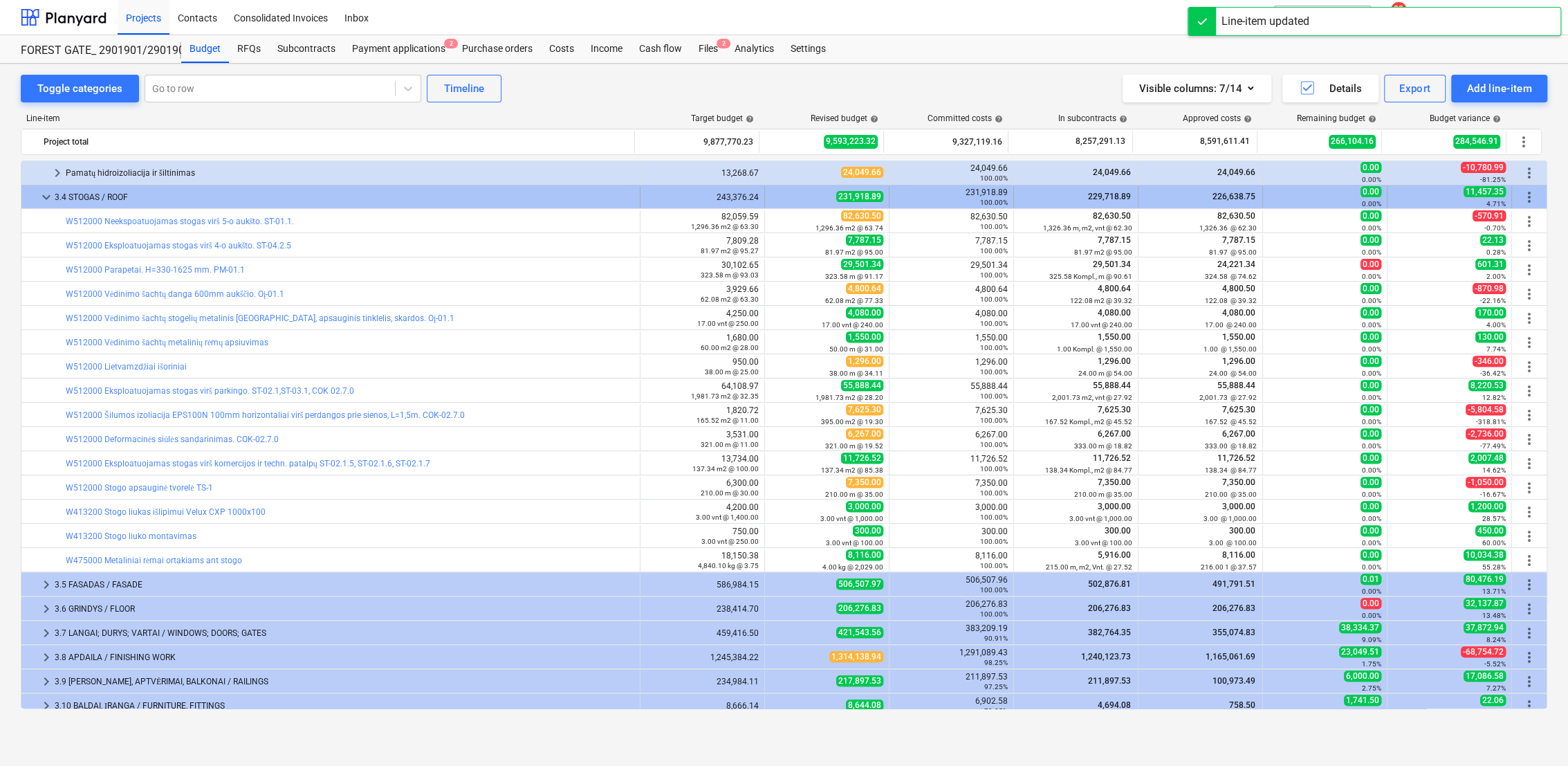
click at [45, 201] on span "keyboard_arrow_down" at bounding box center [47, 197] width 16 height 16
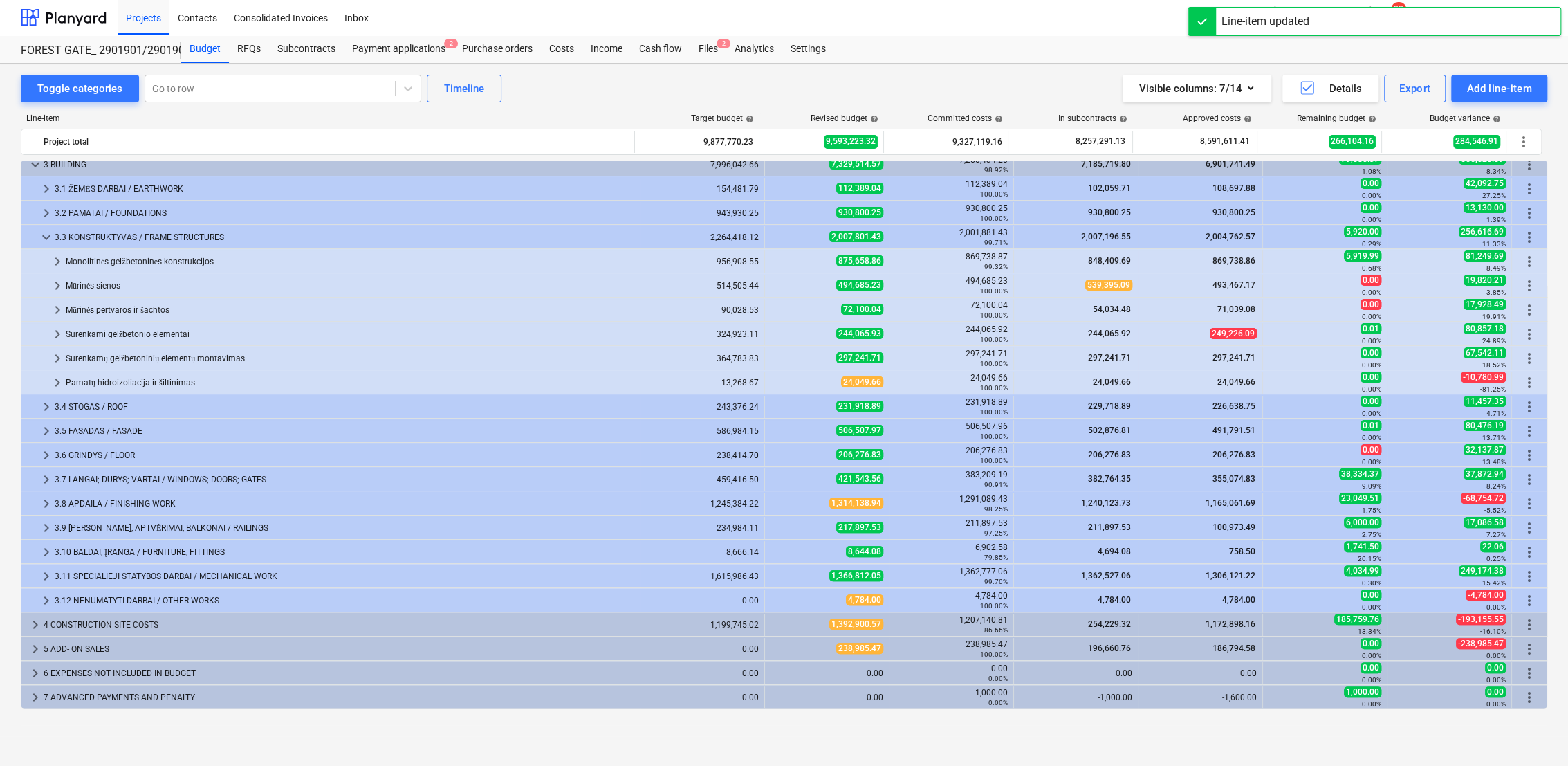
scroll to position [227, 0]
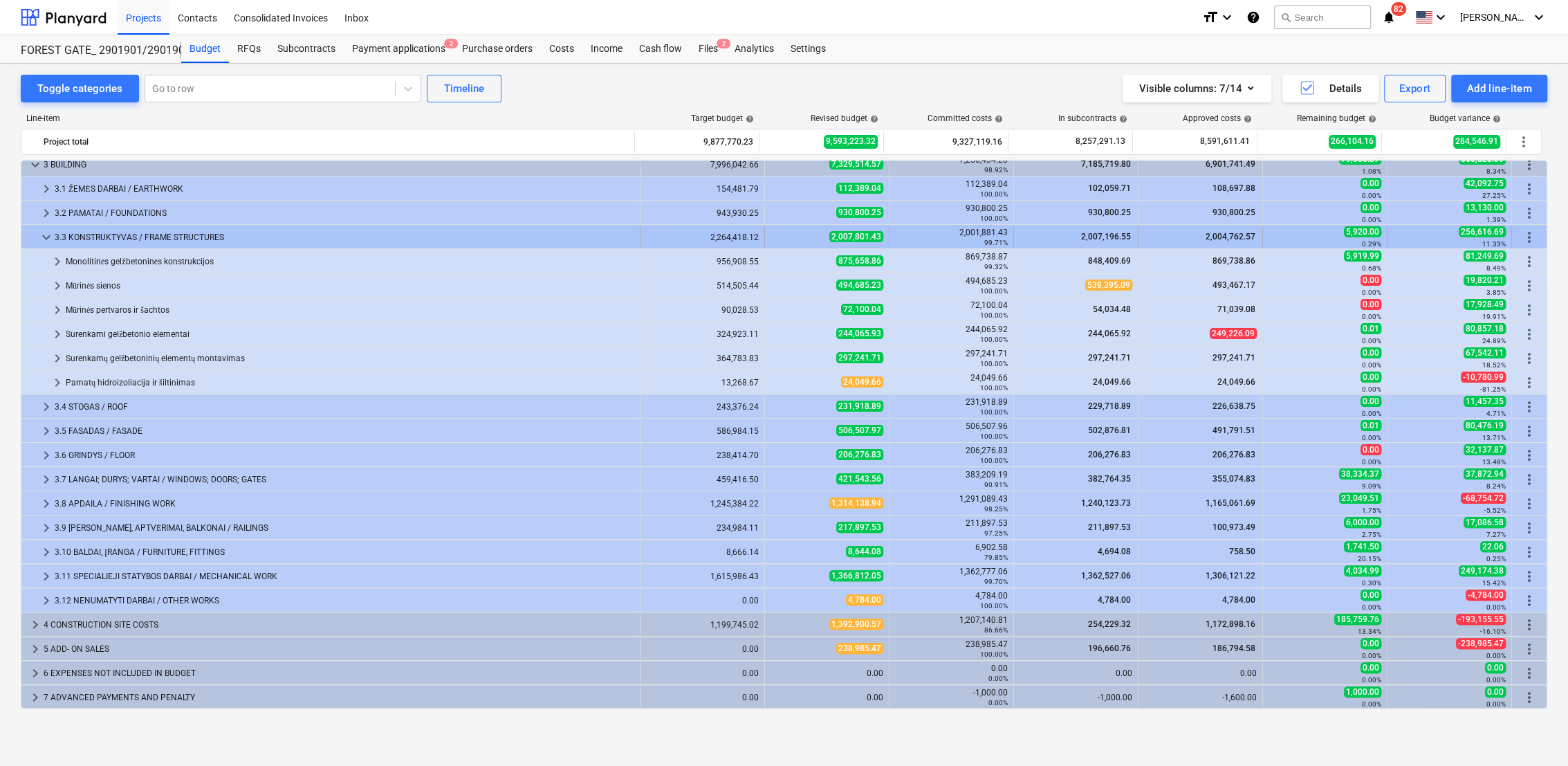
click at [47, 235] on span "keyboard_arrow_down" at bounding box center [47, 238] width 16 height 16
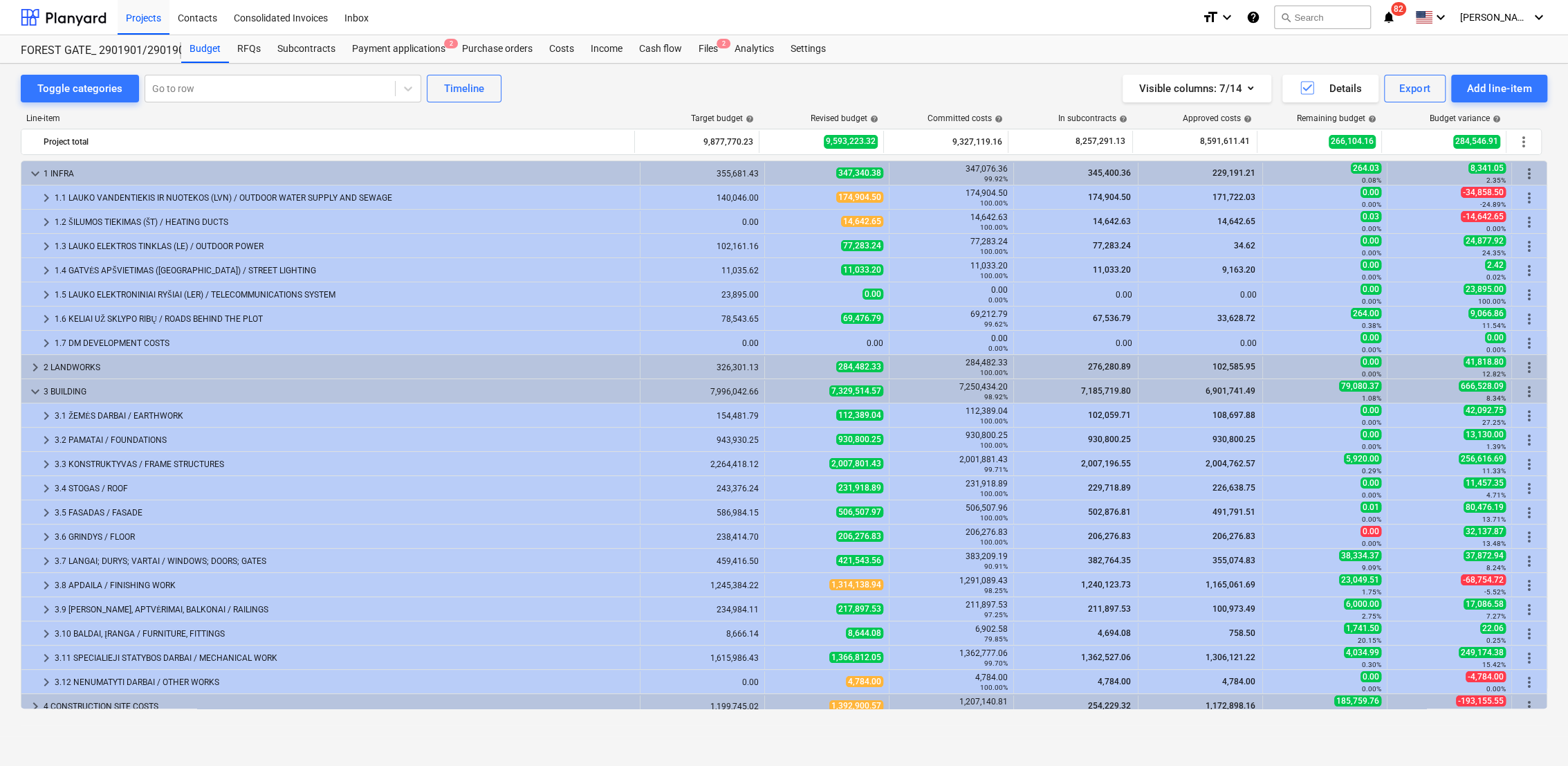
scroll to position [81, 0]
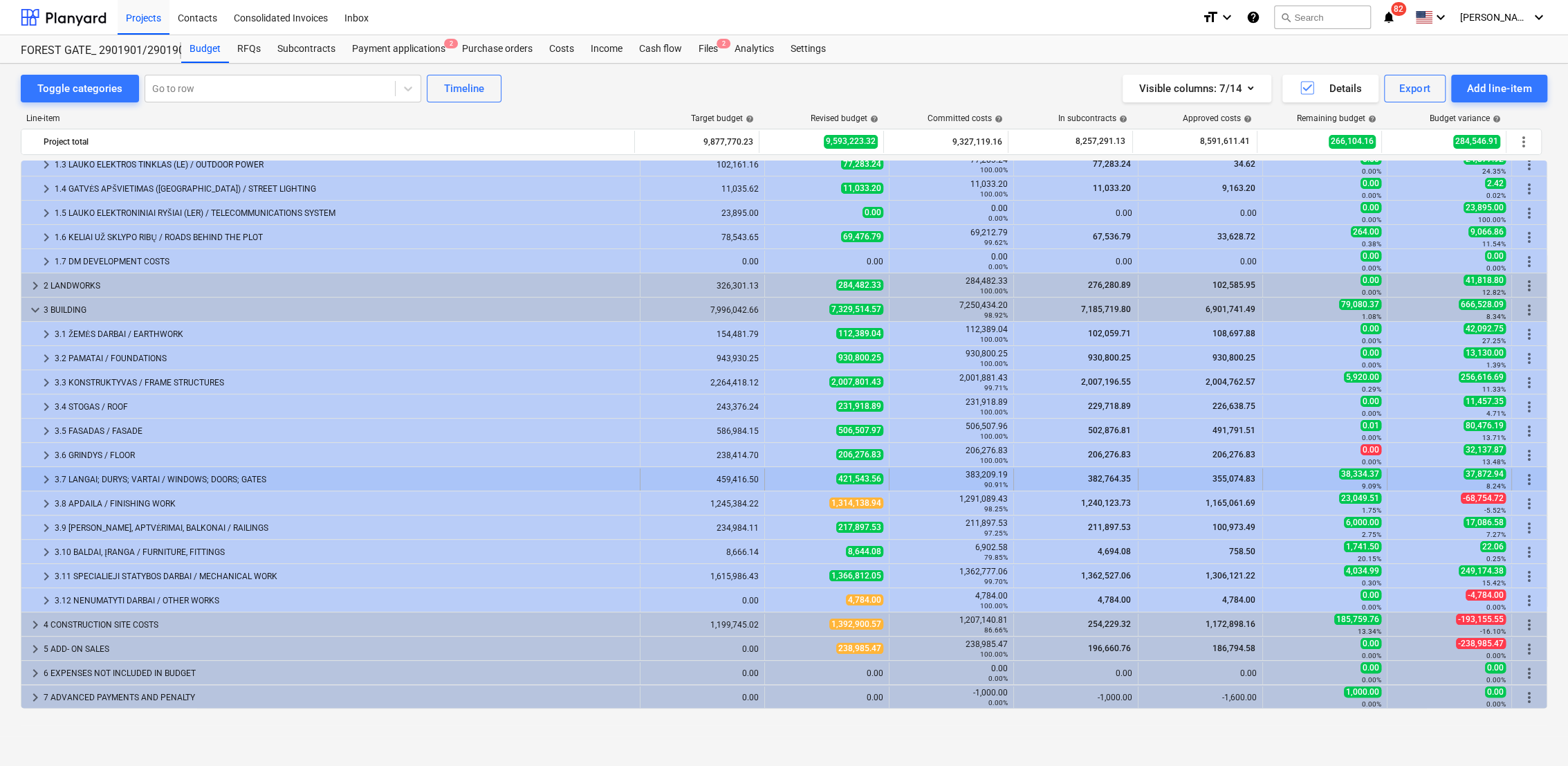
click at [44, 478] on span "keyboard_arrow_right" at bounding box center [47, 479] width 16 height 16
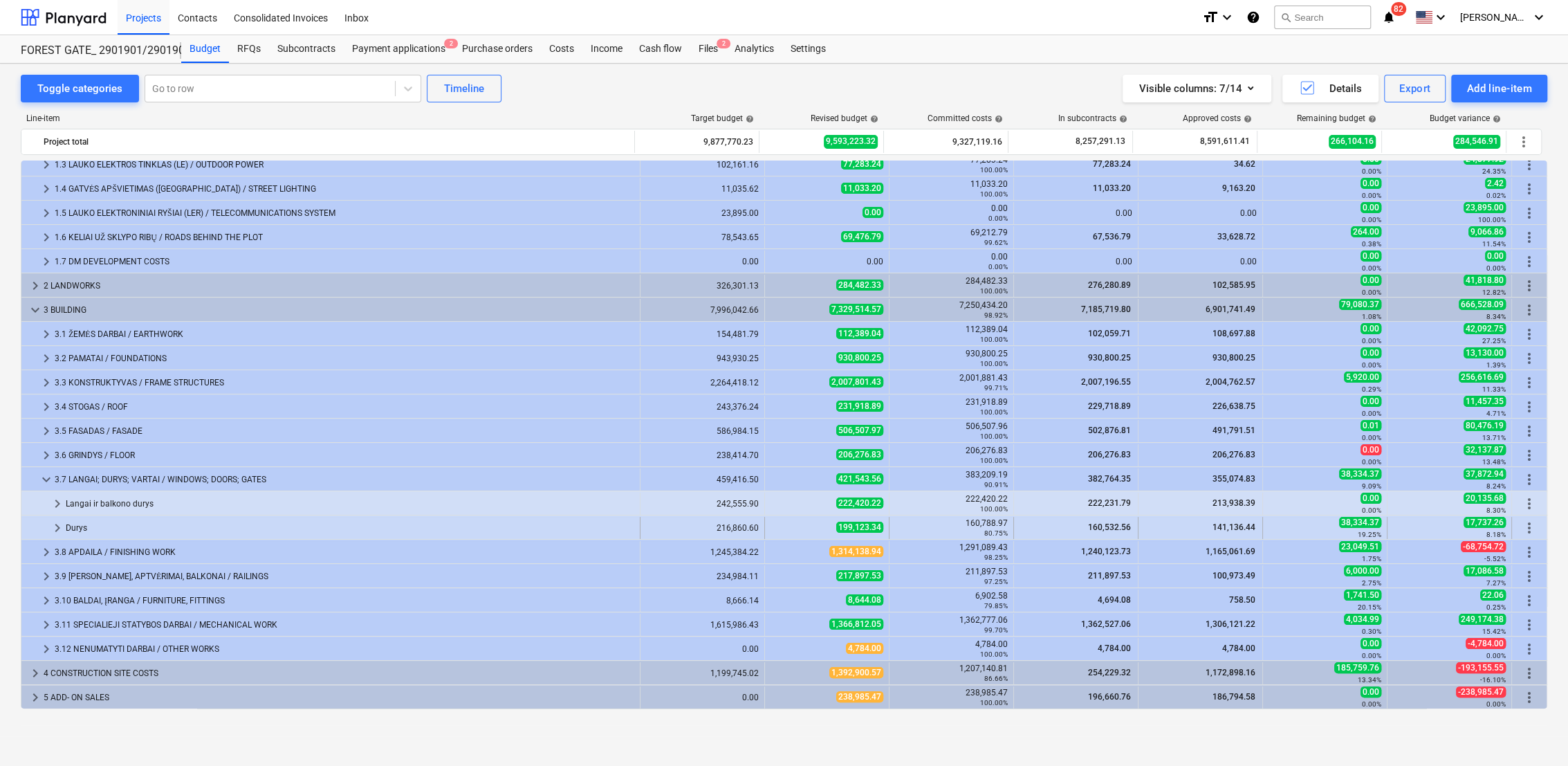
click at [56, 526] on span "keyboard_arrow_right" at bounding box center [58, 527] width 16 height 16
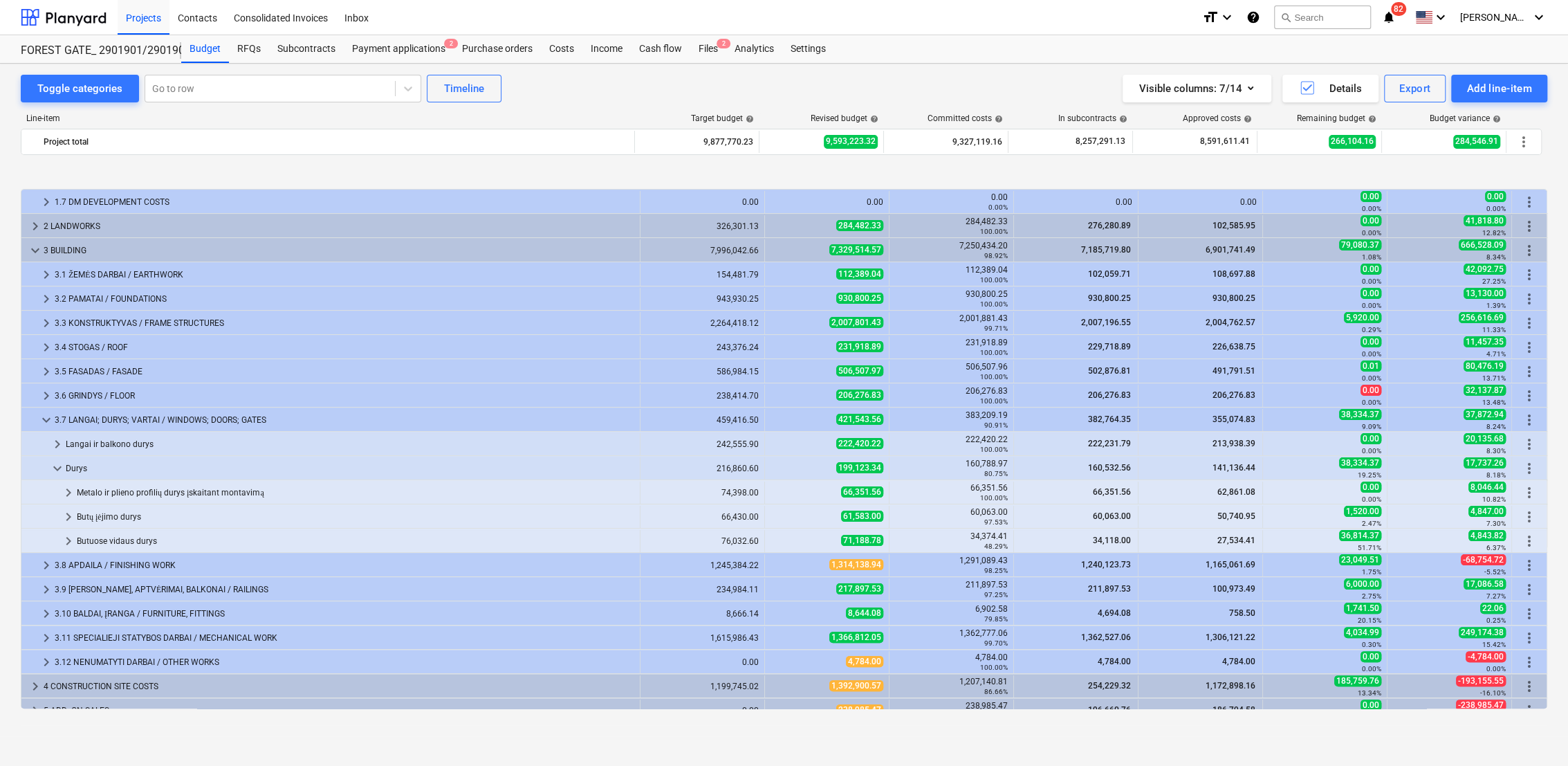
scroll to position [203, 0]
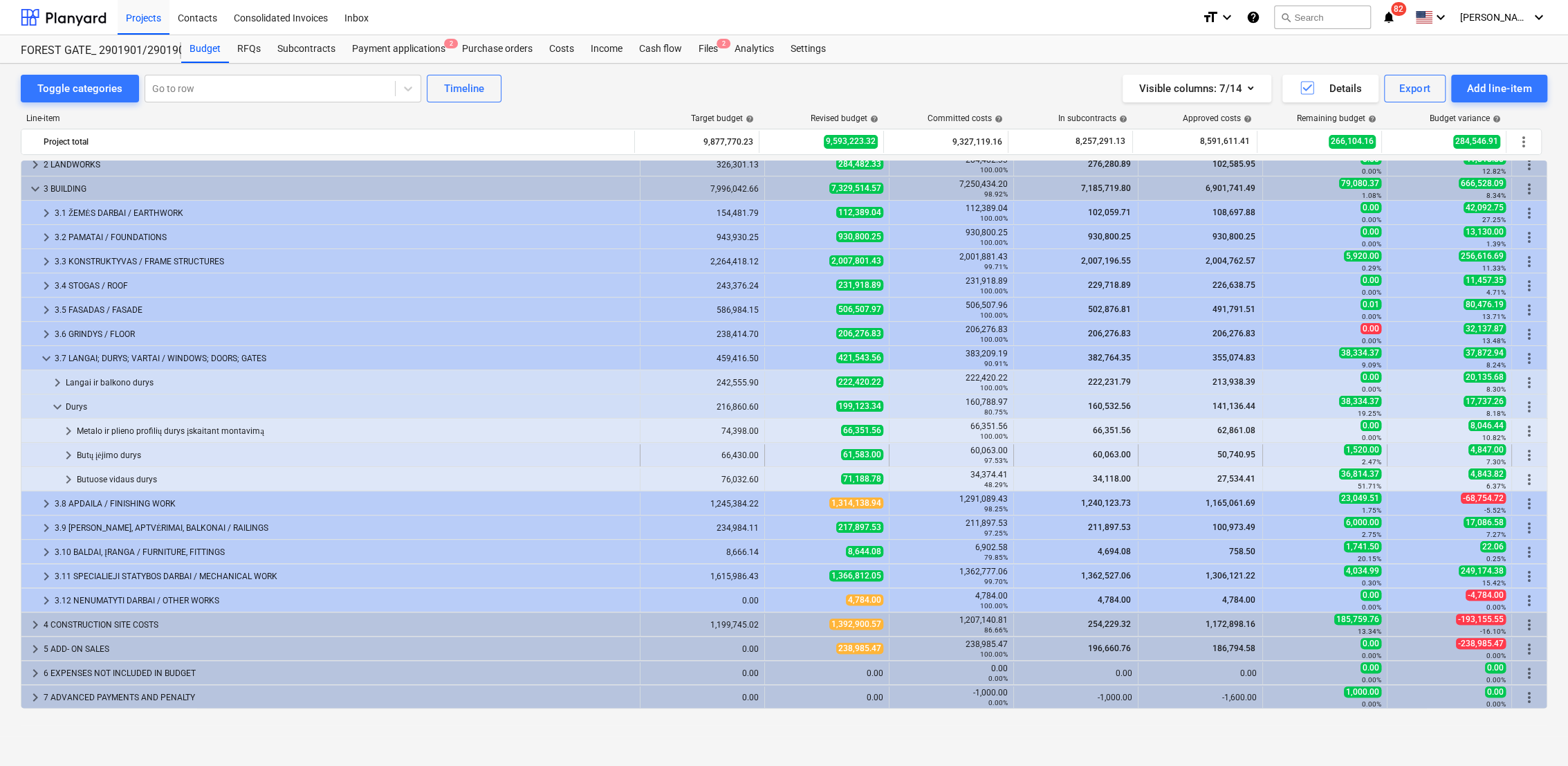
click at [67, 454] on span "keyboard_arrow_right" at bounding box center [69, 455] width 16 height 16
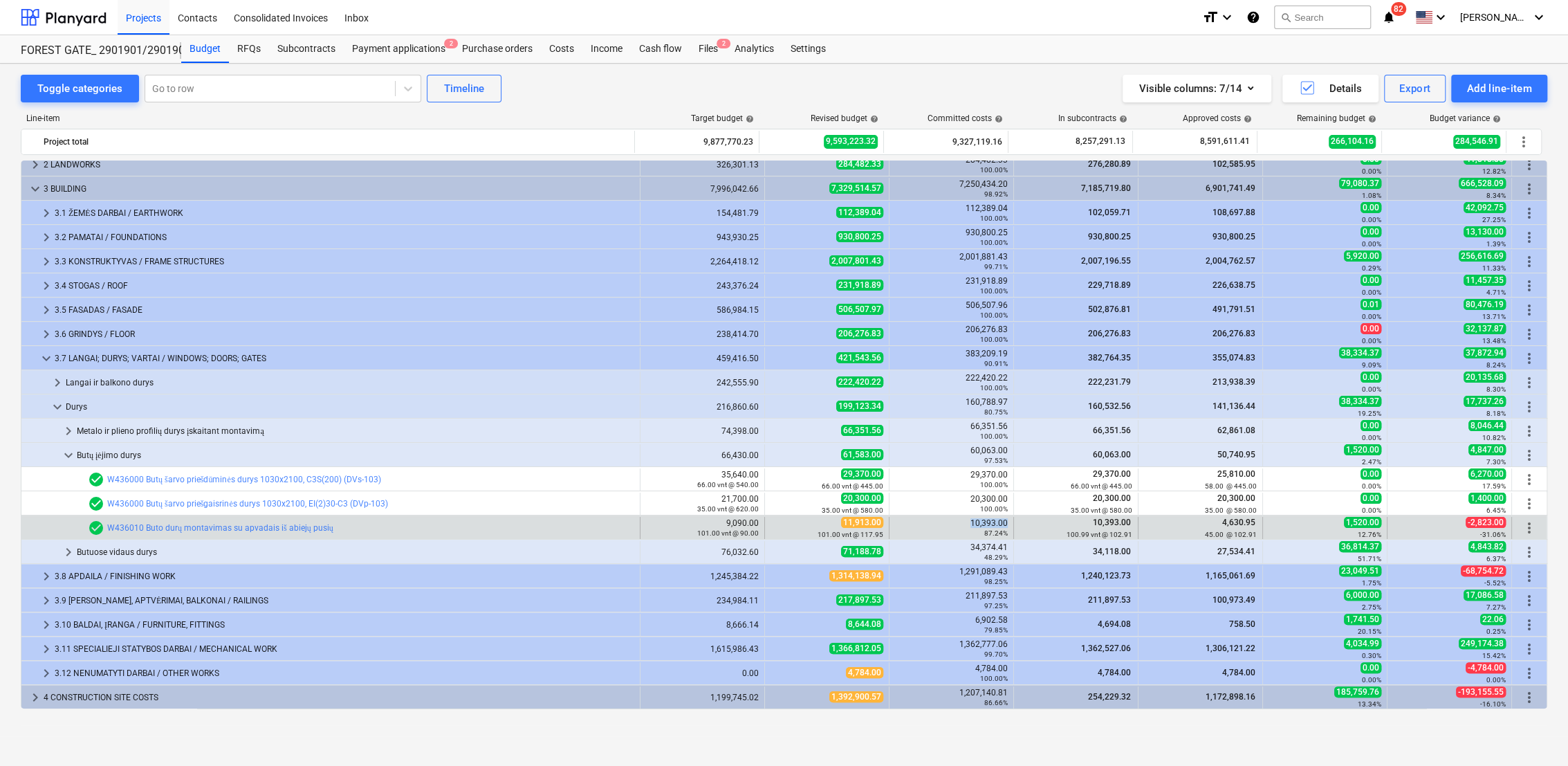
drag, startPoint x: 967, startPoint y: 522, endPoint x: 1009, endPoint y: 522, distance: 42.0
click at [1009, 522] on div "10,393.00 87.24%" at bounding box center [951, 527] width 124 height 22
drag, startPoint x: 1009, startPoint y: 522, endPoint x: 994, endPoint y: 522, distance: 15.0
copy div "10,393.00"
click at [773, 527] on span "edit" at bounding box center [779, 527] width 11 height 11
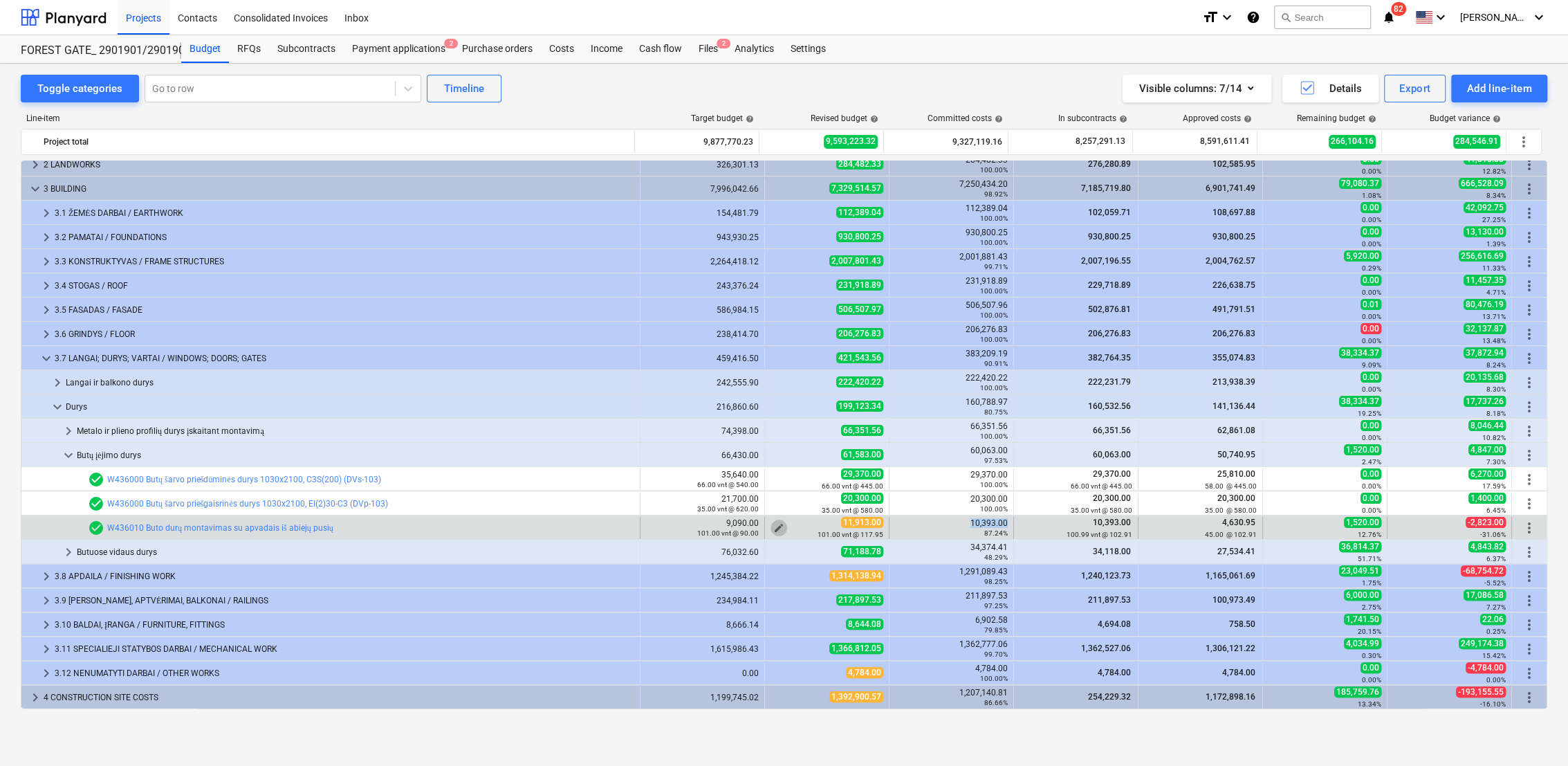
type textarea "x"
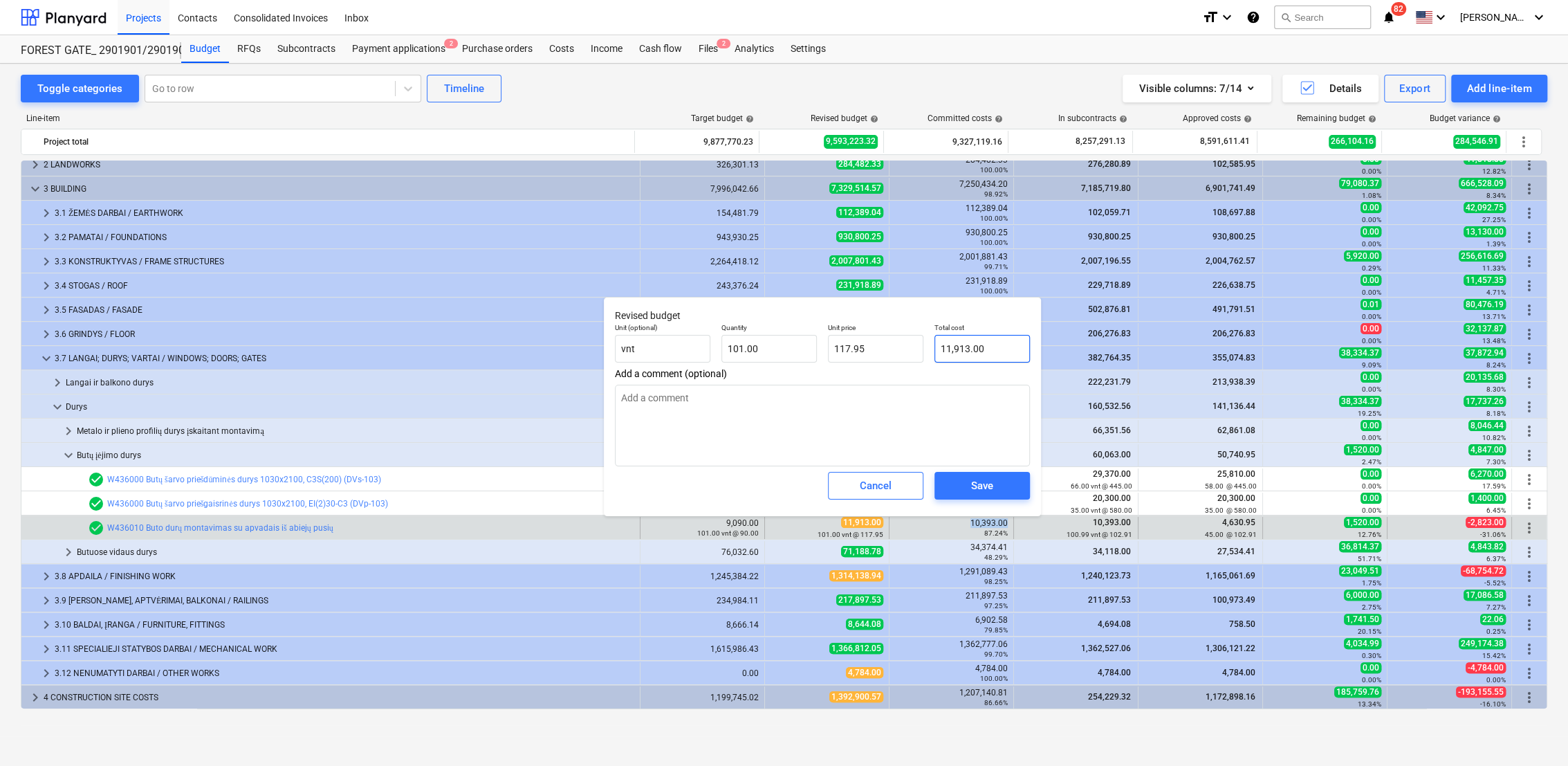
type input "11913"
drag, startPoint x: 991, startPoint y: 348, endPoint x: 952, endPoint y: 349, distance: 39.0
click at [943, 349] on input "11913" at bounding box center [982, 348] width 95 height 27
paste input "0,393.00"
type textarea "x"
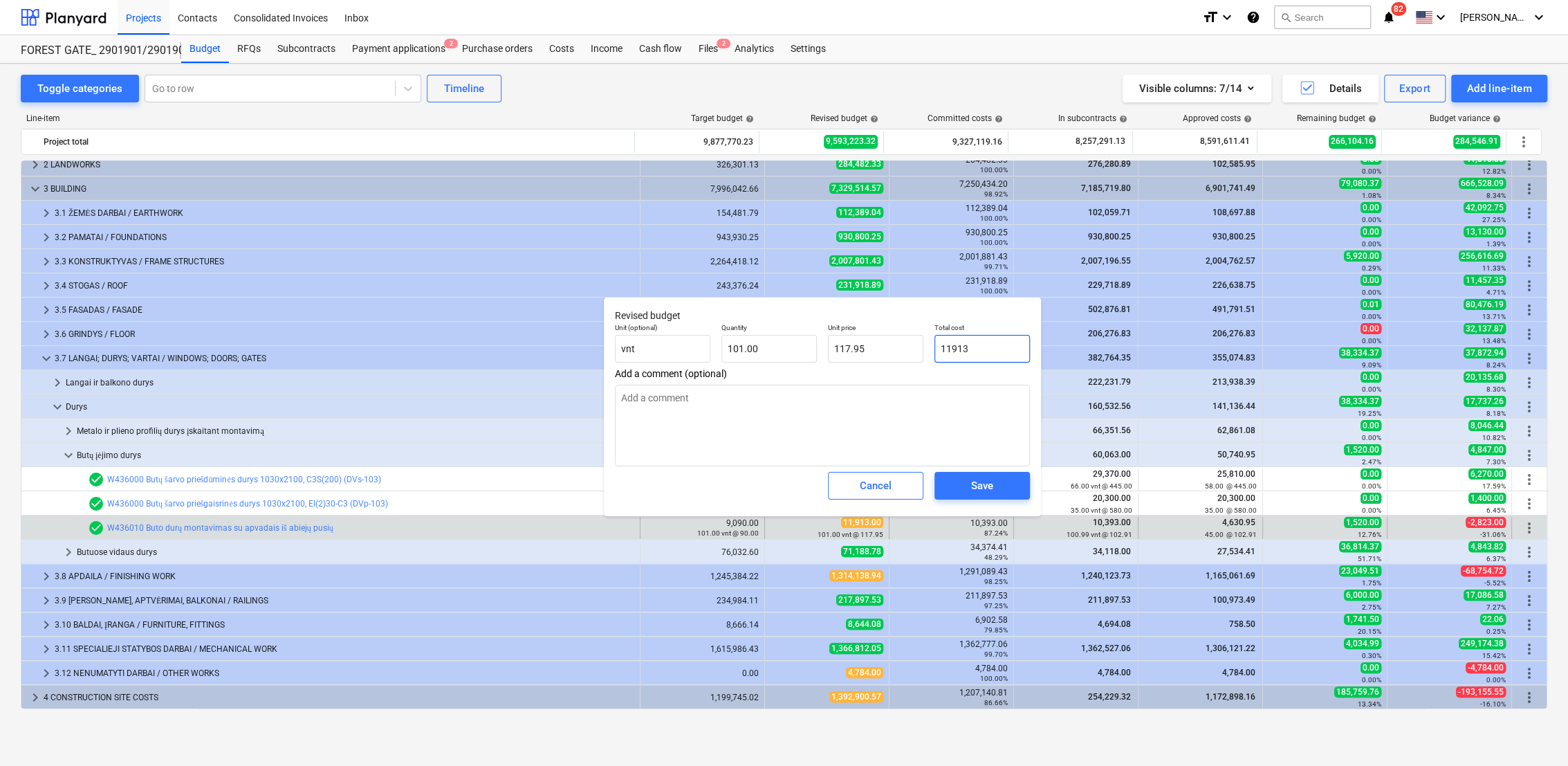
type input "10,393.00"
type input "102.90"
type input "10,393.00"
click at [1000, 488] on span "Save" at bounding box center [982, 486] width 62 height 18
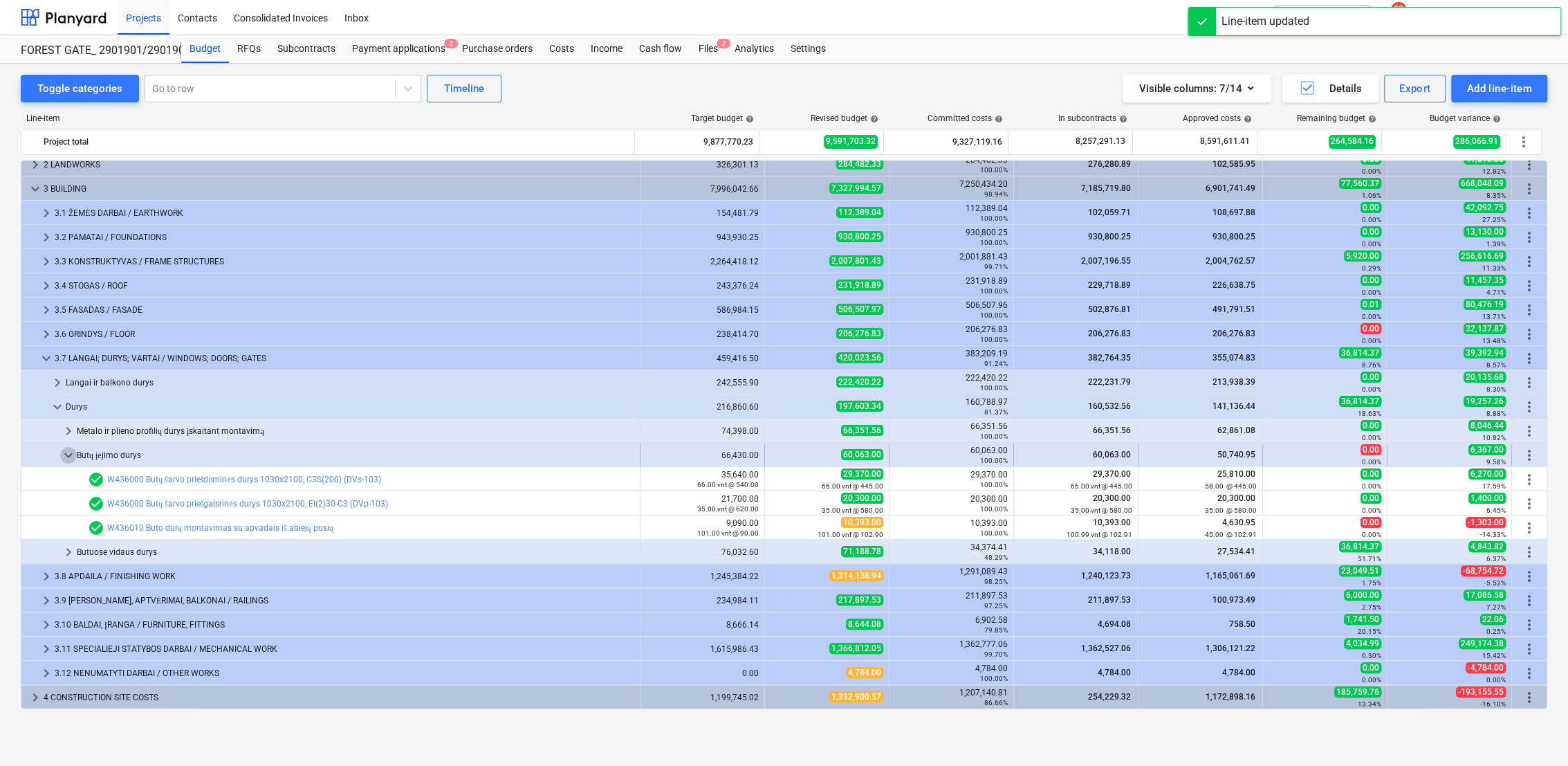
click at [67, 452] on span "keyboard_arrow_down" at bounding box center [69, 455] width 16 height 16
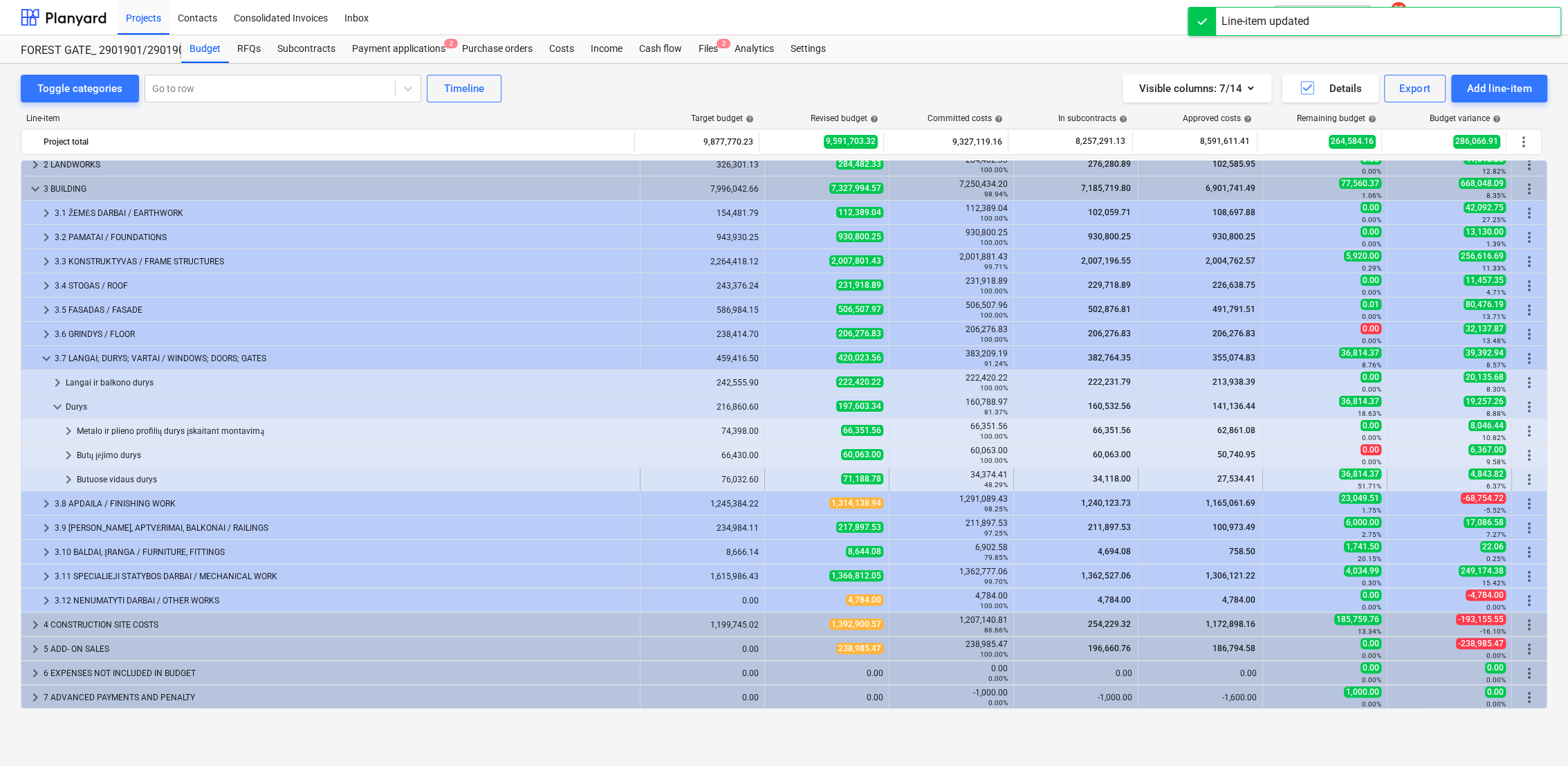
click at [63, 477] on span "keyboard_arrow_right" at bounding box center [69, 479] width 16 height 16
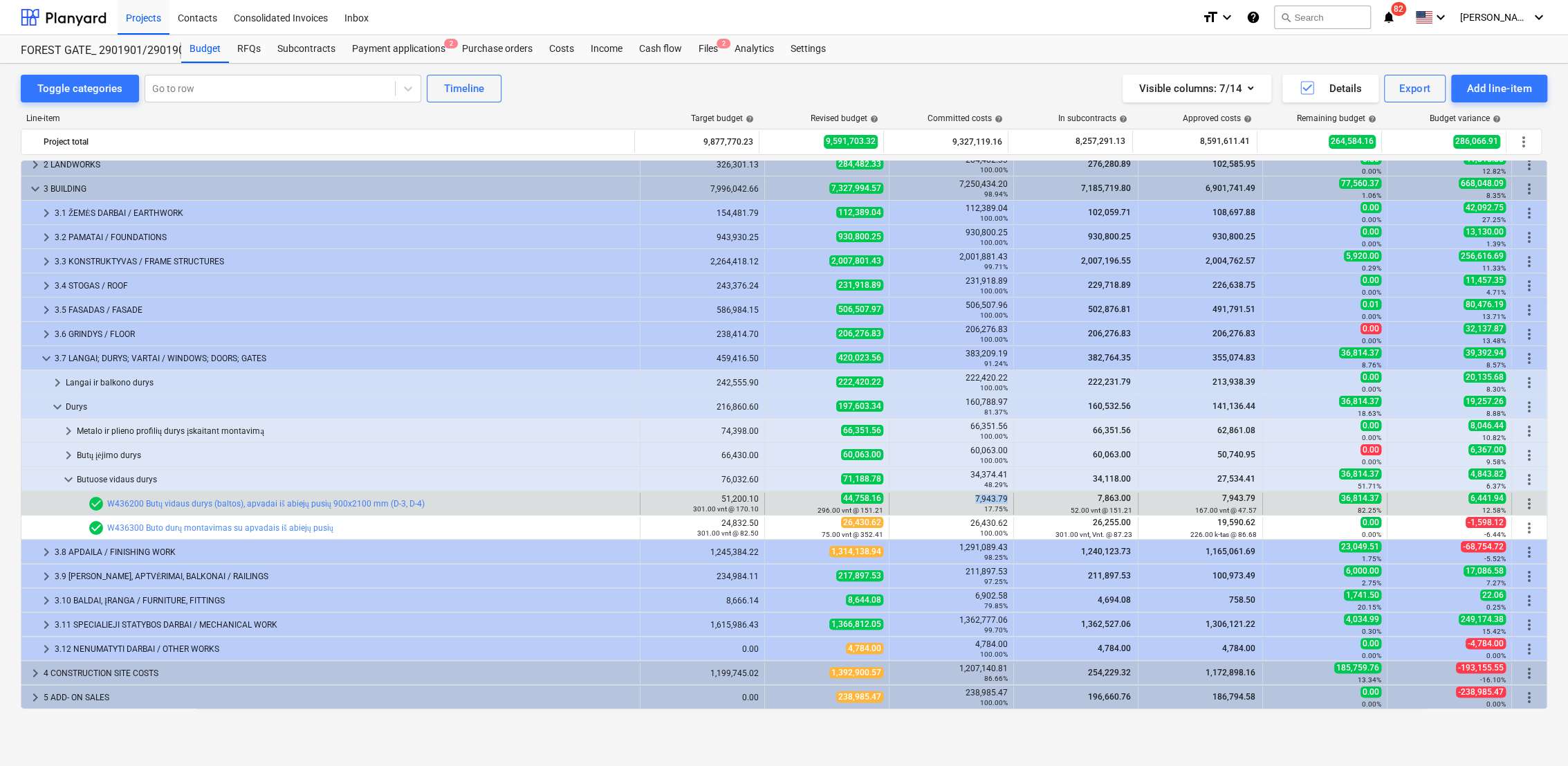
drag, startPoint x: 969, startPoint y: 499, endPoint x: 1001, endPoint y: 499, distance: 32.0
click at [1001, 499] on div "7,943.79 17.75%" at bounding box center [950, 503] width 112 height 19
drag, startPoint x: 997, startPoint y: 499, endPoint x: 938, endPoint y: 498, distance: 59.0
click at [938, 499] on div "7,943.79 17.75%" at bounding box center [950, 503] width 112 height 19
click at [177, 503] on link "W436200 Butų vidaus durys (baltos), apvadai iš abiejų pusių 900x2100 mm (D-3, D…" at bounding box center [265, 504] width 317 height 10
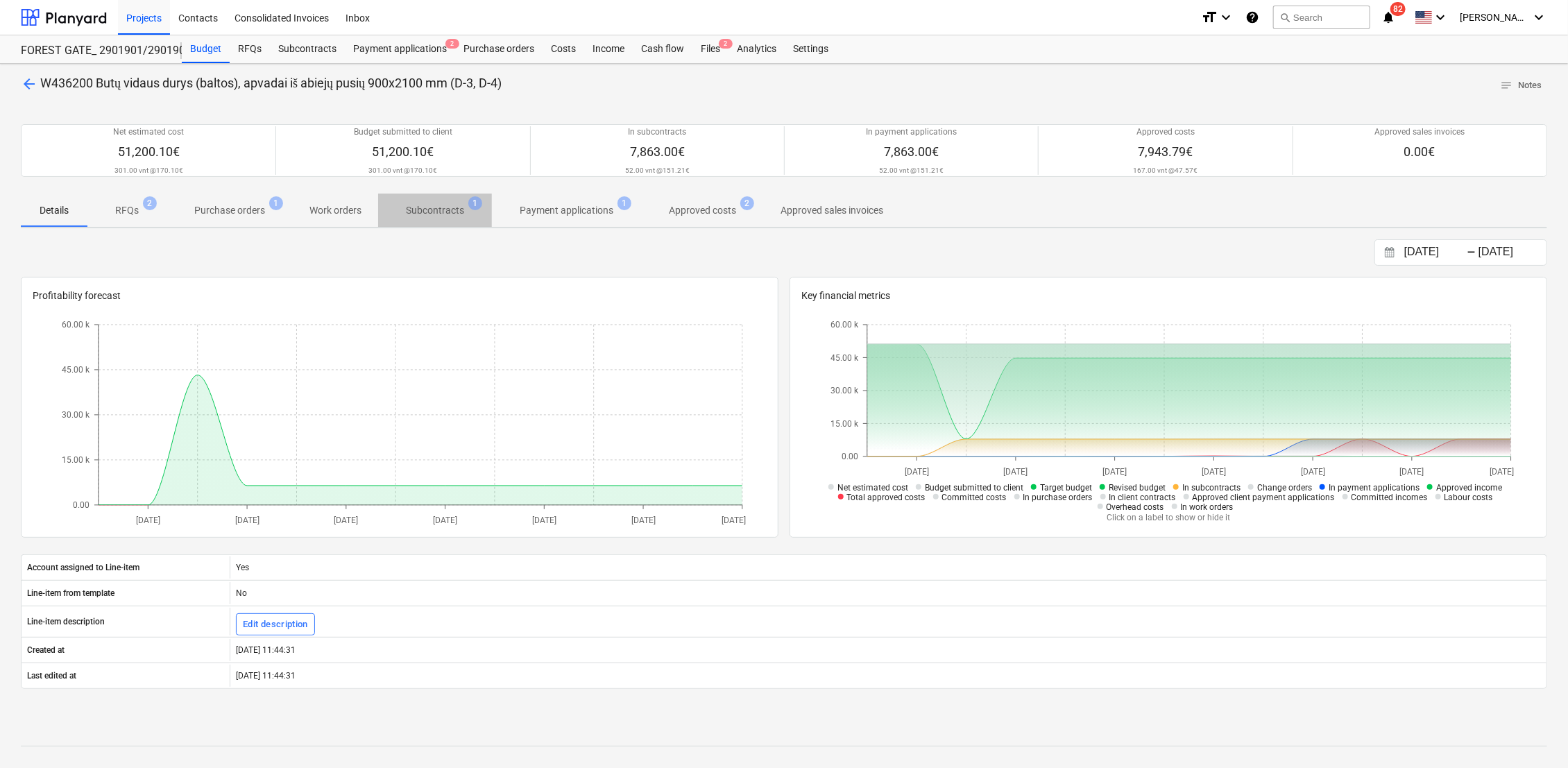
click at [438, 213] on p "Subcontracts" at bounding box center [435, 211] width 59 height 15
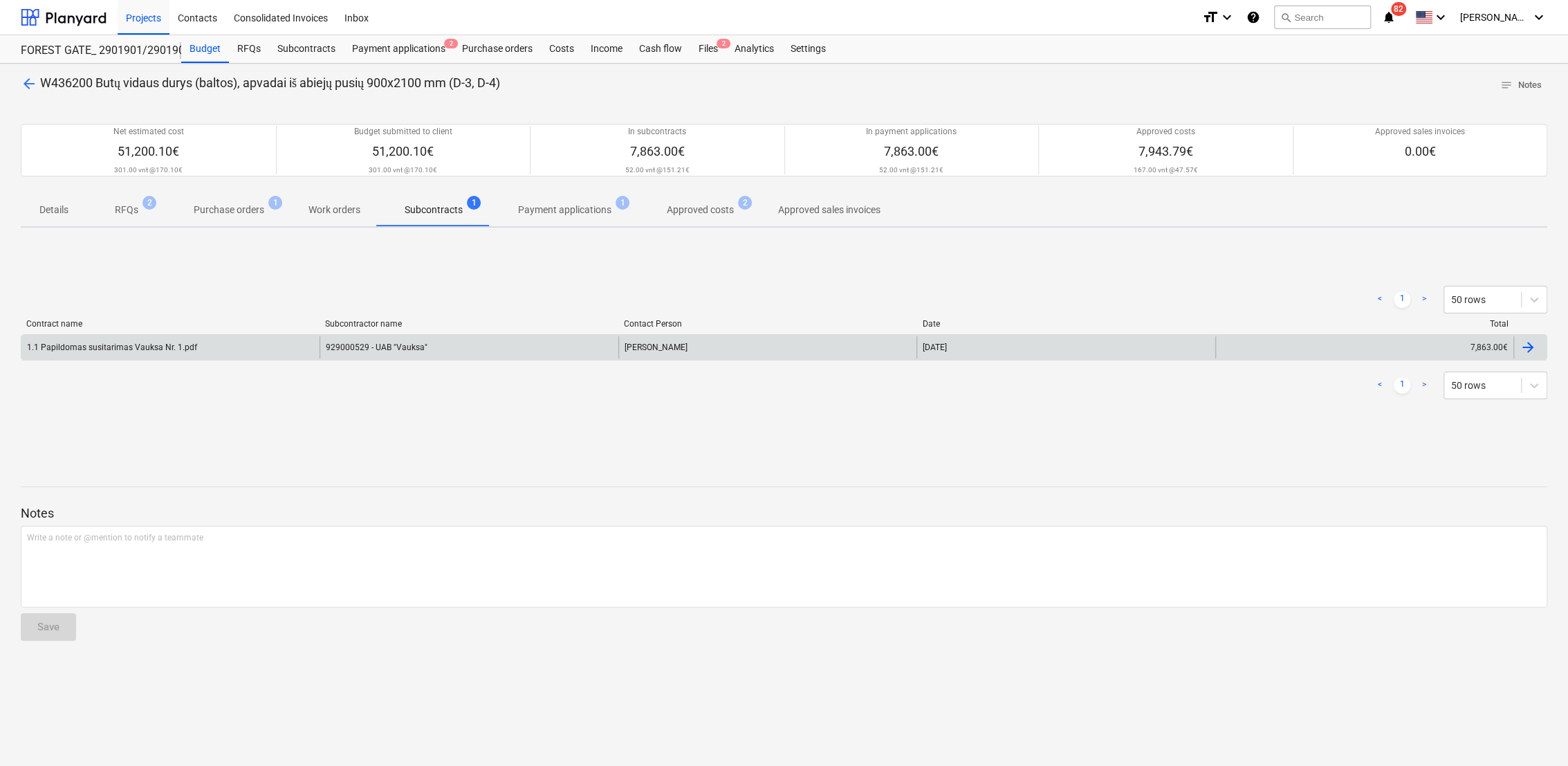
click at [423, 348] on div "929000529 - UAB "Vauksa"" at bounding box center [469, 347] width 298 height 22
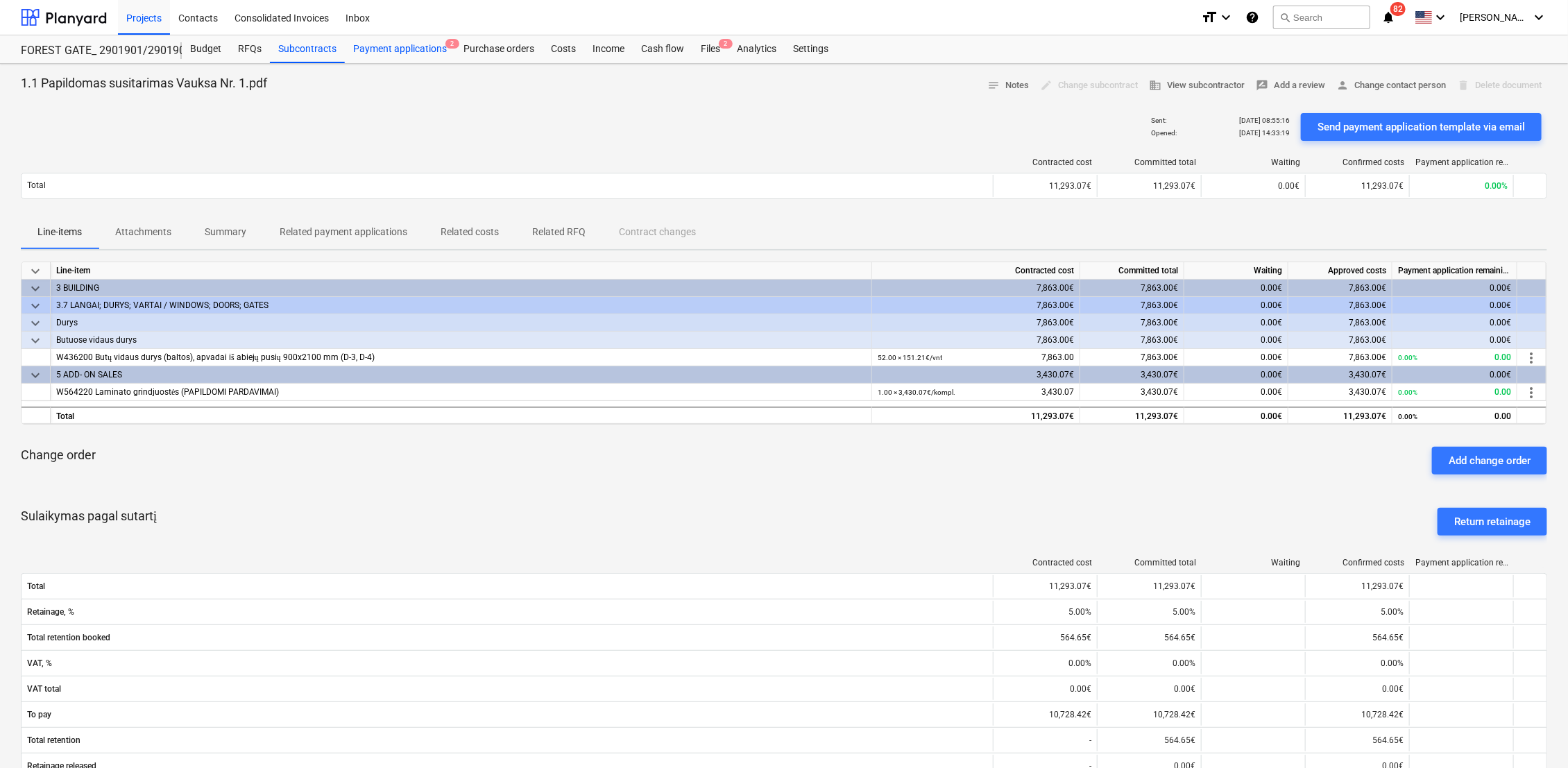
click at [420, 52] on div "Payment applications 2" at bounding box center [400, 49] width 110 height 27
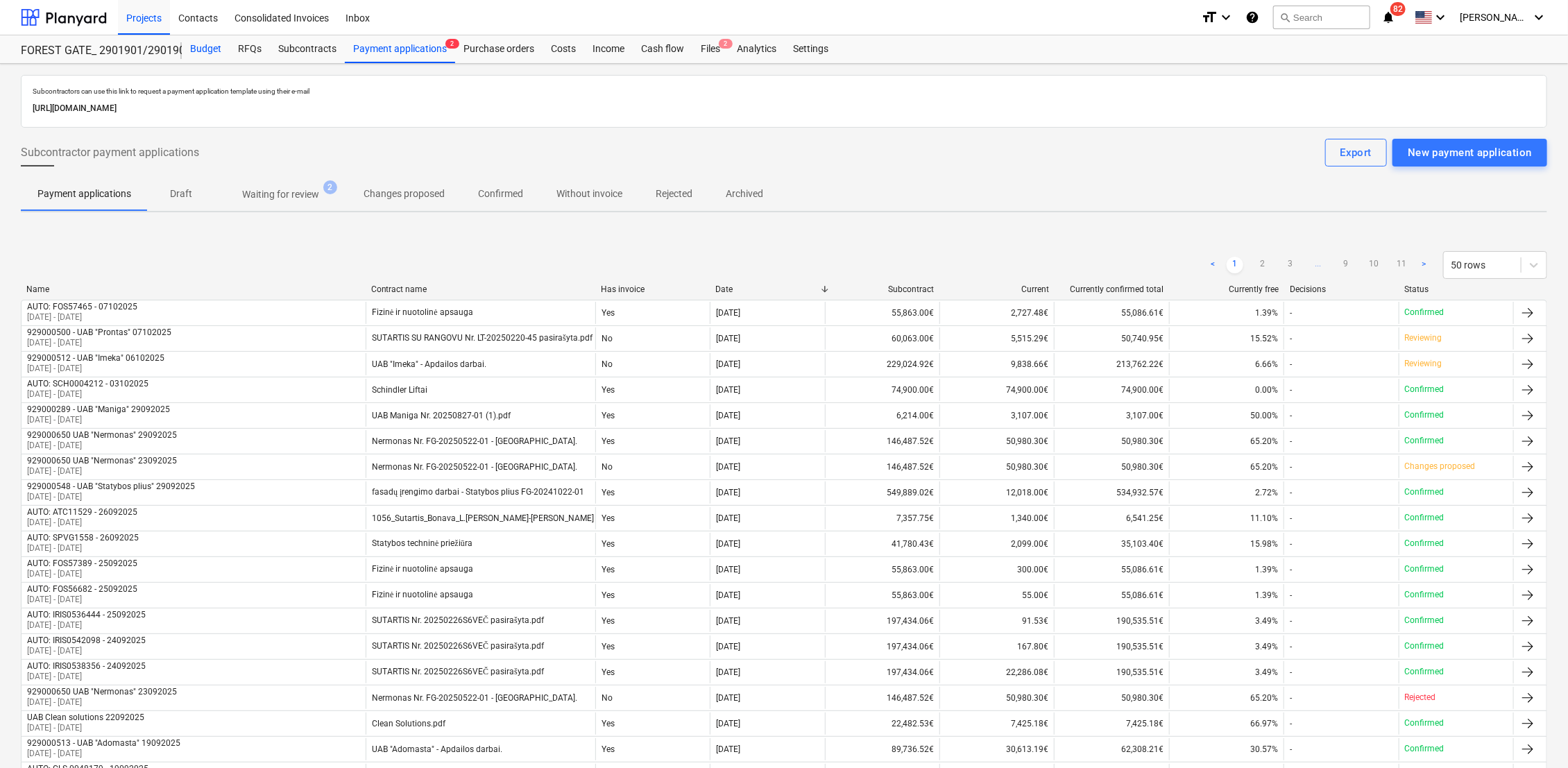
click at [204, 48] on div "Budget" at bounding box center [205, 49] width 48 height 27
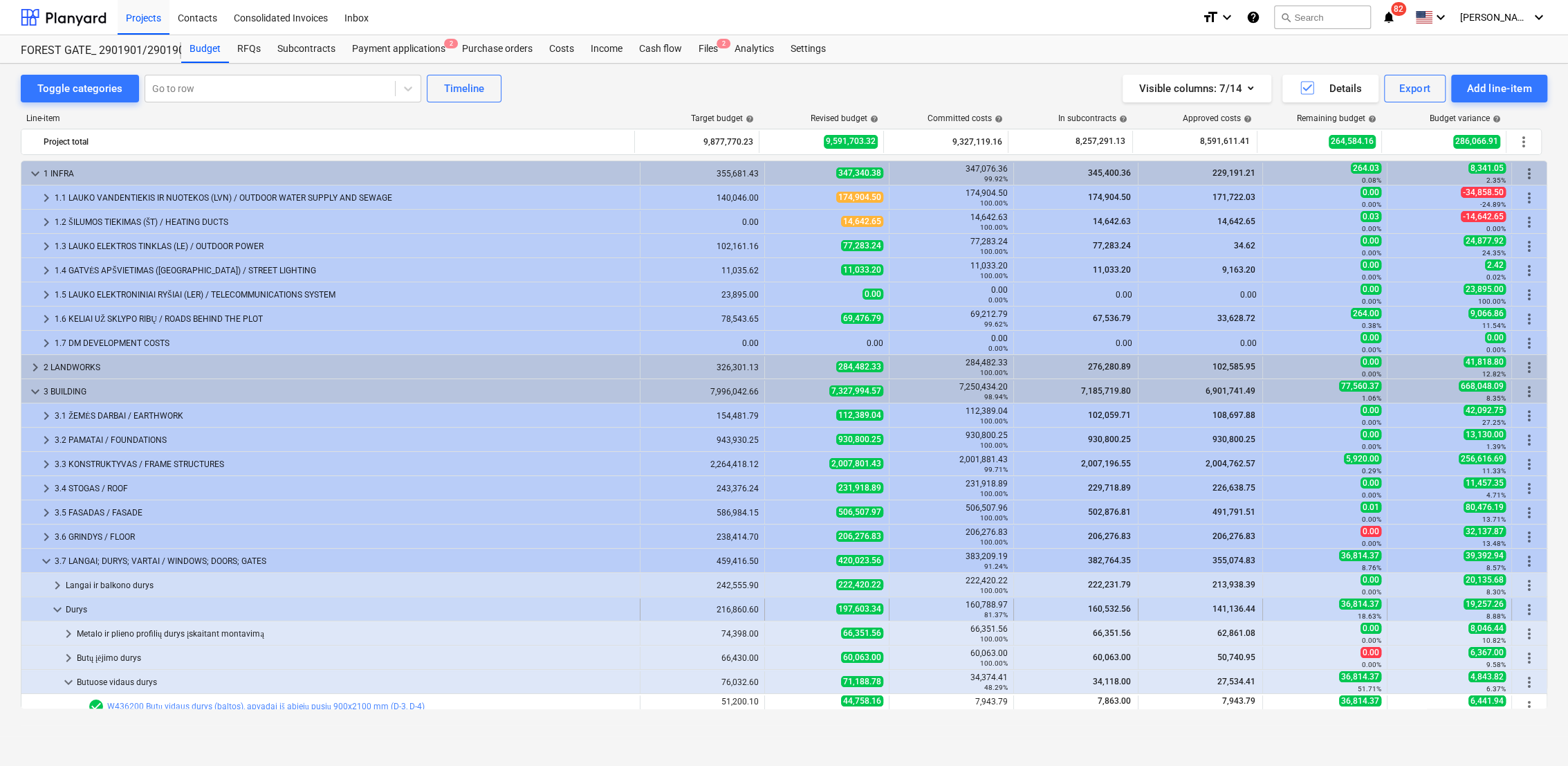
scroll to position [203, 0]
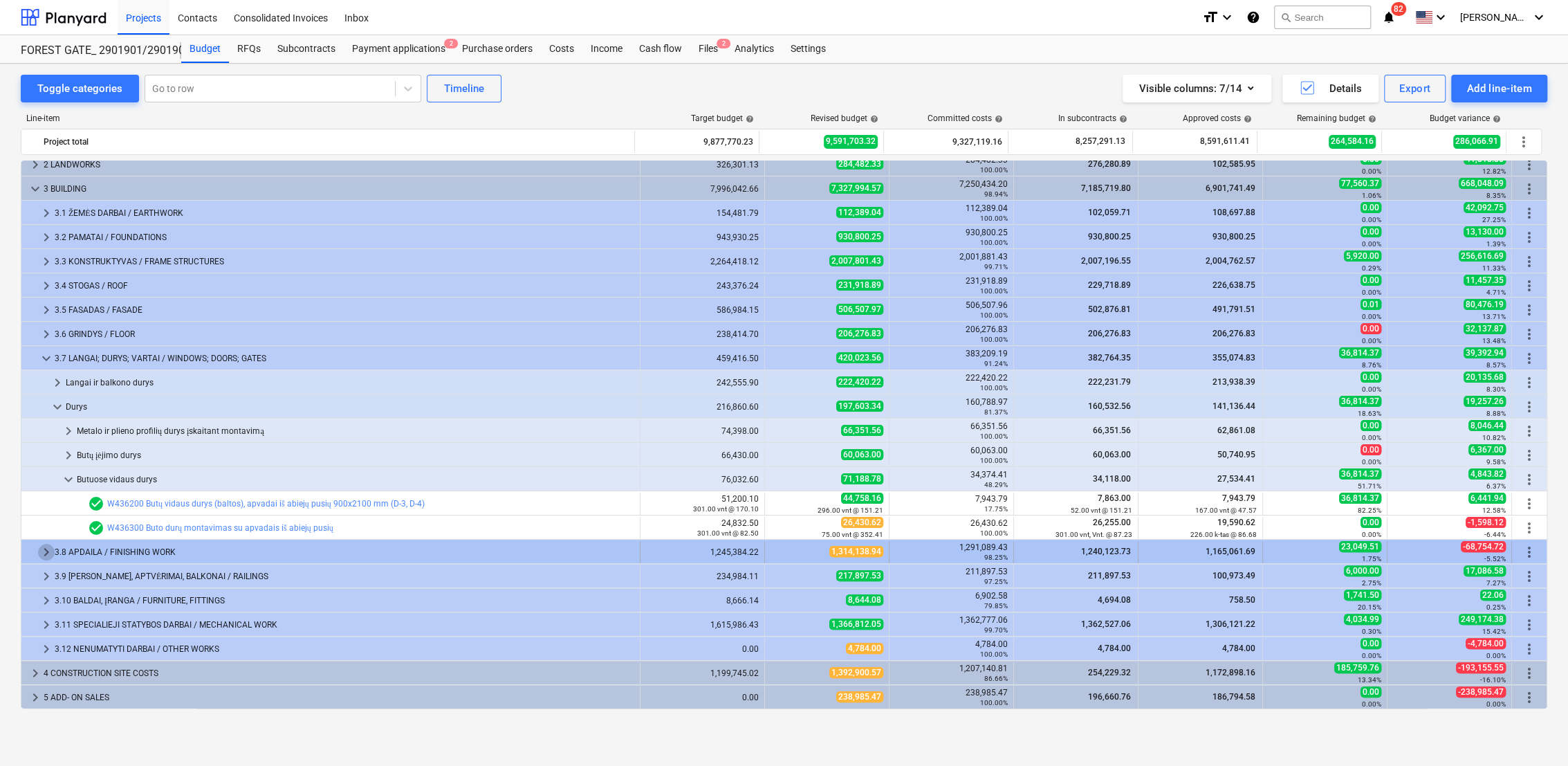
click at [43, 554] on span "keyboard_arrow_right" at bounding box center [47, 552] width 16 height 16
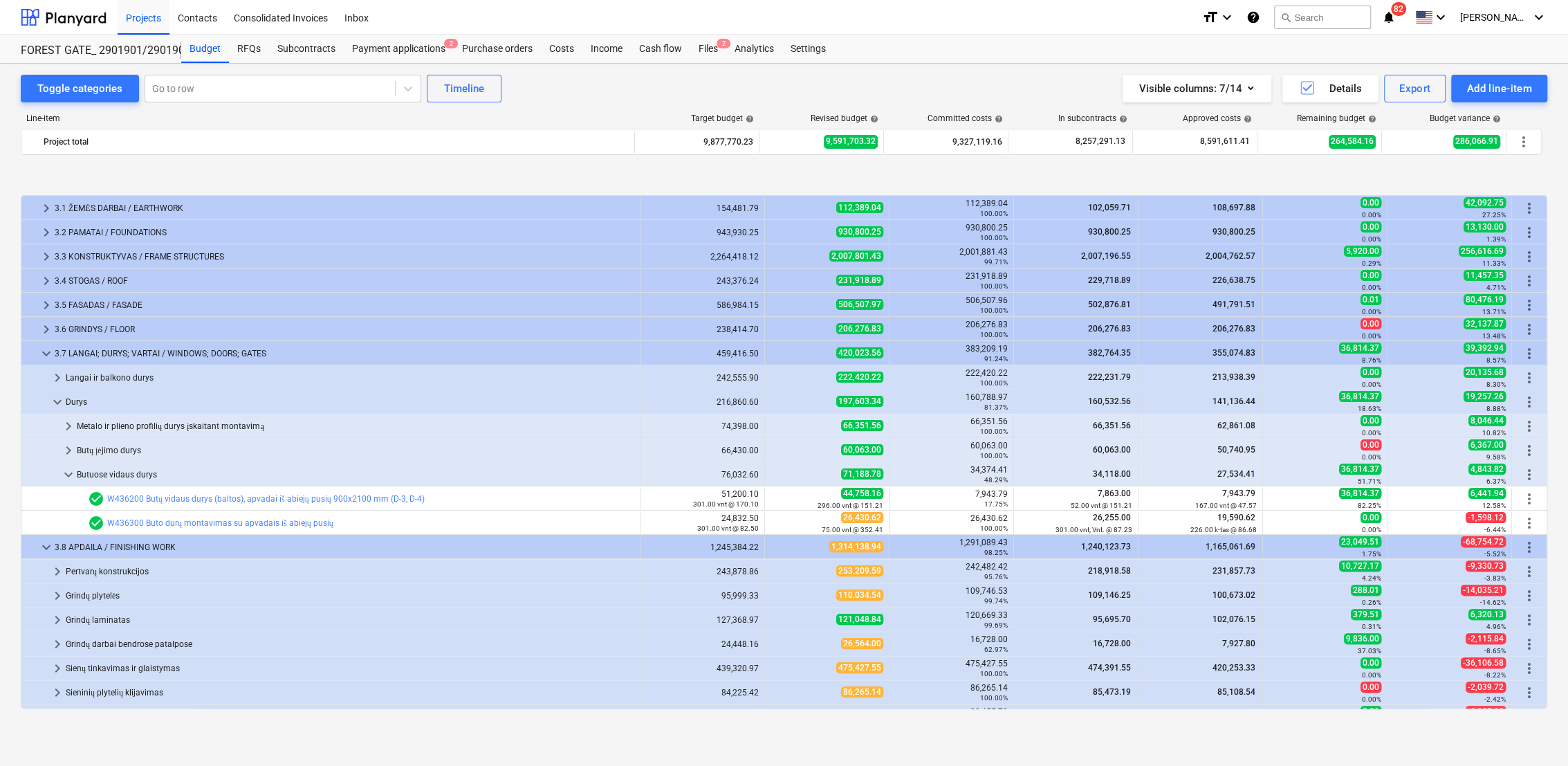
scroll to position [280, 0]
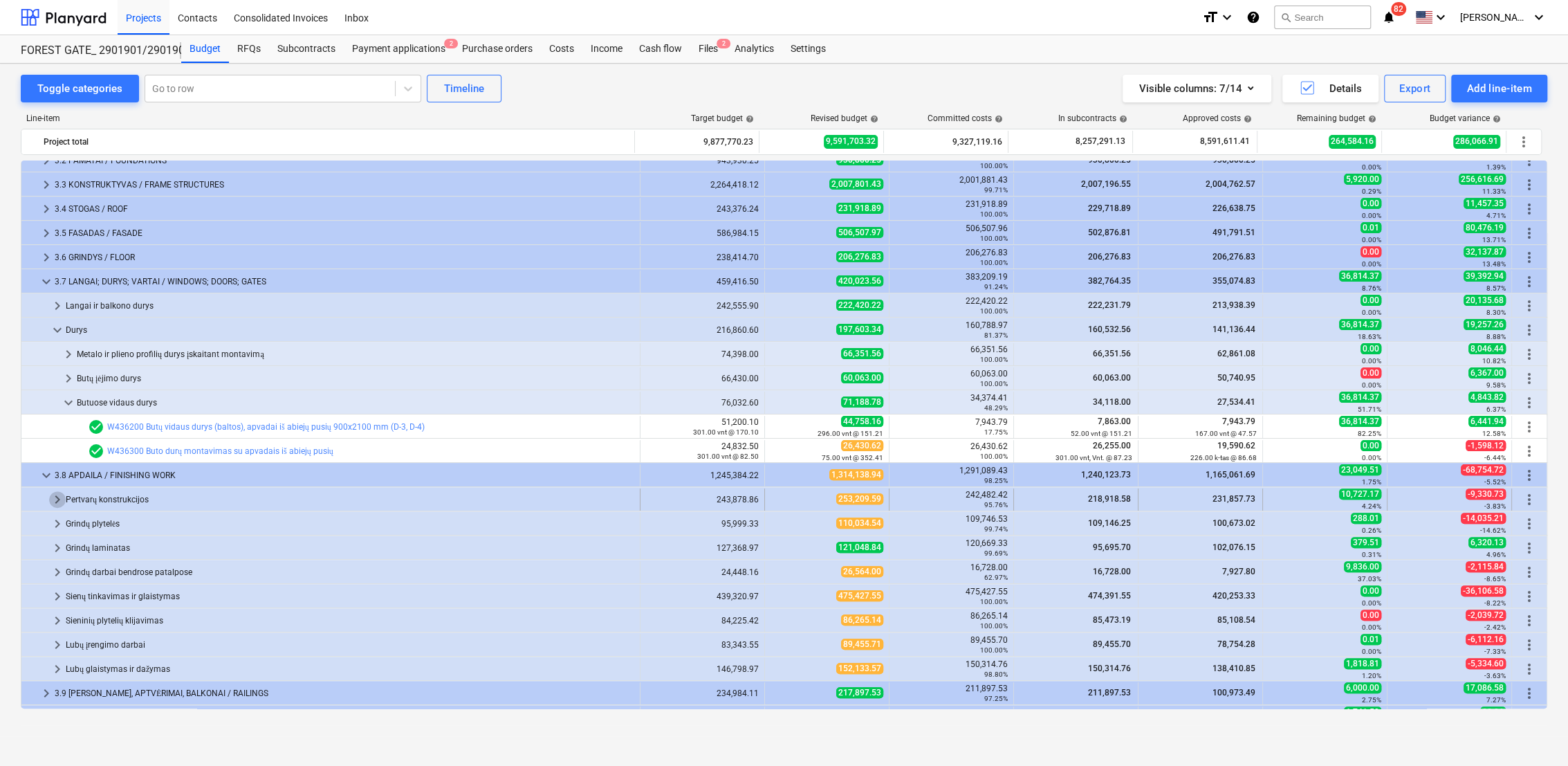
click at [56, 495] on span "keyboard_arrow_right" at bounding box center [58, 499] width 16 height 16
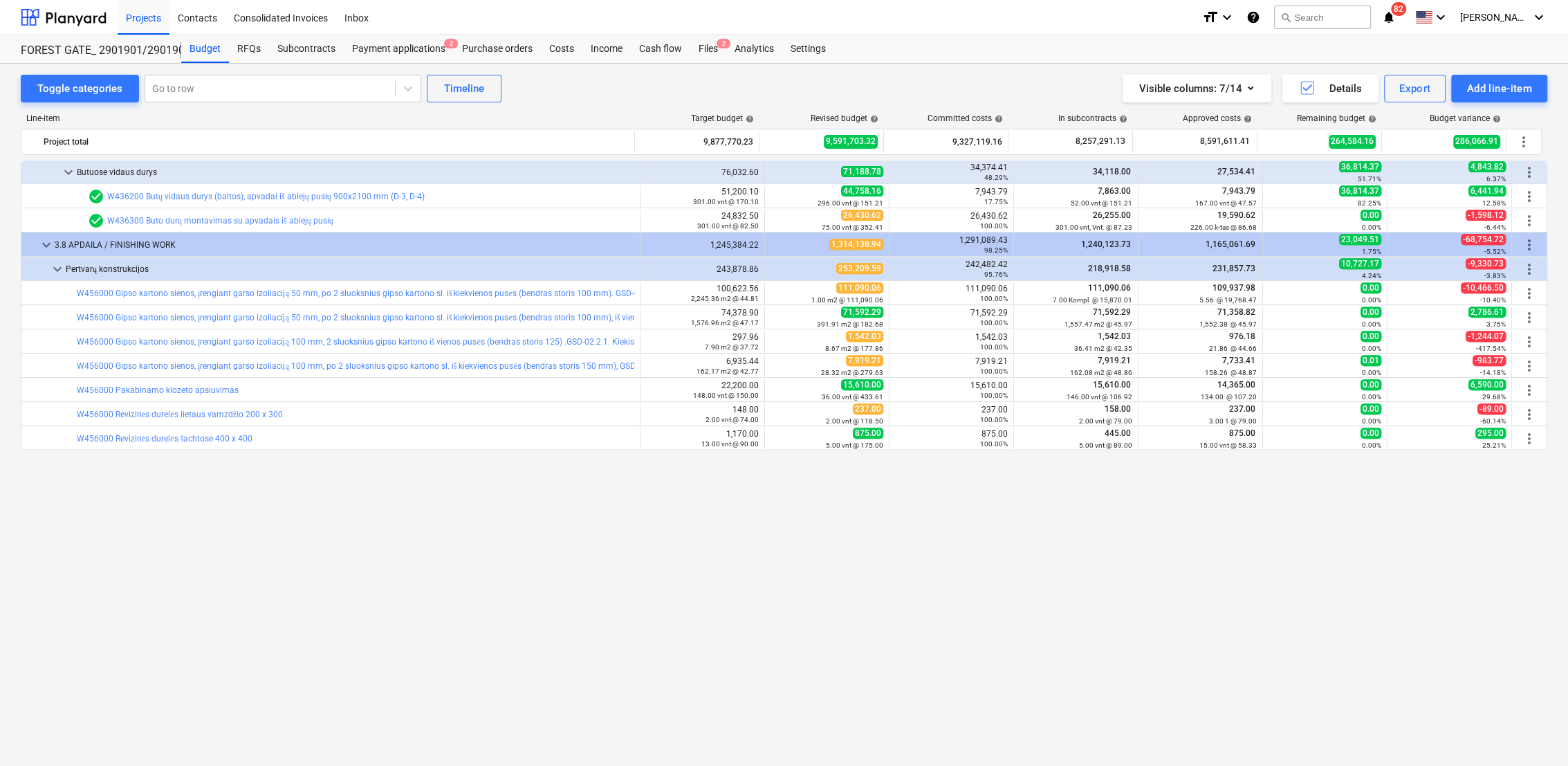
scroll to position [203, 0]
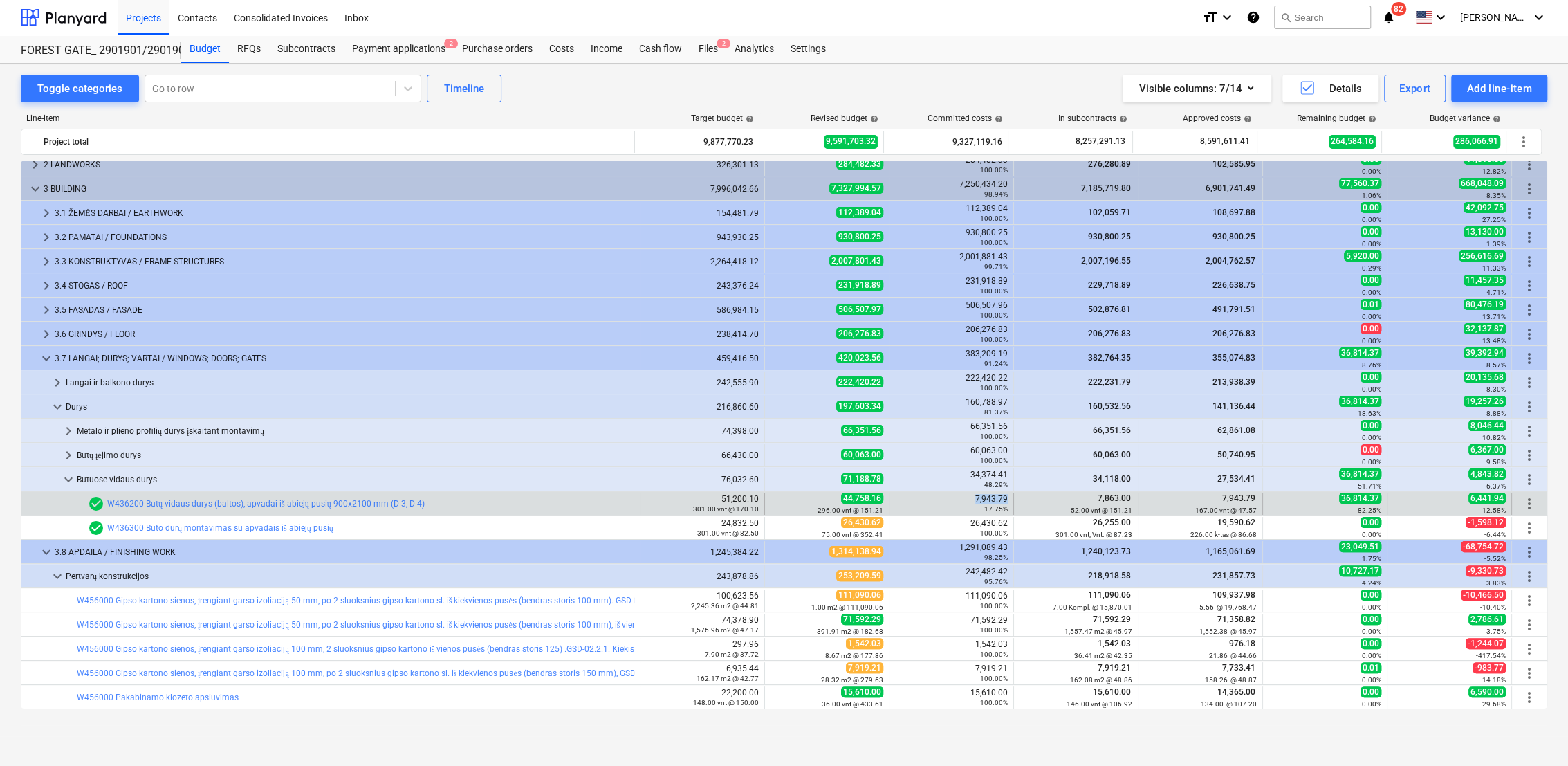
drag, startPoint x: 1001, startPoint y: 500, endPoint x: 969, endPoint y: 495, distance: 32.4
click at [969, 495] on div "7,943.79 17.75%" at bounding box center [950, 503] width 112 height 19
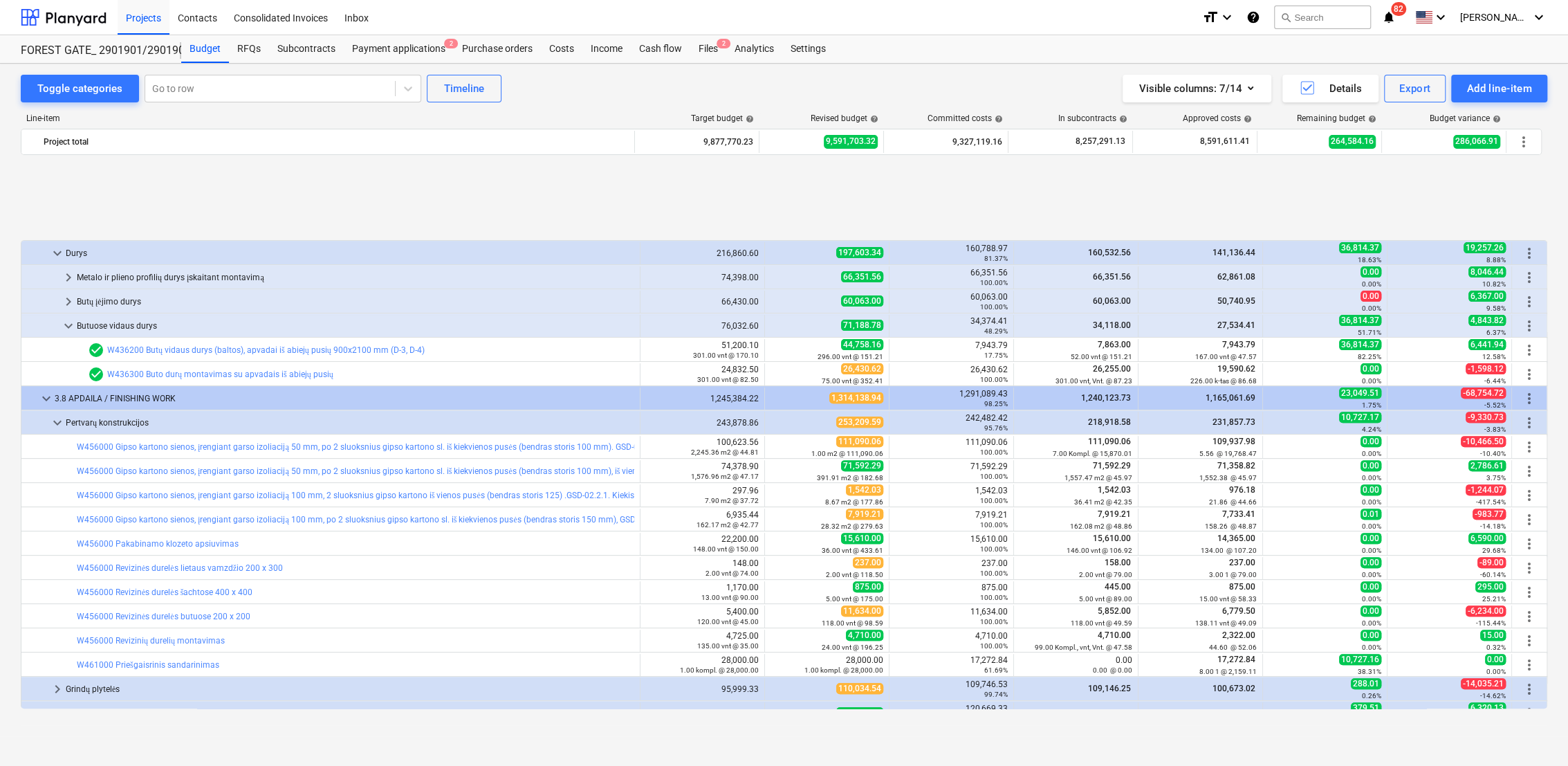
scroll to position [510, 0]
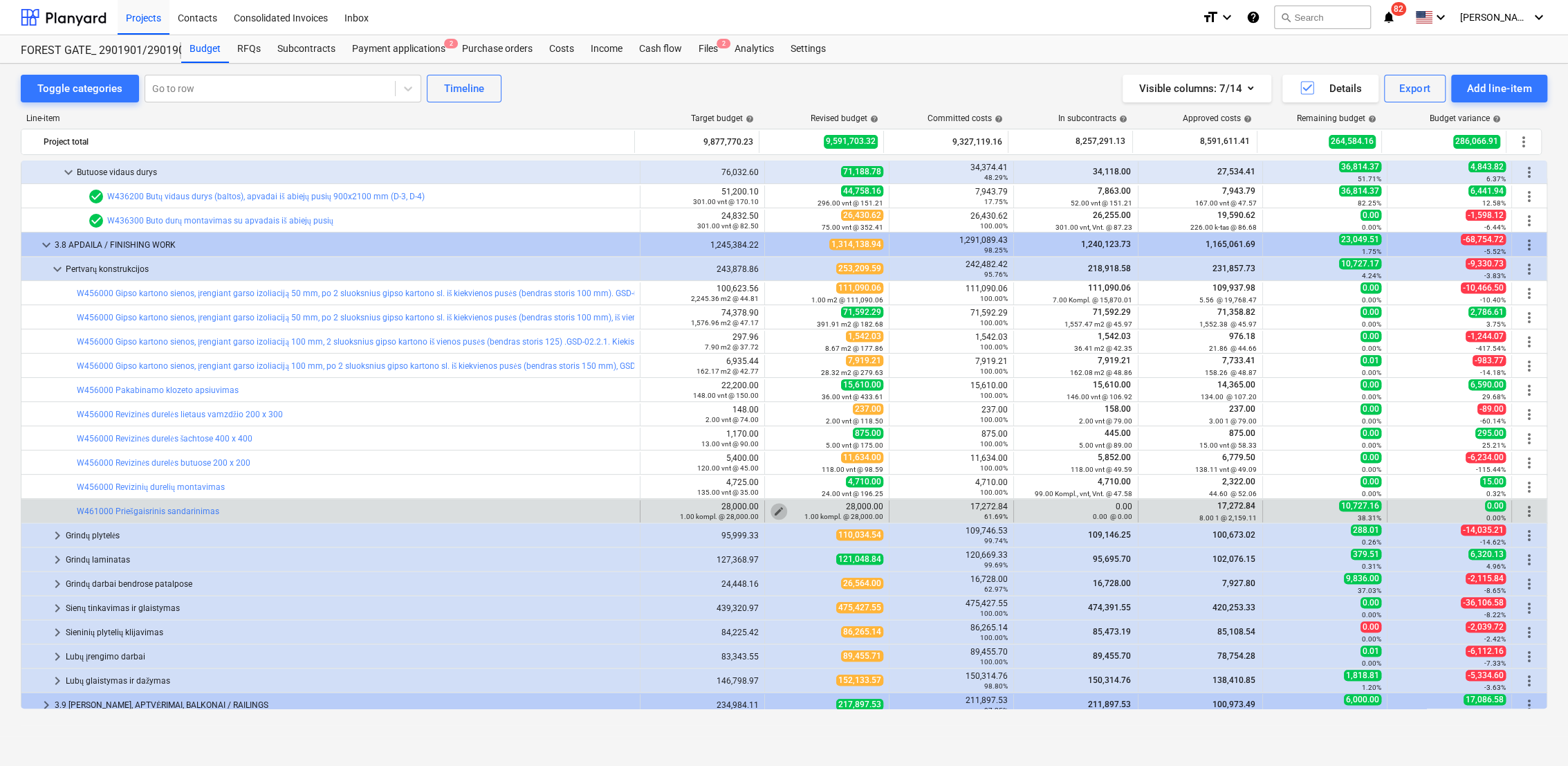
click at [779, 509] on span "edit" at bounding box center [779, 511] width 11 height 11
type textarea "x"
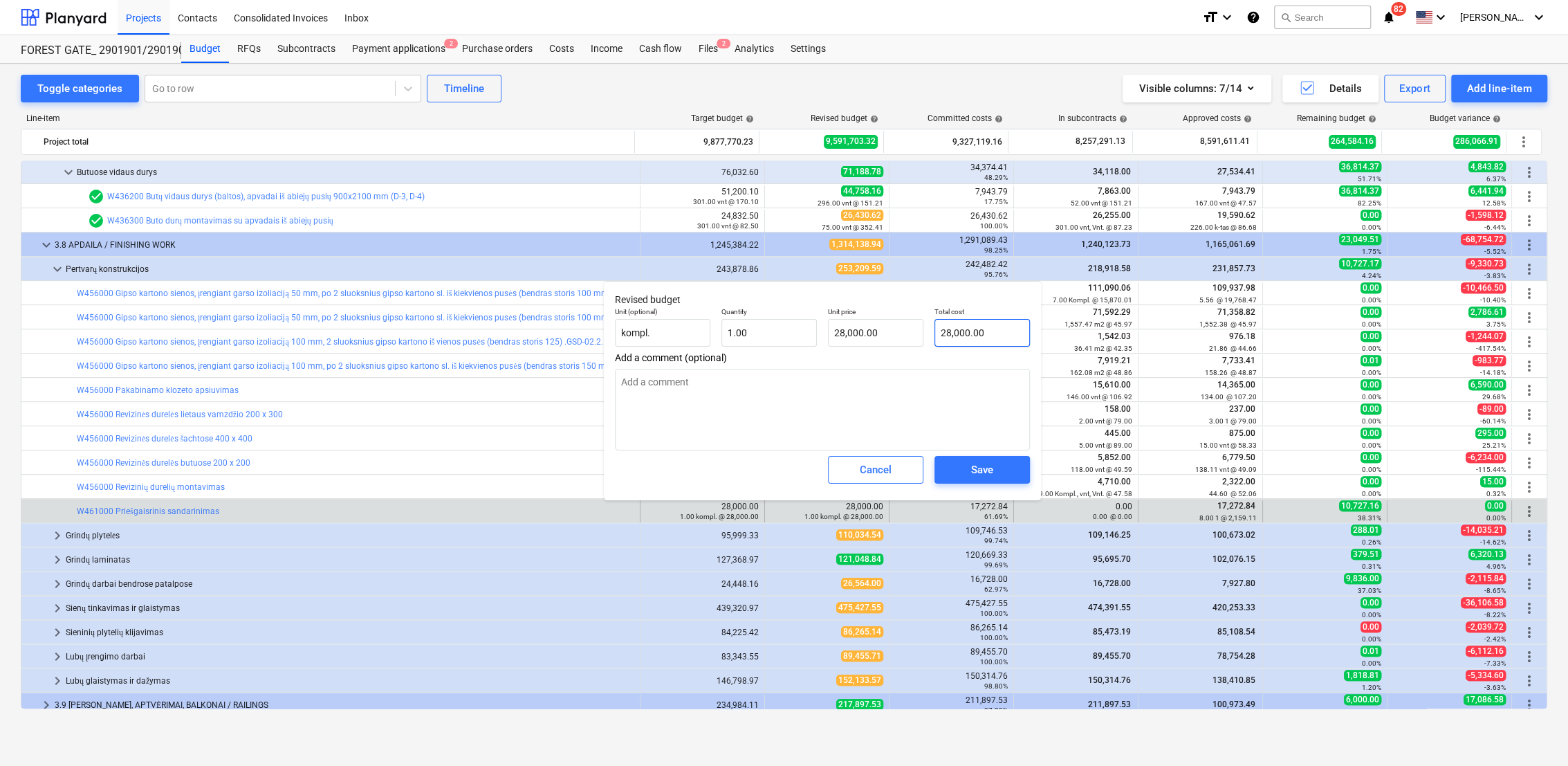
type input "28000"
drag, startPoint x: 992, startPoint y: 335, endPoint x: 918, endPoint y: 332, distance: 74.1
click at [918, 332] on div "Unit (optional) kompl. Quantity 1.00 Unit price 28,000.00 Total cost 28000" at bounding box center [822, 326] width 426 height 50
type textarea "x"
type input "2"
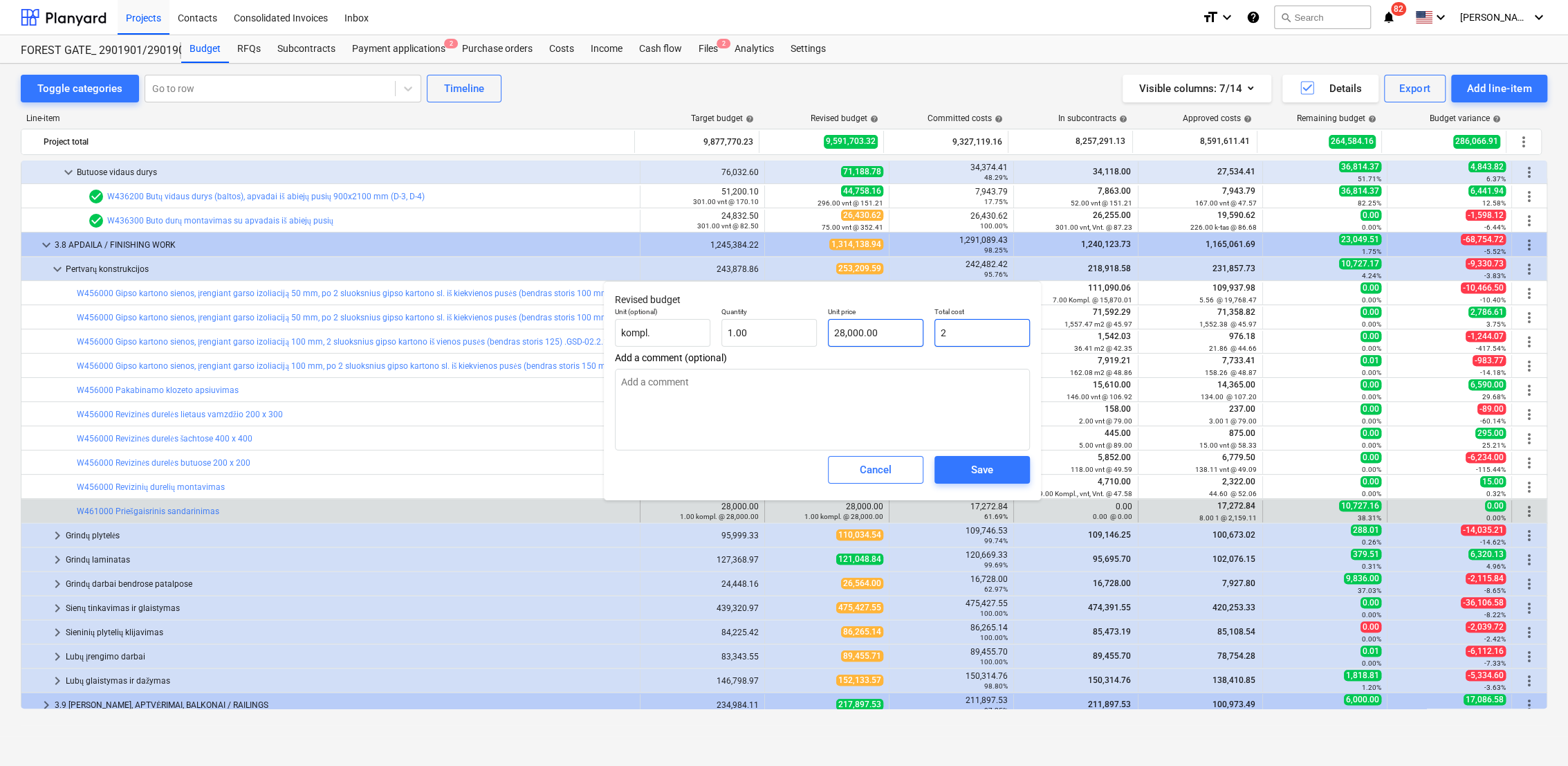
type input "2.00"
type textarea "x"
type input "20"
type input "20.00"
type textarea "x"
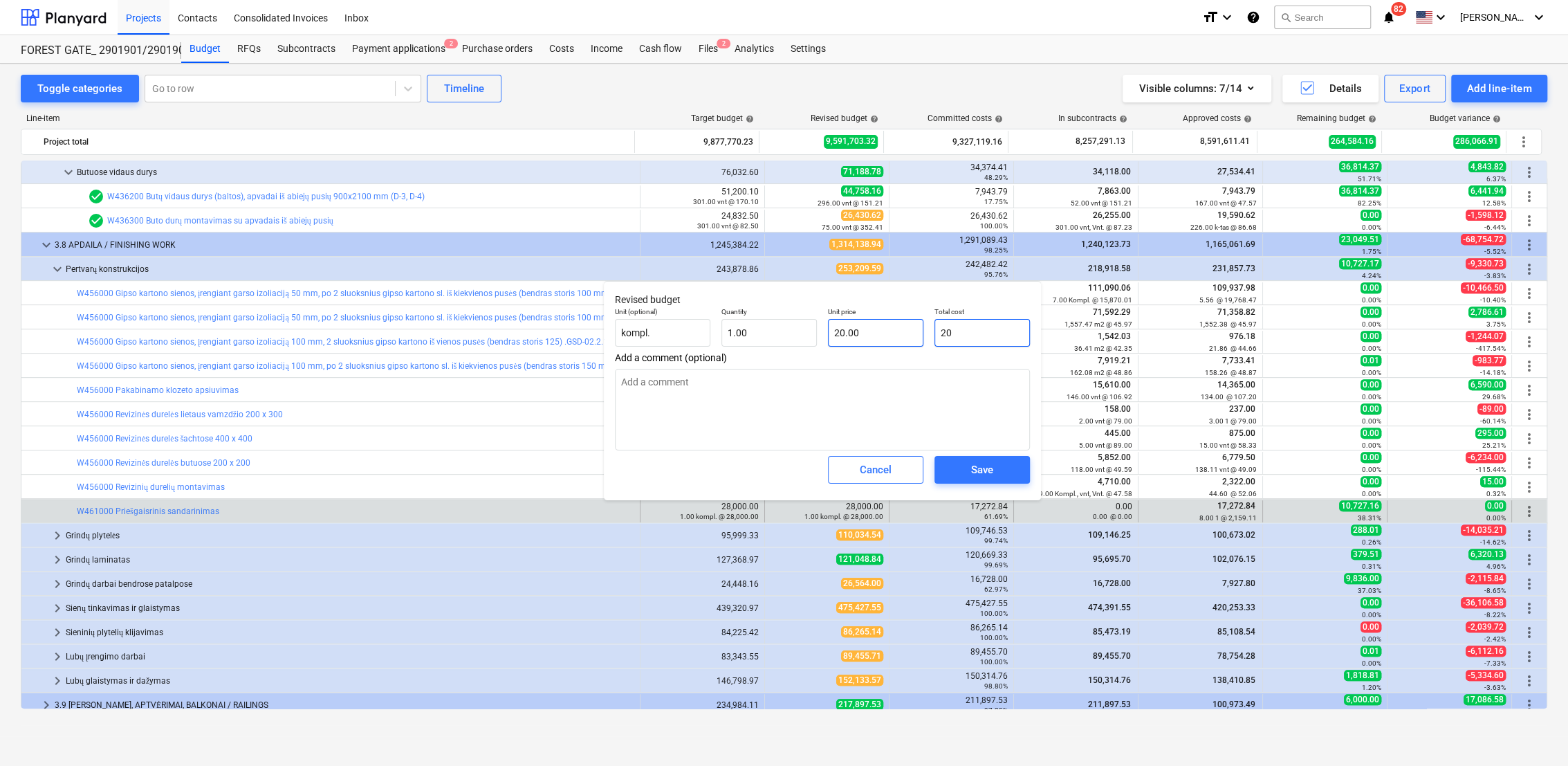
type input "200"
type input "200.00"
type textarea "x"
type input "2000"
type input "2,000.00"
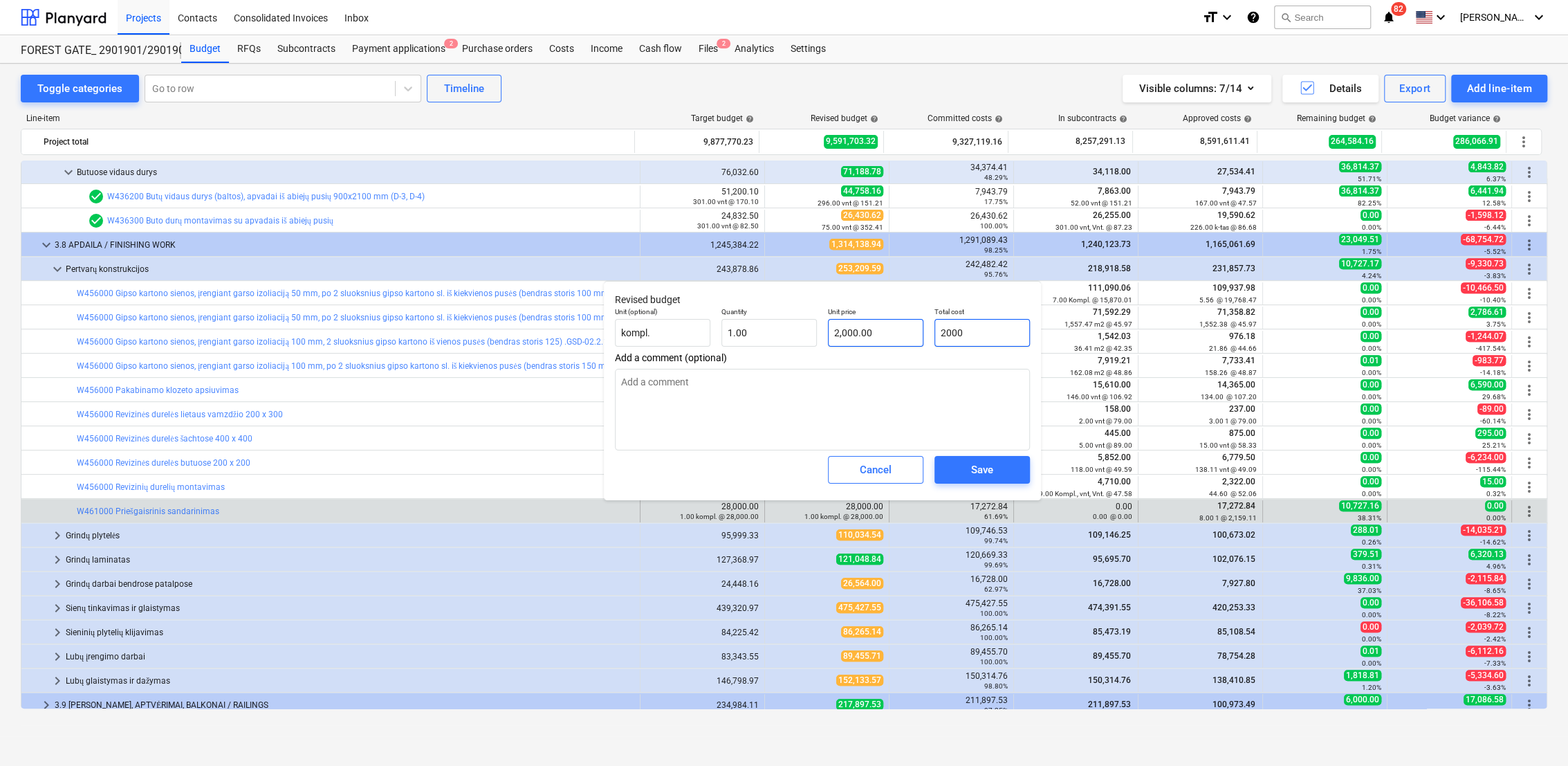
type textarea "x"
type input "20000"
type input "20,000.00"
type input "20000"
type textarea "x"
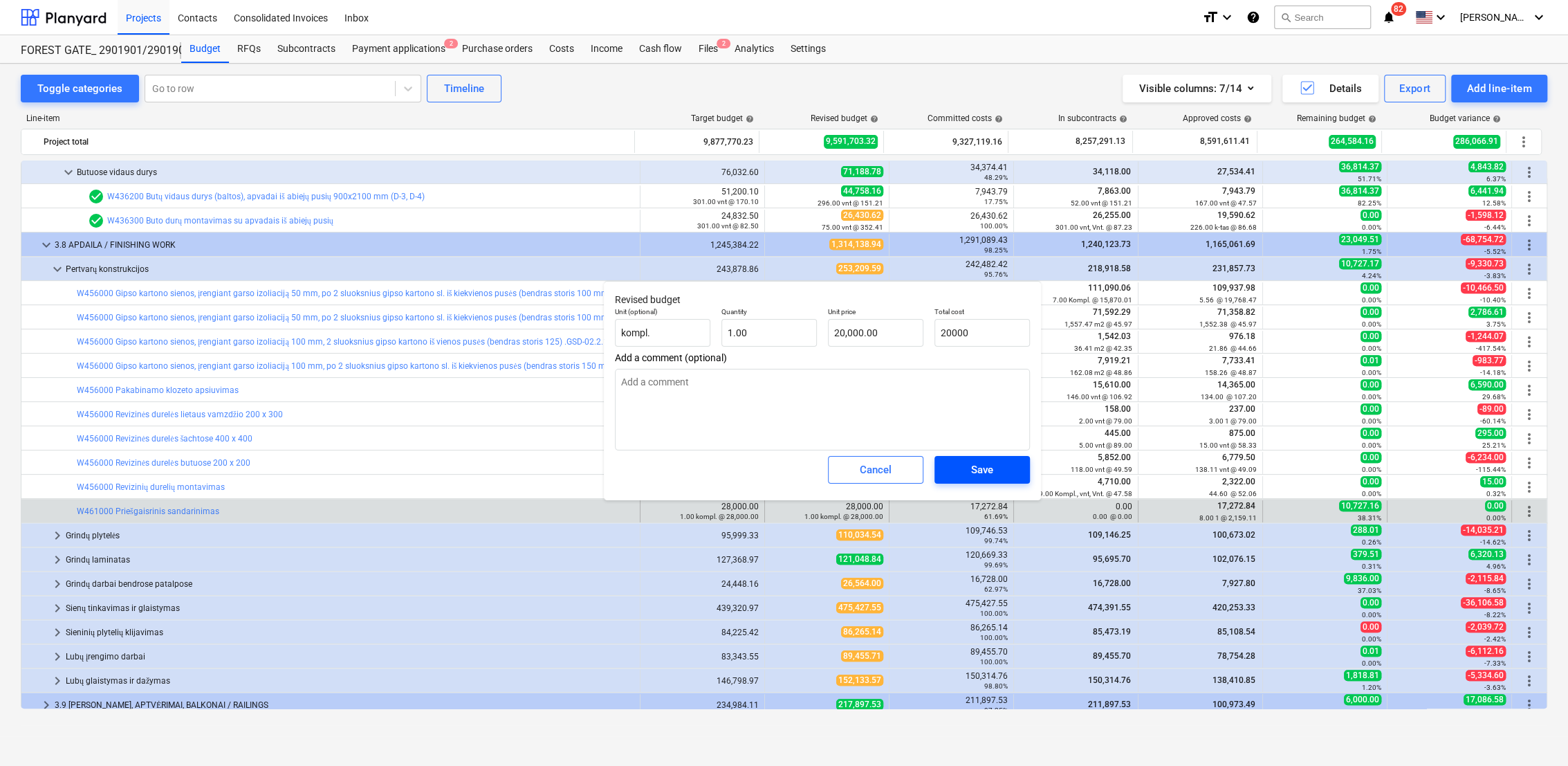
type input "20,000.00"
click at [996, 479] on span "Save" at bounding box center [982, 470] width 62 height 18
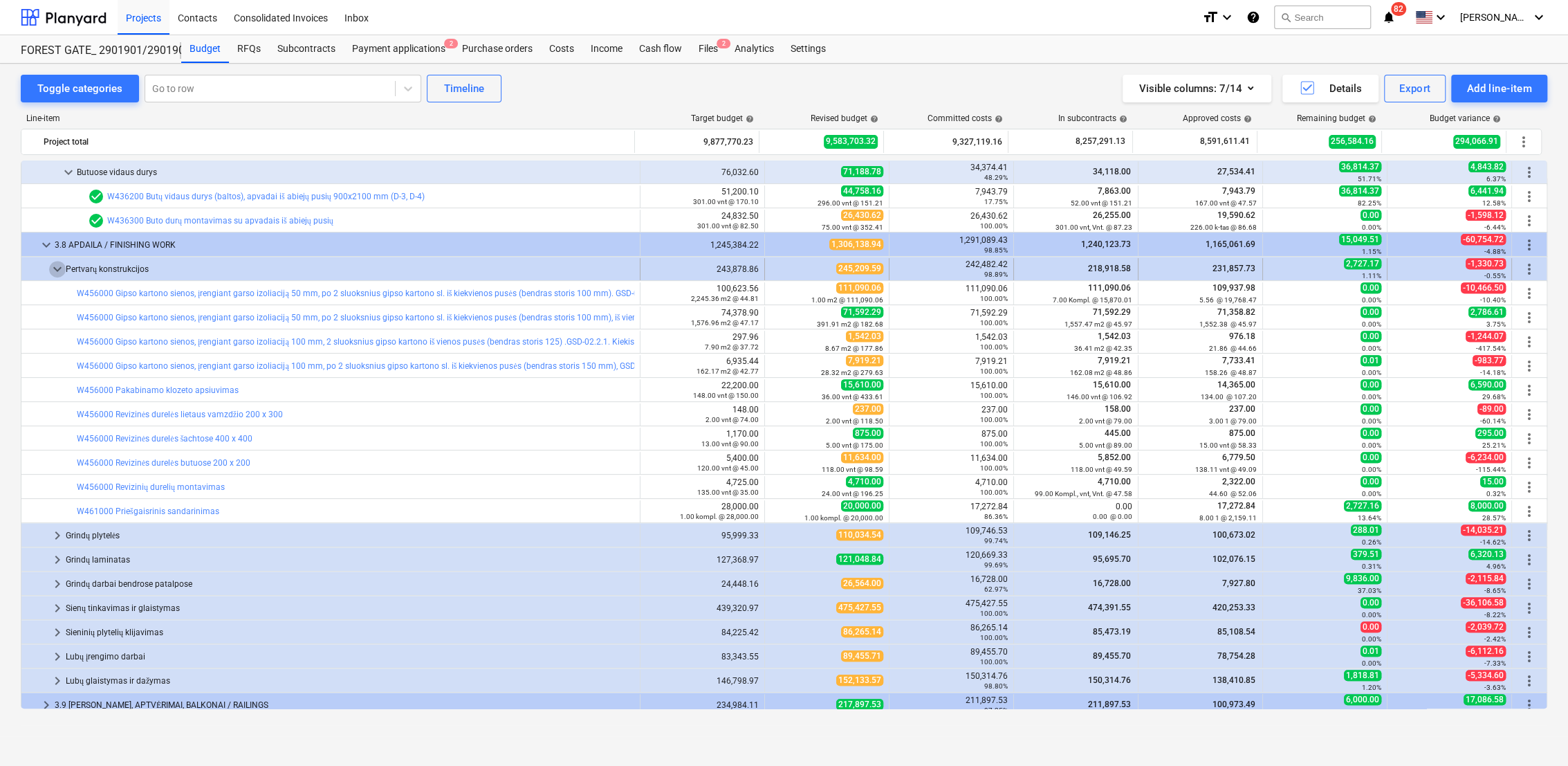
click at [58, 270] on span "keyboard_arrow_down" at bounding box center [58, 269] width 16 height 16
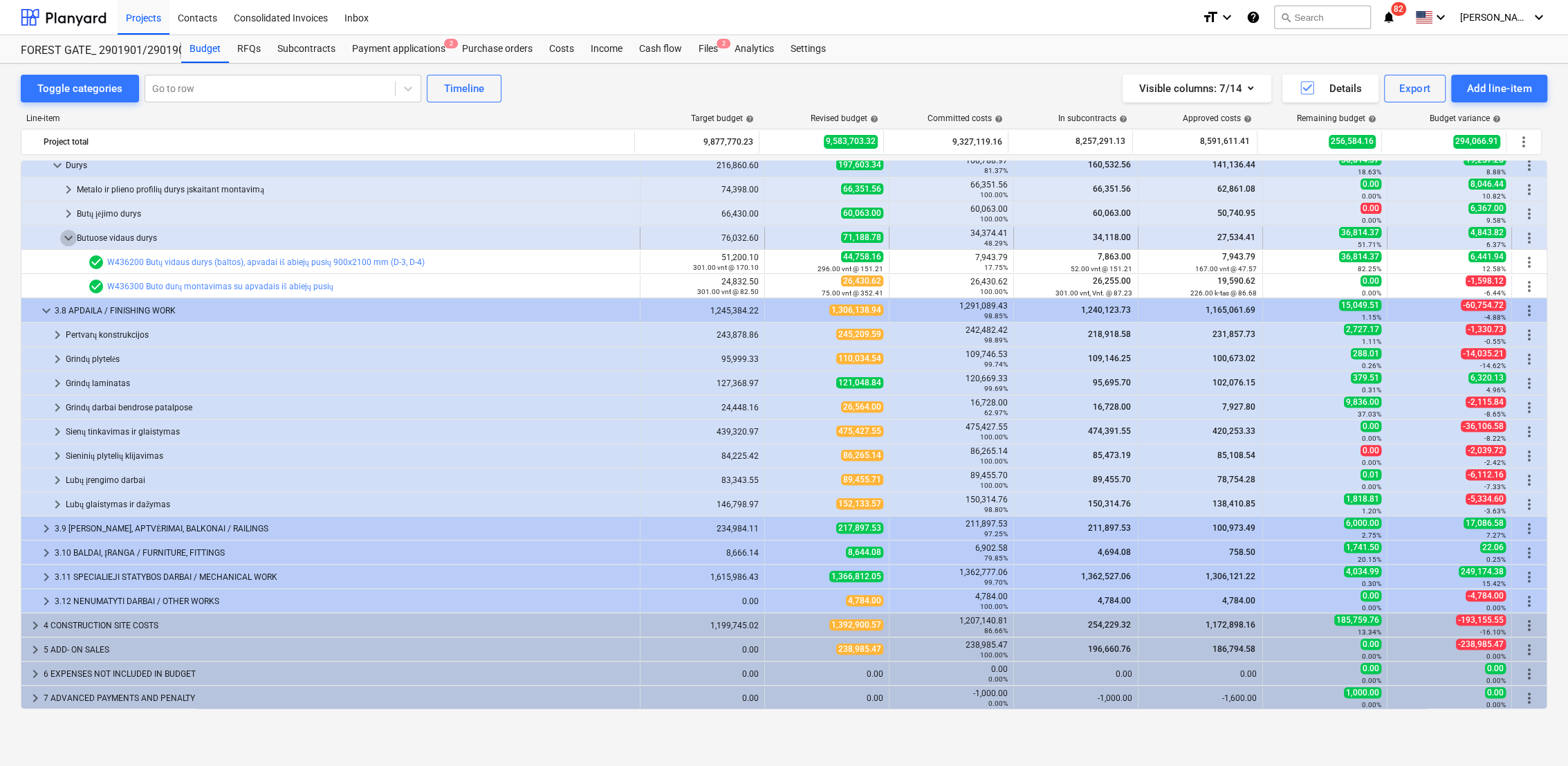
click at [69, 235] on span "keyboard_arrow_down" at bounding box center [69, 238] width 16 height 16
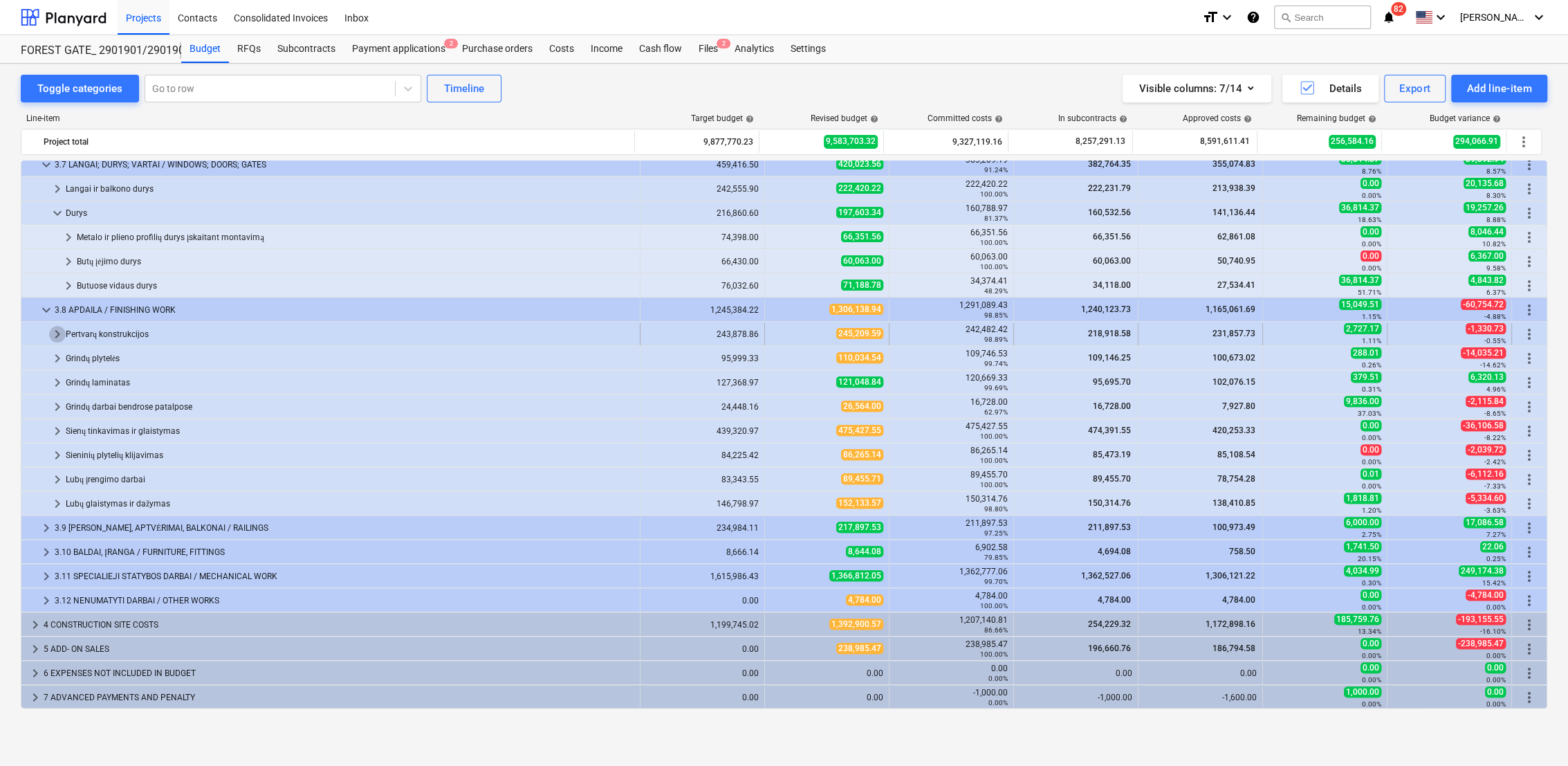
click at [58, 332] on span "keyboard_arrow_right" at bounding box center [58, 335] width 16 height 16
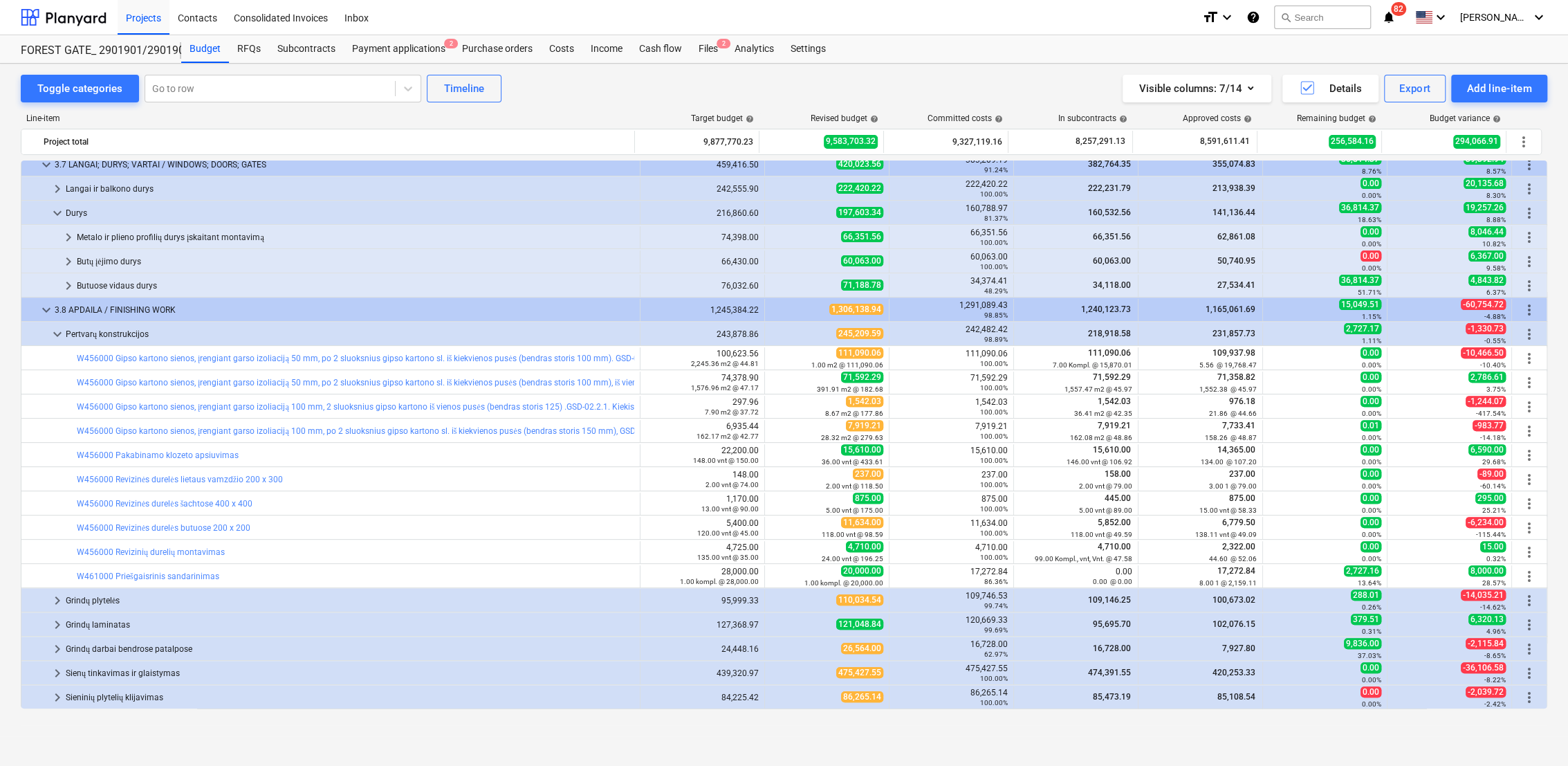
click at [58, 332] on span "keyboard_arrow_down" at bounding box center [58, 335] width 16 height 16
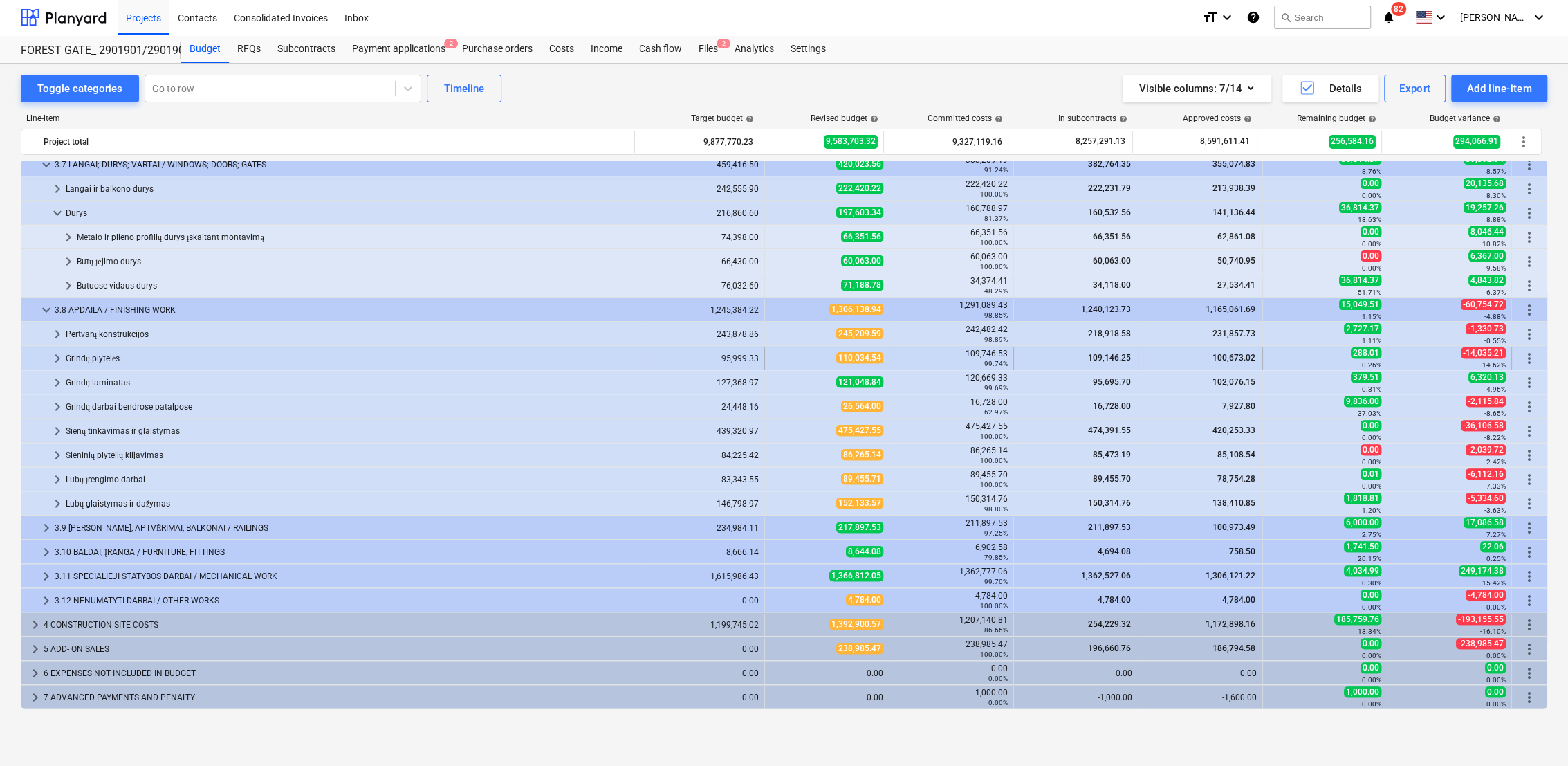
click at [58, 356] on span "keyboard_arrow_right" at bounding box center [58, 358] width 16 height 16
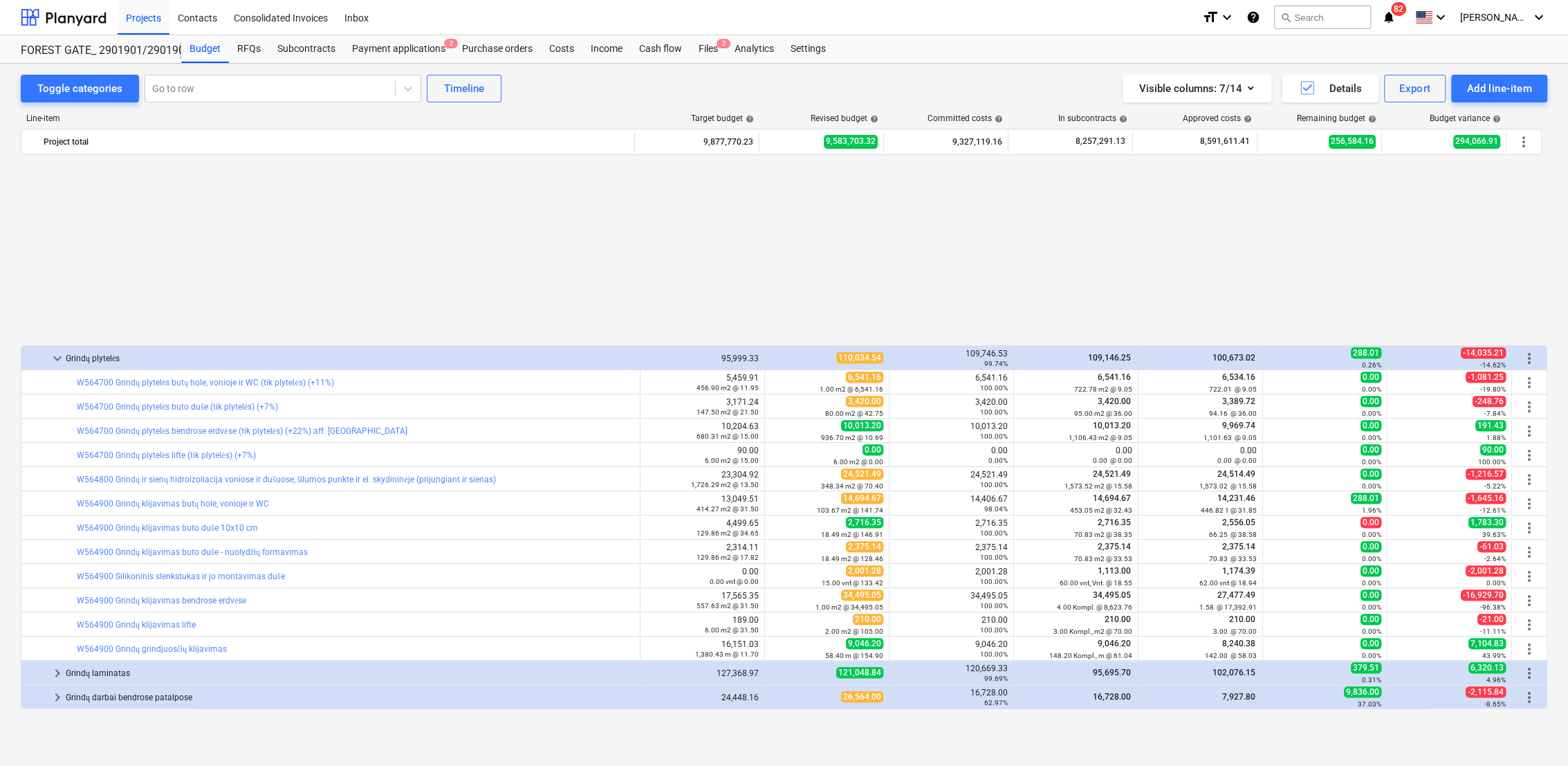
scroll to position [627, 0]
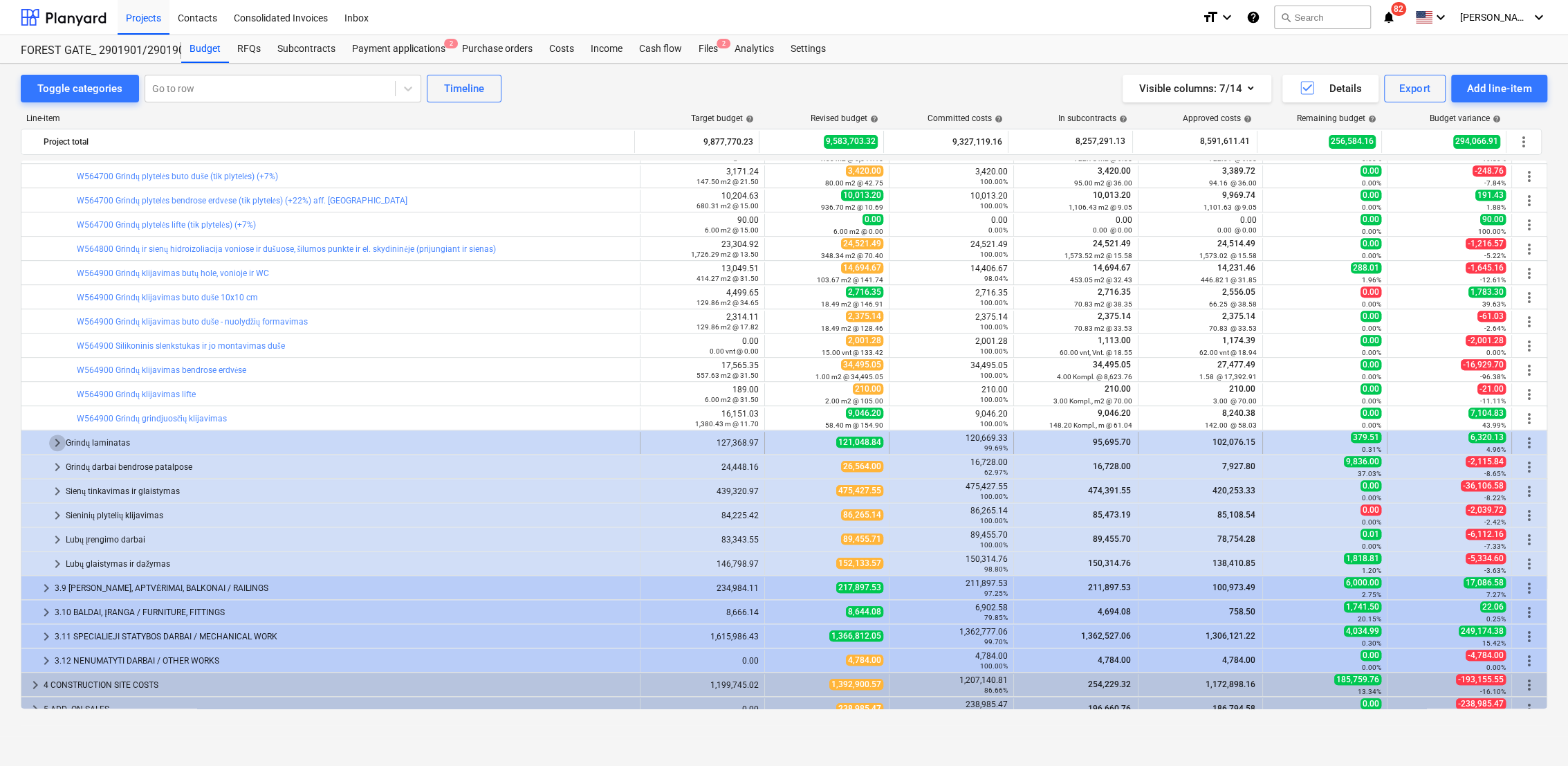
click at [58, 442] on span "keyboard_arrow_right" at bounding box center [58, 442] width 16 height 16
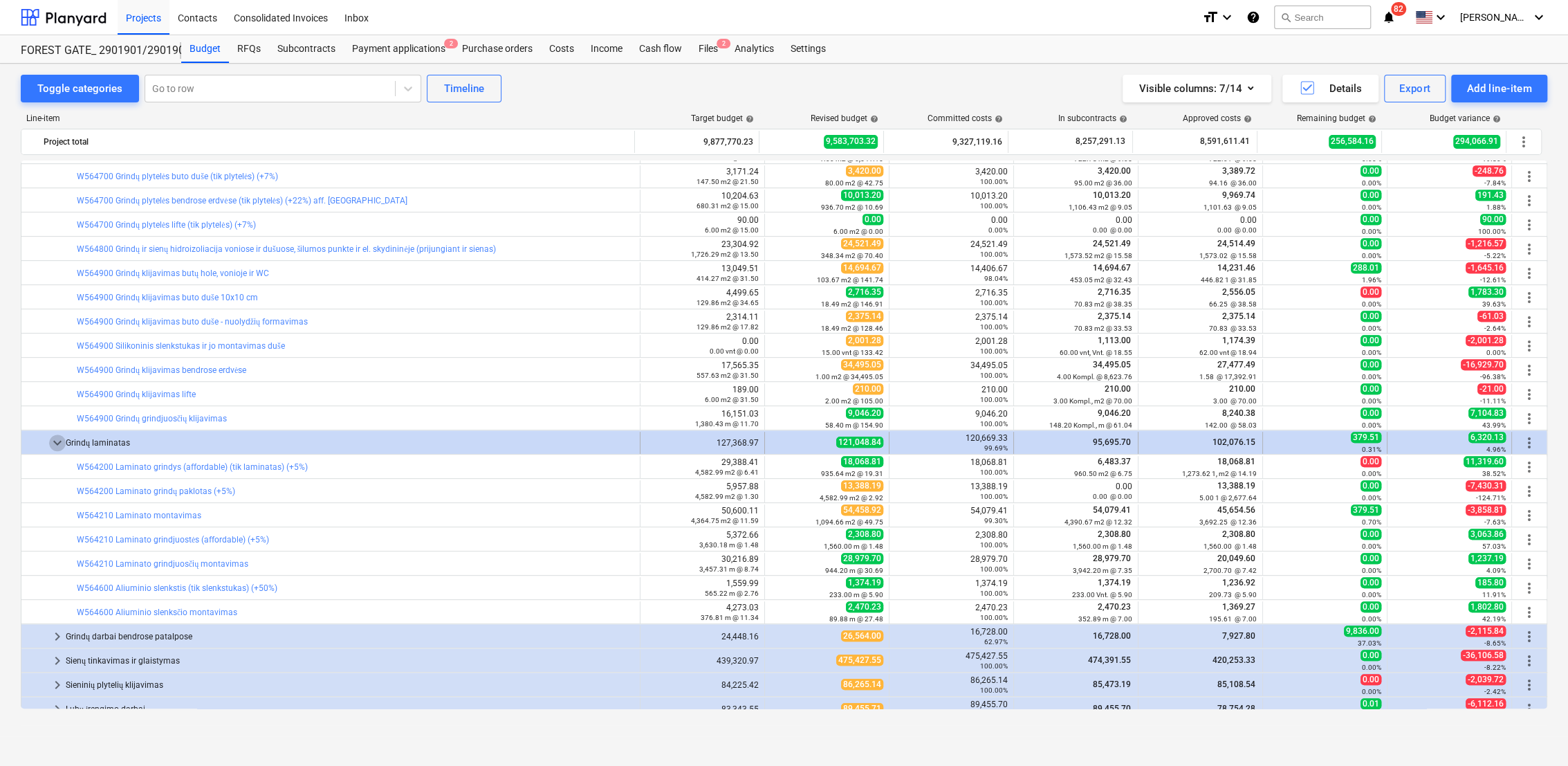
click at [50, 443] on span "keyboard_arrow_down" at bounding box center [58, 442] width 16 height 16
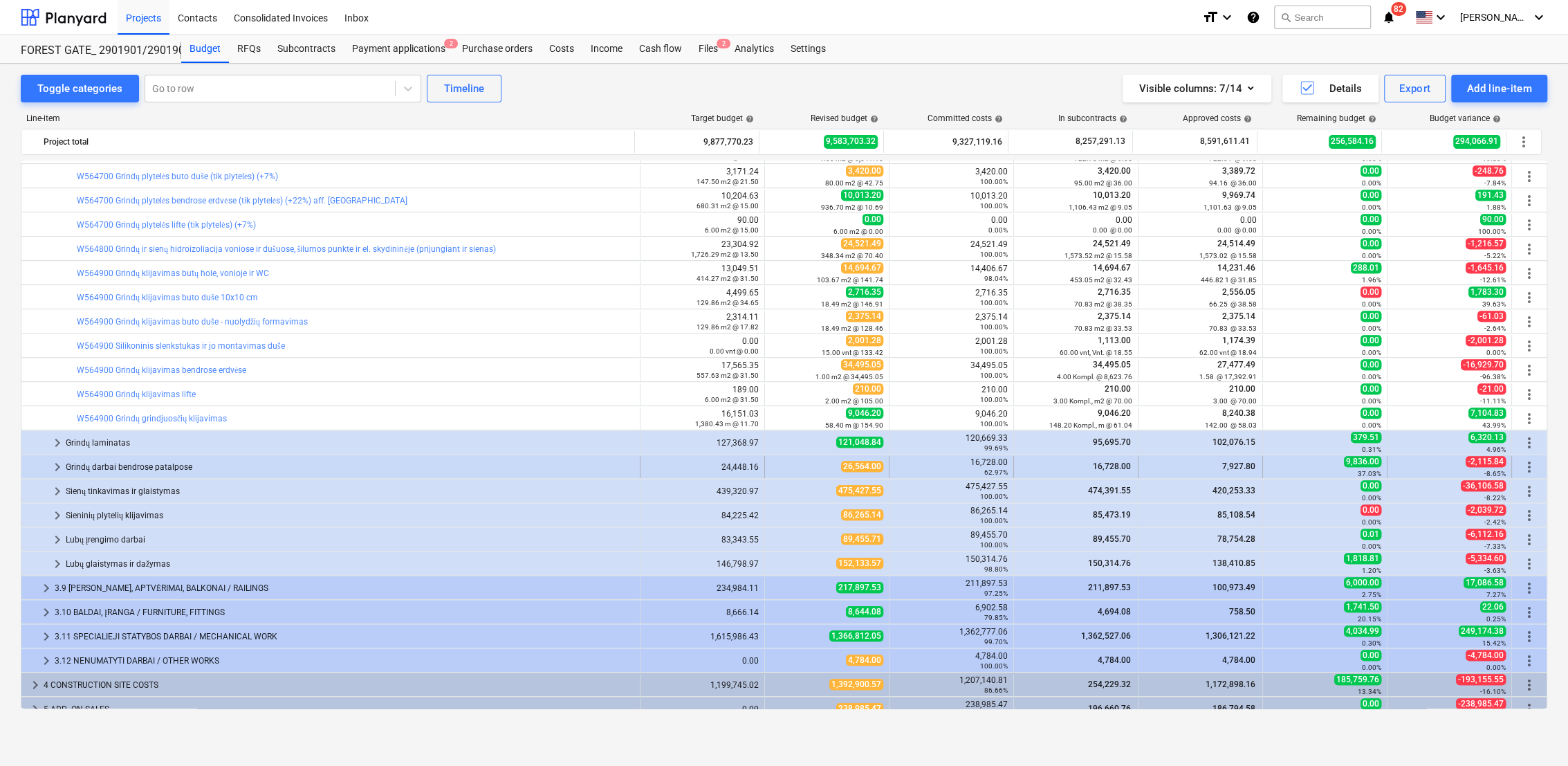
click at [56, 467] on span "keyboard_arrow_right" at bounding box center [58, 467] width 16 height 16
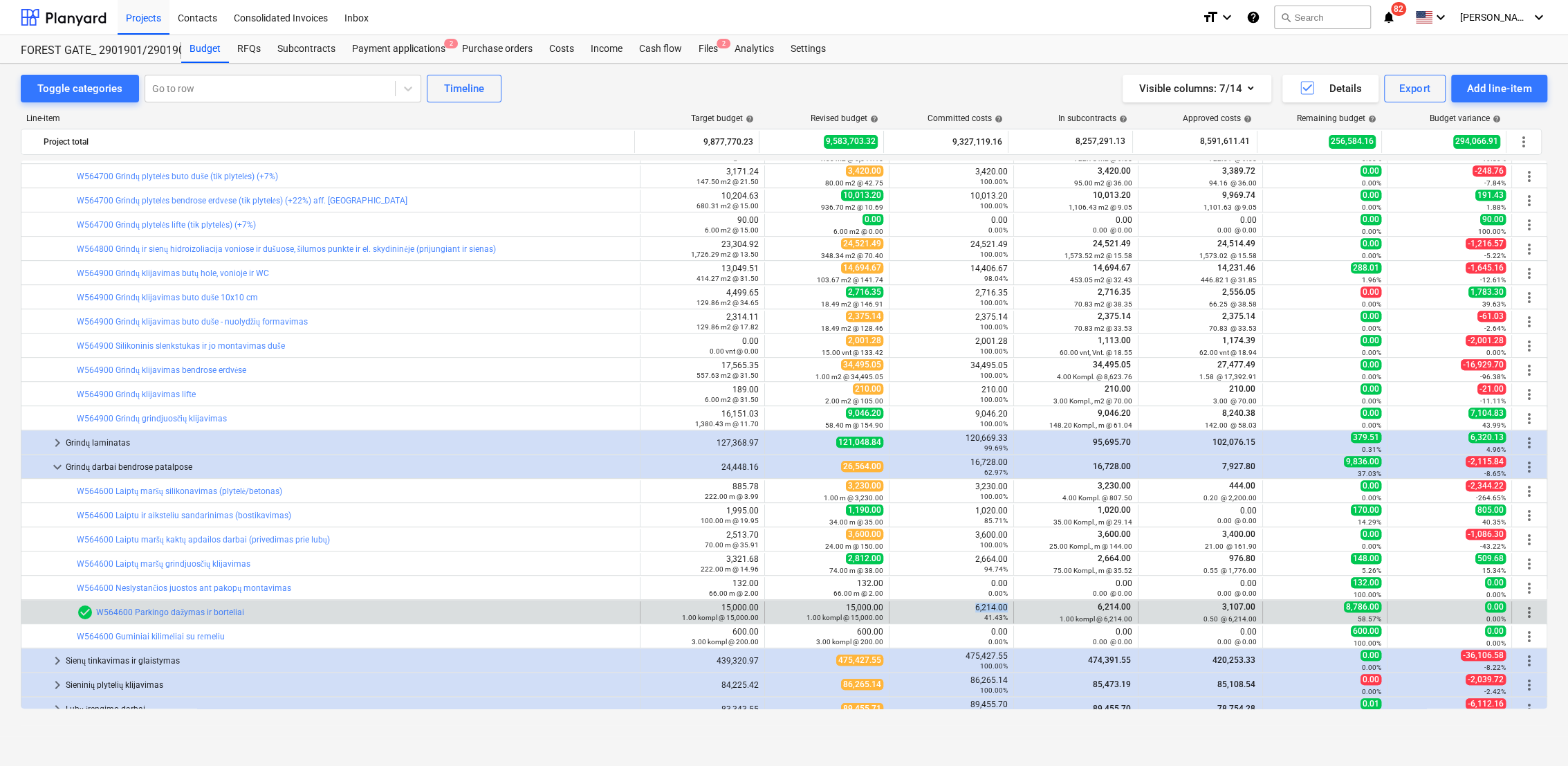
drag, startPoint x: 972, startPoint y: 606, endPoint x: 1004, endPoint y: 608, distance: 32.1
click at [1004, 608] on div "6,214.00 41.43%" at bounding box center [951, 612] width 124 height 22
drag, startPoint x: 1004, startPoint y: 608, endPoint x: 989, endPoint y: 613, distance: 15.8
drag, startPoint x: 989, startPoint y: 613, endPoint x: 969, endPoint y: 612, distance: 20.0
click at [969, 612] on div "6,214.00 41.43%" at bounding box center [950, 612] width 112 height 19
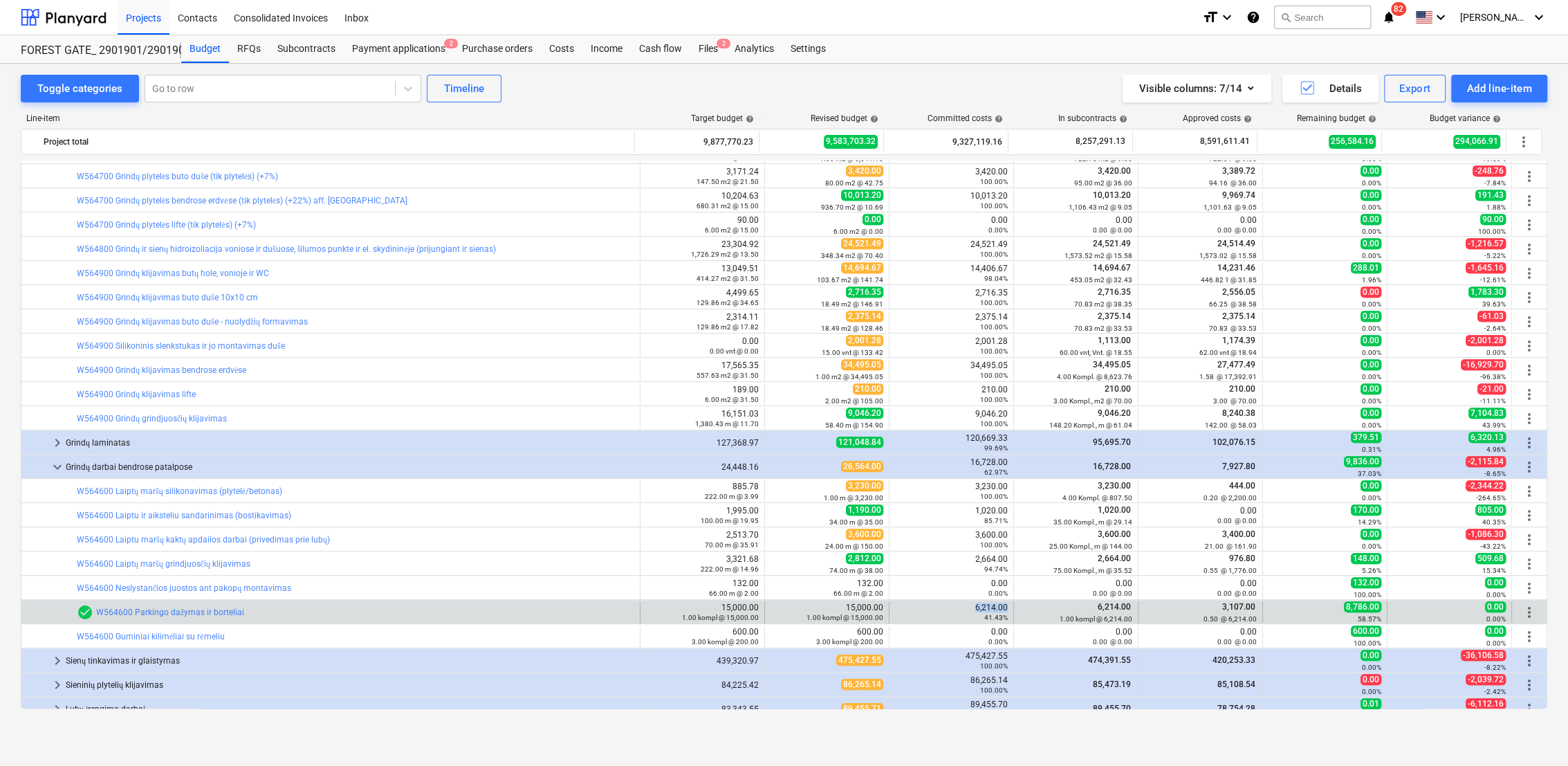
drag, startPoint x: 969, startPoint y: 612, endPoint x: 978, endPoint y: 605, distance: 11.4
copy div "6,214.00"
click at [775, 609] on span "edit" at bounding box center [779, 612] width 11 height 11
type textarea "x"
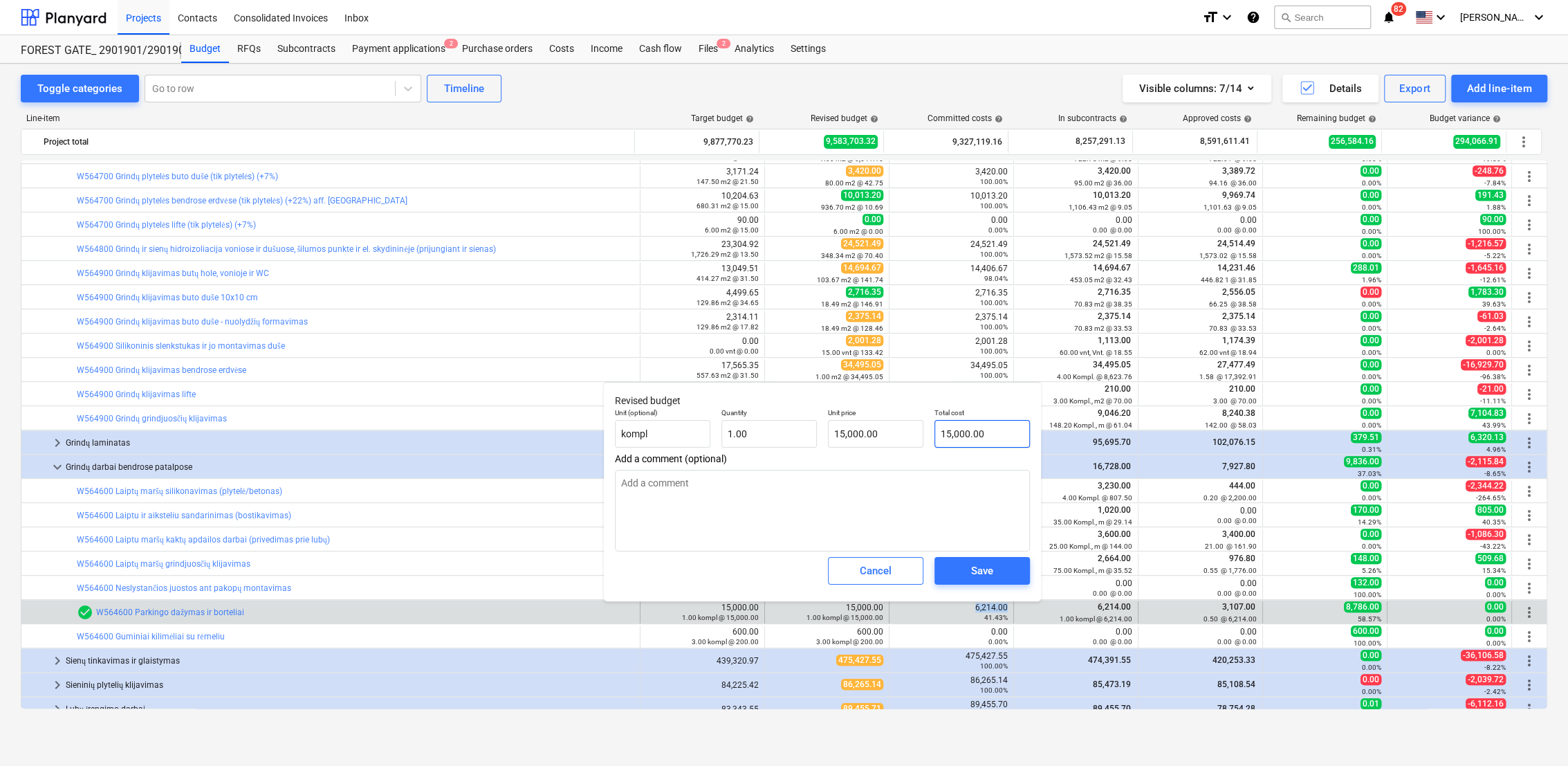
type input "15000"
drag, startPoint x: 983, startPoint y: 440, endPoint x: 952, endPoint y: 435, distance: 31.4
click at [937, 442] on input "15000" at bounding box center [982, 433] width 95 height 27
paste input "6,214."
type textarea "x"
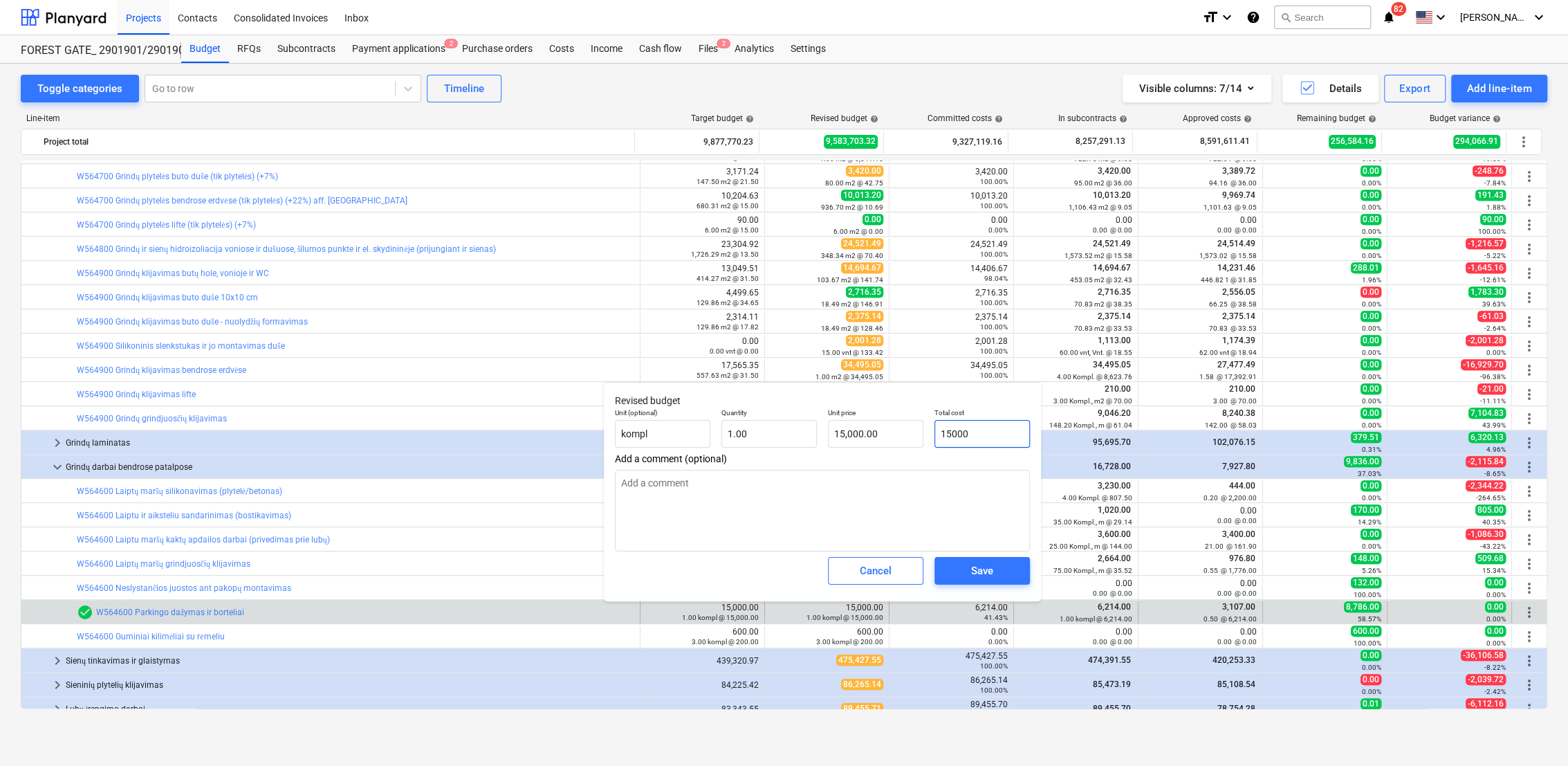
type input "6,214.00"
click at [992, 562] on div "Save" at bounding box center [982, 571] width 22 height 18
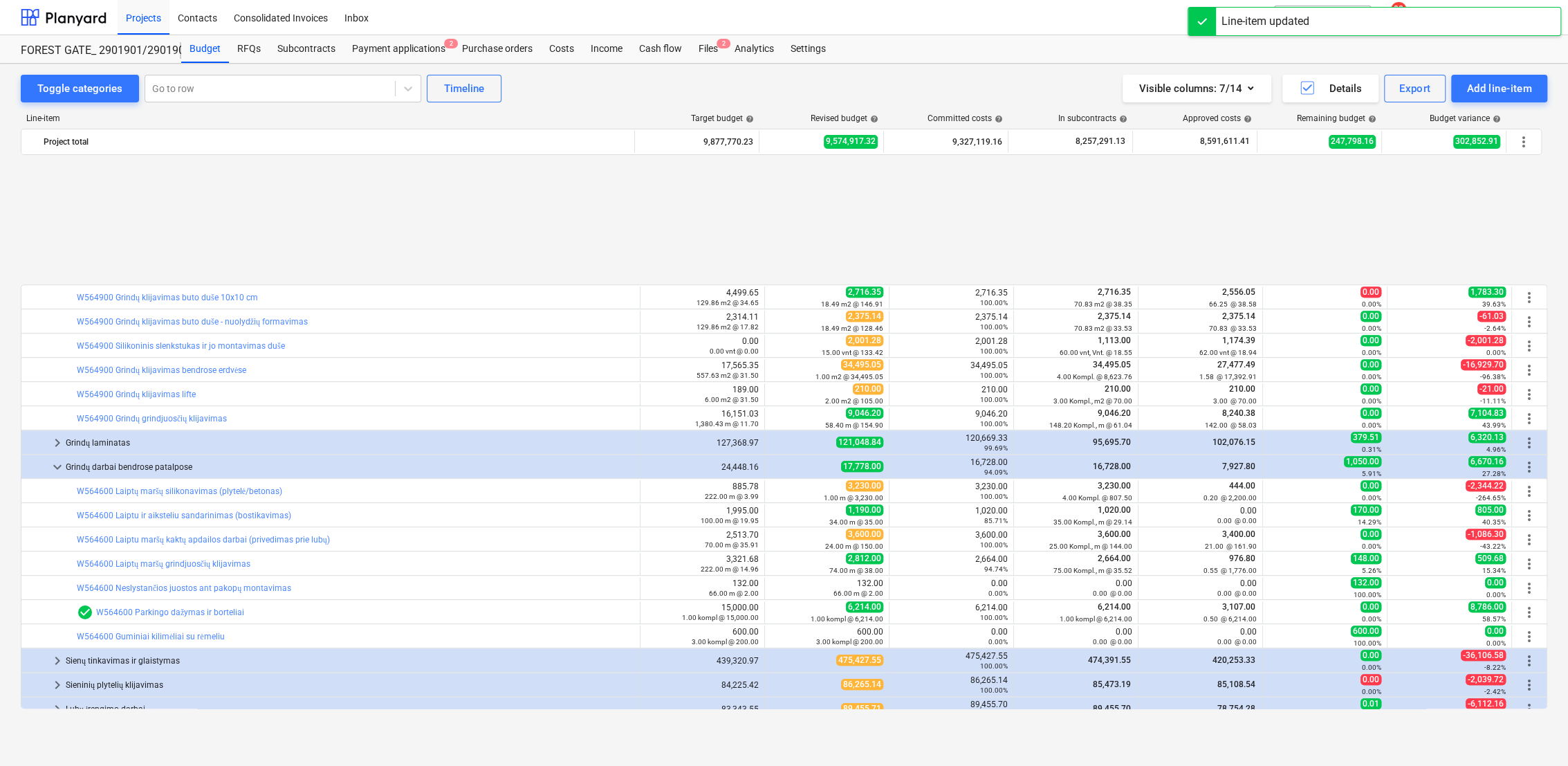
scroll to position [781, 0]
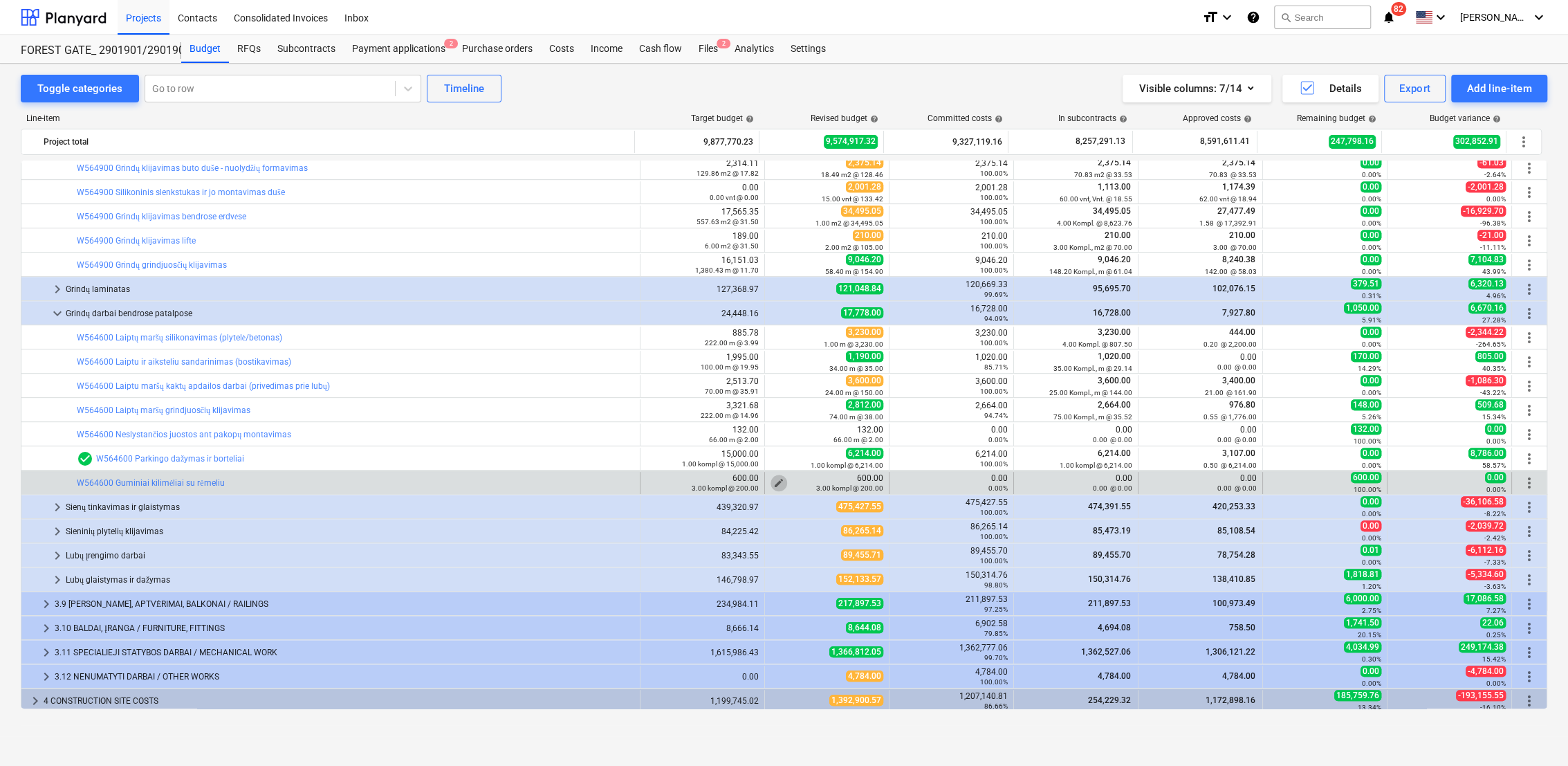
click at [778, 480] on span "edit" at bounding box center [779, 483] width 11 height 11
type textarea "x"
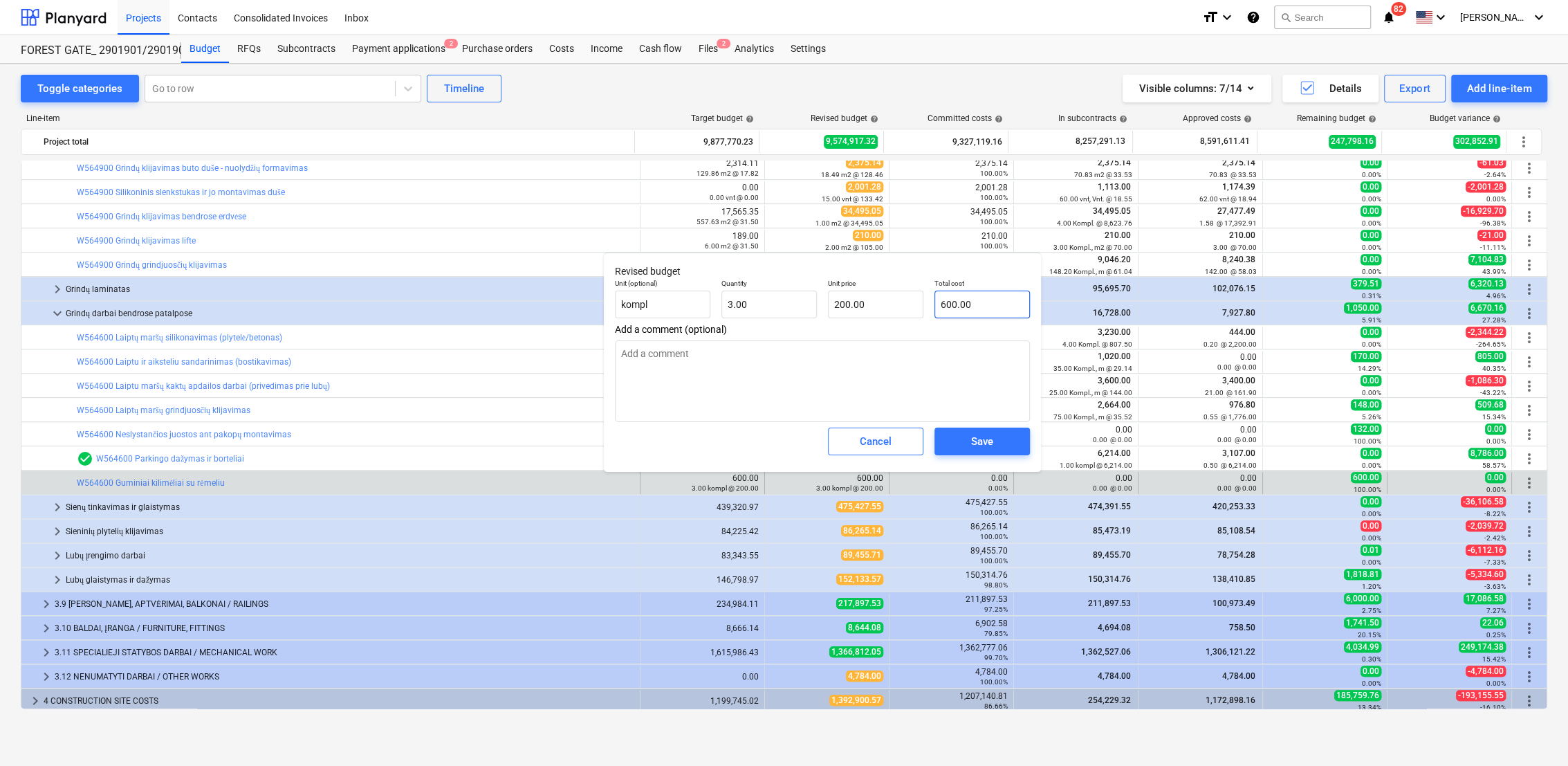
type input "600"
drag, startPoint x: 996, startPoint y: 303, endPoint x: 913, endPoint y: 305, distance: 83.0
click at [913, 305] on div "Unit (optional) kompl Quantity 3.00 Unit price 200.00 Total cost 600" at bounding box center [822, 298] width 426 height 50
type textarea "x"
type input "0"
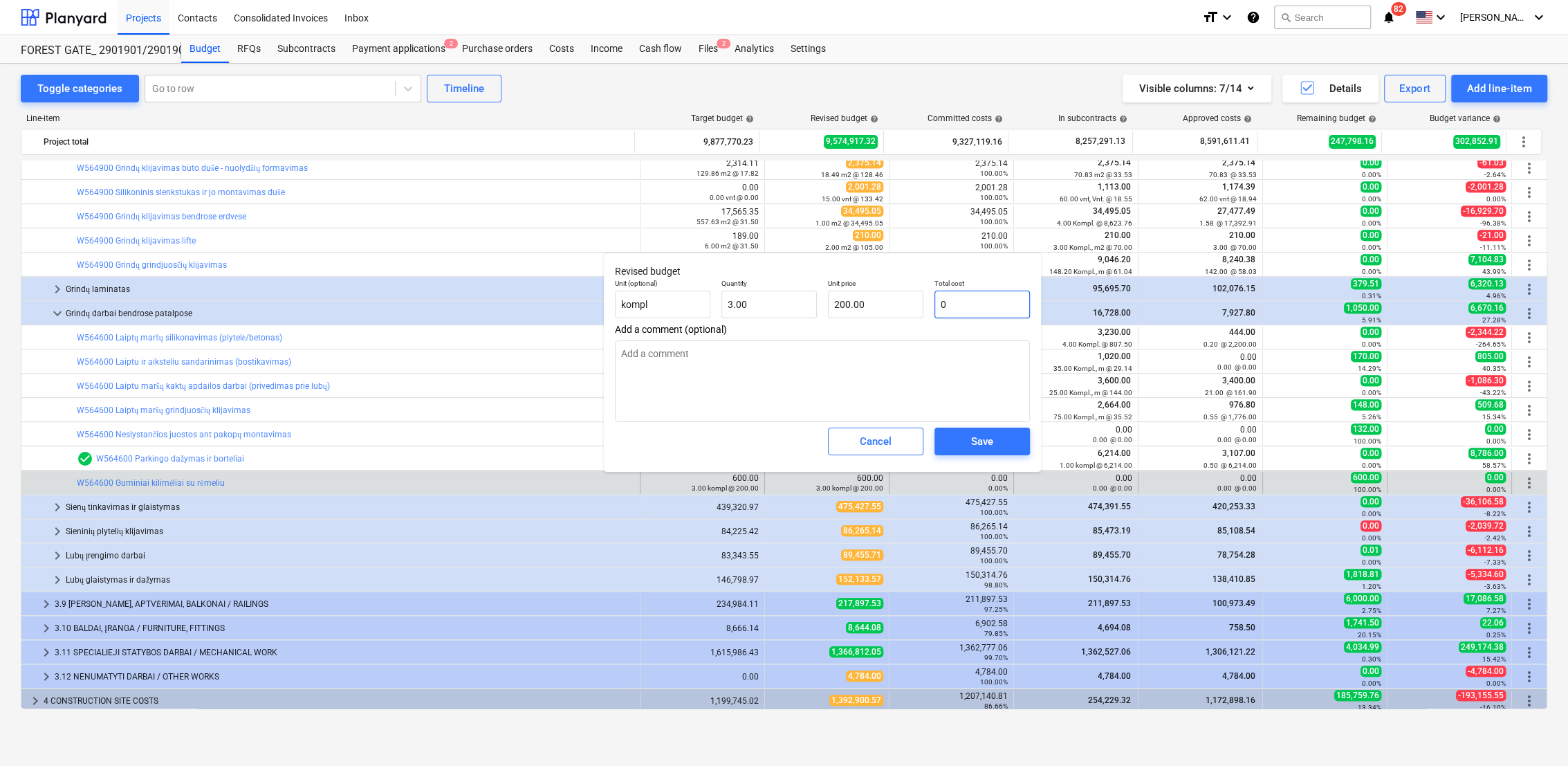
type input "0.00"
type input "0"
type textarea "x"
type input "0.00"
click at [992, 437] on div "Save" at bounding box center [982, 442] width 22 height 18
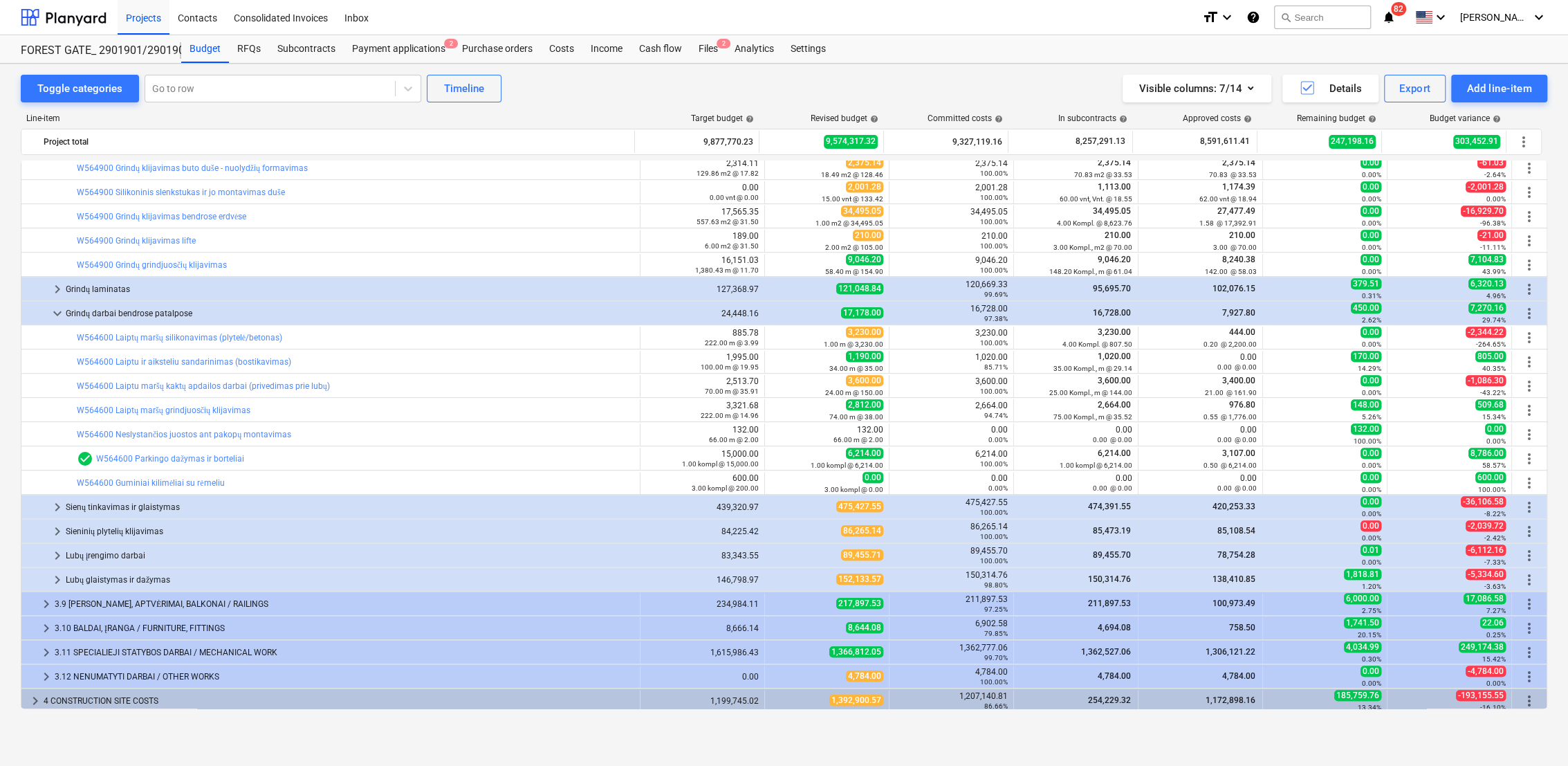
drag, startPoint x: 58, startPoint y: 314, endPoint x: 47, endPoint y: 318, distance: 11.7
click at [58, 314] on span "keyboard_arrow_down" at bounding box center [58, 314] width 16 height 16
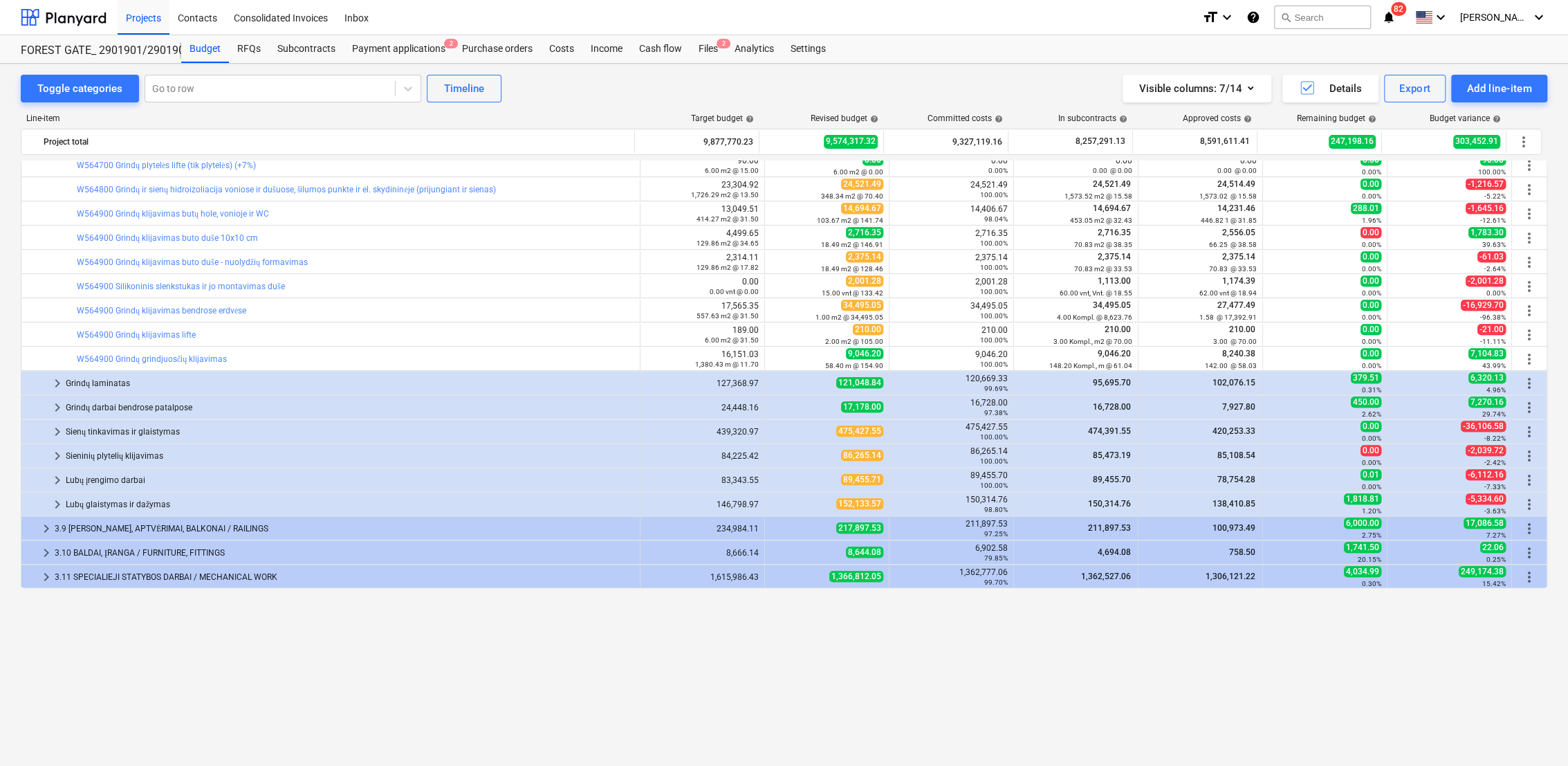
scroll to position [533, 0]
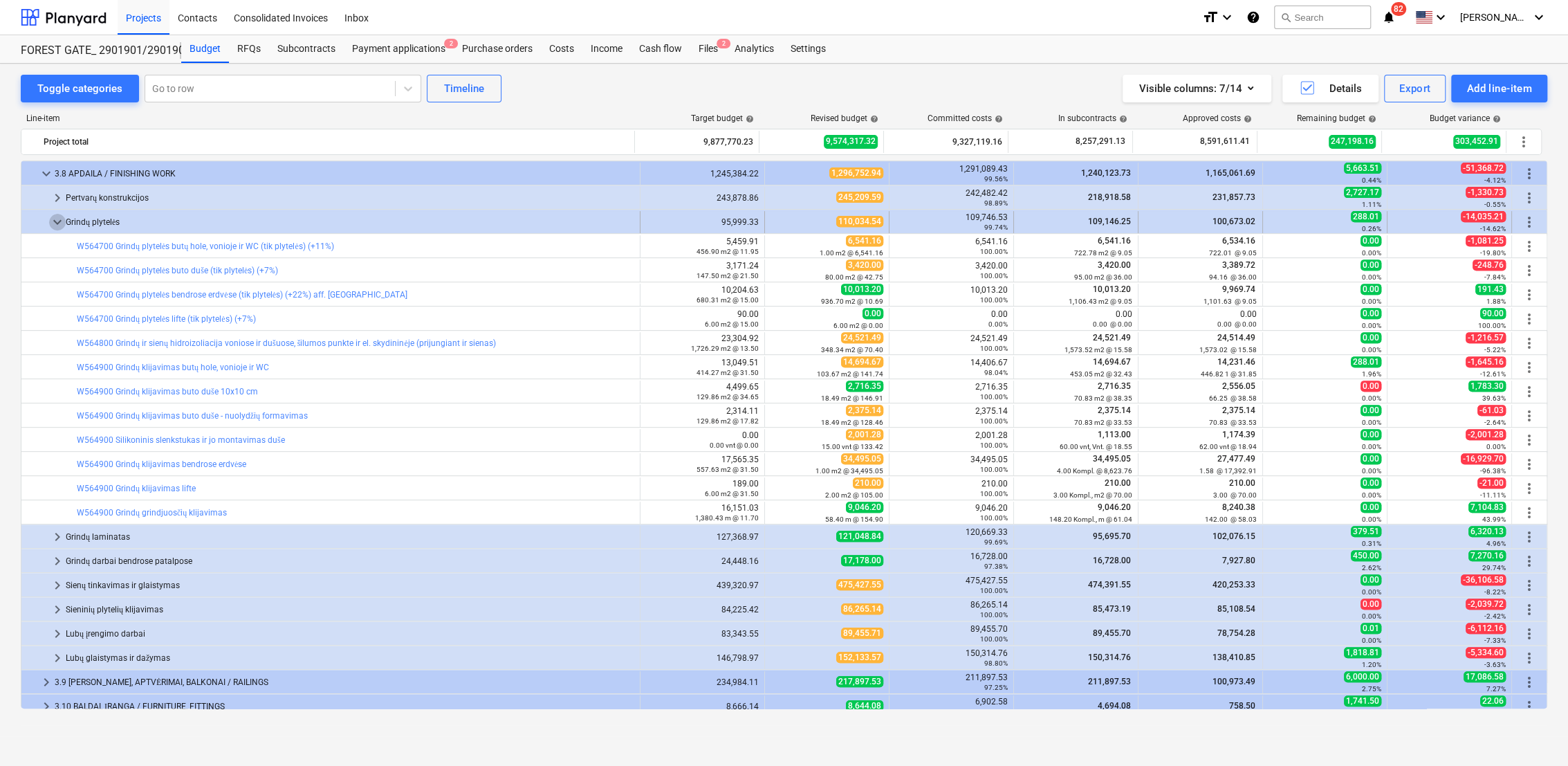
click at [50, 218] on span "keyboard_arrow_down" at bounding box center [58, 222] width 16 height 16
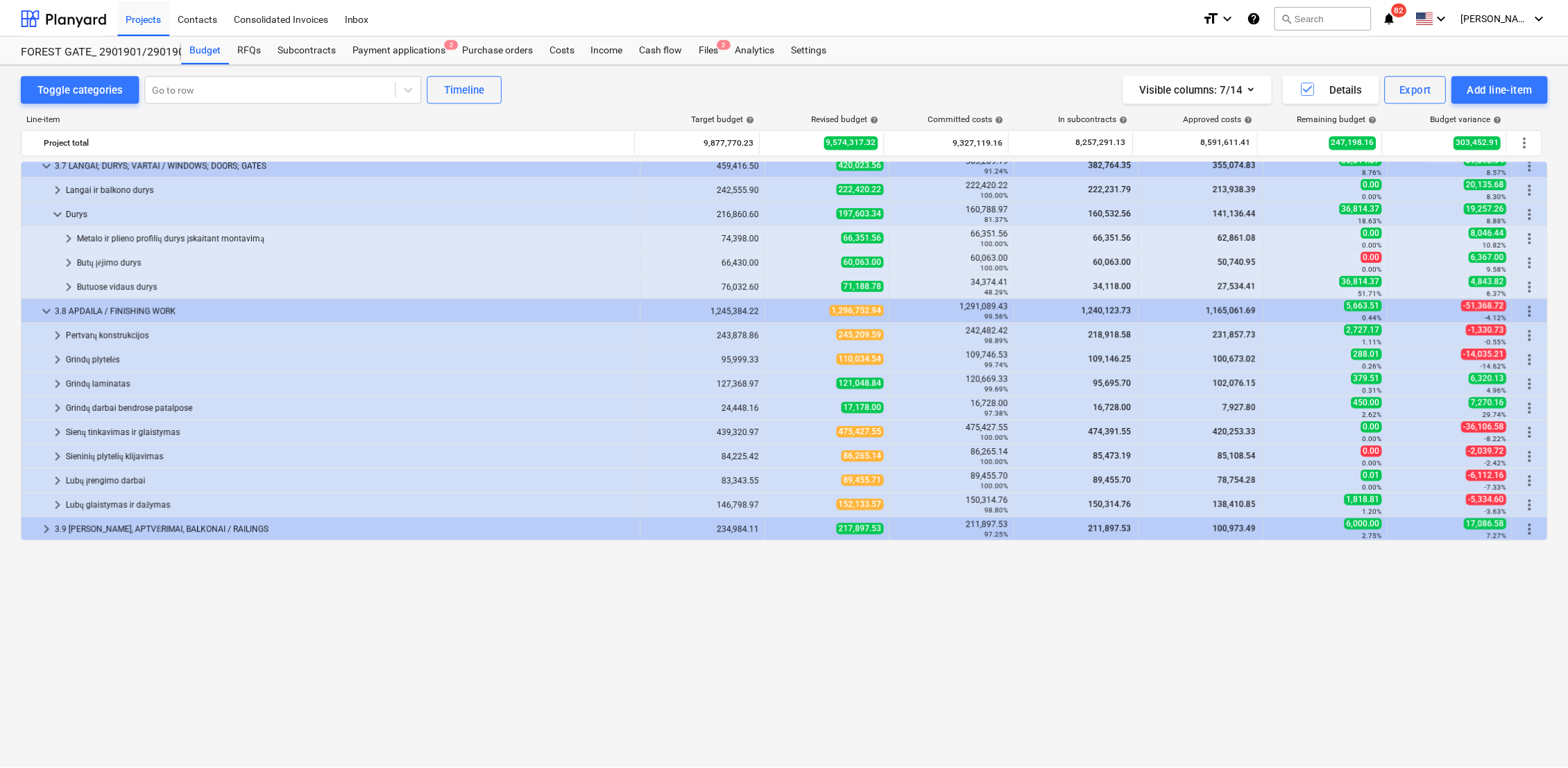
scroll to position [167, 0]
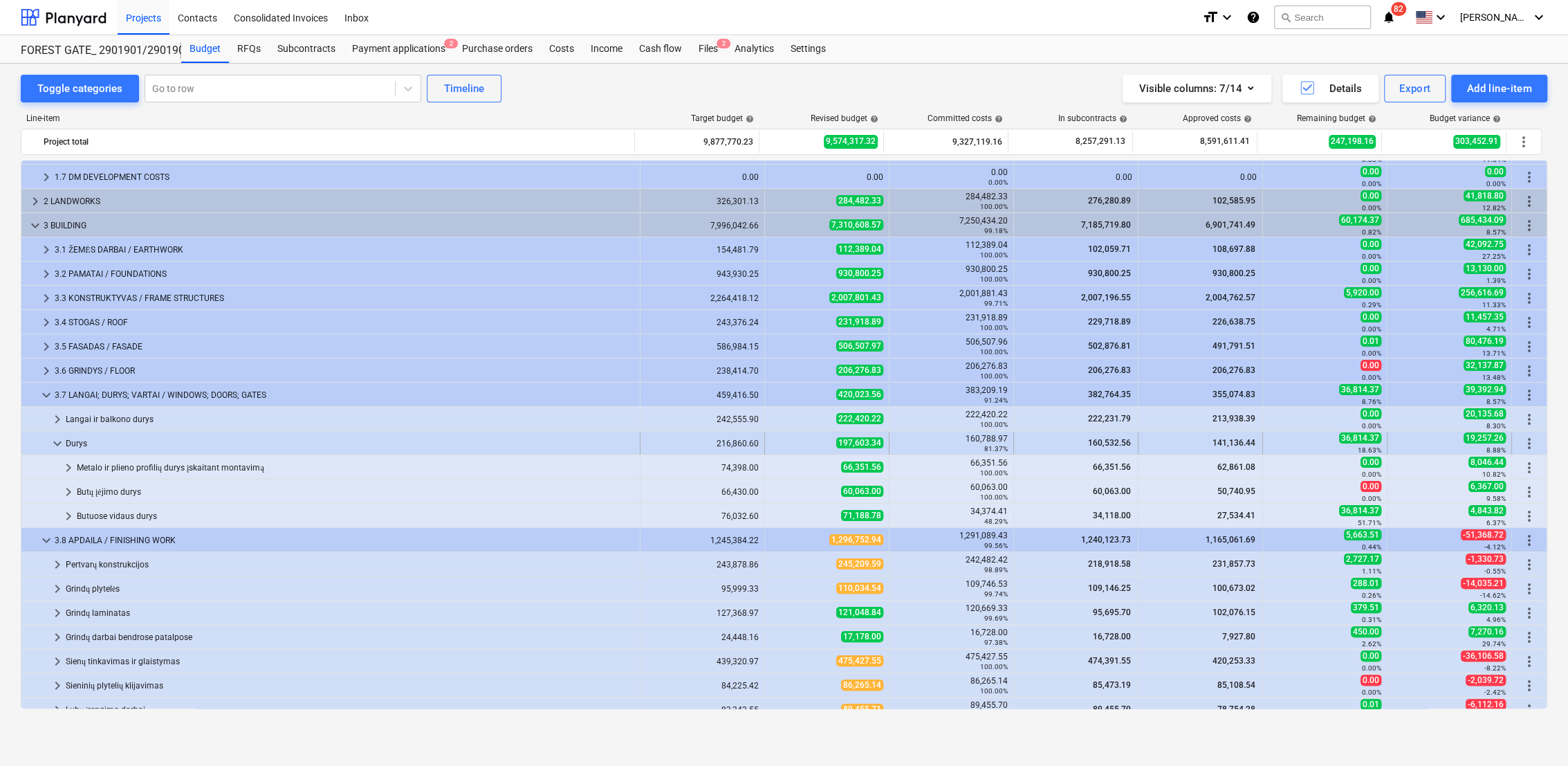
click at [56, 443] on span "keyboard_arrow_down" at bounding box center [58, 443] width 16 height 16
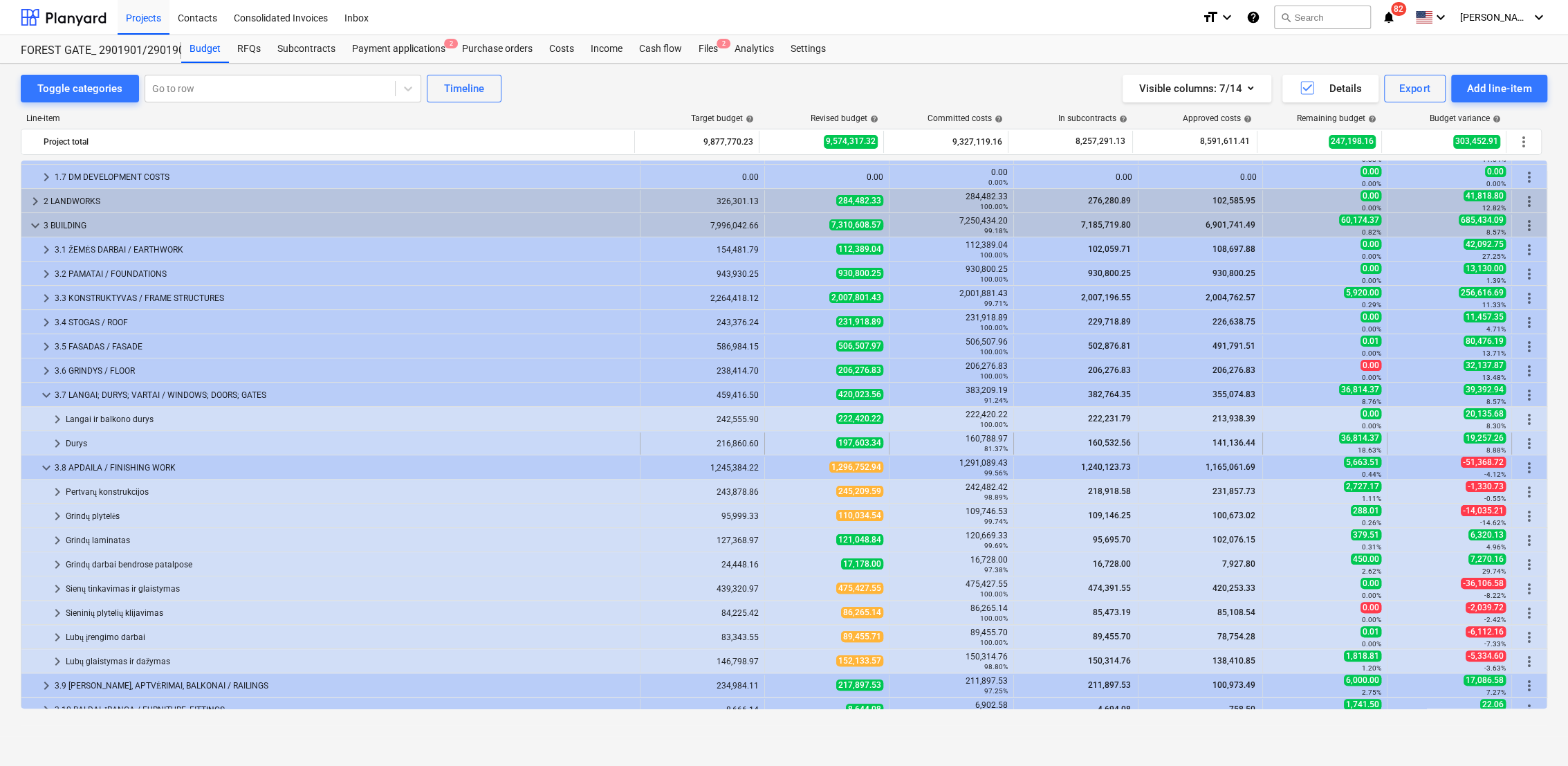
click at [59, 442] on span "keyboard_arrow_right" at bounding box center [58, 443] width 16 height 16
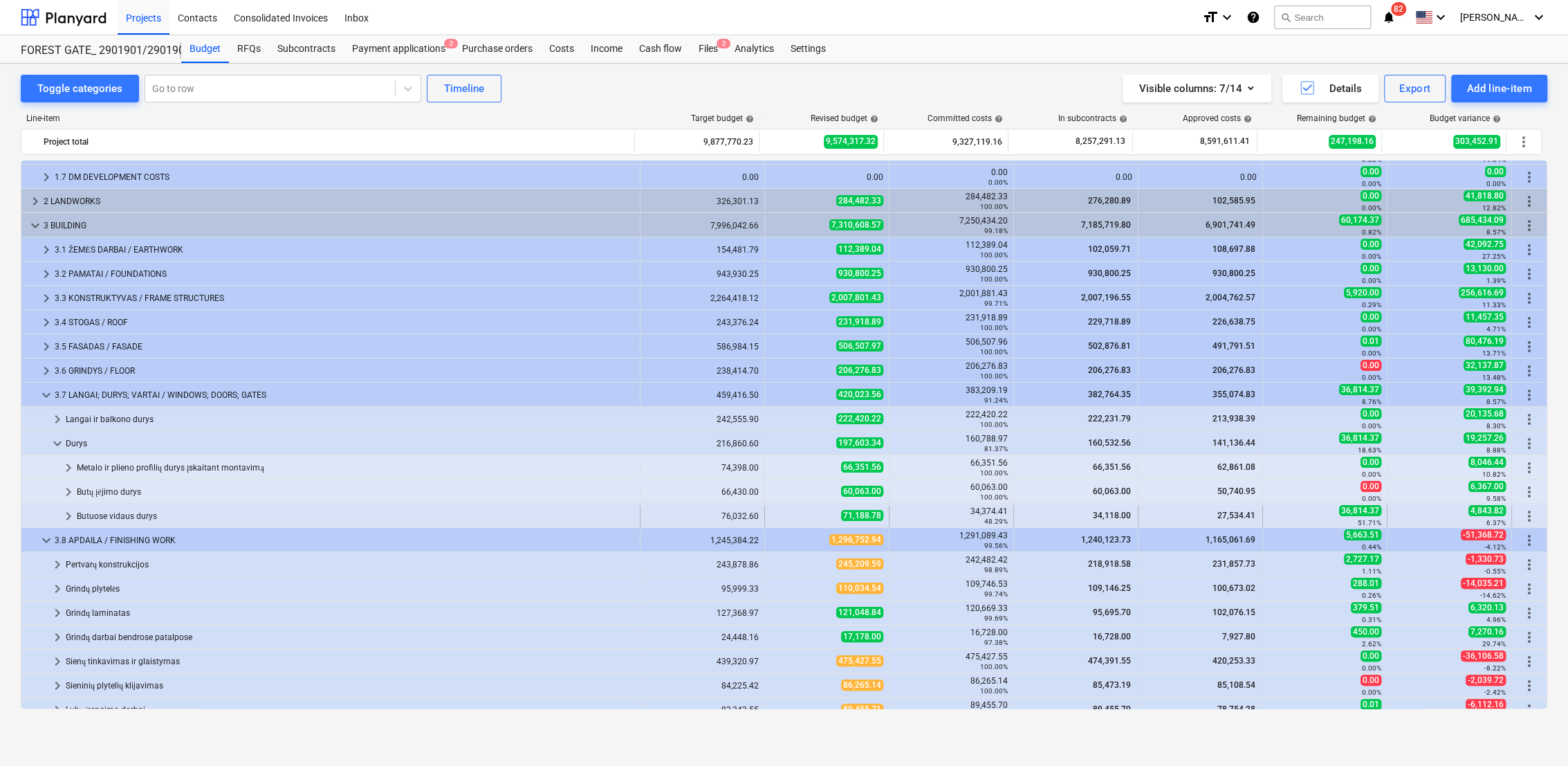
click at [67, 513] on span "keyboard_arrow_right" at bounding box center [69, 516] width 16 height 16
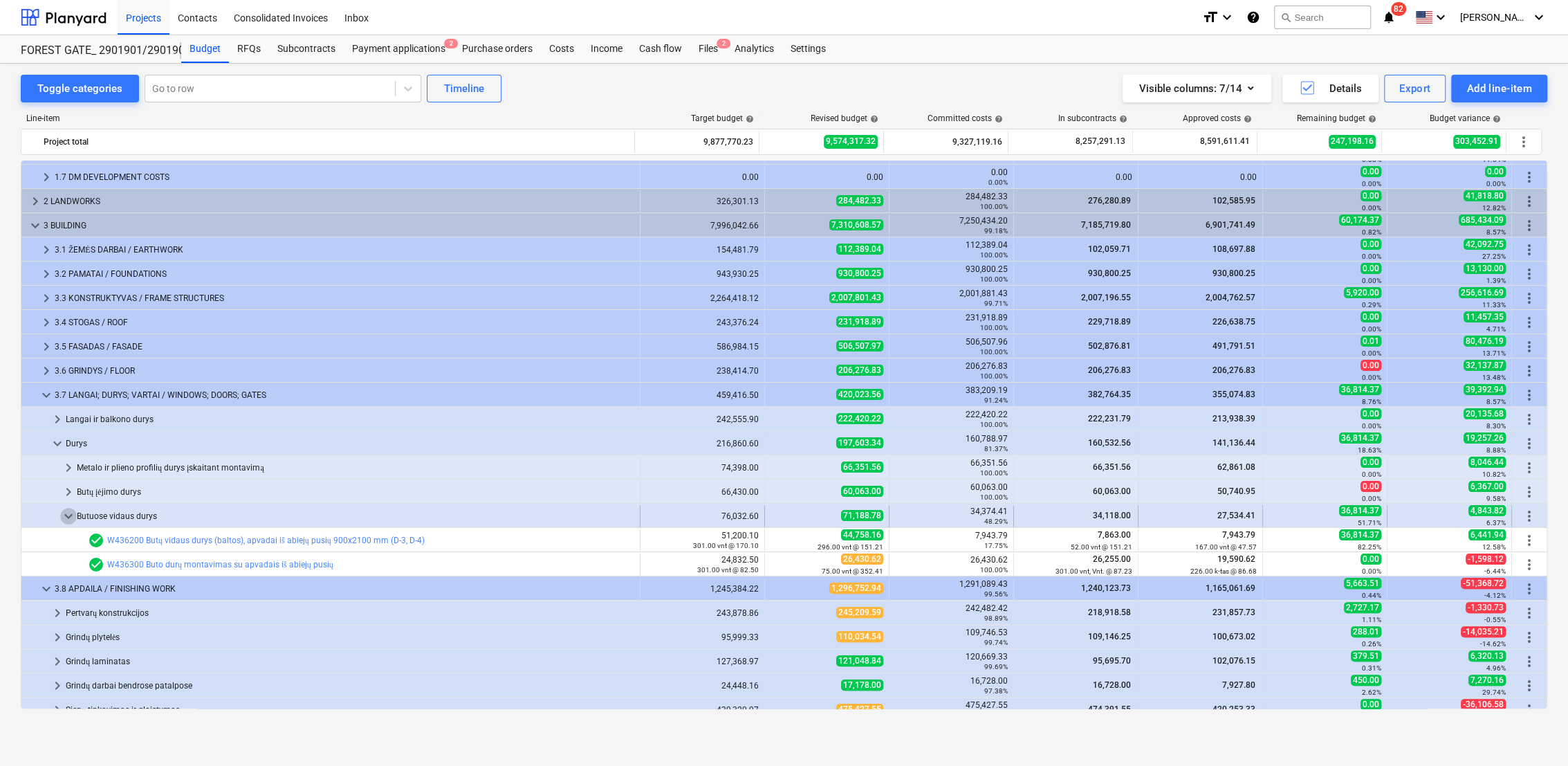
click at [65, 517] on span "keyboard_arrow_down" at bounding box center [69, 516] width 16 height 16
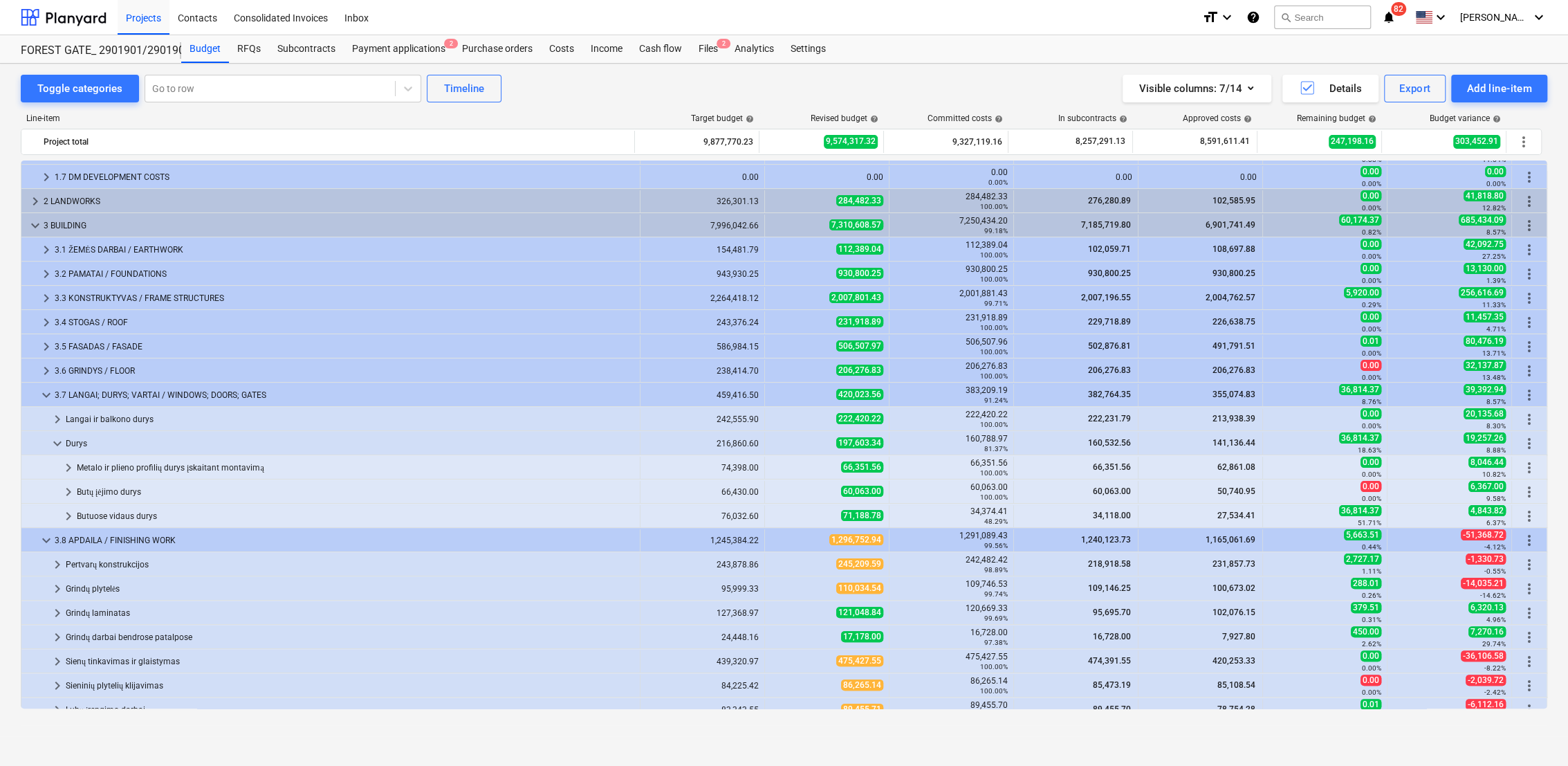
click at [65, 517] on span "keyboard_arrow_right" at bounding box center [69, 516] width 16 height 16
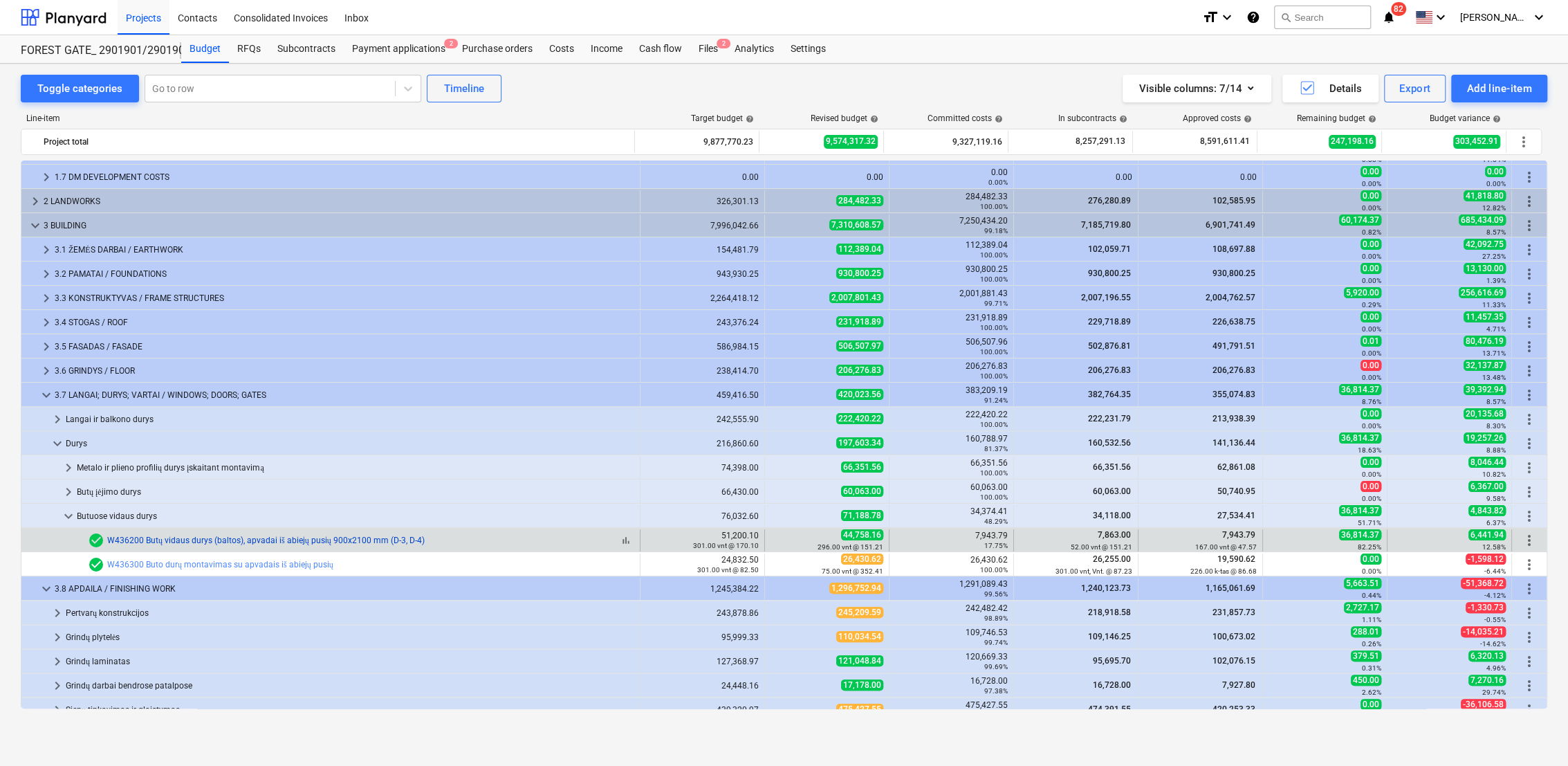
click at [343, 542] on link "W436200 Butų vidaus durys (baltos), apvadai iš abiejų pusių 900x2100 mm (D-3, D…" at bounding box center [265, 540] width 317 height 10
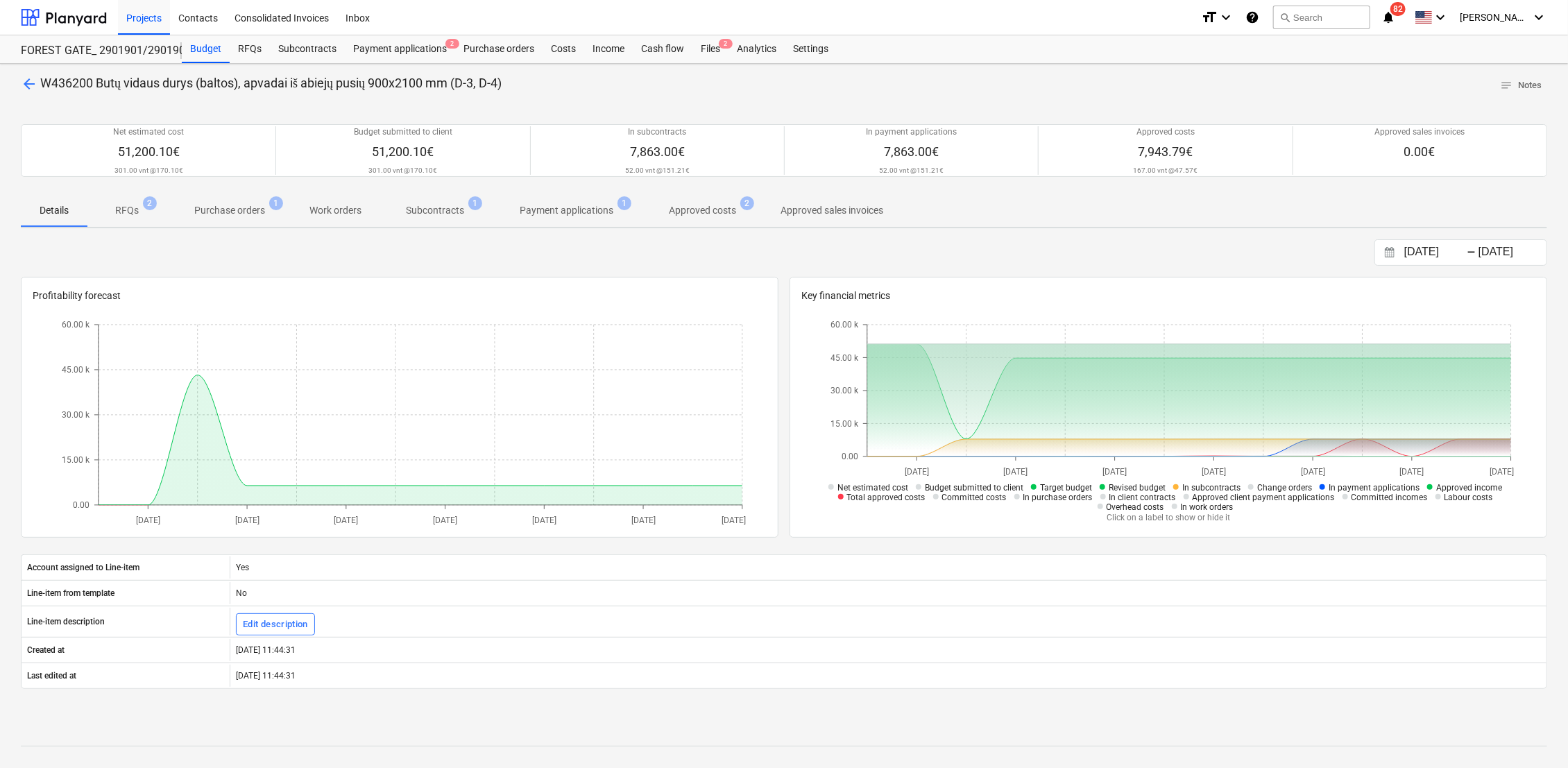
click at [468, 207] on span "1" at bounding box center [475, 203] width 14 height 14
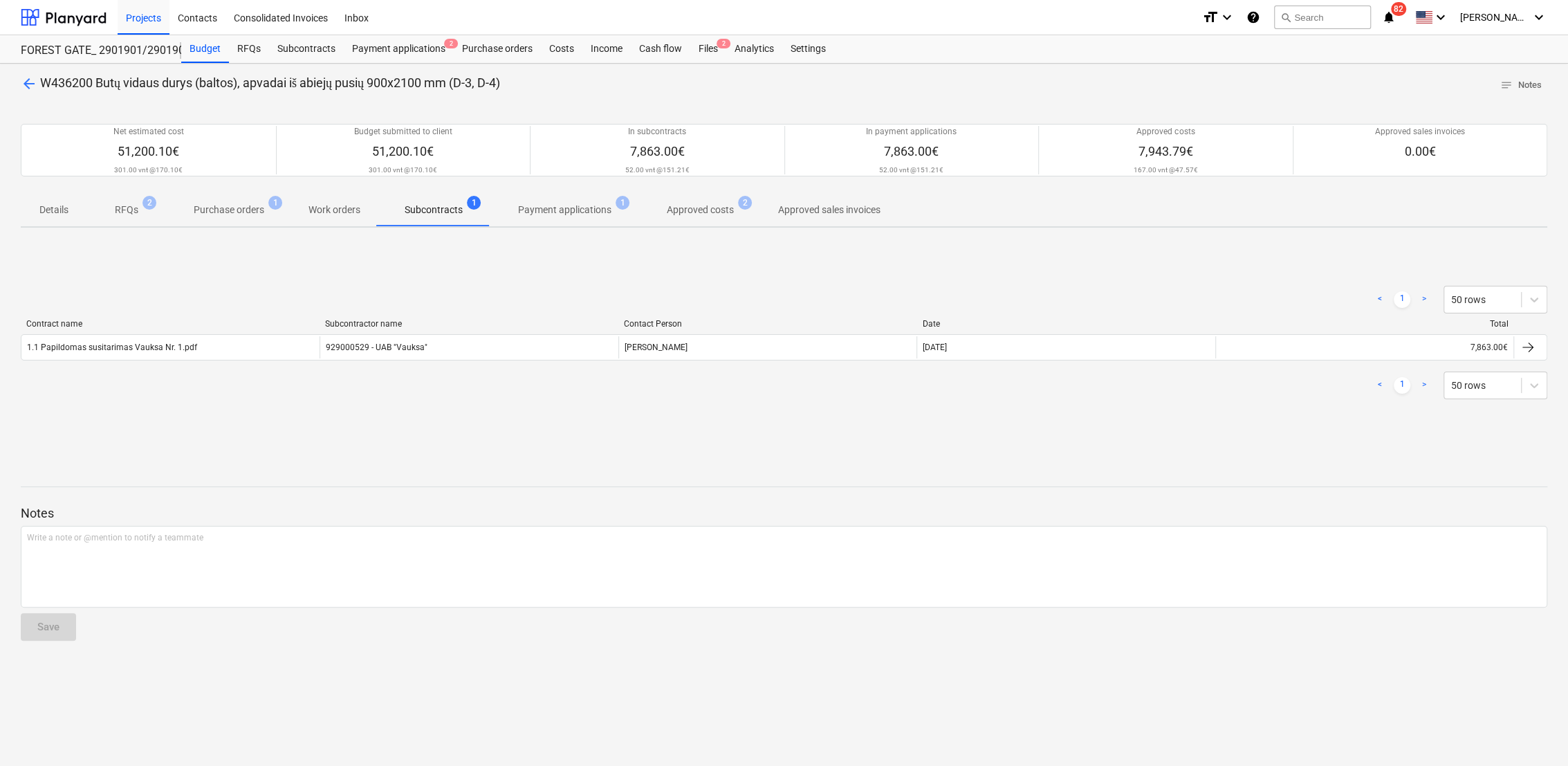
click at [408, 349] on div "929000529 - UAB "Vauksa"" at bounding box center [469, 347] width 298 height 22
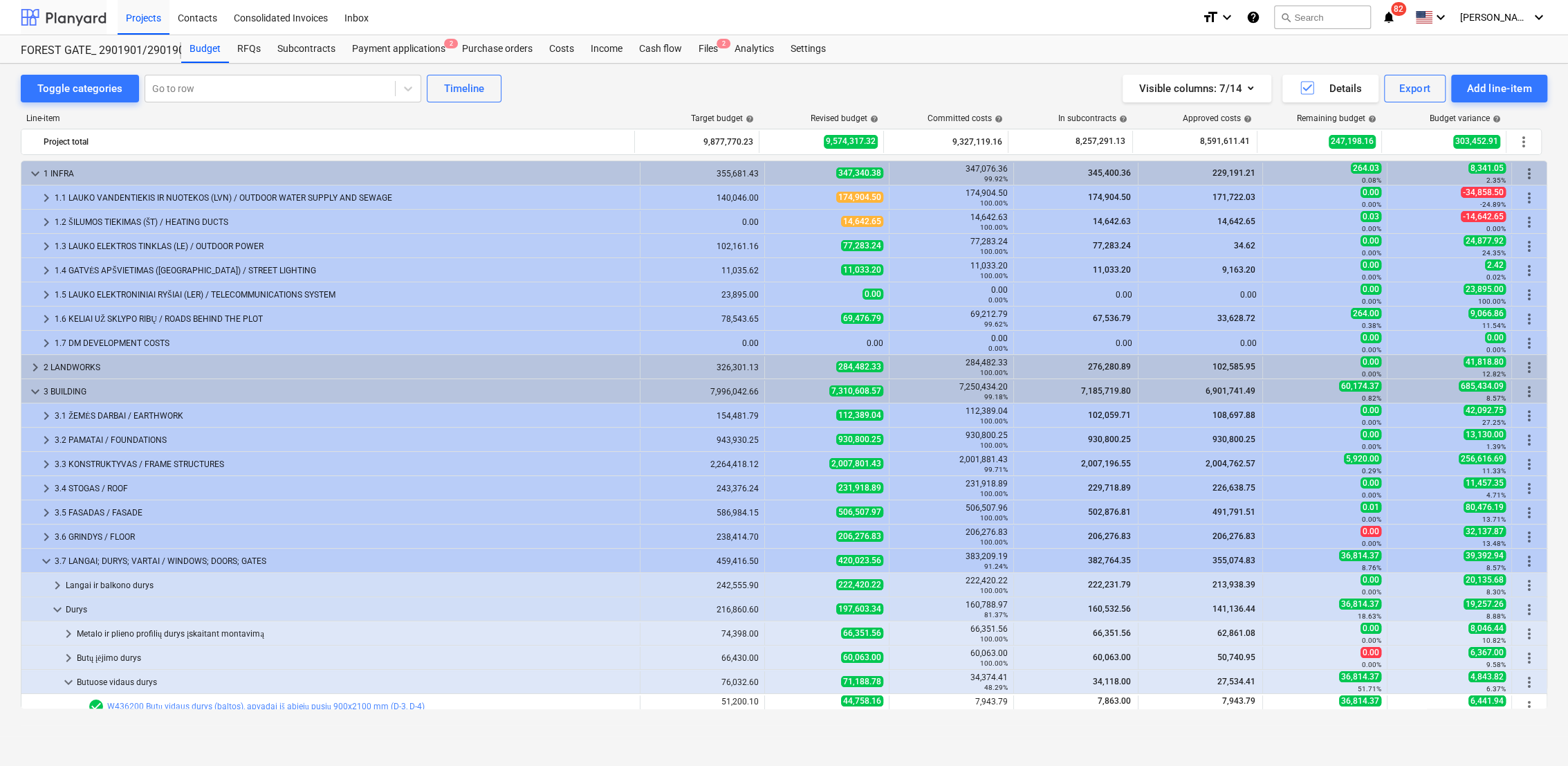
scroll to position [166, 0]
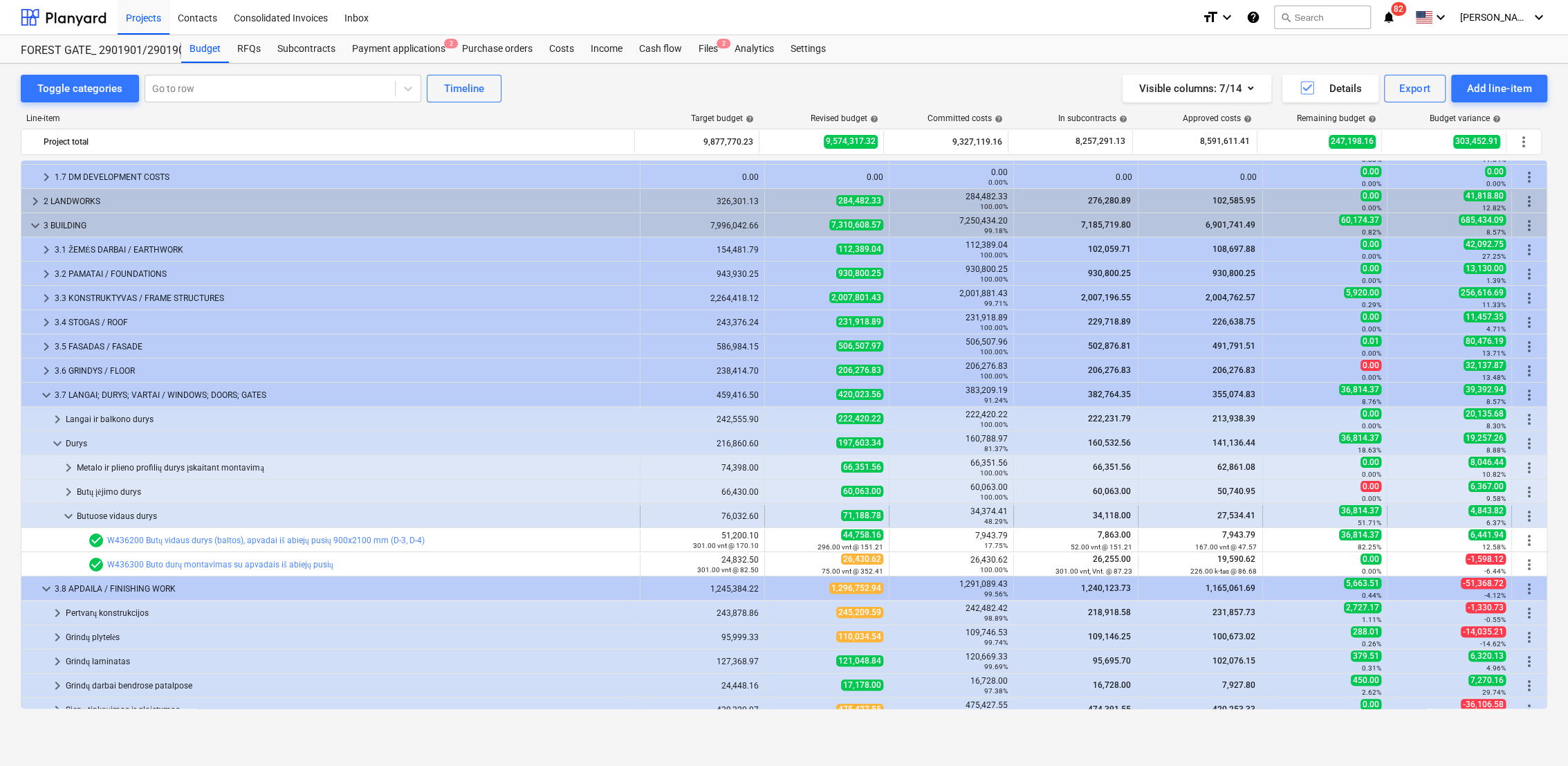
click at [63, 517] on span "keyboard_arrow_down" at bounding box center [69, 516] width 16 height 16
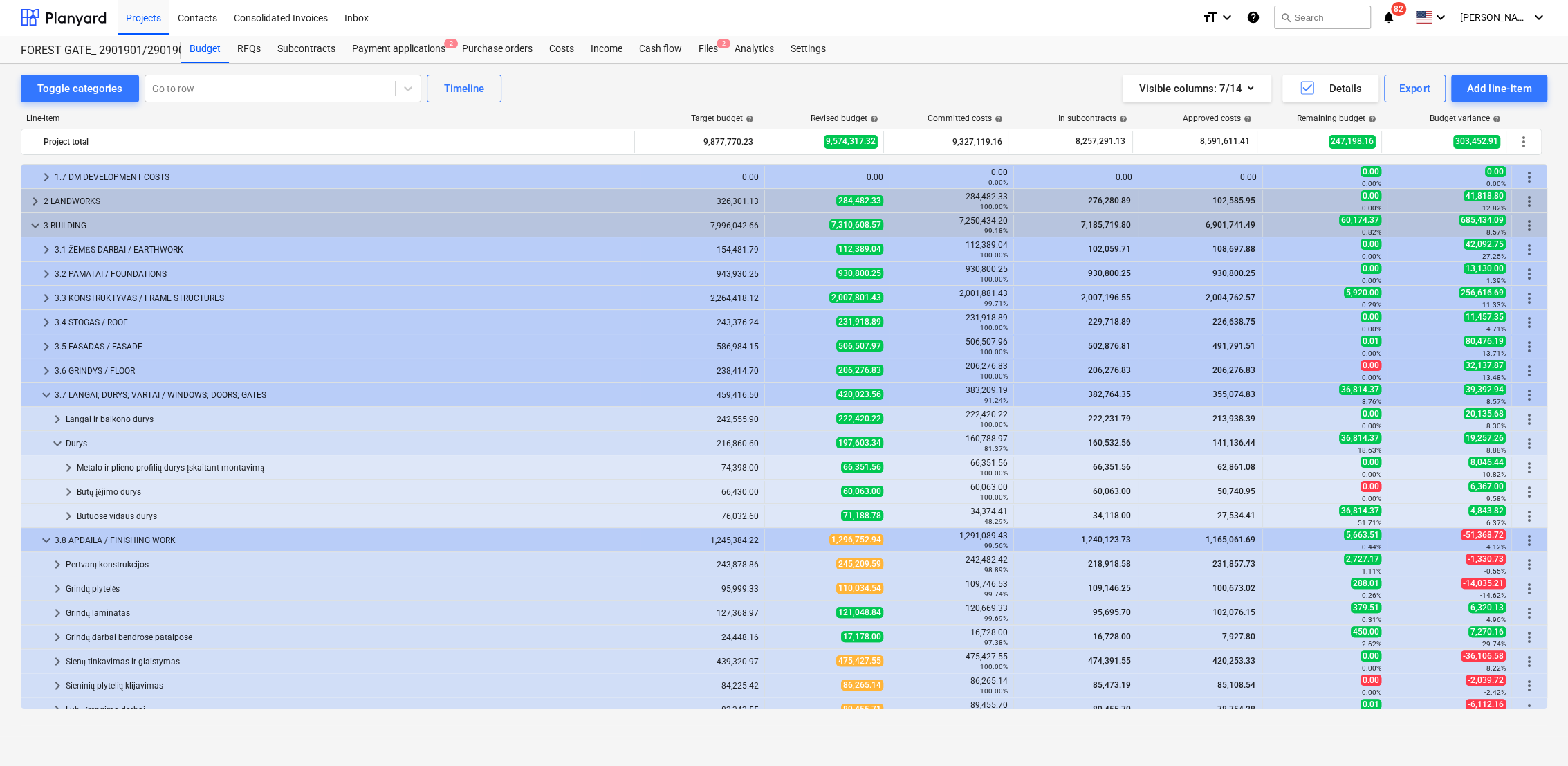
scroll to position [397, 0]
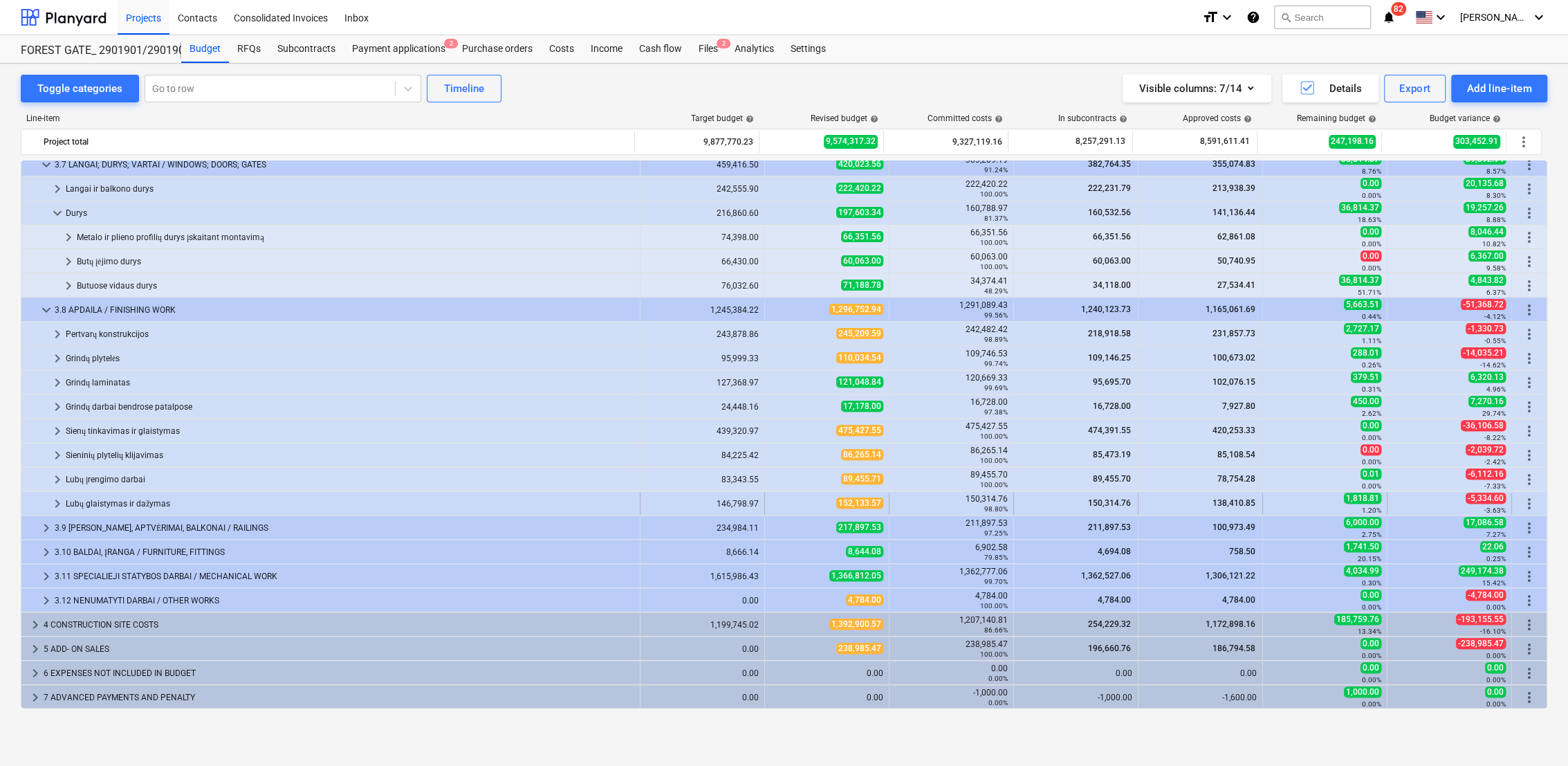
click at [53, 501] on span "keyboard_arrow_right" at bounding box center [58, 504] width 16 height 16
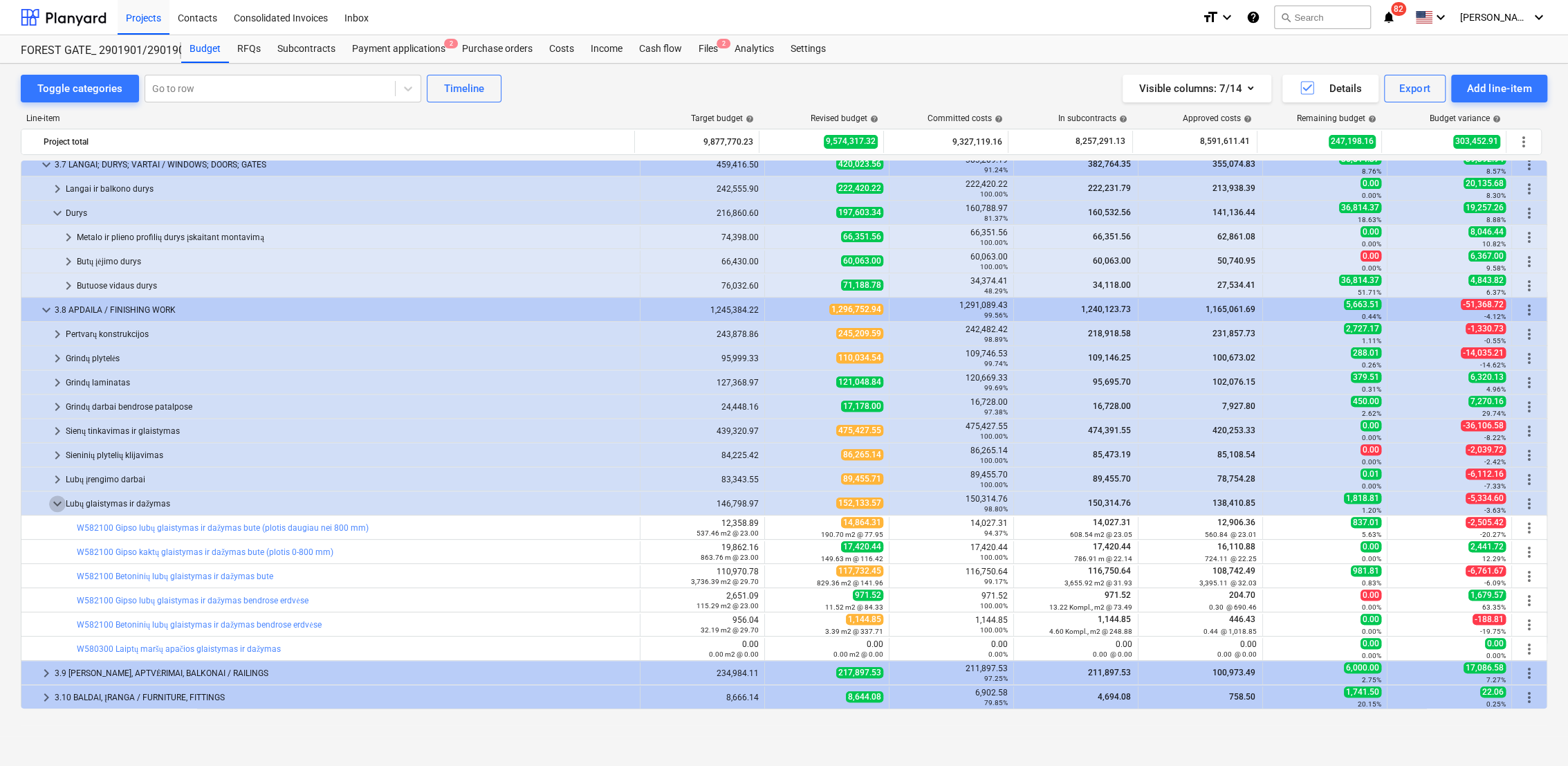
click at [53, 501] on span "keyboard_arrow_down" at bounding box center [58, 504] width 16 height 16
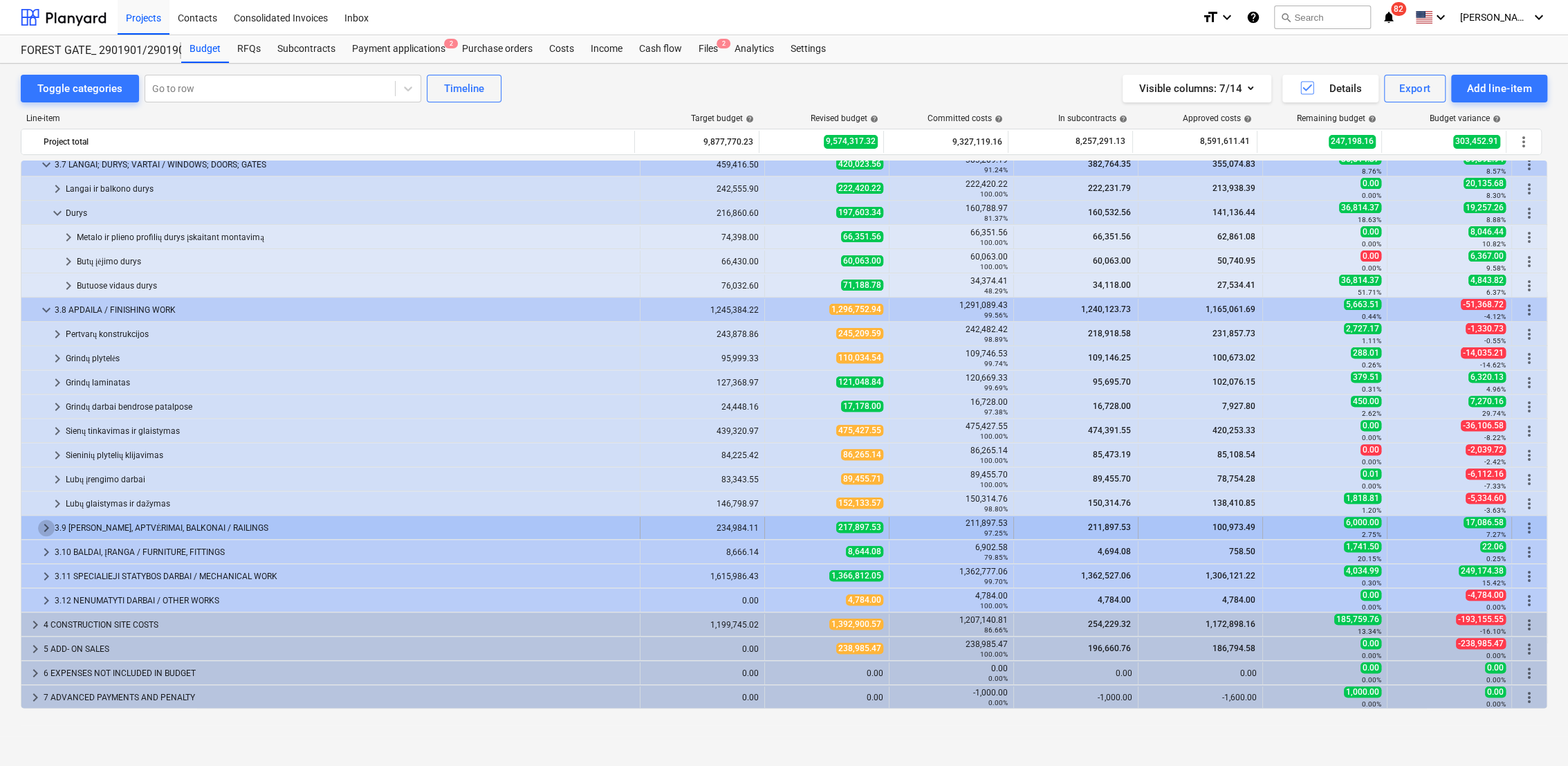
click at [41, 523] on span "keyboard_arrow_right" at bounding box center [47, 527] width 16 height 16
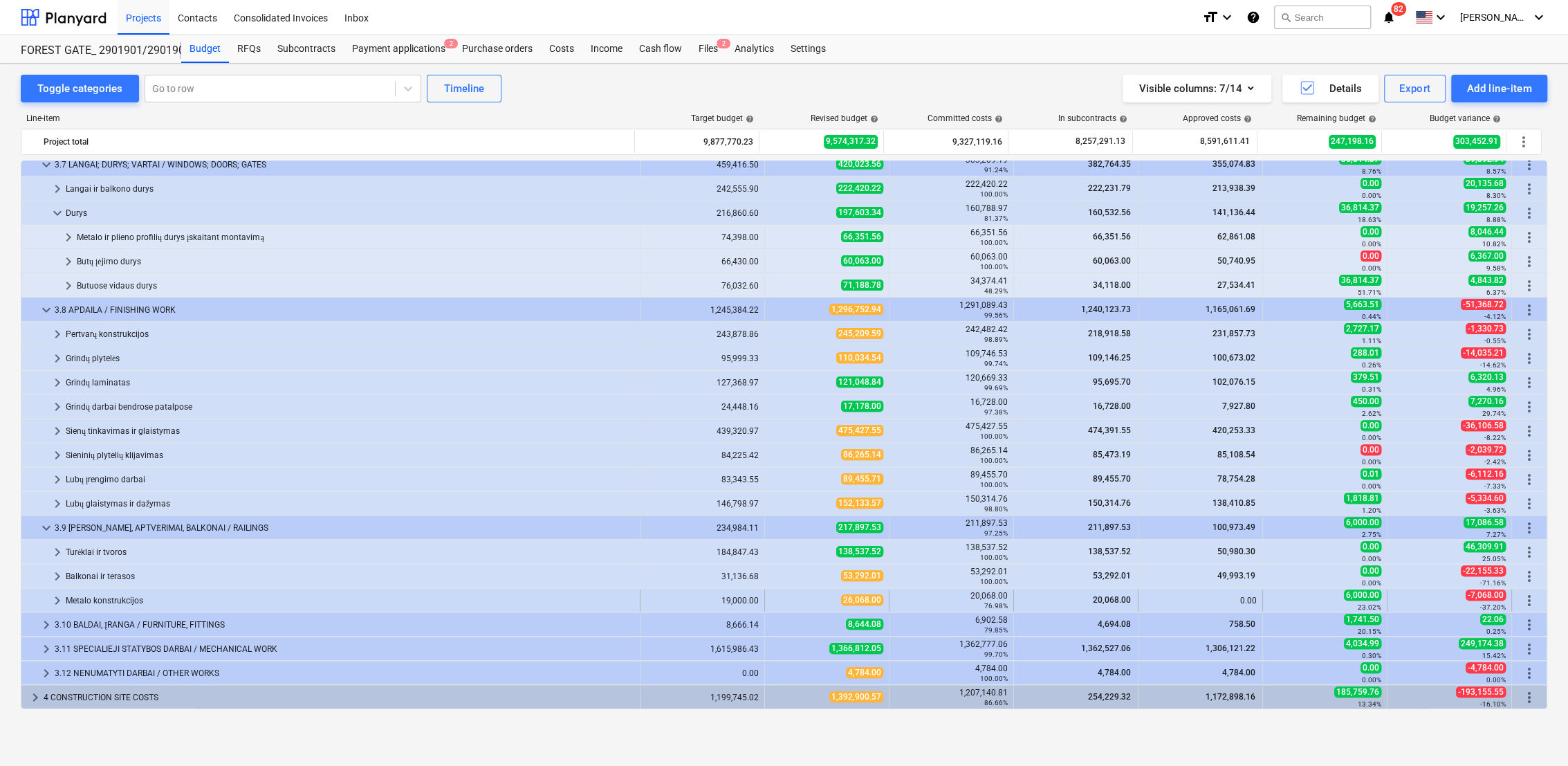
click at [52, 600] on span "keyboard_arrow_right" at bounding box center [58, 601] width 16 height 16
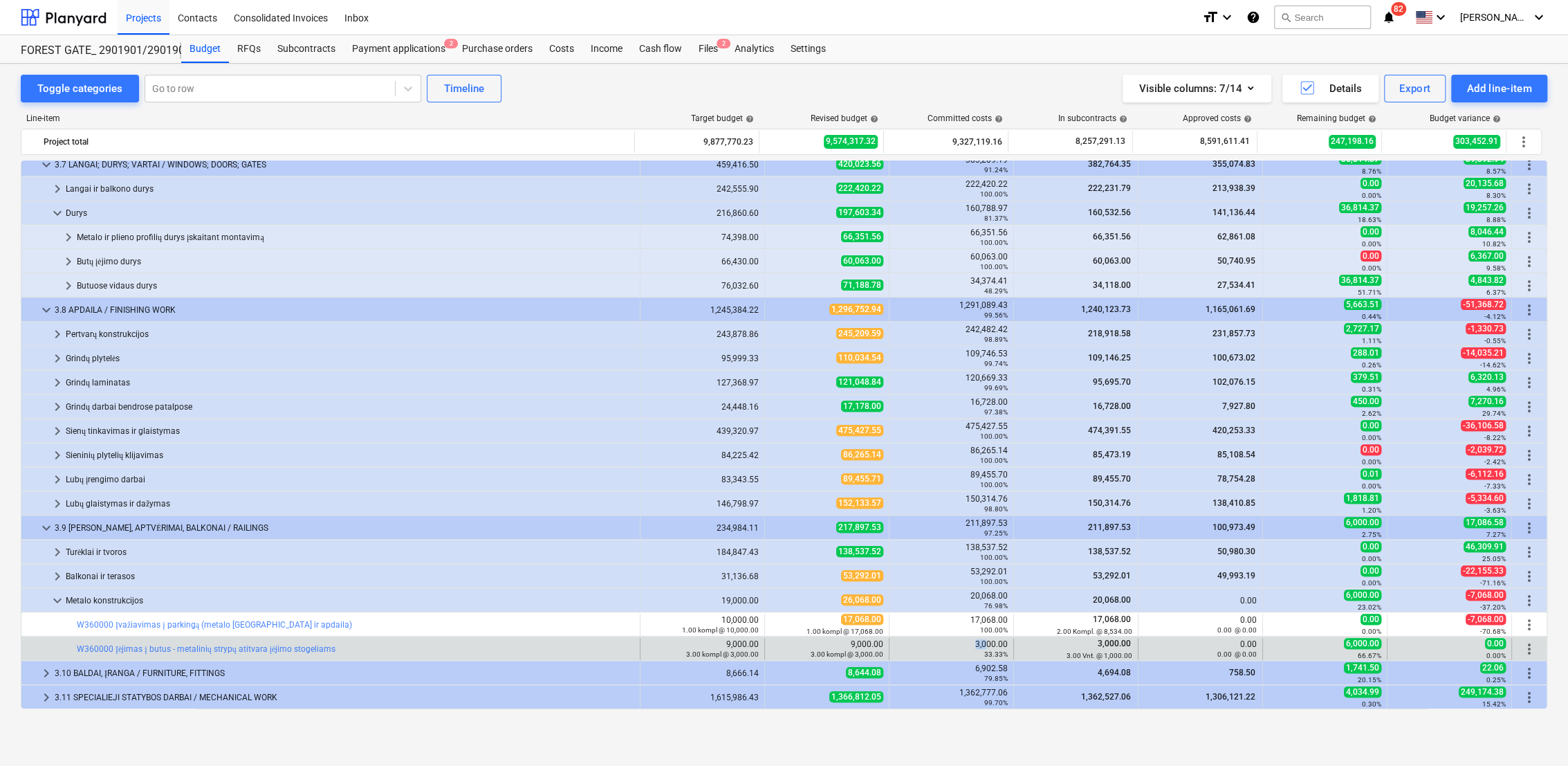
drag, startPoint x: 972, startPoint y: 647, endPoint x: 984, endPoint y: 647, distance: 12.0
click at [984, 647] on div "3,000.00 33.33%" at bounding box center [950, 648] width 112 height 19
drag, startPoint x: 1001, startPoint y: 644, endPoint x: 968, endPoint y: 644, distance: 33.0
click at [968, 644] on div "3,000.00 33.33%" at bounding box center [950, 648] width 112 height 19
drag, startPoint x: 968, startPoint y: 644, endPoint x: 987, endPoint y: 644, distance: 19.0
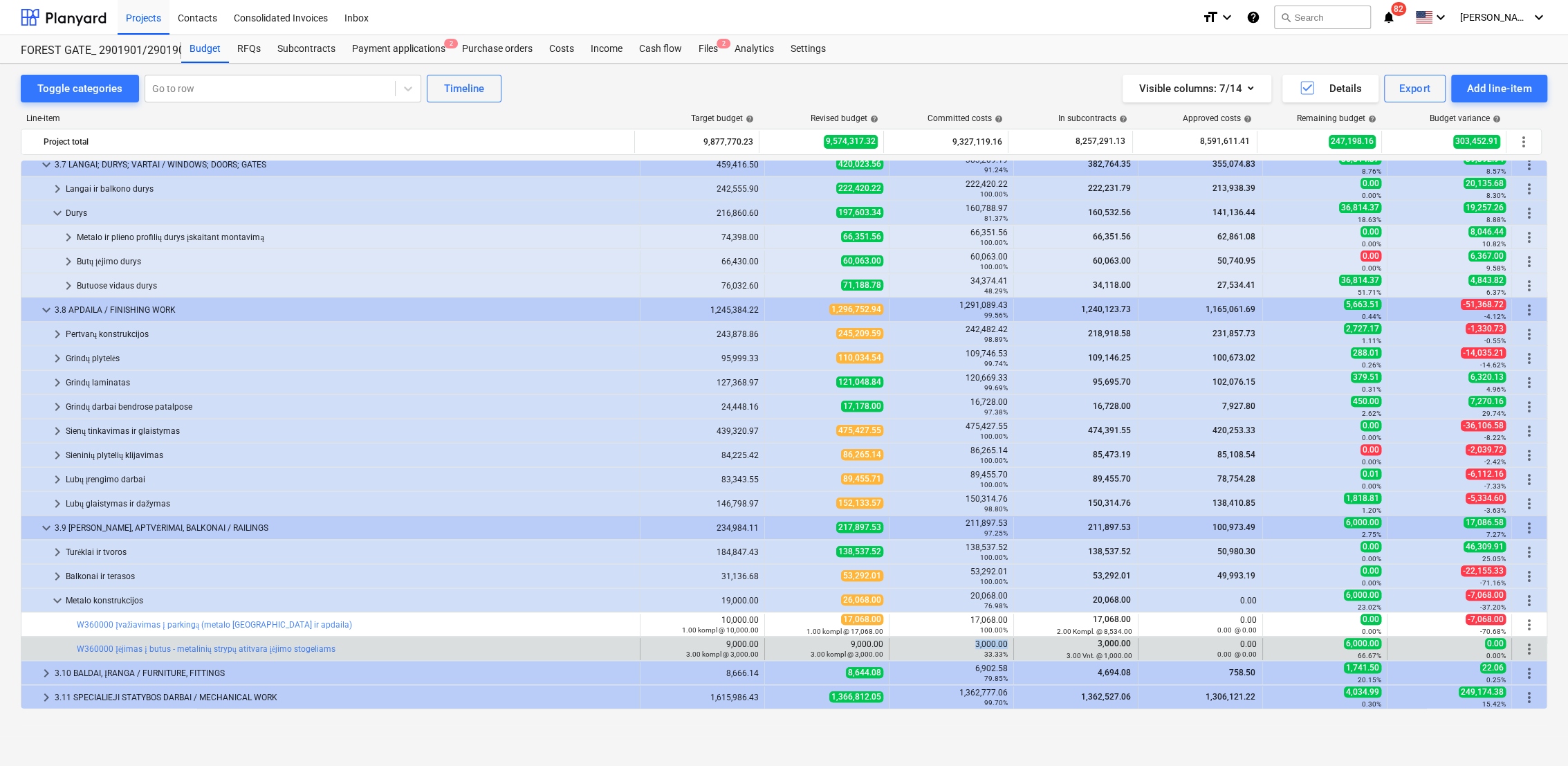
copy div "3,000.00"
click at [773, 647] on span "edit" at bounding box center [779, 649] width 11 height 11
type textarea "x"
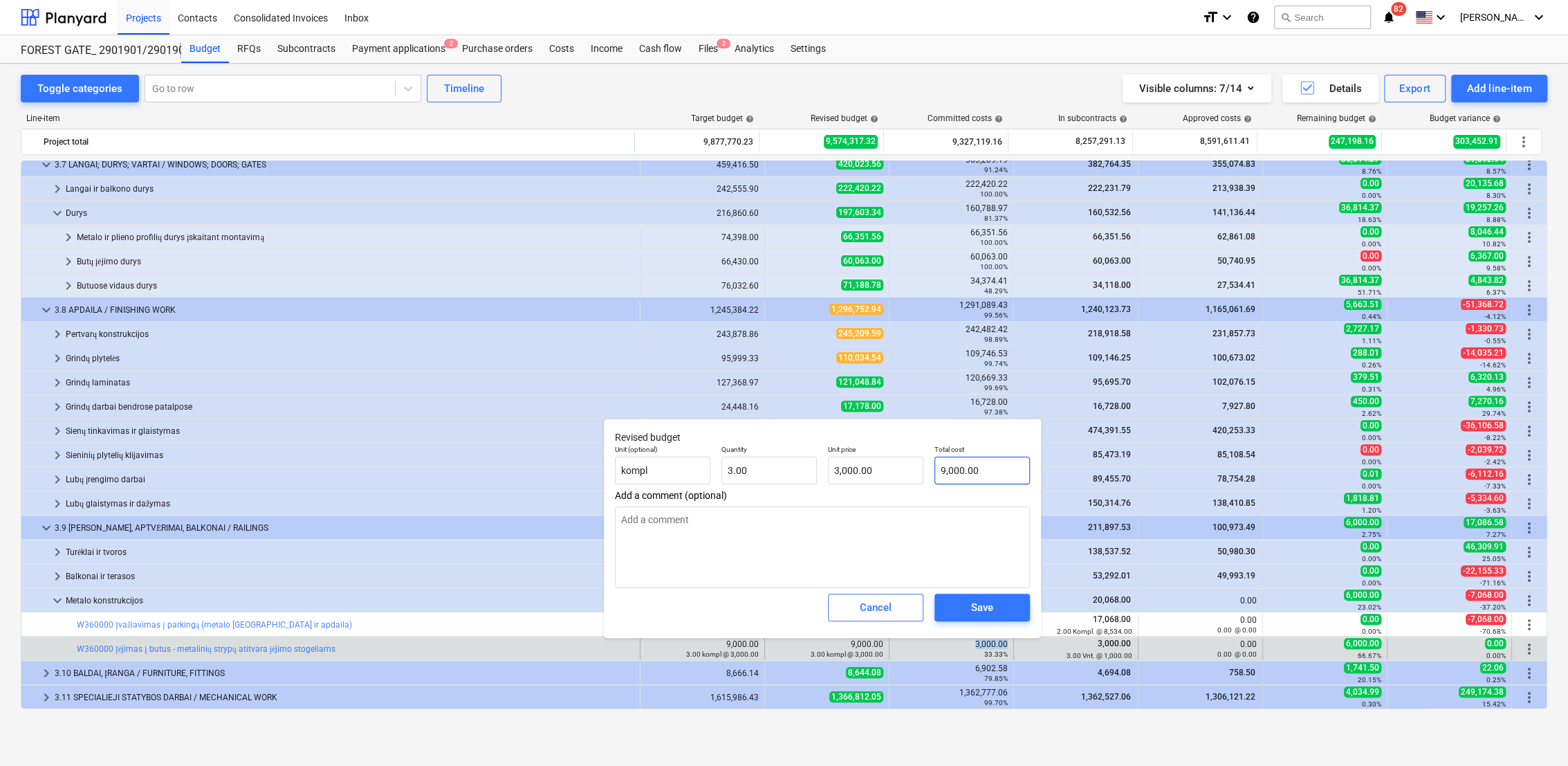
type input "9000"
drag, startPoint x: 935, startPoint y: 473, endPoint x: 947, endPoint y: 473, distance: 12.0
click at [937, 473] on input "9000" at bounding box center [982, 471] width 95 height 27
paste input "3,000."
type textarea "x"
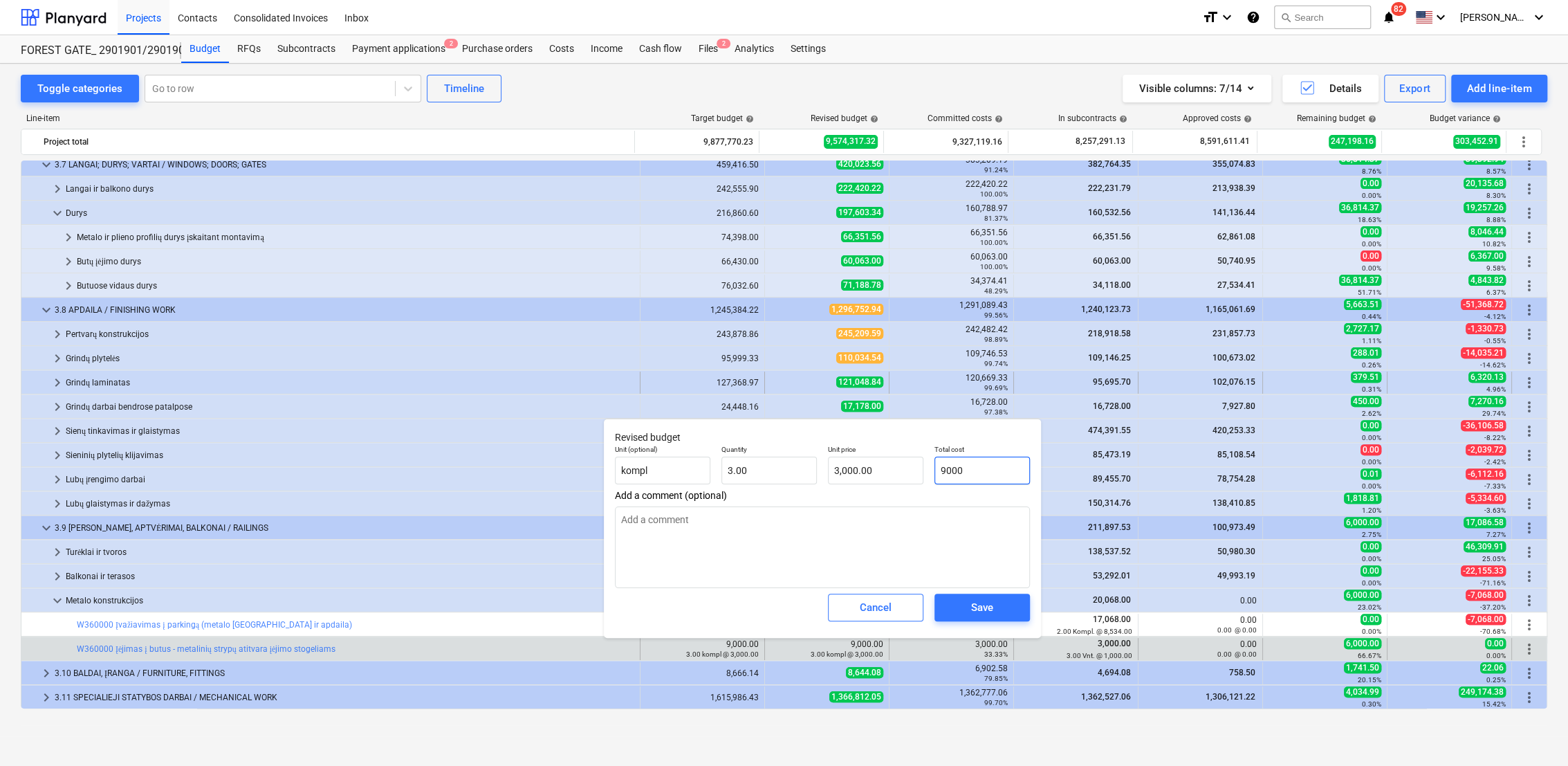
type input "3,000.00"
type input "1,000.00"
type input "3,000.00"
click at [995, 612] on span "Save" at bounding box center [982, 608] width 62 height 18
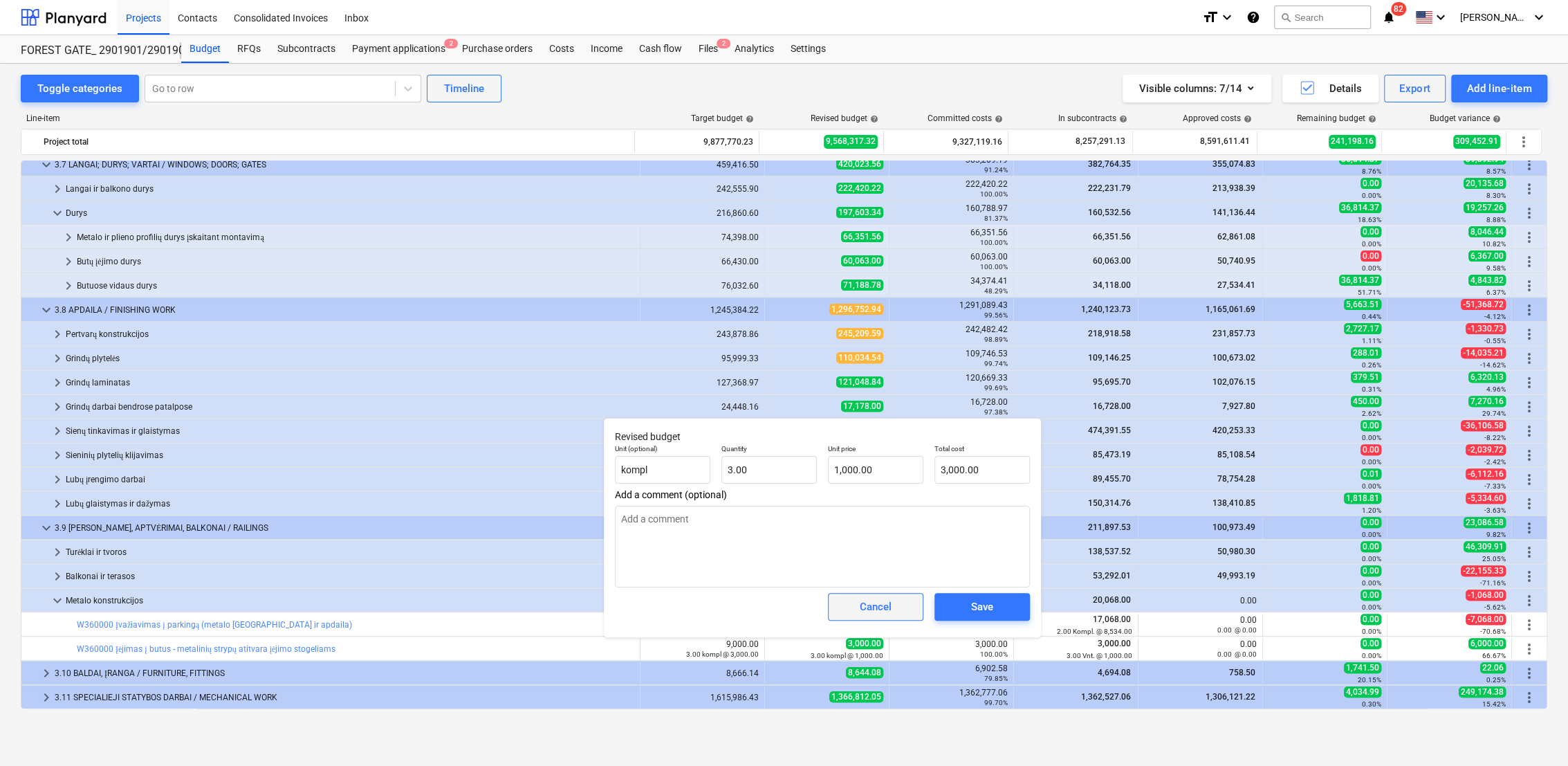
type textarea "x"
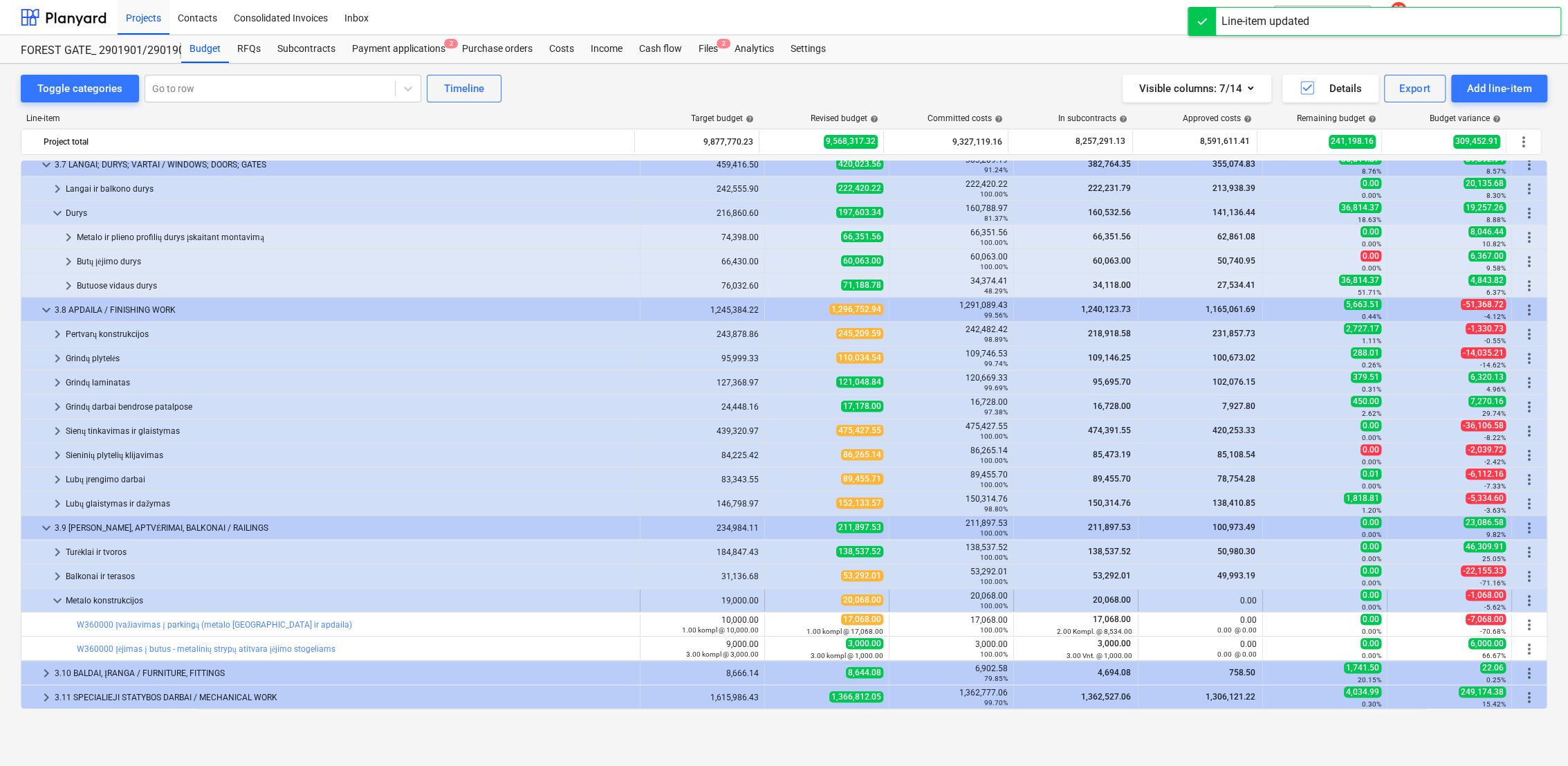
click at [56, 601] on span "keyboard_arrow_down" at bounding box center [58, 601] width 16 height 16
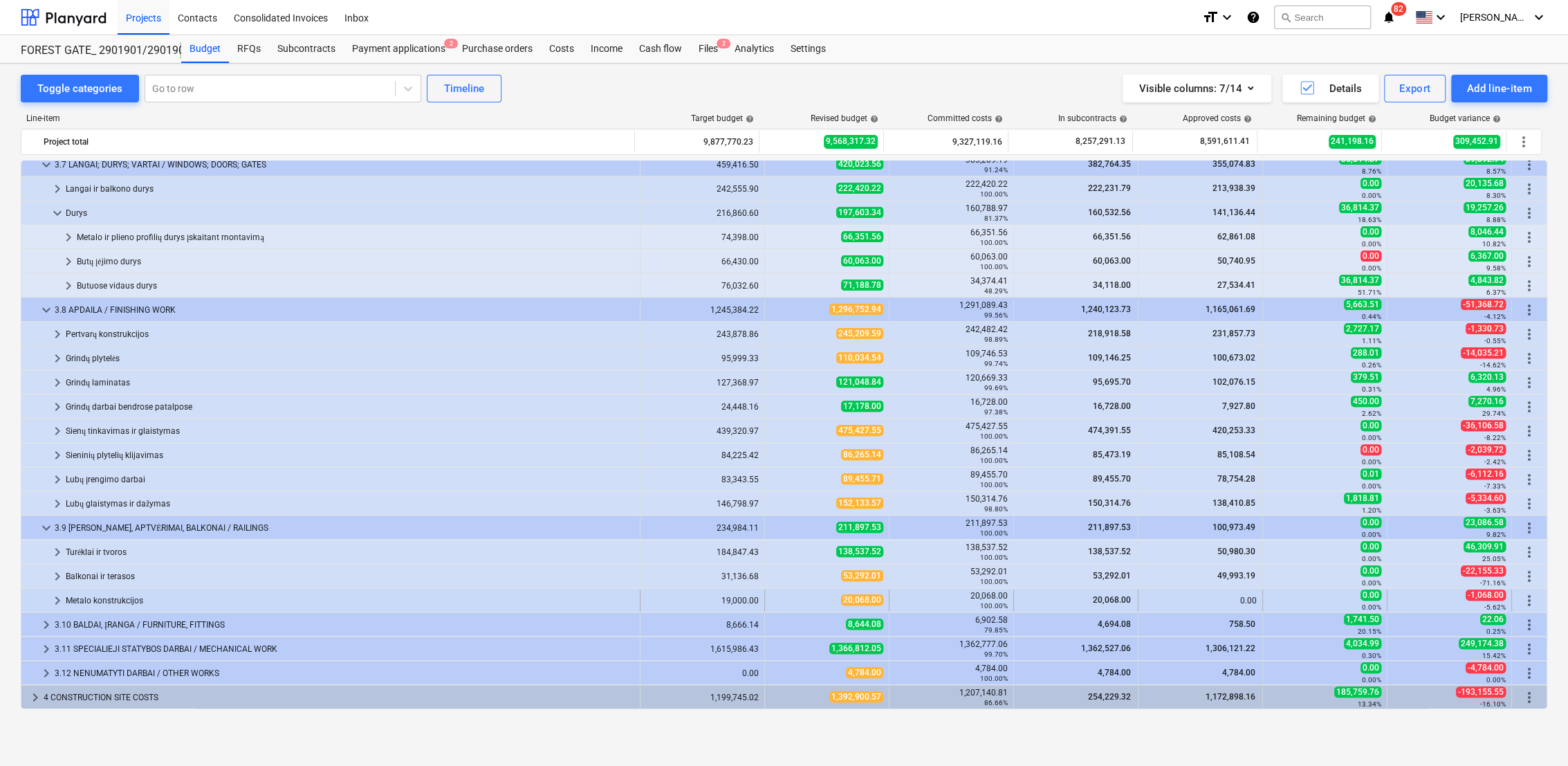
click at [56, 601] on span "keyboard_arrow_right" at bounding box center [58, 601] width 16 height 16
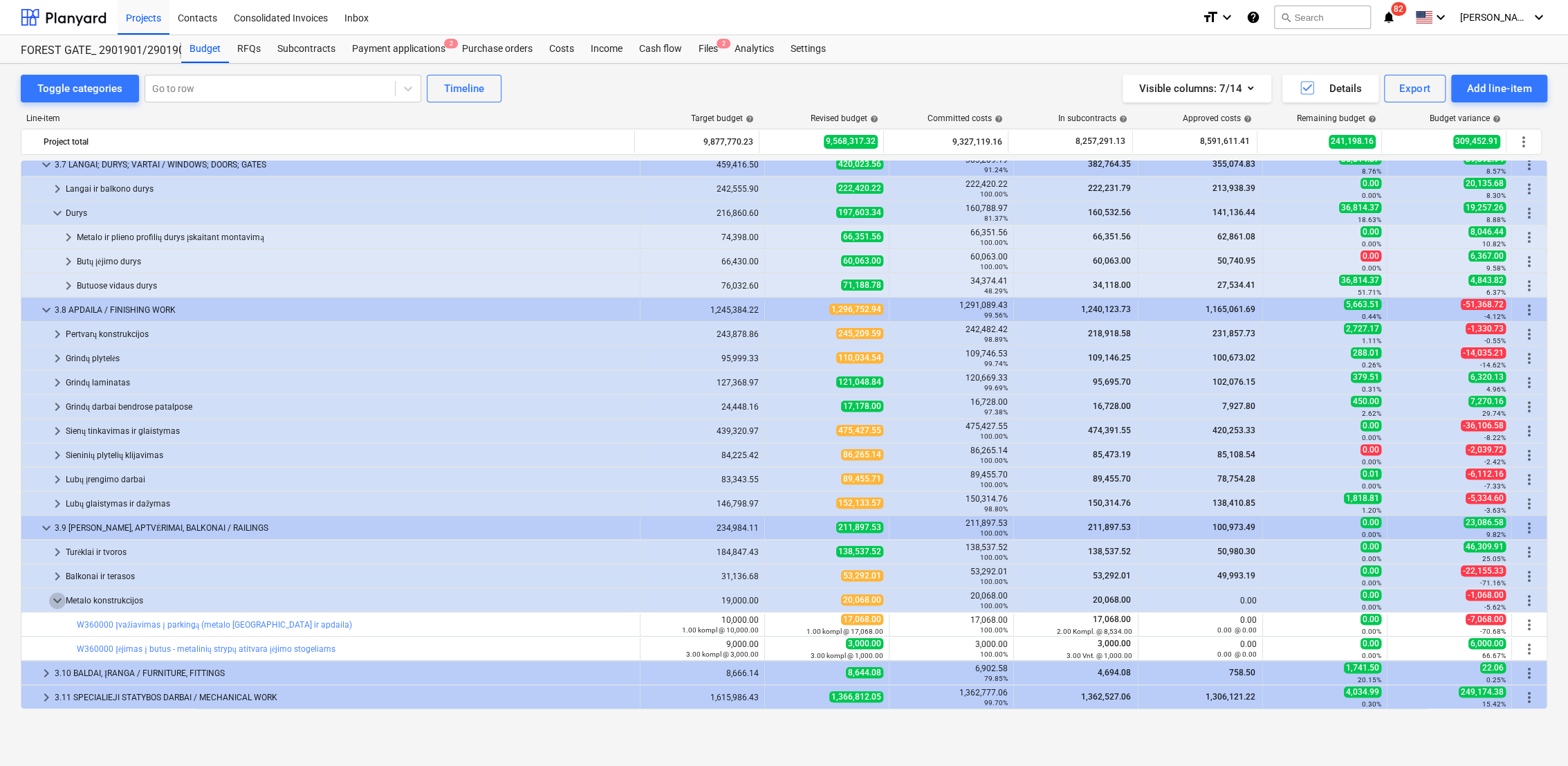
click at [56, 601] on span "keyboard_arrow_down" at bounding box center [58, 601] width 16 height 16
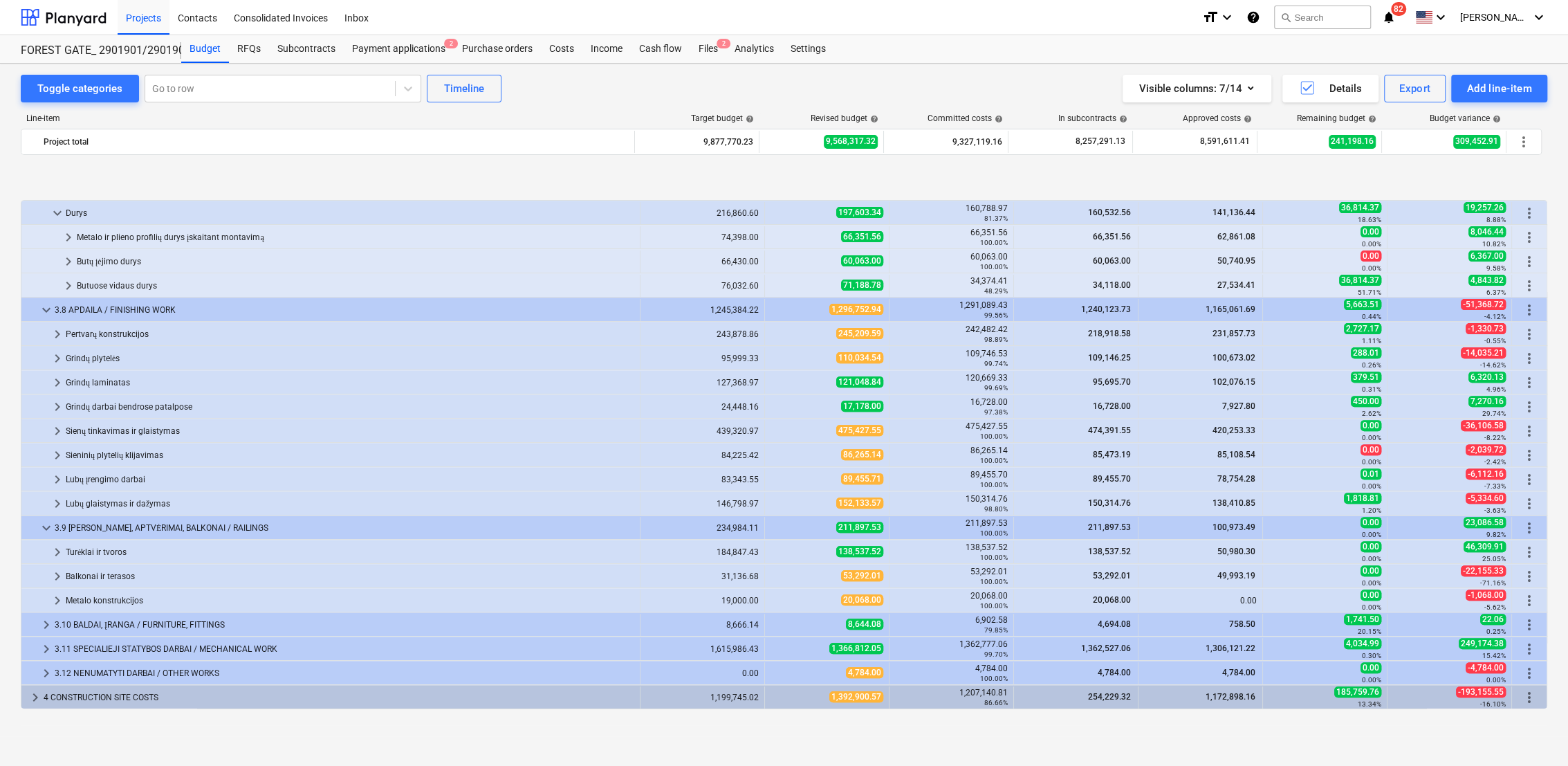
scroll to position [469, 0]
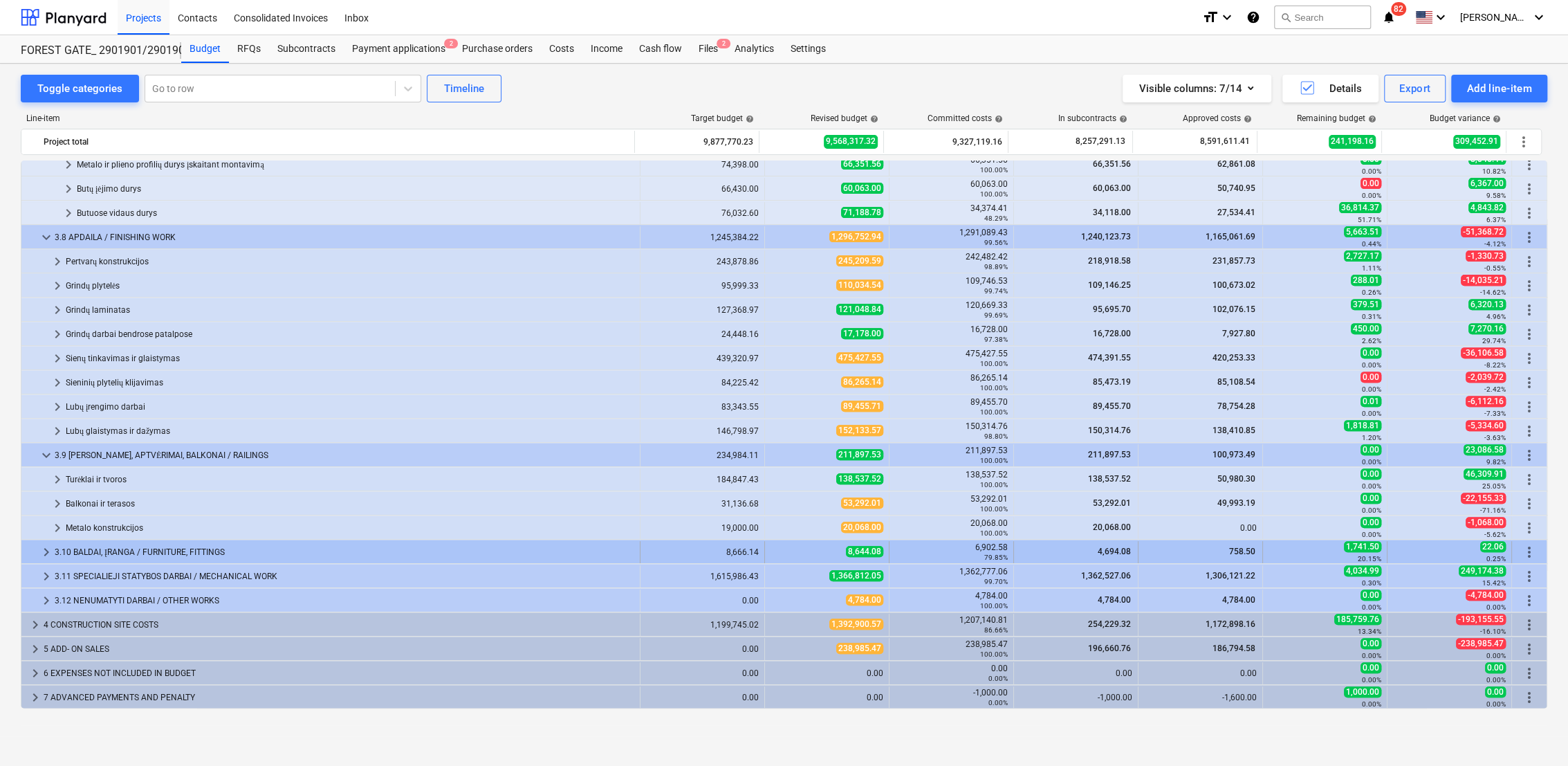
click at [47, 550] on span "keyboard_arrow_right" at bounding box center [47, 552] width 16 height 16
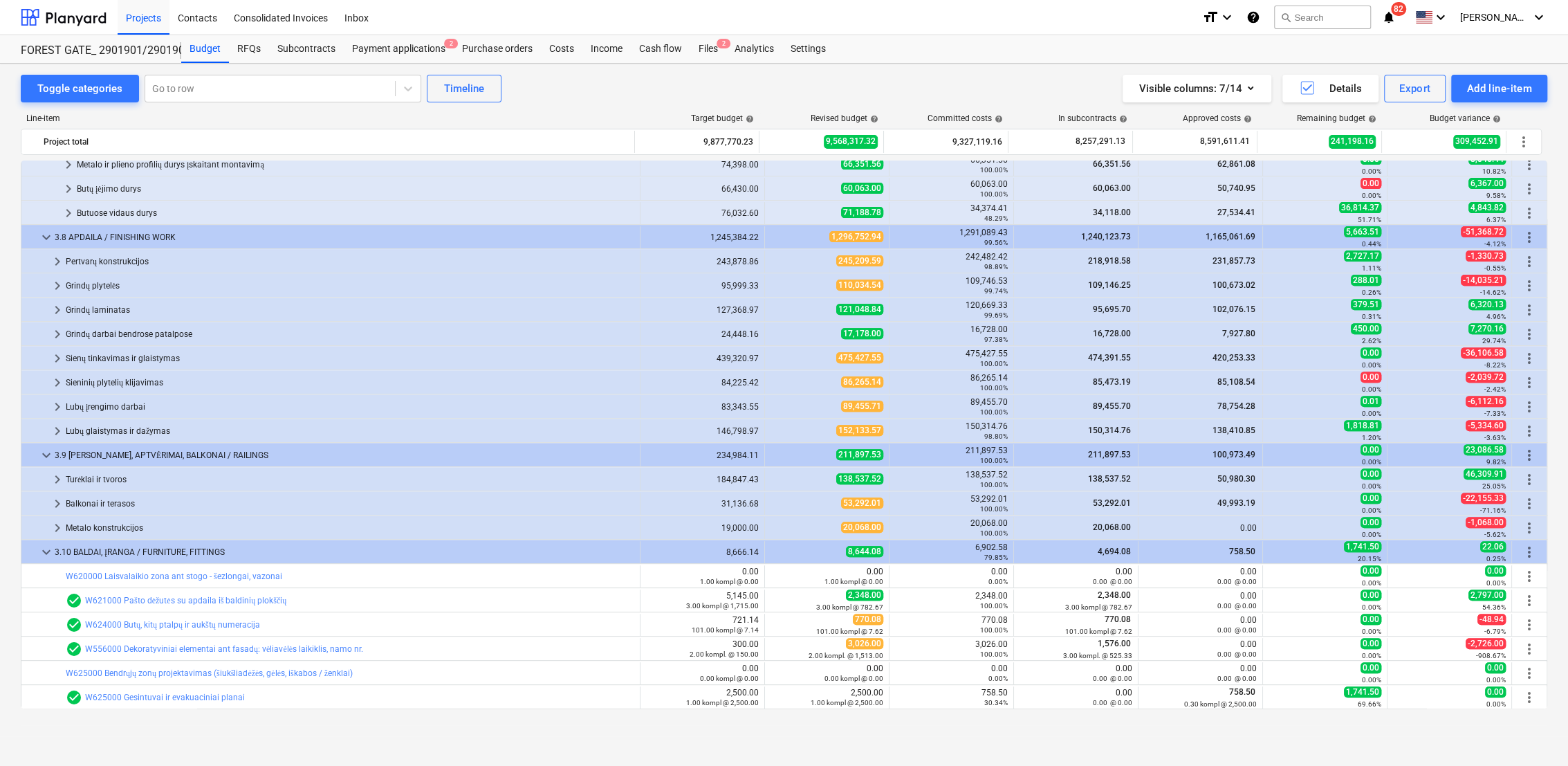
scroll to position [614, 0]
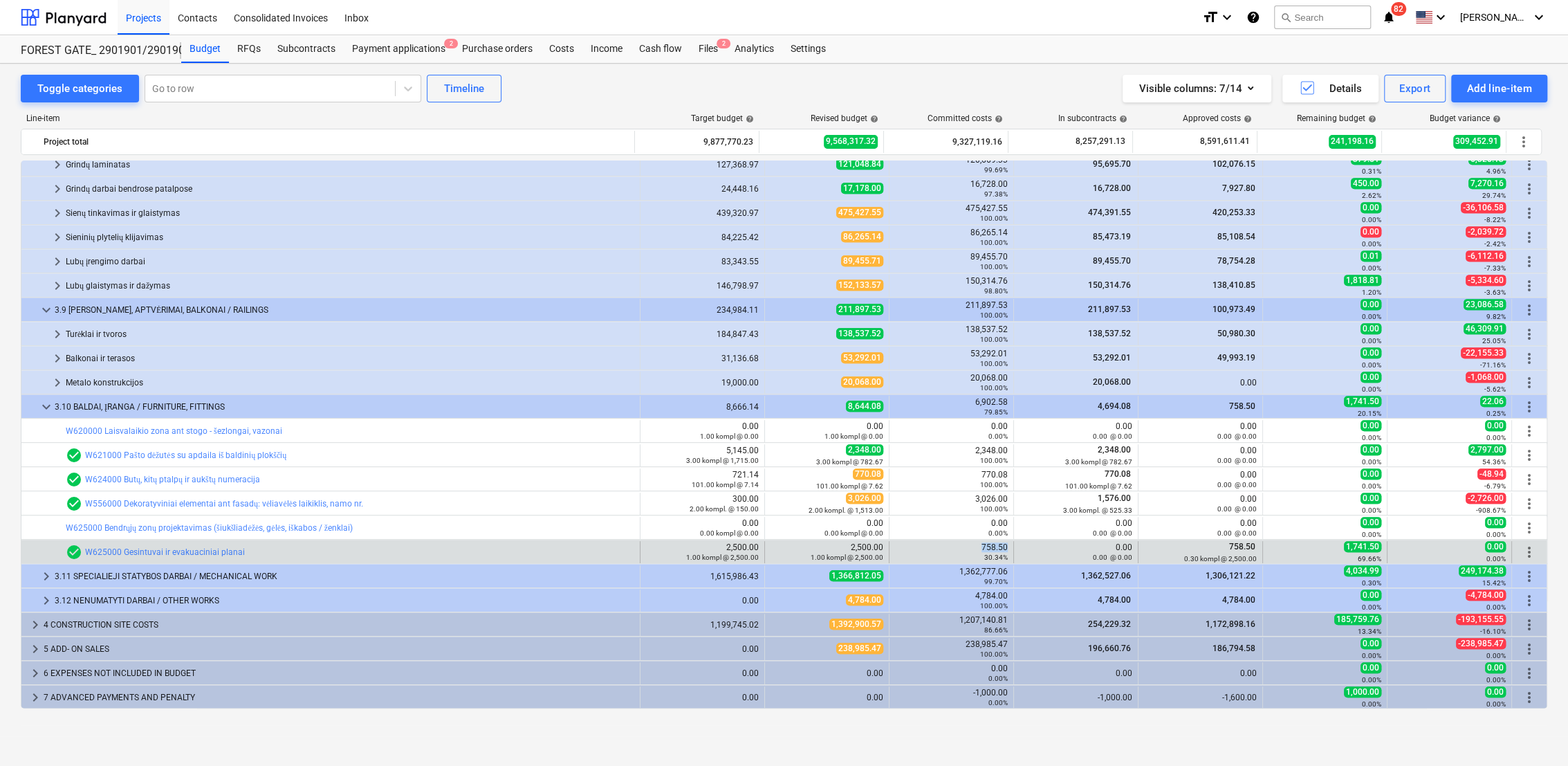
drag, startPoint x: 980, startPoint y: 545, endPoint x: 1003, endPoint y: 545, distance: 23.0
click at [1003, 545] on div "758.50 30.34%" at bounding box center [950, 551] width 112 height 19
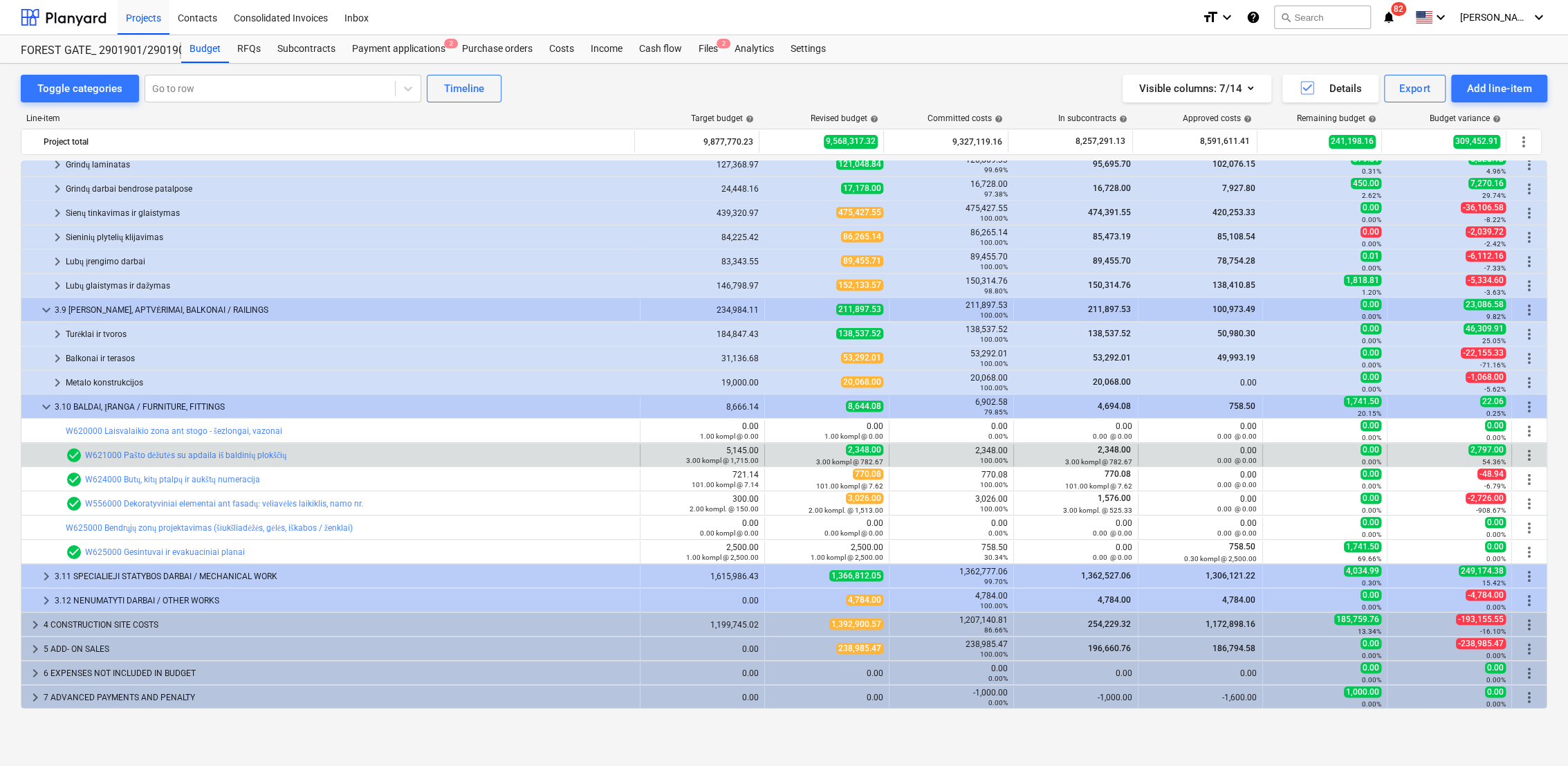
drag, startPoint x: 997, startPoint y: 547, endPoint x: 474, endPoint y: 444, distance: 533.0
click at [474, 444] on div "bar_chart check_circle W621000 Pašto dėžutės su apdaila iš baldinių plokščių 5,…" at bounding box center [783, 454] width 1525 height 24
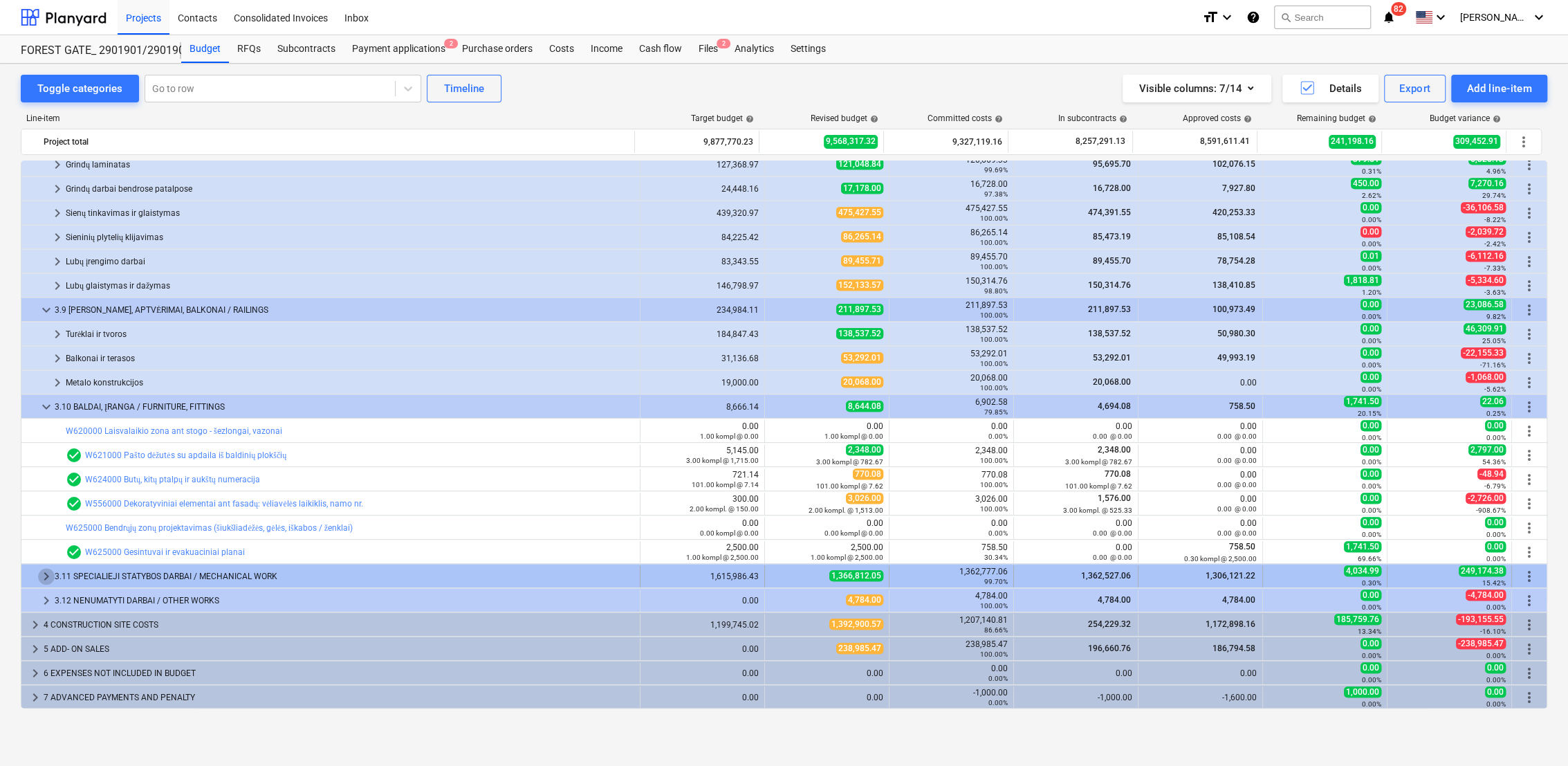
click at [44, 574] on span "keyboard_arrow_right" at bounding box center [47, 576] width 16 height 16
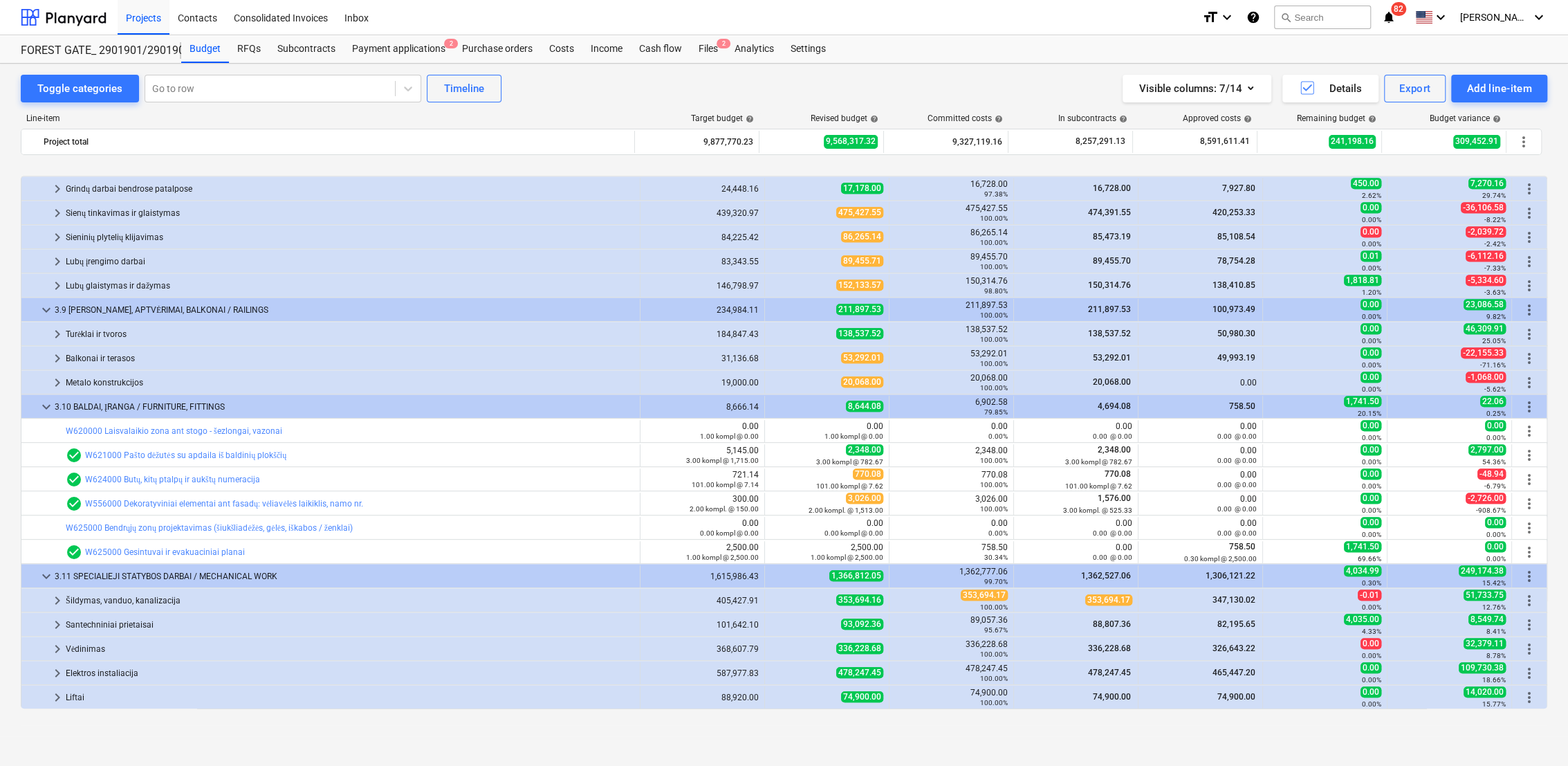
scroll to position [759, 0]
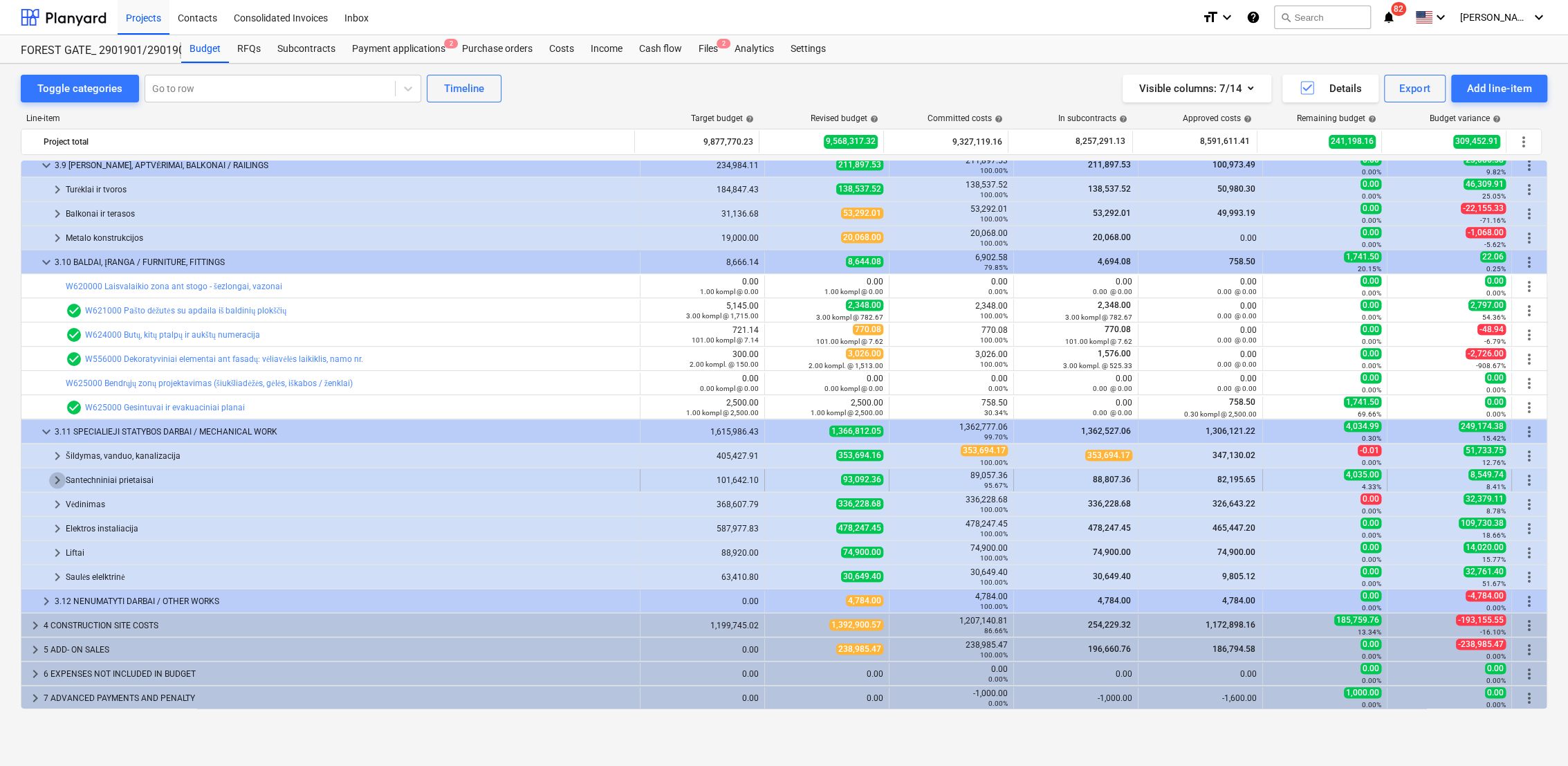
click at [55, 483] on span "keyboard_arrow_right" at bounding box center [58, 480] width 16 height 16
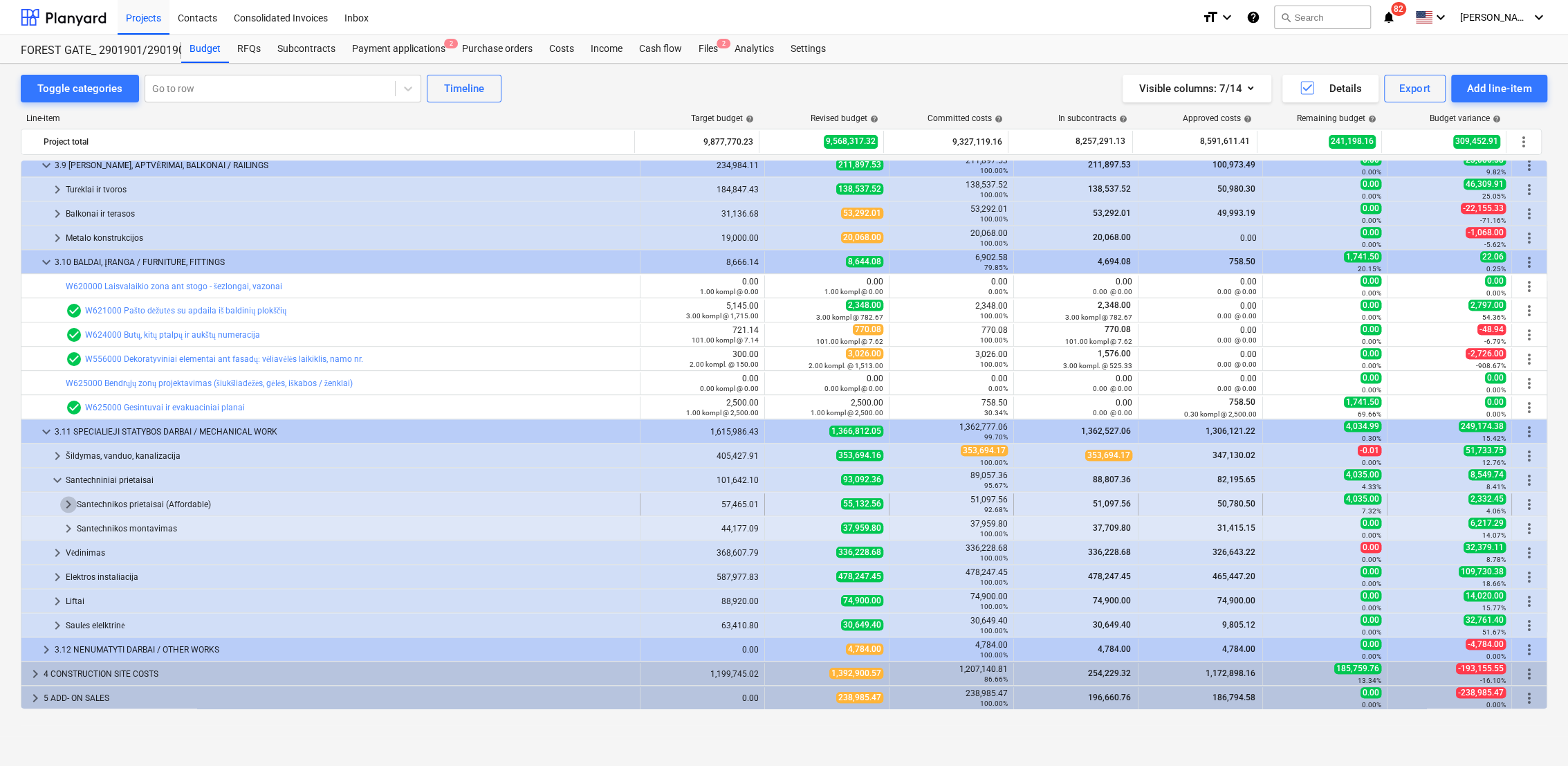
click at [64, 504] on span "keyboard_arrow_right" at bounding box center [69, 505] width 16 height 16
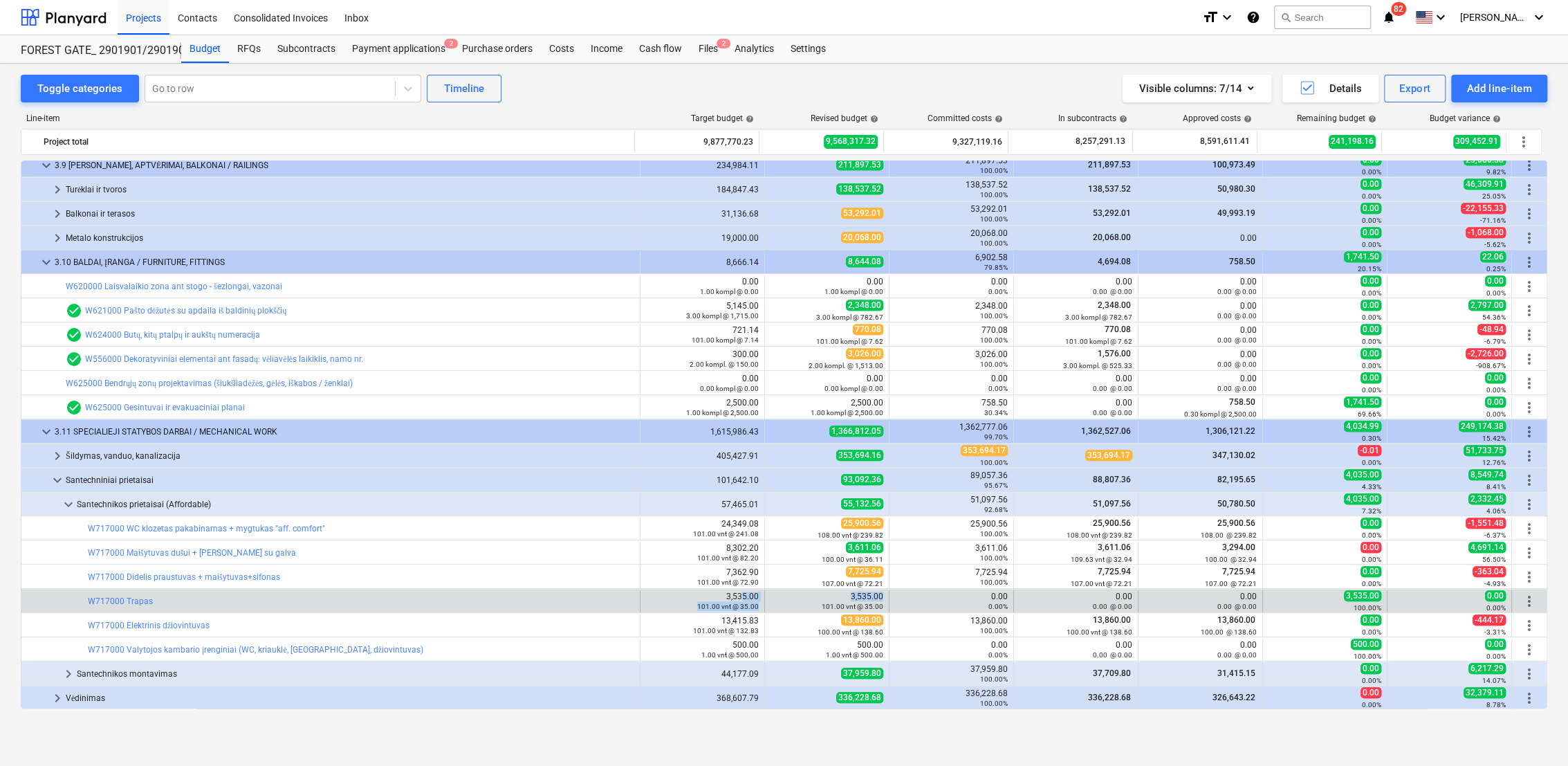
drag, startPoint x: 827, startPoint y: 588, endPoint x: 877, endPoint y: 588, distance: 50.0
click at [877, 589] on div "bar_chart W717000 Trapas 3,535.00 101.00 vnt @ 35.00 edit 3,535.00 101.00 vnt @…" at bounding box center [783, 601] width 1525 height 24
drag, startPoint x: 877, startPoint y: 588, endPoint x: 815, endPoint y: 593, distance: 62.2
click at [815, 593] on div "3,535.00 101.00 vnt @ 35.00" at bounding box center [826, 601] width 112 height 19
click at [929, 602] on div "0.00%" at bounding box center [950, 606] width 112 height 10
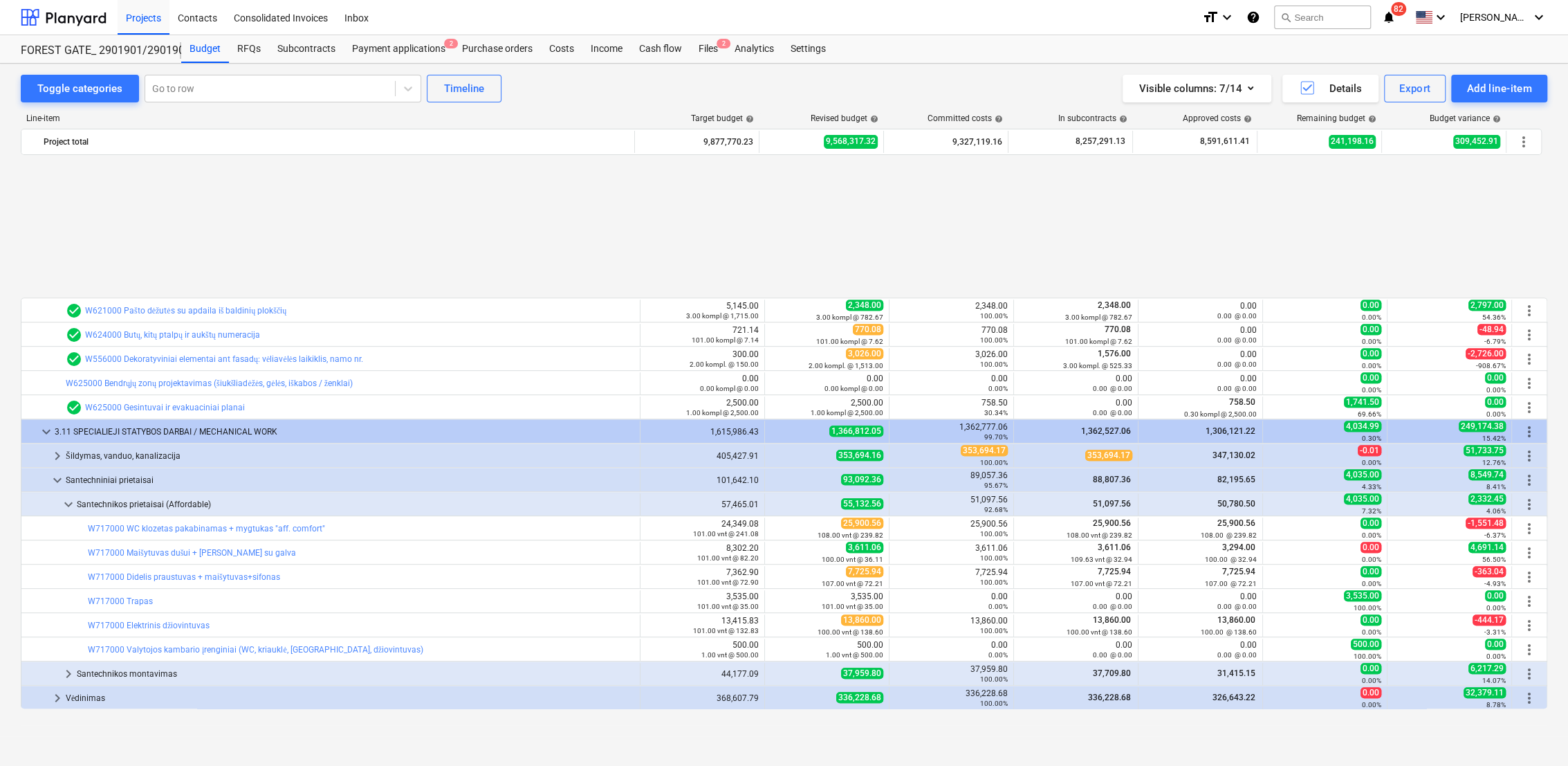
scroll to position [952, 0]
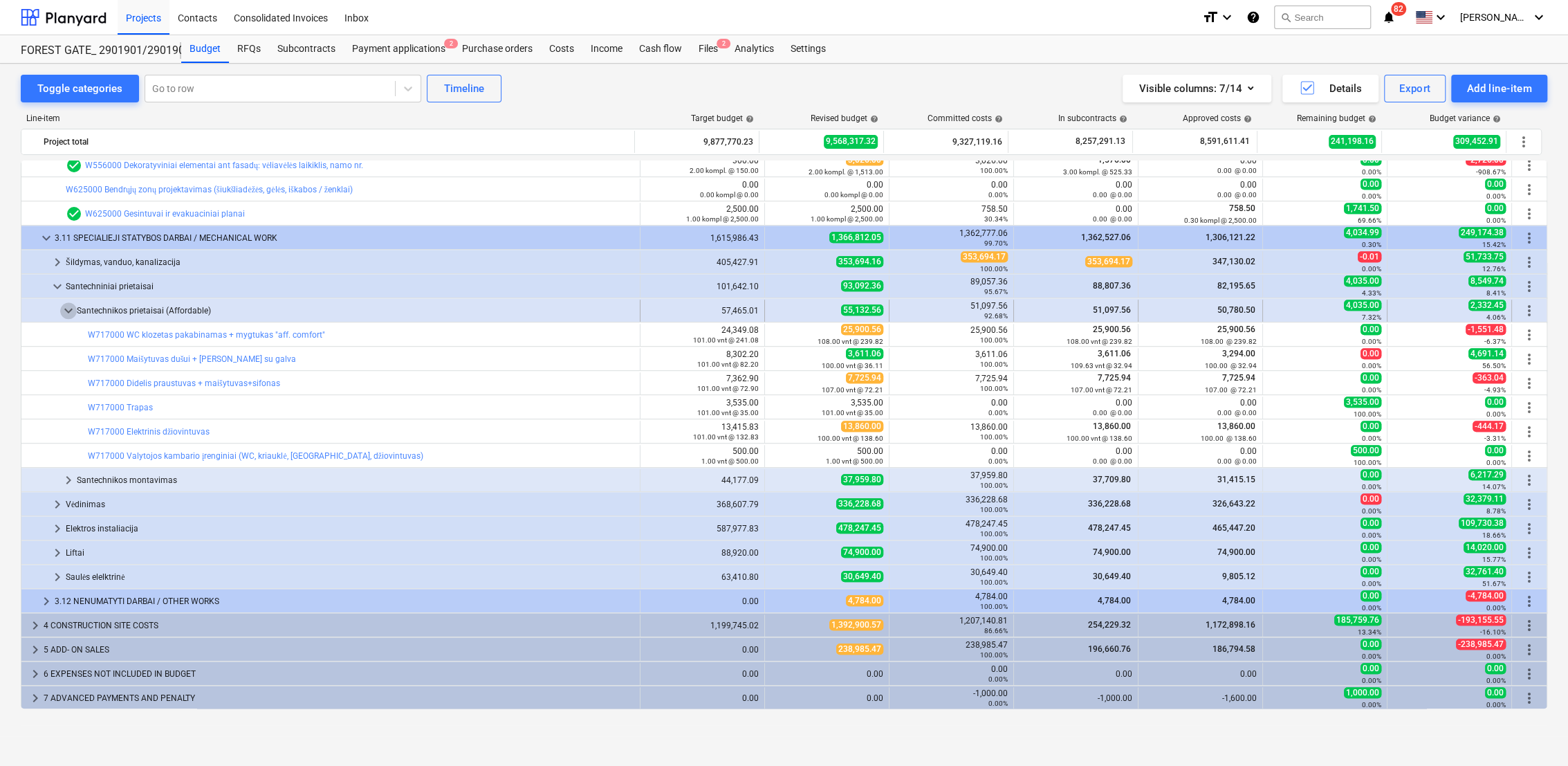
click at [69, 310] on span "keyboard_arrow_down" at bounding box center [69, 311] width 16 height 16
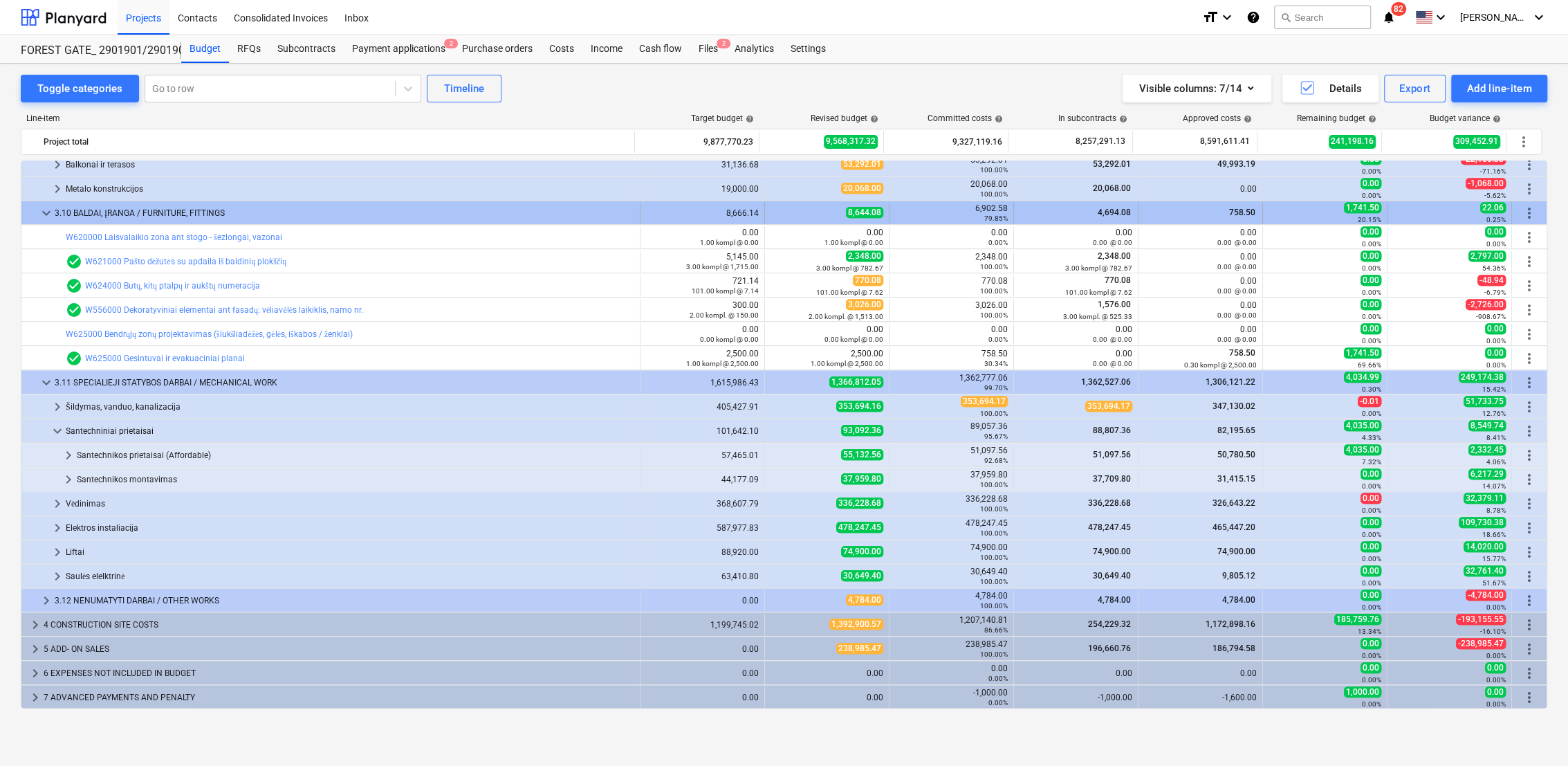
click at [44, 214] on span "keyboard_arrow_down" at bounding box center [47, 213] width 16 height 16
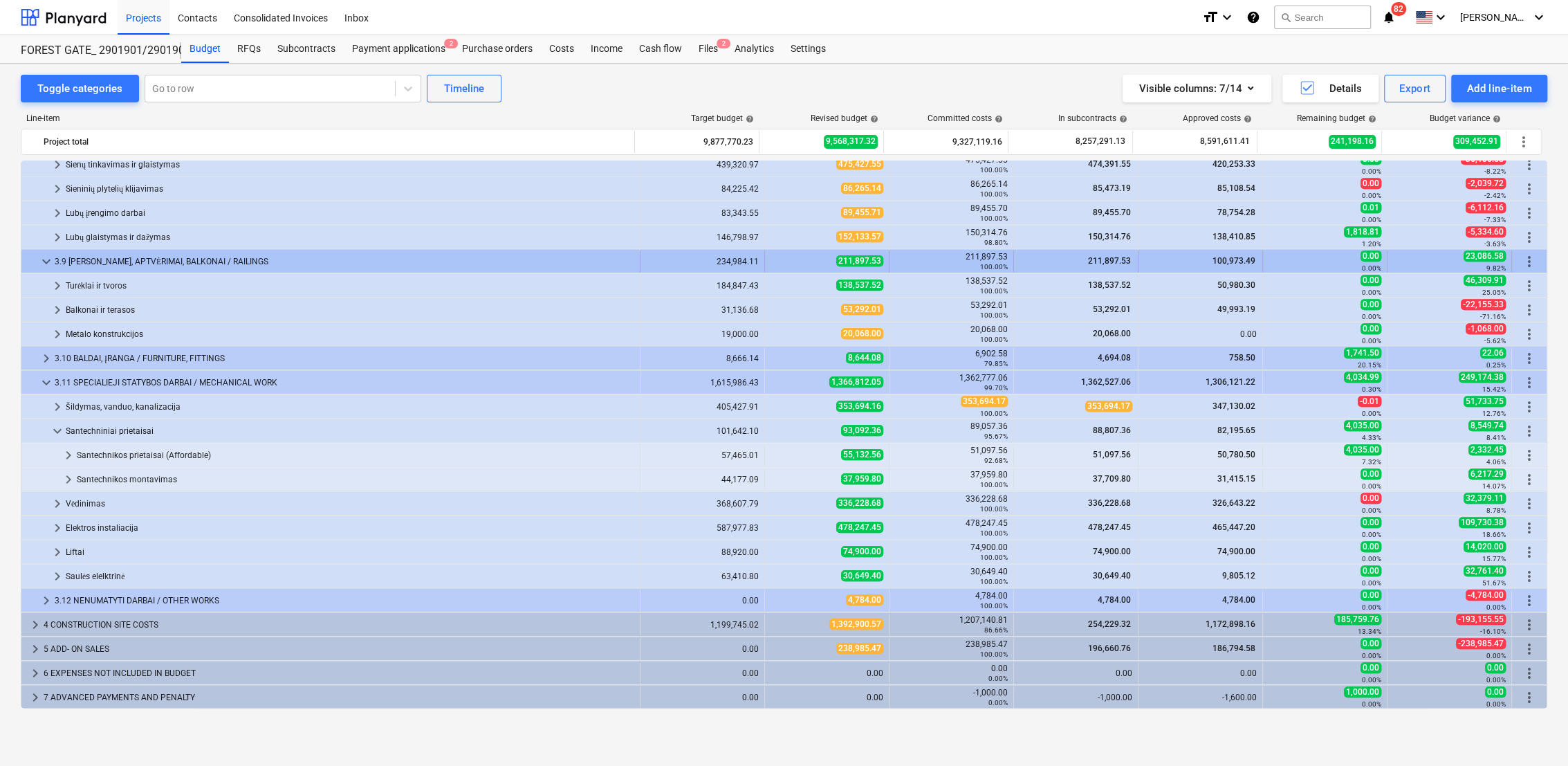
click at [43, 262] on span "keyboard_arrow_down" at bounding box center [47, 261] width 16 height 16
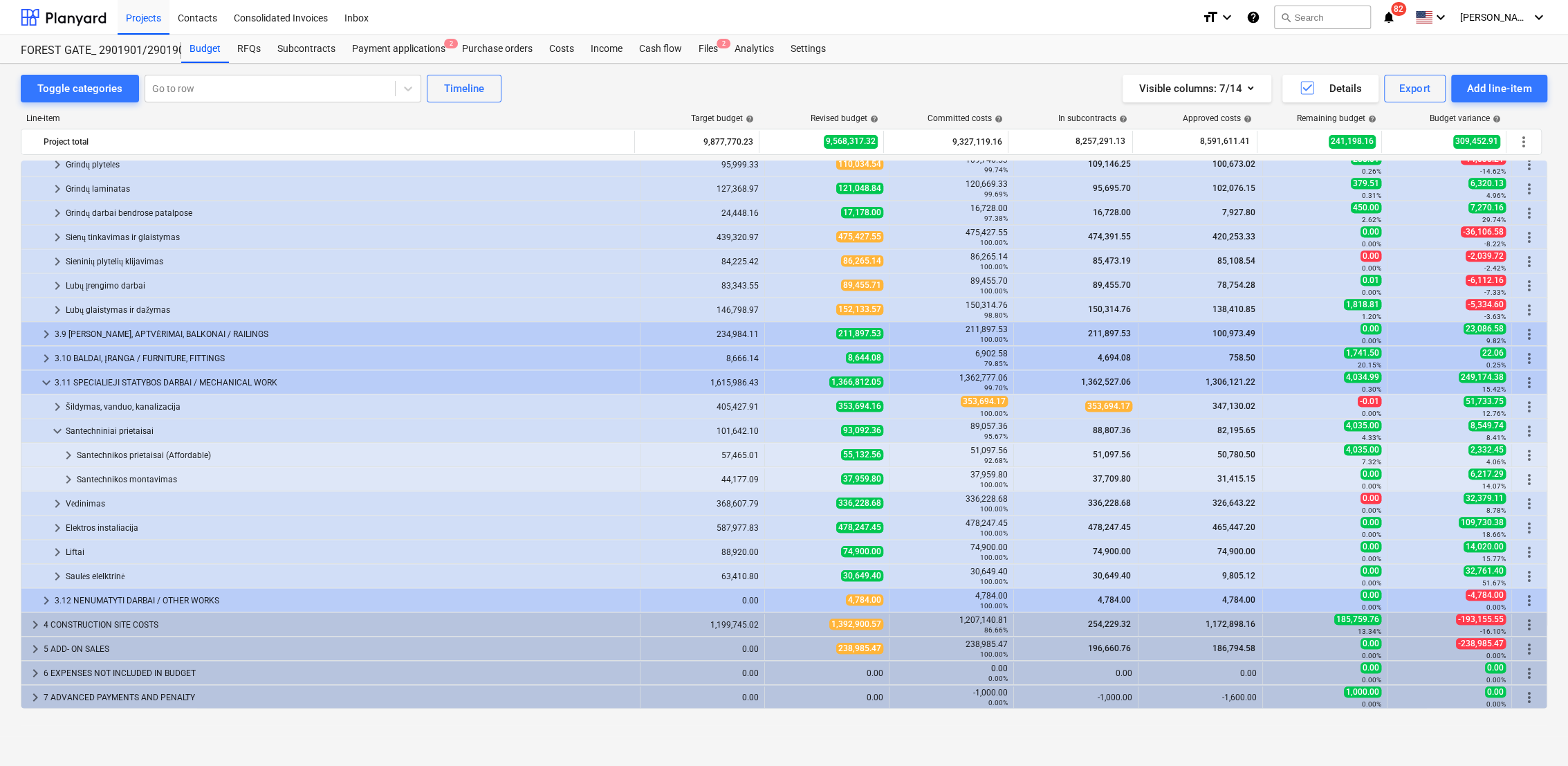
scroll to position [590, 0]
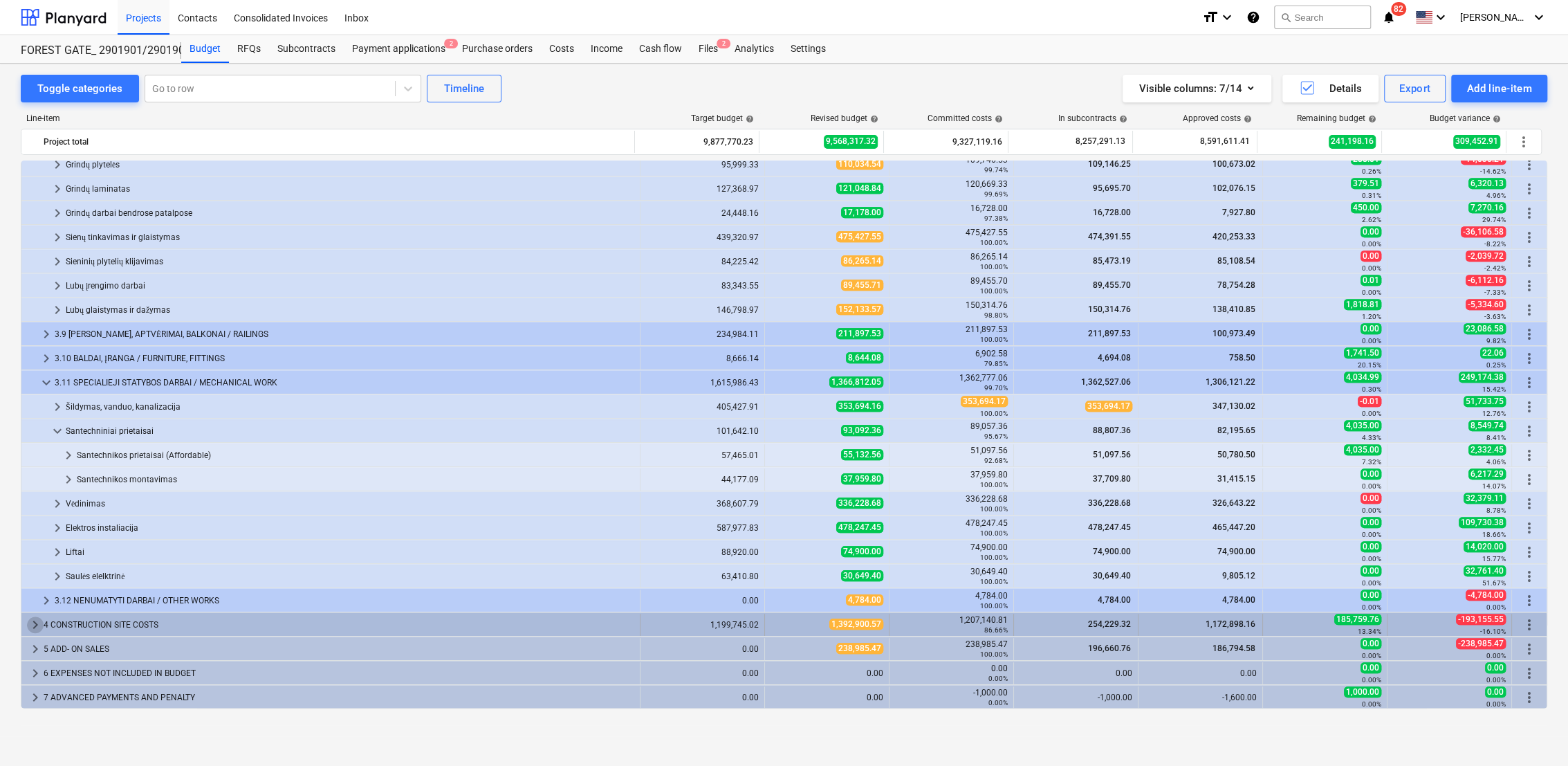
click at [36, 621] on span "keyboard_arrow_right" at bounding box center [36, 624] width 16 height 16
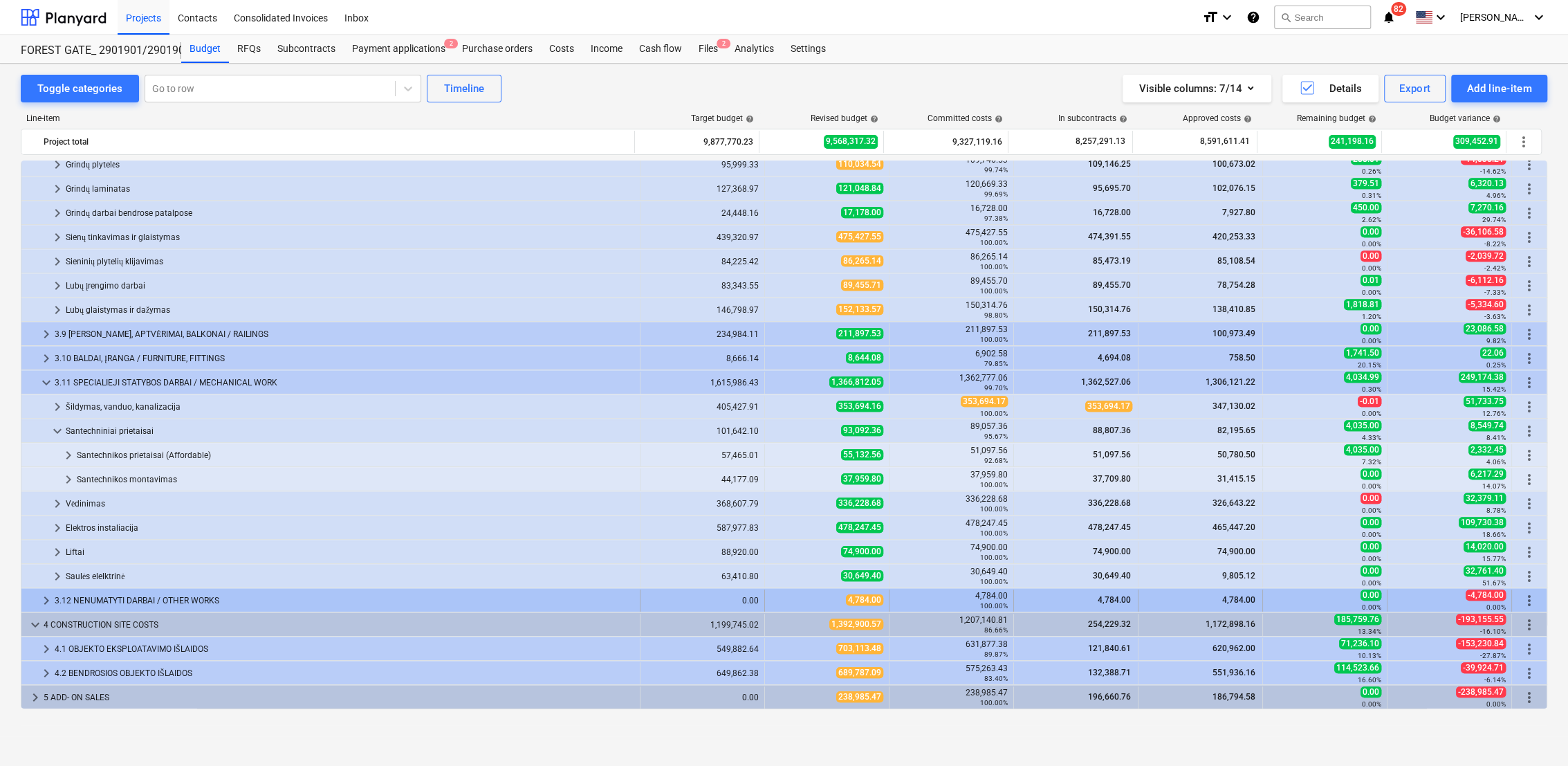
scroll to position [638, 0]
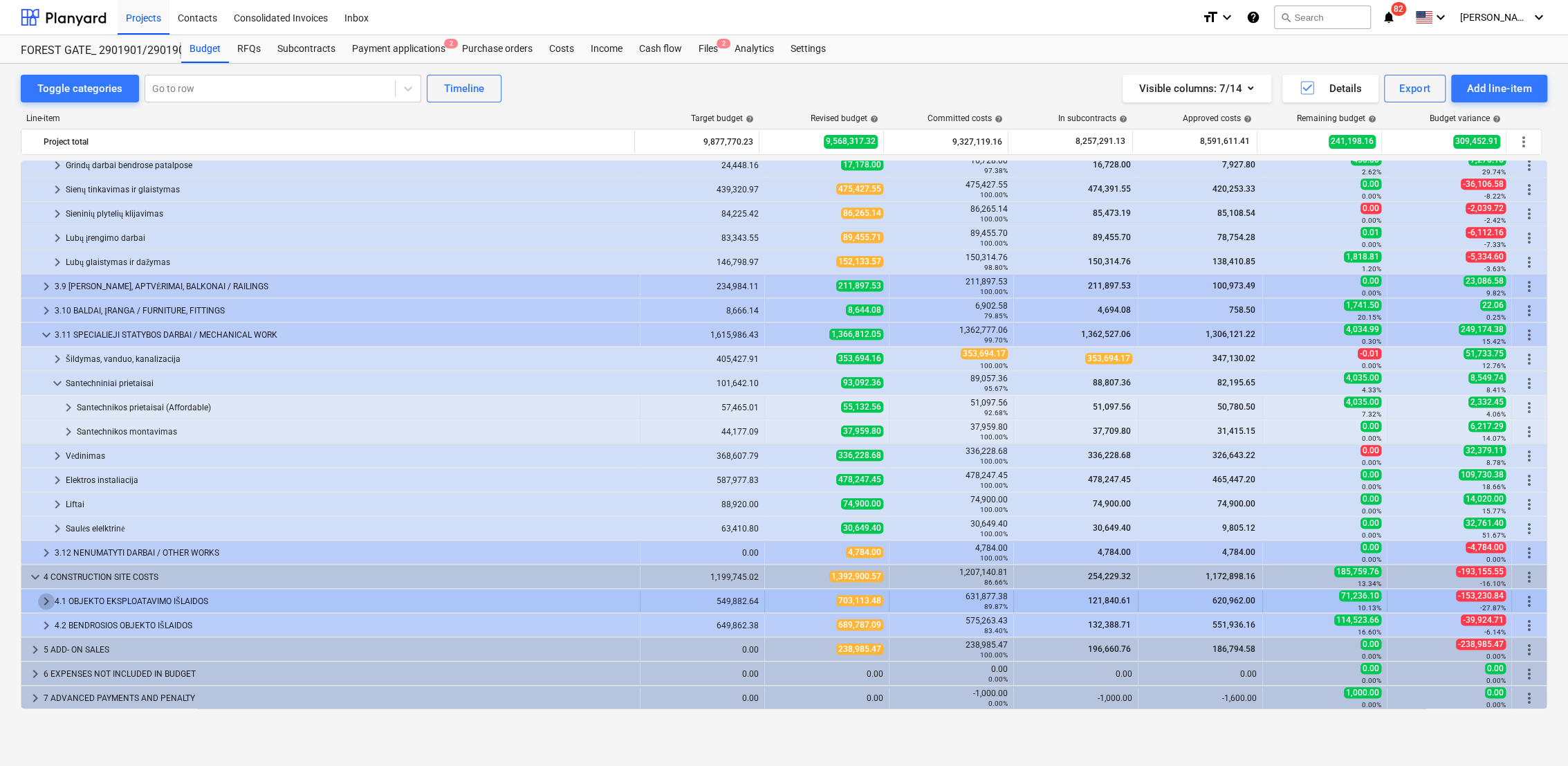
click at [38, 603] on span "keyboard_arrow_right" at bounding box center [47, 601] width 16 height 16
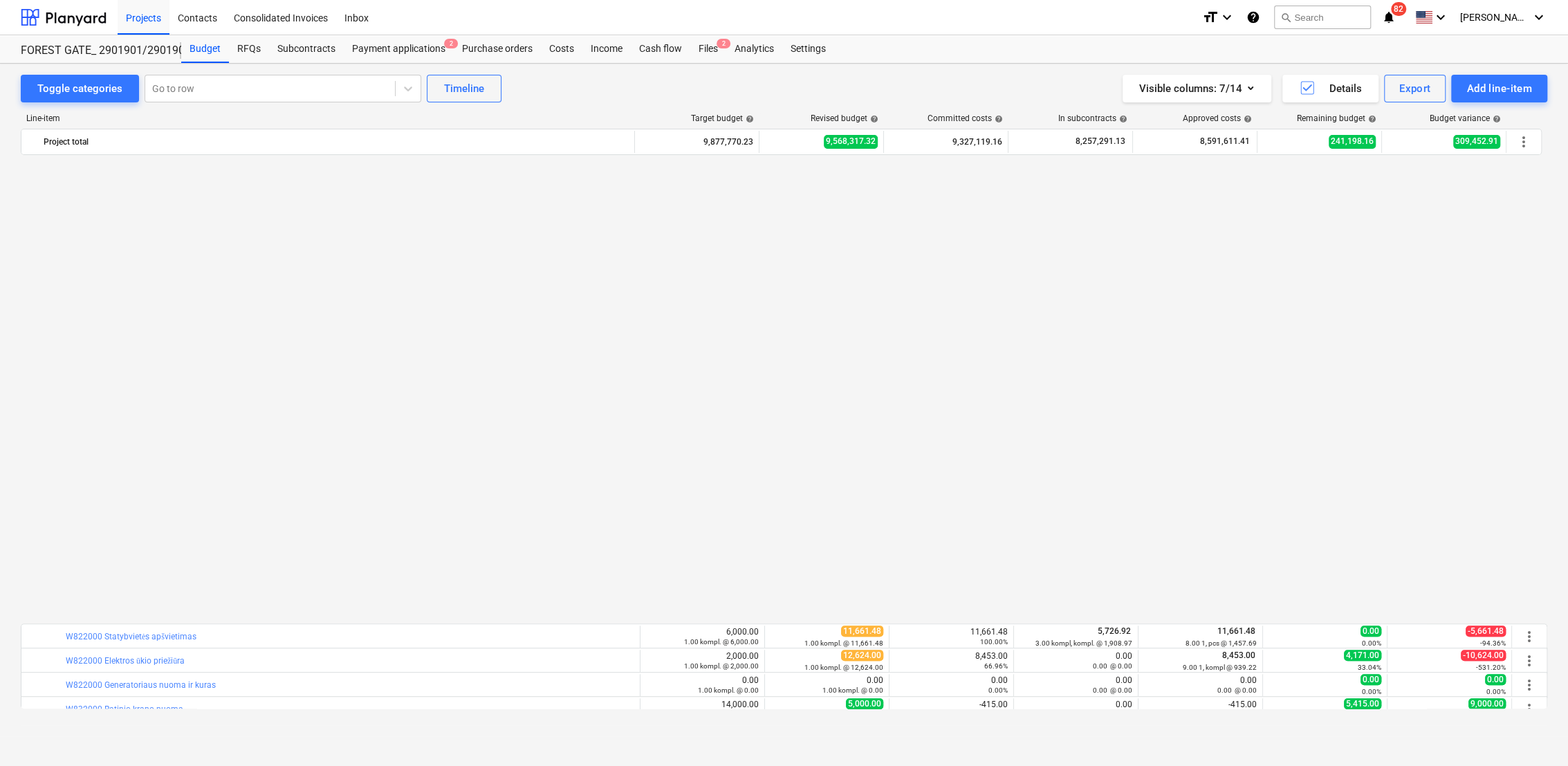
scroll to position [1365, 0]
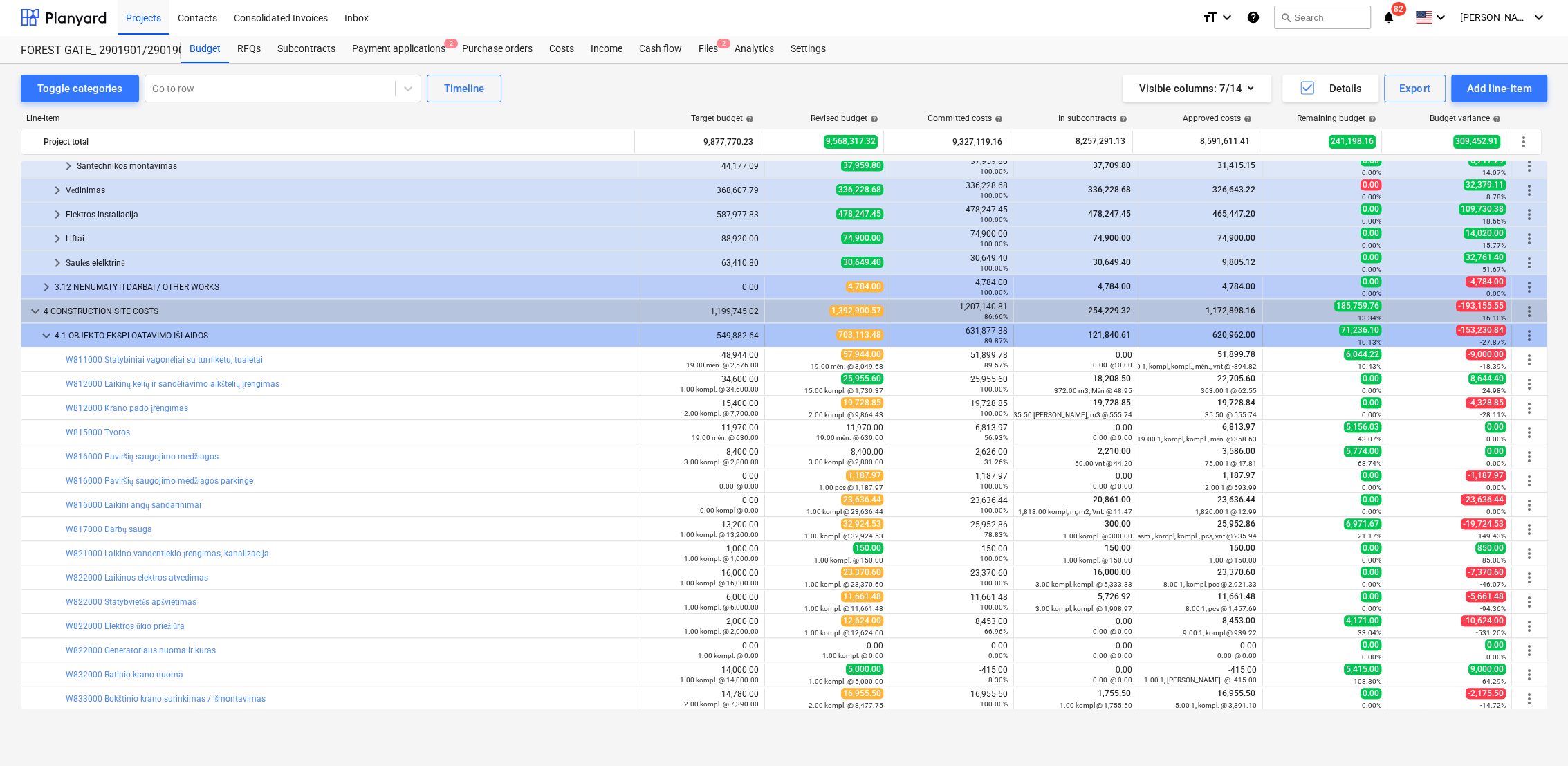
click at [46, 335] on span "keyboard_arrow_down" at bounding box center [47, 335] width 16 height 16
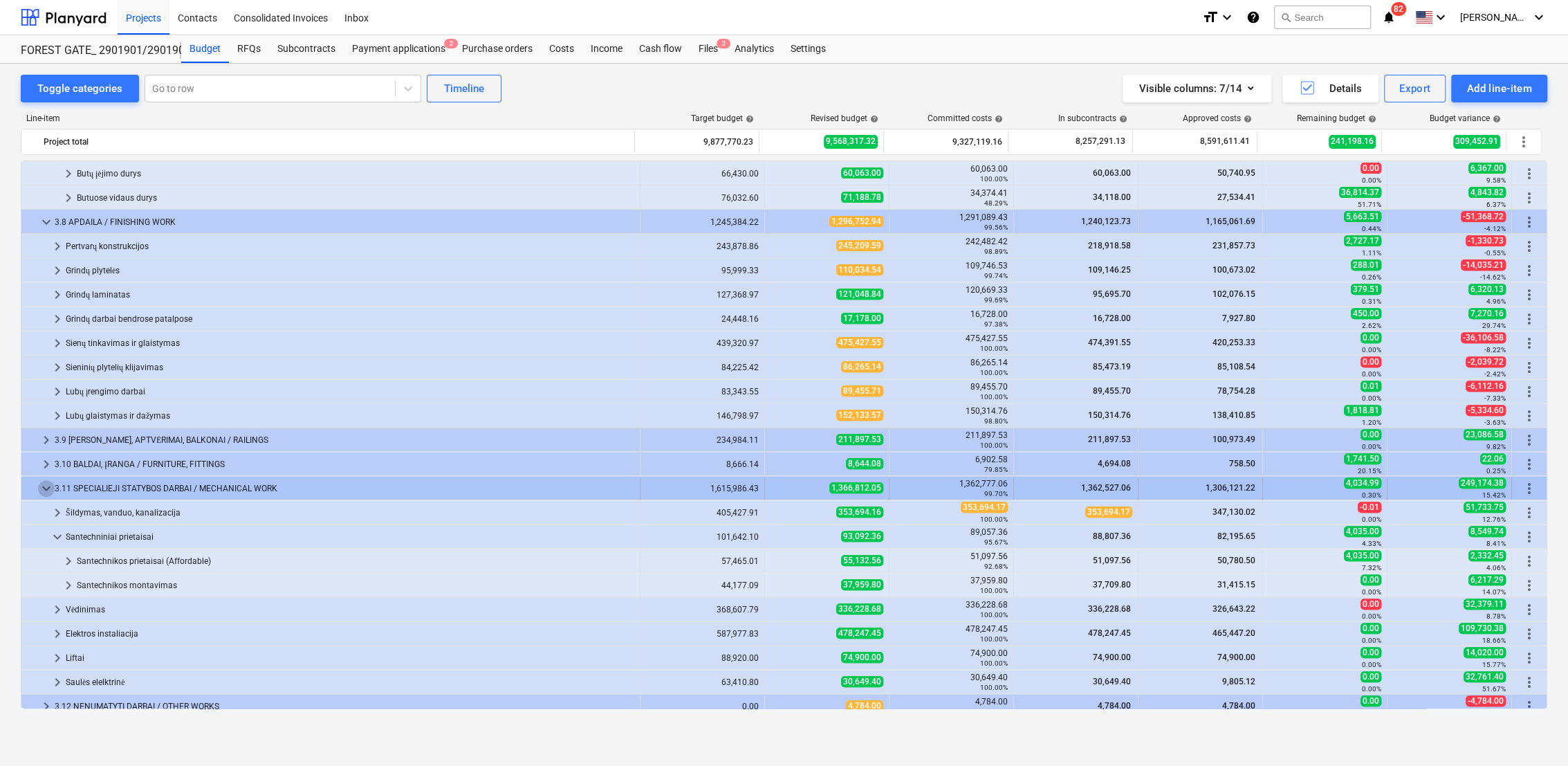
click at [42, 483] on span "keyboard_arrow_down" at bounding box center [47, 488] width 16 height 16
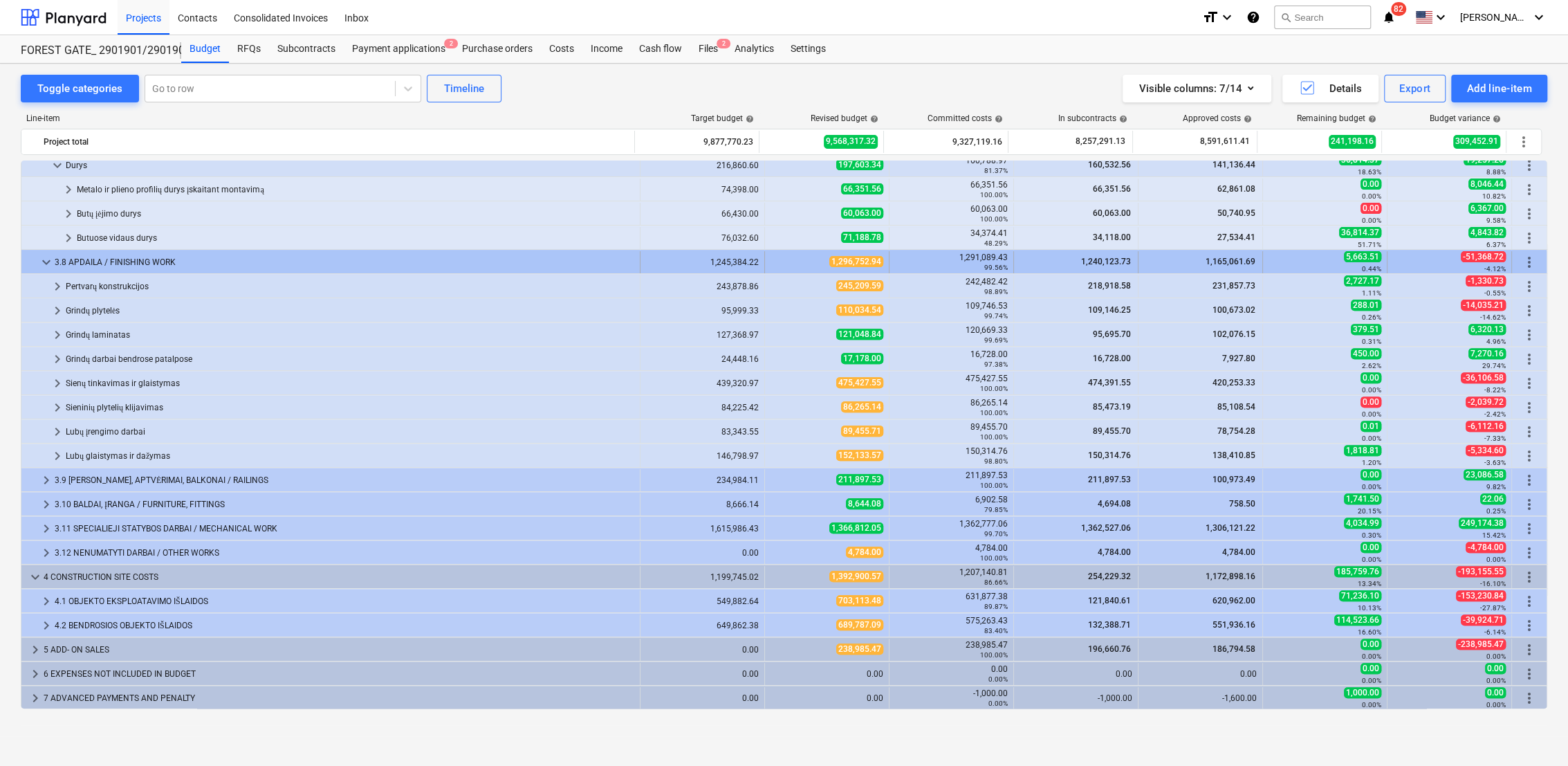
click at [46, 261] on span "keyboard_arrow_down" at bounding box center [47, 262] width 16 height 16
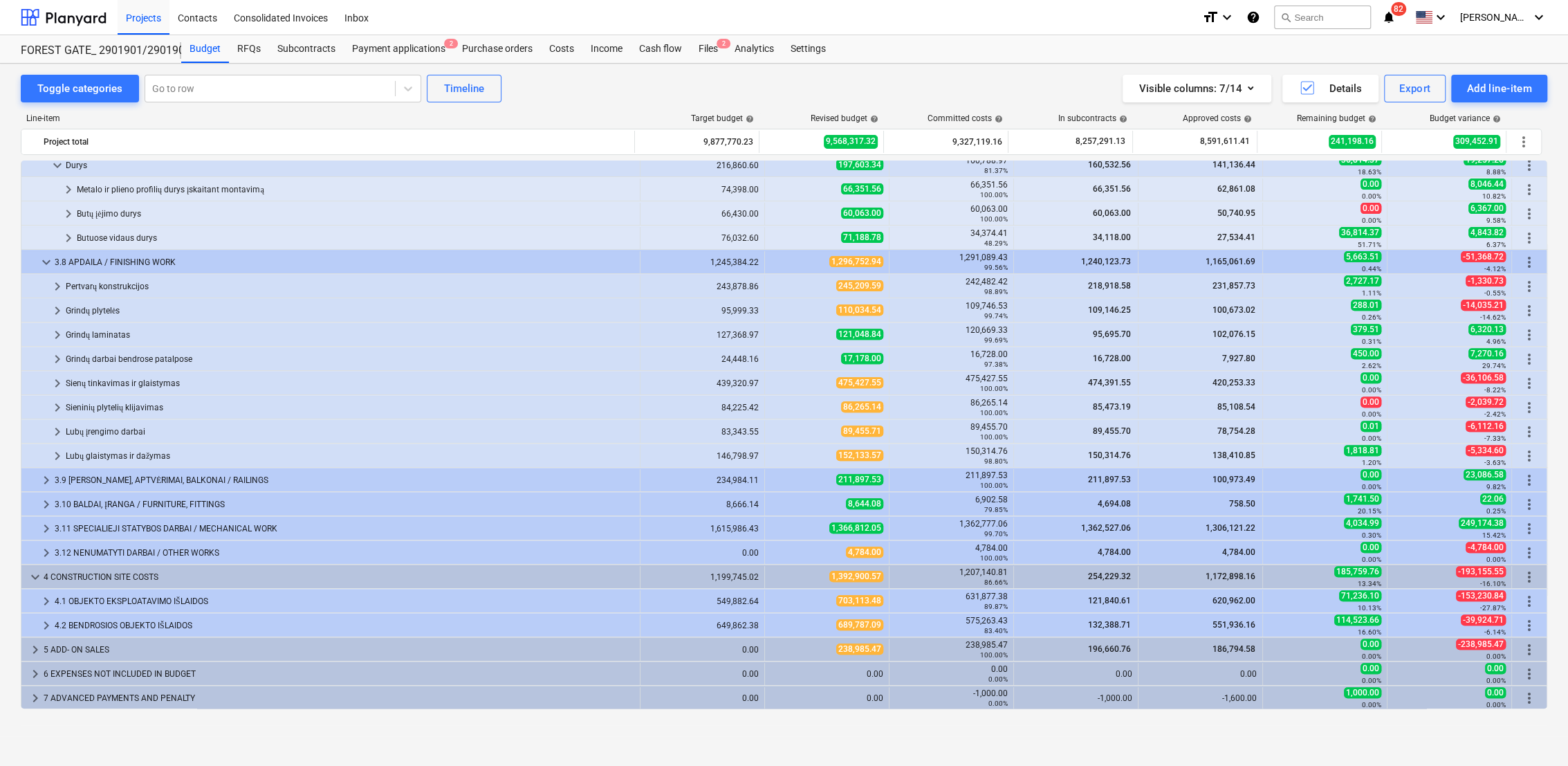
scroll to position [250, 0]
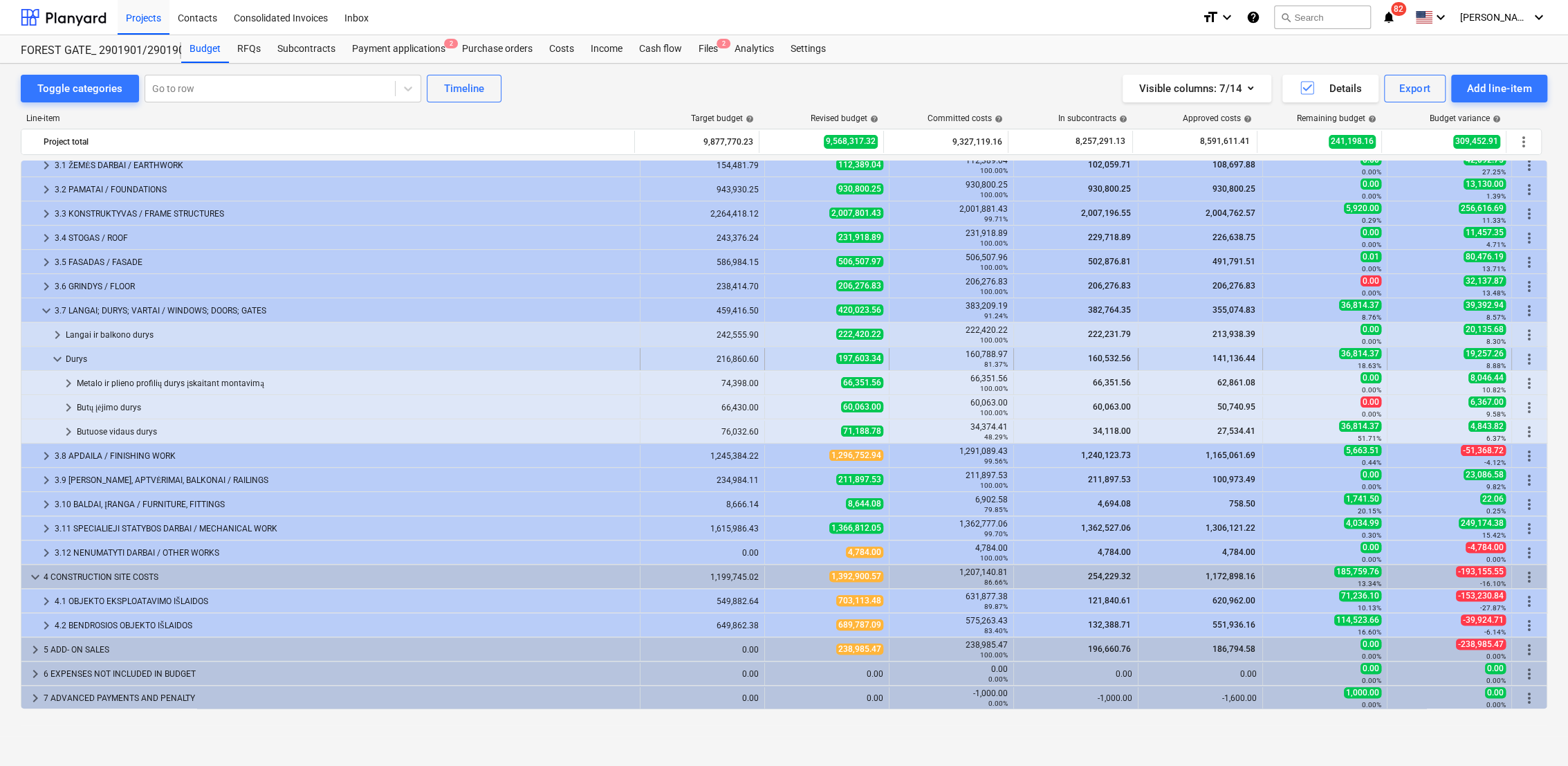
click at [55, 360] on span "keyboard_arrow_down" at bounding box center [58, 359] width 16 height 16
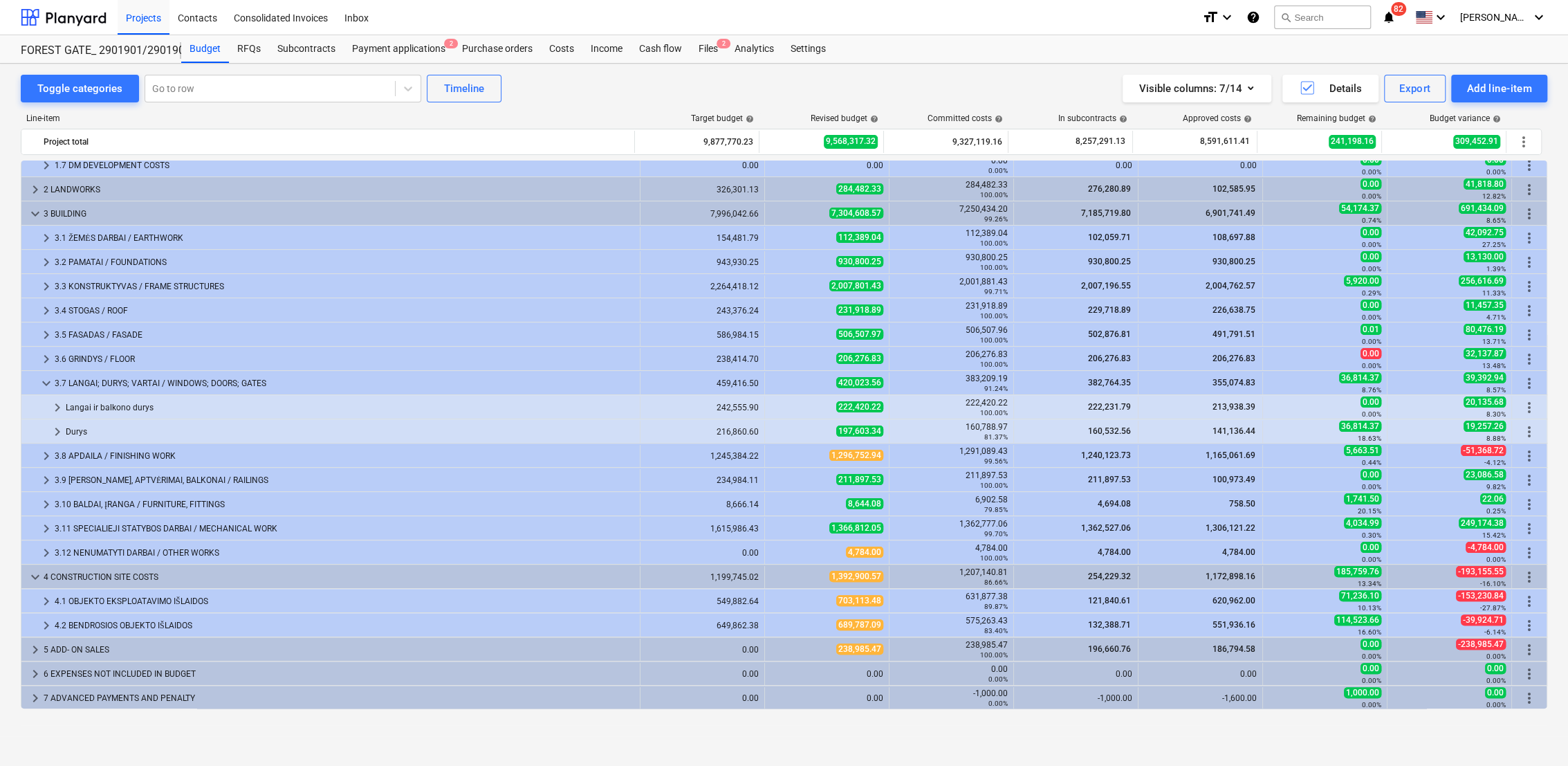
drag, startPoint x: 42, startPoint y: 377, endPoint x: 49, endPoint y: 420, distance: 43.6
click at [42, 383] on span "keyboard_arrow_down" at bounding box center [47, 383] width 16 height 16
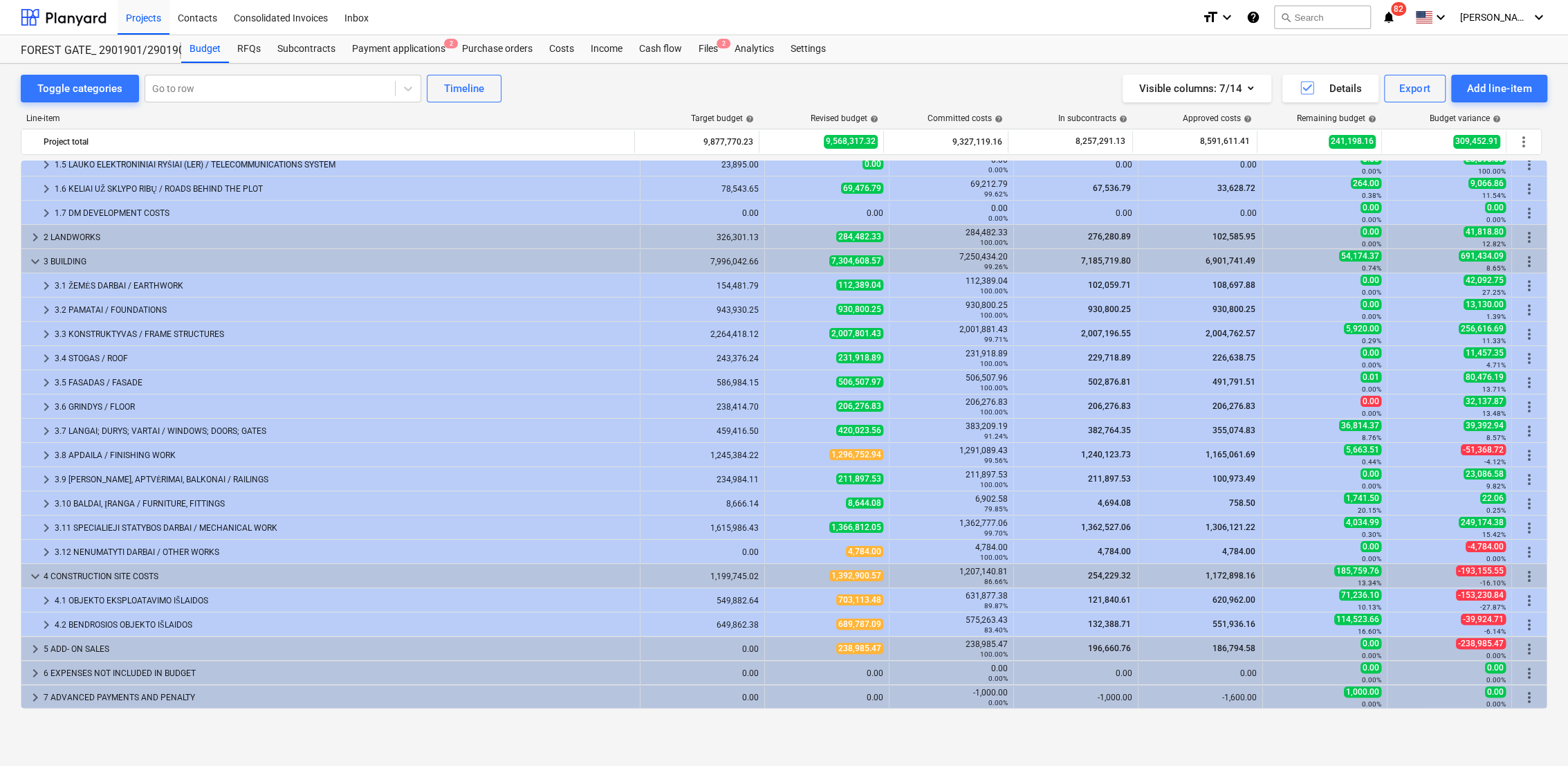
scroll to position [130, 0]
click at [36, 257] on span "keyboard_arrow_down" at bounding box center [36, 261] width 16 height 16
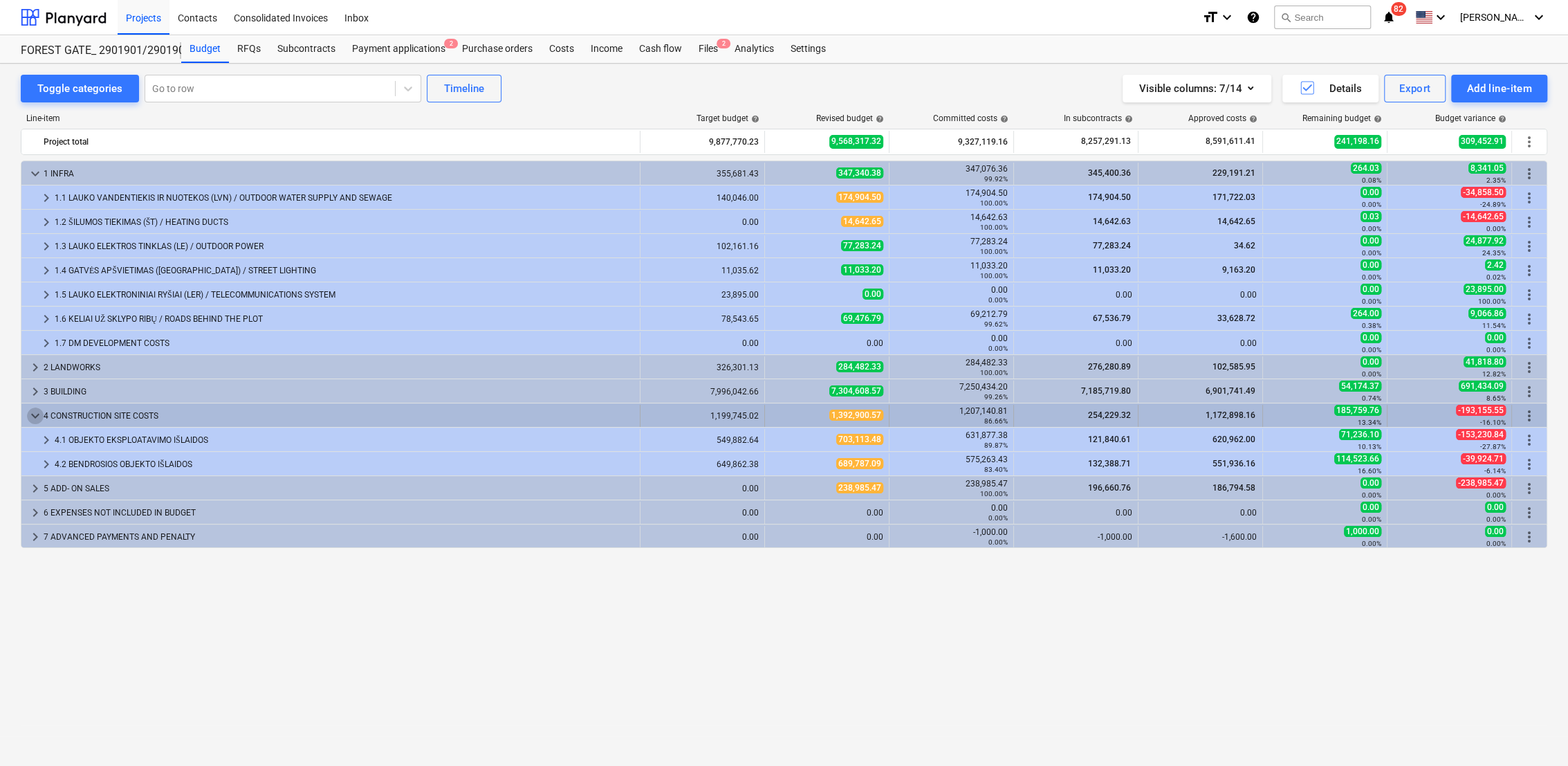
click at [38, 412] on span "keyboard_arrow_down" at bounding box center [36, 416] width 16 height 16
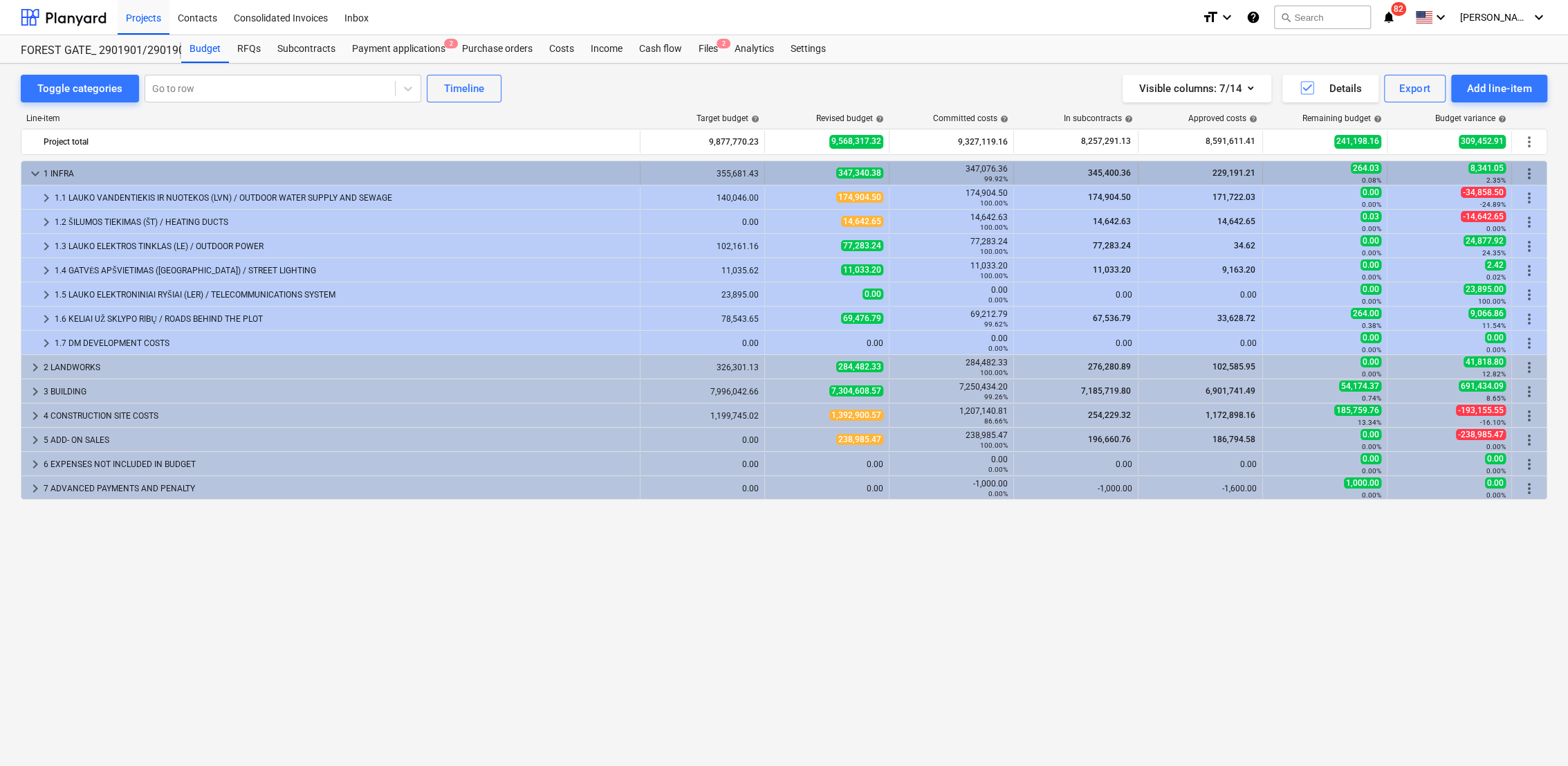
click at [34, 172] on span "keyboard_arrow_down" at bounding box center [36, 174] width 16 height 16
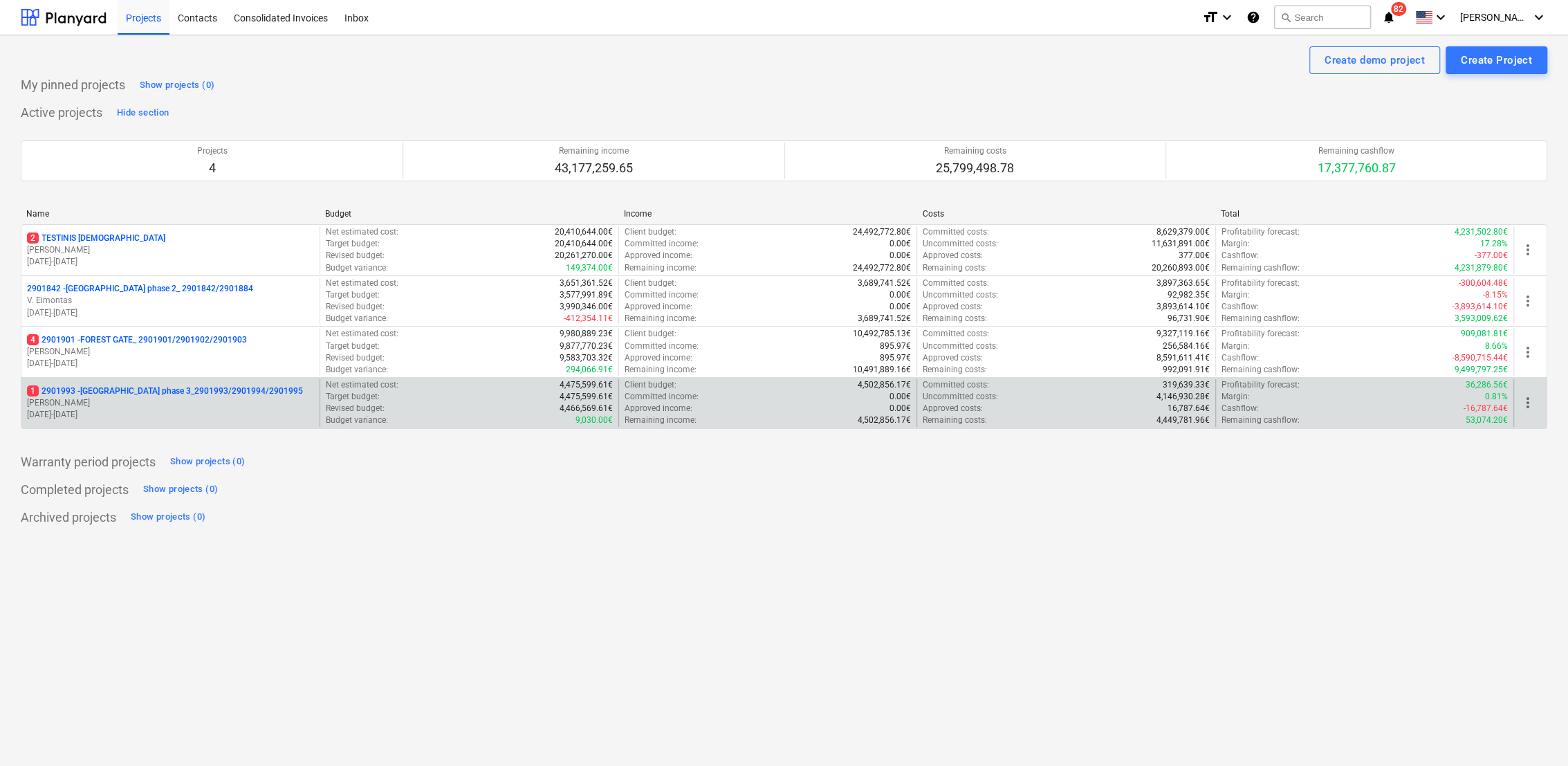
click at [225, 411] on p "01.09.2025 - 28.02.2027" at bounding box center [171, 414] width 287 height 12
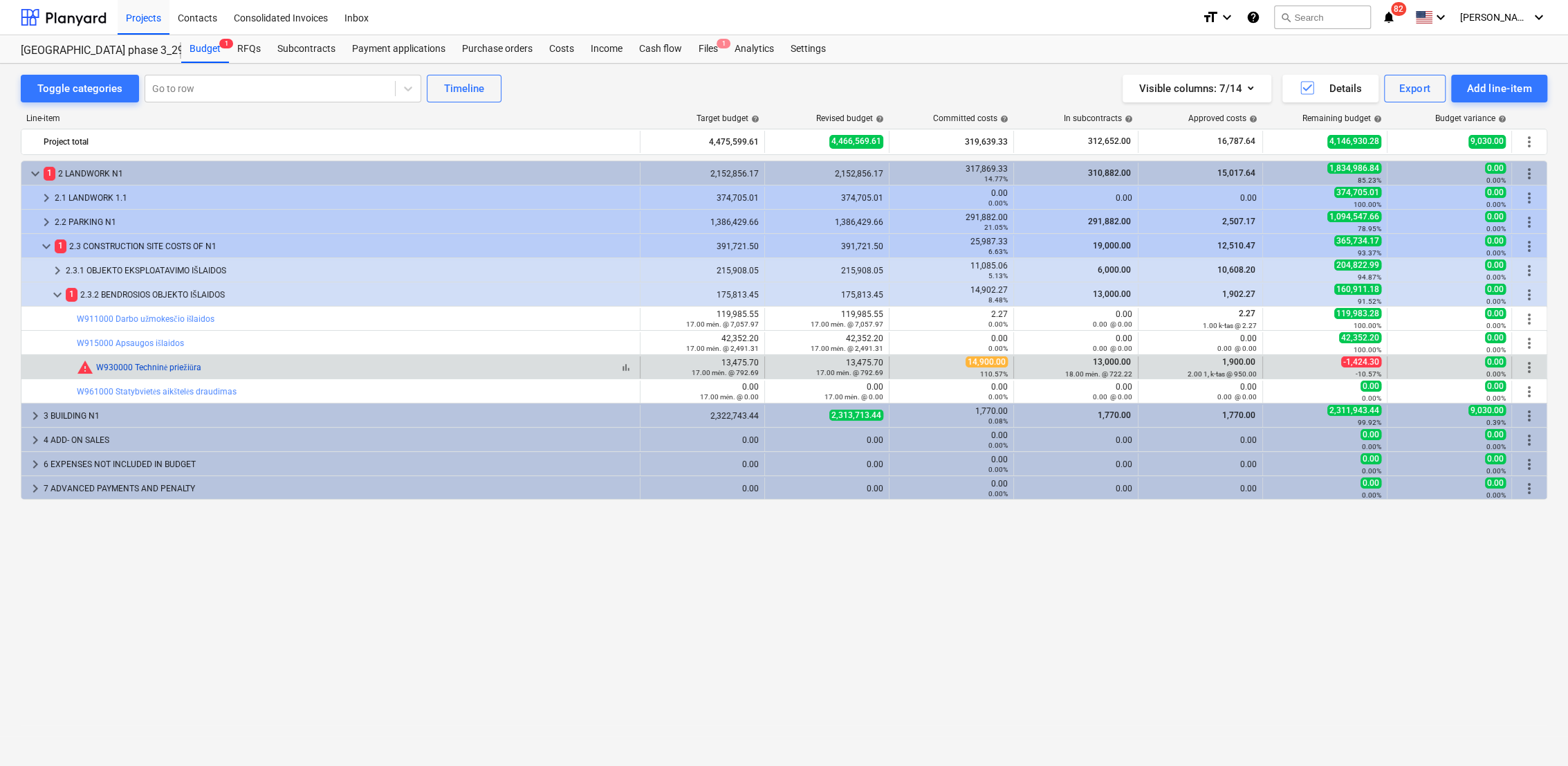
click at [184, 366] on link "W930000 Techninė priežiūra" at bounding box center [148, 367] width 105 height 10
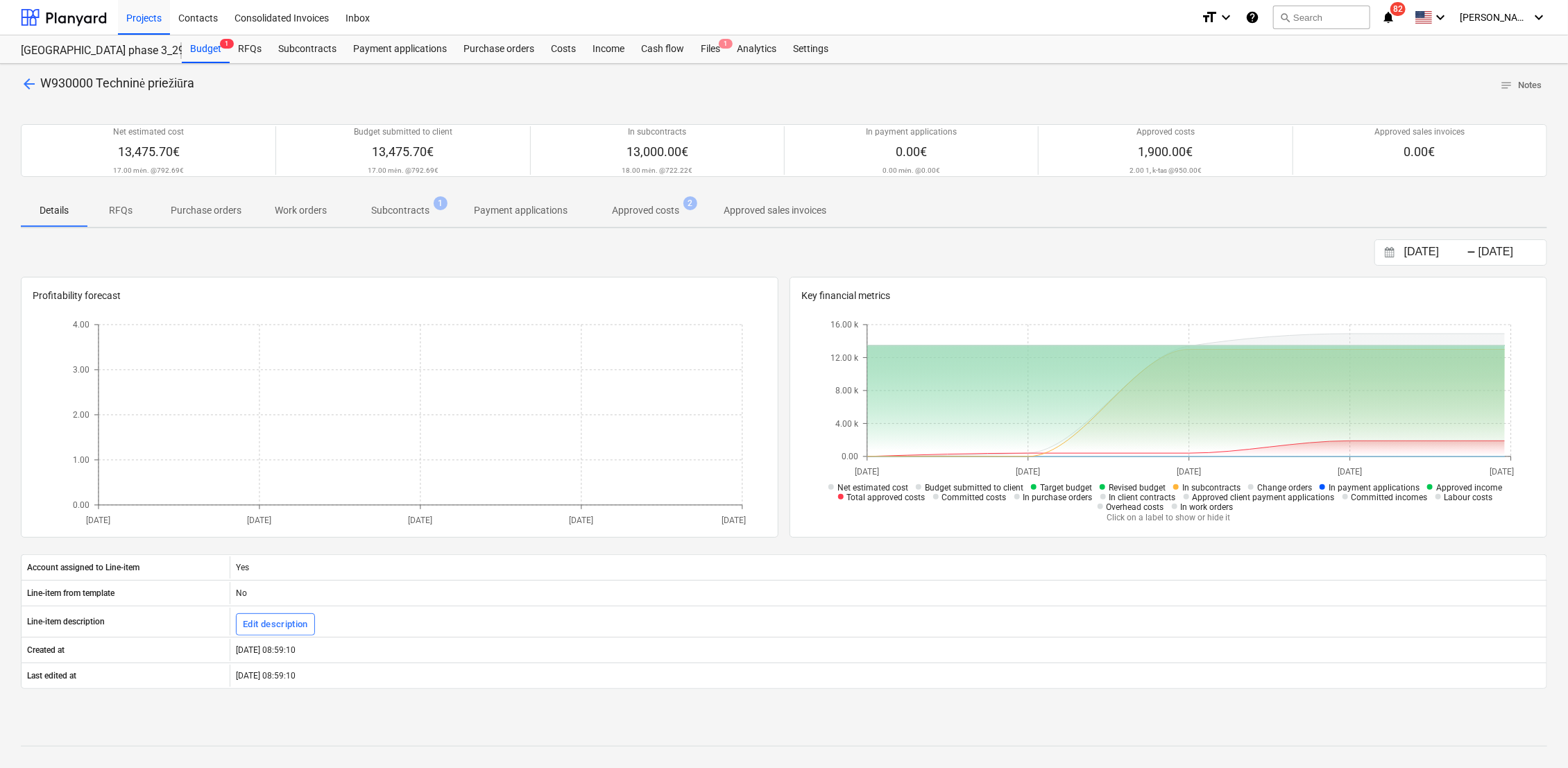
click at [673, 209] on p "Approved costs" at bounding box center [645, 211] width 67 height 15
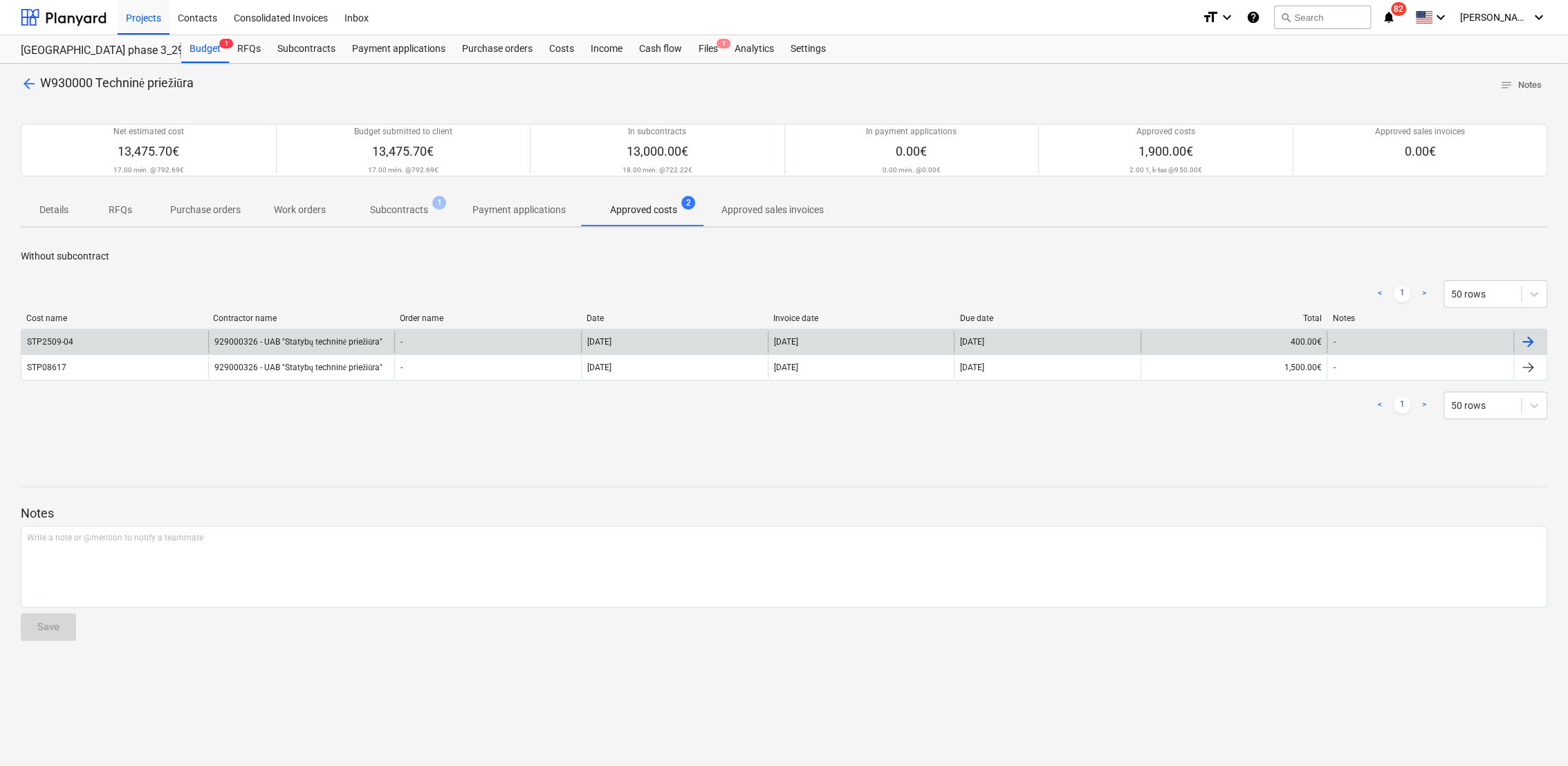
click at [1527, 339] on div at bounding box center [1528, 342] width 16 height 16
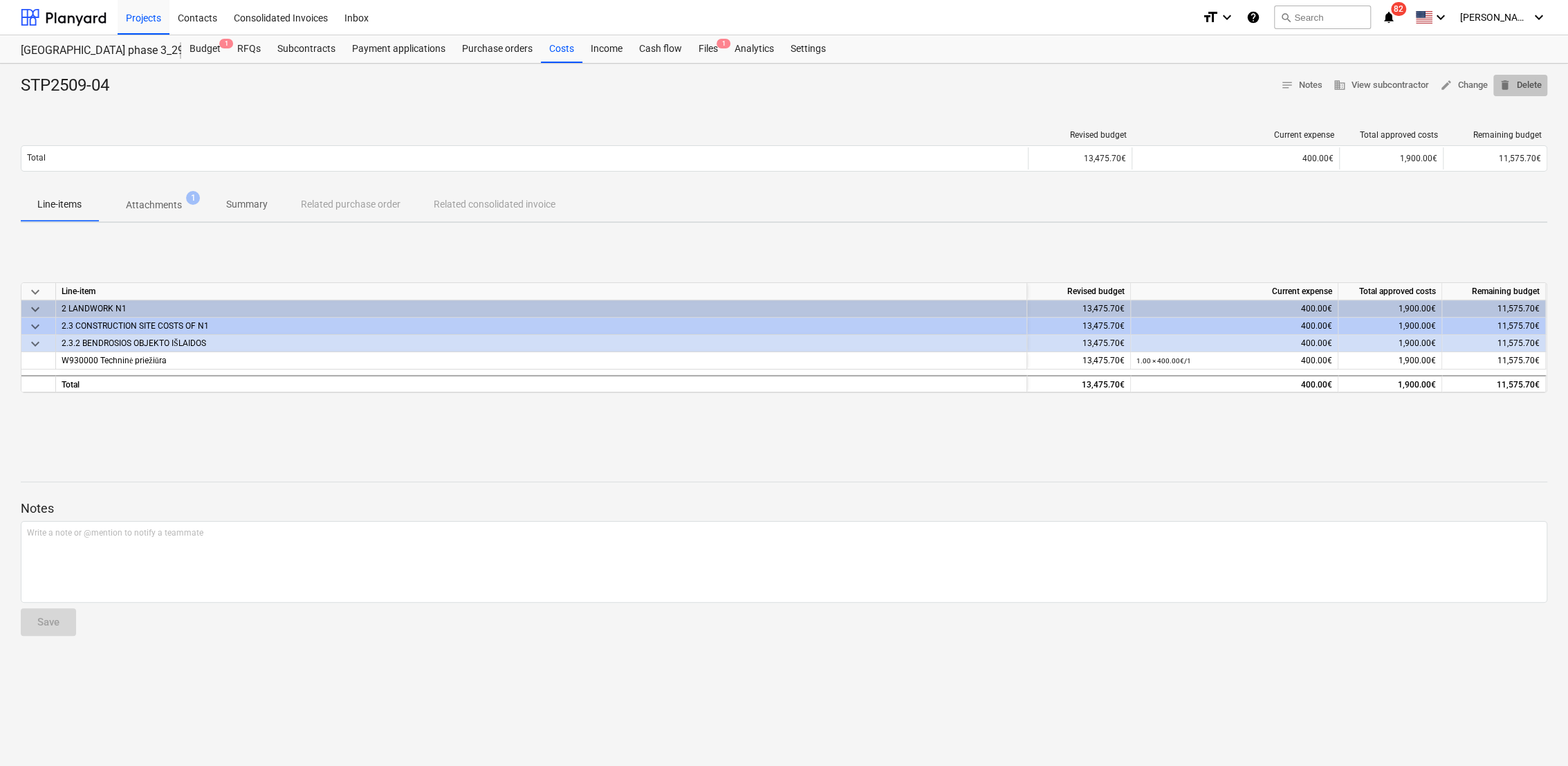
click at [1535, 90] on span "delete Delete" at bounding box center [1520, 85] width 43 height 16
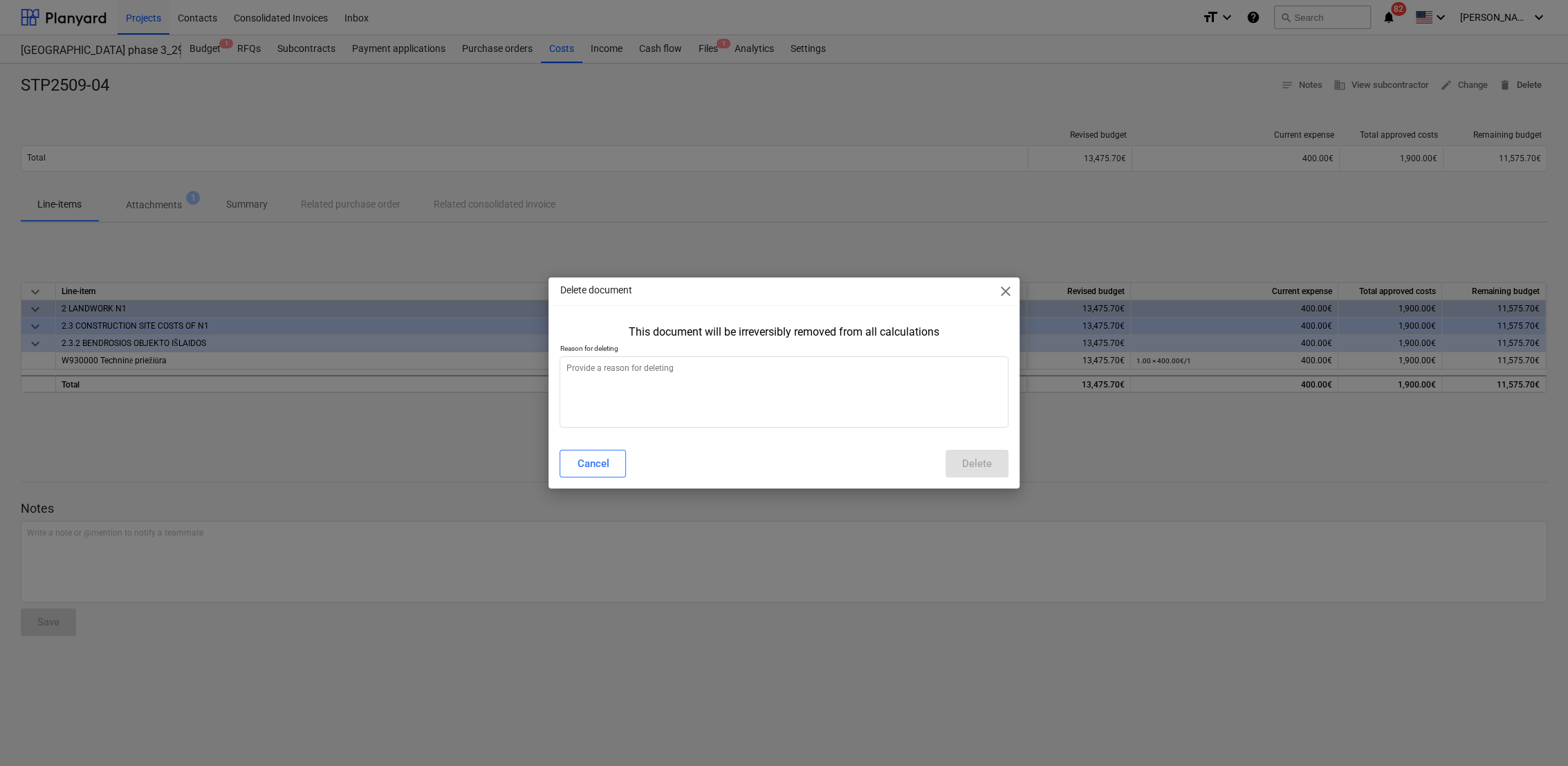
type textarea "x"
click at [684, 386] on textarea at bounding box center [783, 392] width 448 height 71
type textarea "b"
type textarea "x"
type textarea "bl"
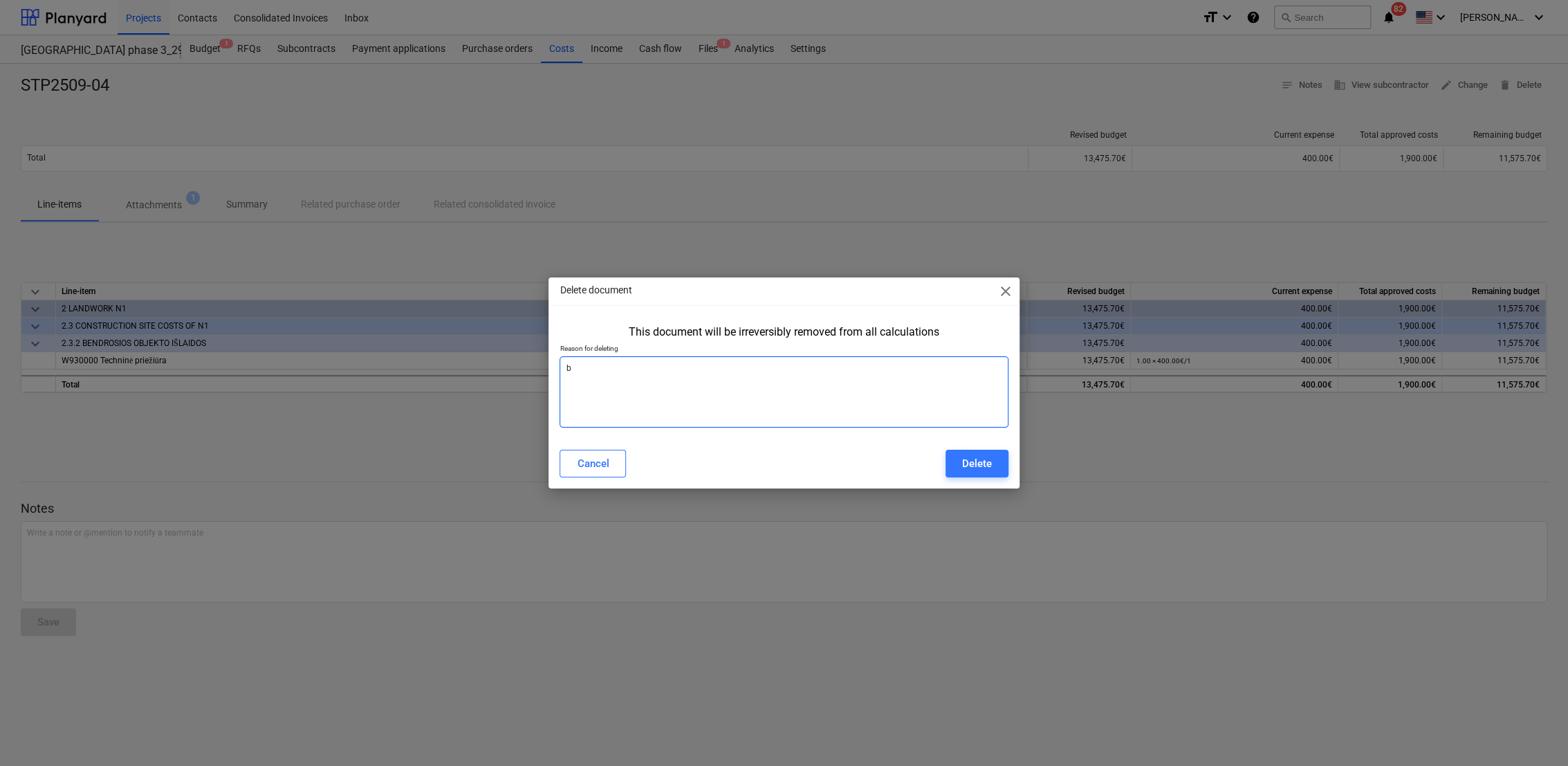
type textarea "x"
type textarea "blo"
type textarea "x"
type textarea "blog"
type textarea "x"
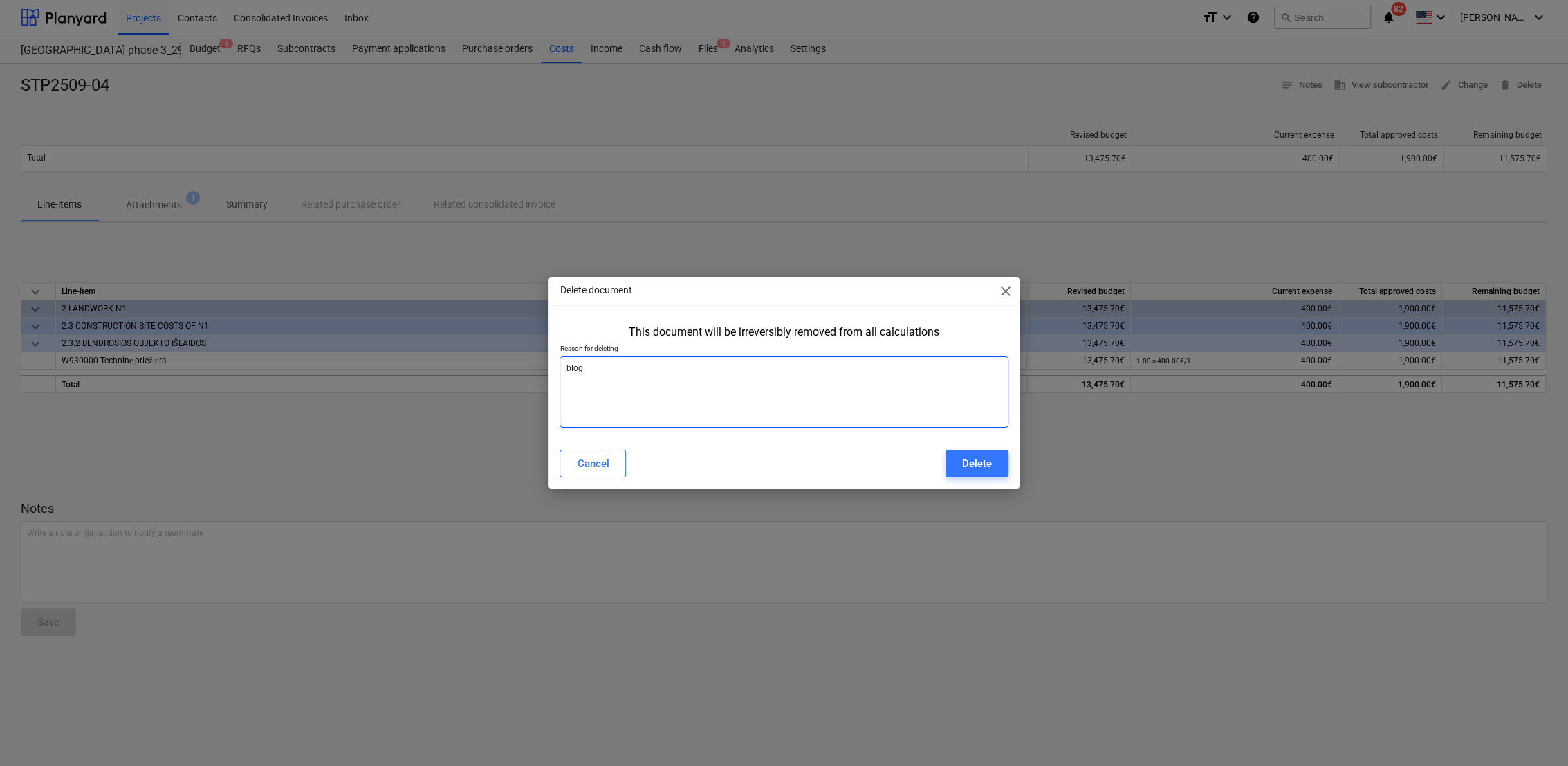
type textarea "bloga"
type textarea "x"
type textarea "blogai"
type textarea "x"
type textarea "blogai"
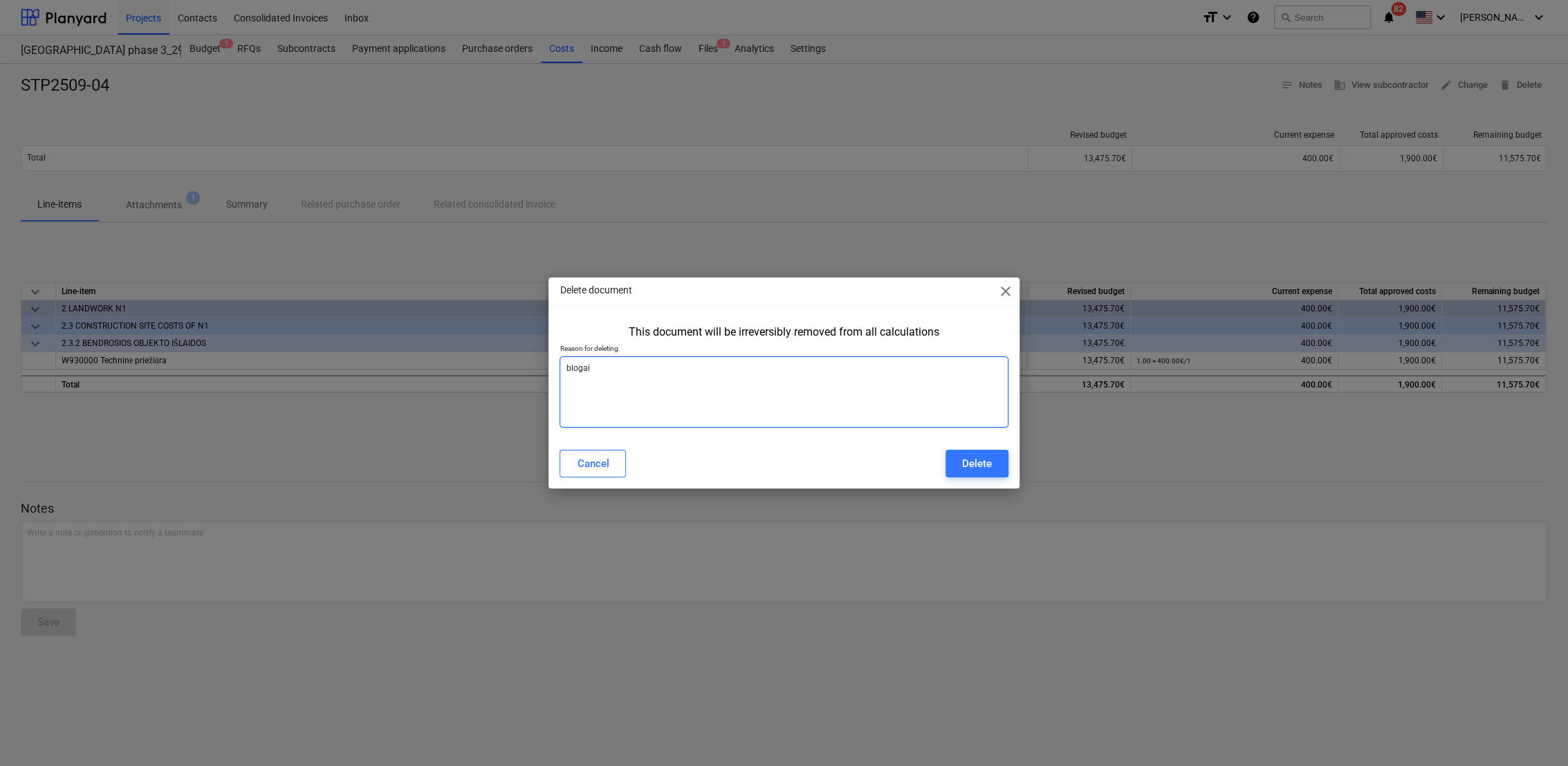
type textarea "x"
type textarea "blogai s"
type textarea "x"
type textarea "blogai su"
type textarea "x"
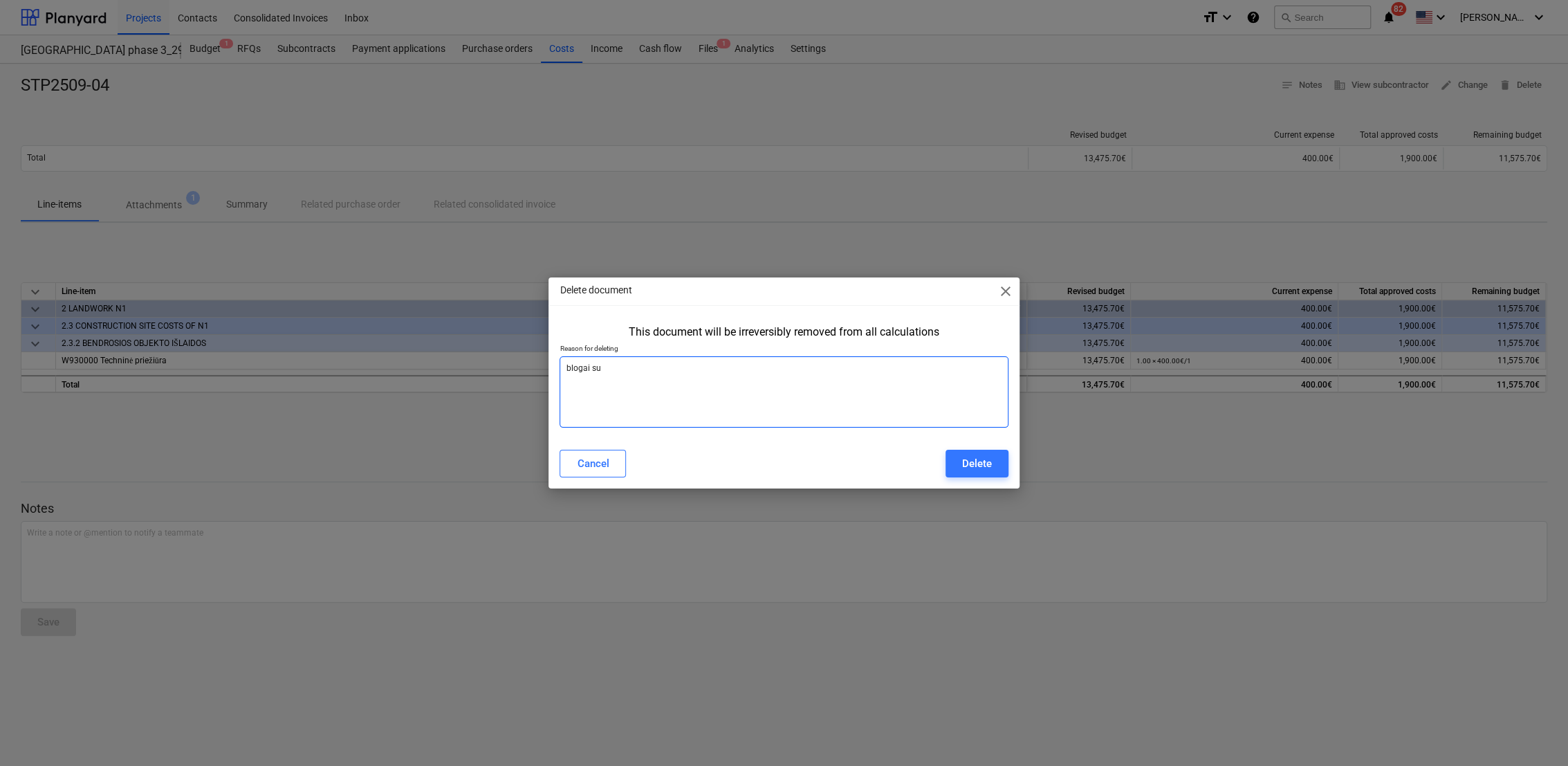
type textarea "blogai suv"
type textarea "x"
type textarea "blogai suve"
type textarea "x"
type textarea "blogai suves"
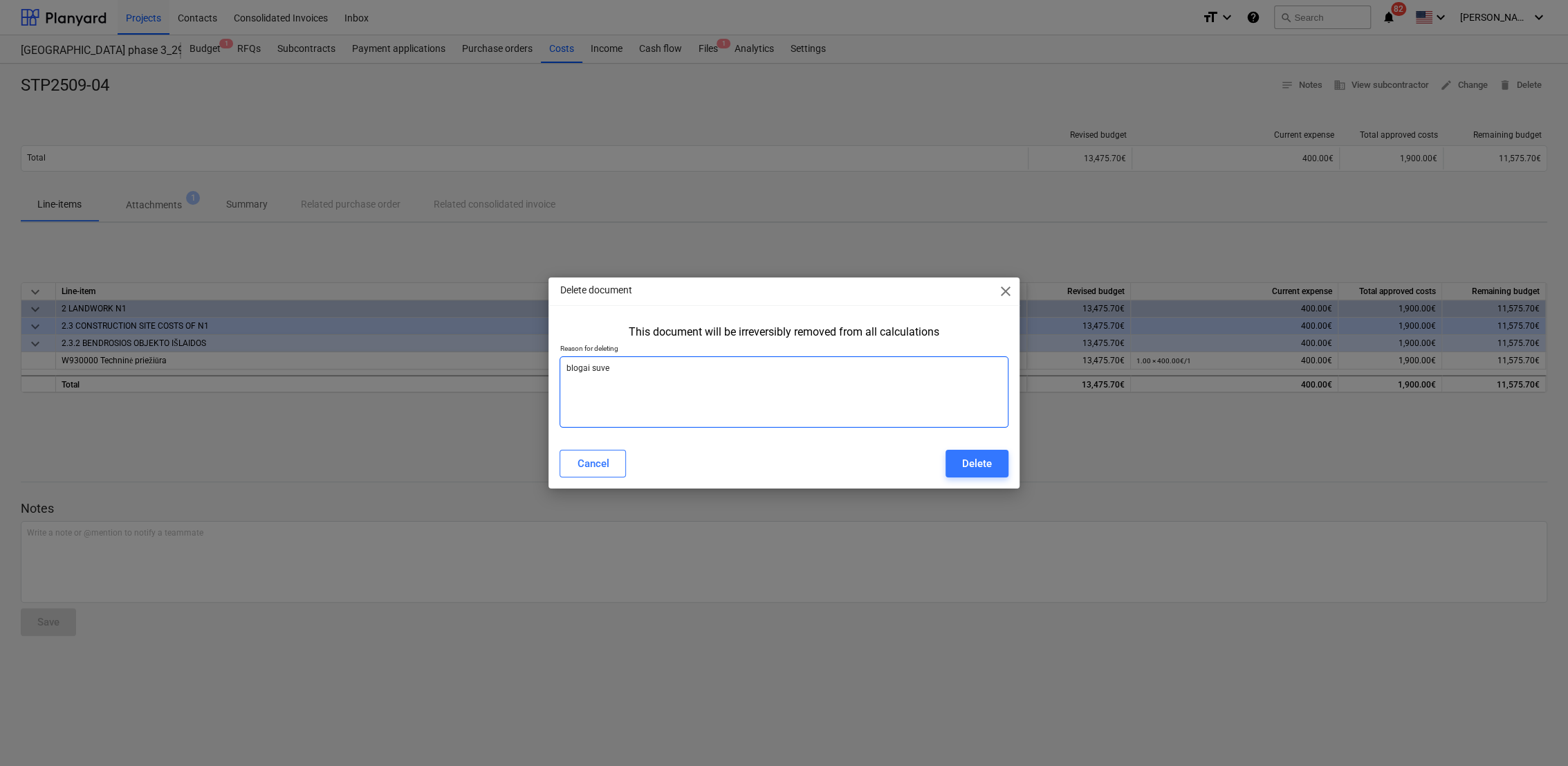
type textarea "x"
type textarea "blogai suvest"
type textarea "x"
type textarea "blogai suvesta"
type textarea "x"
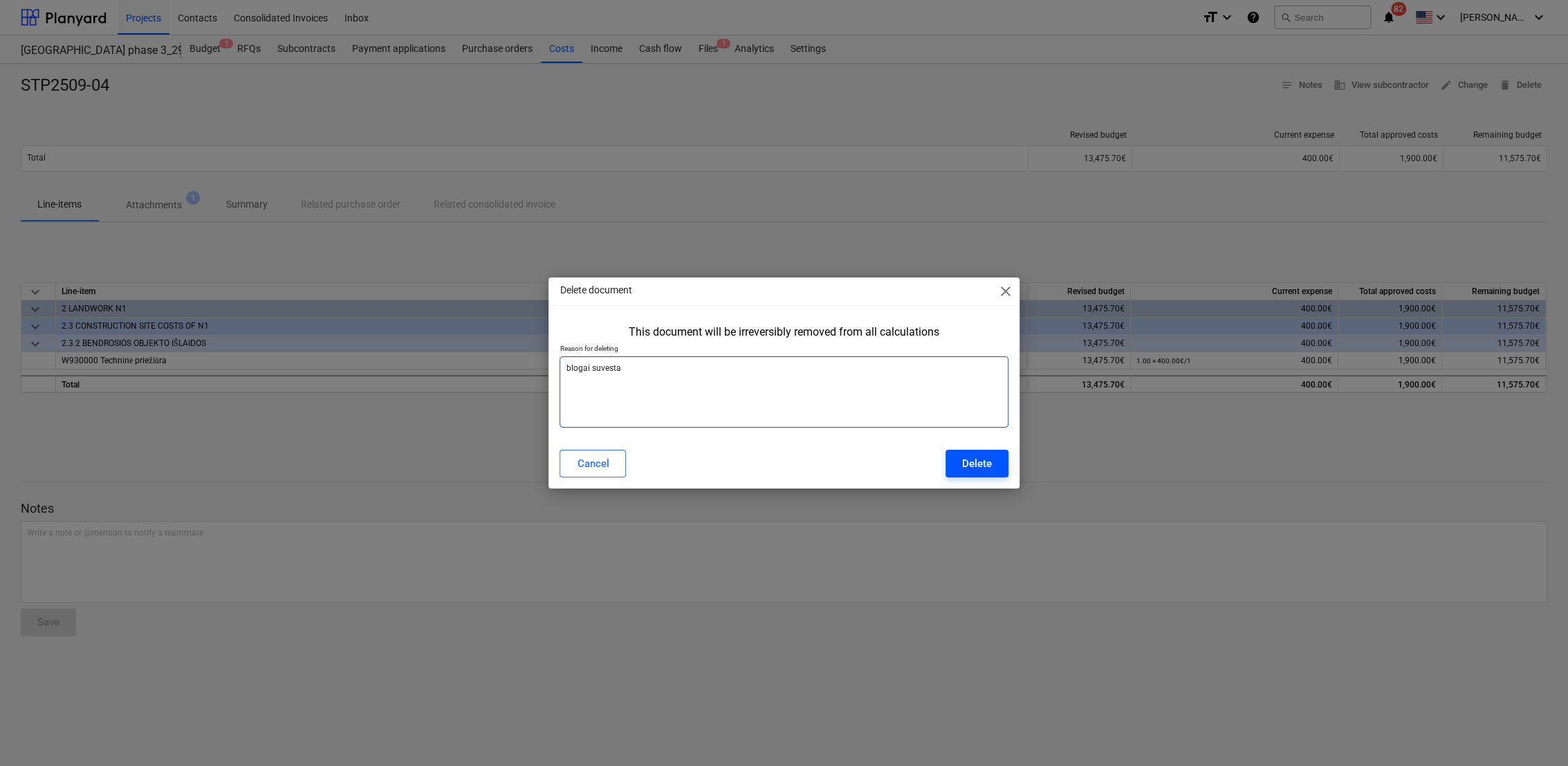
type textarea "blogai suvesta"
click at [998, 466] on button "Delete" at bounding box center [977, 463] width 63 height 27
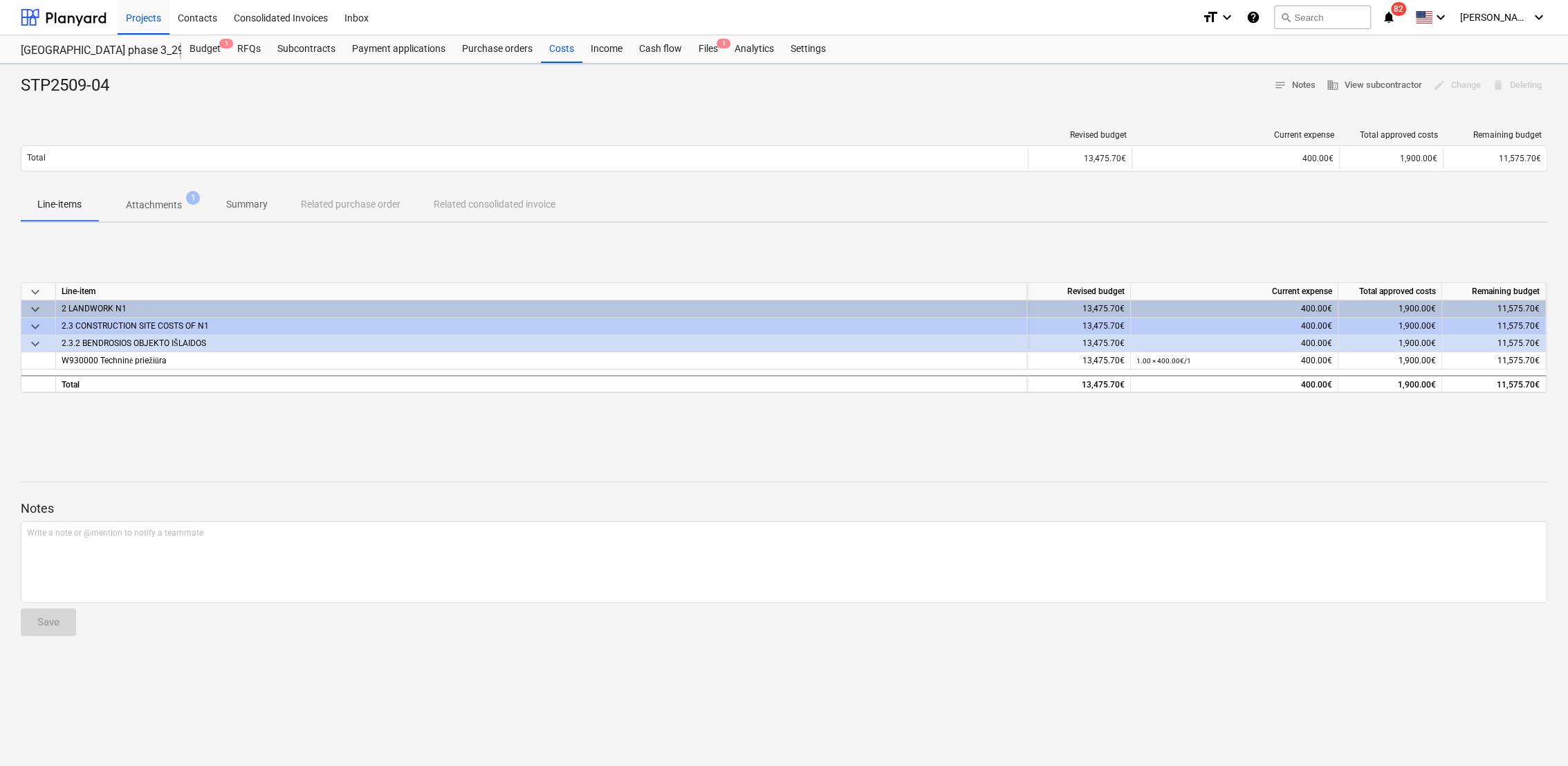
type textarea "x"
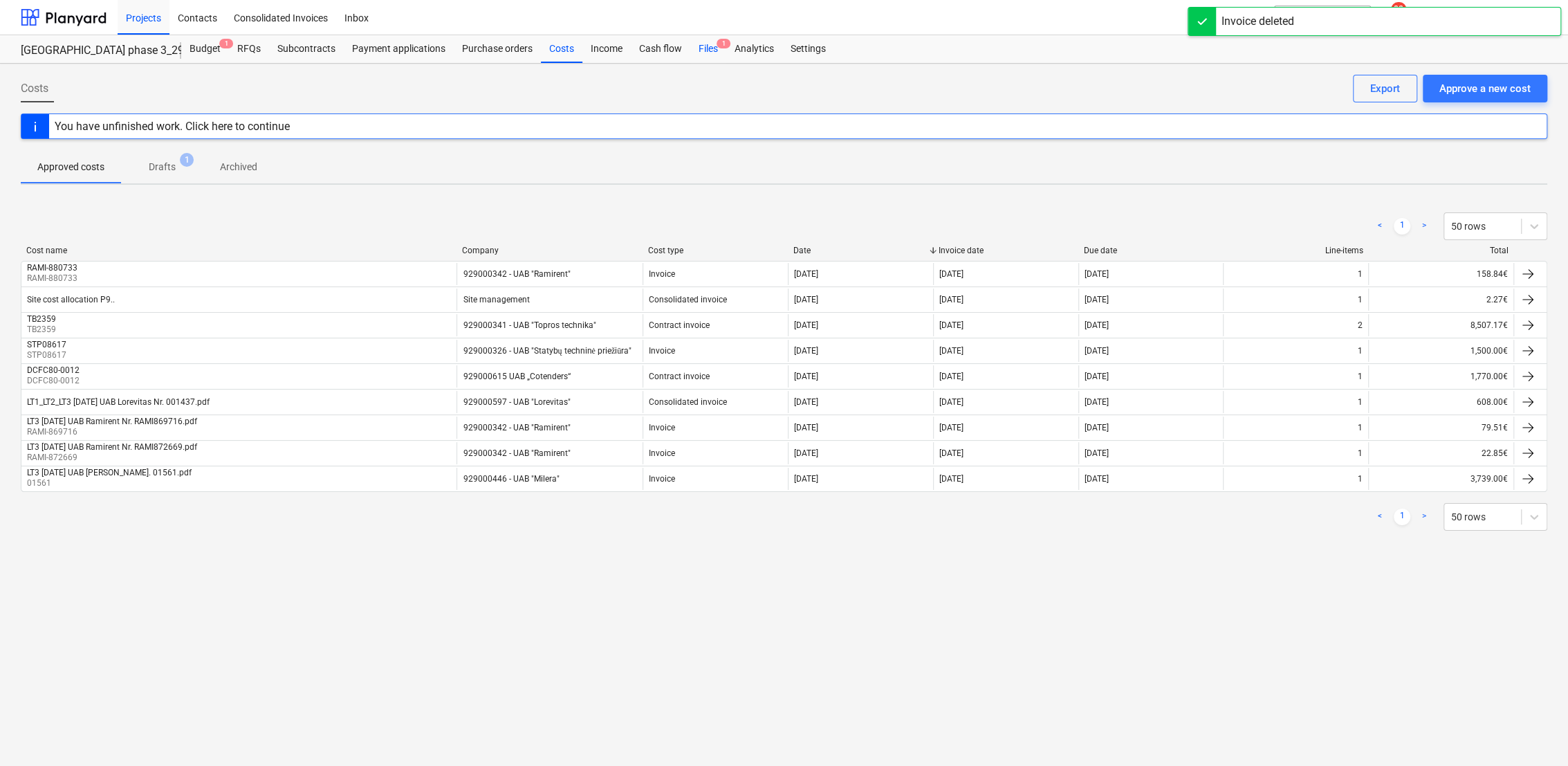
click at [701, 53] on div "Files 1" at bounding box center [707, 49] width 36 height 27
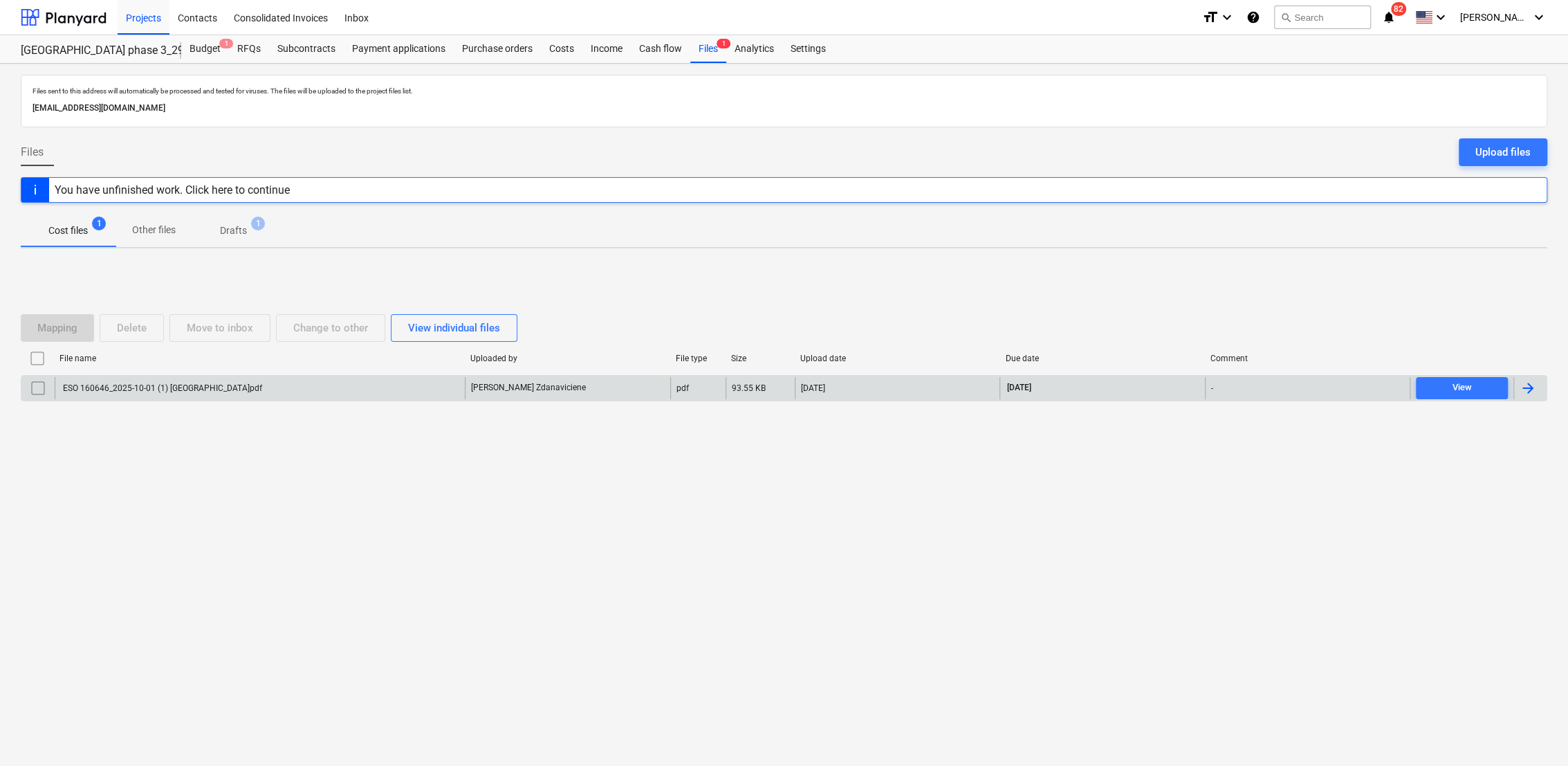
click at [1535, 396] on div at bounding box center [1528, 388] width 16 height 16
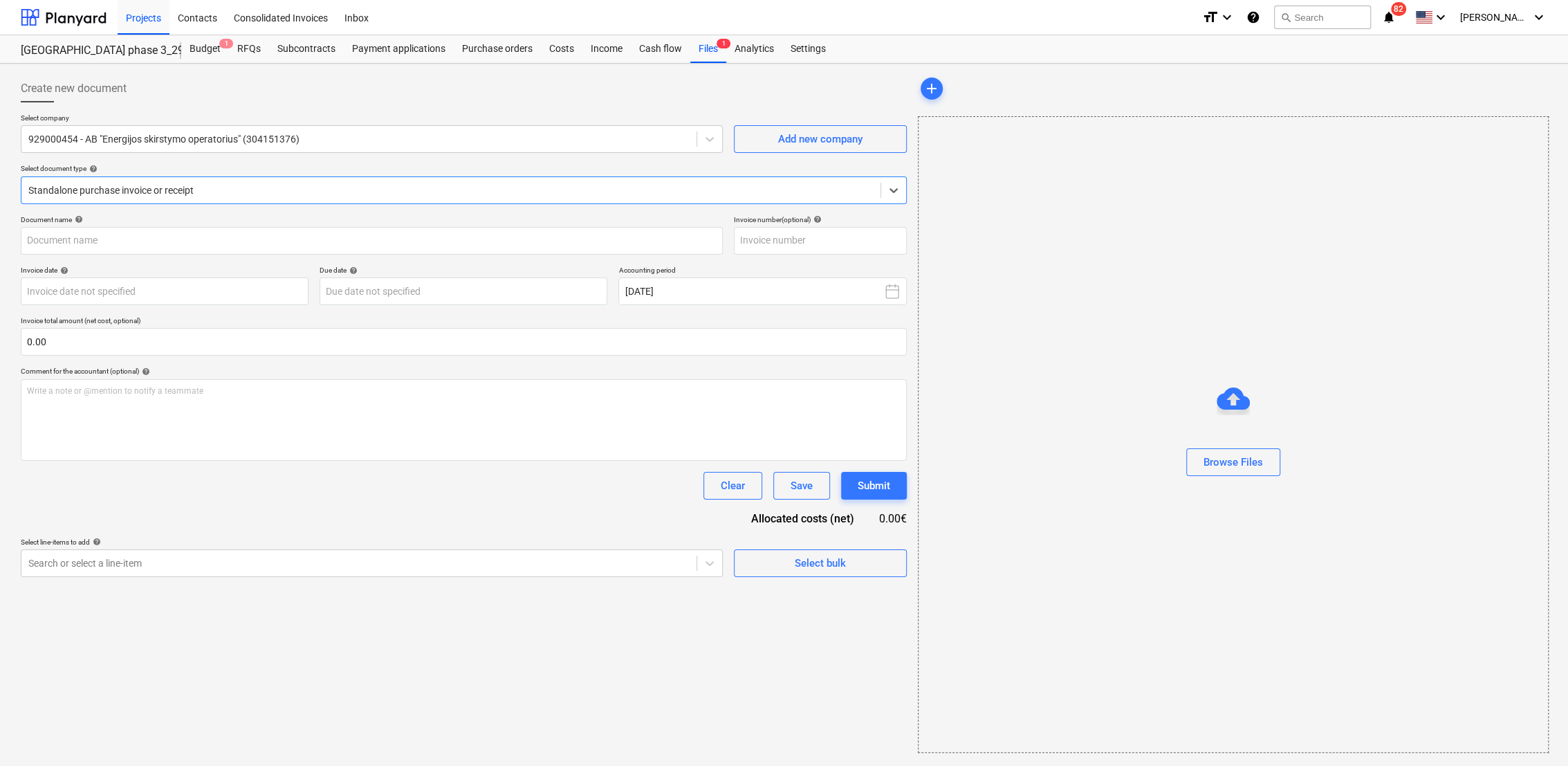
type input "EASV10963219"
type input "30 Sep 2025"
type input "15 Oct 2025"
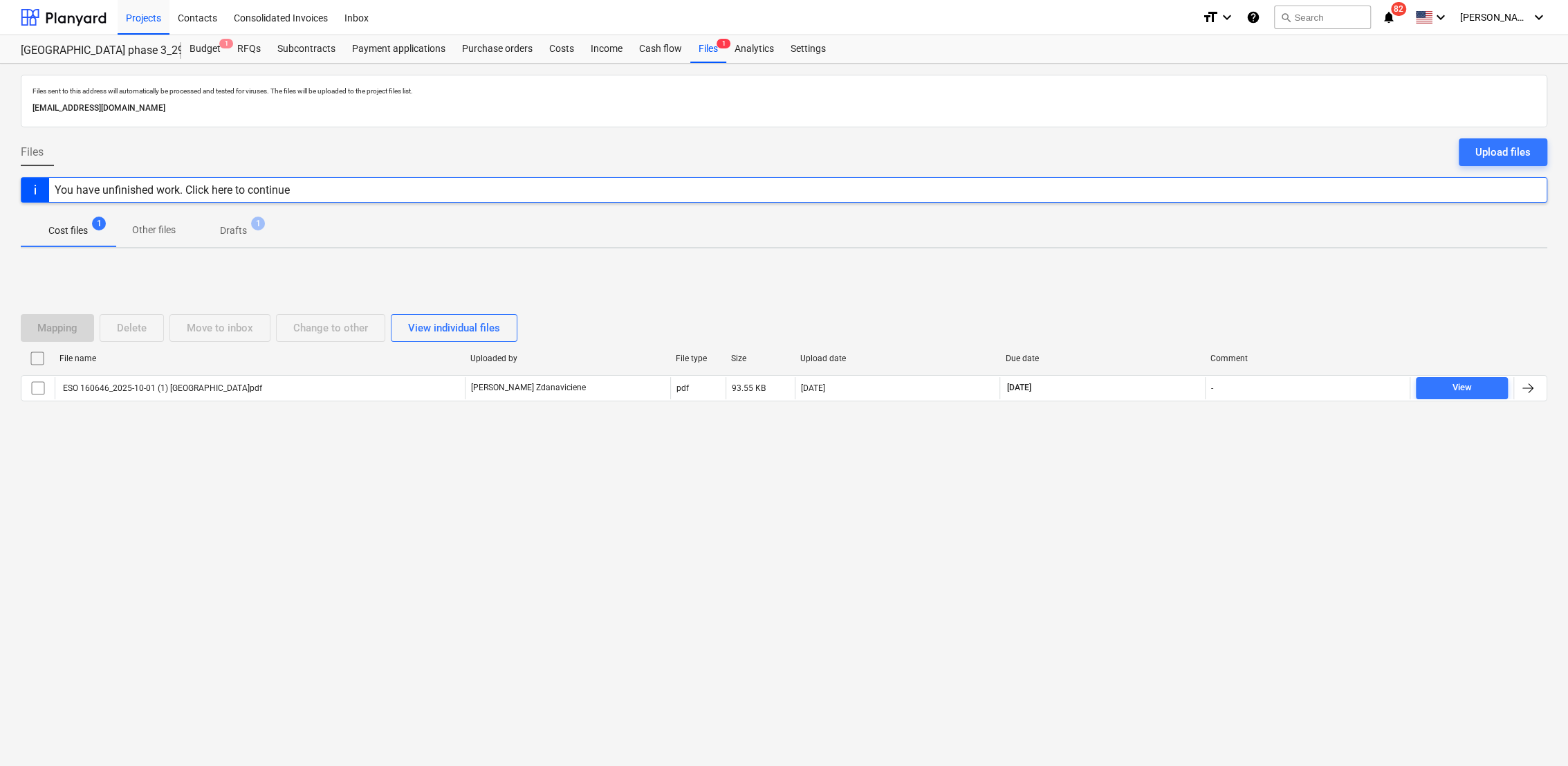
click at [238, 223] on p "Drafts" at bounding box center [234, 230] width 27 height 15
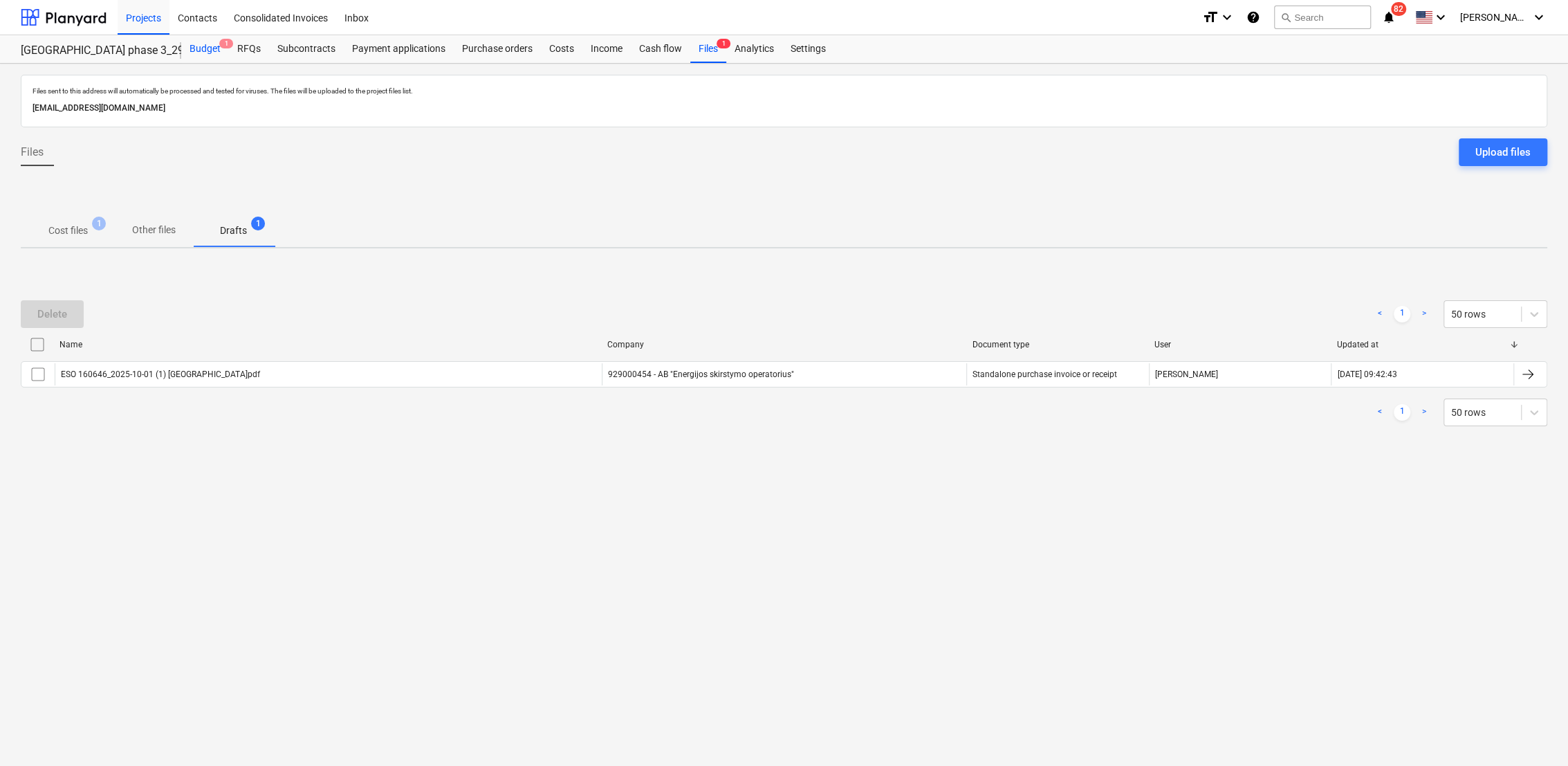
click at [210, 50] on div "Budget 1" at bounding box center [205, 49] width 48 height 27
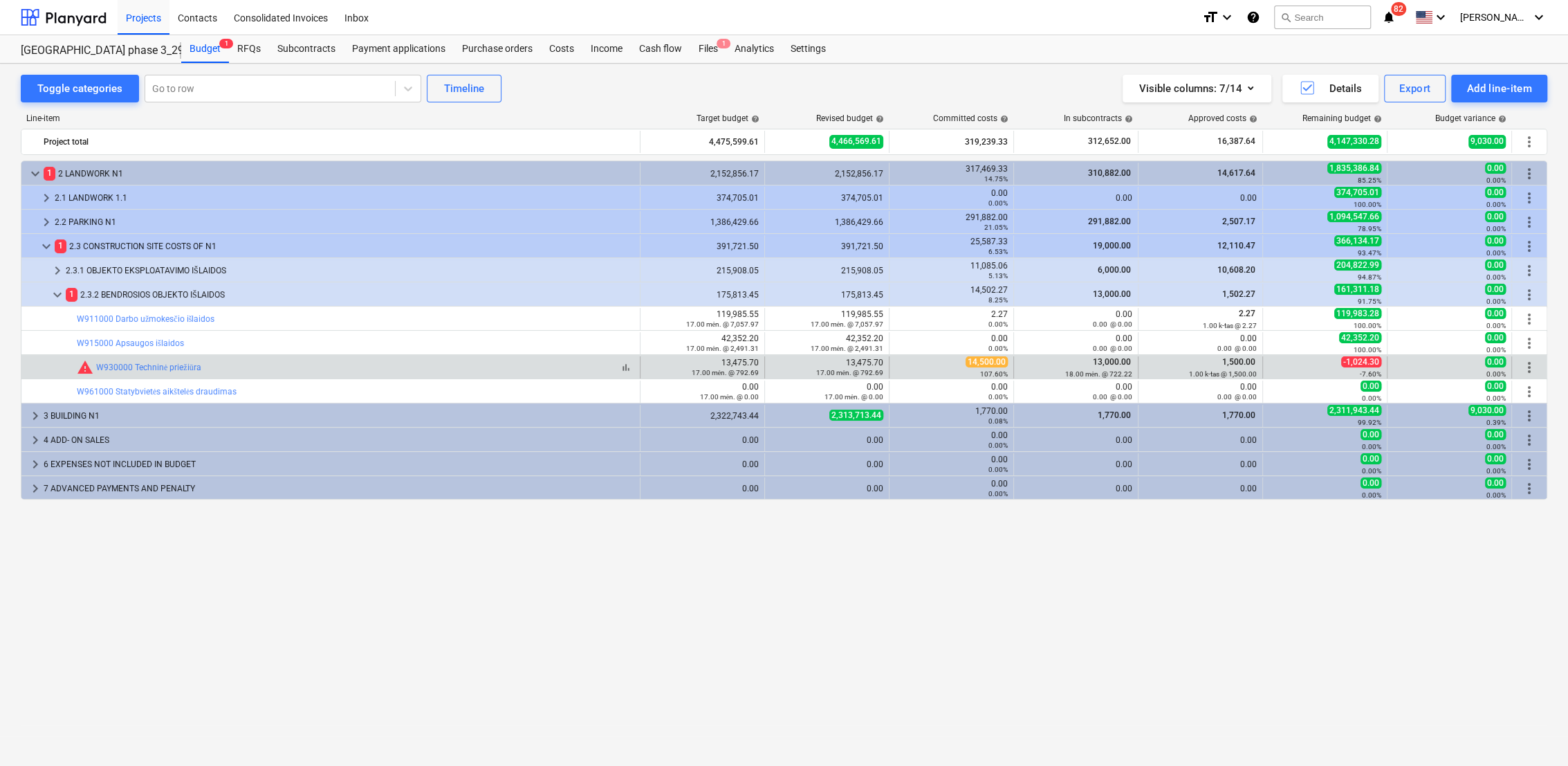
click at [240, 368] on div "bar_chart warning W930000 Techninė priežiūra" at bounding box center [355, 367] width 557 height 16
click at [169, 365] on link "W930000 Techninė priežiūra" at bounding box center [148, 367] width 105 height 10
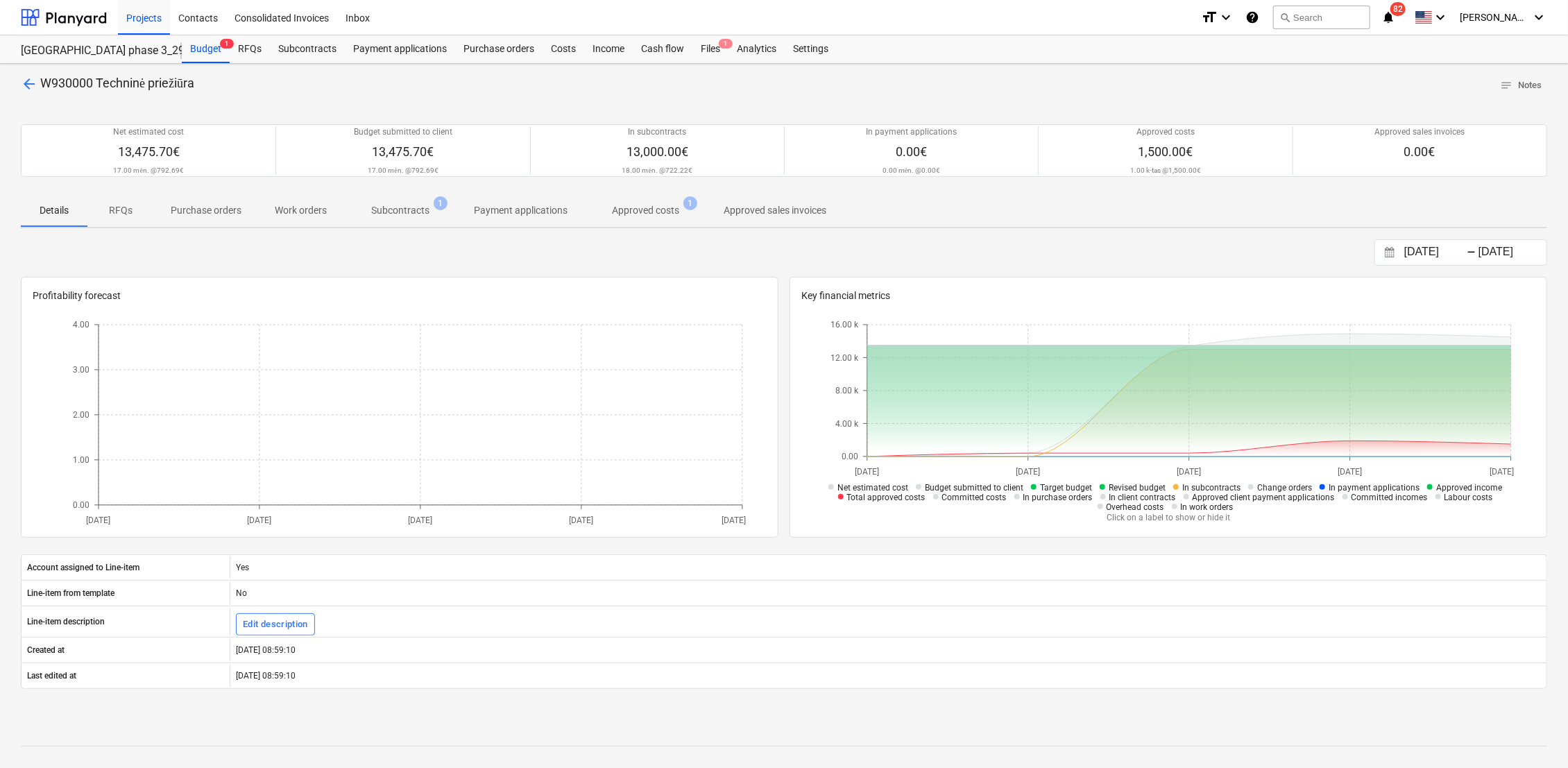
click at [656, 211] on p "Approved costs" at bounding box center [645, 211] width 67 height 15
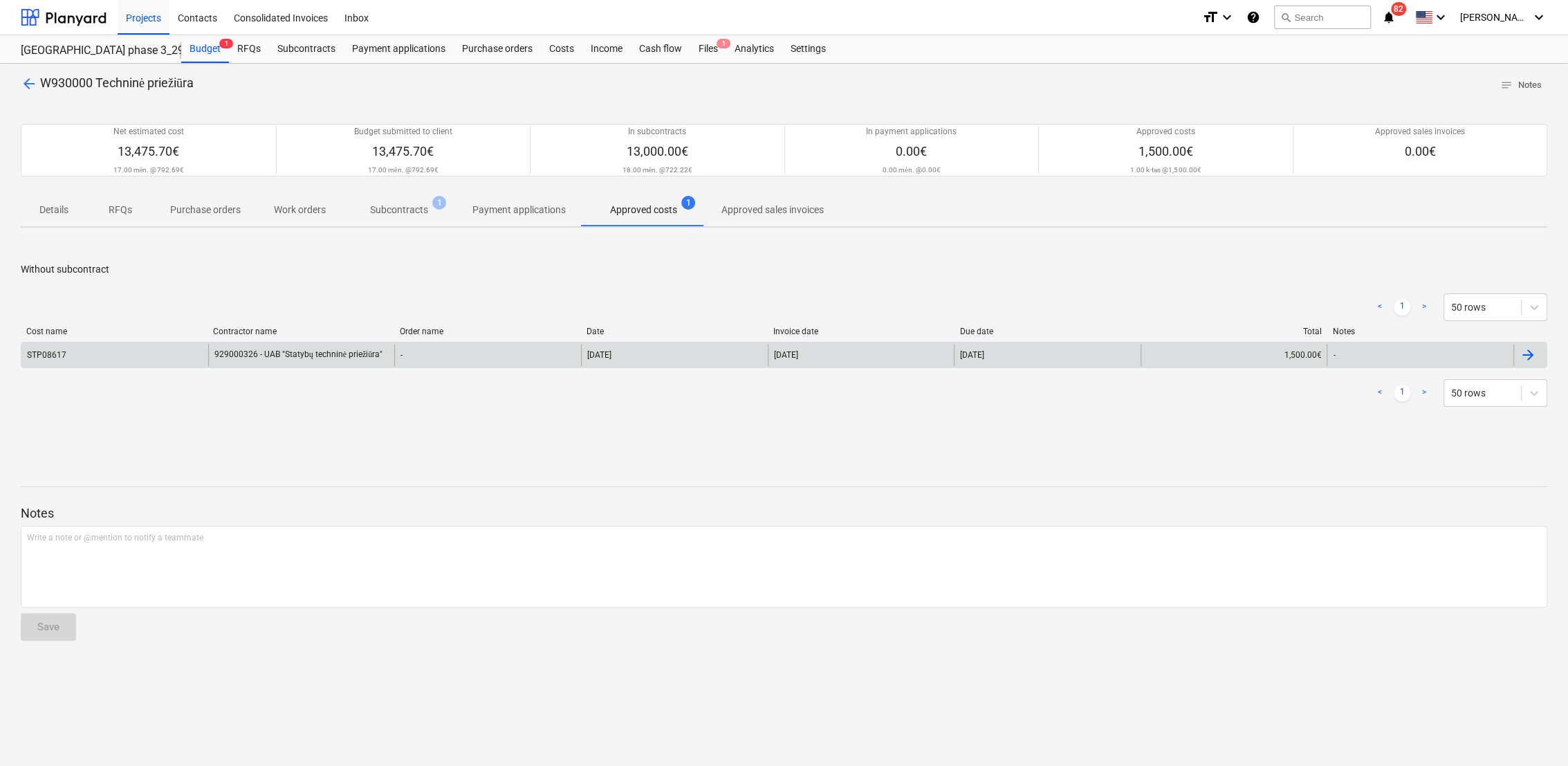
click at [1531, 357] on div at bounding box center [1528, 355] width 16 height 16
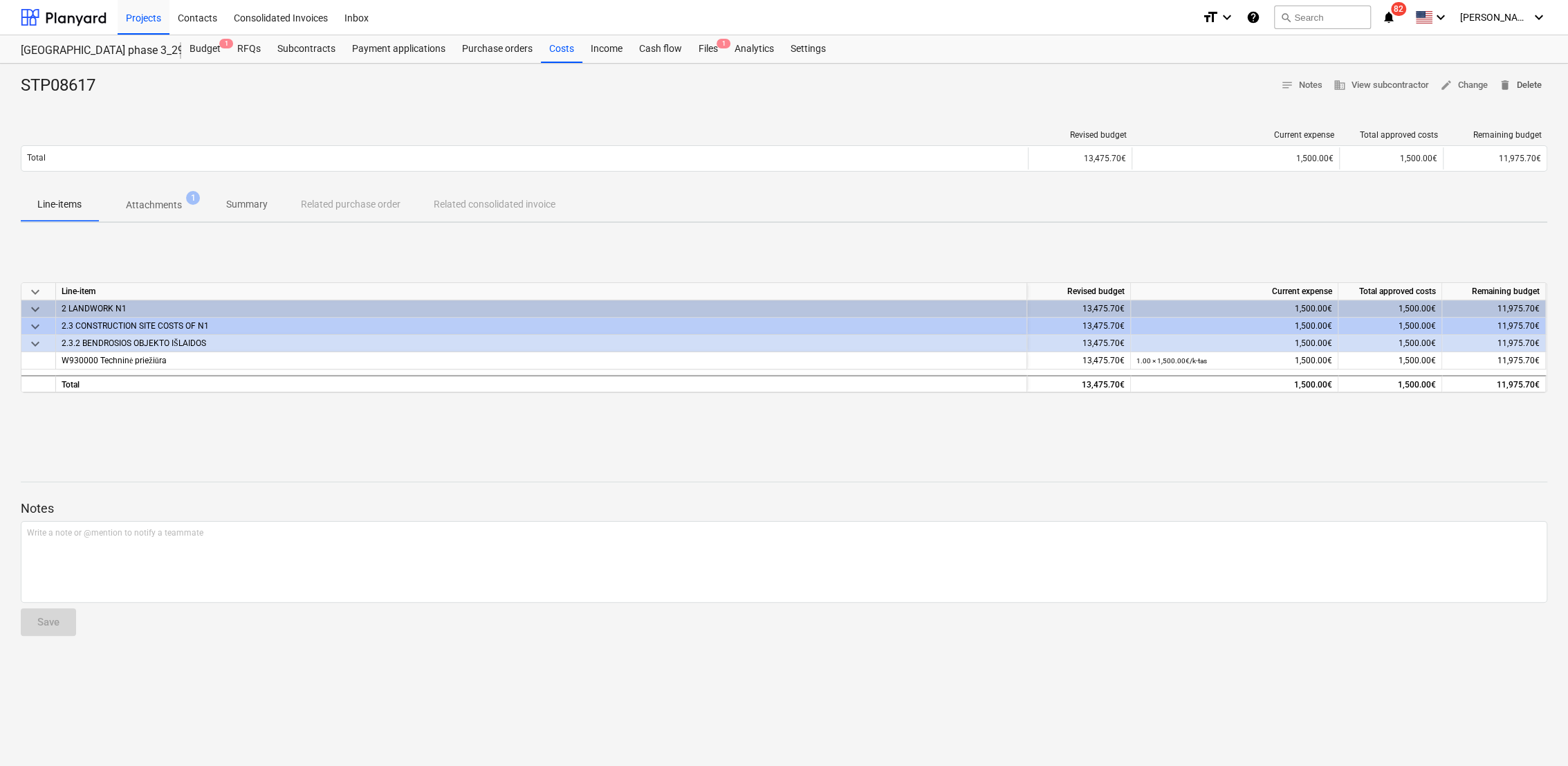
click at [1535, 85] on span "delete Delete" at bounding box center [1520, 85] width 43 height 16
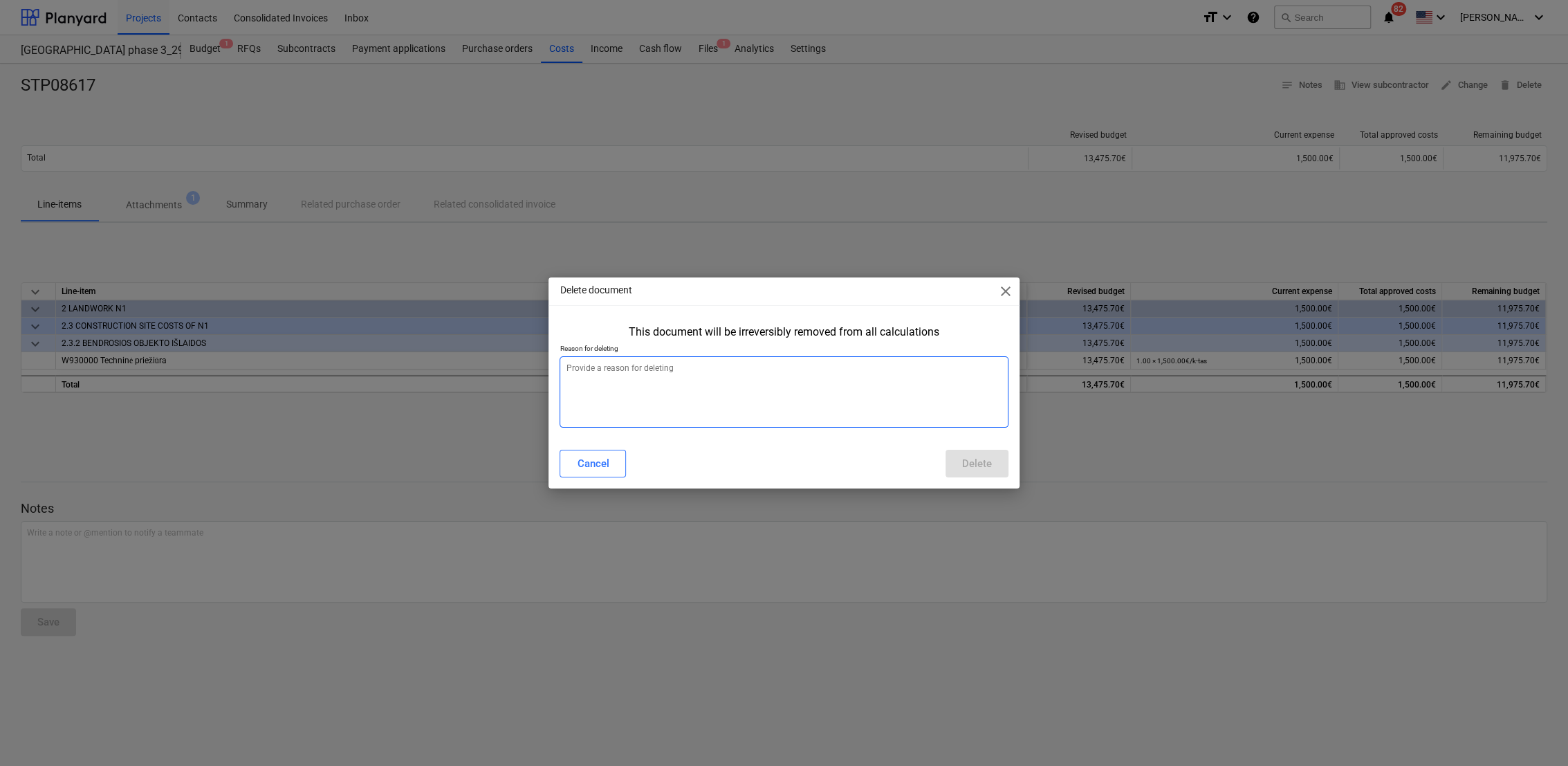
click at [779, 386] on textarea at bounding box center [783, 392] width 448 height 71
type textarea "x"
type textarea "B"
type textarea "x"
type textarea "Bl"
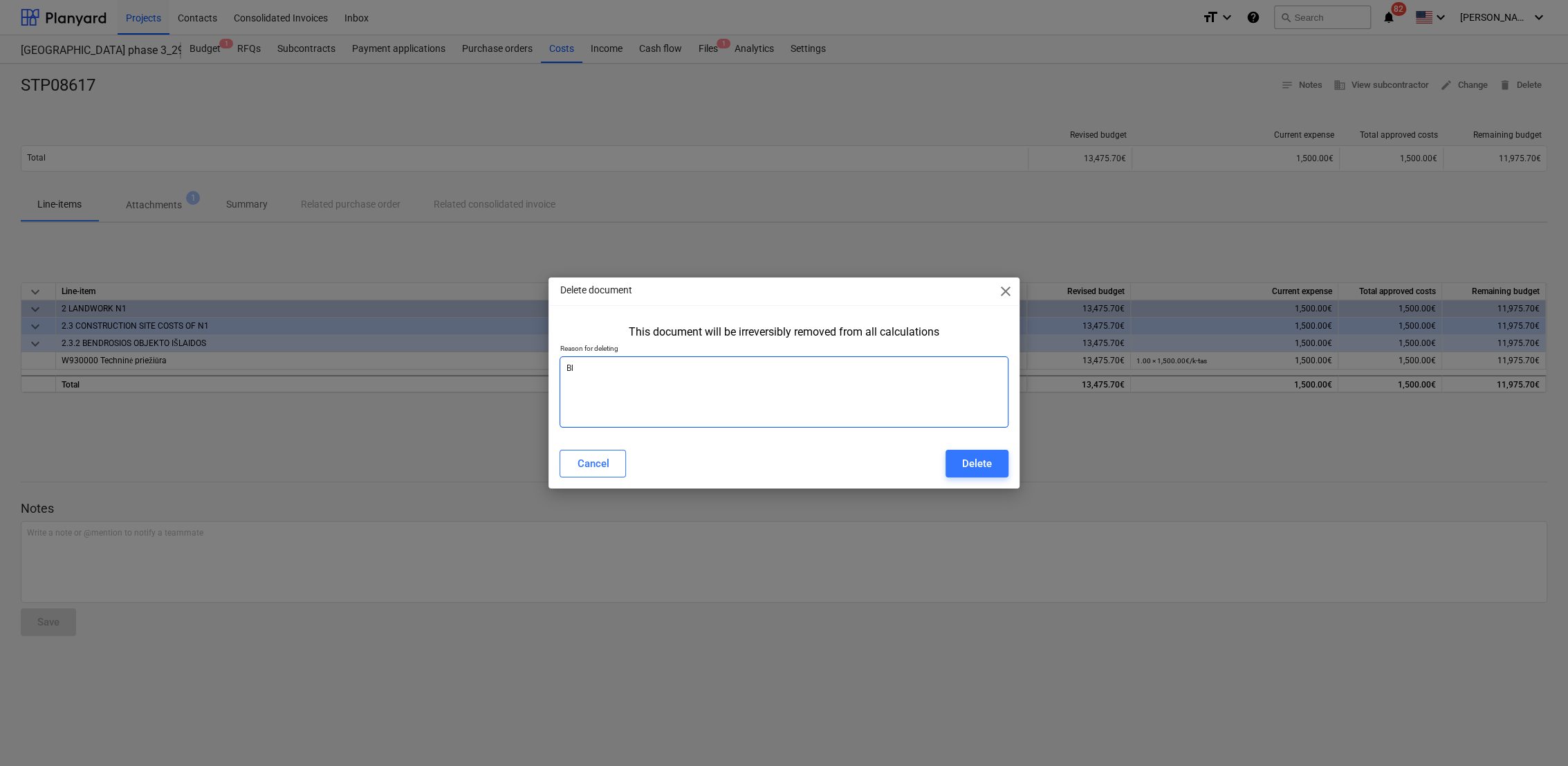
type textarea "x"
type textarea "Blo"
type textarea "x"
type textarea "Blog"
type textarea "x"
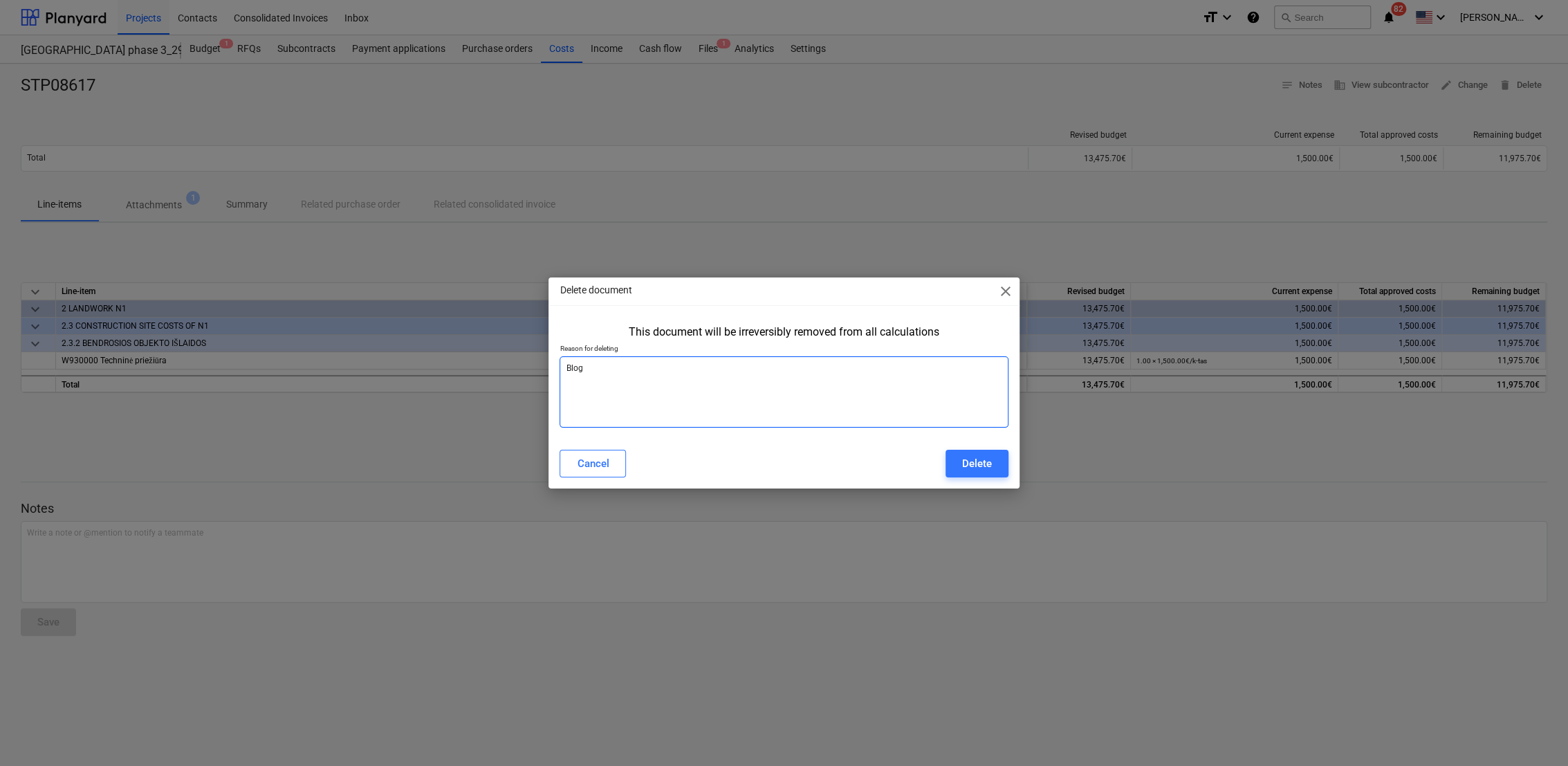
type textarea "Bloga"
type textarea "x"
type textarea "Blogai"
type textarea "x"
type textarea "Blogai"
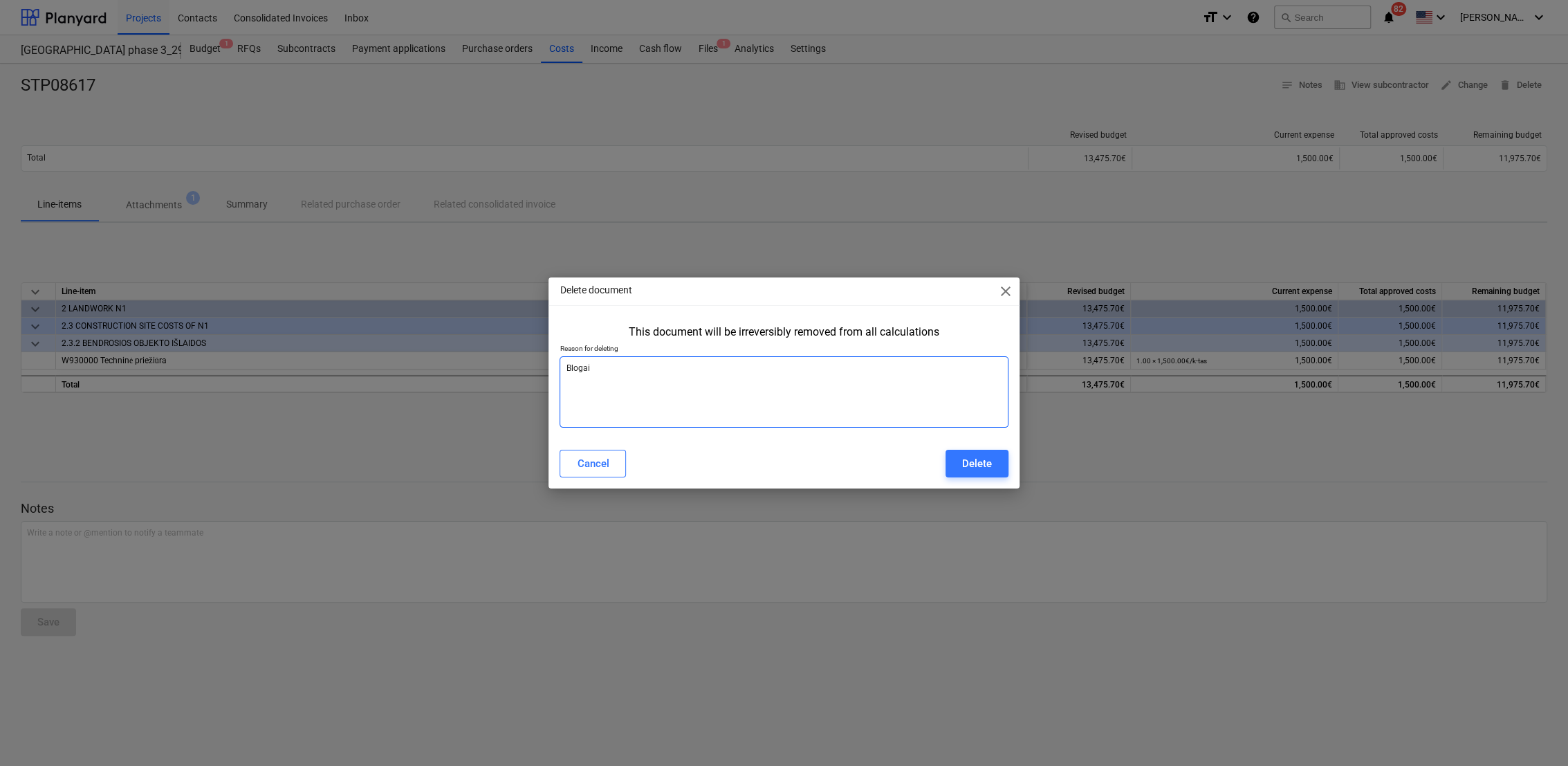
type textarea "x"
type textarea "Blogai s"
type textarea "x"
type textarea "Blogai su"
type textarea "x"
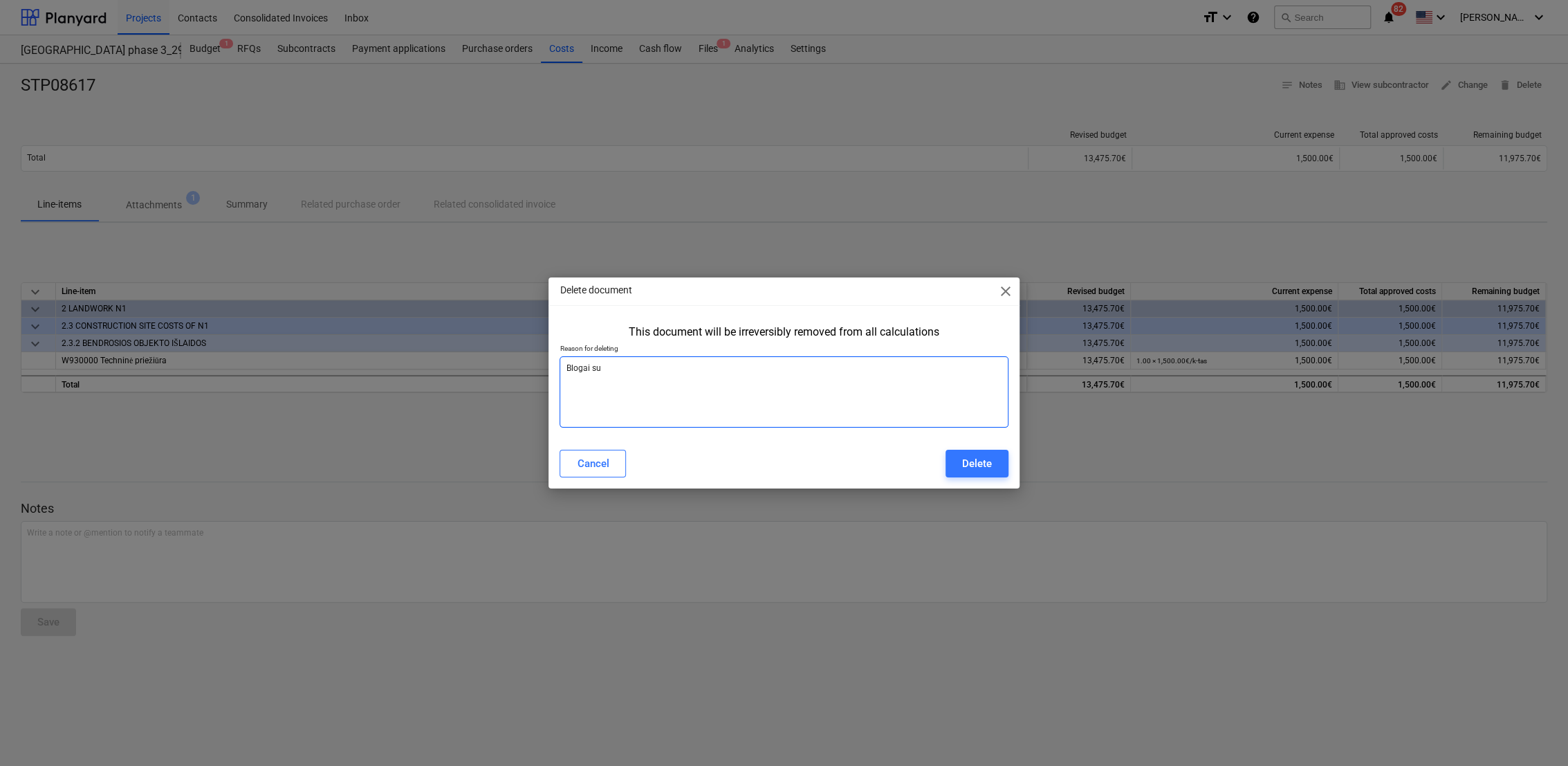
type textarea "Blogai suv"
type textarea "x"
type textarea "Blogai suve"
type textarea "x"
type textarea "Blogai suves"
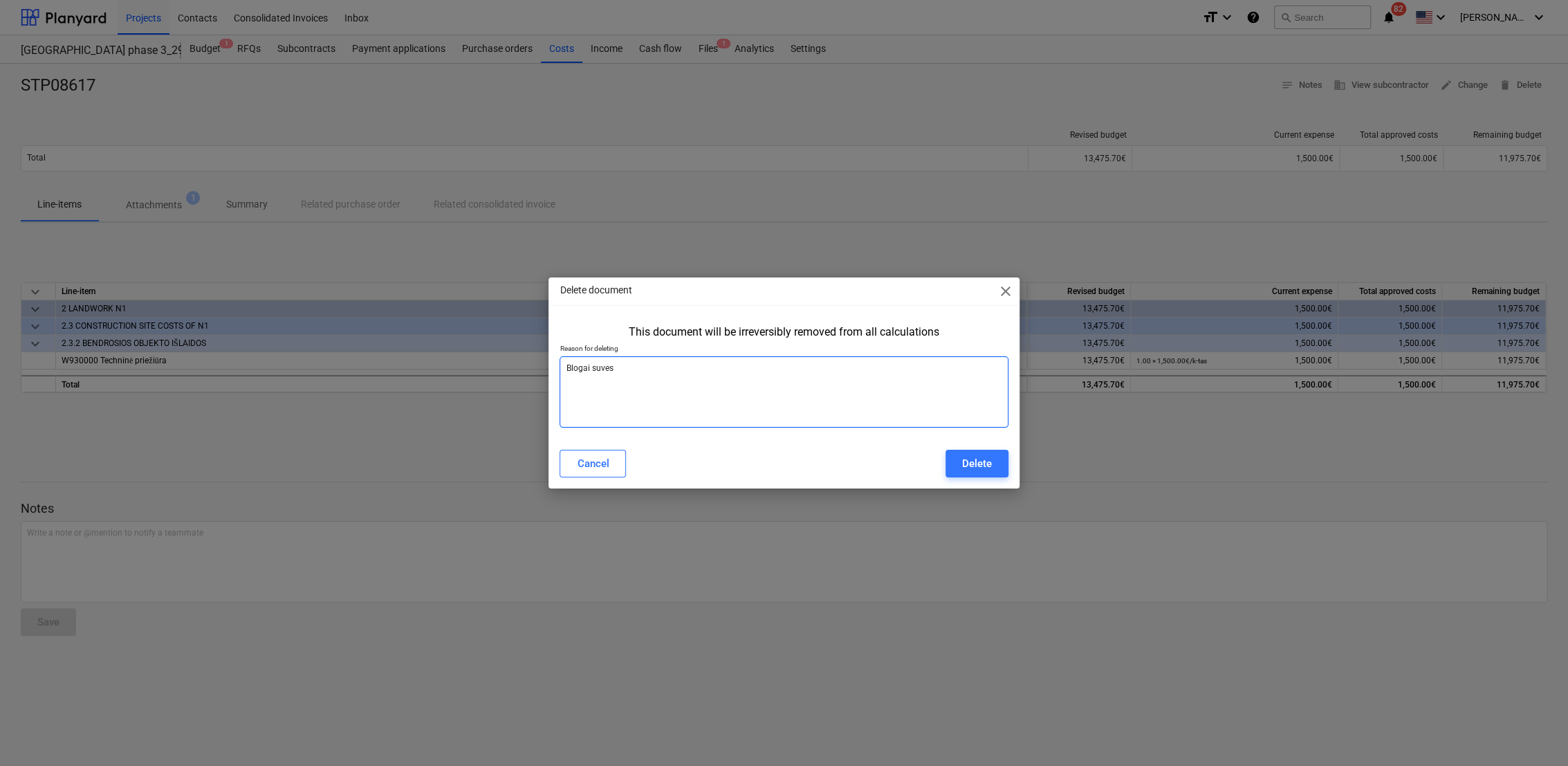
type textarea "x"
type textarea "Blogai suvest"
type textarea "x"
type textarea "Blogai suvesta"
click at [983, 463] on div "Delete" at bounding box center [977, 463] width 30 height 18
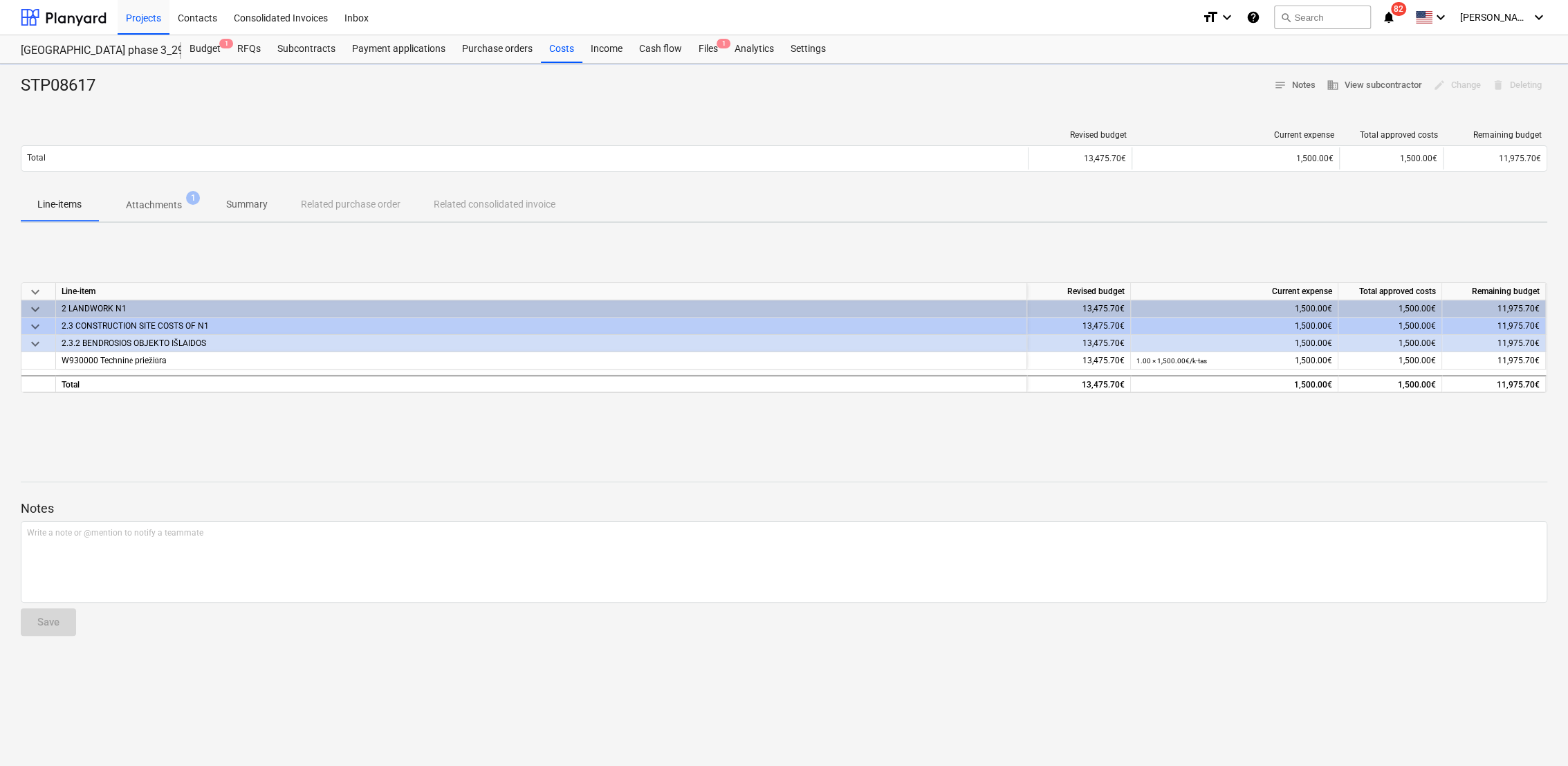
type textarea "x"
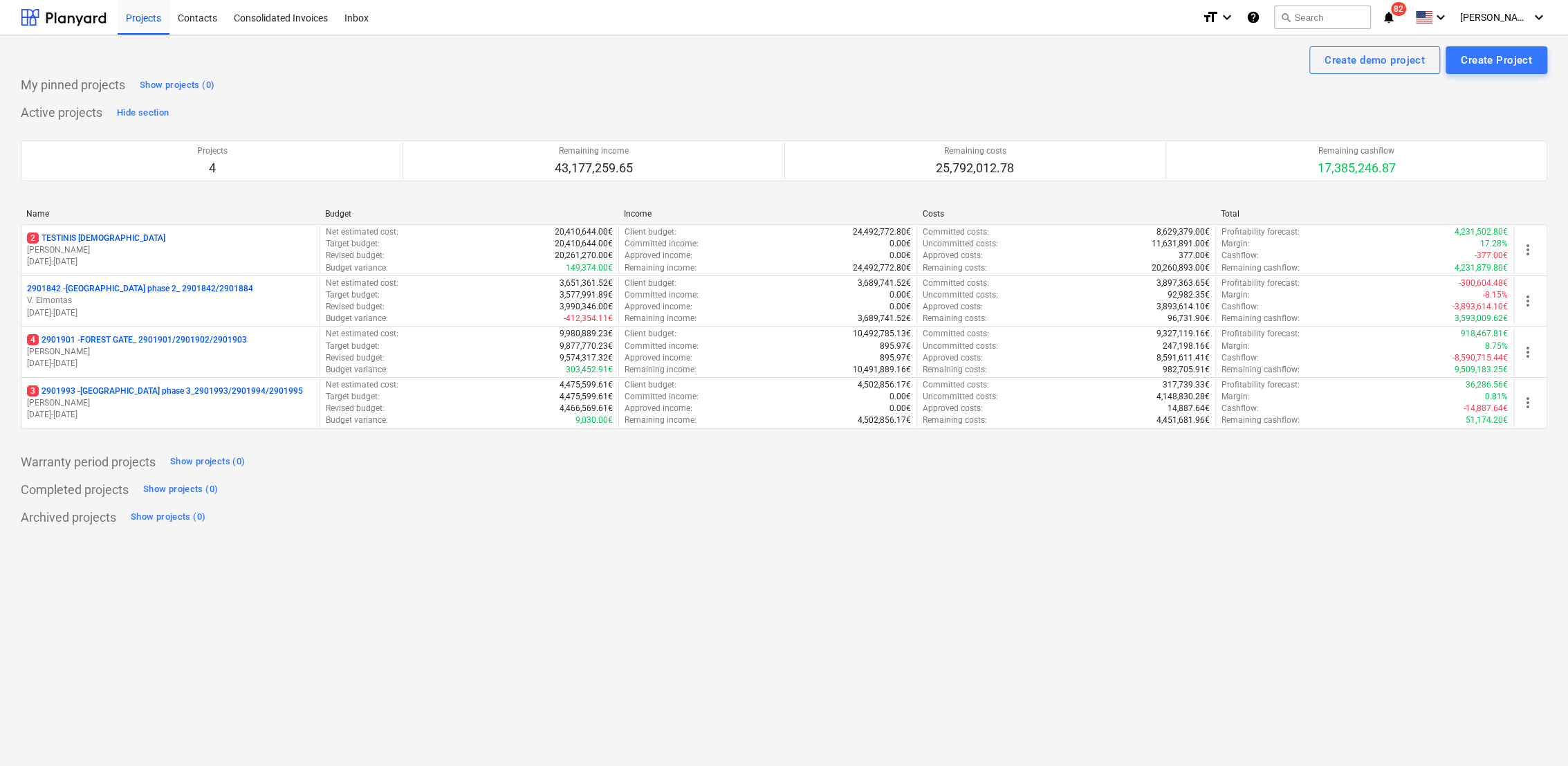
click at [95, 408] on p "[PERSON_NAME]" at bounding box center [171, 402] width 287 height 12
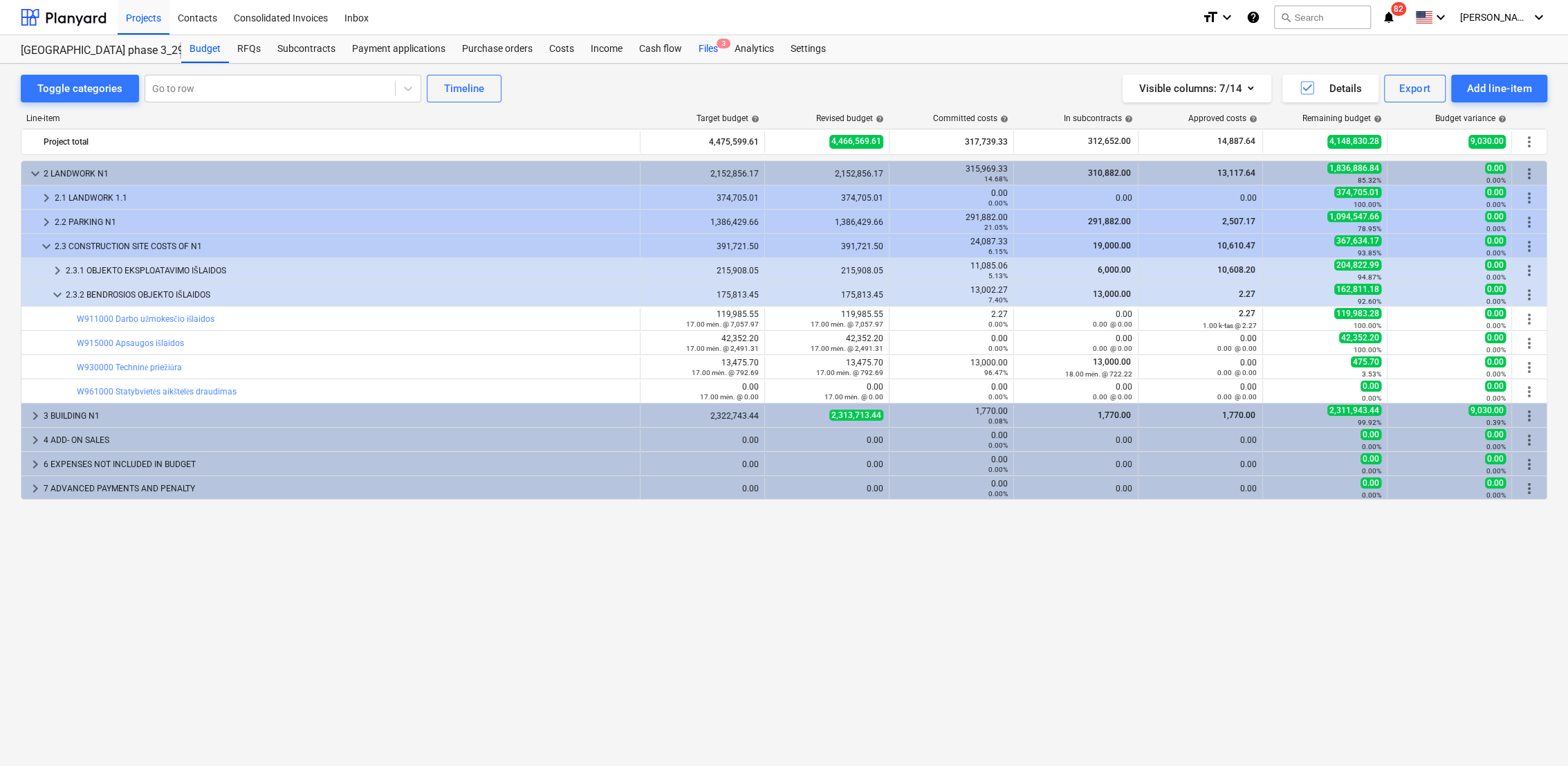
click at [715, 55] on div "Files 3" at bounding box center [707, 49] width 36 height 27
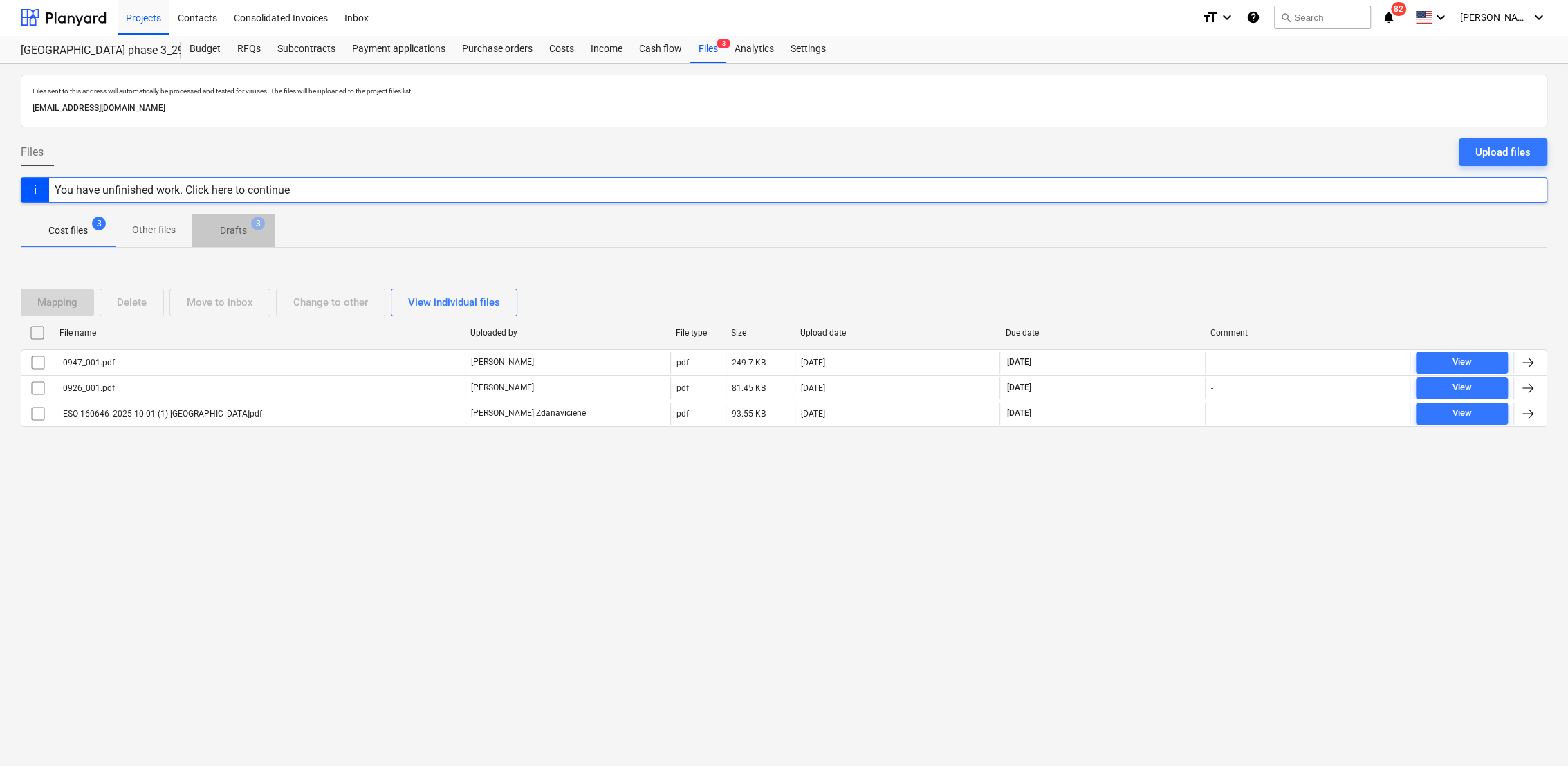
click at [226, 230] on p "Drafts" at bounding box center [234, 230] width 27 height 15
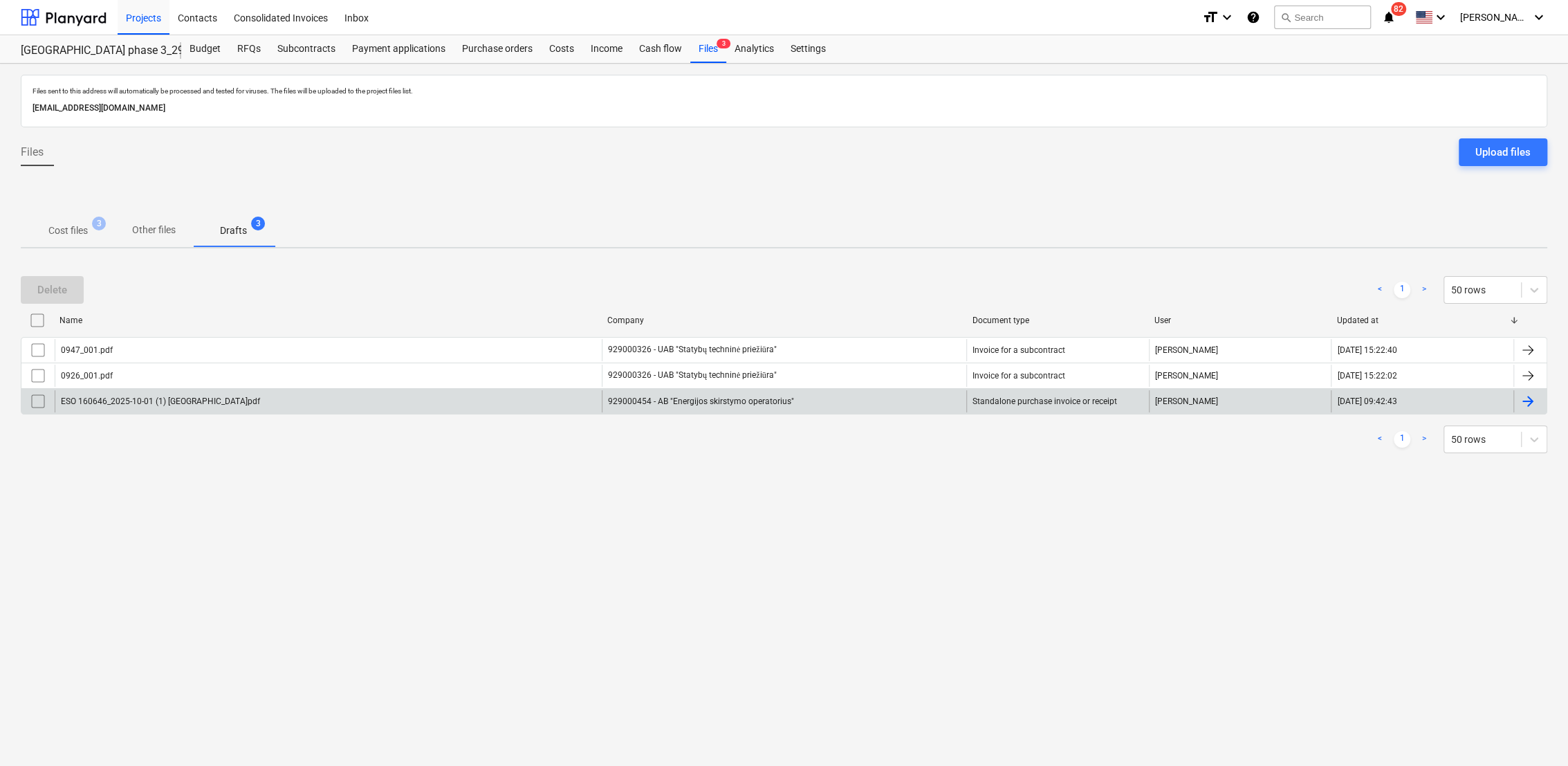
click at [1537, 397] on div at bounding box center [1530, 401] width 33 height 22
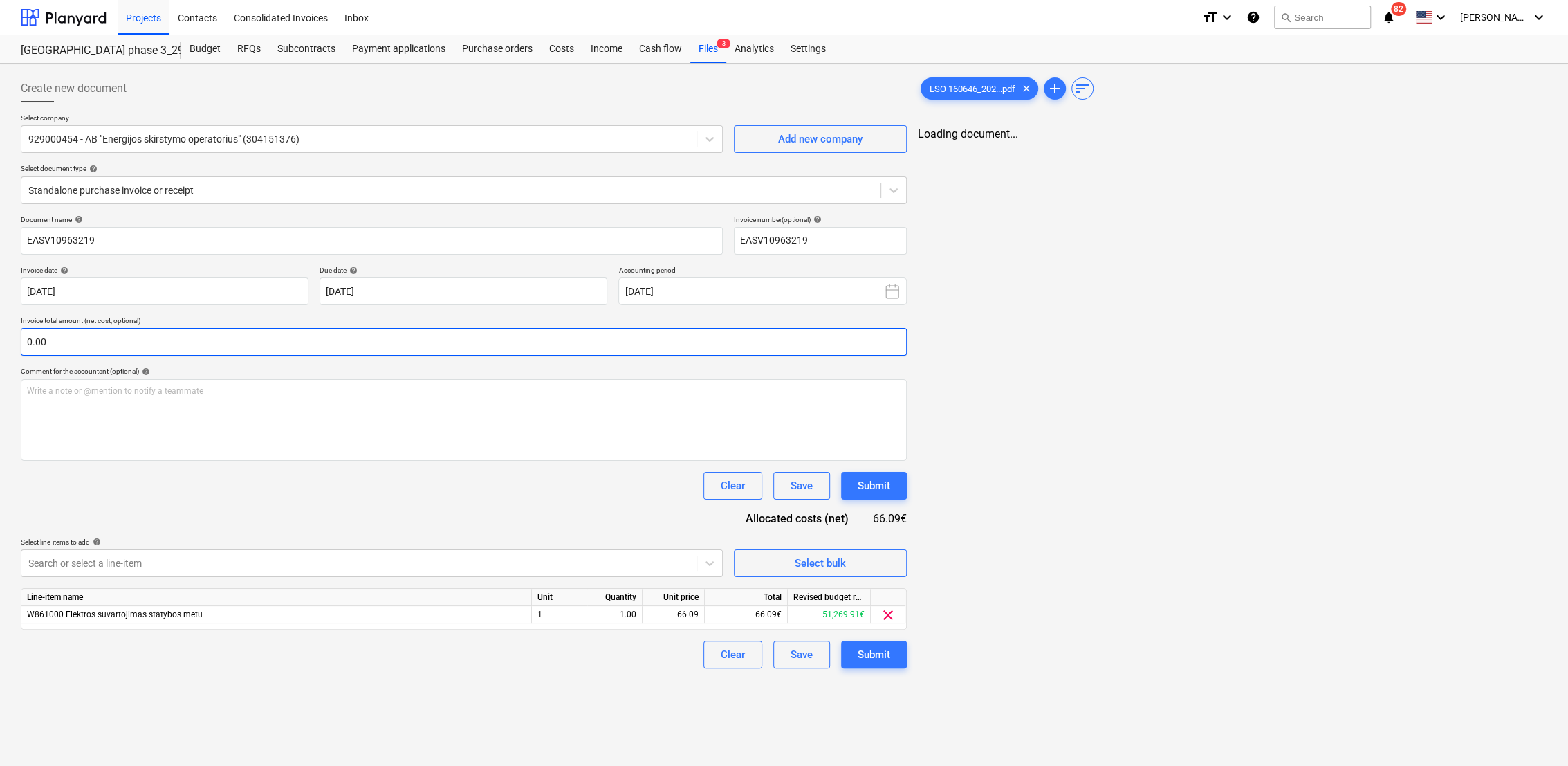
type input "EASV10963219"
click at [332, 346] on input "text" at bounding box center [464, 342] width 886 height 27
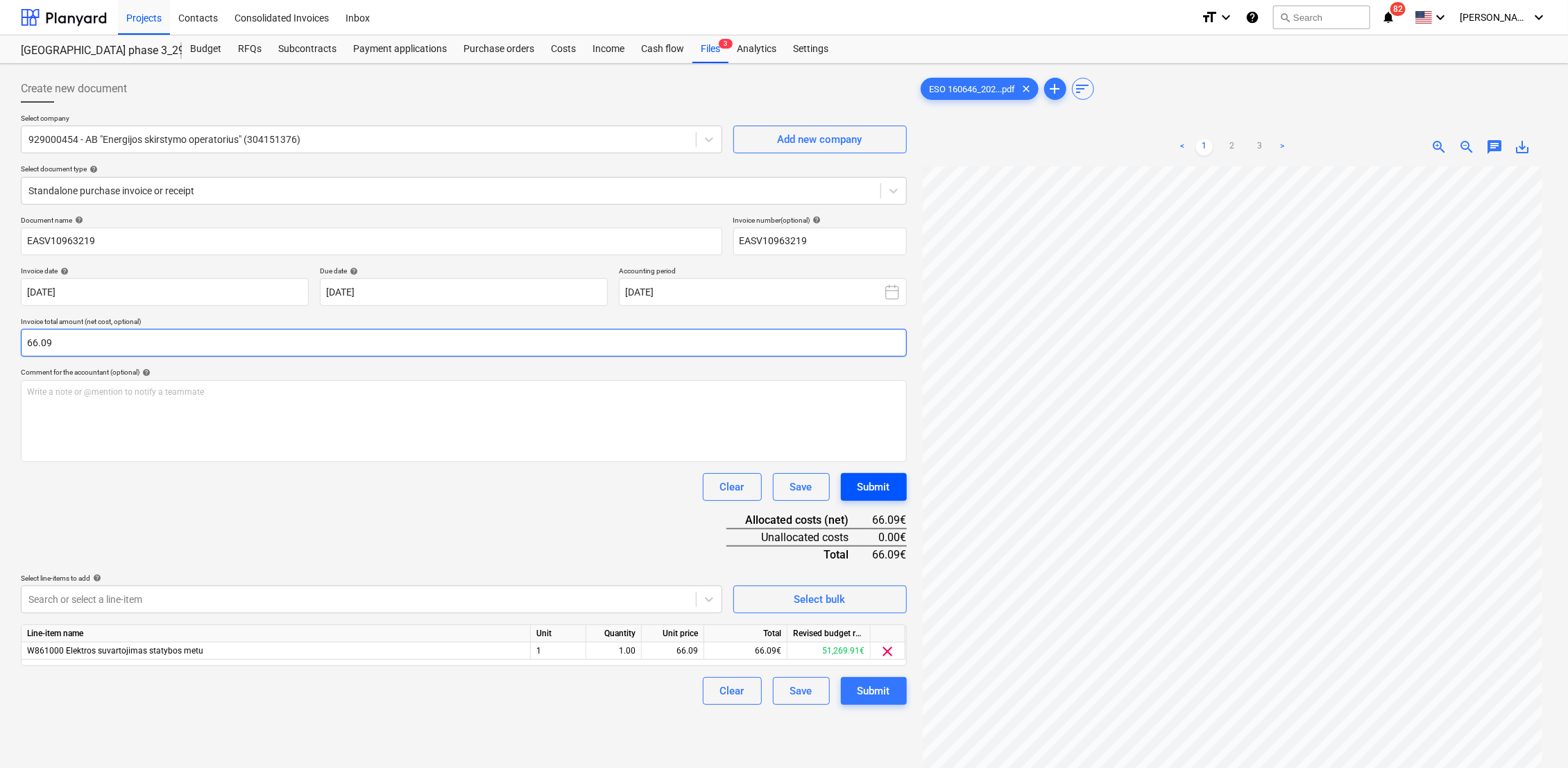
type input "66.09"
click at [871, 486] on div "Submit" at bounding box center [874, 488] width 33 height 18
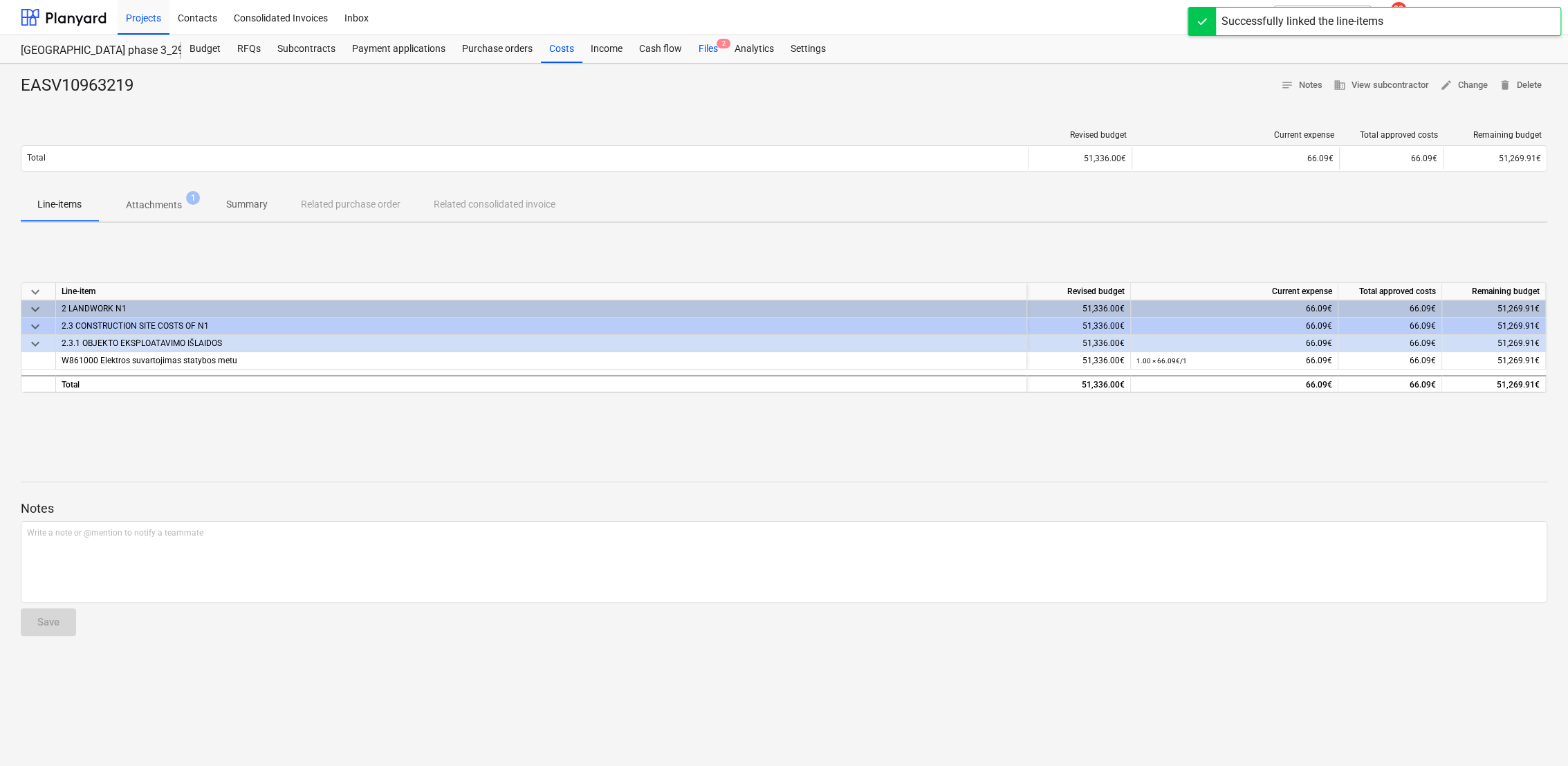
click at [699, 44] on div "Files 2" at bounding box center [707, 49] width 36 height 27
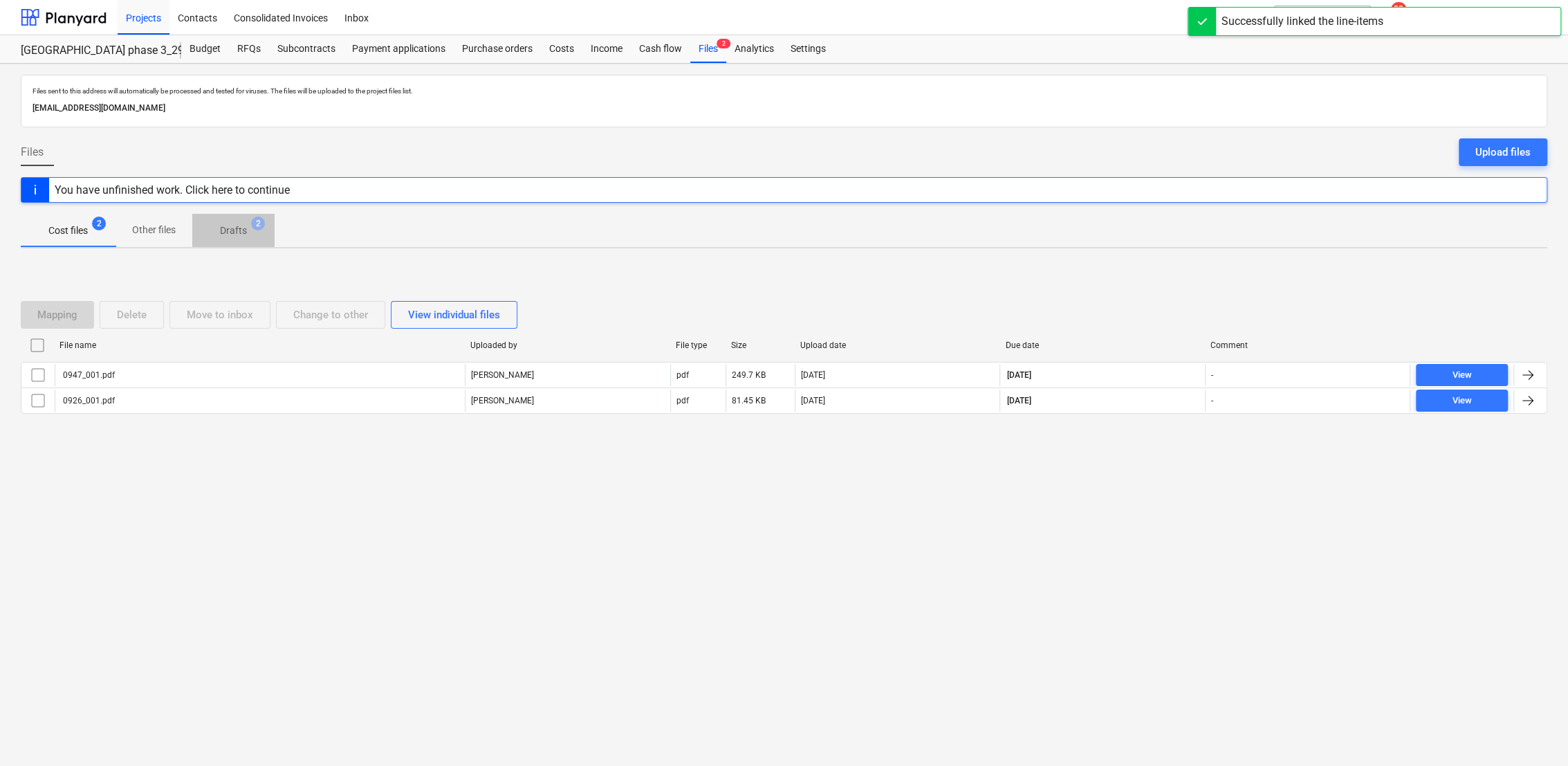
click at [240, 229] on p "Drafts" at bounding box center [234, 230] width 27 height 15
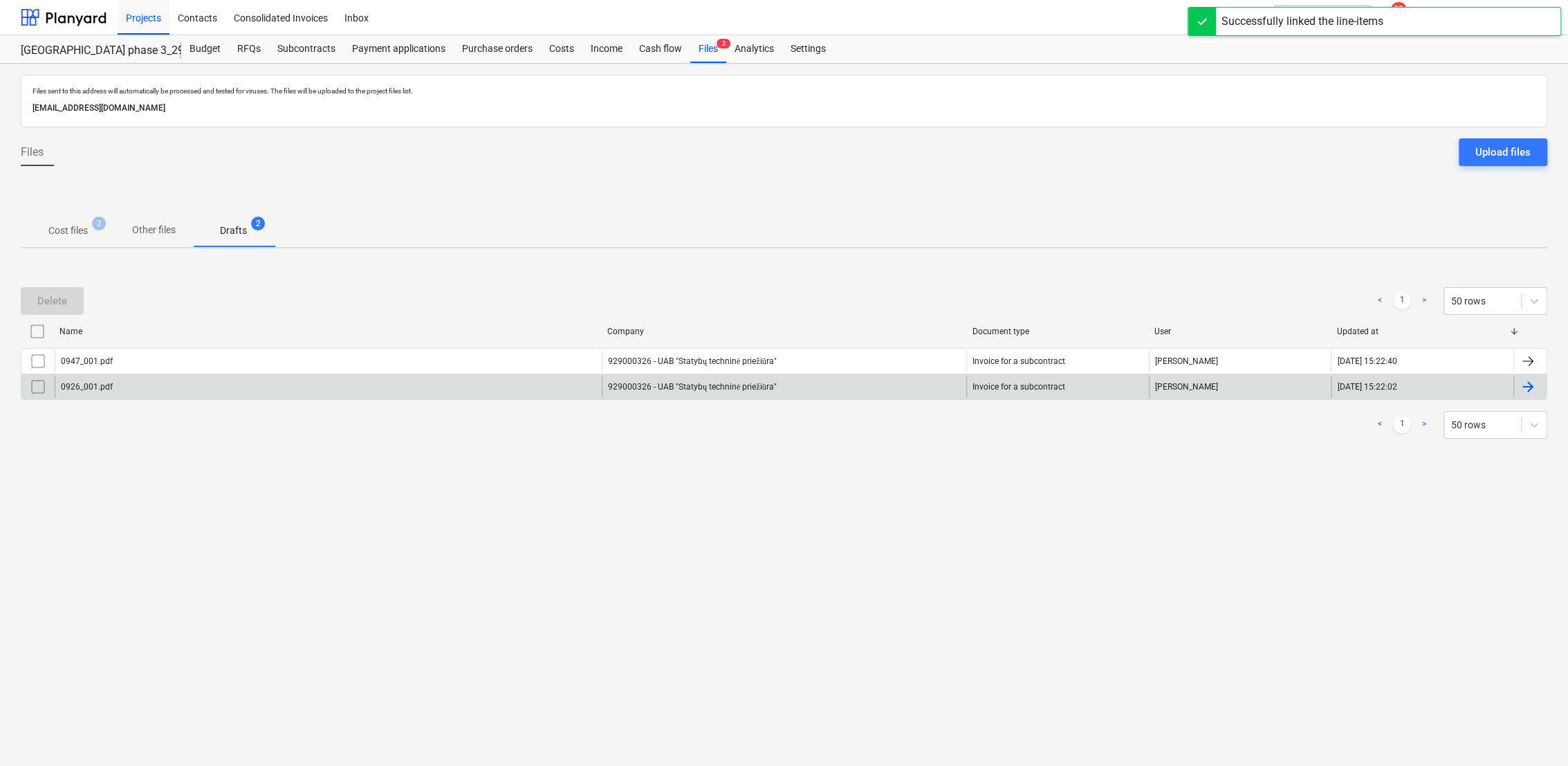
click at [1525, 380] on div at bounding box center [1528, 387] width 16 height 16
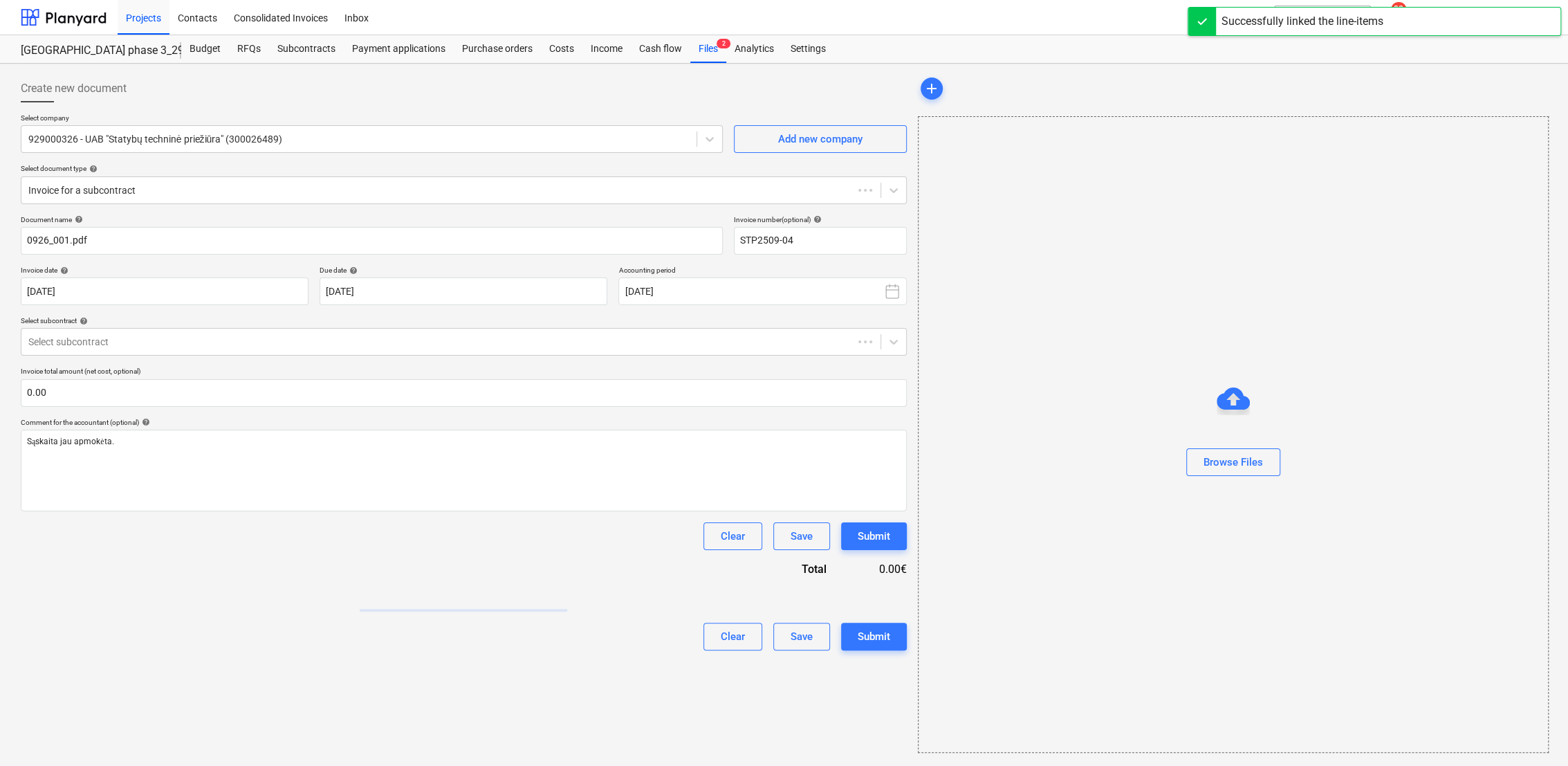
type input "STP2509-04"
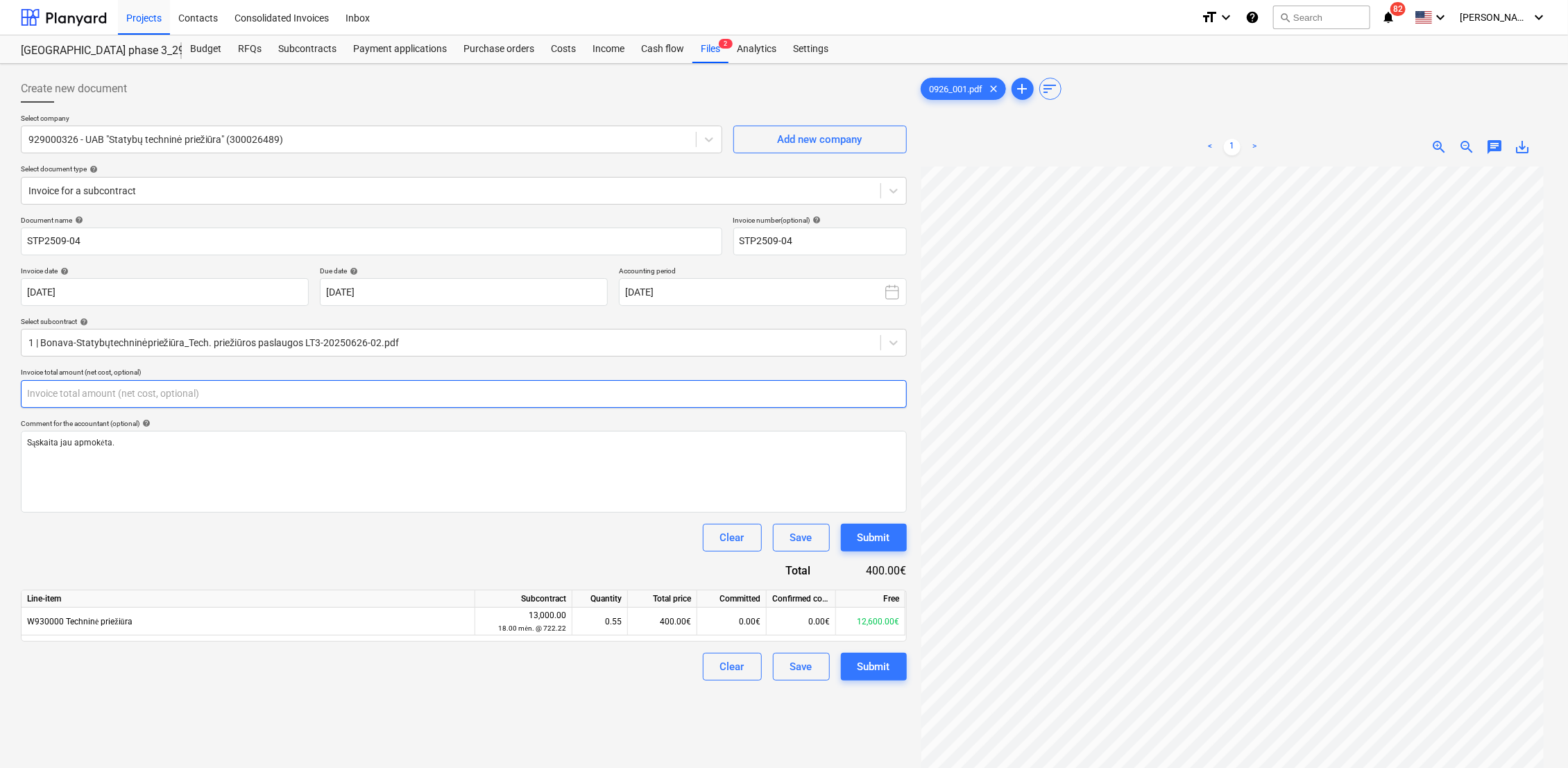
click at [223, 392] on input "text" at bounding box center [464, 394] width 886 height 27
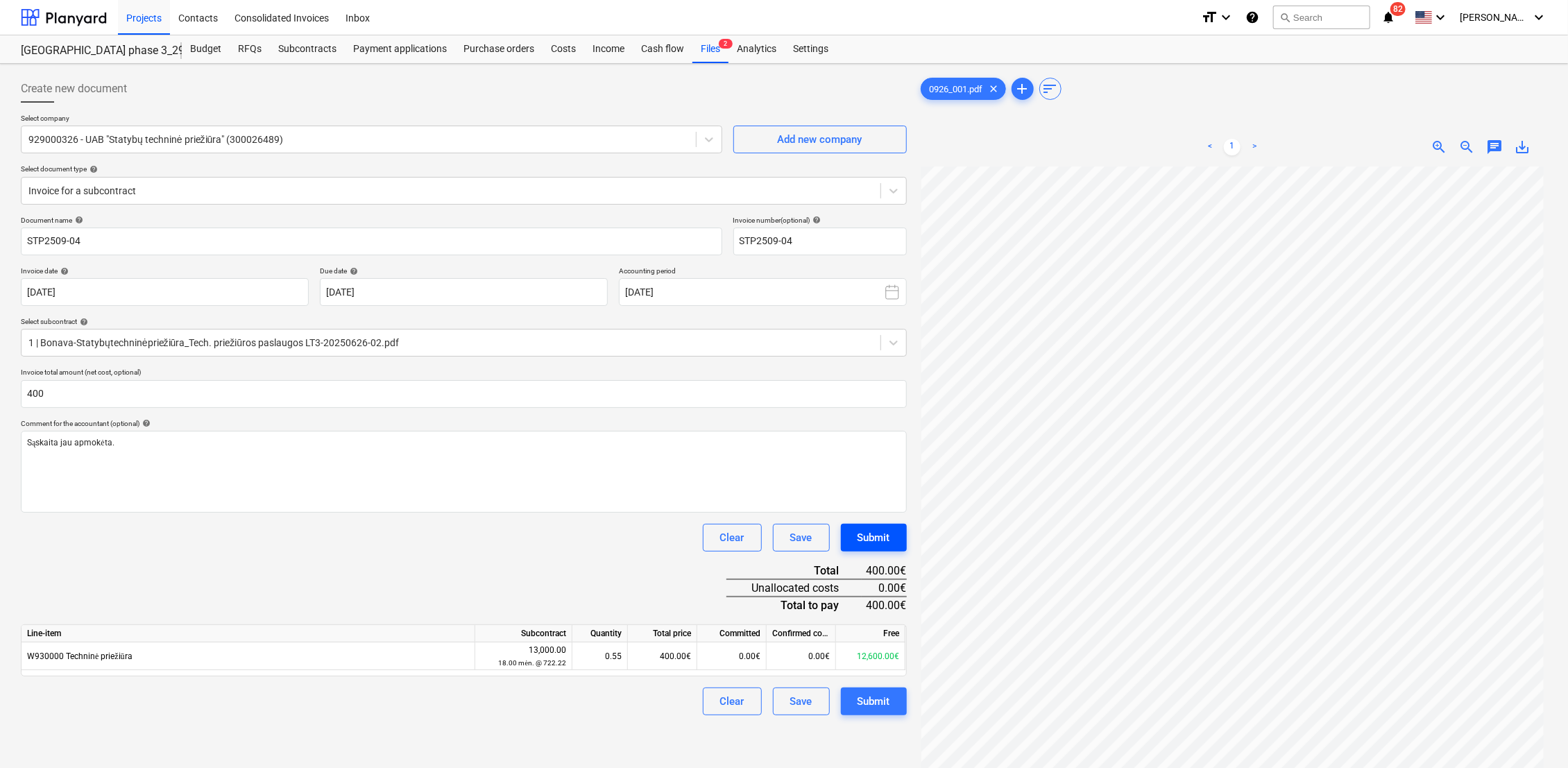
type input "400.00"
click at [894, 543] on button "Submit" at bounding box center [873, 537] width 66 height 27
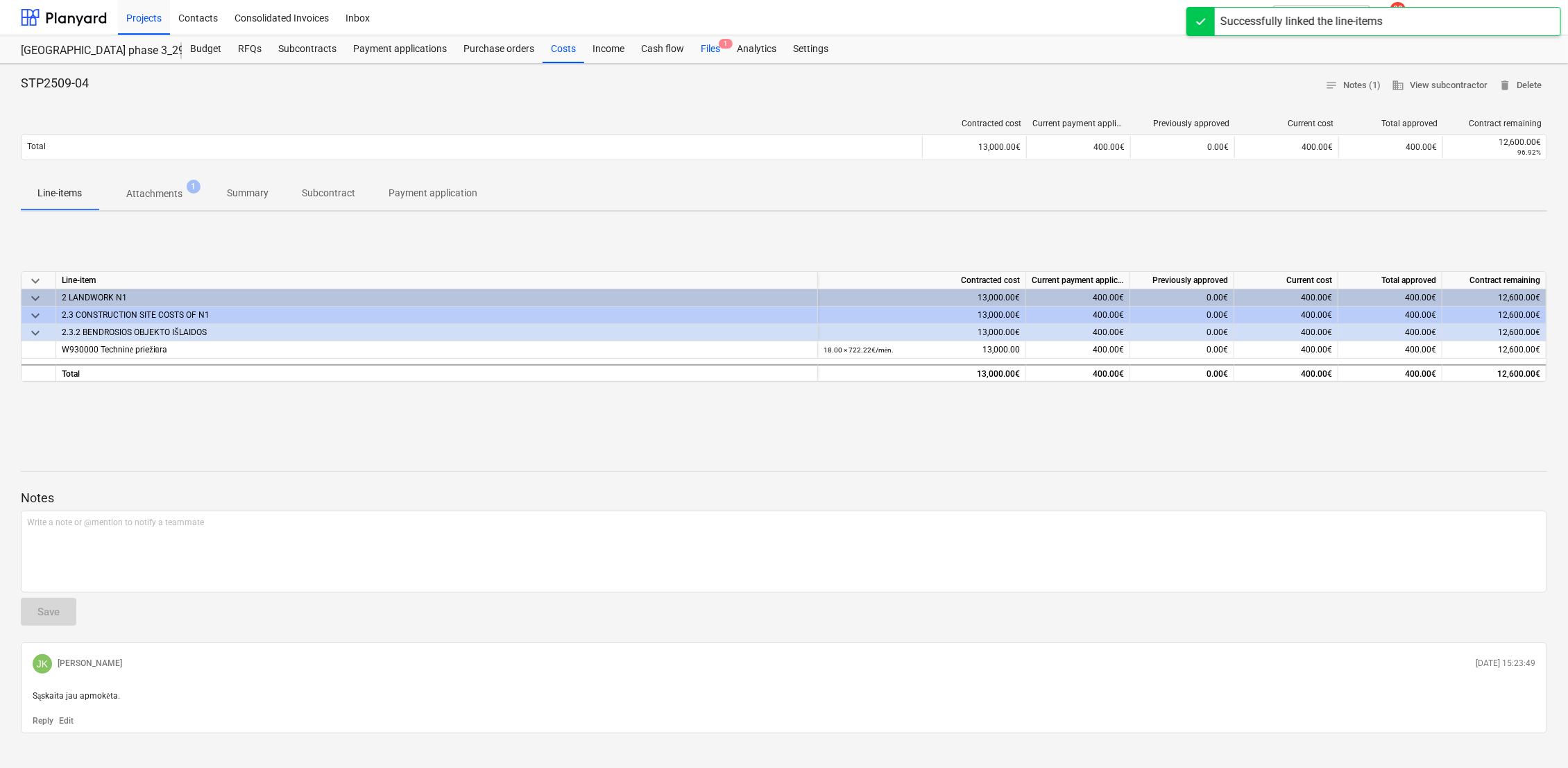
click at [724, 54] on div "Files 1" at bounding box center [709, 49] width 36 height 27
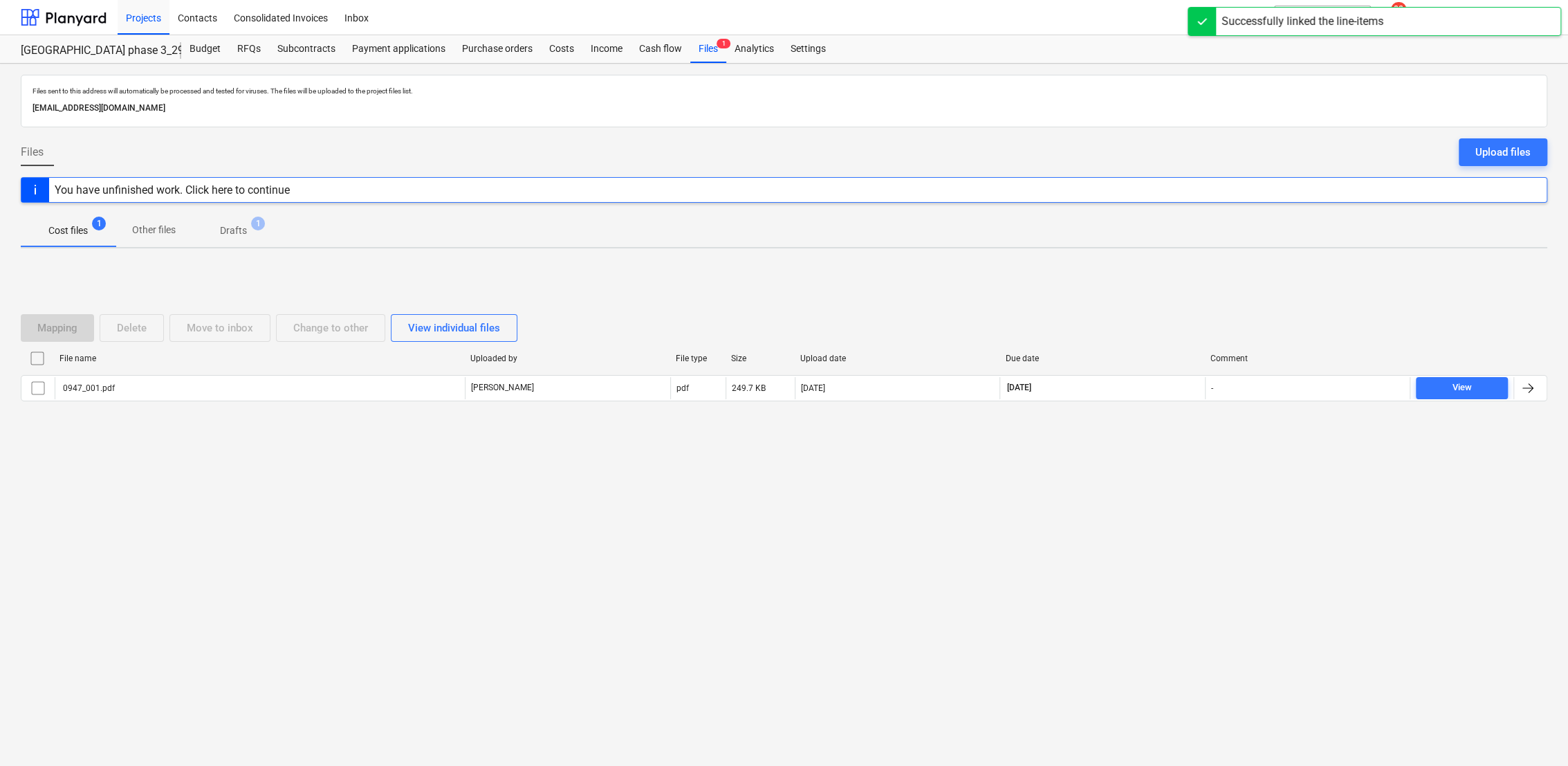
click at [235, 234] on span "Drafts 1" at bounding box center [233, 229] width 82 height 25
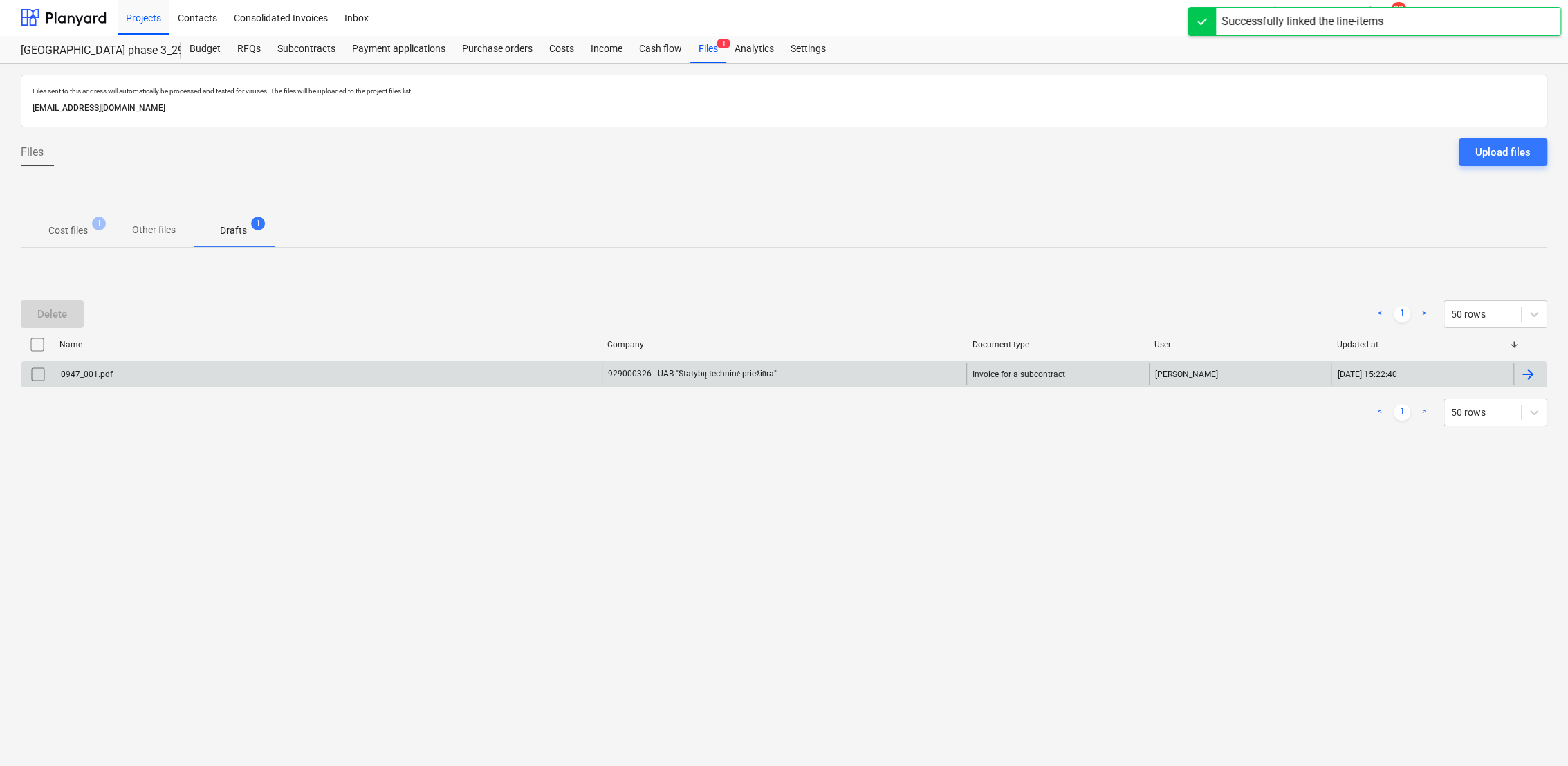
click at [1521, 377] on div at bounding box center [1528, 374] width 16 height 16
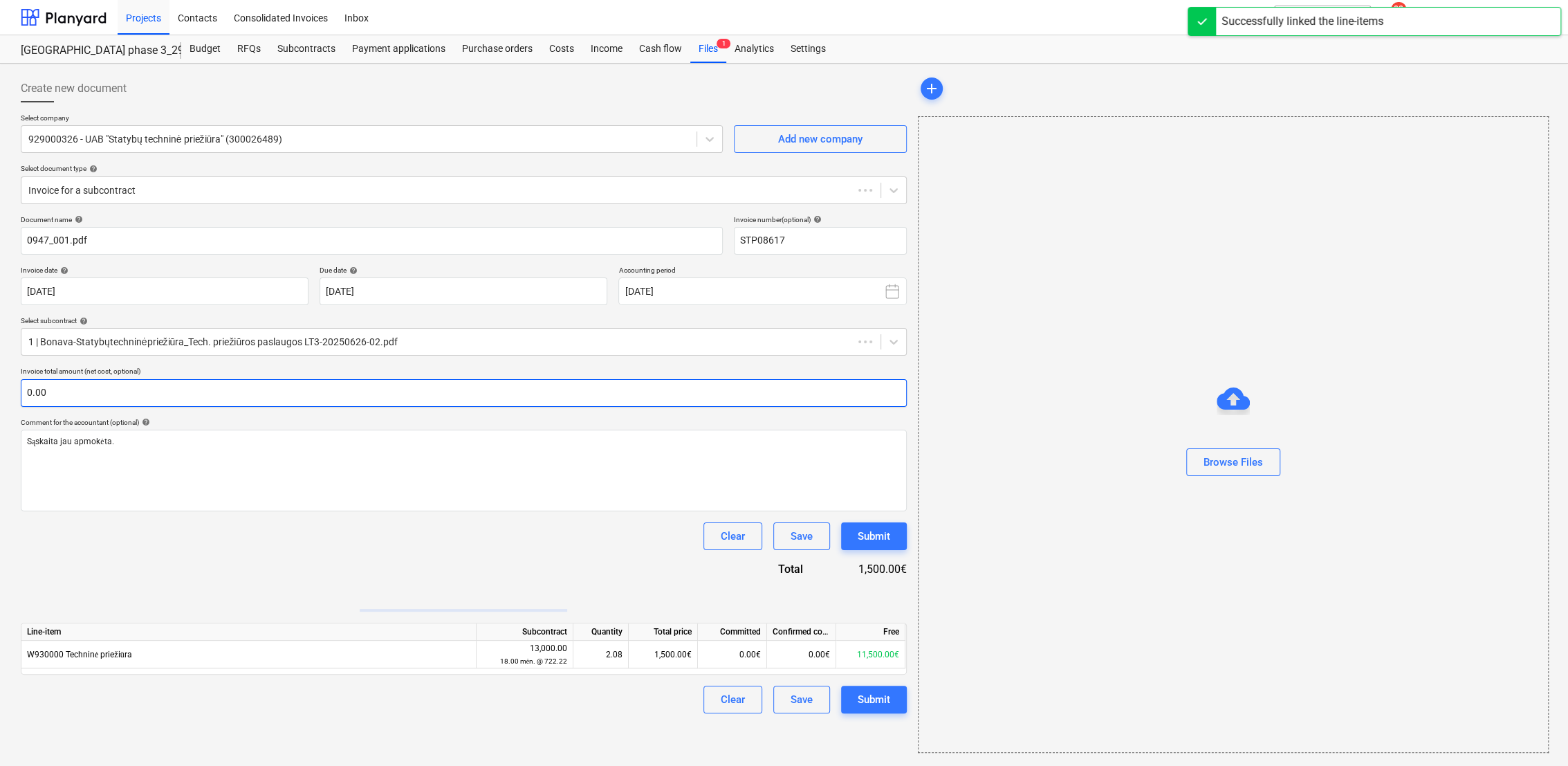
type input "STP08617"
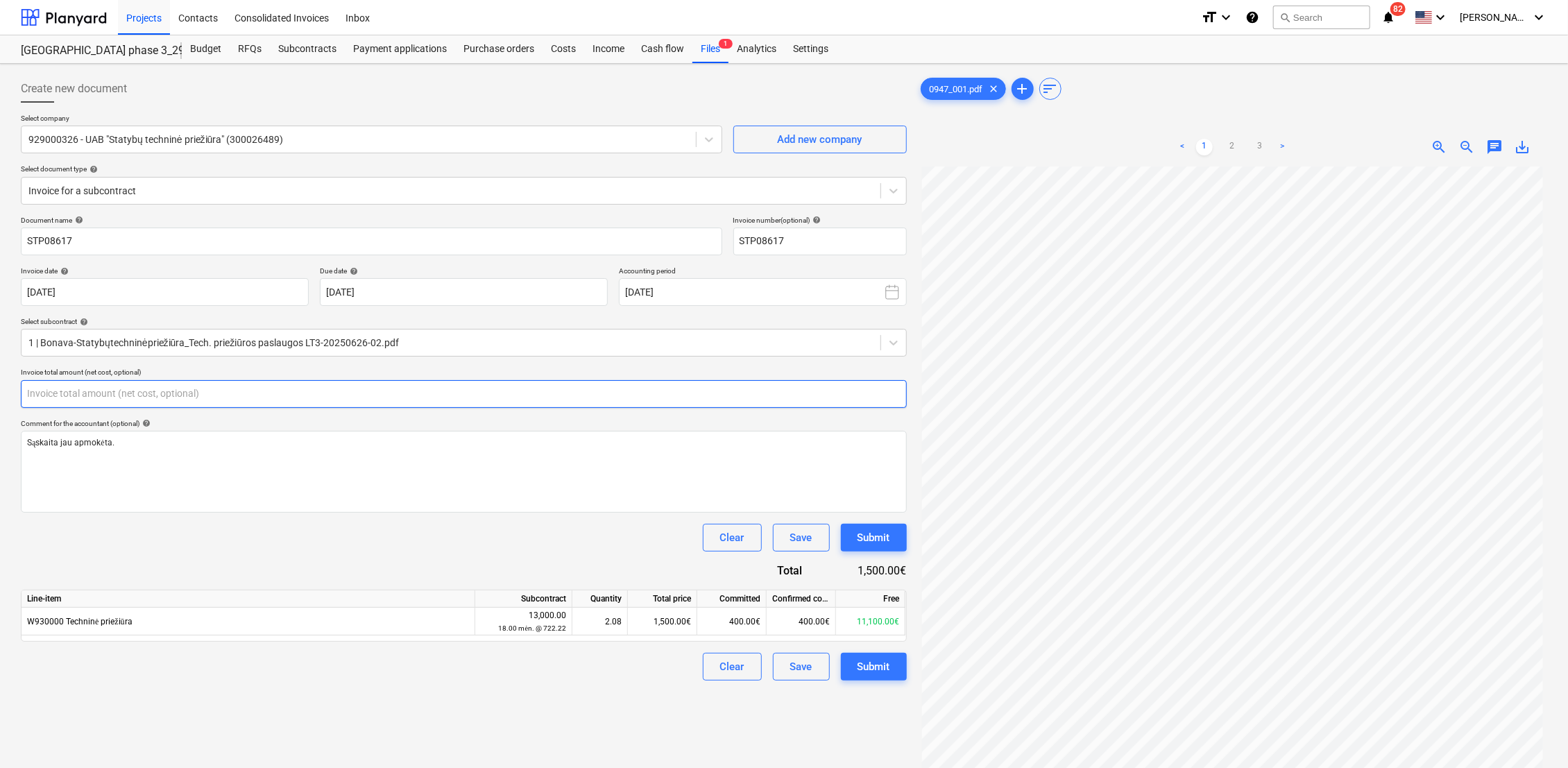
click at [206, 400] on input "text" at bounding box center [464, 394] width 886 height 27
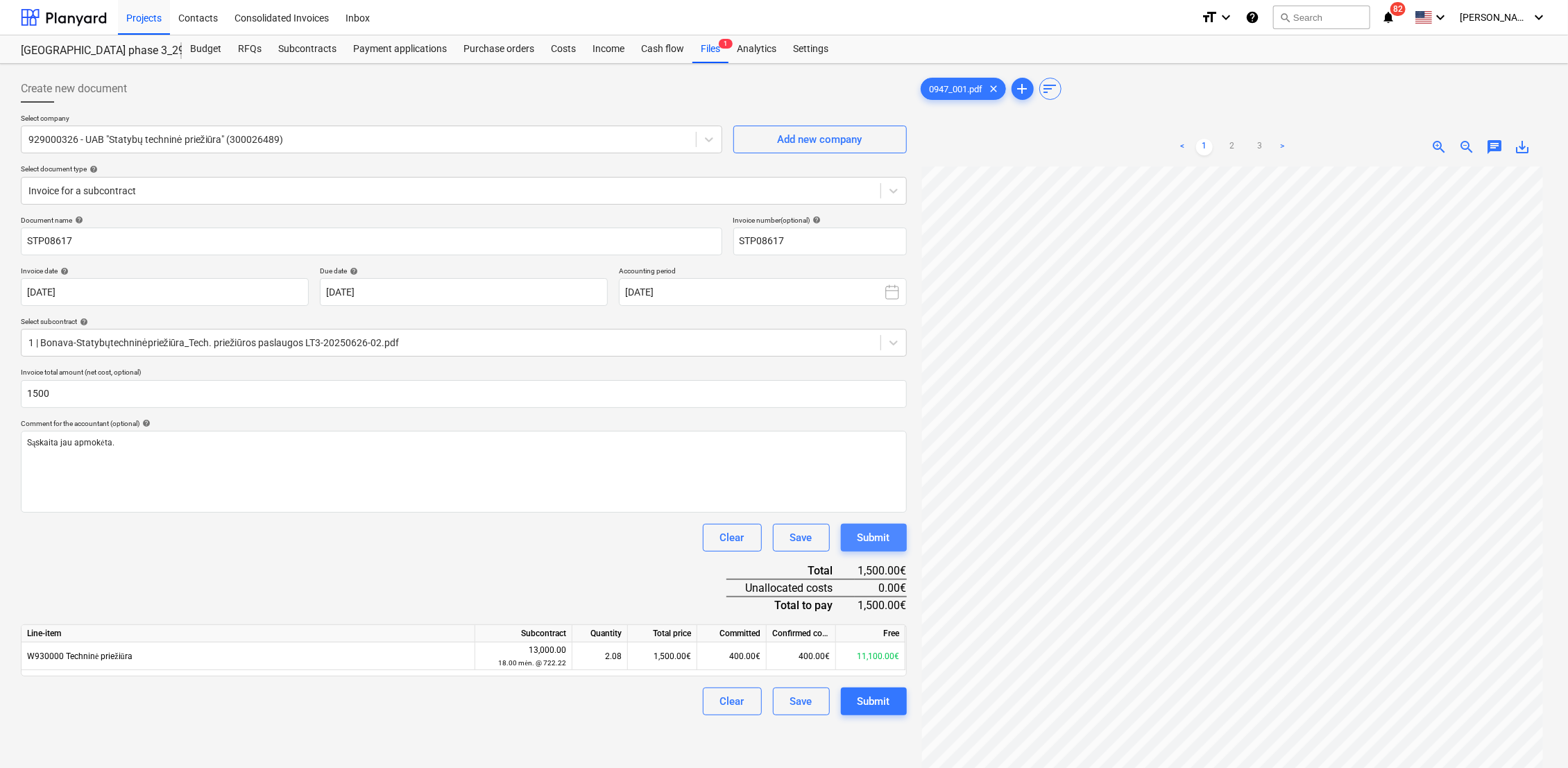
type input "1,500.00"
click at [883, 532] on div "Submit" at bounding box center [874, 538] width 33 height 18
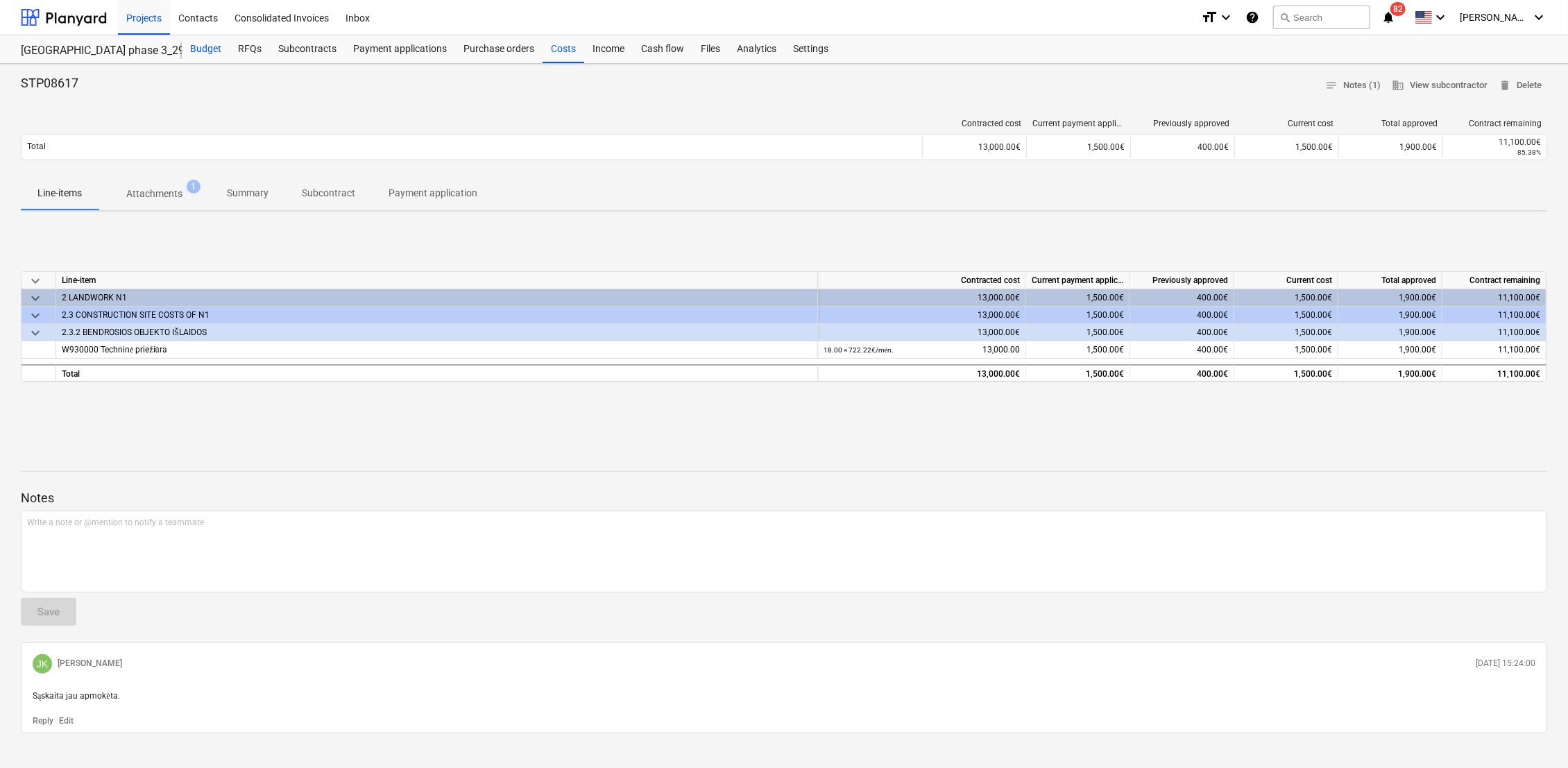
click at [215, 49] on div "Budget" at bounding box center [205, 49] width 48 height 27
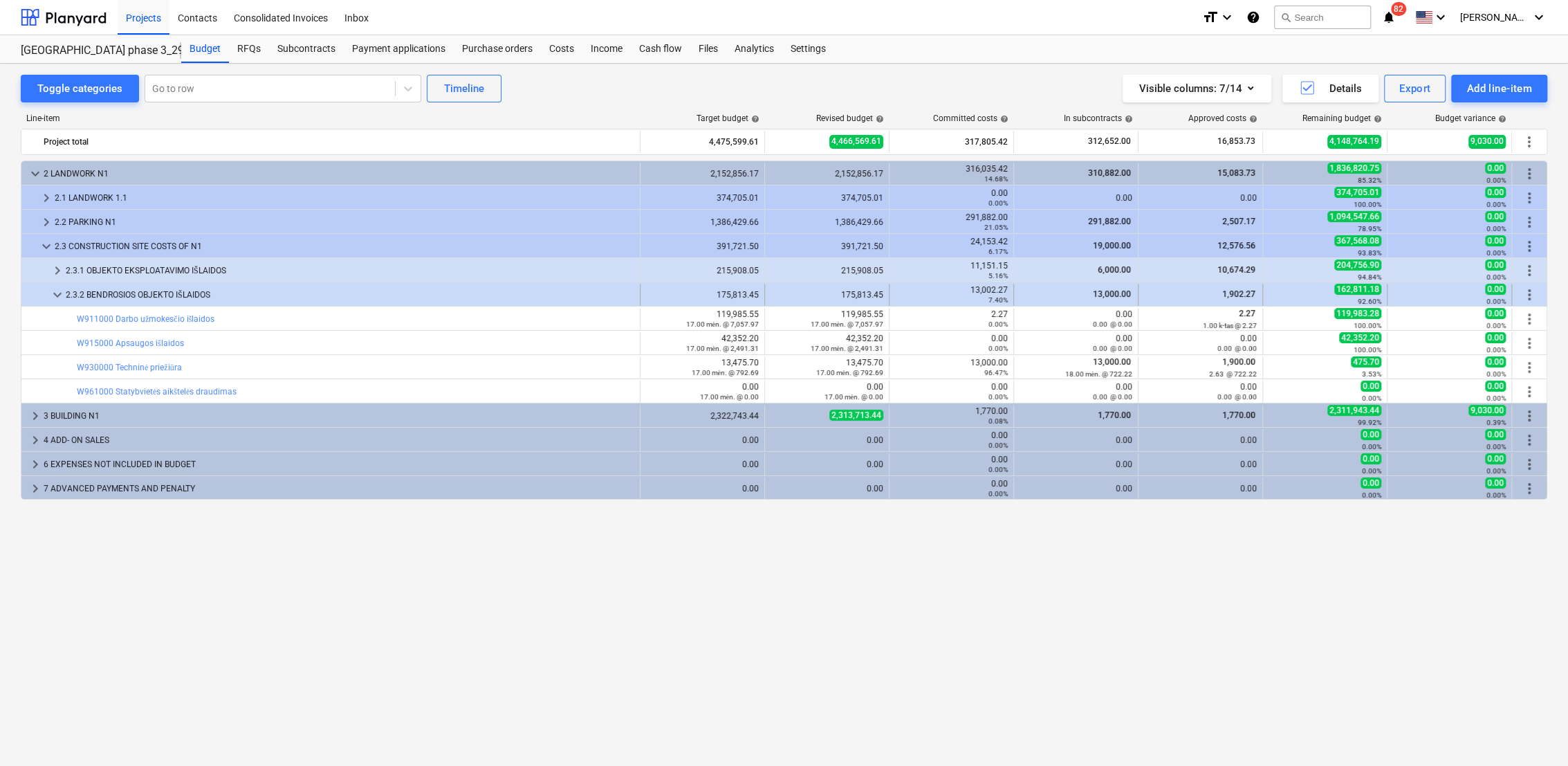
click at [54, 293] on span "keyboard_arrow_down" at bounding box center [58, 294] width 16 height 16
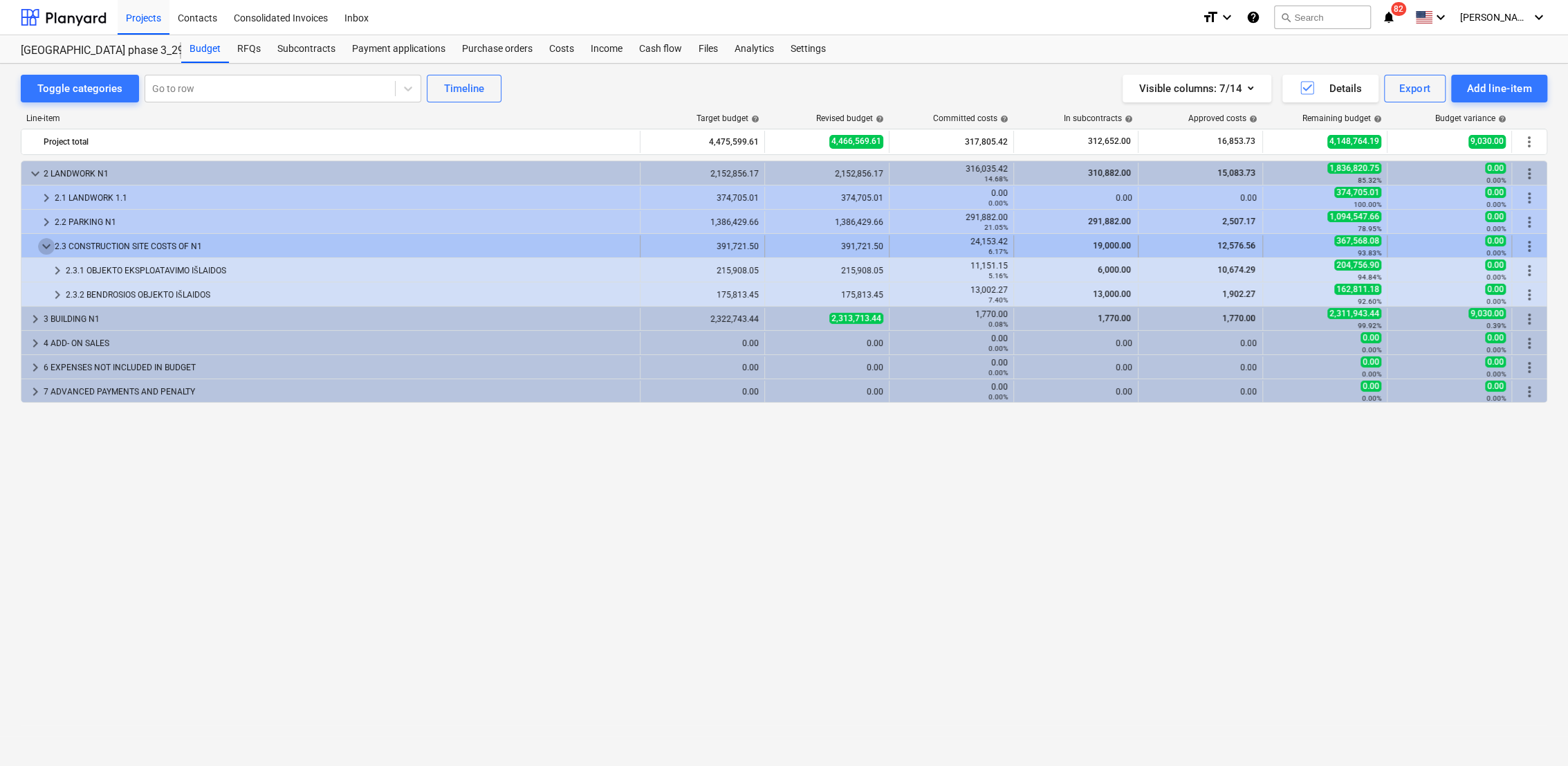
click at [44, 246] on span "keyboard_arrow_down" at bounding box center [47, 246] width 16 height 16
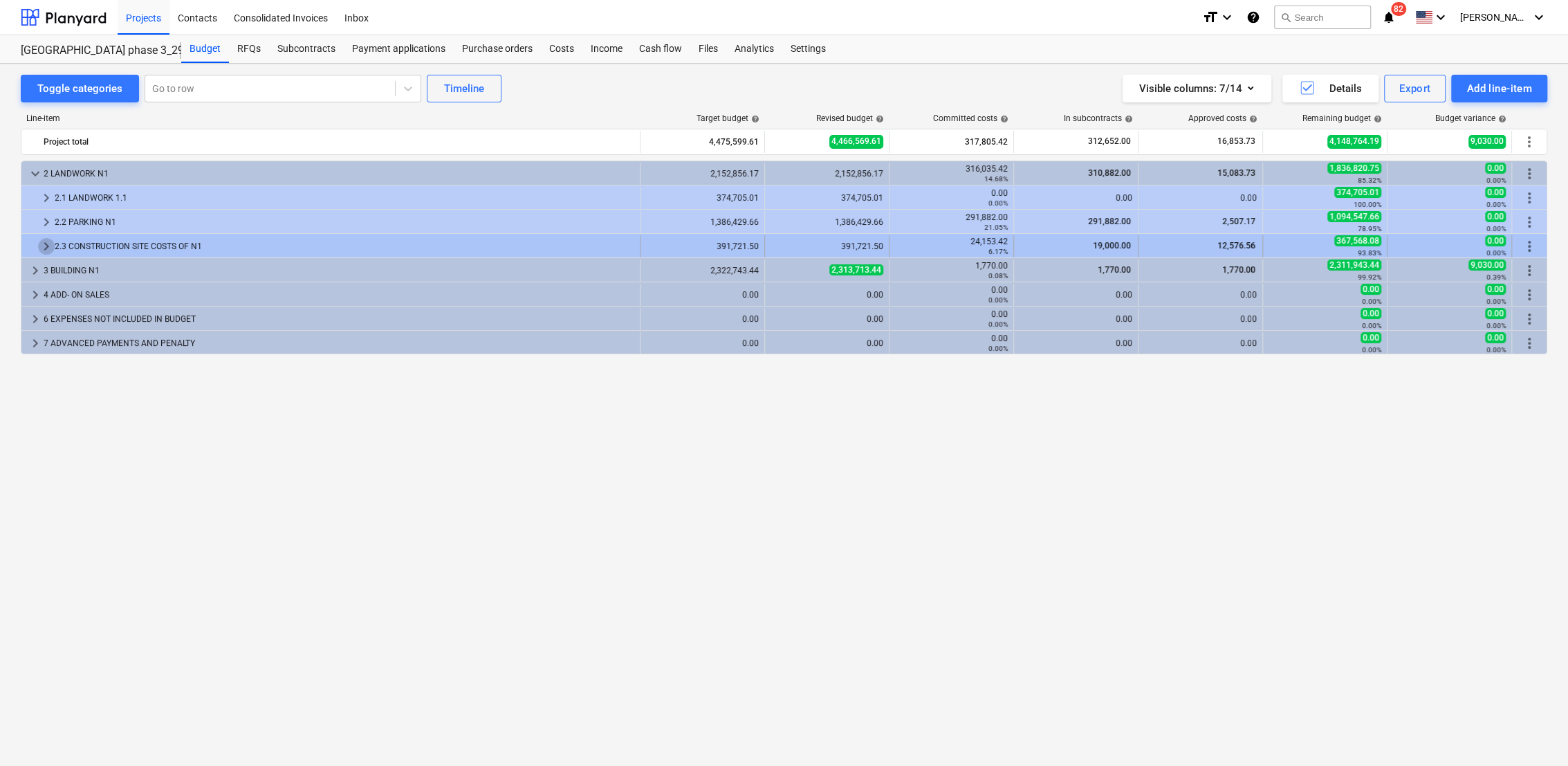
click at [48, 242] on span "keyboard_arrow_right" at bounding box center [47, 246] width 16 height 16
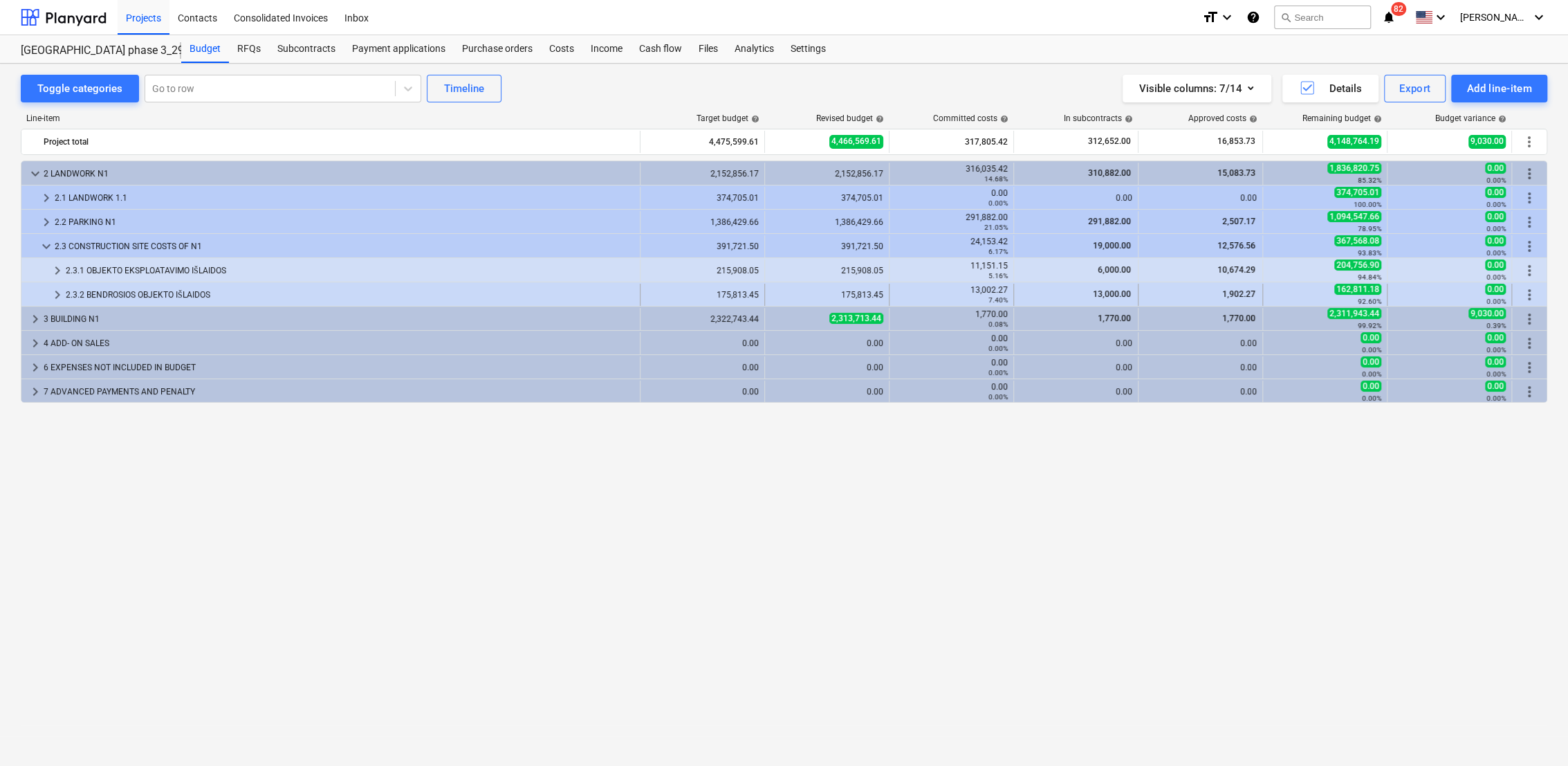
click at [53, 293] on span "keyboard_arrow_right" at bounding box center [58, 294] width 16 height 16
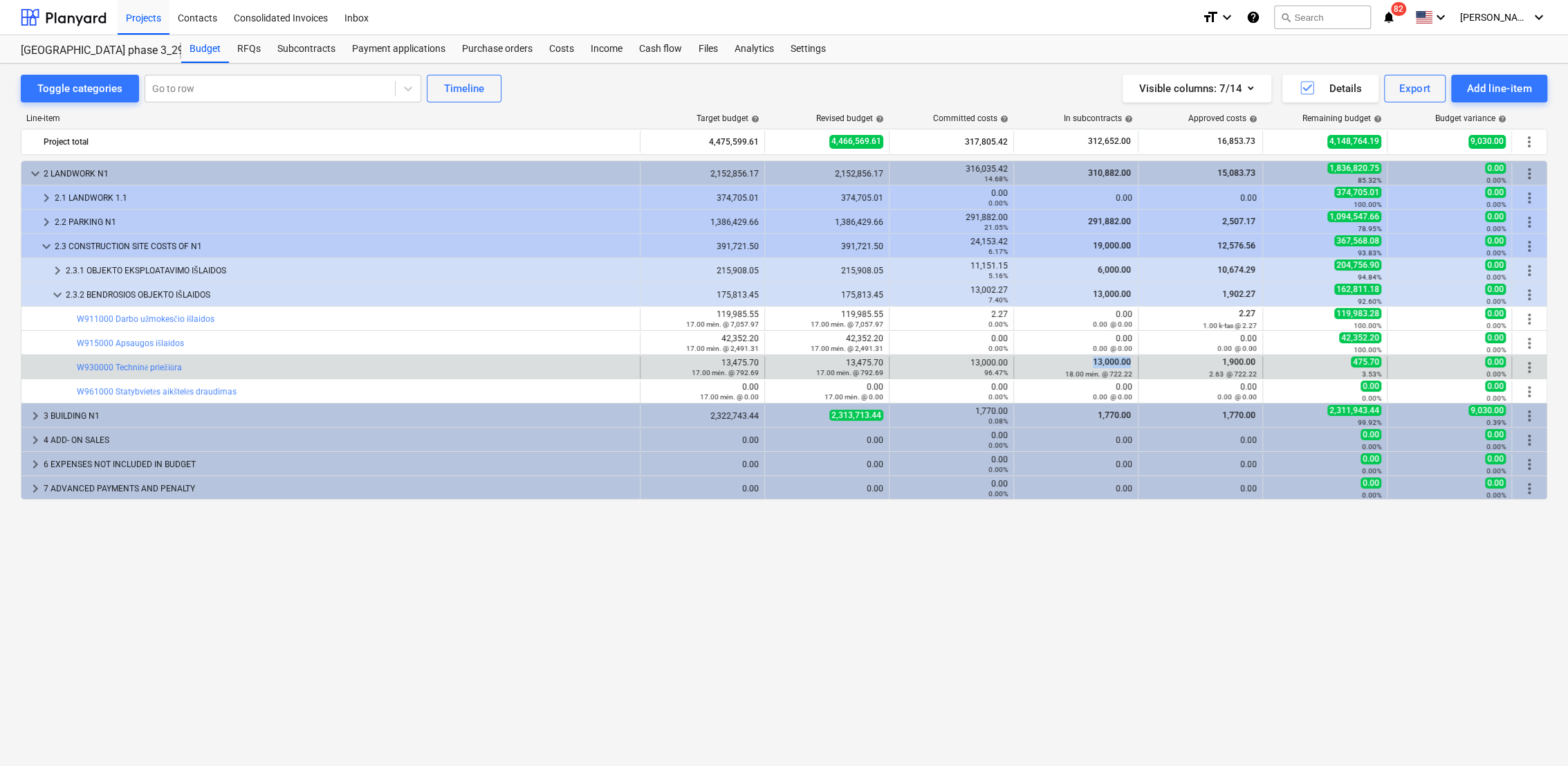
drag, startPoint x: 1128, startPoint y: 365, endPoint x: 1091, endPoint y: 359, distance: 37.5
click at [1091, 359] on div "13,000.00 18.00 mėn. @ 722.22" at bounding box center [1075, 367] width 112 height 21
drag, startPoint x: 1091, startPoint y: 359, endPoint x: 1224, endPoint y: 361, distance: 133.0
click at [1224, 361] on span "1,900.00" at bounding box center [1238, 362] width 36 height 10
drag, startPoint x: 1008, startPoint y: 360, endPoint x: 969, endPoint y: 364, distance: 39.2
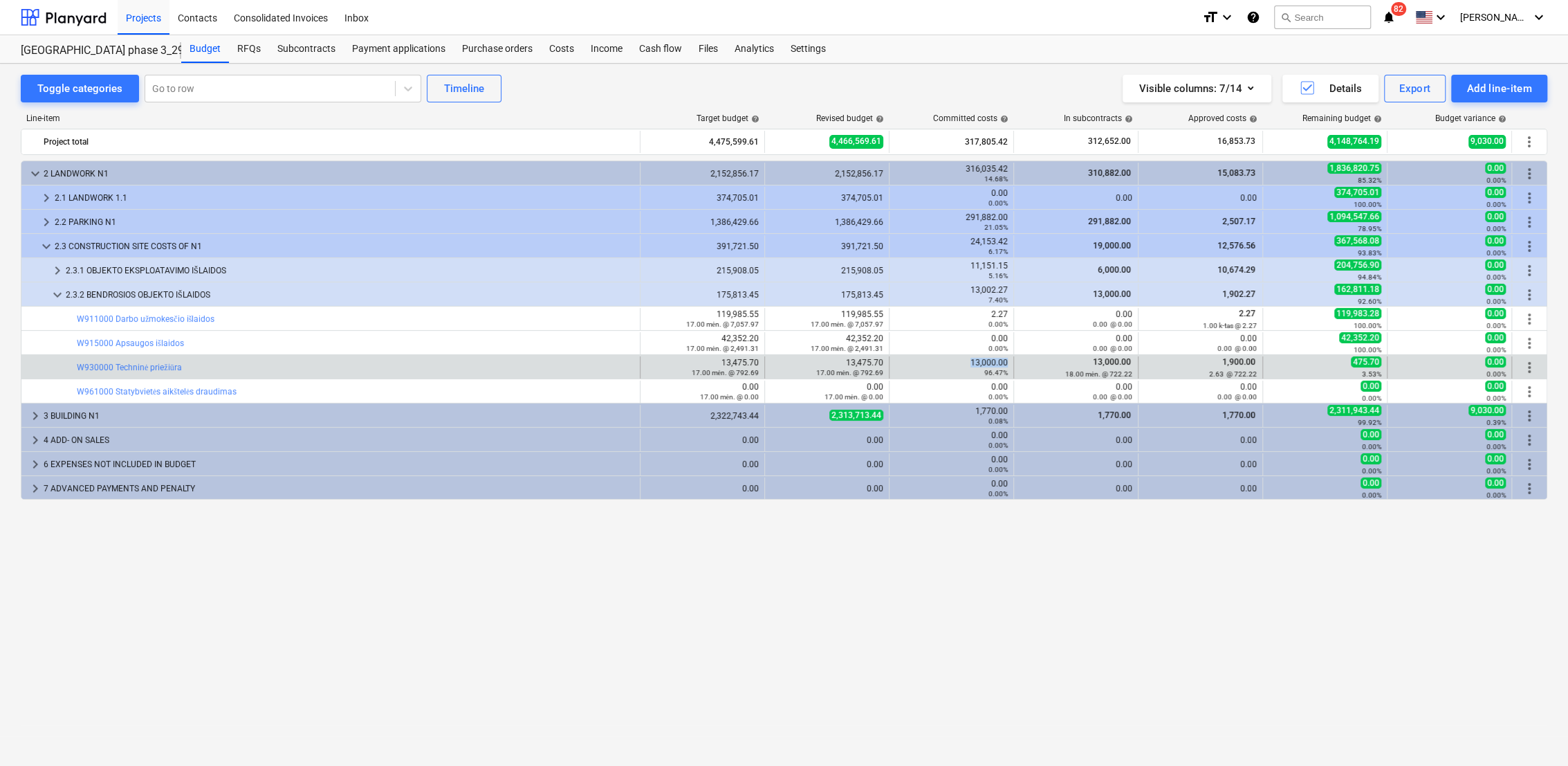
click at [969, 364] on div "13,000.00 96.47%" at bounding box center [951, 367] width 124 height 22
click at [172, 368] on link "W930000 Techninė priežiūra" at bounding box center [129, 367] width 105 height 10
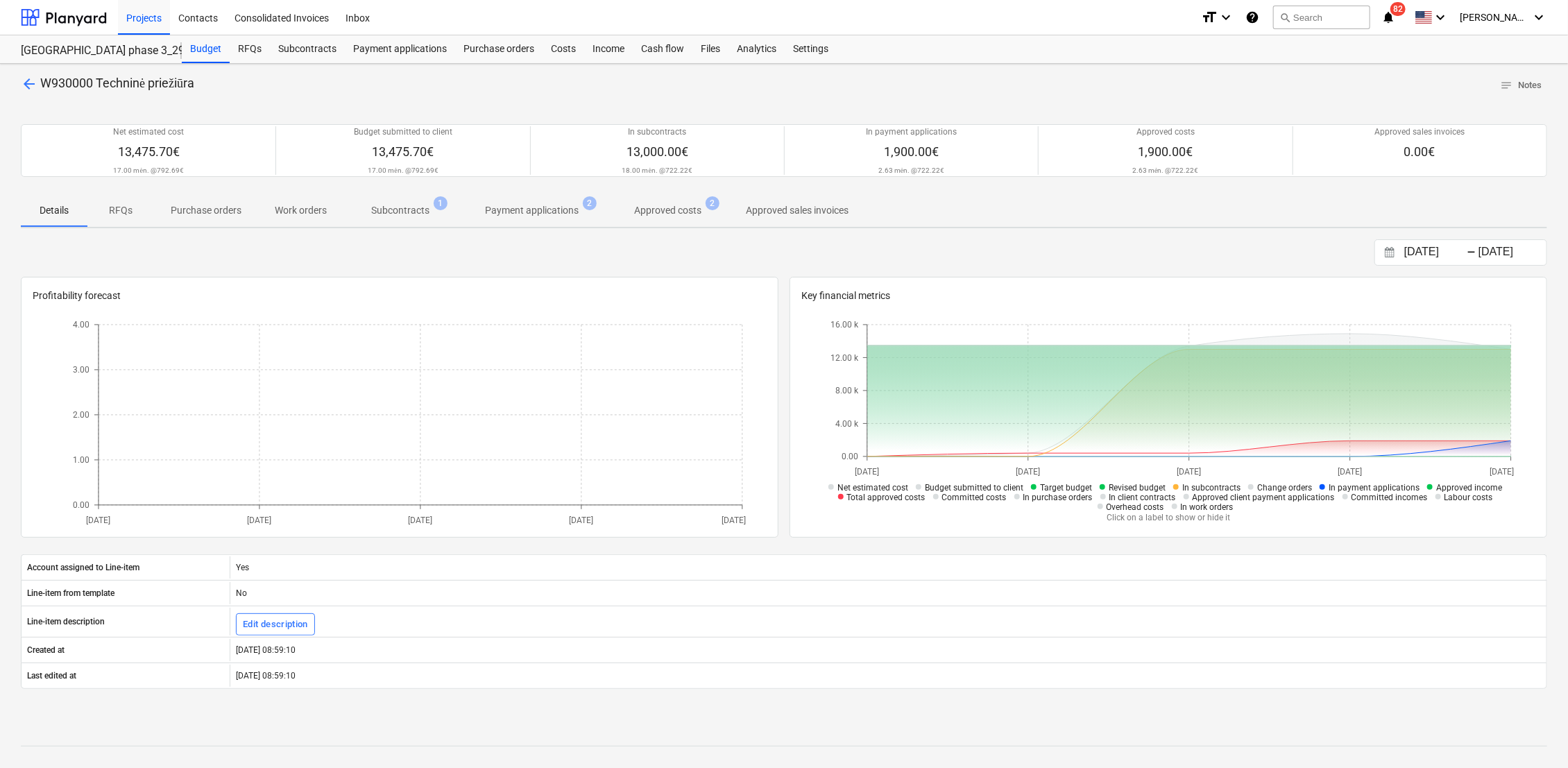
click at [411, 209] on p "Subcontracts" at bounding box center [400, 211] width 59 height 15
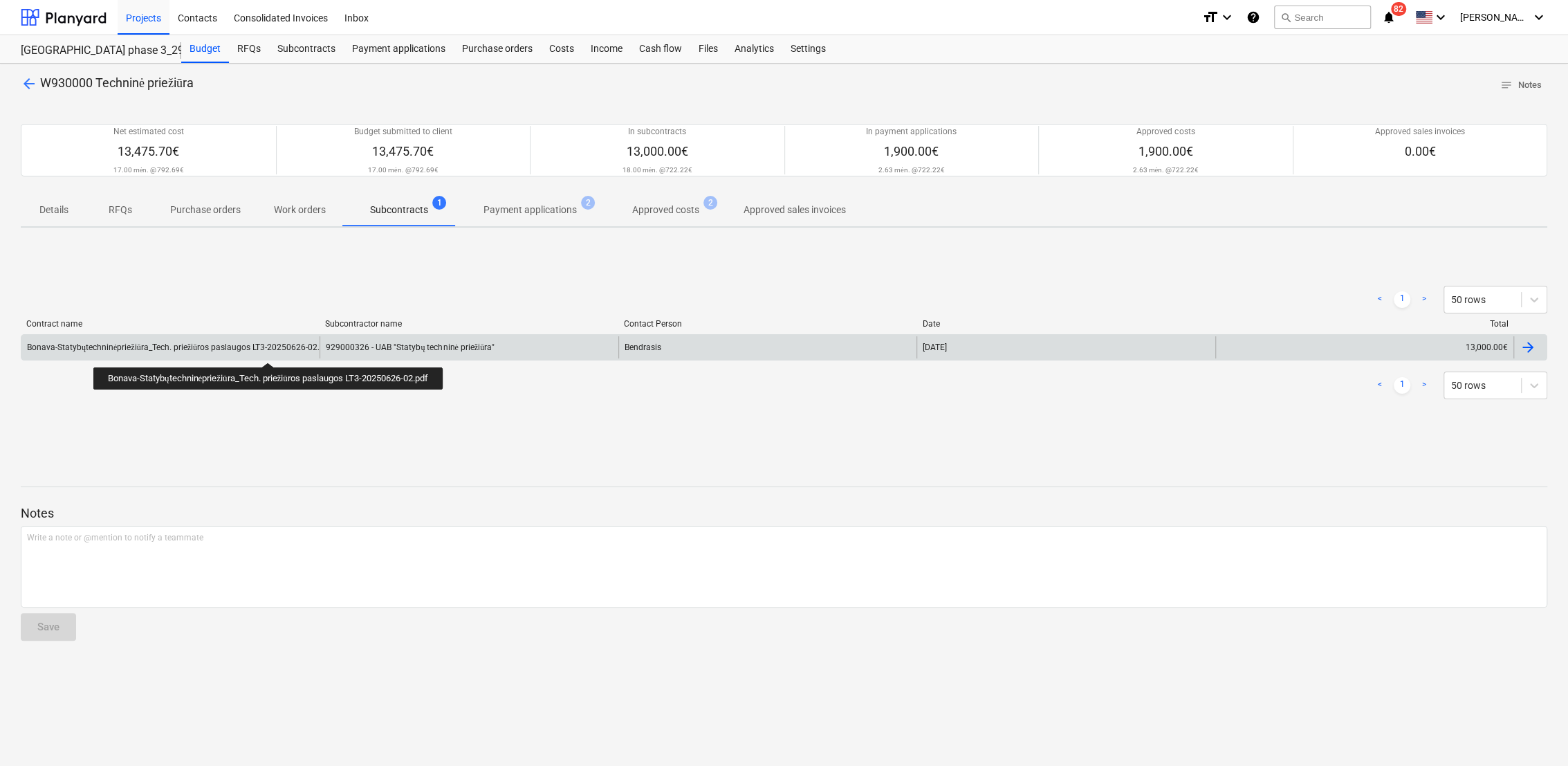
click at [272, 350] on div "Bonava-Statybųtechninėpriežiūra_Tech. priežiūros paslaugos LT3-20250626-02.pdf" at bounding box center [180, 347] width 305 height 10
